Goal: Task Accomplishment & Management: Complete application form

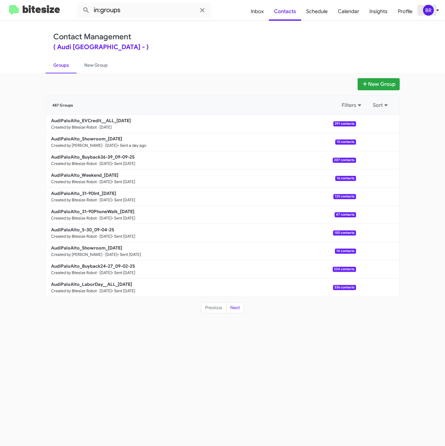
click at [433, 10] on div "BR" at bounding box center [428, 10] width 11 height 11
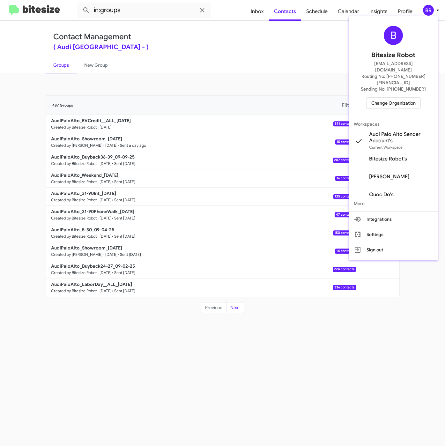
click at [390, 98] on span "Change Organization" at bounding box center [393, 103] width 44 height 11
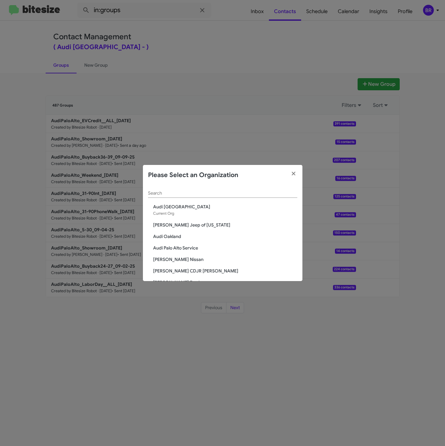
click at [183, 191] on input "Search" at bounding box center [222, 193] width 149 height 5
paste input "Team Toyota Princeton"
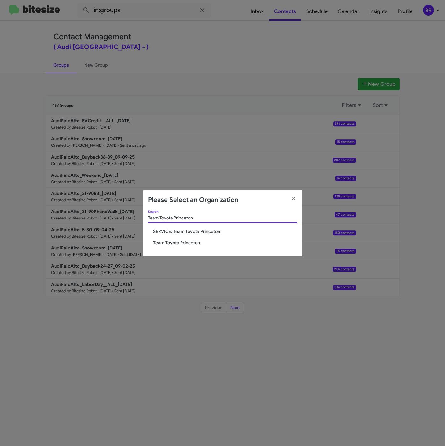
type input "Team Toyota Princeton"
click at [178, 240] on span "Team Toyota Princeton" at bounding box center [225, 242] width 144 height 6
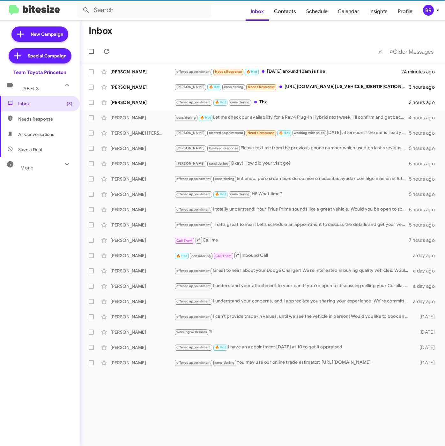
click at [430, 9] on div "BR" at bounding box center [428, 10] width 11 height 11
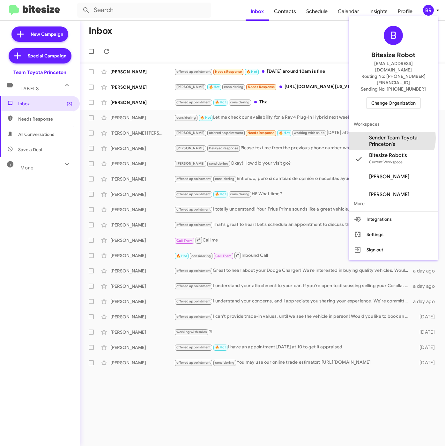
click at [391, 135] on span "Sender Team Toyota Princeton's" at bounding box center [401, 141] width 64 height 13
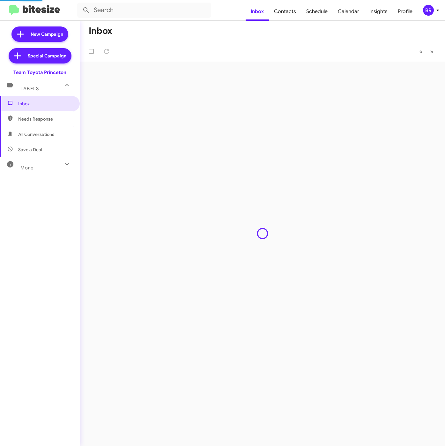
click at [284, 10] on span "Contacts" at bounding box center [285, 11] width 32 height 18
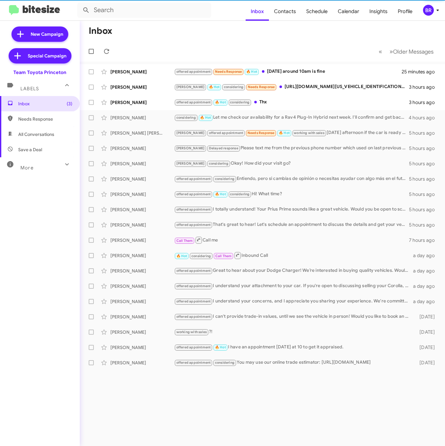
type input "in:groups"
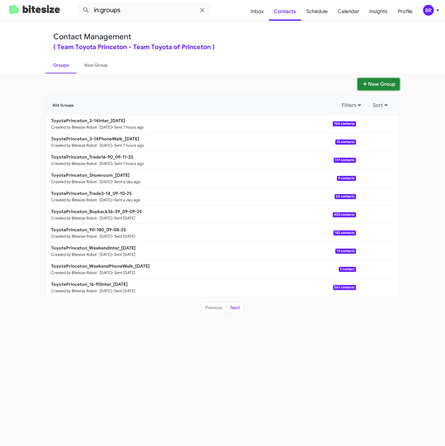
click at [358, 82] on button "New Group" at bounding box center [378, 84] width 42 height 12
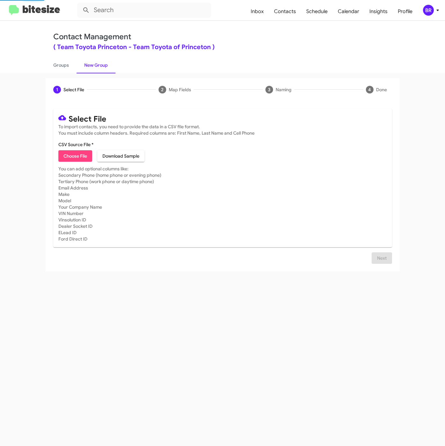
click at [70, 154] on span "Choose File" at bounding box center [75, 155] width 24 height 11
type input "ToyotaPrinceton_16-90PhoneWalk_09-12-25"
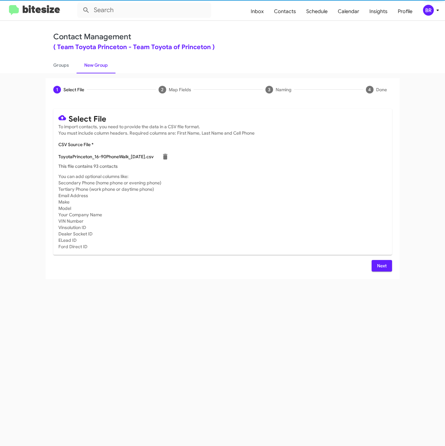
click at [389, 265] on button "Next" at bounding box center [381, 265] width 20 height 11
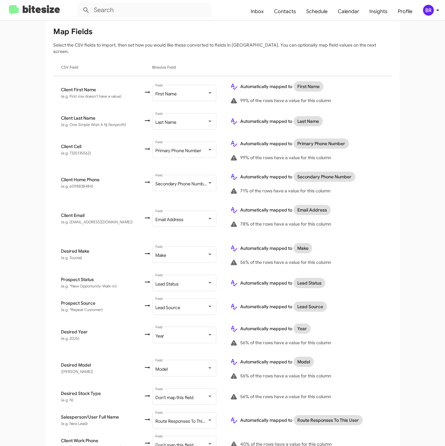
scroll to position [132, 0]
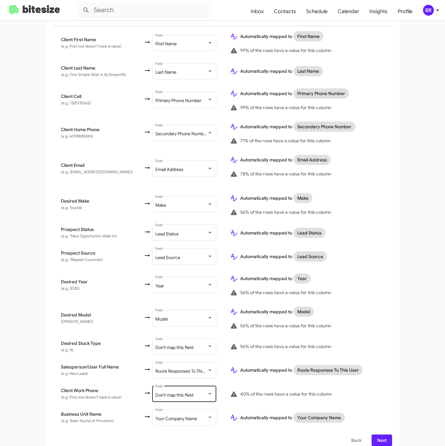
click at [187, 390] on div "Don't map this field Field" at bounding box center [183, 394] width 57 height 18
click at [379, 436] on span "Next" at bounding box center [382, 439] width 10 height 11
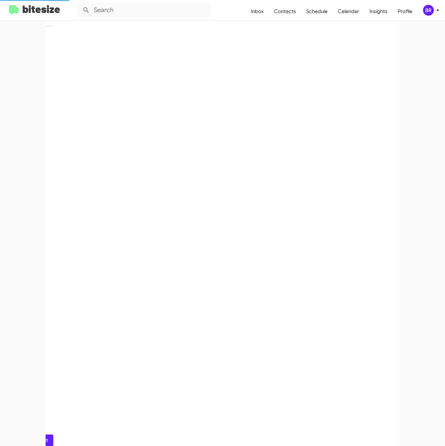
scroll to position [0, 0]
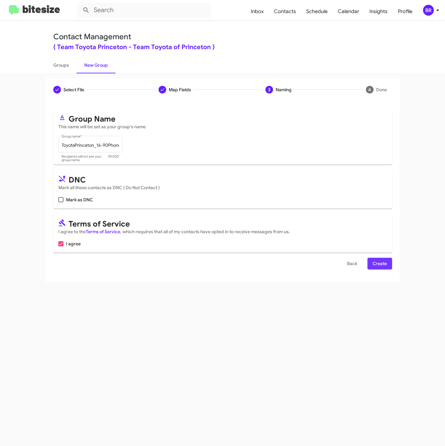
click at [374, 267] on span "Create" at bounding box center [379, 263] width 14 height 11
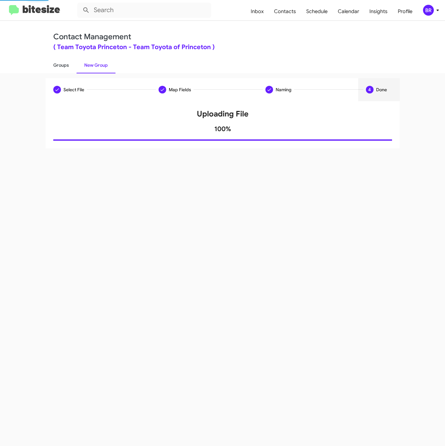
click at [61, 65] on link "Groups" at bounding box center [61, 65] width 31 height 17
type input "in:groups"
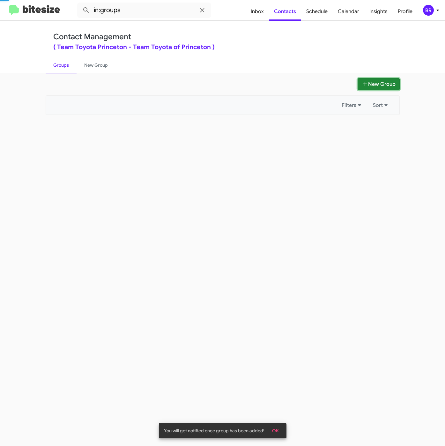
click at [383, 87] on button "New Group" at bounding box center [378, 84] width 42 height 12
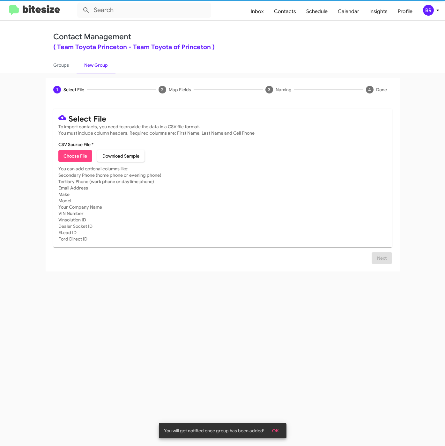
click at [78, 157] on span "Choose File" at bounding box center [75, 155] width 24 height 11
type input "ToyotaPrinceton_16-90Inter_09-12-25"
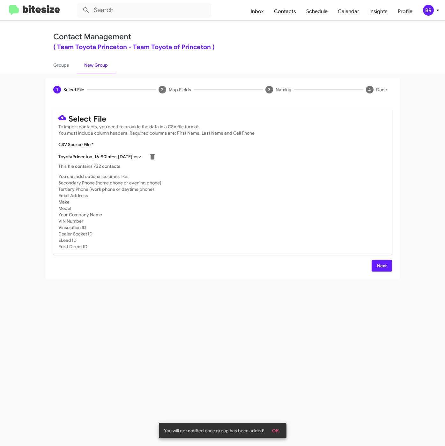
click at [386, 265] on span "Next" at bounding box center [382, 265] width 10 height 11
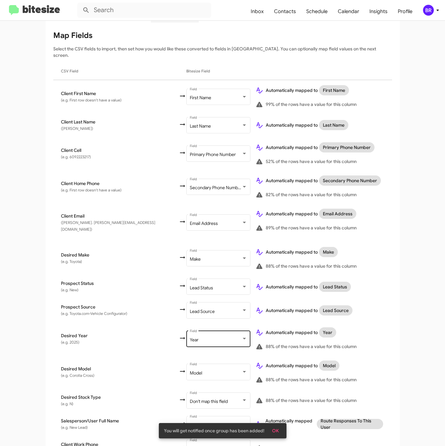
scroll to position [132, 0]
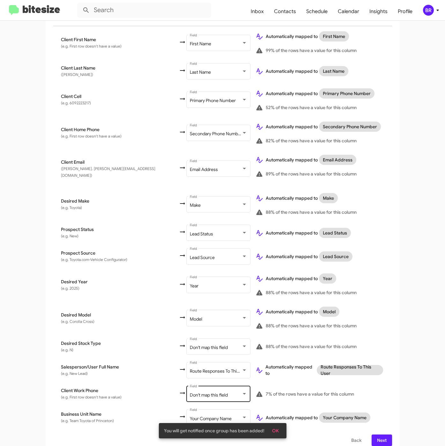
click at [191, 392] on div "Don't map this field Field" at bounding box center [218, 394] width 57 height 18
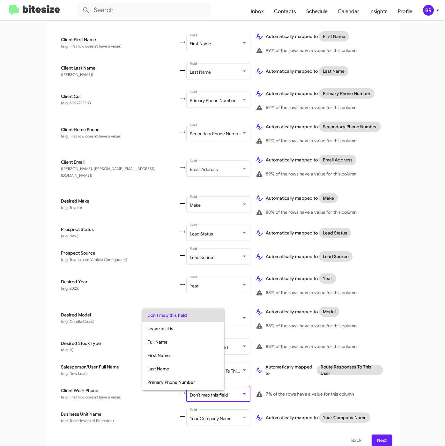
scroll to position [25, 0]
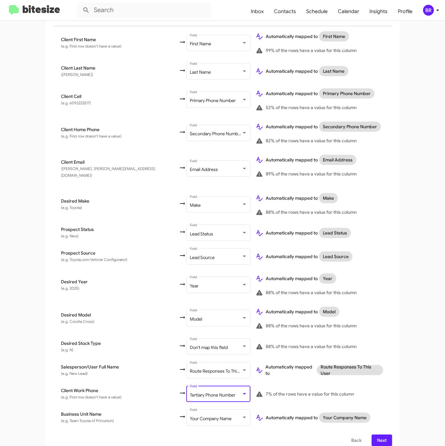
click at [378, 434] on span "Next" at bounding box center [382, 439] width 10 height 11
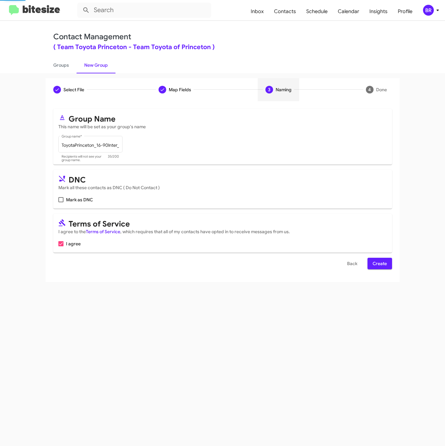
scroll to position [0, 0]
click at [377, 265] on span "Create" at bounding box center [379, 263] width 14 height 11
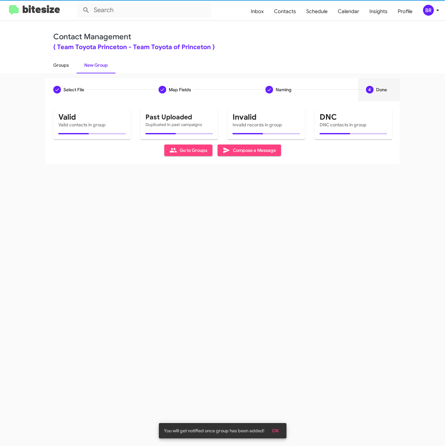
click at [64, 67] on link "Groups" at bounding box center [61, 65] width 31 height 17
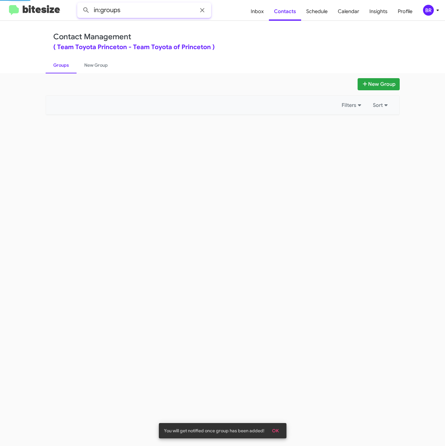
click at [141, 10] on input "in:groups" at bounding box center [144, 10] width 134 height 15
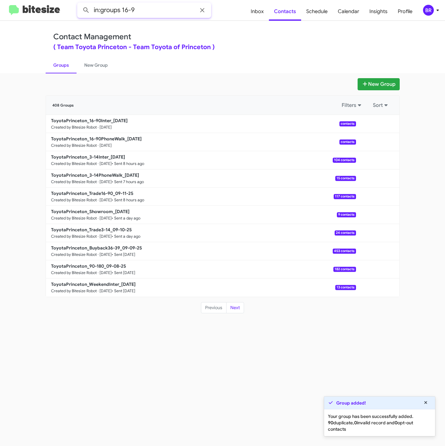
type input "in:groups 16-9"
click at [80, 4] on button at bounding box center [86, 10] width 13 height 13
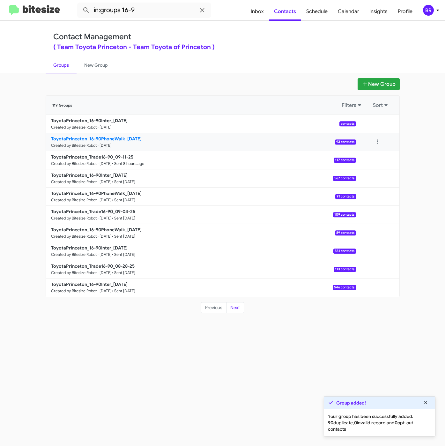
click at [135, 137] on b "ToyotaPrinceton_16-90PhoneWalk_09-12-25" at bounding box center [96, 139] width 91 height 6
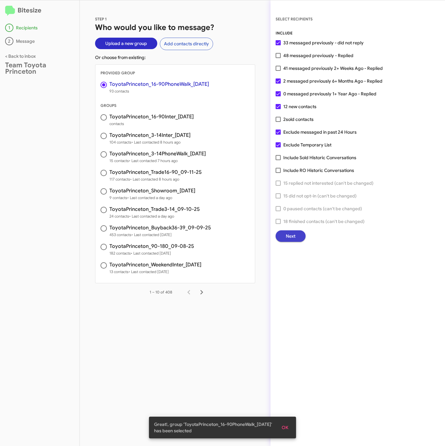
click at [291, 237] on span "Next" at bounding box center [291, 235] width 10 height 11
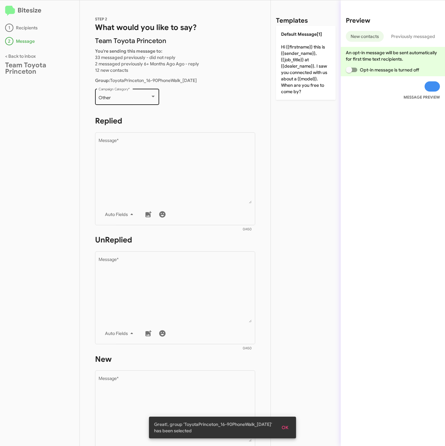
click at [128, 94] on div "Other Campaign Category *" at bounding box center [127, 96] width 57 height 18
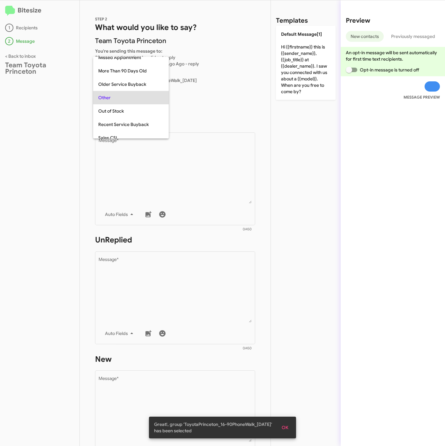
scroll to position [13, 0]
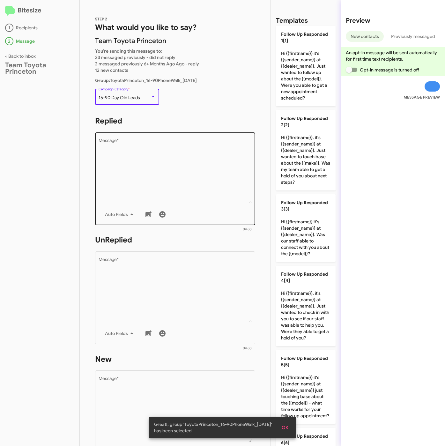
click at [132, 152] on textarea "Message *" at bounding box center [175, 170] width 153 height 65
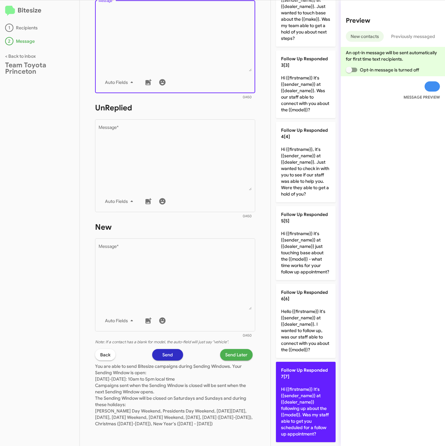
scroll to position [239, 0]
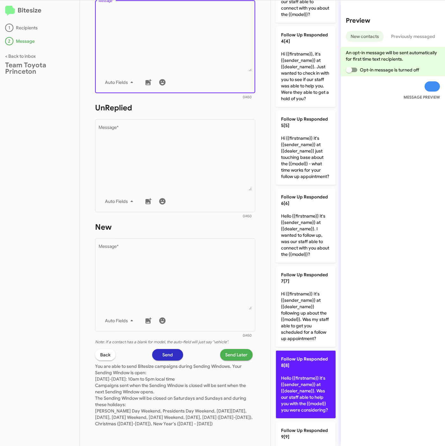
click at [303, 368] on span "Follow Up Responded 8[8]" at bounding box center [304, 362] width 47 height 12
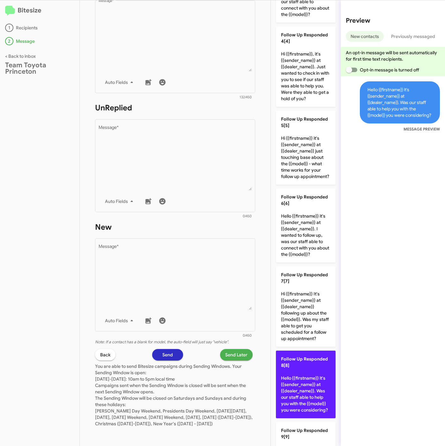
type textarea "Hello {{firstname}} it's {{sender_name}} at {{dealer_name}}. Was our staff able…"
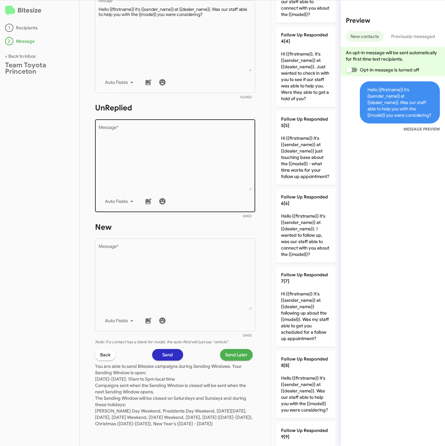
click at [192, 165] on textarea "Message *" at bounding box center [175, 157] width 153 height 65
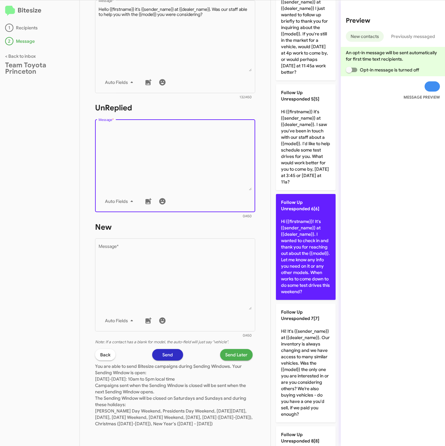
scroll to position [383, 0]
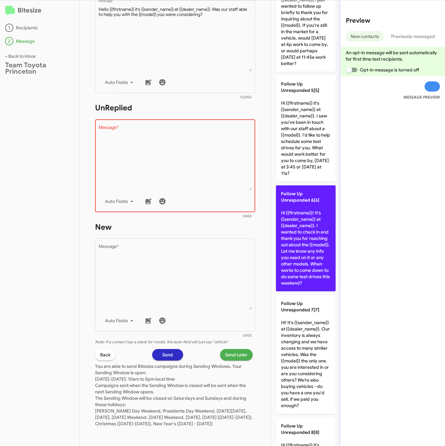
click at [302, 282] on p "Follow Up Unresponded 6[6] Hi {{firstname}}! It's {{sender_name}} at {{dealer_n…" at bounding box center [306, 238] width 60 height 106
type textarea "Hi {{firstname}}! It's {{sender_name}} at {{dealer_name}}. I wanted to check in…"
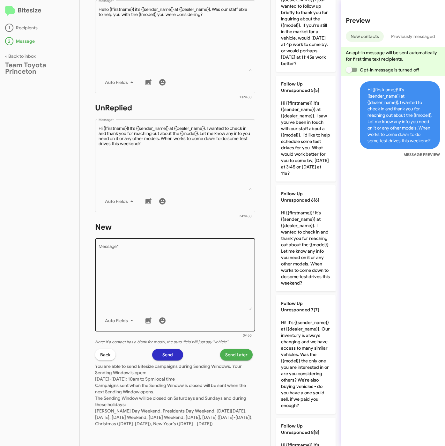
click at [211, 287] on textarea "Message *" at bounding box center [175, 277] width 153 height 65
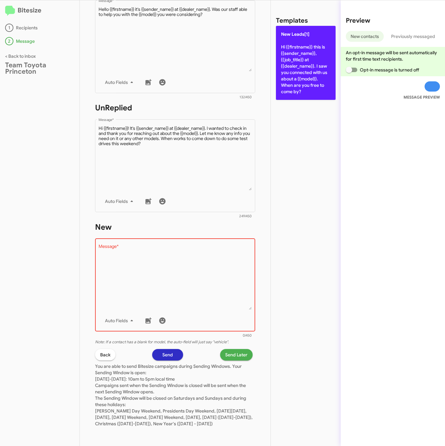
click at [301, 60] on p "New Leads[1] Hi {{firstname}} this is {{sender_name}}, {{job_title}} at {{deale…" at bounding box center [306, 63] width 60 height 74
type textarea "Hi {{firstname}} this is {{sender_name}}, {{job_title}} at {{dealer_name}}. I s…"
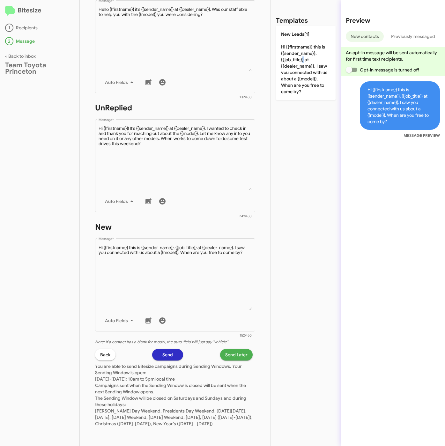
click at [225, 349] on span "Send Later" at bounding box center [236, 354] width 22 height 11
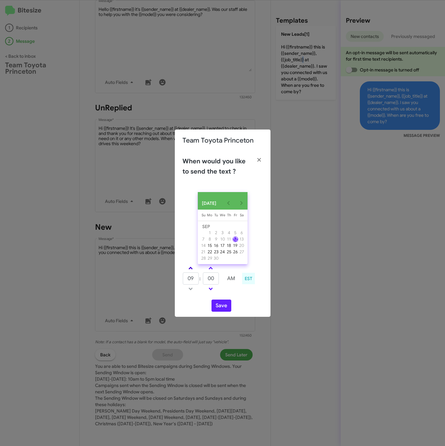
click at [192, 270] on link at bounding box center [190, 267] width 11 height 7
click at [192, 270] on span at bounding box center [190, 269] width 4 height 4
type input "01"
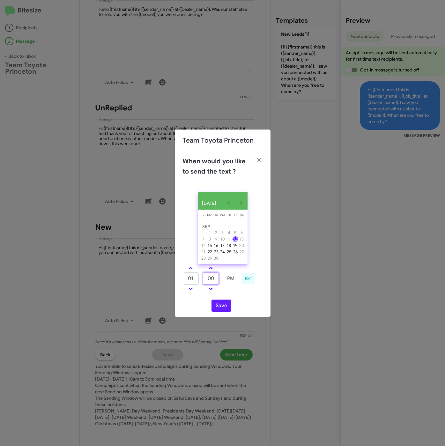
click at [199, 279] on tr "01 : 00 PM" at bounding box center [210, 278] width 56 height 13
type input "34"
click at [223, 308] on button "Save" at bounding box center [221, 305] width 20 height 12
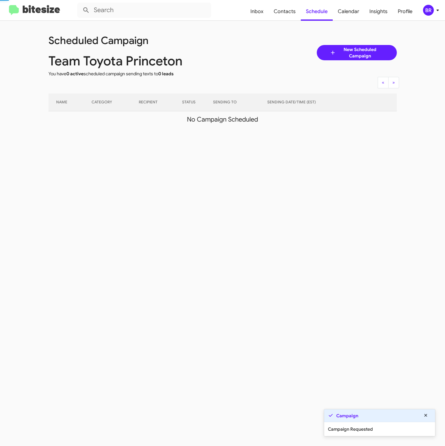
click at [433, 10] on div "BR" at bounding box center [428, 10] width 11 height 11
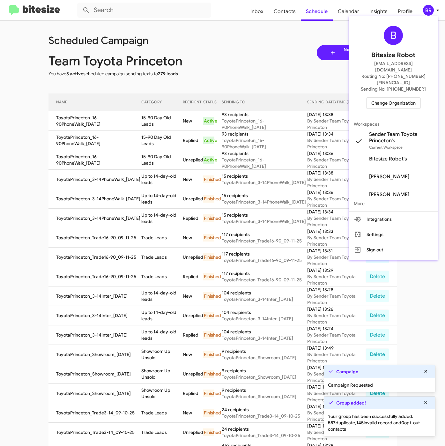
click at [162, 130] on div at bounding box center [222, 223] width 445 height 446
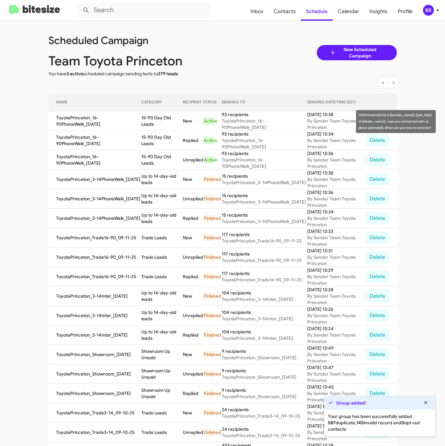
drag, startPoint x: 139, startPoint y: 117, endPoint x: 154, endPoint y: 125, distance: 17.4
click at [154, 125] on td "15-90 Day Old Leads" at bounding box center [161, 120] width 41 height 19
copy td "15-90 Day Old Leads"
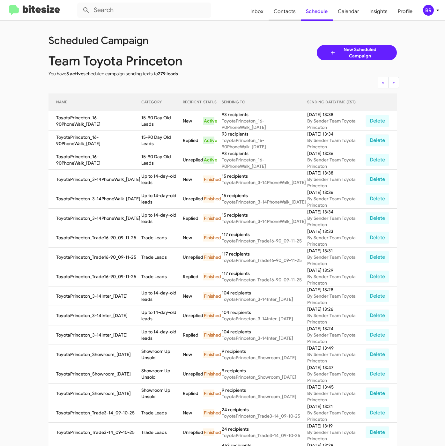
click at [285, 15] on span "Contacts" at bounding box center [284, 11] width 32 height 18
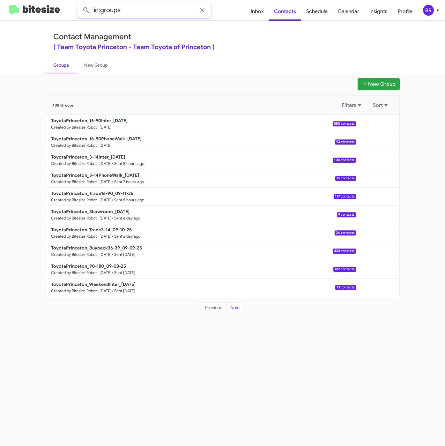
click at [114, 10] on input "in:groups" at bounding box center [144, 10] width 134 height 15
click at [80, 4] on button at bounding box center [86, 10] width 13 height 13
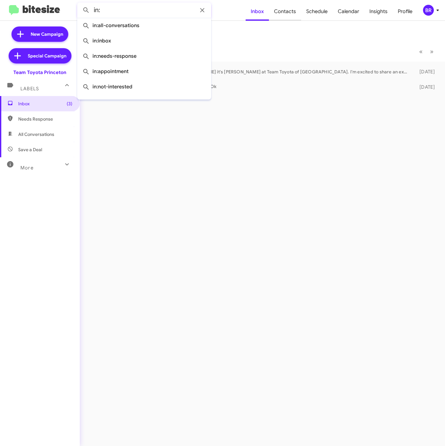
click at [289, 14] on span "Contacts" at bounding box center [285, 11] width 32 height 18
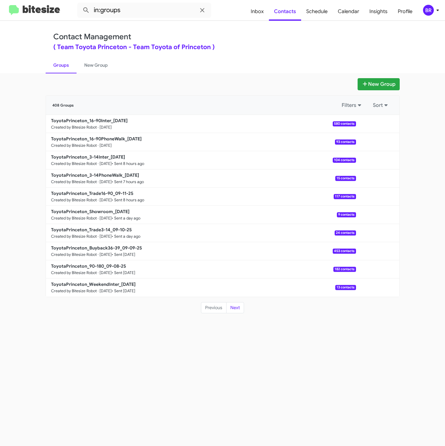
click at [292, 51] on div "Contact Management ( Team Toyota Princeton - Team Toyota of Princeton ) Groups …" at bounding box center [223, 47] width 364 height 52
click at [163, 11] on input "in:groups" at bounding box center [144, 10] width 134 height 15
type input "in:groups 16-9"
click at [80, 4] on button at bounding box center [86, 10] width 13 height 13
click at [104, 121] on b "ToyotaPrinceton_16-90Inter_09-12-25" at bounding box center [89, 121] width 77 height 6
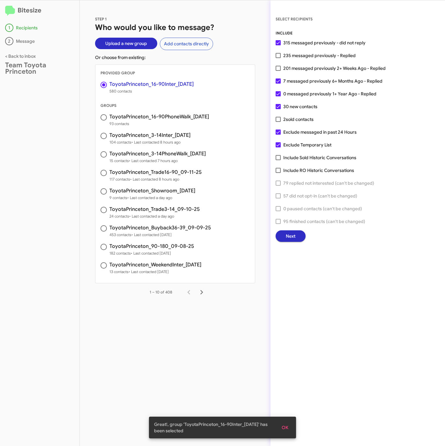
click at [291, 236] on span "Next" at bounding box center [291, 235] width 10 height 11
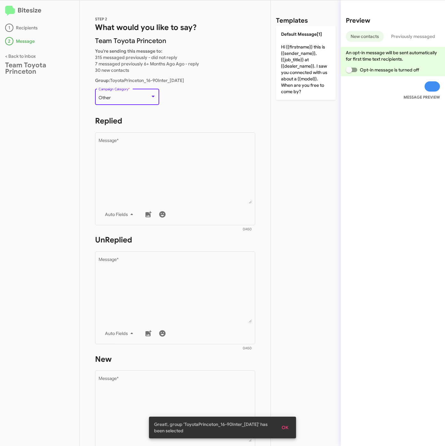
click at [114, 97] on div "Other" at bounding box center [125, 97] width 52 height 5
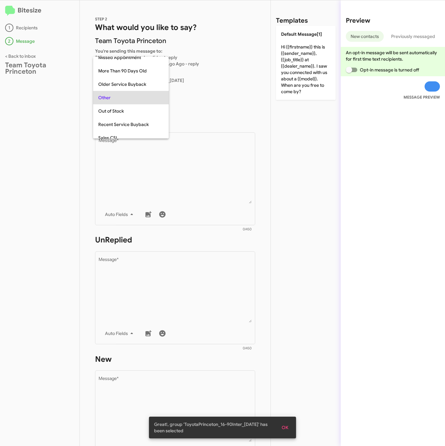
scroll to position [13, 0]
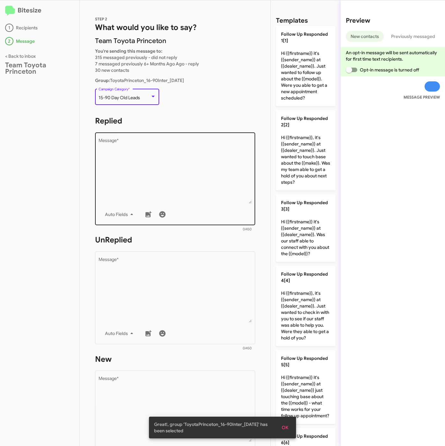
click at [127, 151] on textarea "Message *" at bounding box center [175, 170] width 153 height 65
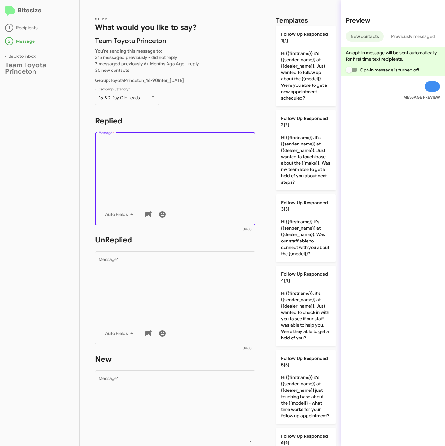
scroll to position [447, 0]
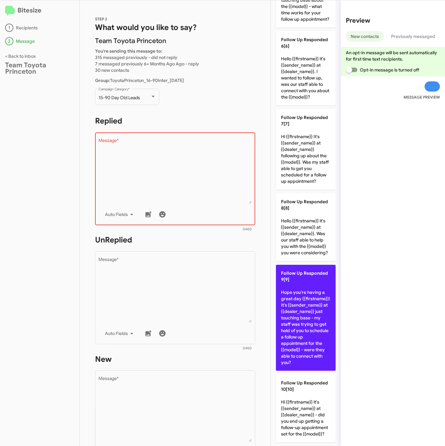
click at [296, 339] on p "Follow Up Responded 9[9] Hope you're having a great day {{firstname}}! It's {{s…" at bounding box center [306, 318] width 60 height 106
type textarea "Hope you're having a great day {{firstname}}! It's {{sender_name}} at {{dealer_…"
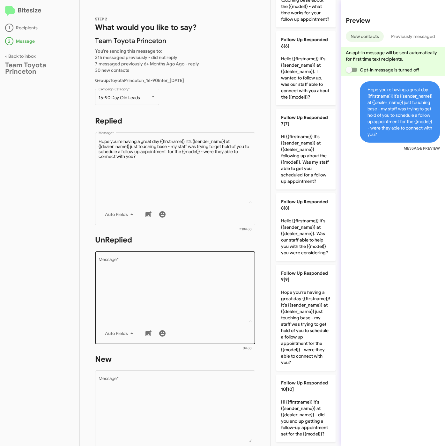
click at [180, 311] on textarea "Message *" at bounding box center [175, 289] width 153 height 65
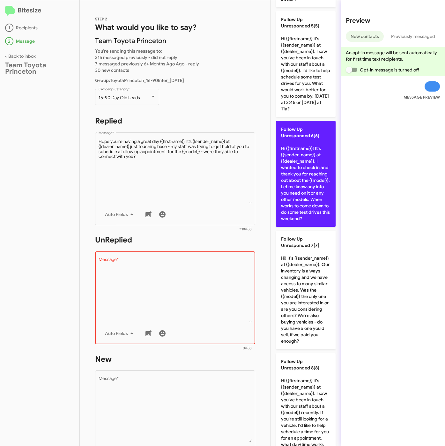
click at [296, 227] on p "Follow Up Unresponded 6[6] Hi {{firstname}}! It's {{sender_name}} at {{dealer_n…" at bounding box center [306, 174] width 60 height 106
type textarea "Hi {{firstname}}! It's {{sender_name}} at {{dealer_name}}. I wanted to check in…"
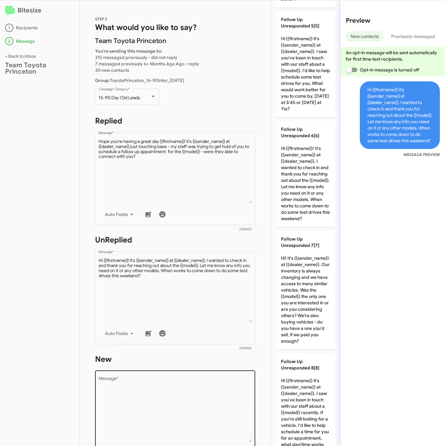
click at [194, 400] on textarea "Message *" at bounding box center [175, 409] width 153 height 65
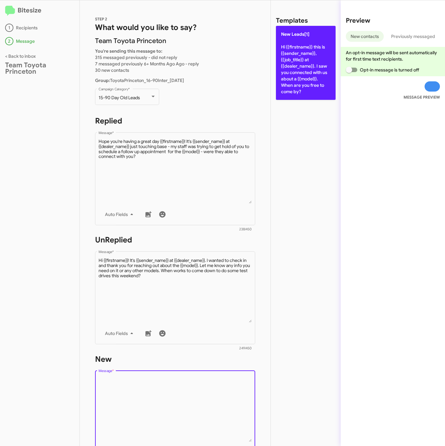
click at [276, 73] on p "New Leads[1] Hi {{firstname}} this is {{sender_name}}, {{job_title}} at {{deale…" at bounding box center [306, 63] width 60 height 74
type textarea "Hi {{firstname}} this is {{sender_name}}, {{job_title}} at {{dealer_name}}. I s…"
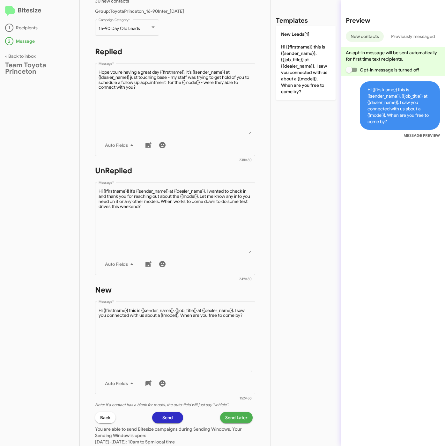
scroll to position [137, 0]
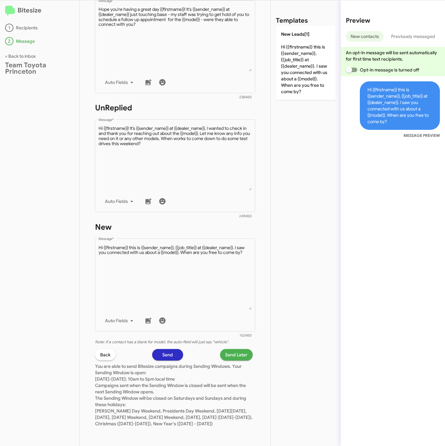
click at [222, 360] on p "You are able to send Bitesize campaigns during Sending Windows. Your Sending Wi…" at bounding box center [175, 393] width 160 height 66
click at [225, 349] on span "Send Later" at bounding box center [236, 354] width 22 height 11
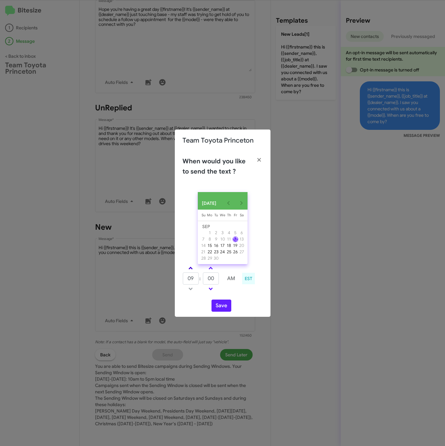
click at [193, 269] on link at bounding box center [190, 267] width 11 height 7
type input "01"
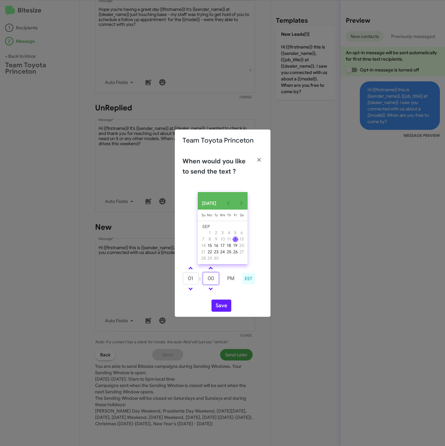
click at [217, 278] on input "00" at bounding box center [211, 278] width 16 height 12
type input "24"
click at [217, 316] on div "SEP 2025 Sunday Su Monday Mo Tuesday Tu Wednesday We Thursday Th Friday Fr Satu…" at bounding box center [223, 252] width 96 height 130
click at [217, 311] on button "Save" at bounding box center [221, 305] width 20 height 12
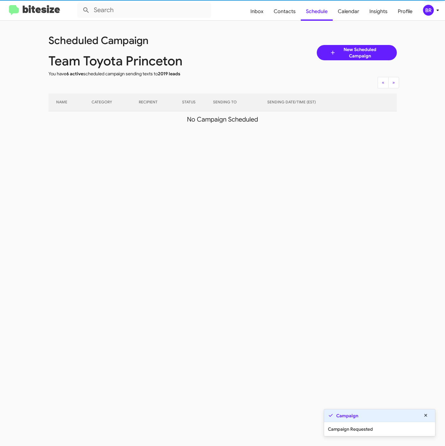
click at [437, 10] on icon at bounding box center [437, 11] width 2 height 2
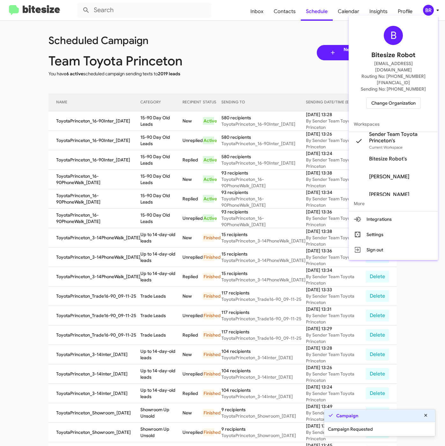
click at [152, 121] on div at bounding box center [222, 223] width 445 height 446
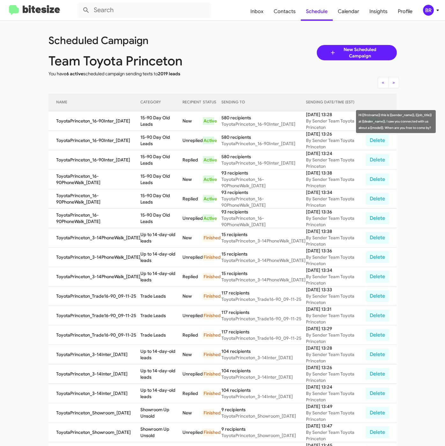
drag, startPoint x: 139, startPoint y: 118, endPoint x: 153, endPoint y: 125, distance: 16.1
click at [153, 125] on td "15-90 Day Old Leads" at bounding box center [161, 120] width 42 height 19
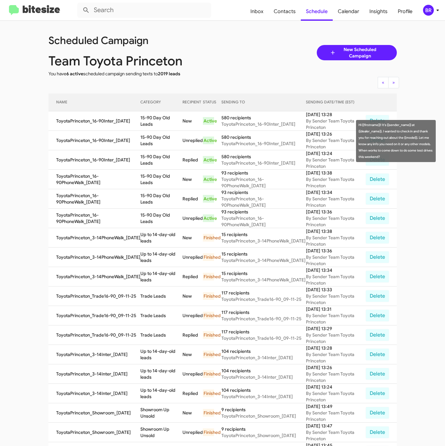
copy td "15-90 Day Old Leads"
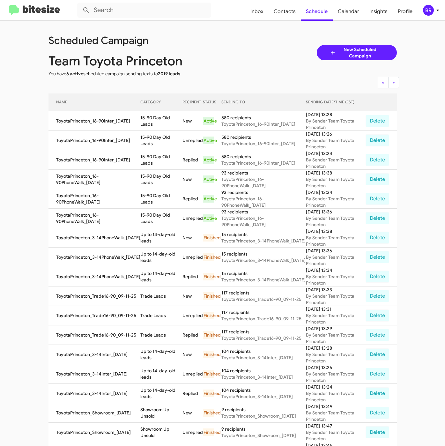
click at [425, 8] on div "BR" at bounding box center [428, 10] width 11 height 11
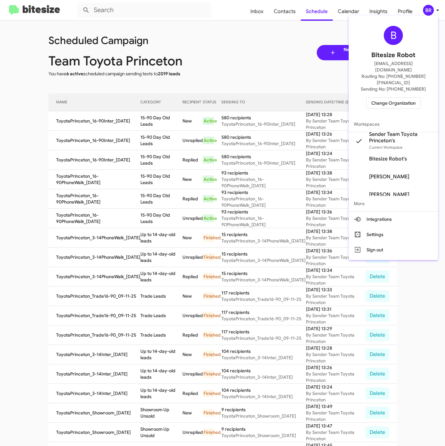
click at [409, 42] on div "B Bitesize Robot iya@bitesize.co Routing No: +1 (609) 557-3422 Sending No: +1 (…" at bounding box center [393, 67] width 89 height 98
click at [392, 98] on span "Change Organization" at bounding box center [393, 103] width 44 height 11
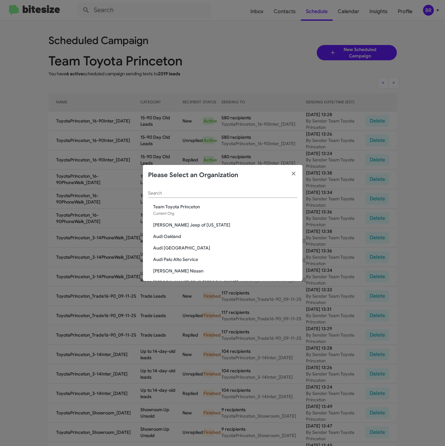
click at [178, 189] on div "Search" at bounding box center [222, 191] width 149 height 12
paste input "Team Toyota Langhorne"
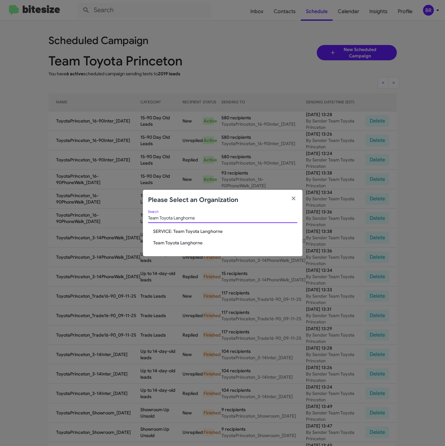
type input "Team Toyota Langhorne"
click at [178, 243] on span "Team Toyota Langhorne" at bounding box center [225, 242] width 144 height 6
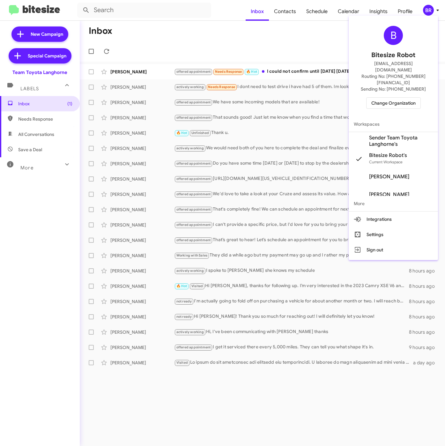
drag, startPoint x: 0, startPoint y: 0, endPoint x: 385, endPoint y: 129, distance: 405.8
click at [377, 135] on span "Sender Team Toyota Langhorne's" at bounding box center [401, 141] width 64 height 13
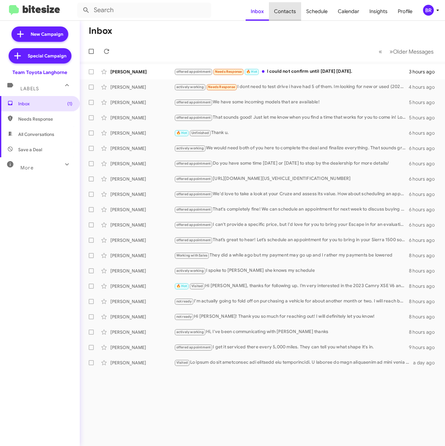
click at [289, 13] on span "Contacts" at bounding box center [285, 11] width 32 height 18
type input "in:groups"
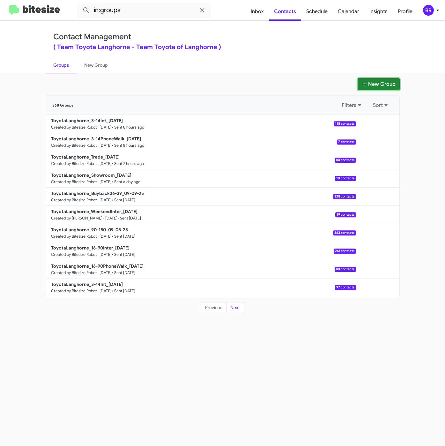
click at [376, 79] on button "New Group" at bounding box center [378, 84] width 42 height 12
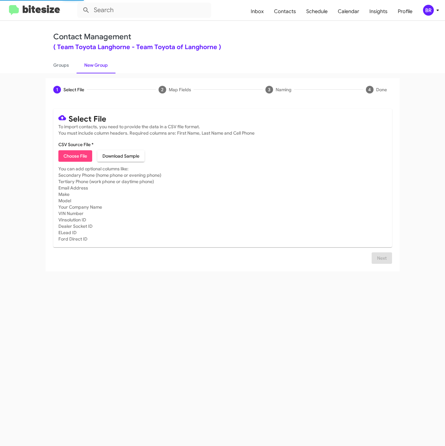
click at [74, 158] on span "Choose File" at bounding box center [75, 155] width 24 height 11
type input "ClientCollection"
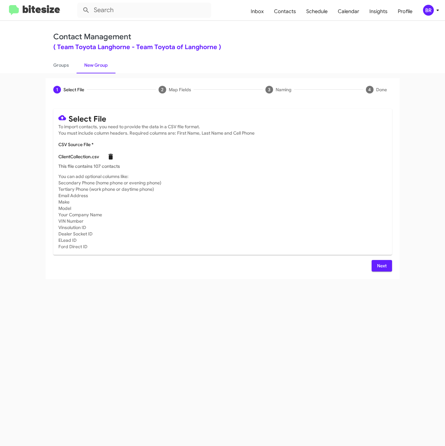
click at [110, 158] on icon at bounding box center [110, 157] width 4 height 6
checkbox input "false"
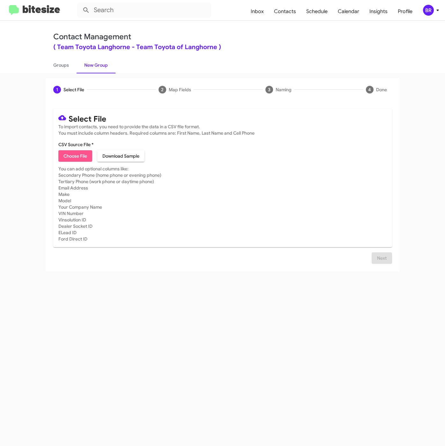
click at [67, 155] on span "Choose File" at bounding box center [75, 155] width 24 height 11
type input "ToyotaLanghorne_16-90Inter_09-12-25"
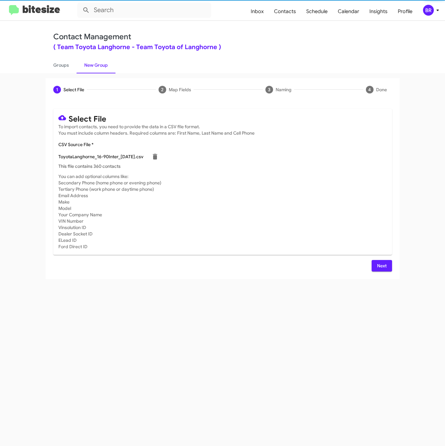
click at [383, 265] on span "Next" at bounding box center [382, 265] width 10 height 11
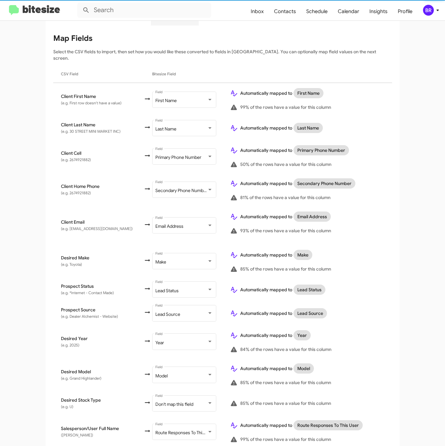
scroll to position [142, 0]
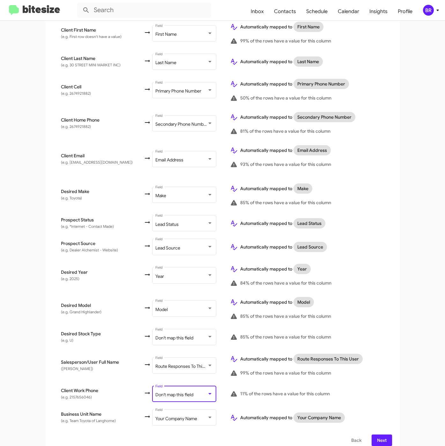
click at [179, 392] on span "Don't map this field" at bounding box center [174, 395] width 38 height 6
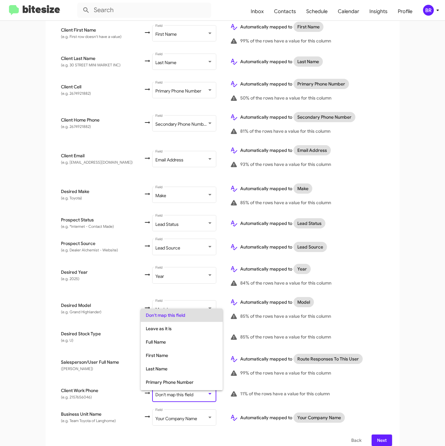
scroll to position [25, 0]
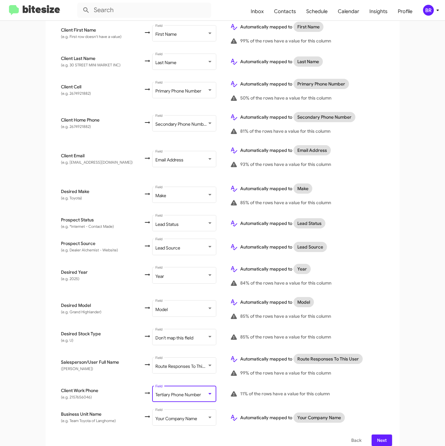
click at [371, 435] on button "Next" at bounding box center [381, 439] width 20 height 11
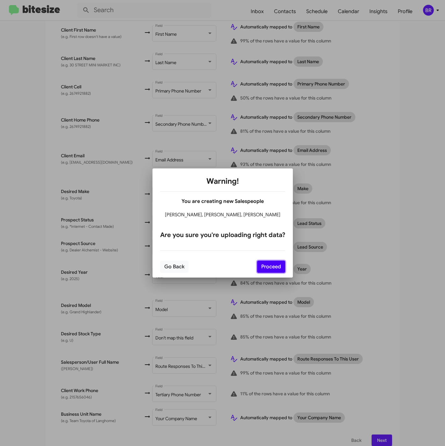
click at [273, 267] on button "Proceed" at bounding box center [271, 267] width 28 height 12
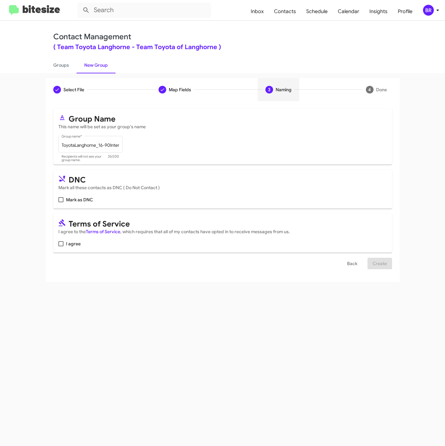
click at [69, 243] on span "I agree" at bounding box center [73, 244] width 15 height 8
click at [61, 246] on input "I agree" at bounding box center [61, 246] width 0 height 0
checkbox input "true"
click at [376, 260] on span "Create" at bounding box center [379, 263] width 14 height 11
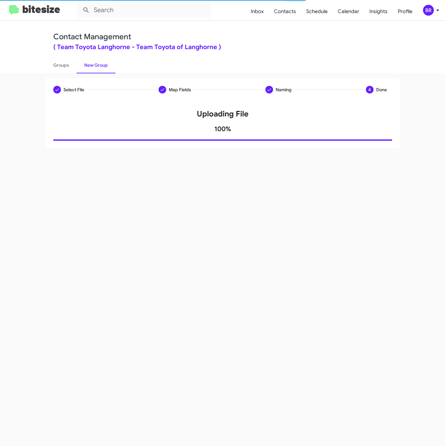
drag, startPoint x: 328, startPoint y: 251, endPoint x: 301, endPoint y: 211, distance: 48.2
click at [329, 251] on div "Select File Map Fields Naming 4 Done Select File To import contacts, you need t…" at bounding box center [222, 259] width 445 height 373
click at [72, 63] on link "Groups" at bounding box center [61, 65] width 31 height 17
type input "in:groups"
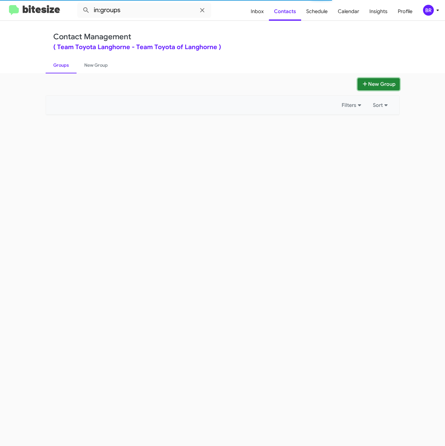
click at [376, 78] on button "New Group" at bounding box center [378, 84] width 42 height 12
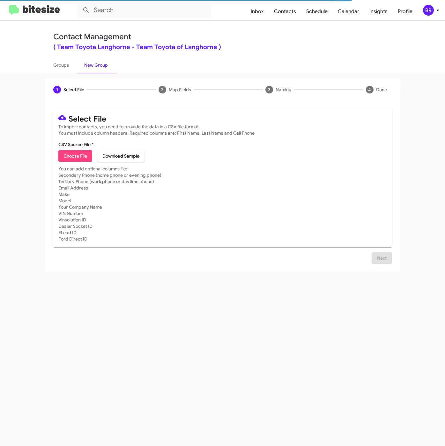
click at [72, 155] on span "Choose File" at bounding box center [75, 155] width 24 height 11
type input "ToyotaLanghorne_16-90PhoneWalk_09-12-25"
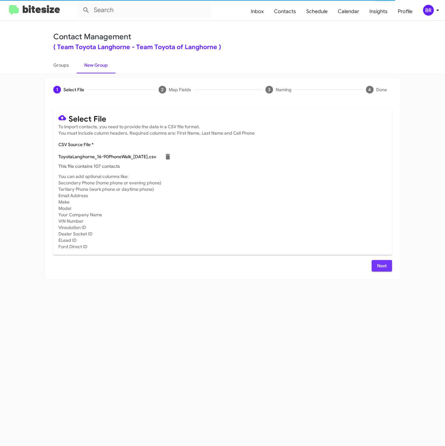
click at [373, 263] on button "Next" at bounding box center [381, 265] width 20 height 11
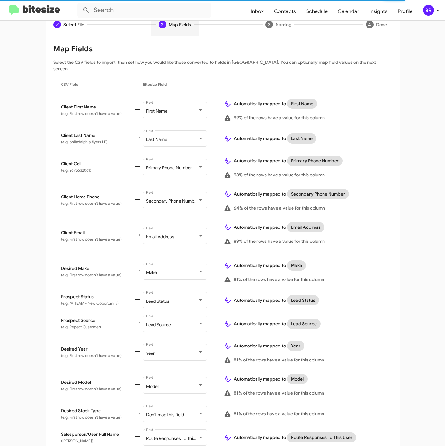
scroll to position [132, 0]
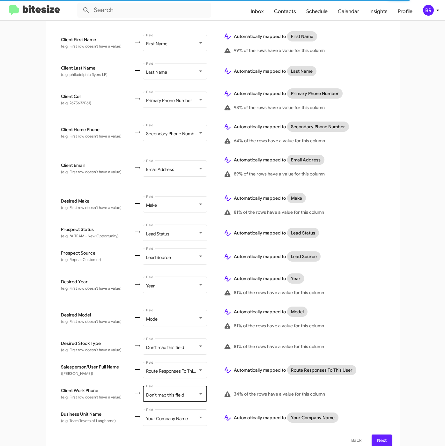
click at [184, 393] on div "Don't map this field" at bounding box center [172, 395] width 52 height 5
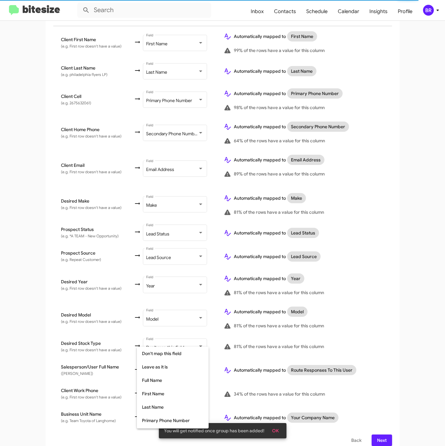
scroll to position [60, 0]
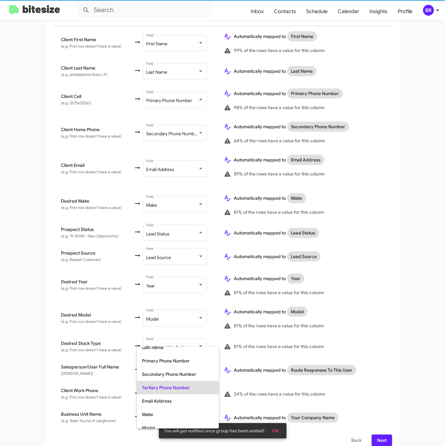
click at [184, 388] on span "Tertiary Phone Number" at bounding box center [178, 387] width 72 height 13
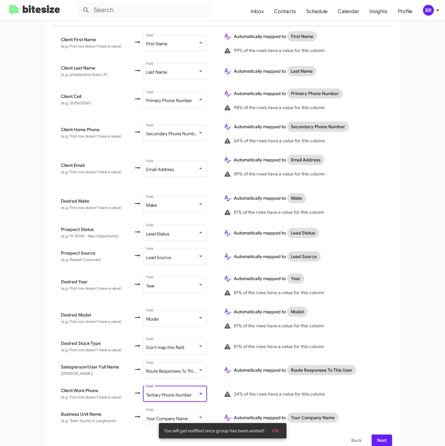
click at [371, 434] on button "Next" at bounding box center [381, 439] width 20 height 11
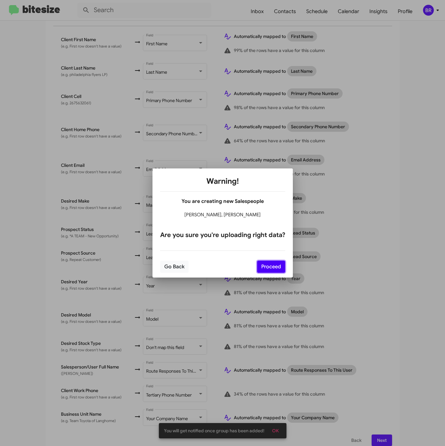
click at [266, 265] on button "Proceed" at bounding box center [271, 267] width 28 height 12
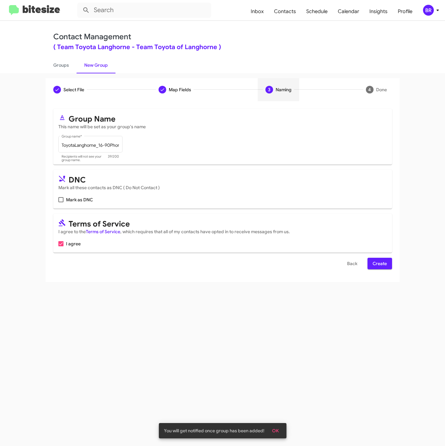
click at [374, 262] on span "Create" at bounding box center [379, 263] width 14 height 11
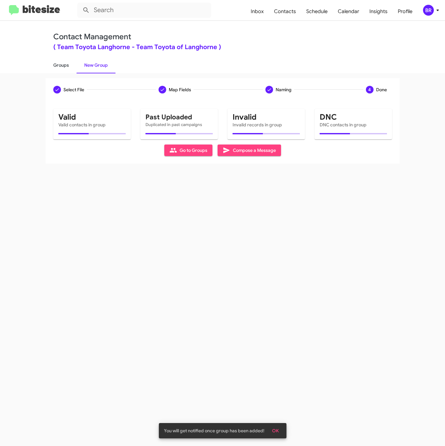
click at [53, 63] on link "Groups" at bounding box center [61, 65] width 31 height 17
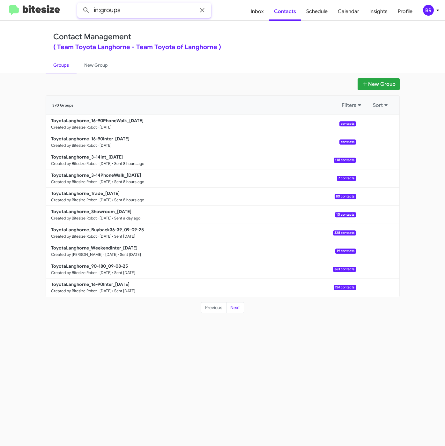
click at [147, 12] on input "in:groups" at bounding box center [144, 10] width 134 height 15
type input "in:groups 16-9"
click at [80, 4] on button at bounding box center [86, 10] width 13 height 13
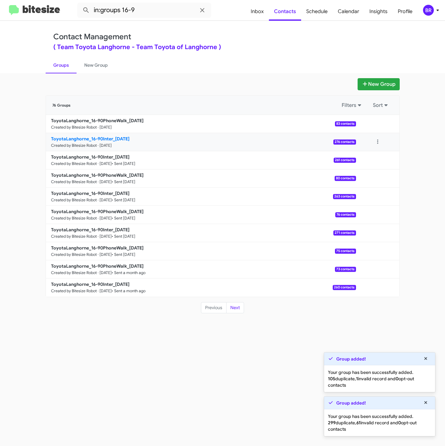
click at [113, 136] on b "ToyotaLanghorne_16-90Inter_09-12-25" at bounding box center [90, 139] width 78 height 6
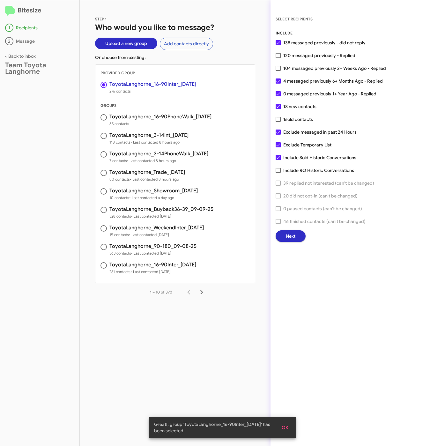
click at [289, 236] on span "Next" at bounding box center [291, 235] width 10 height 11
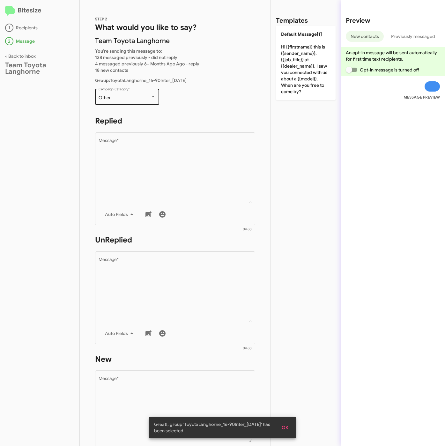
click at [120, 101] on div "Other Campaign Category *" at bounding box center [127, 96] width 57 height 18
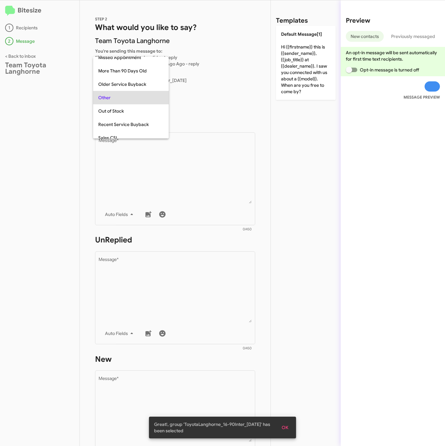
scroll to position [13, 0]
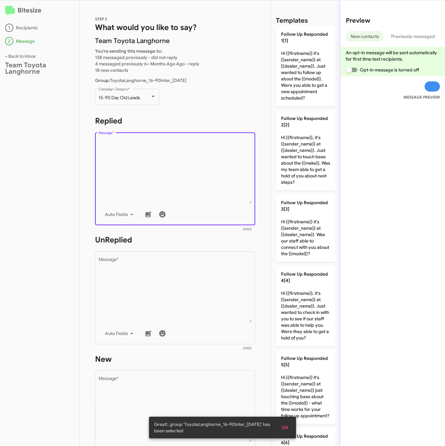
click at [139, 157] on textarea "Message *" at bounding box center [175, 170] width 153 height 65
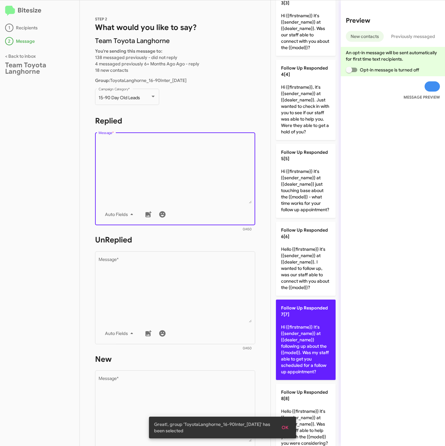
scroll to position [335, 0]
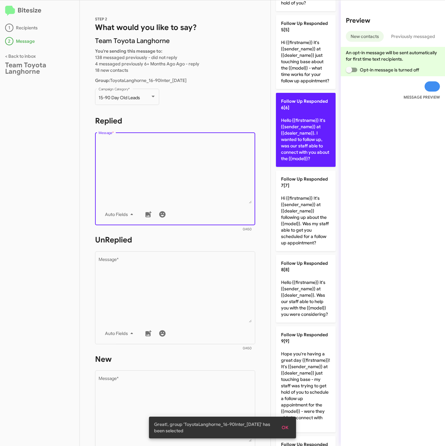
click at [305, 167] on p "Follow Up Responded 6[6] Hello {{firstname}} it's {{sender_name}} at {{dealer_n…" at bounding box center [306, 130] width 60 height 74
type textarea "Hello {{firstname}} it's {{sender_name}} at {{dealer_name}}. I wanted to follow…"
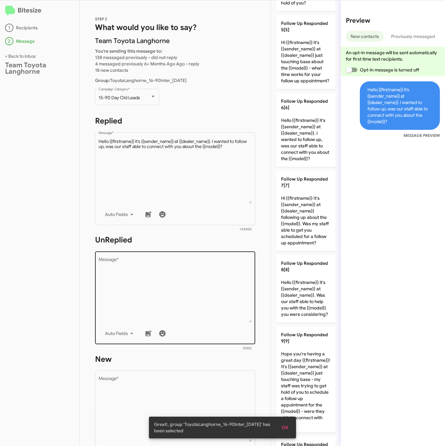
click at [206, 298] on textarea "Message *" at bounding box center [175, 289] width 153 height 65
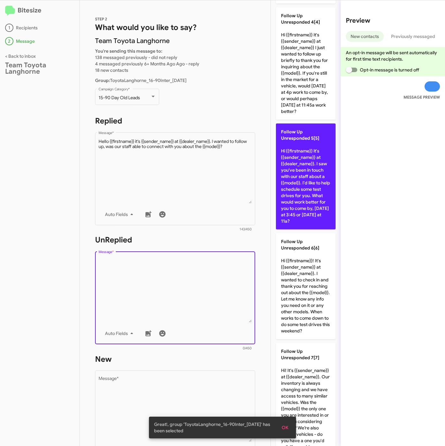
click at [293, 215] on p "Follow Up Unresponded 5[5] Hi {{firstname}} it's {{sender_name}} at {{dealer_na…" at bounding box center [306, 176] width 60 height 106
type textarea "Hi {{firstname}} it's {{sender_name}} at {{dealer_name}}. I saw you've been in …"
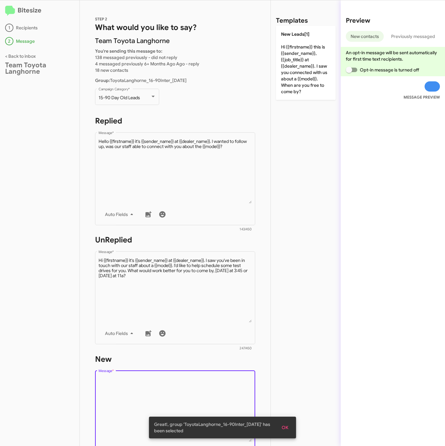
click at [202, 391] on textarea "Message *" at bounding box center [175, 409] width 153 height 65
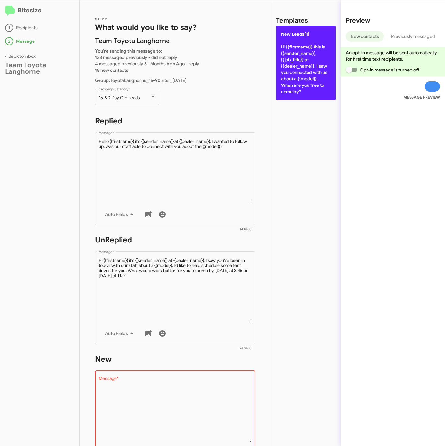
click at [310, 77] on p "New Leads[1] Hi {{firstname}} this is {{sender_name}}, {{job_title}} at {{deale…" at bounding box center [306, 63] width 60 height 74
type textarea "Hi {{firstname}} this is {{sender_name}}, {{job_title}} at {{dealer_name}}. I s…"
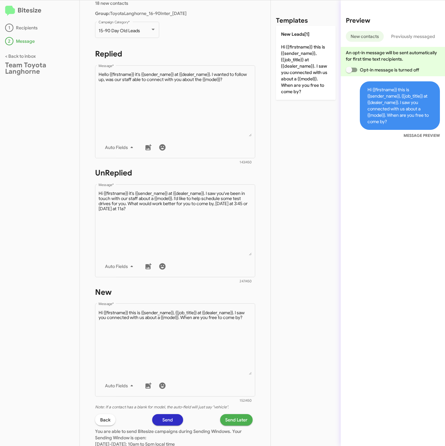
scroll to position [137, 0]
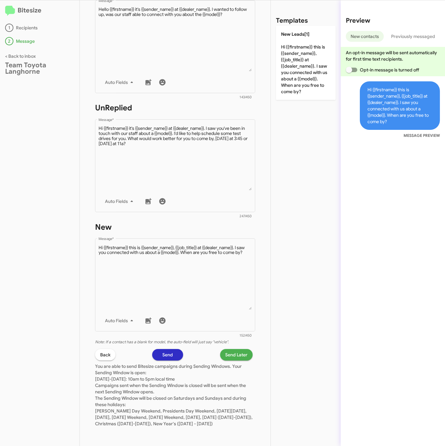
click at [225, 352] on span "Send Later" at bounding box center [236, 354] width 22 height 11
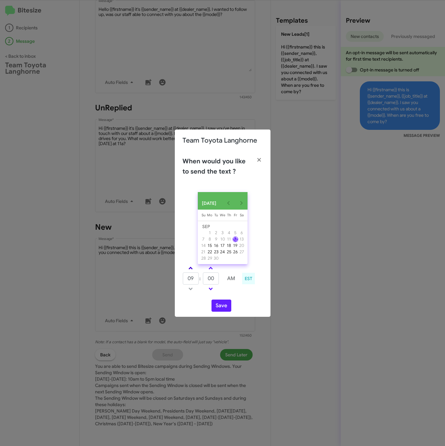
click at [191, 266] on link at bounding box center [190, 267] width 11 height 7
type input "01"
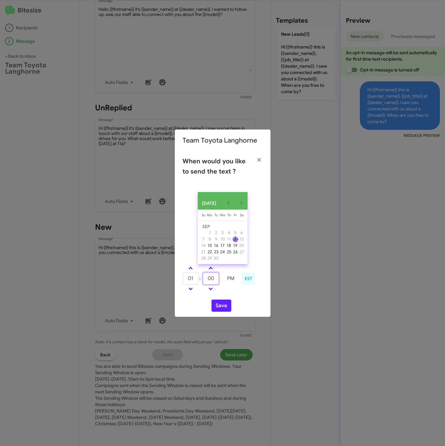
drag, startPoint x: 215, startPoint y: 282, endPoint x: 203, endPoint y: 282, distance: 11.8
click at [203, 282] on input "00" at bounding box center [211, 278] width 16 height 12
type input "11"
click at [217, 303] on button "Save" at bounding box center [221, 305] width 20 height 12
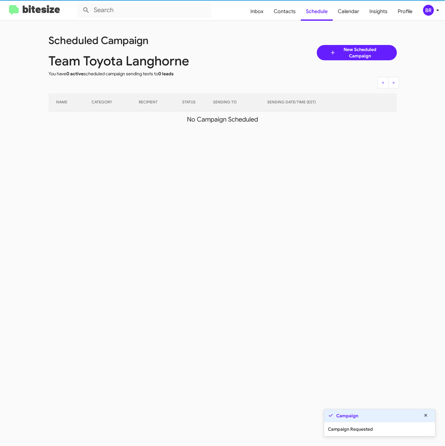
click at [437, 9] on icon at bounding box center [438, 10] width 8 height 8
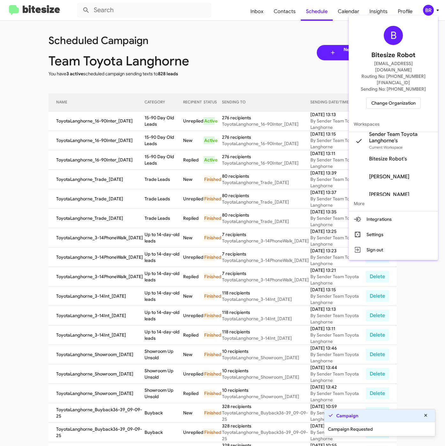
click at [139, 132] on div at bounding box center [222, 223] width 445 height 446
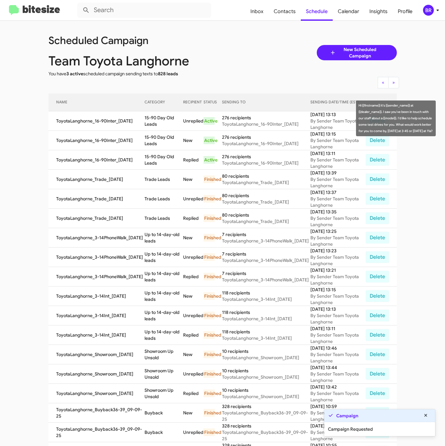
drag, startPoint x: 139, startPoint y: 117, endPoint x: 154, endPoint y: 122, distance: 16.0
click at [154, 122] on td "15-90 Day Old Leads" at bounding box center [163, 120] width 39 height 19
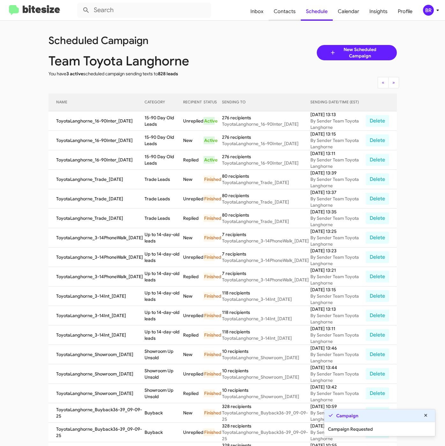
copy td "15-90 Day Old Leads"
click at [292, 11] on span "Contacts" at bounding box center [284, 11] width 32 height 18
type input "in:groups"
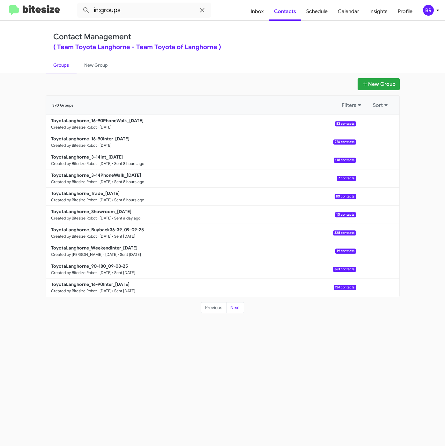
drag, startPoint x: 277, startPoint y: 51, endPoint x: 258, endPoint y: 78, distance: 33.5
click at [278, 50] on div "Contact Management ( Team Toyota Langhorne - Team Toyota of Langhorne ) Groups …" at bounding box center [223, 47] width 364 height 52
click at [122, 119] on b "ToyotaLanghorne_16-90PhoneWalk_09-12-25" at bounding box center [97, 121] width 92 height 6
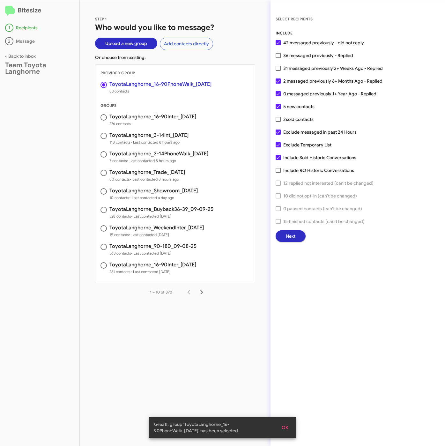
click at [282, 233] on button "Next" at bounding box center [291, 235] width 30 height 11
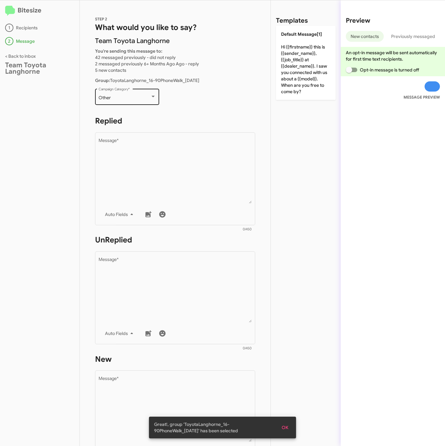
click at [119, 103] on div "Other Campaign Category *" at bounding box center [127, 96] width 57 height 18
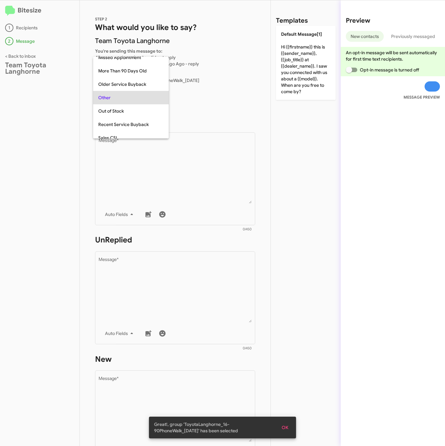
scroll to position [13, 0]
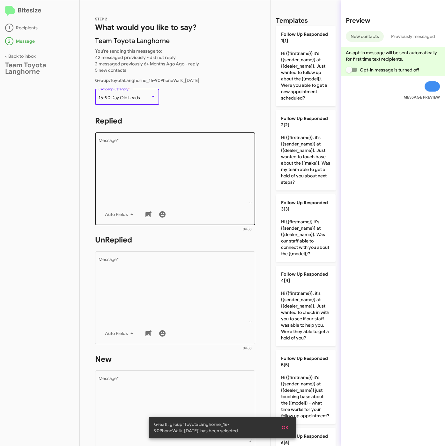
click at [146, 161] on textarea "Message *" at bounding box center [175, 170] width 153 height 65
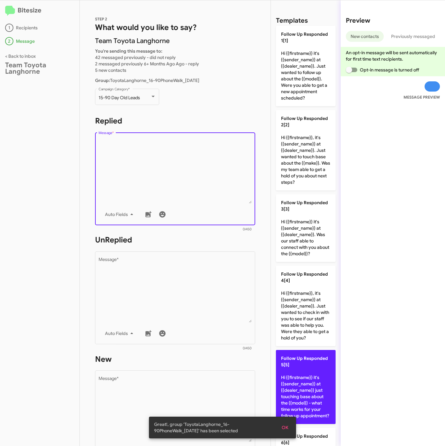
click at [318, 399] on p "Follow Up Responded 5[5] Hi {{firstname}} it's {{sender_name}} at {{dealer_name…" at bounding box center [306, 387] width 60 height 74
type textarea "Hi {{firstname}} it's {{sender_name}} at {{dealer_name}} just touching base abo…"
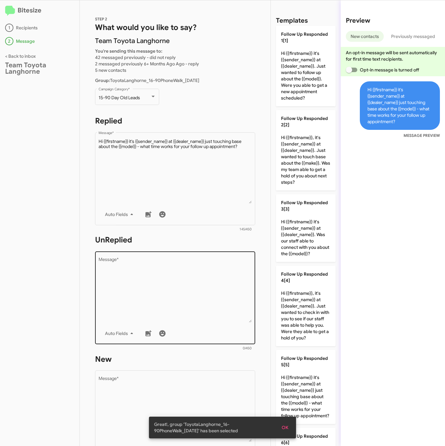
click at [202, 307] on textarea "Message *" at bounding box center [175, 289] width 153 height 65
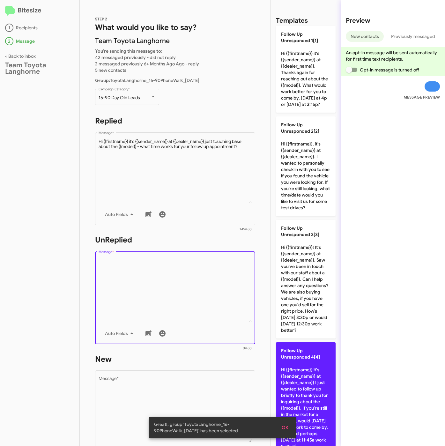
click at [318, 400] on p "Follow Up Unresponded 4[4] Hi {{firstname}} it's {{sender_name}} at {{dealer_na…" at bounding box center [306, 398] width 60 height 112
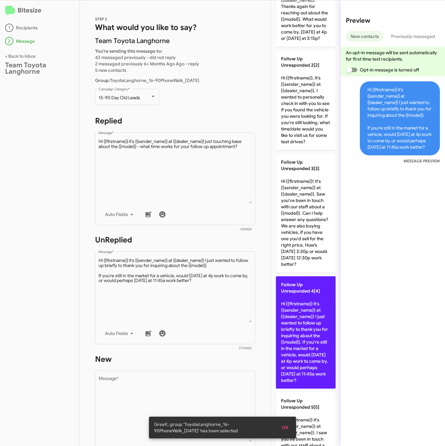
scroll to position [96, 0]
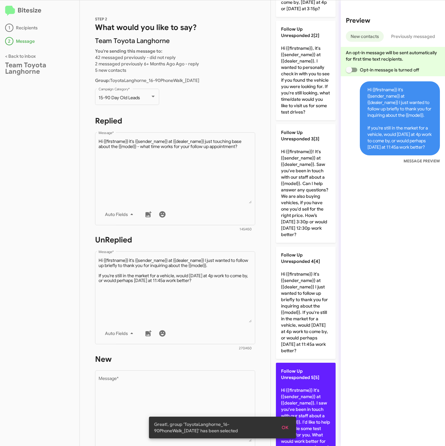
click at [307, 423] on p "Follow Up Unresponded 5[5] Hi {{firstname}} it's {{sender_name}} at {{dealer_na…" at bounding box center [306, 416] width 60 height 106
type textarea "Hi {{firstname}} it's {{sender_name}} at {{dealer_name}}. I saw you've been in …"
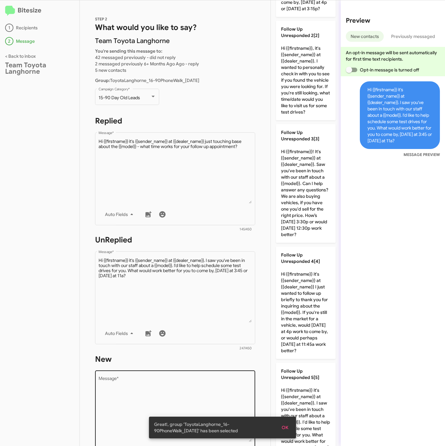
click at [229, 385] on textarea "Message *" at bounding box center [175, 409] width 153 height 65
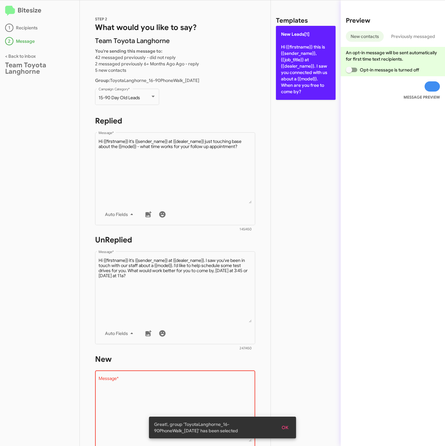
click at [326, 69] on p "New Leads[1] Hi {{firstname}} this is {{sender_name}}, {{job_title}} at {{deale…" at bounding box center [306, 63] width 60 height 74
type textarea "Hi {{firstname}} this is {{sender_name}}, {{job_title}} at {{dealer_name}}. I s…"
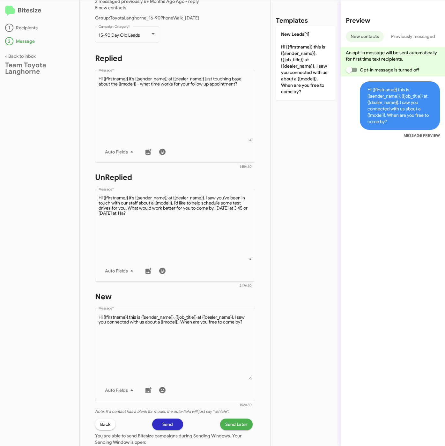
scroll to position [137, 0]
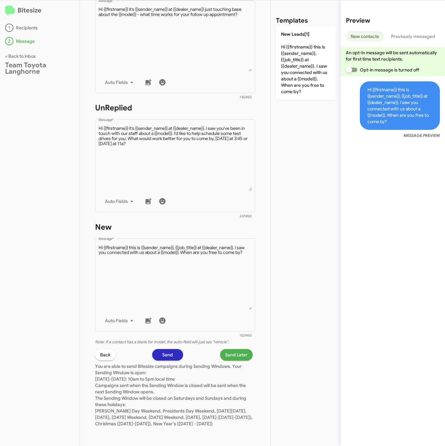
click at [228, 350] on span "Send Later" at bounding box center [236, 354] width 22 height 11
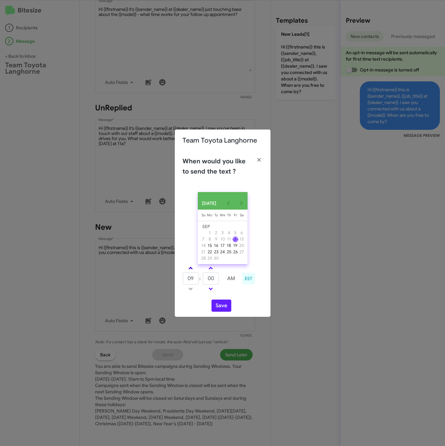
click at [192, 271] on link at bounding box center [190, 267] width 11 height 7
click at [193, 271] on link at bounding box center [190, 267] width 11 height 7
type input "01"
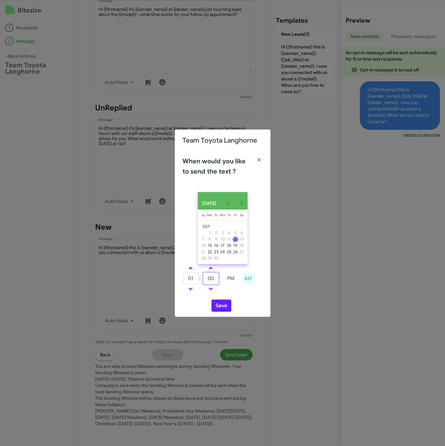
drag, startPoint x: 214, startPoint y: 282, endPoint x: 200, endPoint y: 282, distance: 13.7
click at [200, 282] on tr "01 : 00 PM" at bounding box center [210, 278] width 56 height 13
type input "21"
click at [221, 305] on button "Save" at bounding box center [221, 305] width 20 height 12
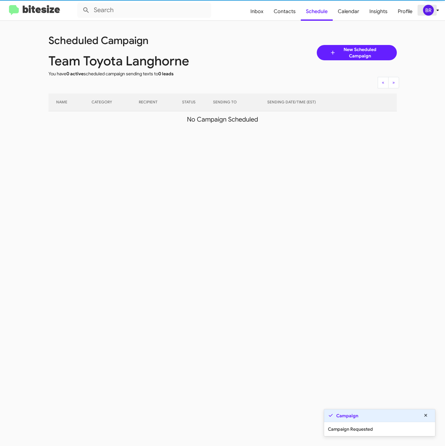
click at [438, 11] on icon at bounding box center [438, 10] width 8 height 8
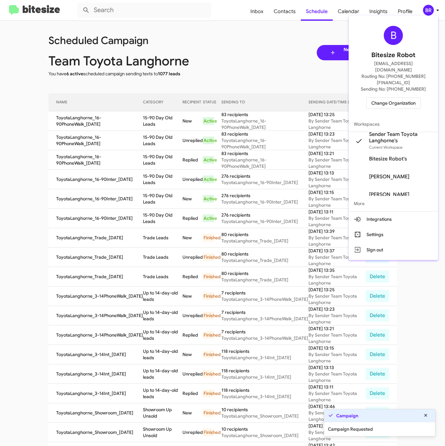
click at [156, 125] on div at bounding box center [222, 223] width 445 height 446
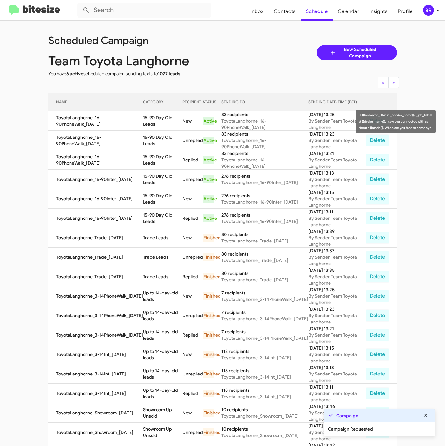
drag, startPoint x: 140, startPoint y: 118, endPoint x: 151, endPoint y: 123, distance: 12.0
click at [151, 123] on td "15-90 Day Old Leads" at bounding box center [163, 120] width 40 height 19
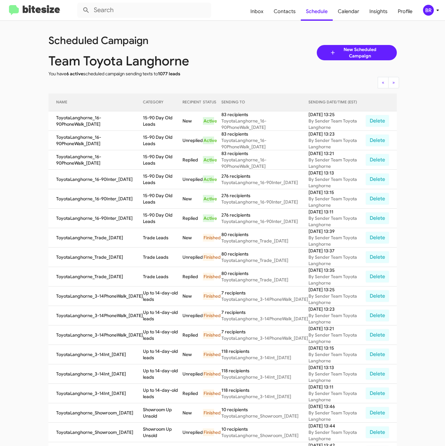
copy td "15-90 Day Old Leads"
click at [427, 11] on div "BR" at bounding box center [428, 10] width 11 height 11
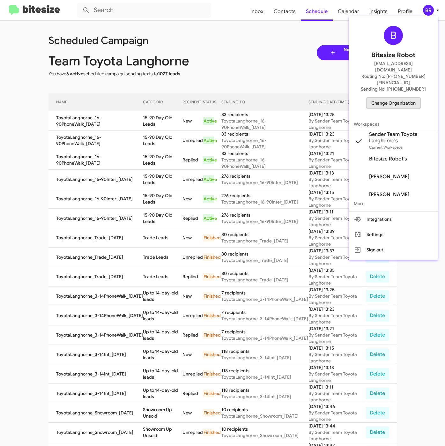
click at [397, 98] on span "Change Organization" at bounding box center [393, 103] width 44 height 11
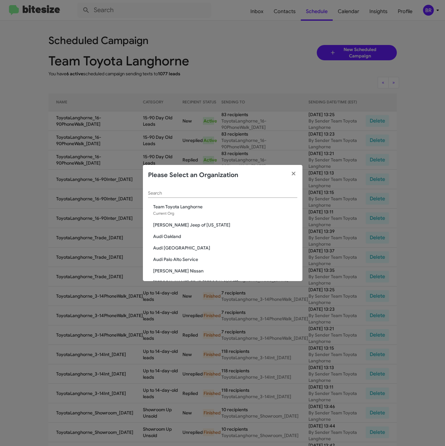
click at [210, 189] on div "Search" at bounding box center [222, 191] width 149 height 12
paste input "[PERSON_NAME] Nissan of Denville"
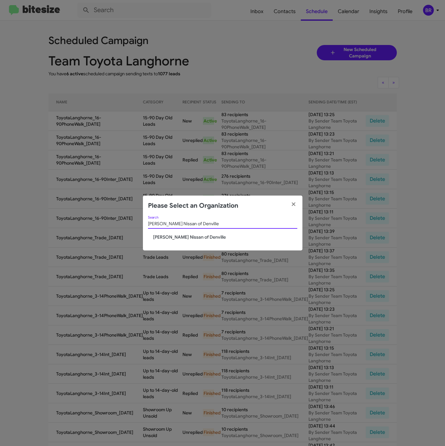
type input "[PERSON_NAME] Nissan of Denville"
click at [180, 234] on span "[PERSON_NAME] Nissan of Denville" at bounding box center [225, 237] width 144 height 6
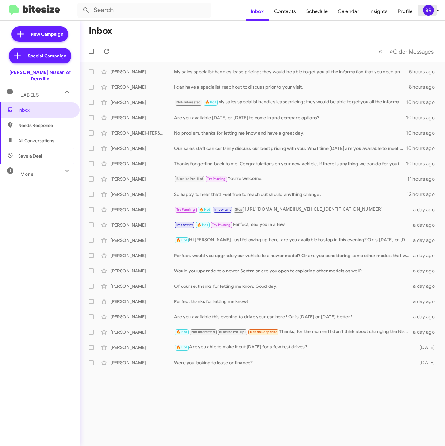
click at [437, 11] on icon at bounding box center [438, 10] width 8 height 8
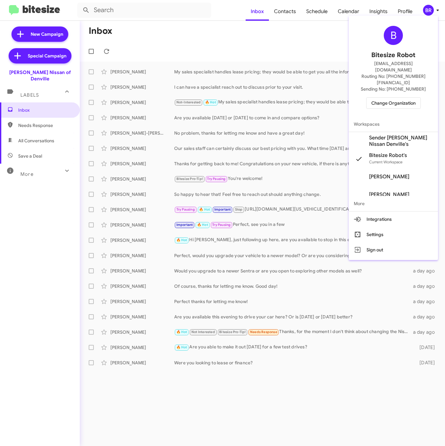
click at [376, 135] on span "Sender [PERSON_NAME] Nissan Denville's" at bounding box center [401, 141] width 64 height 13
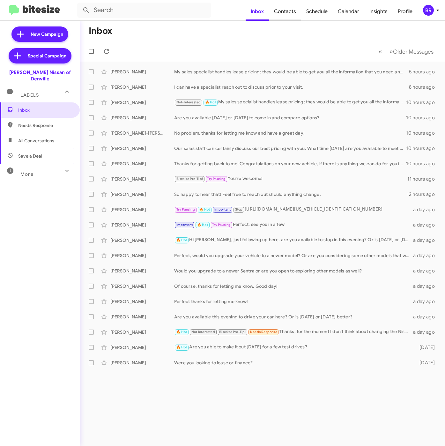
click at [291, 10] on span "Contacts" at bounding box center [285, 11] width 32 height 18
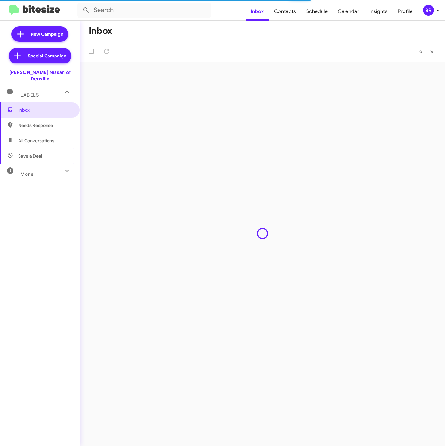
click at [289, 8] on span "Contacts" at bounding box center [285, 11] width 32 height 18
type input "in:groups"
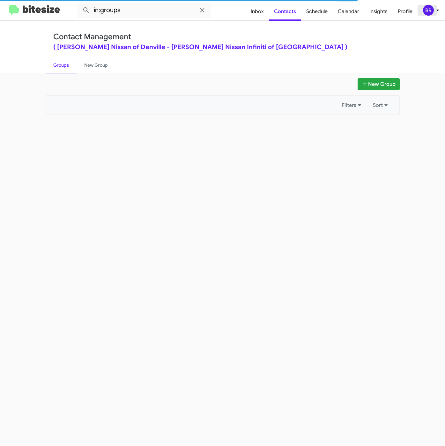
click at [434, 11] on icon at bounding box center [438, 10] width 8 height 8
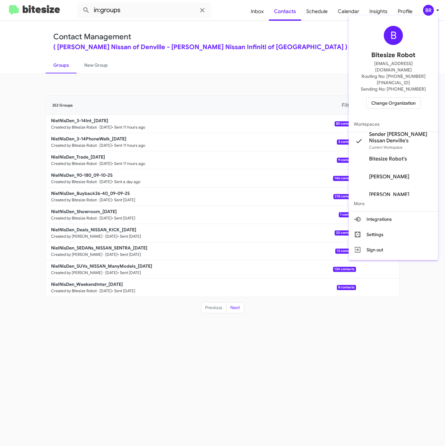
click at [321, 90] on div at bounding box center [222, 223] width 445 height 446
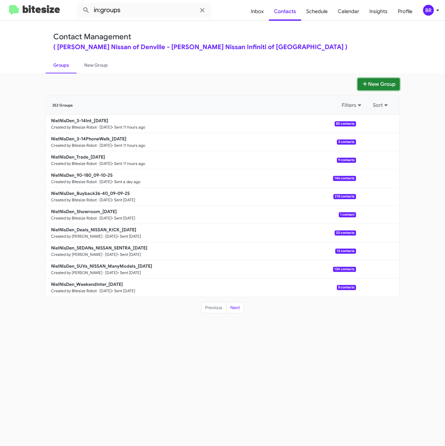
click at [375, 85] on button "New Group" at bounding box center [378, 84] width 42 height 12
click at [368, 85] on button "New Group" at bounding box center [378, 84] width 42 height 12
click at [366, 69] on ul "Groups New Group" at bounding box center [223, 65] width 354 height 16
click at [374, 83] on button "New Group" at bounding box center [378, 84] width 42 height 12
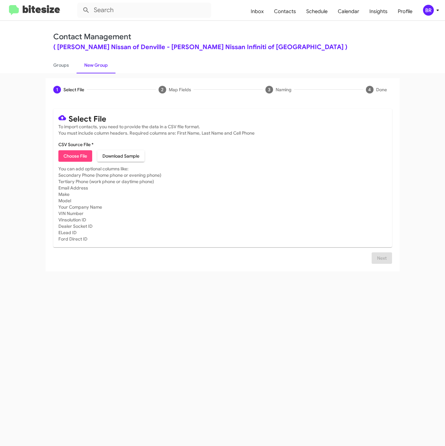
click at [80, 155] on span "Choose File" at bounding box center [75, 155] width 24 height 11
type input "NielNisDen_16-90PhoneWalk_09-12-25"
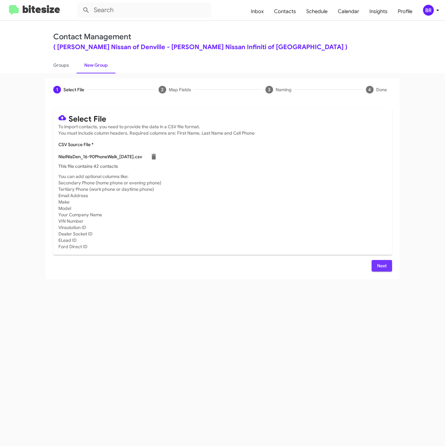
click at [382, 265] on span "Next" at bounding box center [382, 265] width 10 height 11
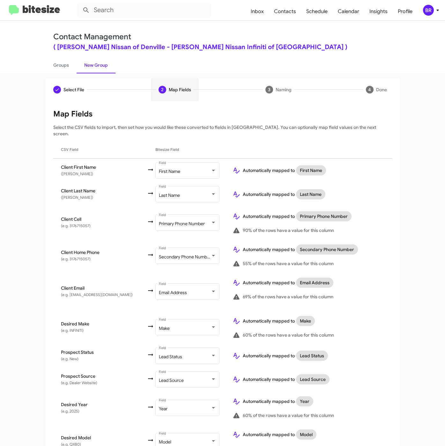
scroll to position [123, 0]
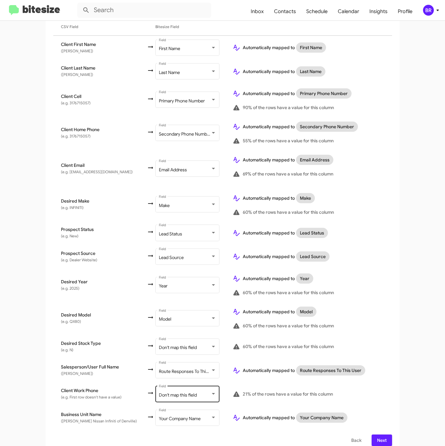
click at [178, 385] on div "Don't map this field Field" at bounding box center [187, 394] width 57 height 18
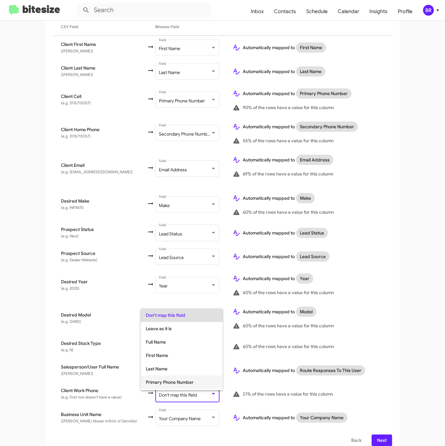
scroll to position [25, 0]
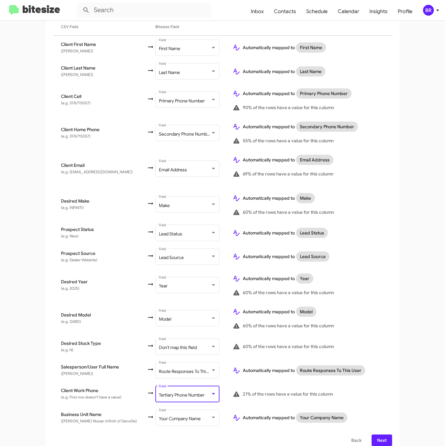
click at [377, 434] on span "Next" at bounding box center [382, 439] width 10 height 11
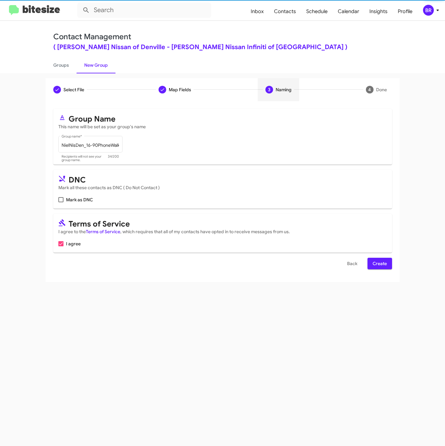
scroll to position [0, 0]
click at [382, 266] on span "Create" at bounding box center [379, 263] width 14 height 11
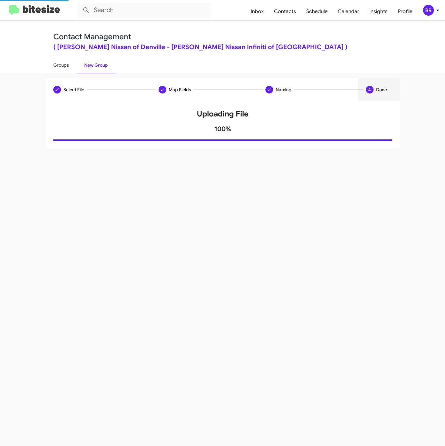
click at [56, 61] on link "Groups" at bounding box center [61, 65] width 31 height 17
type input "in:groups"
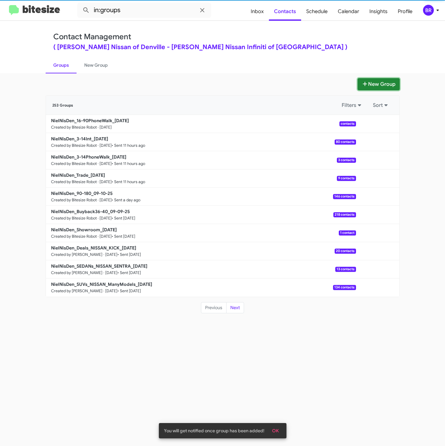
click button "New Group"
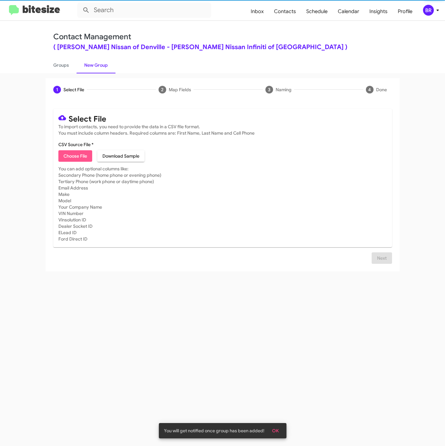
click span "Choose File"
type input "NielNisDen_16-90Inter_09-12-25"
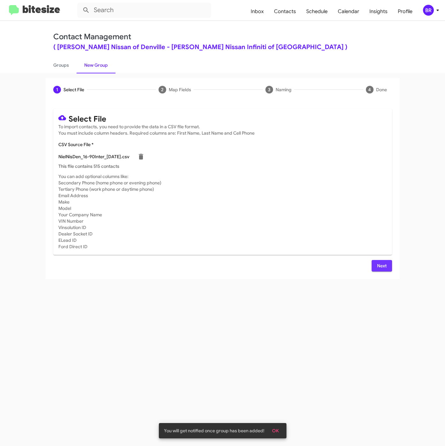
click span "Next"
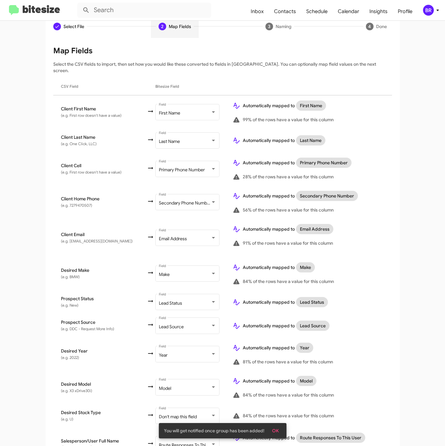
scroll to position [142, 0]
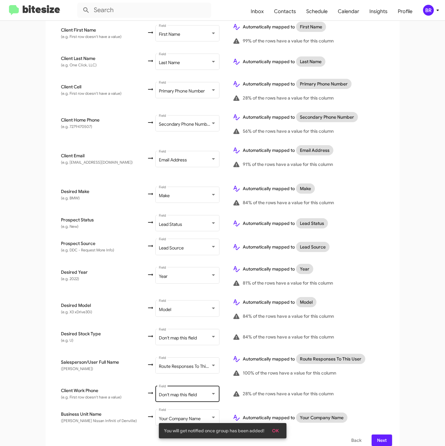
click div "Don't map this field Field"
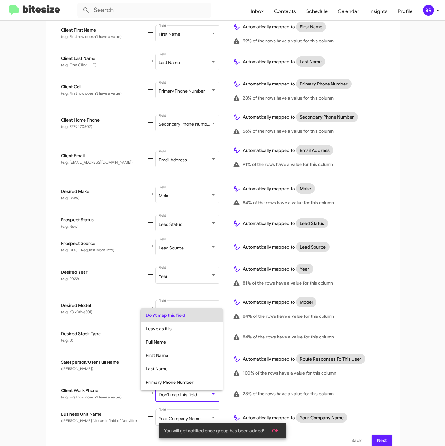
scroll to position [25, 0]
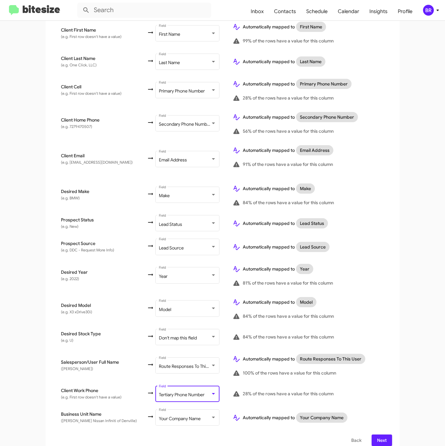
click span "Next"
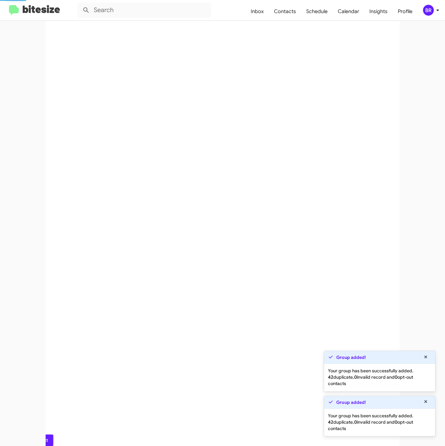
scroll to position [0, 0]
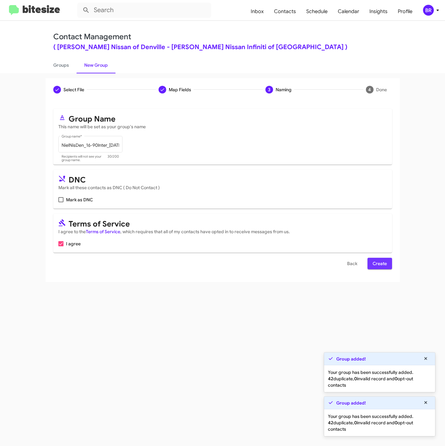
click span "Create"
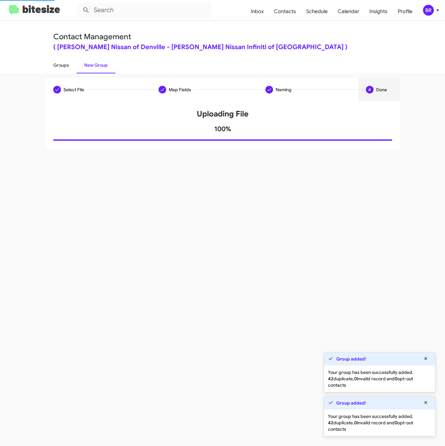
click link "Groups"
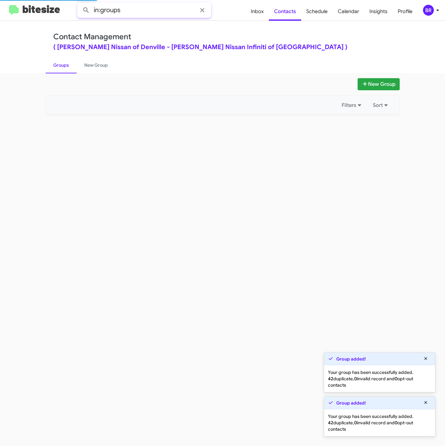
click input "in:groups"
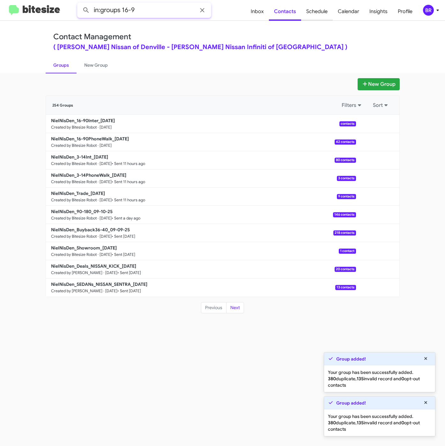
type input "in:groups 16-9"
click button
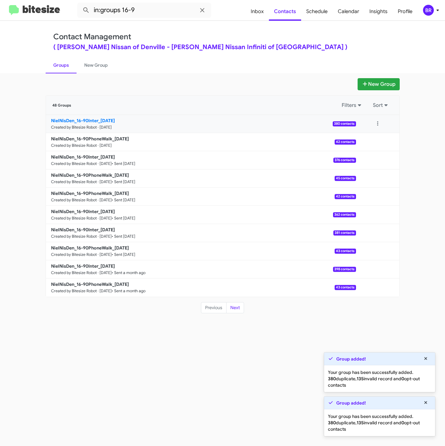
click b "NielNisDen_16-90Inter_09-12-25"
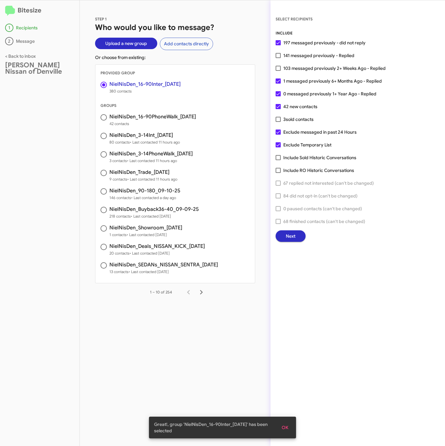
click span "103 messaged previously 2+ Weeks Ago - Replied"
click input "103 messaged previously 2+ Weeks Ago - Replied"
checkbox input "true"
click button "Next"
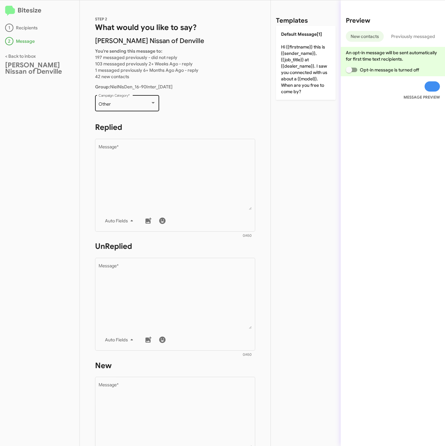
click div "Other"
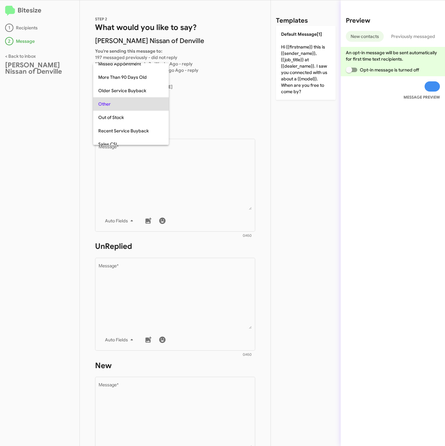
scroll to position [13, 0]
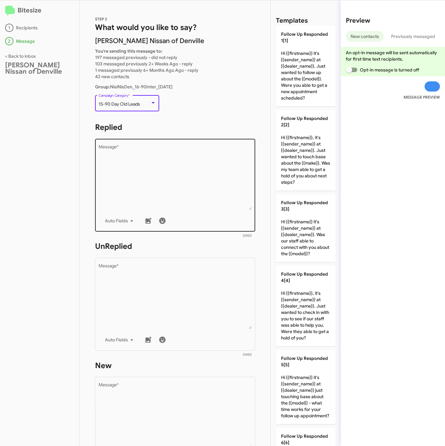
click textarea "Message *"
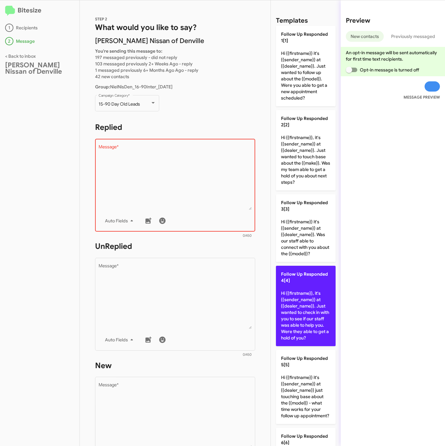
click p "Follow Up Responded 4[4] Hi {{firstname}}, it's {{sender_name}} at {{dealer_nam…"
type textarea "Hi {{firstname}}, it's {{sender_name}} at {{dealer_name}}. Just wanted to check…"
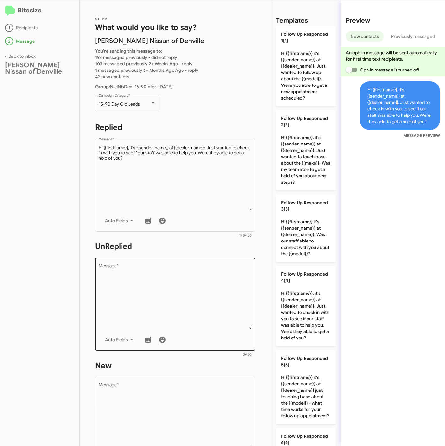
click textarea "Message *"
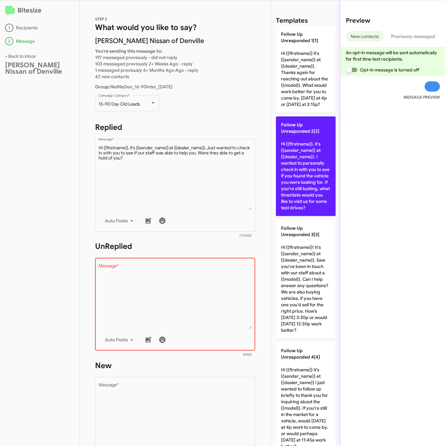
click p "Follow Up Unresponded 2[2] Hi {{firstname}}, it's {{sender_name}} at {{dealer_n…"
type textarea "Hi {{firstname}}, it's {{sender_name}} at {{dealer_name}}. I wanted to personal…"
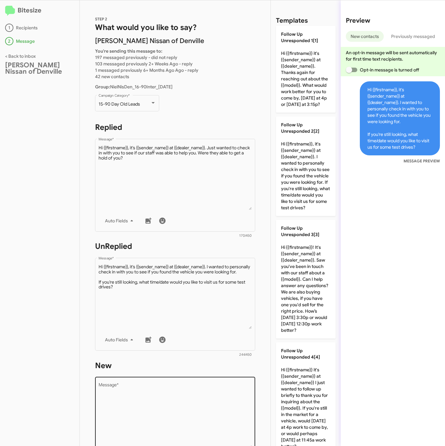
click textarea "Message *"
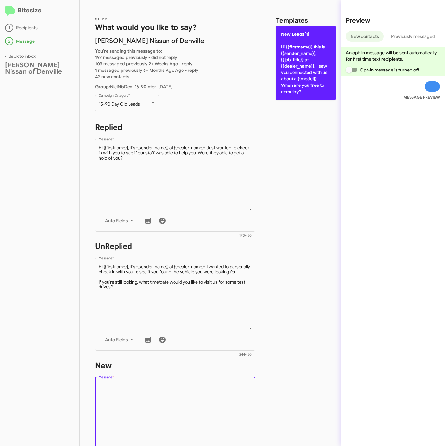
click p "New Leads[1] Hi {{firstname}} this is {{sender_name}}, {{job_title}} at {{deale…"
type textarea "Hi {{firstname}} this is {{sender_name}}, {{job_title}} at {{dealer_name}}. I s…"
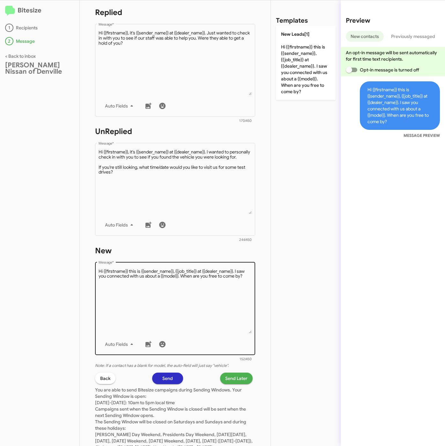
scroll to position [143, 0]
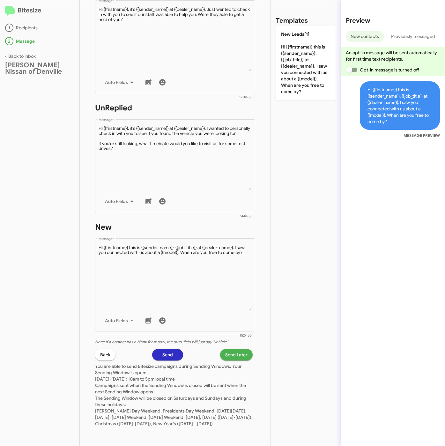
click span "Send Later"
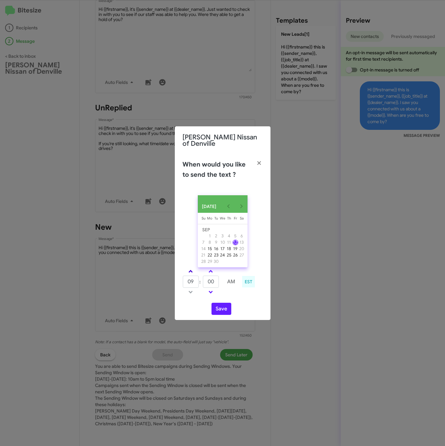
click span
type input "10"
drag, startPoint x: 215, startPoint y: 283, endPoint x: 206, endPoint y: 281, distance: 8.7
click input "00"
type input "27"
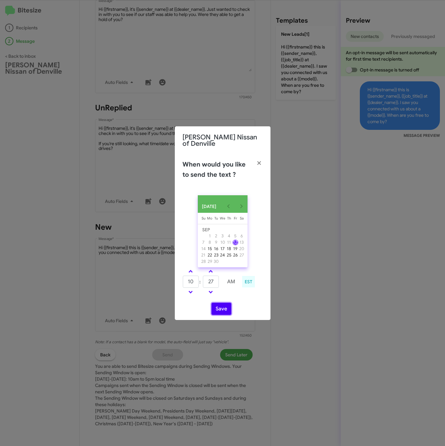
click button "Save"
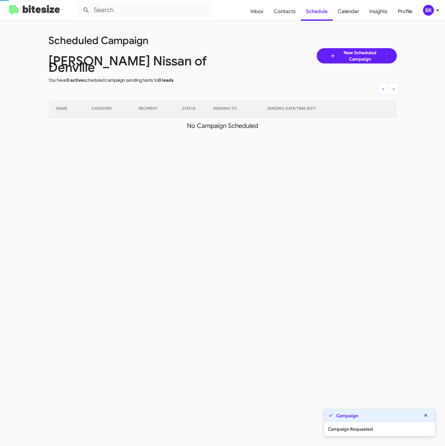
click div "BR"
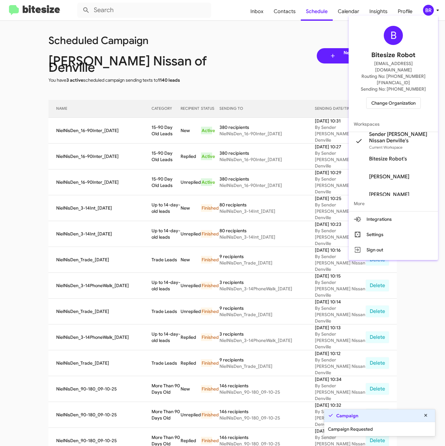
click div
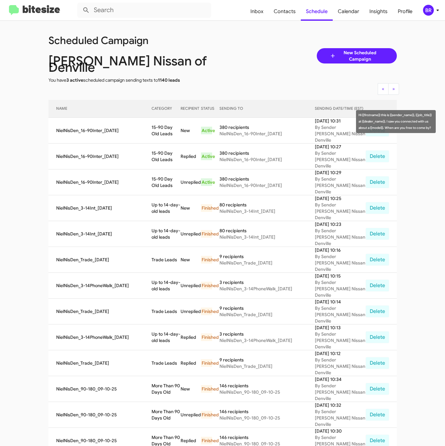
drag, startPoint x: 146, startPoint y: 118, endPoint x: 162, endPoint y: 126, distance: 17.1
click tr "NielNisDen_16-90Inter_09-12-25 15-90 Day Old Leads New Active 380 recipients Ni…"
copy tr "15-90 Day Old Leads"
click span "Contacts"
type input "in:groups"
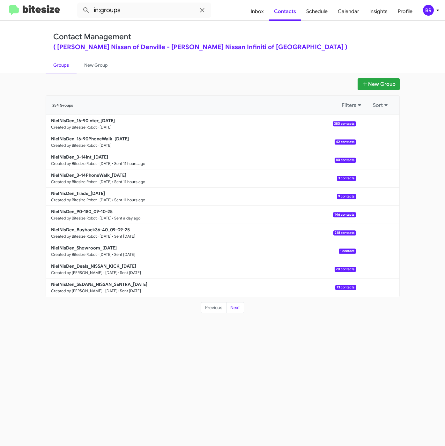
drag, startPoint x: 271, startPoint y: 44, endPoint x: 270, endPoint y: 49, distance: 4.6
click div "( Nielsen Nissan of Denville - Nielsen Nissan Infiniti of Denville )"
click b "NielNisDen_16-90PhoneWalk_09-12-25"
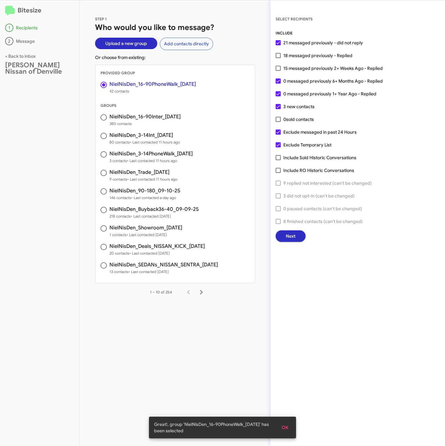
click span "15 messaged previously 2+ Weeks Ago - Replied"
click input "15 messaged previously 2+ Weeks Ago - Replied"
checkbox input "true"
click button "Next"
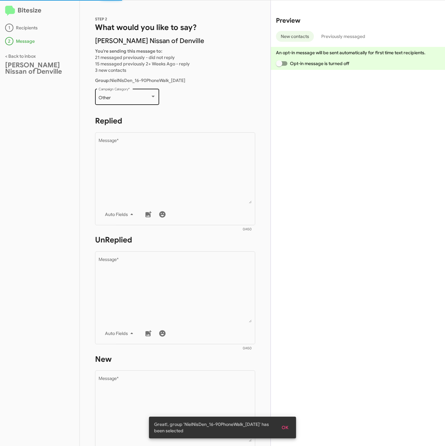
click div "Other"
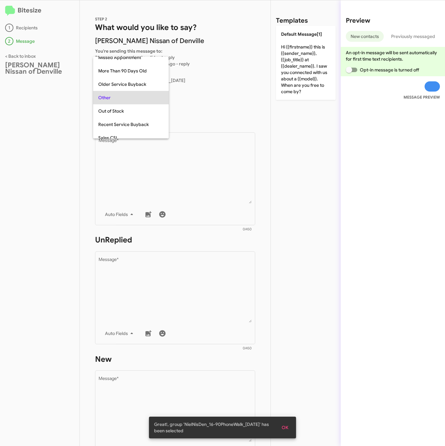
scroll to position [13, 0]
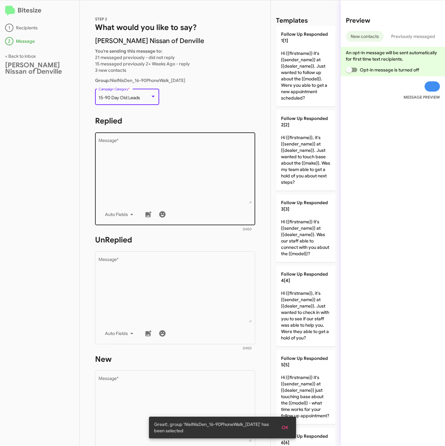
click textarea "Message *"
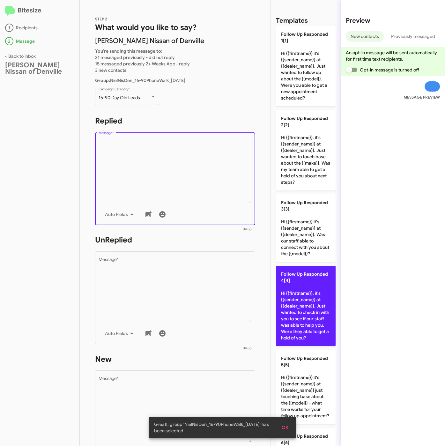
click p "Follow Up Responded 4[4] Hi {{firstname}}, it's {{sender_name}} at {{dealer_nam…"
type textarea "Hi {{firstname}}, it's {{sender_name}} at {{dealer_name}}. Just wanted to check…"
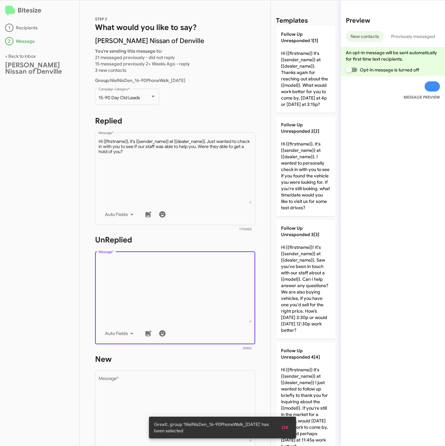
click textarea "Message *"
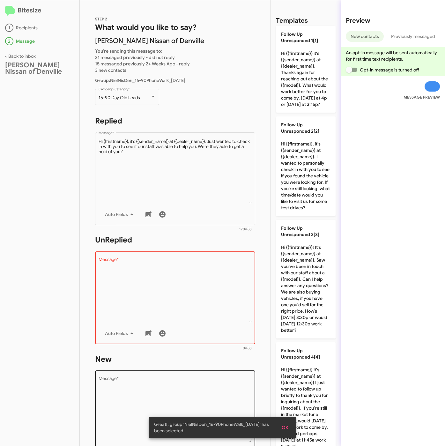
drag, startPoint x: 289, startPoint y: 284, endPoint x: 223, endPoint y: 369, distance: 107.0
click p "Follow Up Unresponded 3[3] Hi {{firstname}}! It's {{sender_name}} at {{dealer_n…"
type textarea "Hi {{firstname}}! It's {{sender_name}} at {{dealer_name}}. Saw you've been in t…"
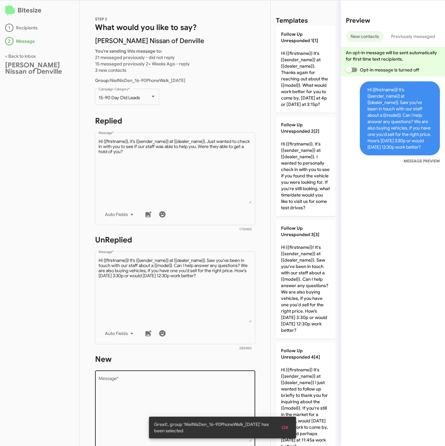
click textarea "Message *"
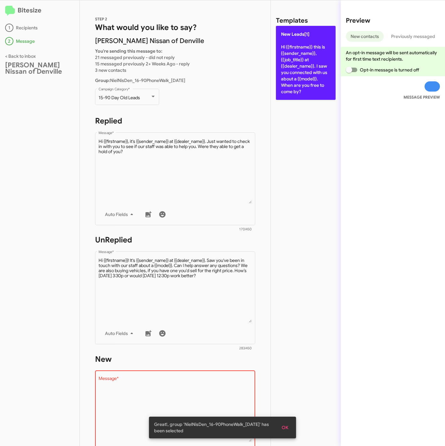
click p "New Leads[1] Hi {{firstname}} this is {{sender_name}}, {{job_title}} at {{deale…"
type textarea "Hi {{firstname}} this is {{sender_name}}, {{job_title}} at {{dealer_name}}. I s…"
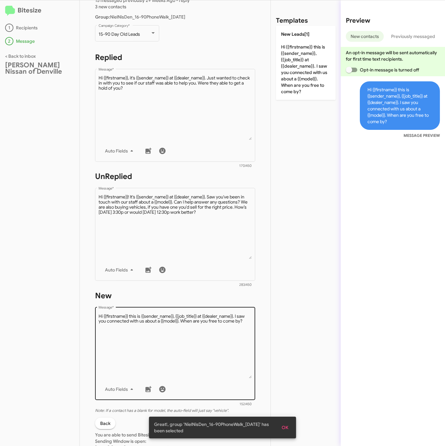
scroll to position [96, 0]
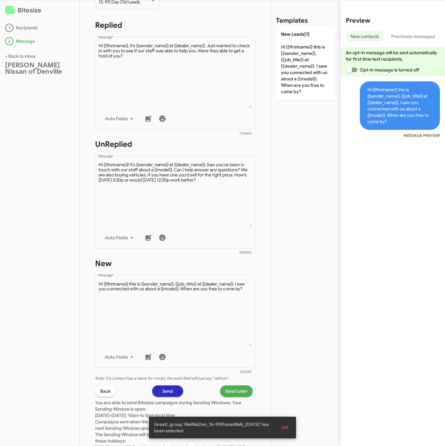
click span "Send Later"
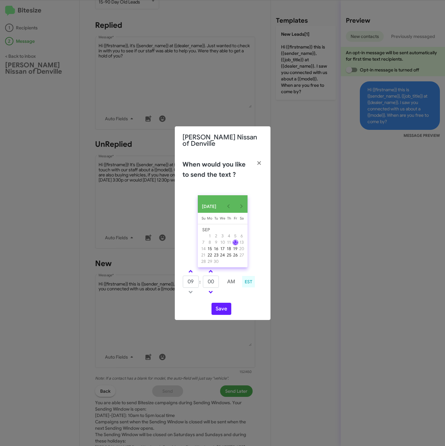
drag, startPoint x: 188, startPoint y: 272, endPoint x: 211, endPoint y: 280, distance: 24.5
click link
type input "10"
click tr "10 : 00 AM"
type input "32"
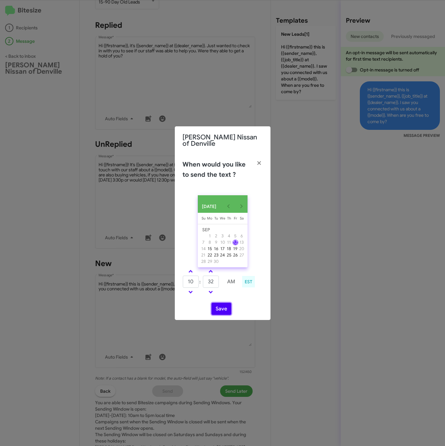
click button "Save"
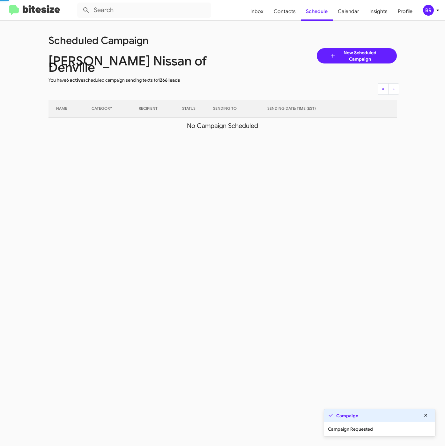
click mat-toolbar "Inbox Contacts Schedule Calendar Insights Profile BR"
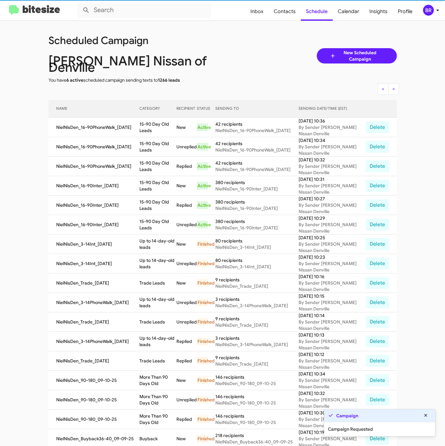
click div "BR"
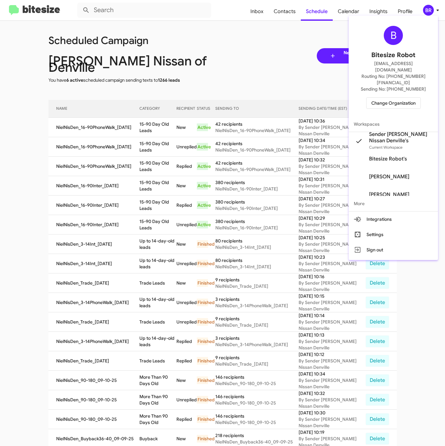
click div
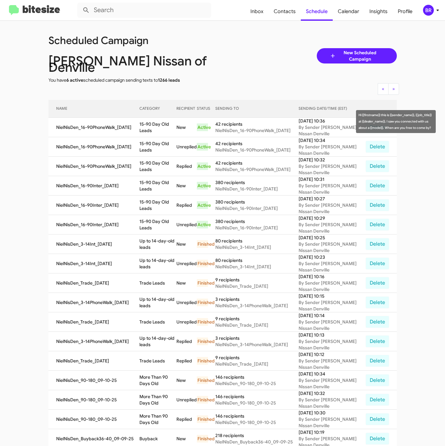
drag, startPoint x: 138, startPoint y: 118, endPoint x: 152, endPoint y: 126, distance: 16.4
click td "15-90 Day Old Leads"
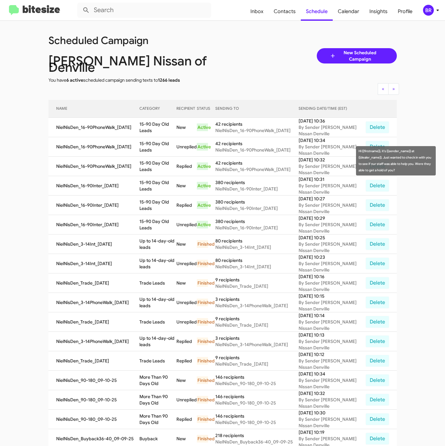
copy td "15-90 Day Old Leads"
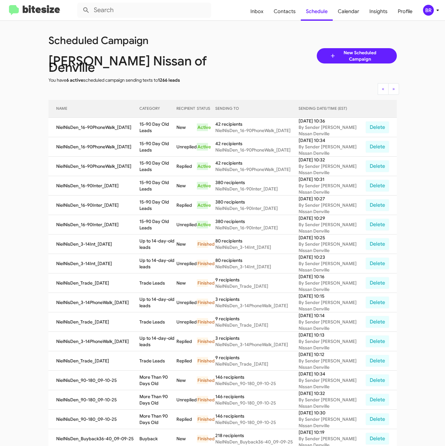
click div "BR"
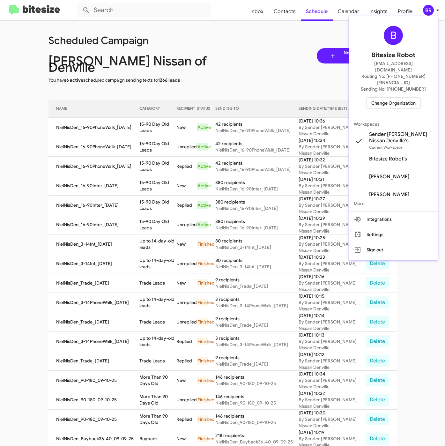
click span "Change Organization"
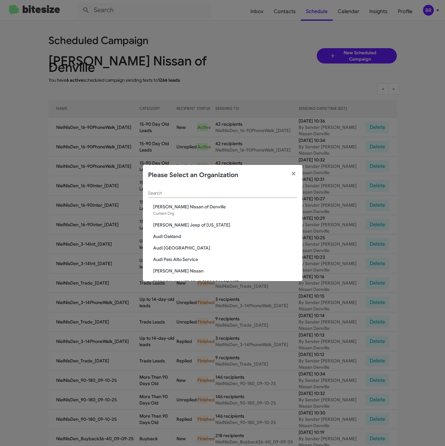
click input "Search"
paste input "[PERSON_NAME] Kia of [PERSON_NAME]"
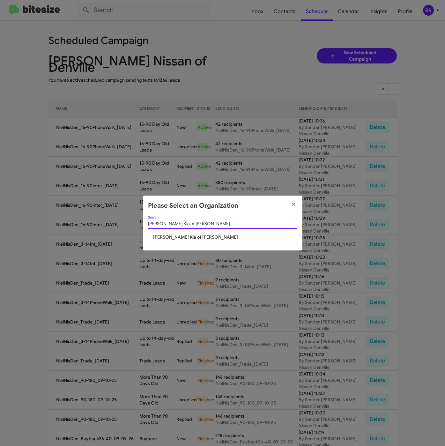
type input "[PERSON_NAME] Kia of [PERSON_NAME]"
click span "[PERSON_NAME] Kia of [PERSON_NAME]"
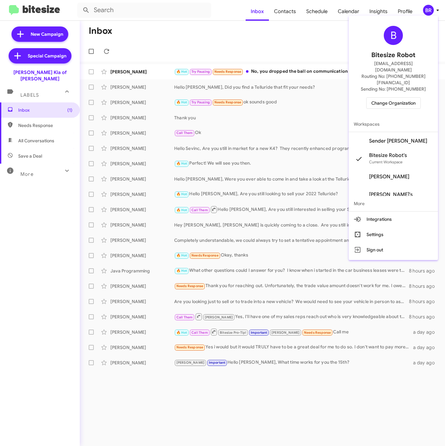
click at [385, 138] on span "Sender Kia Newton's" at bounding box center [398, 141] width 58 height 6
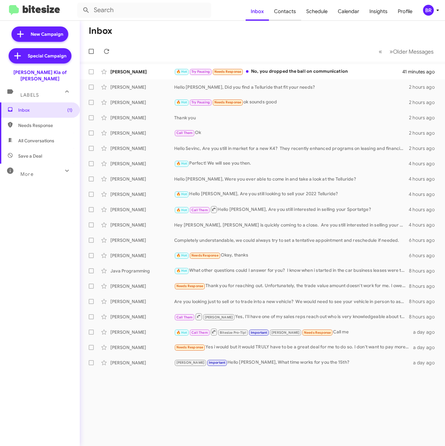
click at [283, 10] on span "Contacts" at bounding box center [285, 11] width 32 height 18
type input "in:groups"
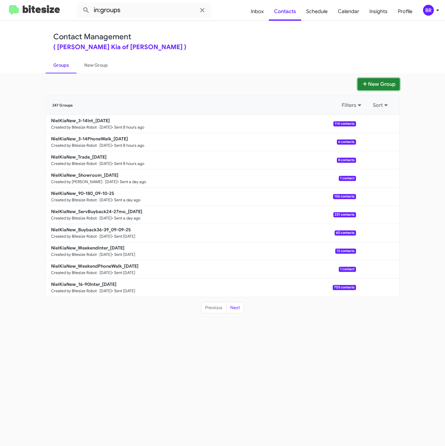
click at [376, 82] on button "New Group" at bounding box center [378, 84] width 42 height 12
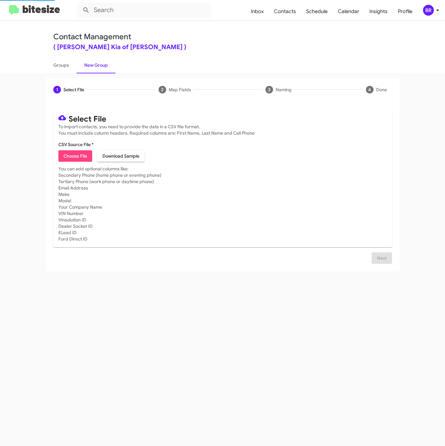
click at [76, 158] on span "Choose File" at bounding box center [75, 155] width 24 height 11
type input "NielKiaNew_16-90PhoneWalk_09-12-25"
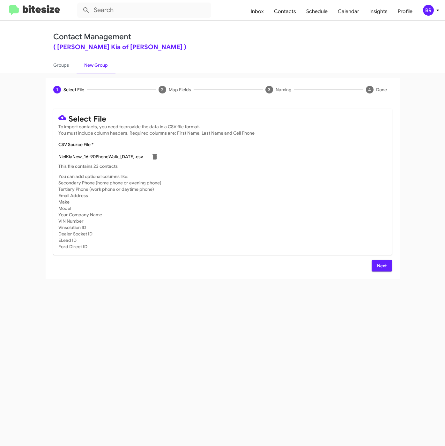
click at [378, 265] on span "Next" at bounding box center [382, 265] width 10 height 11
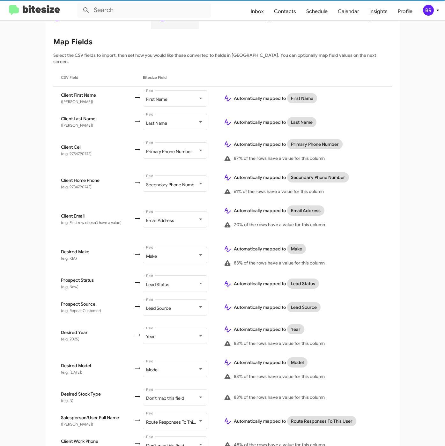
scroll to position [123, 0]
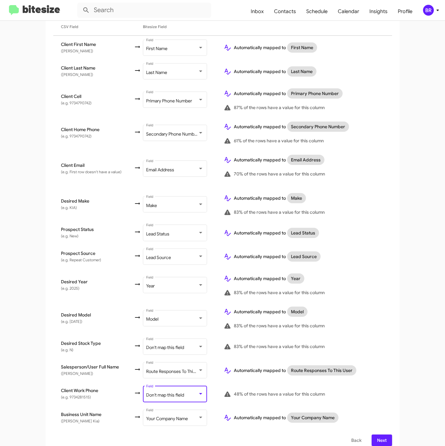
click at [189, 393] on div "Don't map this field" at bounding box center [172, 395] width 52 height 5
click at [381, 434] on span "Next" at bounding box center [382, 439] width 10 height 11
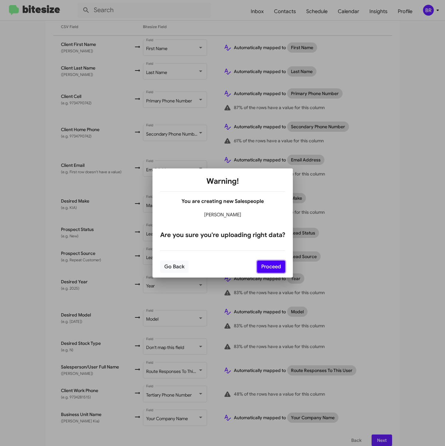
click at [266, 262] on button "Proceed" at bounding box center [271, 267] width 28 height 12
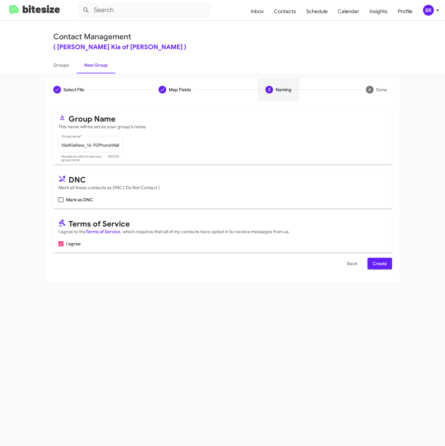
click at [378, 261] on span "Create" at bounding box center [379, 263] width 14 height 11
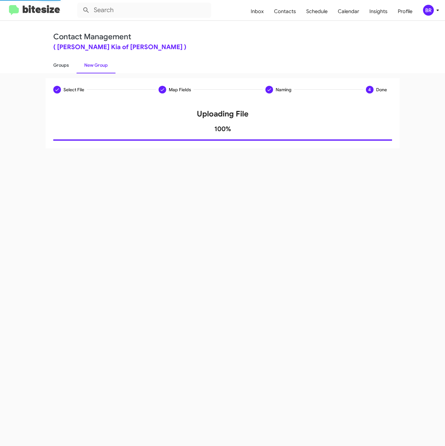
click at [64, 68] on link "Groups" at bounding box center [61, 65] width 31 height 17
type input "in:groups"
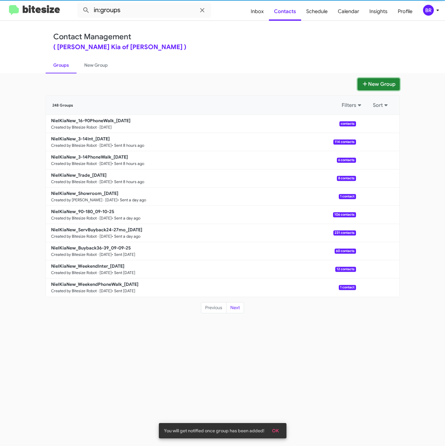
click at [378, 78] on button "New Group" at bounding box center [378, 84] width 42 height 12
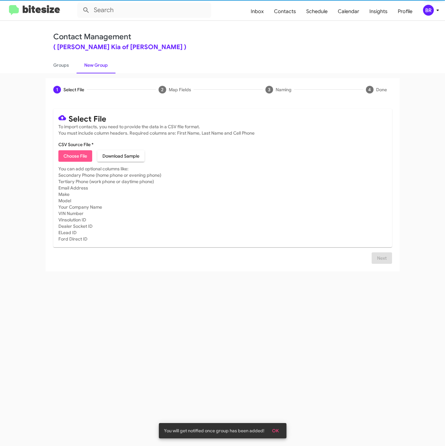
click at [76, 157] on span "Choose File" at bounding box center [75, 155] width 24 height 11
type input "NielKiaNew_16-90Inter_09-12-25"
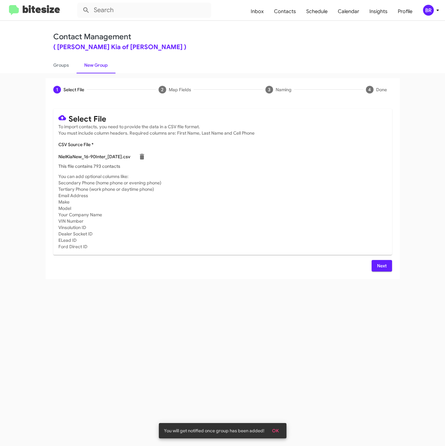
click at [387, 262] on button "Next" at bounding box center [381, 265] width 20 height 11
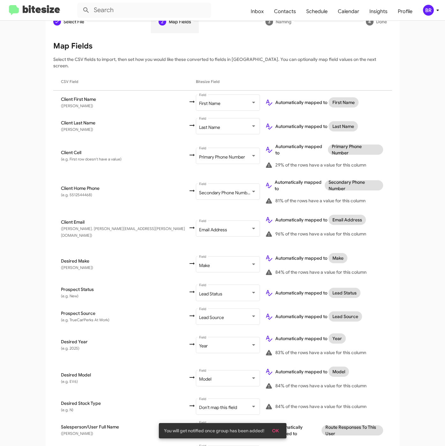
scroll to position [123, 0]
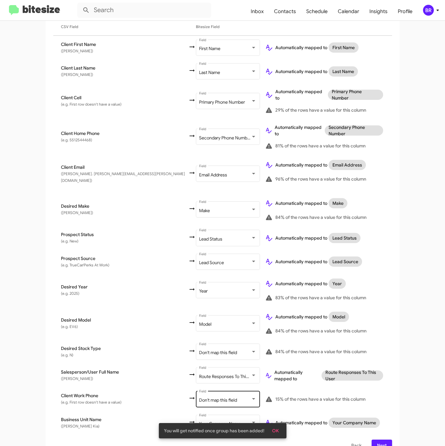
click at [199, 390] on div "Don't map this field Field" at bounding box center [227, 399] width 57 height 18
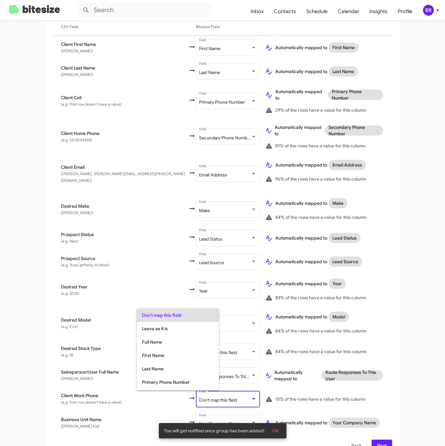
scroll to position [25, 0]
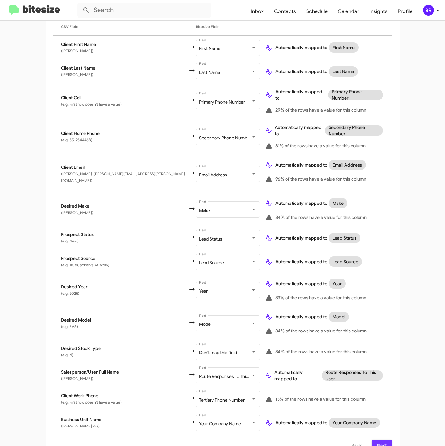
click at [377, 439] on span "Next" at bounding box center [382, 444] width 10 height 11
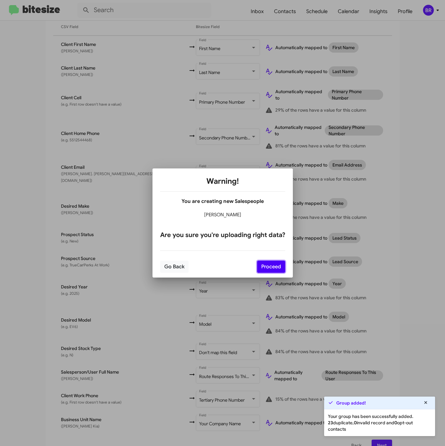
click at [282, 270] on button "Proceed" at bounding box center [271, 267] width 28 height 12
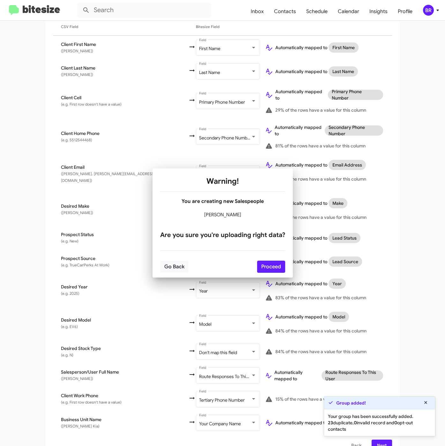
scroll to position [0, 0]
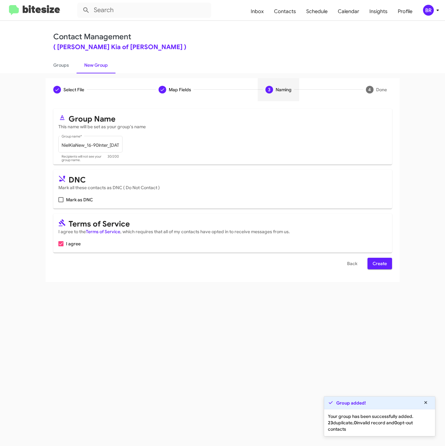
click at [375, 262] on span "Create" at bounding box center [379, 263] width 14 height 11
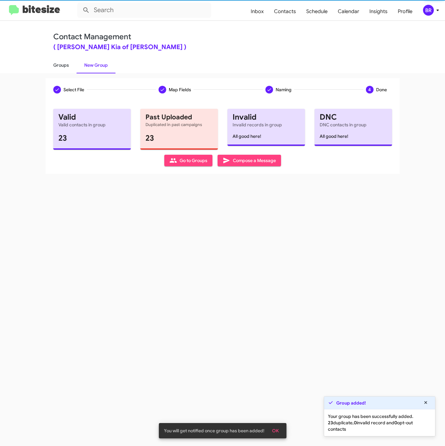
click at [62, 69] on link "Groups" at bounding box center [61, 65] width 31 height 17
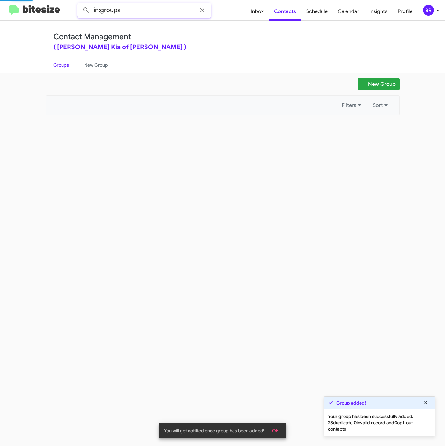
click at [152, 14] on input "in:groups" at bounding box center [144, 10] width 134 height 15
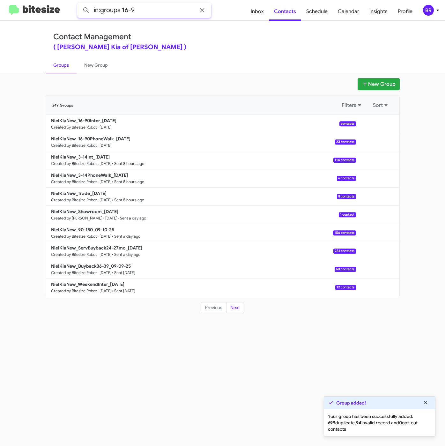
type input "in:groups 16-9"
click at [80, 4] on button at bounding box center [86, 10] width 13 height 13
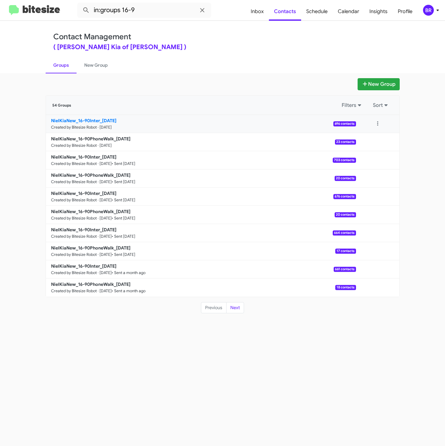
click at [94, 120] on b "NielKiaNew_16-90Inter_09-12-25" at bounding box center [83, 121] width 65 height 6
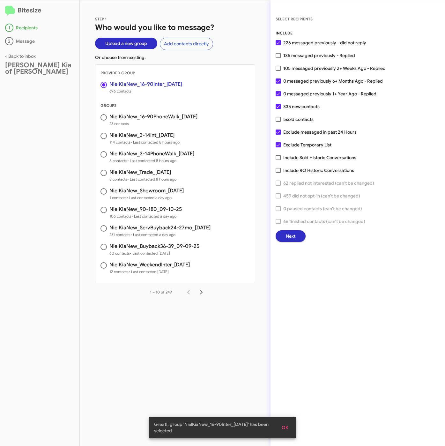
click at [309, 70] on span "105 messaged previously 2+ Weeks Ago - Replied" at bounding box center [334, 68] width 102 height 8
click at [278, 71] on input "105 messaged previously 2+ Weeks Ago - Replied" at bounding box center [278, 71] width 0 height 0
checkbox input "true"
click at [285, 239] on button "Next" at bounding box center [291, 235] width 30 height 11
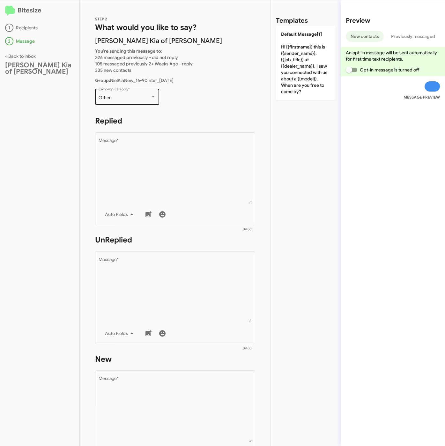
click at [126, 95] on div "Other" at bounding box center [125, 97] width 52 height 5
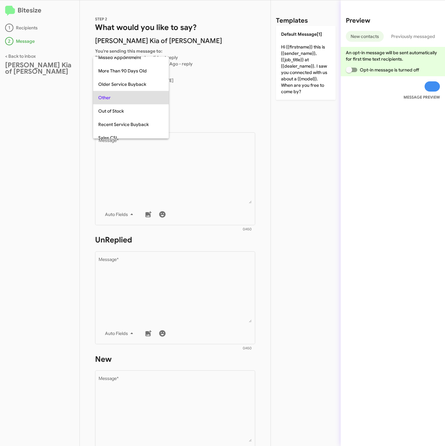
scroll to position [13, 0]
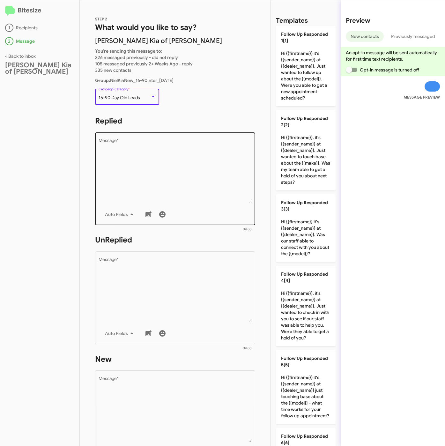
click at [149, 163] on textarea "Message *" at bounding box center [175, 170] width 153 height 65
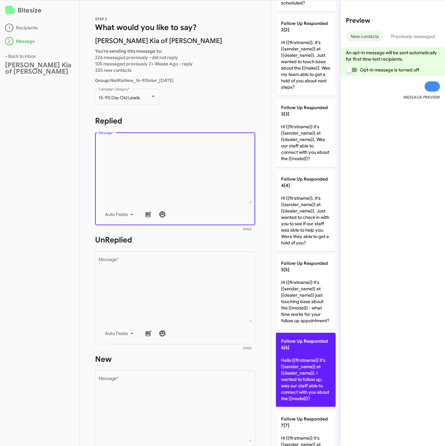
scroll to position [96, 0]
click at [313, 386] on p "Follow Up Responded 6[6] Hello {{firstname}} it's {{sender_name}} at {{dealer_n…" at bounding box center [306, 369] width 60 height 74
type textarea "Hello {{firstname}} it's {{sender_name}} at {{dealer_name}}. I wanted to follow…"
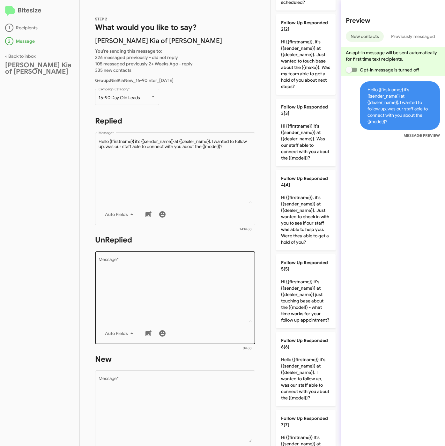
click at [232, 311] on textarea "Message *" at bounding box center [175, 289] width 153 height 65
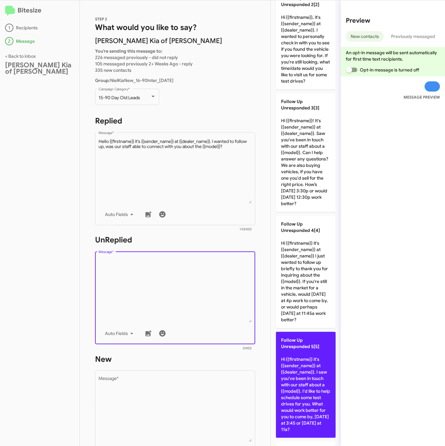
scroll to position [143, 0]
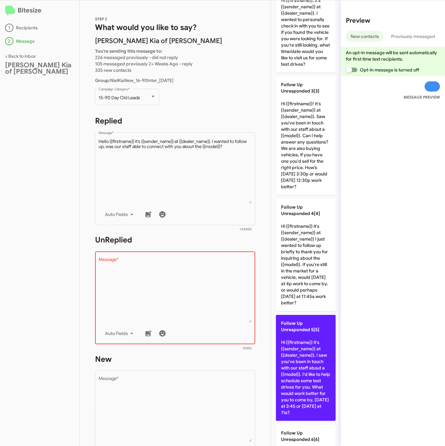
drag, startPoint x: 305, startPoint y: 375, endPoint x: 202, endPoint y: 398, distance: 105.5
click at [305, 375] on p "Follow Up Unresponded 5[5] Hi {{firstname}} it's {{sender_name}} at {{dealer_na…" at bounding box center [306, 368] width 60 height 106
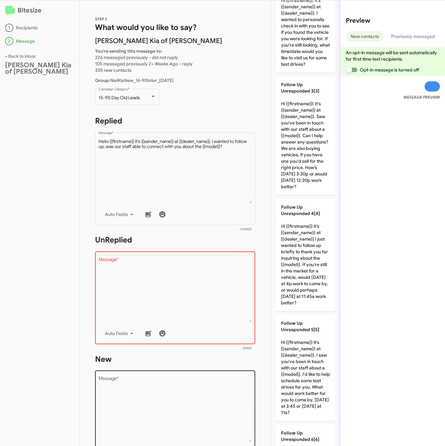
type textarea "Hi {{firstname}} it's {{sender_name}} at {{dealer_name}}. I saw you've been in …"
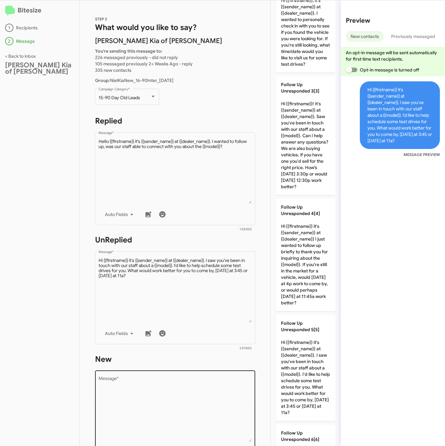
click at [188, 401] on textarea "Message *" at bounding box center [175, 409] width 153 height 65
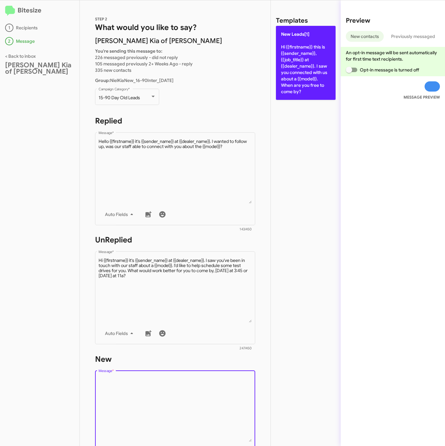
click at [303, 84] on p "New Leads[1] Hi {{firstname}} this is {{sender_name}}, {{job_title}} at {{deale…" at bounding box center [306, 63] width 60 height 74
type textarea "Hi {{firstname}} this is {{sender_name}}, {{job_title}} at {{dealer_name}}. I s…"
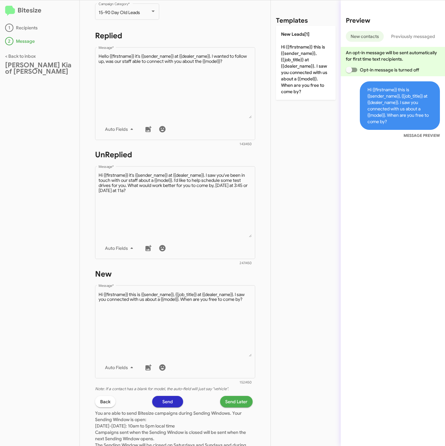
scroll to position [137, 0]
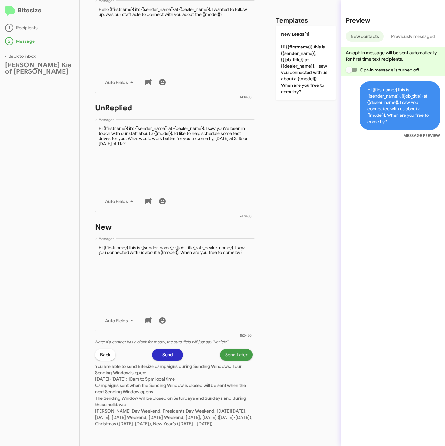
click at [228, 349] on span "Send Later" at bounding box center [236, 354] width 22 height 11
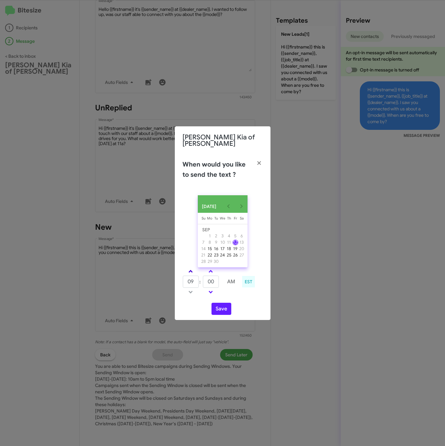
click at [191, 270] on span at bounding box center [190, 272] width 4 height 4
type input "01"
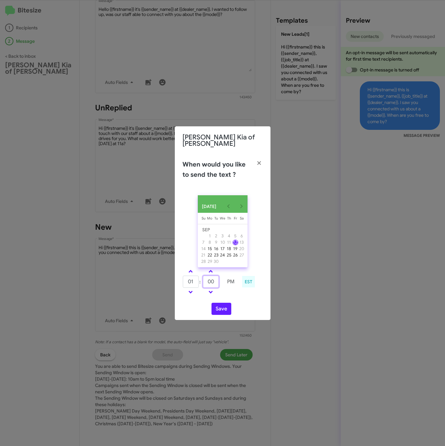
drag, startPoint x: 210, startPoint y: 280, endPoint x: 202, endPoint y: 280, distance: 7.7
click at [202, 280] on tr "01 : 00 PM" at bounding box center [210, 281] width 56 height 13
type input "45"
drag, startPoint x: 225, startPoint y: 310, endPoint x: 229, endPoint y: 311, distance: 3.9
click at [225, 310] on button "Save" at bounding box center [221, 309] width 20 height 12
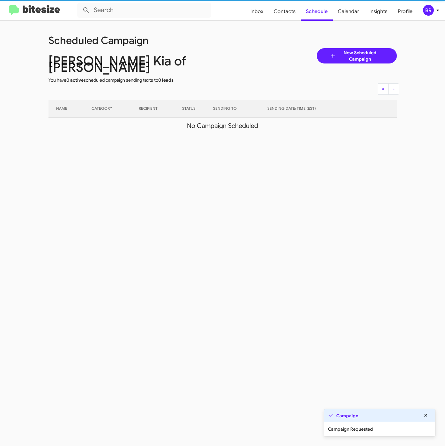
click at [434, 11] on icon at bounding box center [438, 10] width 8 height 8
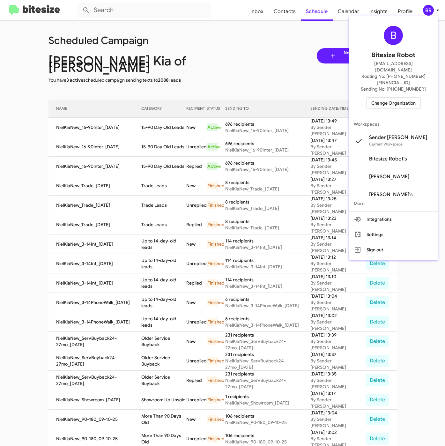
click at [154, 123] on div at bounding box center [222, 223] width 445 height 446
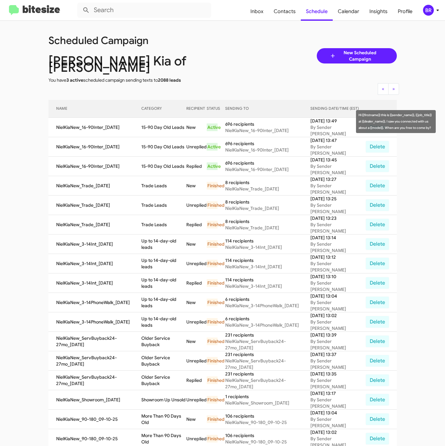
drag, startPoint x: 142, startPoint y: 121, endPoint x: 187, endPoint y: 123, distance: 44.7
click at [186, 123] on td "15-90 Day Old Leads" at bounding box center [163, 127] width 45 height 19
copy td "15-90 Day Old Leads"
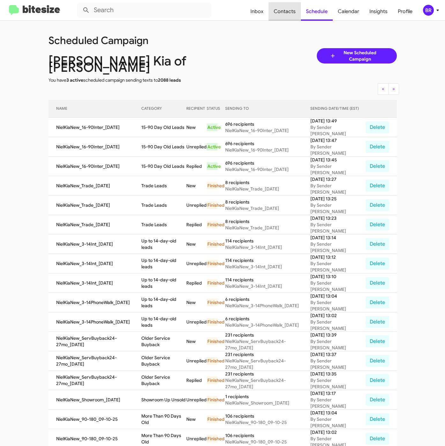
click at [283, 11] on span "Contacts" at bounding box center [284, 11] width 32 height 18
type input "in:groups"
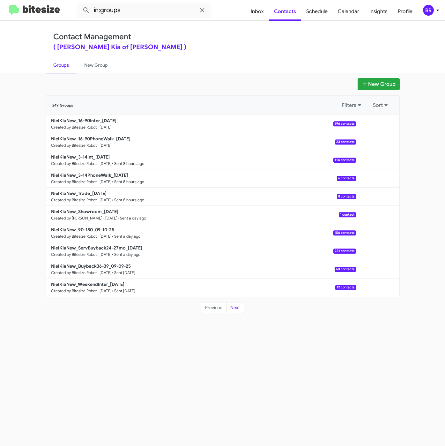
drag, startPoint x: 306, startPoint y: 41, endPoint x: 278, endPoint y: 81, distance: 48.5
click at [306, 41] on div "Contact Management ( Nielsen Kia of Newton - Nielsen Kia )" at bounding box center [222, 41] width 339 height 18
click at [119, 141] on b "NielKiaNew_16-90PhoneWalk_09-12-25" at bounding box center [90, 139] width 79 height 6
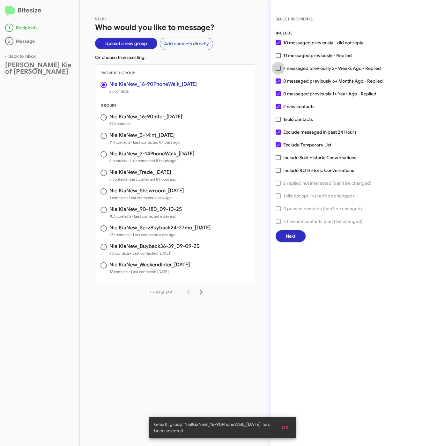
click at [290, 67] on span "7 messaged previously 2+ Weeks Ago - Replied" at bounding box center [332, 68] width 98 height 8
click at [278, 71] on input "7 messaged previously 2+ Weeks Ago - Replied" at bounding box center [278, 71] width 0 height 0
checkbox input "true"
click at [290, 232] on span "Next" at bounding box center [291, 235] width 10 height 11
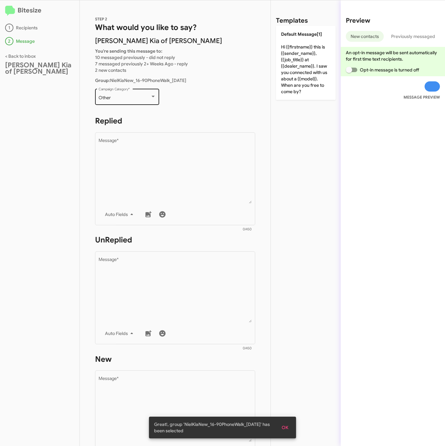
click at [119, 94] on div "Other Campaign Category *" at bounding box center [127, 96] width 57 height 18
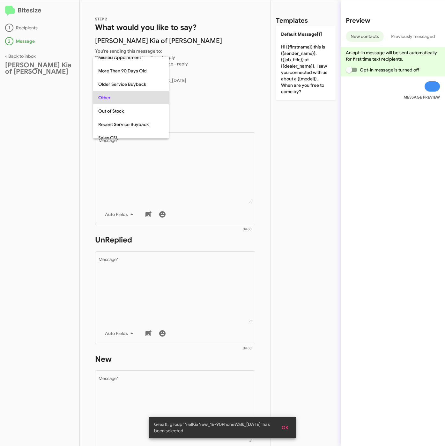
scroll to position [13, 0]
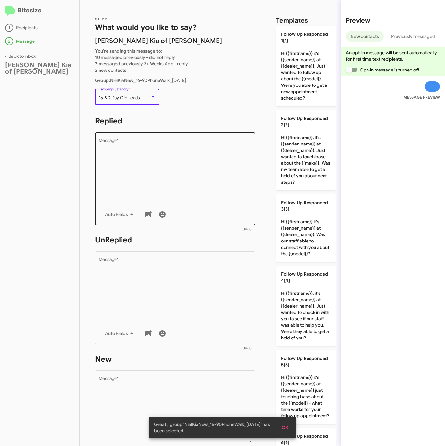
click at [142, 168] on textarea "Message *" at bounding box center [175, 170] width 153 height 65
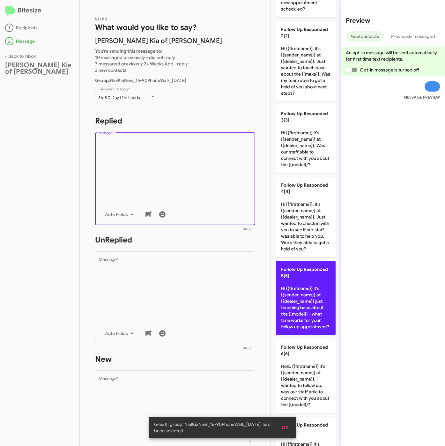
scroll to position [191, 0]
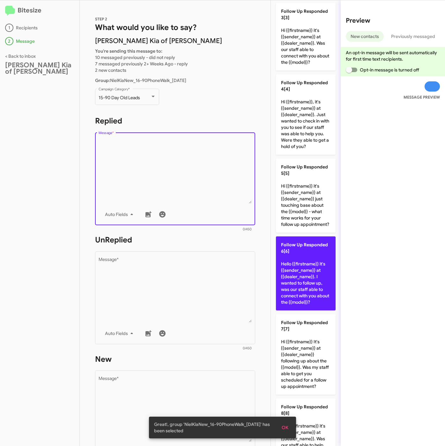
click at [313, 283] on p "Follow Up Responded 6[6] Hello {{firstname}} it's {{sender_name}} at {{dealer_n…" at bounding box center [306, 273] width 60 height 74
type textarea "Hello {{firstname}} it's {{sender_name}} at {{dealer_name}}. I wanted to follow…"
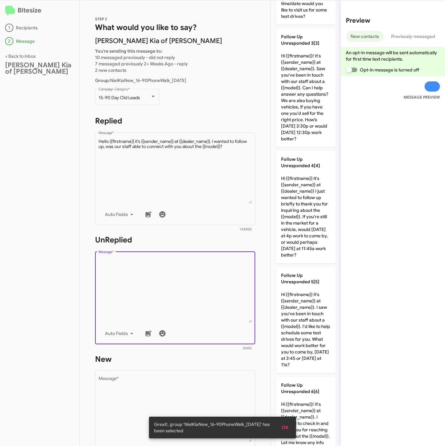
click at [218, 286] on textarea "Message *" at bounding box center [175, 289] width 153 height 65
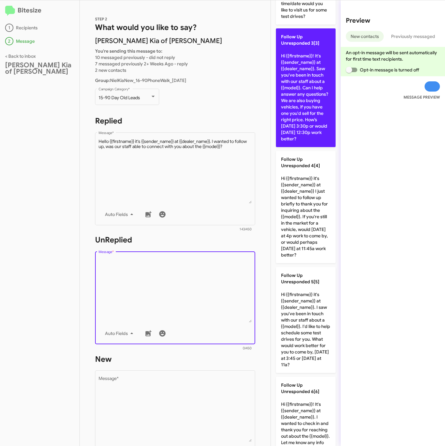
click at [297, 96] on p "Follow Up Unresponded 3[3] Hi {{firstname}}! It's {{sender_name}} at {{dealer_n…" at bounding box center [306, 87] width 60 height 119
type textarea "Hi {{firstname}}! It's {{sender_name}} at {{dealer_name}}. Saw you've been in t…"
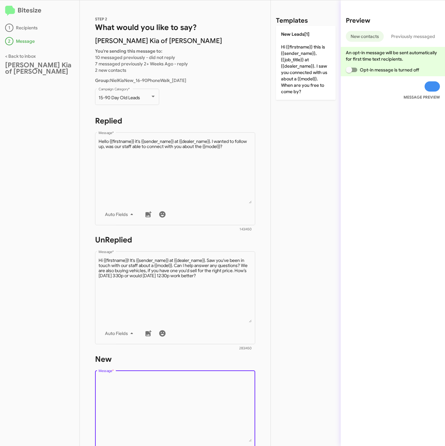
click at [198, 385] on textarea "Message *" at bounding box center [175, 409] width 153 height 65
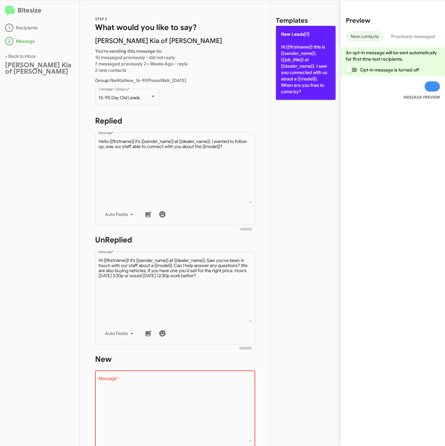
click at [281, 85] on p "New Leads[1] Hi {{firstname}} this is {{sender_name}}, {{job_title}} at {{deale…" at bounding box center [306, 63] width 60 height 74
type textarea "Hi {{firstname}} this is {{sender_name}}, {{job_title}} at {{dealer_name}}. I s…"
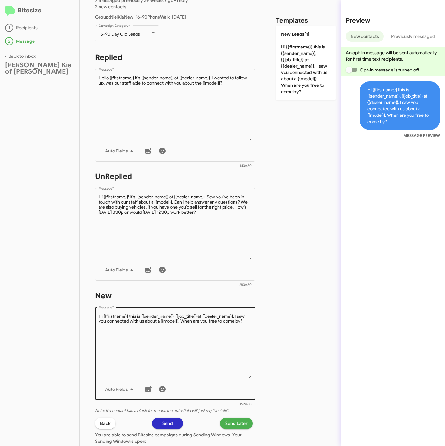
scroll to position [137, 0]
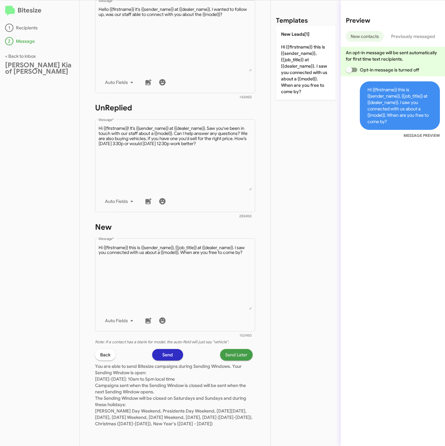
click at [225, 349] on span "Send Later" at bounding box center [236, 354] width 22 height 11
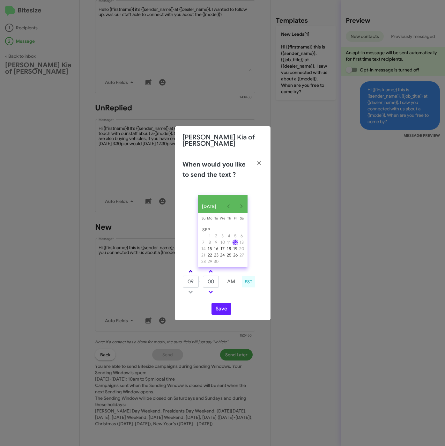
click at [190, 268] on link at bounding box center [190, 271] width 11 height 7
type input "01"
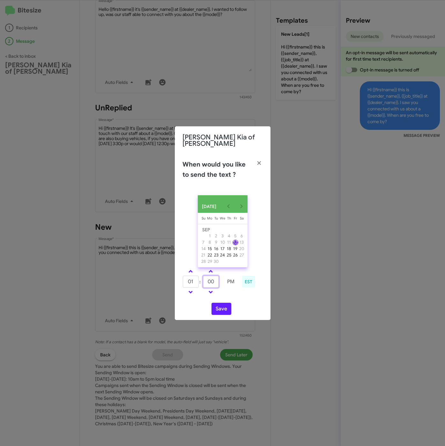
drag, startPoint x: 210, startPoint y: 277, endPoint x: 203, endPoint y: 277, distance: 6.7
click at [203, 277] on input "00" at bounding box center [211, 282] width 16 height 12
type input "30"
click at [226, 309] on button "Save" at bounding box center [221, 309] width 20 height 12
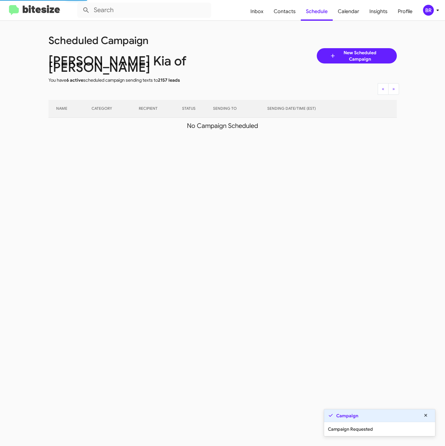
click at [436, 15] on span "BR" at bounding box center [432, 10] width 19 height 11
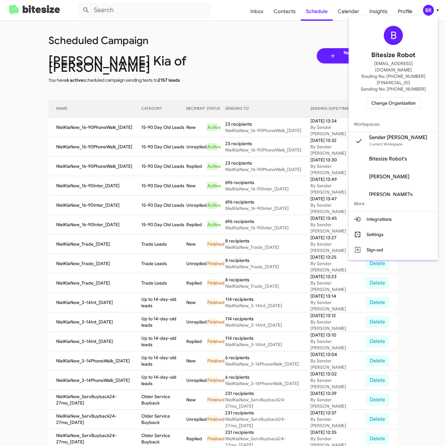
click at [143, 121] on div at bounding box center [222, 223] width 445 height 446
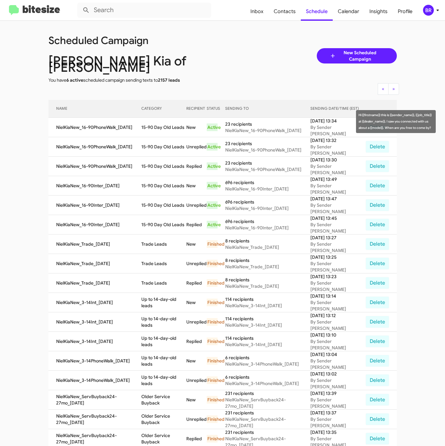
drag, startPoint x: 143, startPoint y: 121, endPoint x: 186, endPoint y: 127, distance: 43.5
click at [186, 127] on td "15-90 Day Old Leads" at bounding box center [163, 127] width 45 height 19
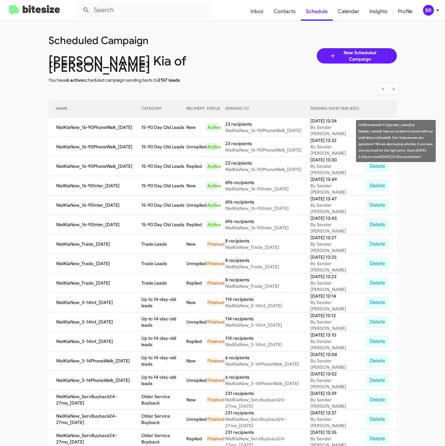
copy td "15-90 Day Old Leads"
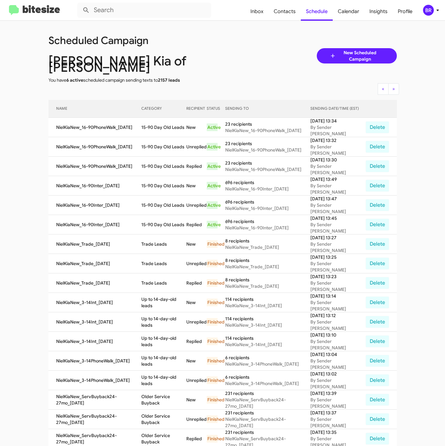
click at [432, 13] on div "BR" at bounding box center [428, 10] width 11 height 11
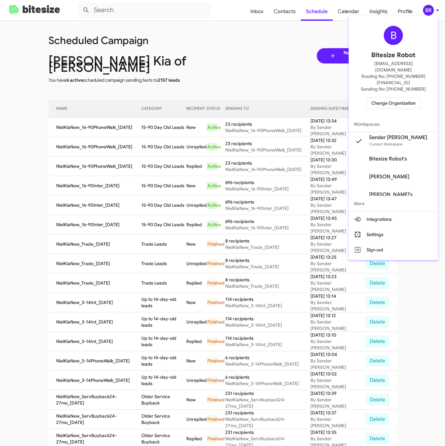
click at [388, 98] on span "Change Organization" at bounding box center [393, 103] width 44 height 11
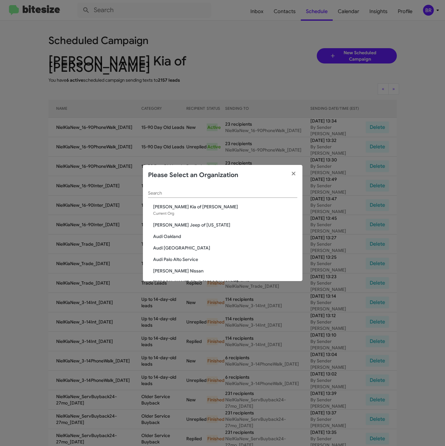
click at [210, 195] on input "Search" at bounding box center [222, 193] width 149 height 5
paste input "[PERSON_NAME] Dodge Chrysler Jeep"
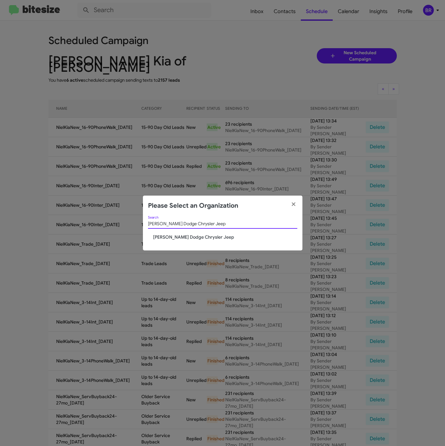
type input "[PERSON_NAME] Dodge Chrysler Jeep"
click at [185, 238] on span "[PERSON_NAME] Dodge Chrysler Jeep" at bounding box center [225, 237] width 144 height 6
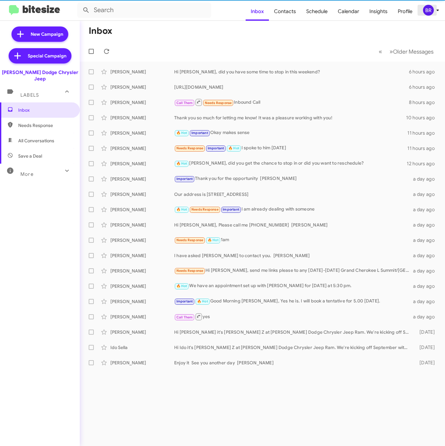
click at [427, 11] on div "BR" at bounding box center [428, 10] width 11 height 11
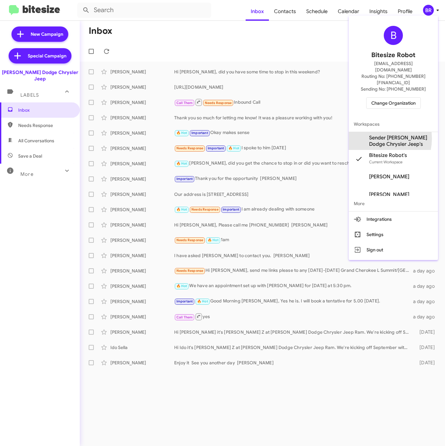
click at [376, 135] on span "Sender [PERSON_NAME] Dodge Chrysler Jeep's" at bounding box center [401, 141] width 64 height 13
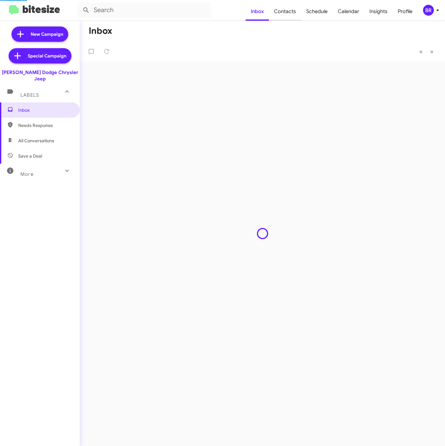
click at [292, 12] on span "Contacts" at bounding box center [285, 11] width 32 height 18
type input "in:groups"
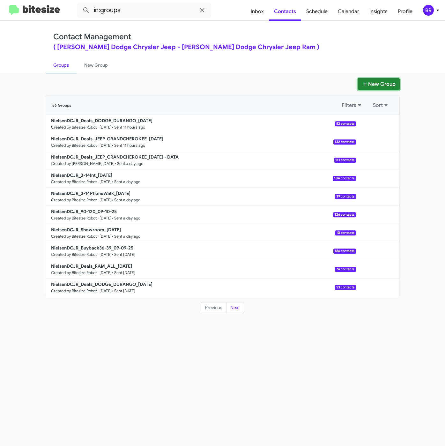
click at [375, 83] on button "New Group" at bounding box center [378, 84] width 42 height 12
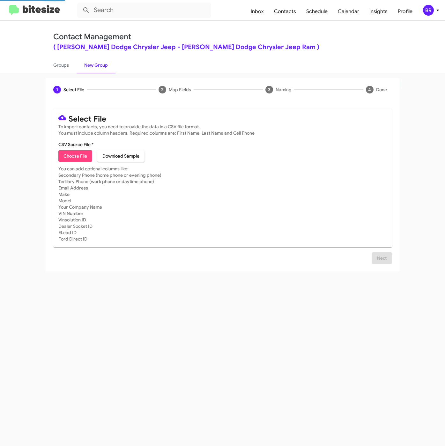
click at [79, 159] on span "Choose File" at bounding box center [75, 155] width 24 height 11
type input "NielsenDCJR_Trade_[DATE]"
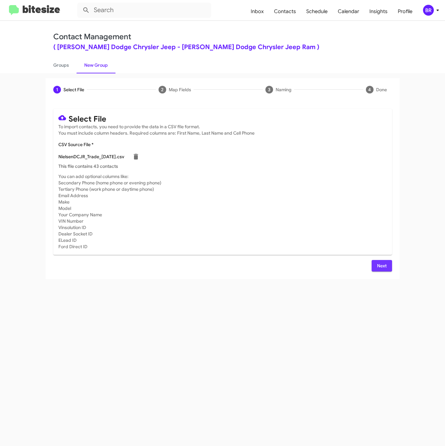
click at [386, 266] on span "Next" at bounding box center [382, 265] width 10 height 11
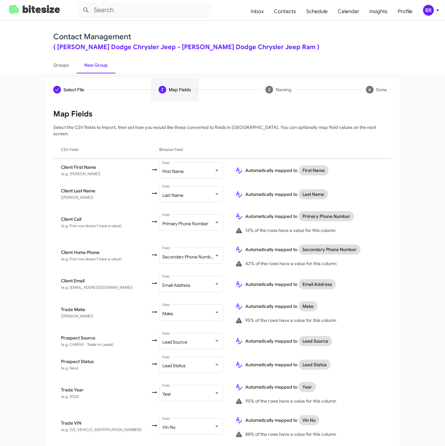
scroll to position [127, 0]
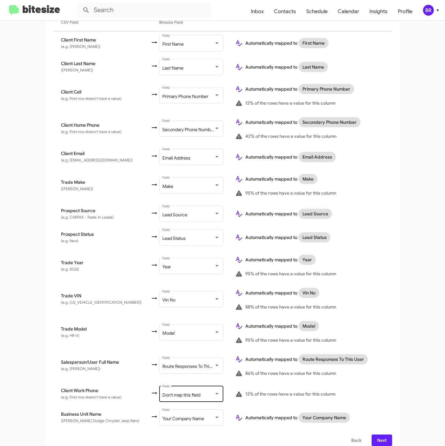
click at [178, 385] on div "Don't map this field Field" at bounding box center [190, 394] width 57 height 18
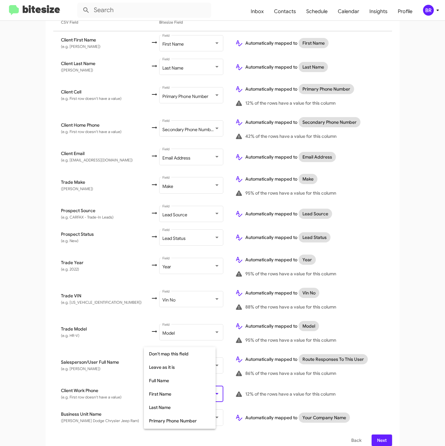
scroll to position [60, 0]
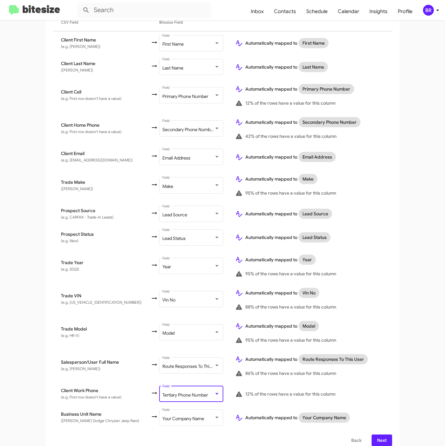
click at [378, 435] on span "Next" at bounding box center [382, 439] width 10 height 11
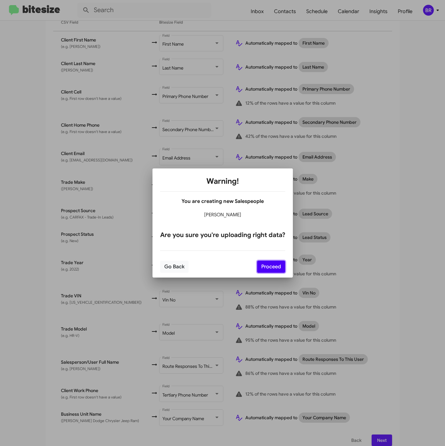
click at [277, 265] on button "Proceed" at bounding box center [271, 267] width 28 height 12
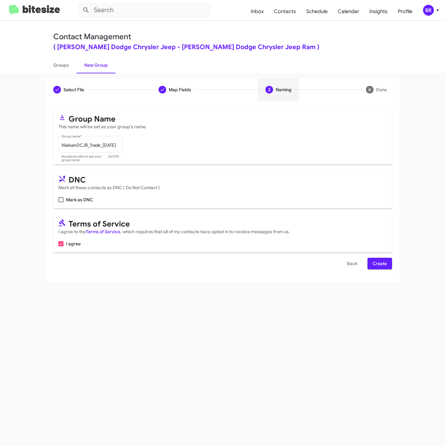
scroll to position [0, 0]
click at [378, 264] on span "Create" at bounding box center [379, 263] width 14 height 11
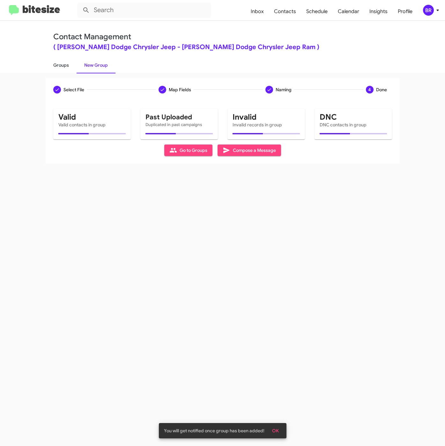
click at [57, 68] on link "Groups" at bounding box center [61, 65] width 31 height 17
type input "in:groups"
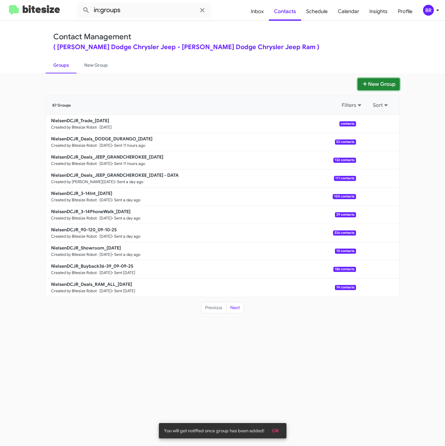
click at [375, 85] on button "New Group" at bounding box center [378, 84] width 42 height 12
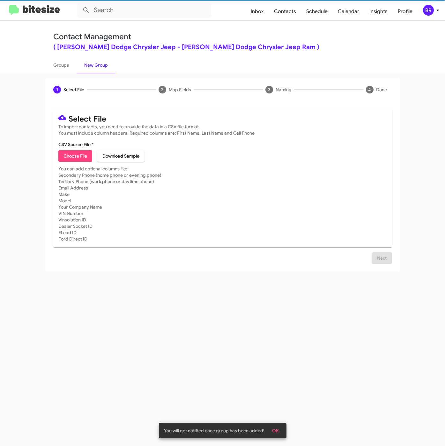
click at [72, 156] on span "Choose File" at bounding box center [75, 155] width 24 height 11
type input "NielsenDCJR_16-90PhoneWalk_[DATE]"
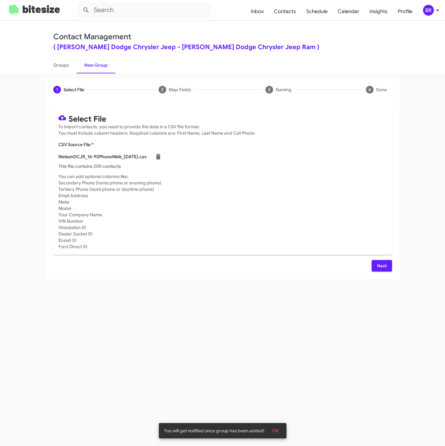
click at [385, 269] on span "Next" at bounding box center [382, 265] width 10 height 11
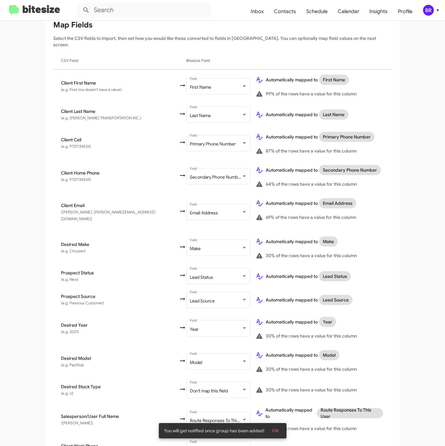
scroll to position [142, 0]
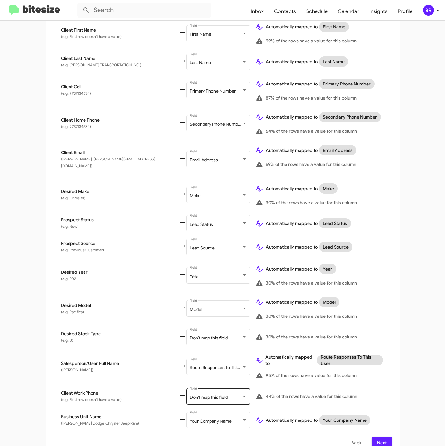
click at [190, 394] on span "Don't map this field" at bounding box center [209, 397] width 38 height 6
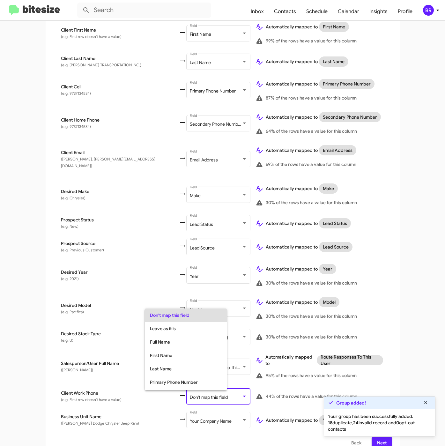
scroll to position [25, 0]
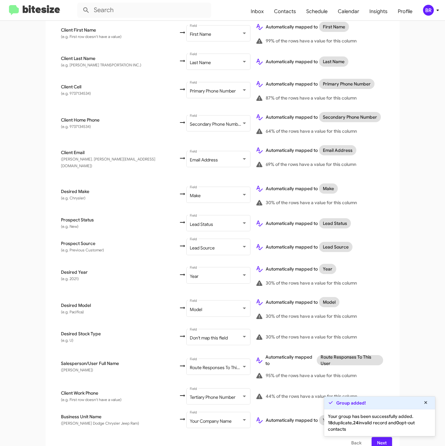
click at [383, 436] on div "Group added! Your group has been successfully added. 18 duplicate, 24 invalid r…" at bounding box center [380, 416] width 112 height 40
click at [382, 437] on span "Next" at bounding box center [382, 442] width 10 height 11
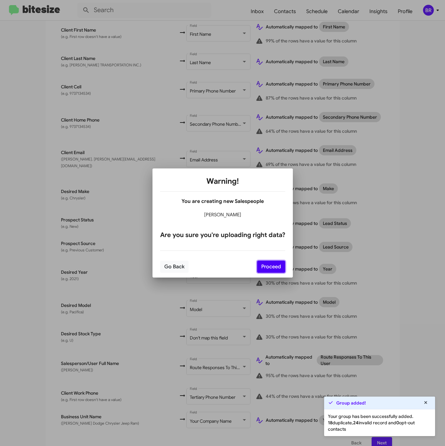
click at [257, 266] on button "Proceed" at bounding box center [271, 267] width 28 height 12
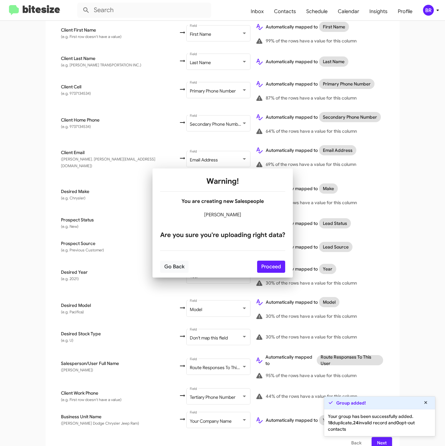
scroll to position [0, 0]
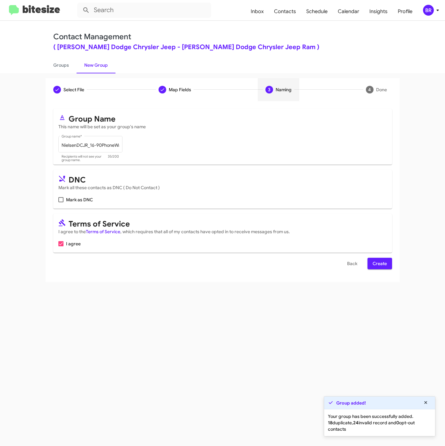
click at [371, 264] on button "Create" at bounding box center [379, 263] width 25 height 11
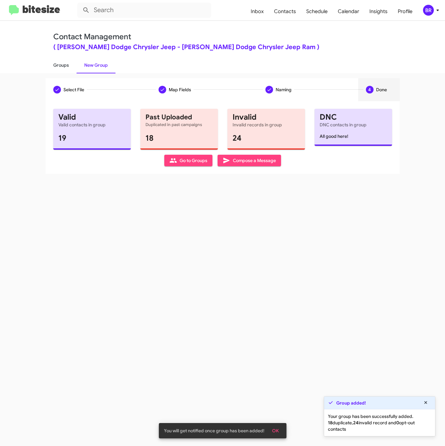
click at [55, 64] on link "Groups" at bounding box center [61, 65] width 31 height 17
type input "in:groups"
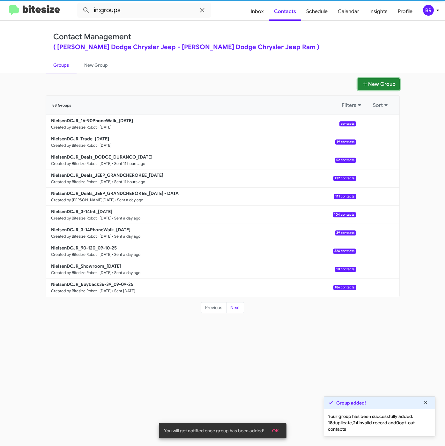
click at [372, 85] on button "New Group" at bounding box center [378, 84] width 42 height 12
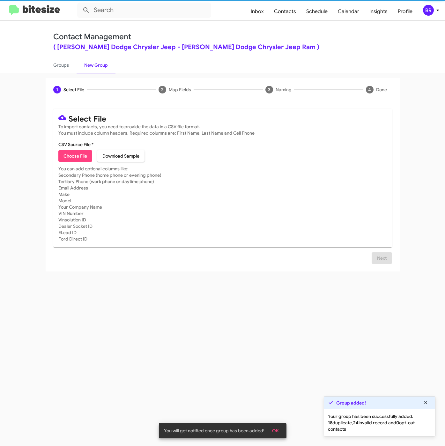
click at [76, 159] on span "Choose File" at bounding box center [75, 155] width 24 height 11
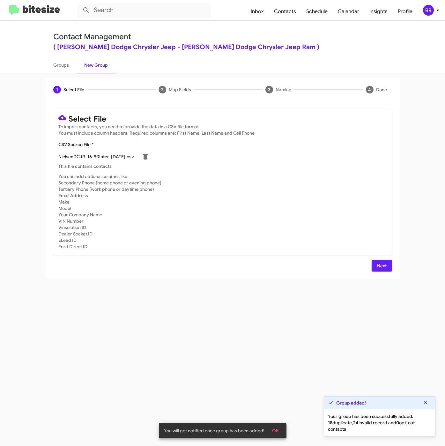
type input "NielsenDCJR_16-90Inter_[DATE]"
click at [387, 270] on button "Next" at bounding box center [381, 265] width 20 height 11
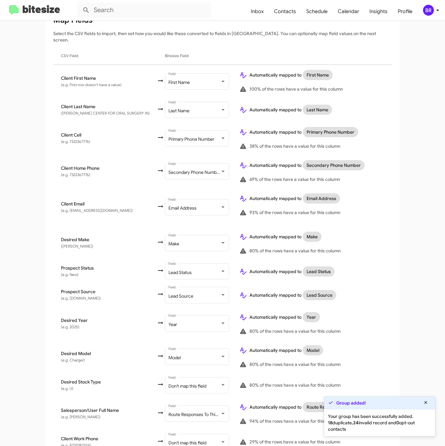
scroll to position [142, 0]
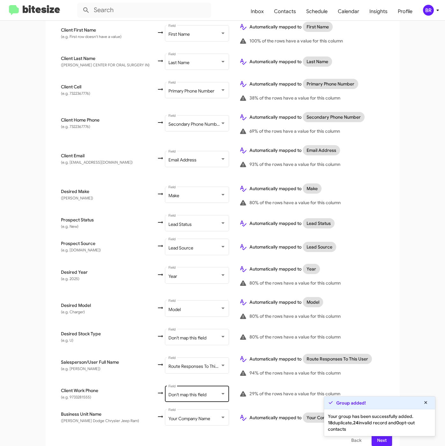
click at [192, 384] on div "Don't map this field Field" at bounding box center [196, 393] width 57 height 18
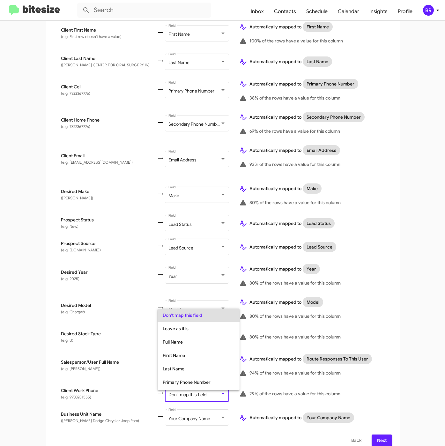
scroll to position [25, 0]
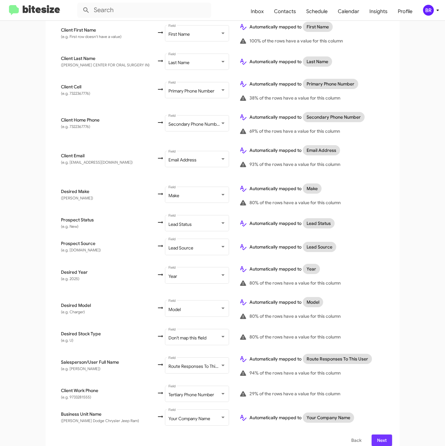
click at [382, 434] on span "Next" at bounding box center [382, 439] width 10 height 11
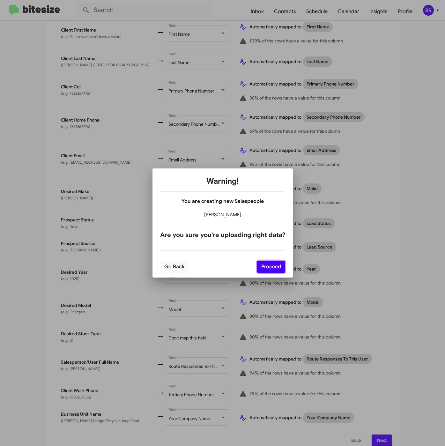
click at [269, 264] on button "Proceed" at bounding box center [271, 267] width 28 height 12
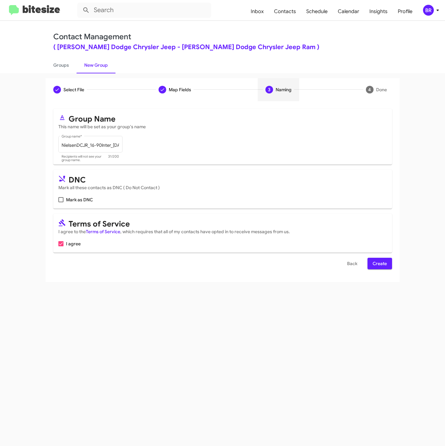
scroll to position [0, 0]
click at [375, 260] on span "Create" at bounding box center [379, 263] width 14 height 11
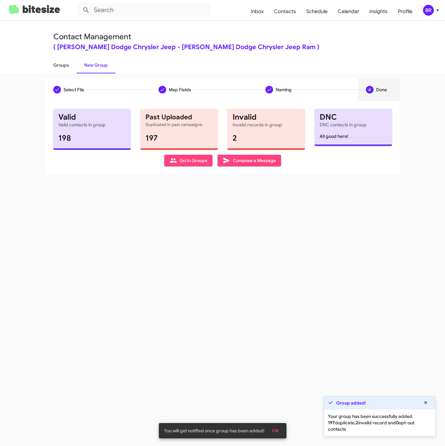
click at [68, 66] on link "Groups" at bounding box center [61, 65] width 31 height 17
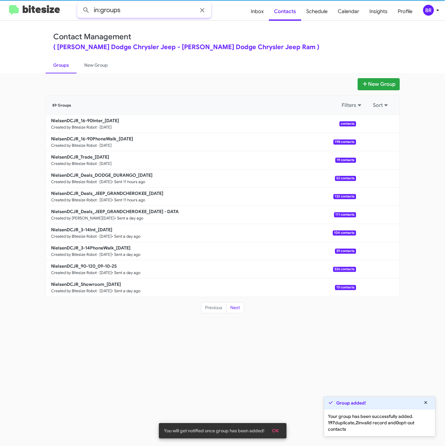
click at [163, 11] on input "in:groups" at bounding box center [144, 10] width 134 height 15
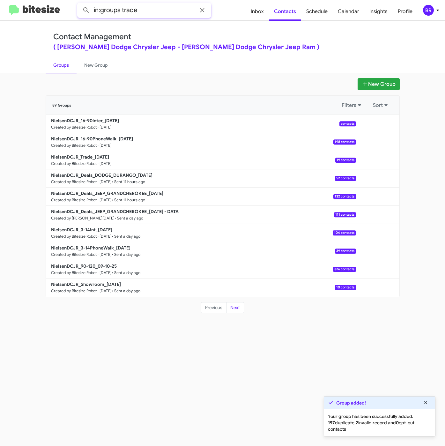
type input "in:groups trade"
click at [80, 4] on button at bounding box center [86, 10] width 13 height 13
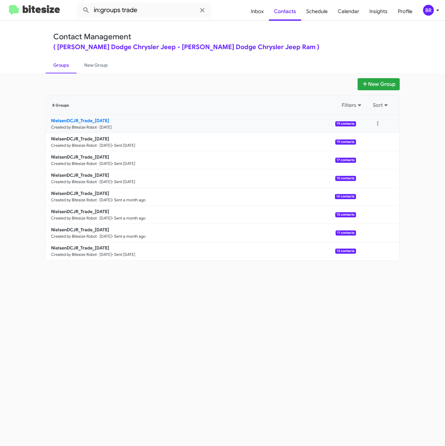
click at [109, 121] on b "NielsenDCJR_Trade_[DATE]" at bounding box center [80, 121] width 58 height 6
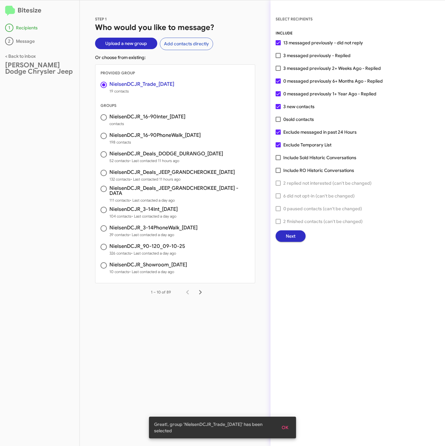
drag, startPoint x: 310, startPoint y: 66, endPoint x: 310, endPoint y: 71, distance: 4.5
click at [310, 66] on span "3 messaged previously 2+ Weeks Ago - Replied" at bounding box center [332, 68] width 98 height 8
click at [278, 71] on input "3 messaged previously 2+ Weeks Ago - Replied" at bounding box center [278, 71] width 0 height 0
checkbox input "true"
click at [289, 235] on span "Next" at bounding box center [291, 235] width 10 height 11
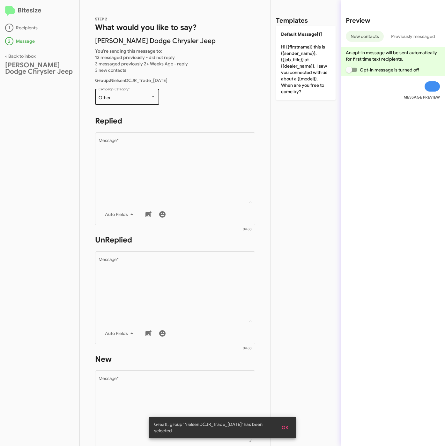
click at [132, 100] on div "Other Campaign Category *" at bounding box center [127, 96] width 57 height 18
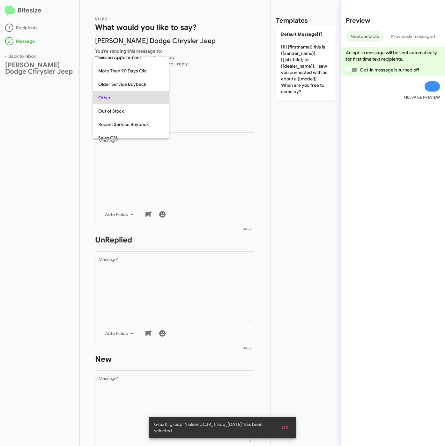
scroll to position [13, 0]
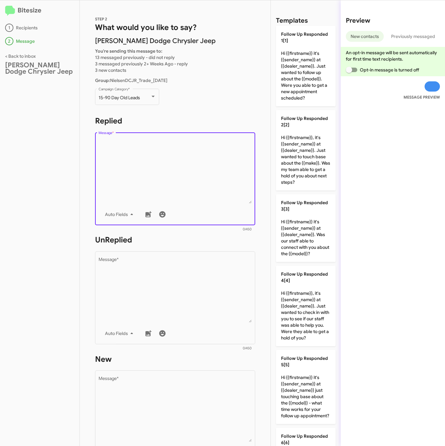
click at [142, 158] on textarea "Message *" at bounding box center [175, 170] width 153 height 65
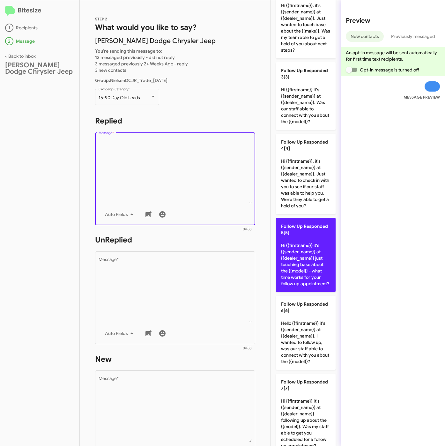
scroll to position [143, 0]
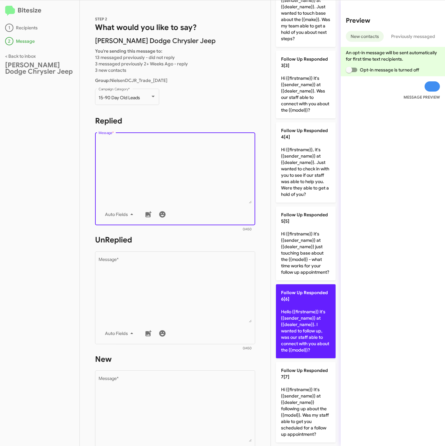
drag, startPoint x: 309, startPoint y: 347, endPoint x: 299, endPoint y: 342, distance: 10.4
click at [309, 347] on p "Follow Up Responded 6[6] Hello {{firstname}} it's {{sender_name}} at {{dealer_n…" at bounding box center [306, 321] width 60 height 74
type textarea "Hello {{firstname}} it's {{sender_name}} at {{dealer_name}}. I wanted to follow…"
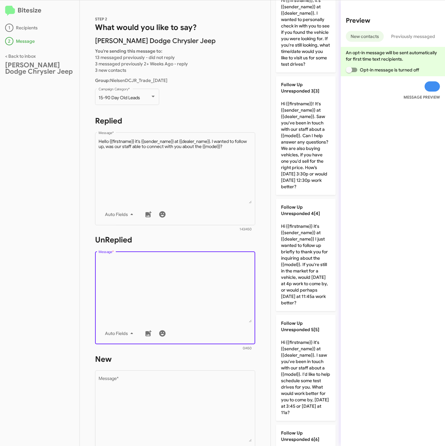
click at [195, 293] on textarea "Message *" at bounding box center [175, 289] width 153 height 65
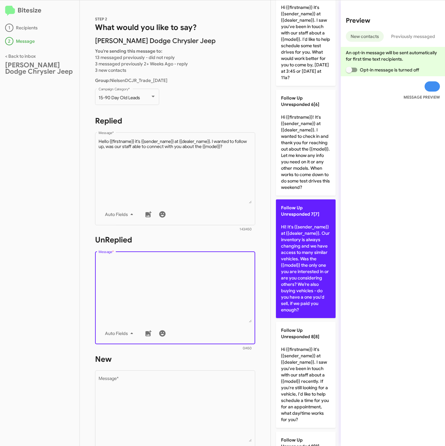
scroll to position [574, 0]
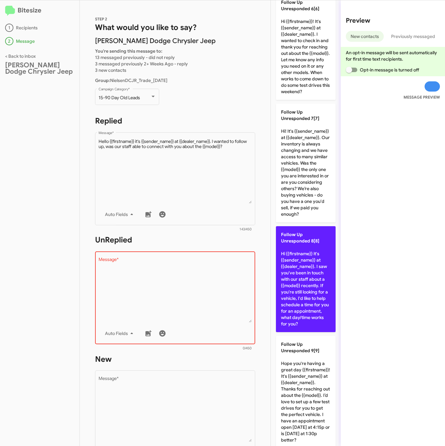
click at [308, 332] on p "Follow Up Unresponded 8[8] Hi {{firstname}} it's {{sender_name}} at {{dealer_na…" at bounding box center [306, 279] width 60 height 106
type textarea "Hi {{firstname}} it's {{sender_name}} at {{dealer_name}}. I saw you've been in …"
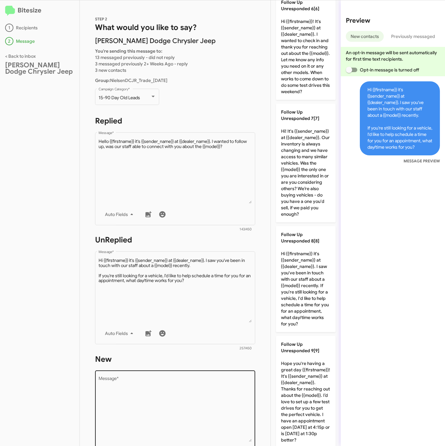
click at [200, 401] on textarea "Message *" at bounding box center [175, 409] width 153 height 65
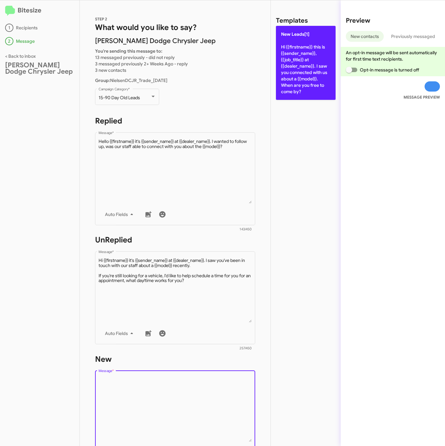
click at [298, 88] on p "New Leads[1] Hi {{firstname}} this is {{sender_name}}, {{job_title}} at {{deale…" at bounding box center [306, 63] width 60 height 74
type textarea "Hi {{firstname}} this is {{sender_name}}, {{job_title}} at {{dealer_name}}. I s…"
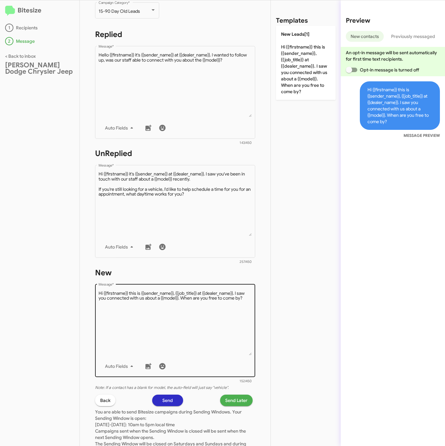
scroll to position [137, 0]
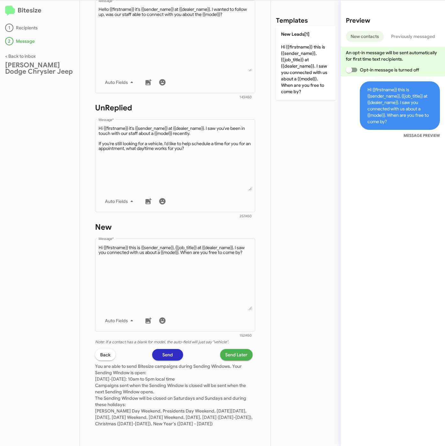
click at [230, 349] on span "Send Later" at bounding box center [236, 354] width 22 height 11
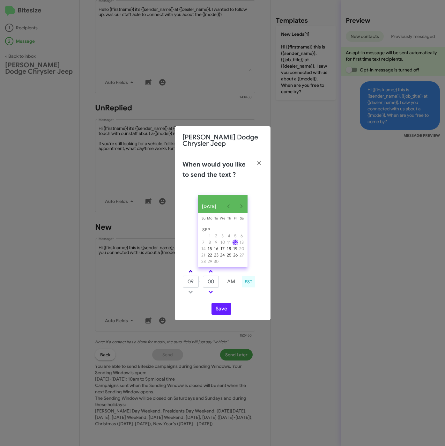
click at [192, 271] on link at bounding box center [190, 271] width 11 height 7
type input "10"
drag, startPoint x: 214, startPoint y: 281, endPoint x: 195, endPoint y: 282, distance: 19.1
click at [195, 282] on tr "10 : 00 AM" at bounding box center [210, 281] width 57 height 13
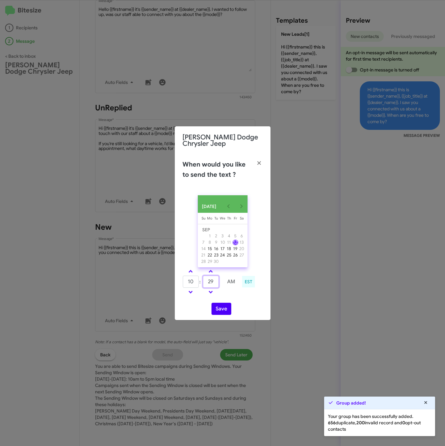
type input "29"
click at [219, 308] on button "Save" at bounding box center [221, 309] width 20 height 12
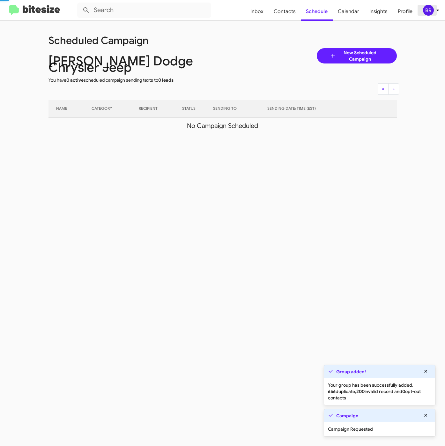
click at [432, 14] on div "BR" at bounding box center [428, 10] width 11 height 11
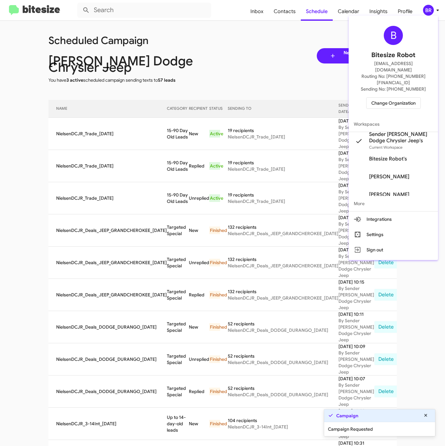
click at [169, 120] on div at bounding box center [222, 223] width 445 height 446
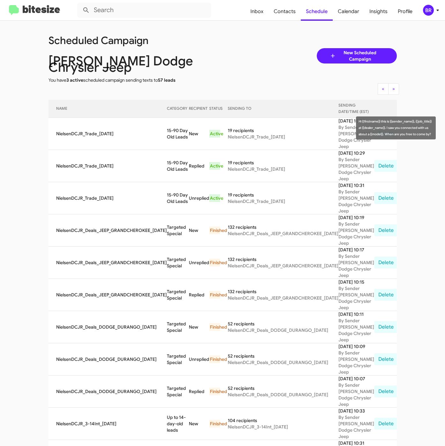
drag, startPoint x: 158, startPoint y: 124, endPoint x: 179, endPoint y: 131, distance: 22.7
click at [179, 131] on td "15-90 Day Old Leads" at bounding box center [178, 134] width 22 height 32
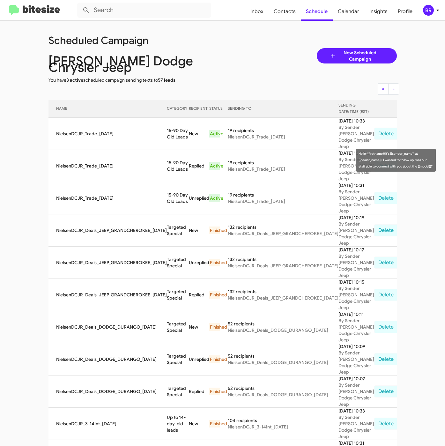
copy td "15-90 Day Old Leads"
click at [286, 11] on span "Contacts" at bounding box center [284, 11] width 32 height 18
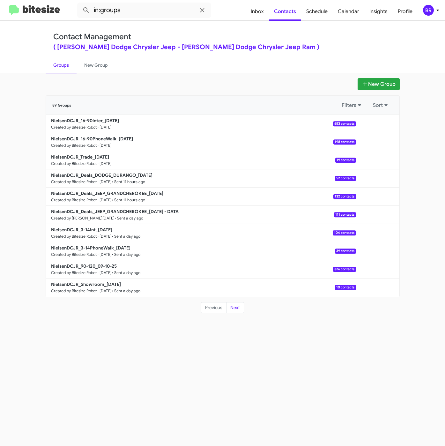
drag, startPoint x: 289, startPoint y: 41, endPoint x: 268, endPoint y: 79, distance: 42.8
click at [289, 41] on div "Contact Management ( [PERSON_NAME] Dodge Chrysler Jeep - [PERSON_NAME] Dodge Ch…" at bounding box center [222, 41] width 339 height 18
click at [151, 15] on input "in:groups" at bounding box center [144, 10] width 134 height 15
type input "in:groups 16-9"
click at [80, 4] on button at bounding box center [86, 10] width 13 height 13
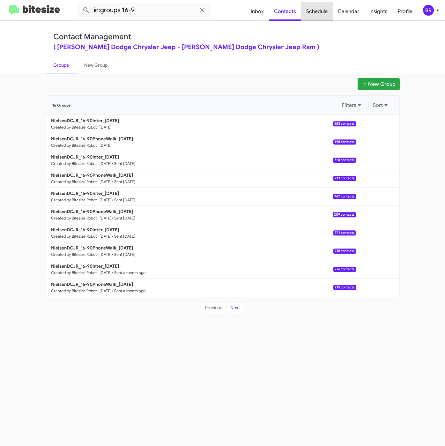
click at [323, 7] on span "Schedule" at bounding box center [317, 11] width 32 height 18
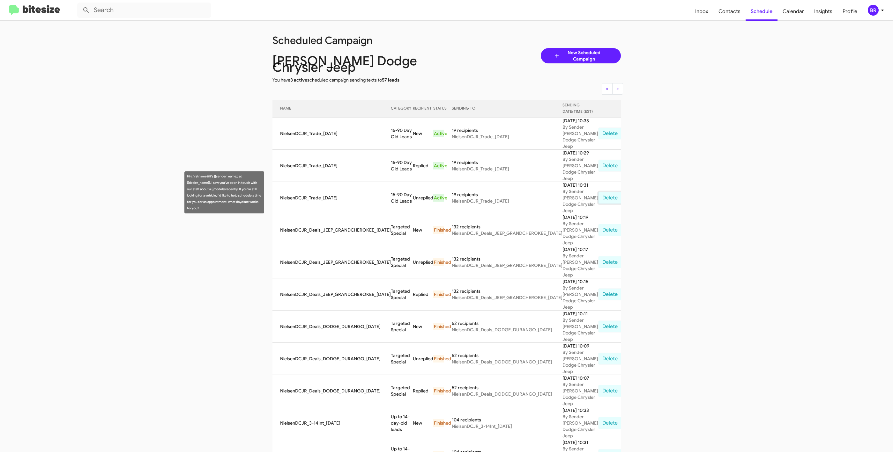
click at [445, 192] on button "Delete" at bounding box center [610, 198] width 24 height 12
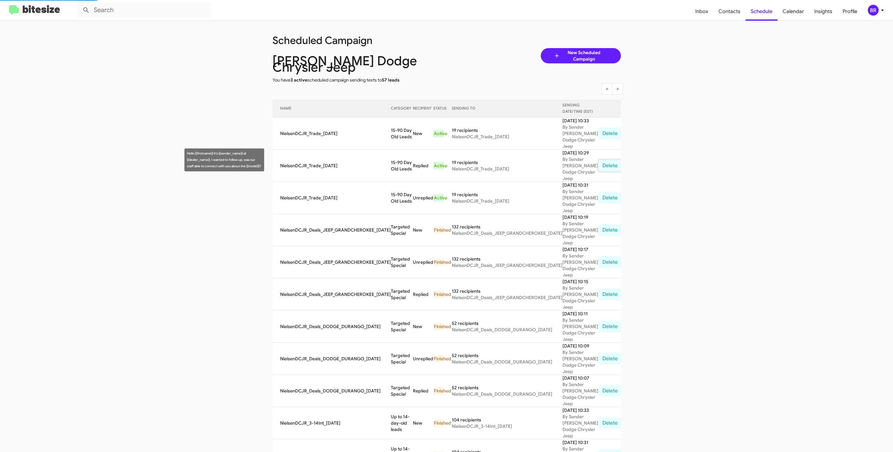
click at [445, 160] on button "Delete" at bounding box center [610, 166] width 24 height 12
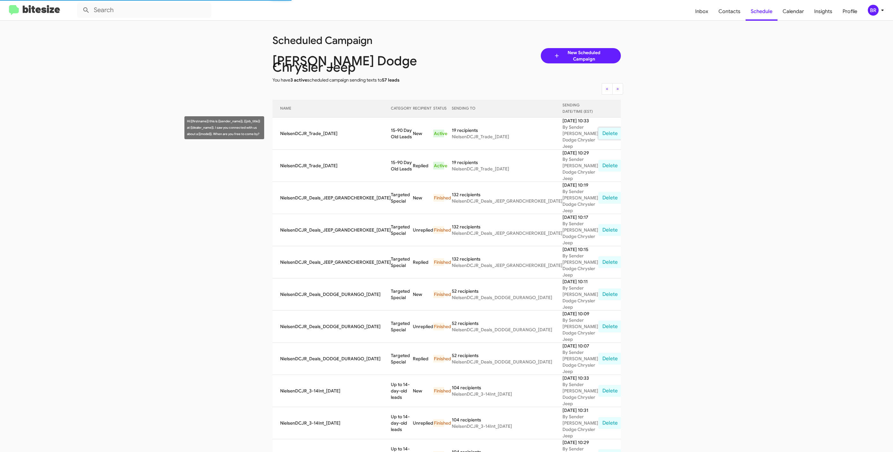
click at [445, 128] on button "Delete" at bounding box center [610, 134] width 24 height 12
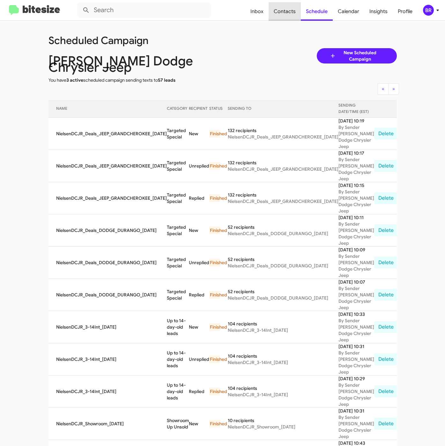
click at [288, 14] on span "Contacts" at bounding box center [284, 11] width 32 height 18
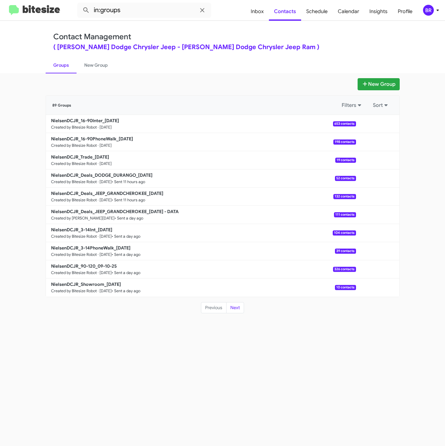
click at [297, 43] on div "Contact Management ( [PERSON_NAME] Dodge Chrysler Jeep - [PERSON_NAME] Dodge Ch…" at bounding box center [222, 41] width 339 height 18
click at [174, 12] on input "in:groups" at bounding box center [144, 10] width 134 height 15
type input "in:groups 16-9"
click at [80, 4] on button at bounding box center [86, 10] width 13 height 13
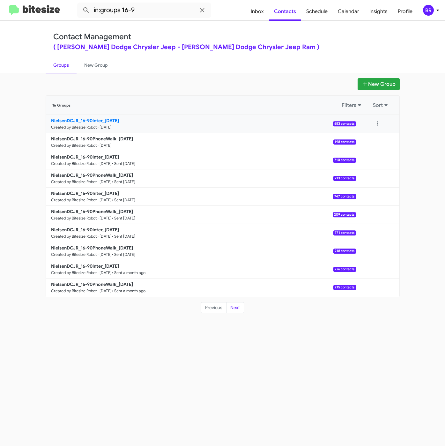
click at [93, 120] on b "NielsenDCJR_16-90Inter_[DATE]" at bounding box center [85, 121] width 68 height 6
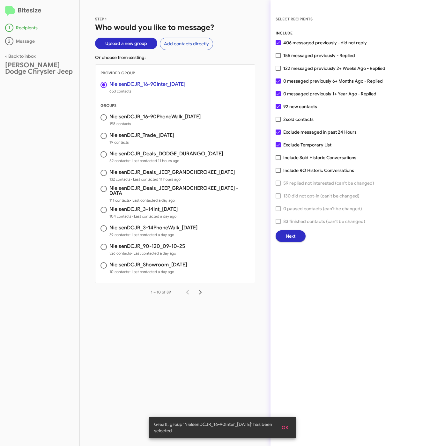
click at [313, 65] on span "122 messaged previously 2+ Weeks Ago - Replied" at bounding box center [334, 68] width 102 height 8
click at [278, 71] on input "122 messaged previously 2+ Weeks Ago - Replied" at bounding box center [278, 71] width 0 height 0
checkbox input "true"
click at [295, 234] on span "Next" at bounding box center [291, 235] width 10 height 11
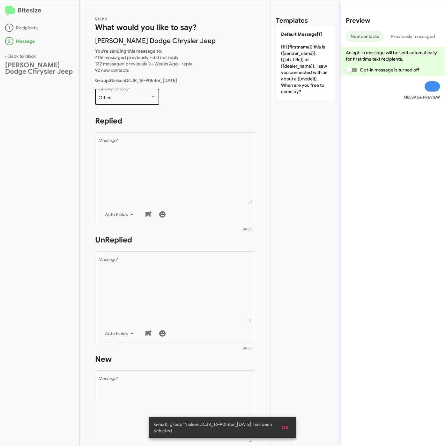
click at [133, 102] on div "Other Campaign Category *" at bounding box center [127, 96] width 57 height 18
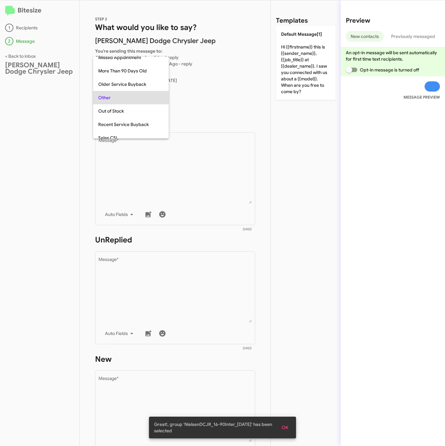
scroll to position [13, 0]
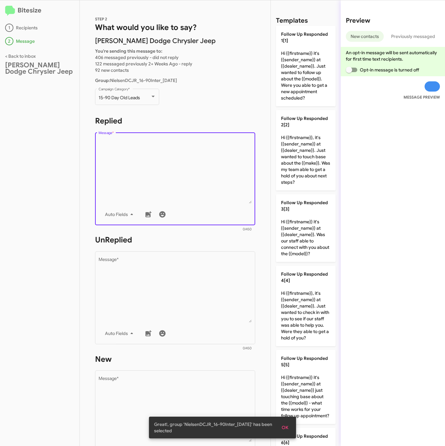
drag, startPoint x: 164, startPoint y: 197, endPoint x: 253, endPoint y: 187, distance: 89.3
click at [165, 197] on textarea "Message *" at bounding box center [175, 170] width 153 height 65
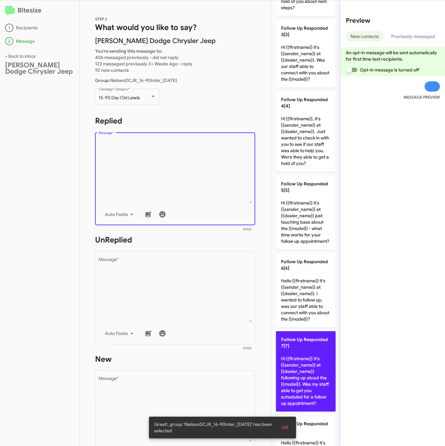
scroll to position [287, 0]
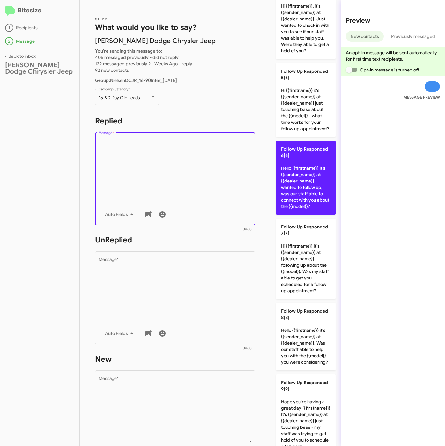
click at [309, 212] on p "Follow Up Responded 6[6] Hello {{firstname}} it's {{sender_name}} at {{dealer_n…" at bounding box center [306, 178] width 60 height 74
type textarea "Hello {{firstname}} it's {{sender_name}} at {{dealer_name}}. I wanted to follow…"
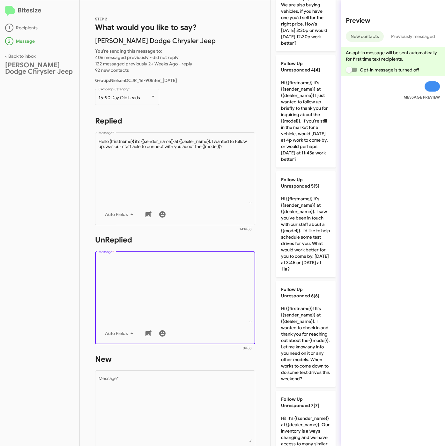
click at [226, 296] on textarea "Message *" at bounding box center [175, 289] width 153 height 65
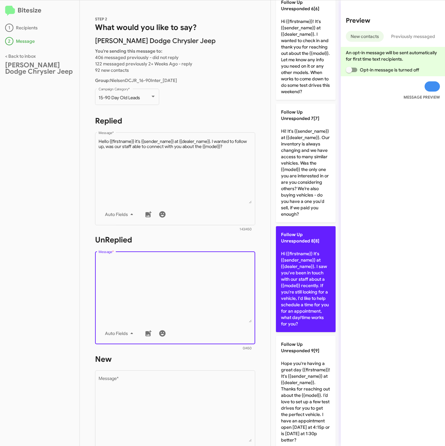
click at [304, 332] on p "Follow Up Unresponded 8[8] Hi {{firstname}} it's {{sender_name}} at {{dealer_na…" at bounding box center [306, 279] width 60 height 106
type textarea "Hi {{firstname}} it's {{sender_name}} at {{dealer_name}}. I saw you've been in …"
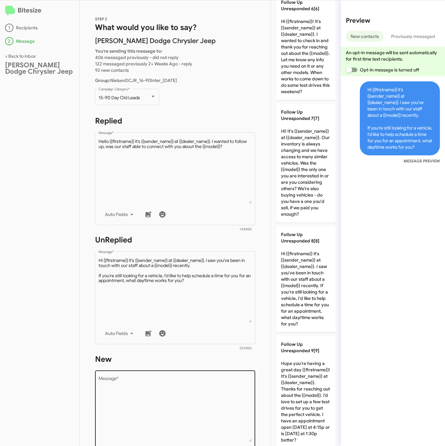
click at [187, 415] on textarea "Message *" at bounding box center [175, 409] width 153 height 65
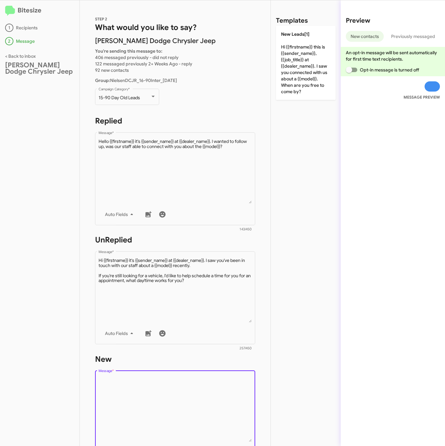
scroll to position [0, 0]
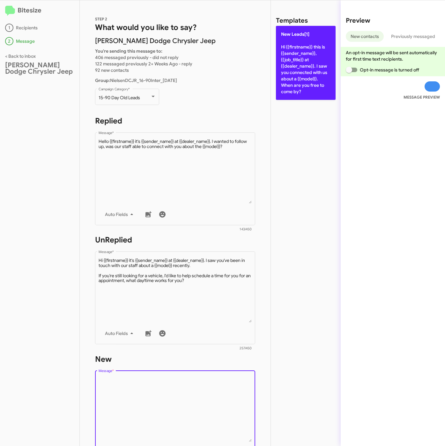
click at [293, 67] on p "New Leads[1] Hi {{firstname}} this is {{sender_name}}, {{job_title}} at {{deale…" at bounding box center [306, 63] width 60 height 74
type textarea "Hi {{firstname}} this is {{sender_name}}, {{job_title}} at {{dealer_name}}. I s…"
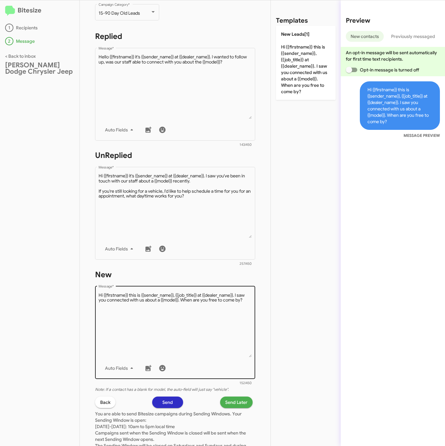
scroll to position [137, 0]
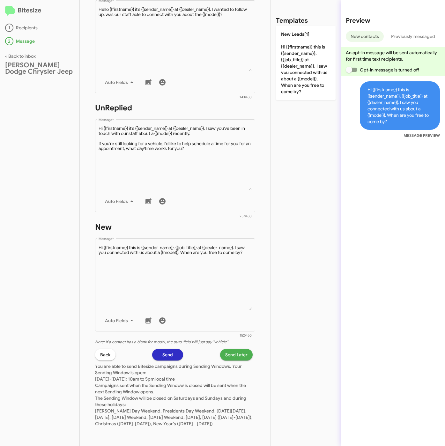
click at [230, 349] on span "Send Later" at bounding box center [236, 354] width 22 height 11
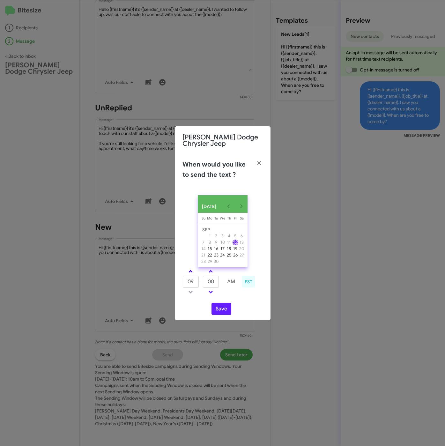
click at [191, 274] on span at bounding box center [190, 272] width 4 height 4
type input "10"
drag, startPoint x: 212, startPoint y: 283, endPoint x: 200, endPoint y: 283, distance: 12.1
click at [200, 283] on tr "10 : 00 AM" at bounding box center [210, 281] width 57 height 13
type input "29"
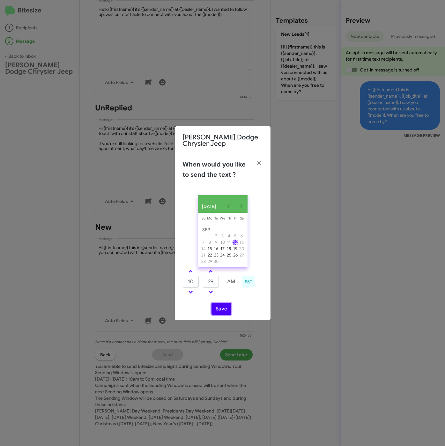
click at [219, 311] on button "Save" at bounding box center [221, 309] width 20 height 12
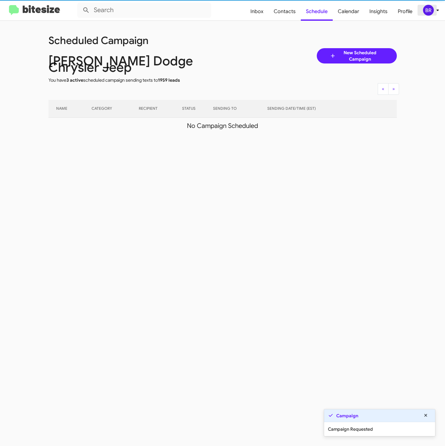
click at [432, 12] on div "BR" at bounding box center [428, 10] width 11 height 11
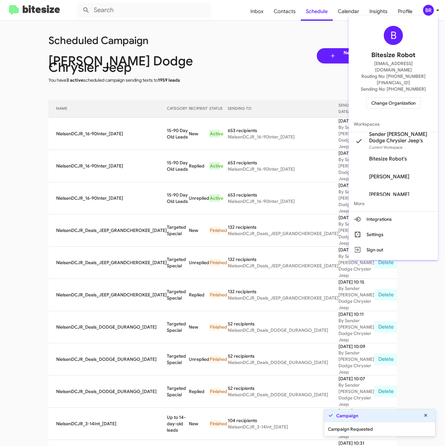
click at [143, 129] on div at bounding box center [222, 223] width 445 height 446
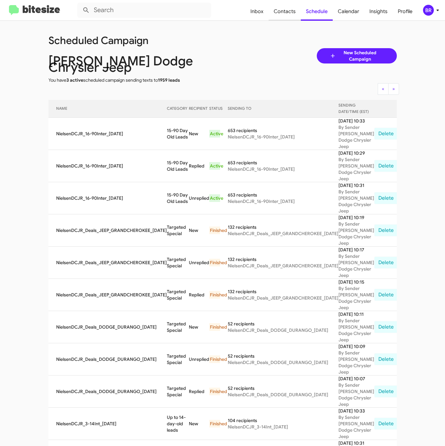
click at [280, 14] on span "Contacts" at bounding box center [284, 11] width 32 height 18
type input "in:groups"
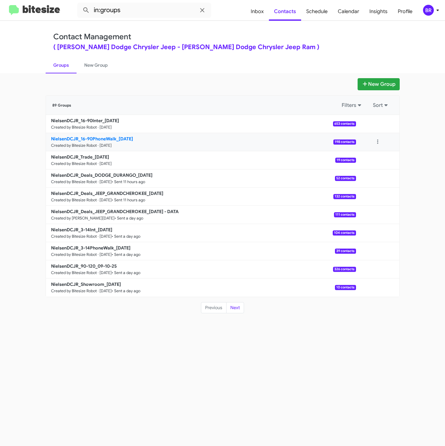
click at [107, 136] on b "NielsenDCJR_16-90PhoneWalk_[DATE]" at bounding box center [92, 139] width 82 height 6
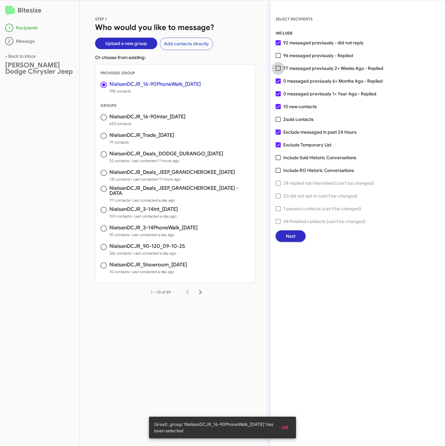
click at [328, 66] on span "77 messaged previously 2+ Weeks Ago - Replied" at bounding box center [333, 68] width 100 height 8
click at [278, 71] on input "77 messaged previously 2+ Weeks Ago - Replied" at bounding box center [278, 71] width 0 height 0
checkbox input "true"
click at [291, 237] on span "Next" at bounding box center [291, 235] width 10 height 11
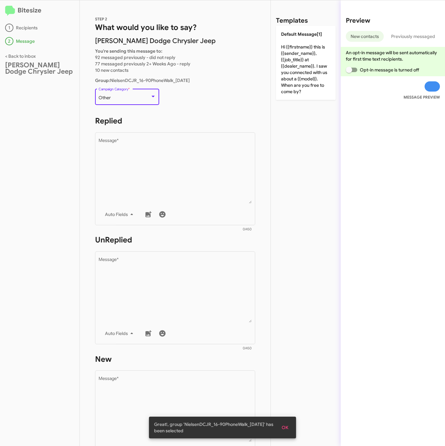
click at [116, 98] on div "Other" at bounding box center [125, 97] width 52 height 5
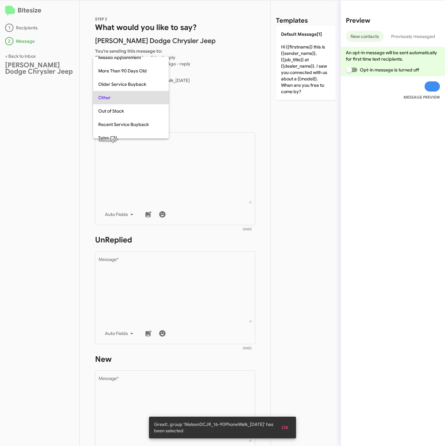
scroll to position [13, 0]
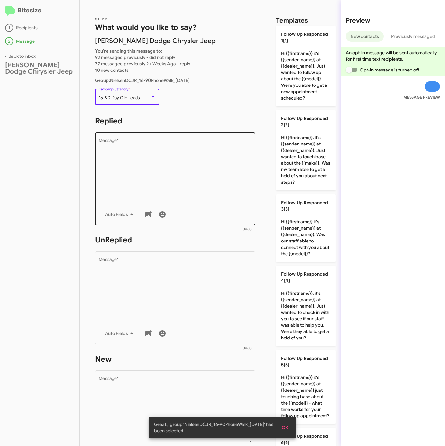
click at [159, 173] on textarea "Message *" at bounding box center [175, 170] width 153 height 65
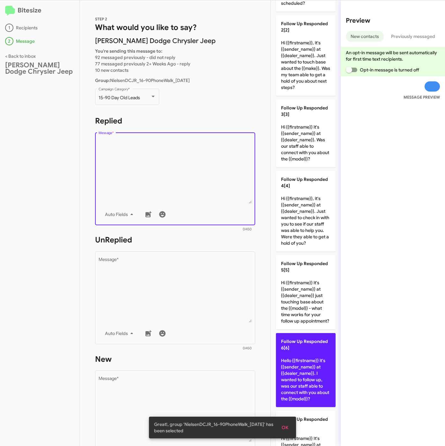
scroll to position [239, 0]
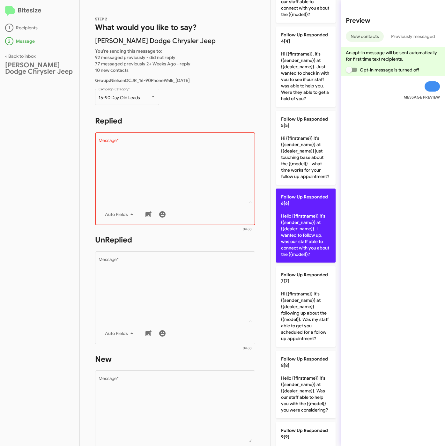
click at [313, 262] on p "Follow Up Responded 6[6] Hello {{firstname}} it's {{sender_name}} at {{dealer_n…" at bounding box center [306, 225] width 60 height 74
type textarea "Hello {{firstname}} it's {{sender_name}} at {{dealer_name}}. I wanted to follow…"
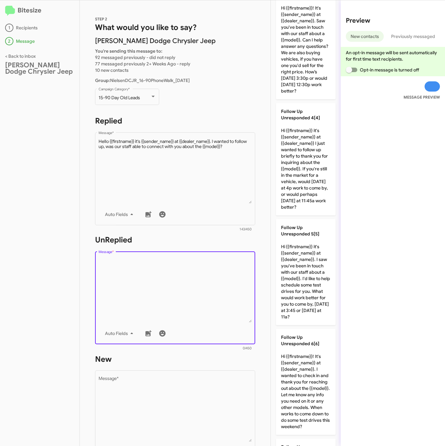
click at [242, 293] on textarea "Message *" at bounding box center [175, 289] width 153 height 65
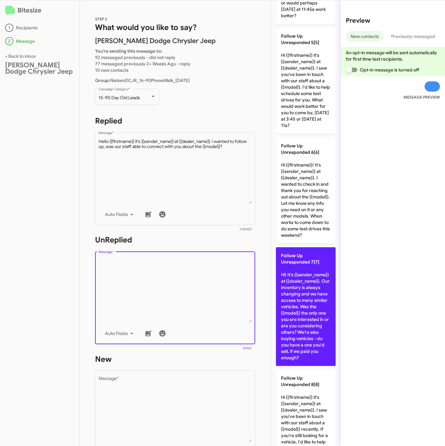
scroll to position [622, 0]
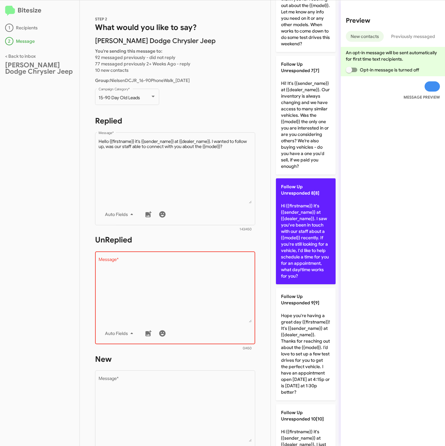
click at [307, 284] on p "Follow Up Unresponded 8[8] Hi {{firstname}} it's {{sender_name}} at {{dealer_na…" at bounding box center [306, 231] width 60 height 106
type textarea "Hi {{firstname}} it's {{sender_name}} at {{dealer_name}}. I saw you've been in …"
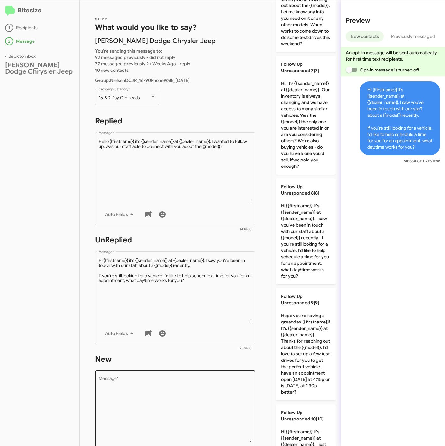
click at [199, 400] on textarea "Message *" at bounding box center [175, 409] width 153 height 65
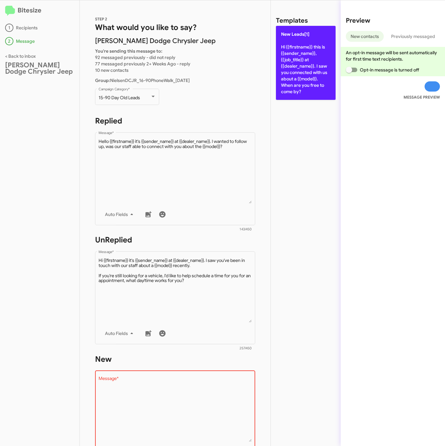
click at [301, 88] on p "New Leads[1] Hi {{firstname}} this is {{sender_name}}, {{job_title}} at {{deale…" at bounding box center [306, 63] width 60 height 74
type textarea "Hi {{firstname}} this is {{sender_name}}, {{job_title}} at {{dealer_name}}. I s…"
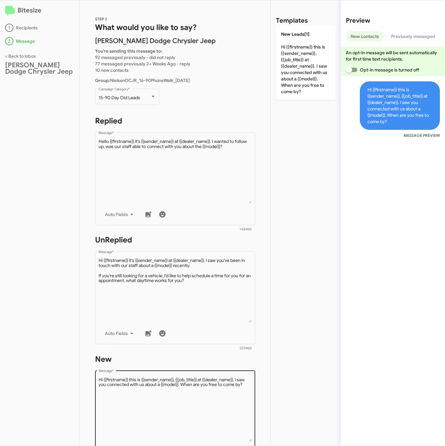
scroll to position [137, 0]
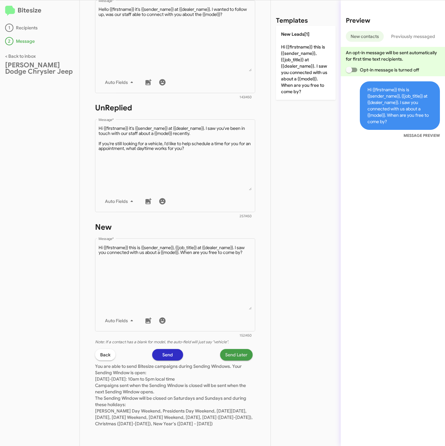
click at [228, 349] on span "Send Later" at bounding box center [236, 354] width 22 height 11
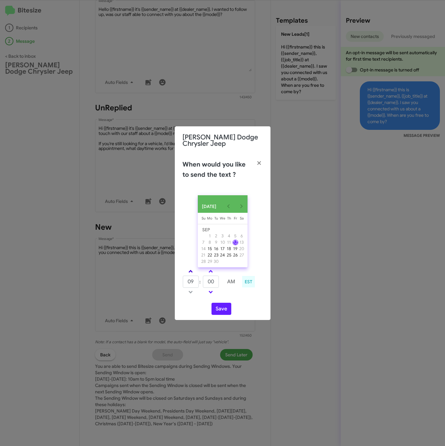
click at [188, 271] on link at bounding box center [190, 271] width 11 height 7
type input "10"
drag, startPoint x: 215, startPoint y: 284, endPoint x: 201, endPoint y: 283, distance: 13.7
click at [201, 283] on tr "10 : 00 AM" at bounding box center [210, 281] width 57 height 13
type input "39"
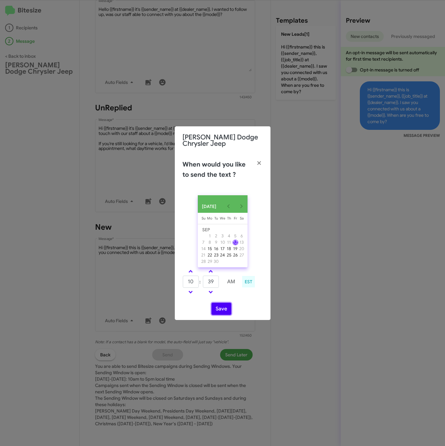
click at [219, 311] on button "Save" at bounding box center [221, 309] width 20 height 12
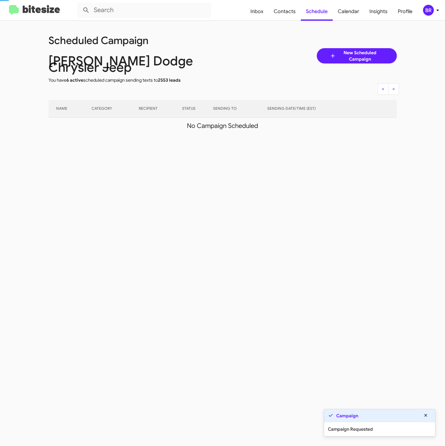
click at [420, 12] on button "BR" at bounding box center [427, 10] width 20 height 11
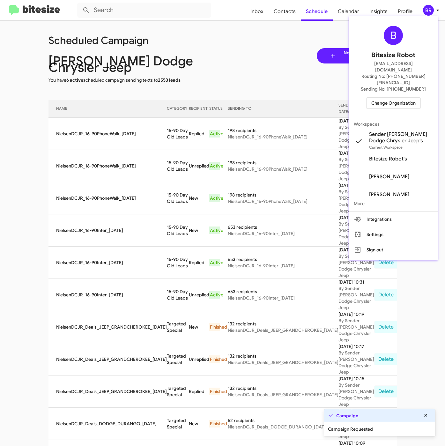
click at [170, 129] on div at bounding box center [222, 223] width 445 height 446
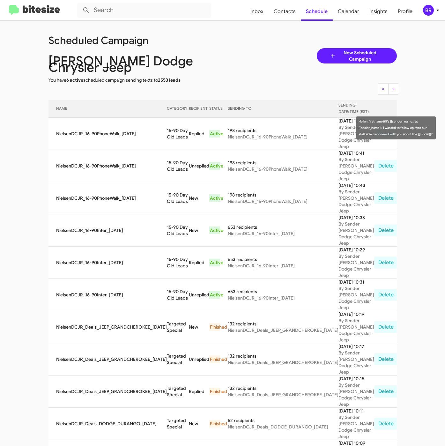
drag, startPoint x: 158, startPoint y: 122, endPoint x: 179, endPoint y: 132, distance: 23.1
click at [179, 132] on td "15-90 Day Old Leads" at bounding box center [178, 134] width 22 height 32
copy td "15-90 Day Old Leads"
click at [284, 12] on span "Contacts" at bounding box center [284, 11] width 32 height 18
type input "in:groups"
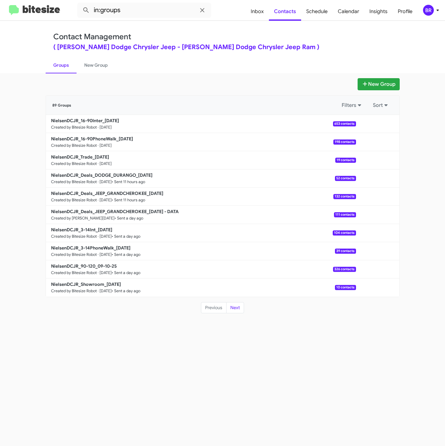
drag, startPoint x: 298, startPoint y: 44, endPoint x: 237, endPoint y: 93, distance: 78.5
click at [299, 43] on div "Contact Management ( [PERSON_NAME] Dodge Chrysler Jeep - [PERSON_NAME] Dodge Ch…" at bounding box center [222, 41] width 339 height 18
click at [97, 156] on b "NielsenDCJR_Trade_[DATE]" at bounding box center [80, 157] width 58 height 6
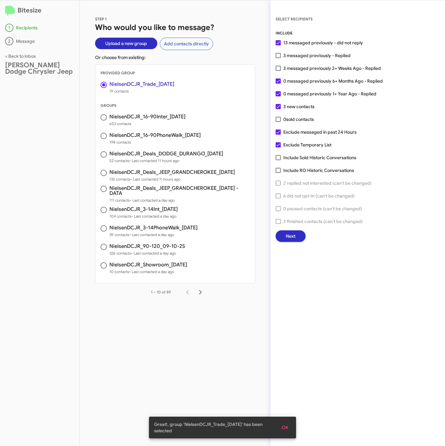
click at [305, 62] on div "INCLUDE 13 messaged previously - did not reply 3 messaged previously - Replied …" at bounding box center [358, 136] width 164 height 212
click at [303, 69] on span "3 messaged previously 2+ Weeks Ago - Replied" at bounding box center [332, 68] width 98 height 8
click at [278, 71] on input "3 messaged previously 2+ Weeks Ago - Replied" at bounding box center [278, 71] width 0 height 0
checkbox input "true"
click at [297, 236] on button "Next" at bounding box center [291, 235] width 30 height 11
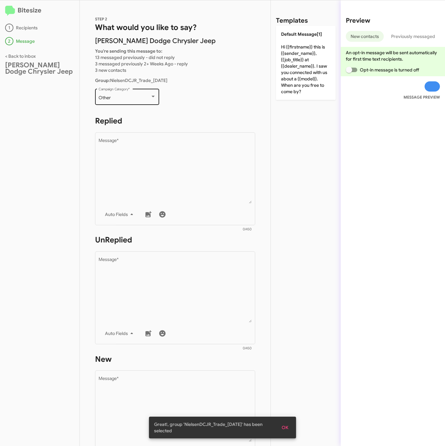
click at [143, 94] on div "Other Campaign Category *" at bounding box center [127, 96] width 57 height 18
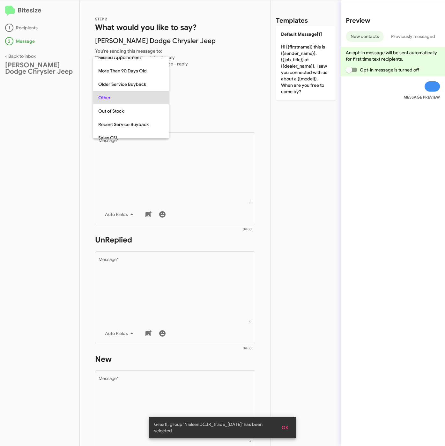
scroll to position [226, 0]
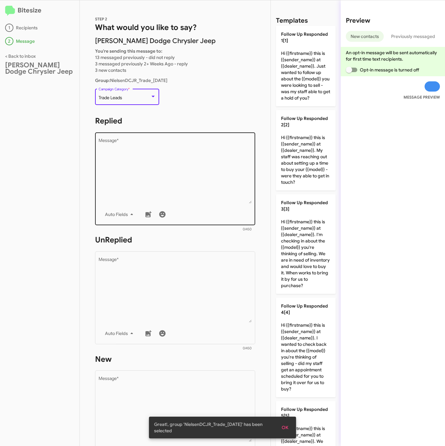
click at [133, 161] on textarea "Message *" at bounding box center [175, 170] width 153 height 65
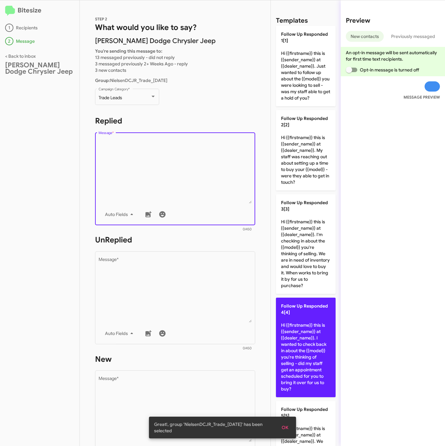
click at [316, 344] on p "Follow Up Responded 4[4] Hi {{firstname}} this is {{sender_name}} at {{dealer_n…" at bounding box center [306, 347] width 60 height 99
type textarea "Hi {{firstname}} this is {{sender_name}} at {{dealer_name}}. I wanted to check …"
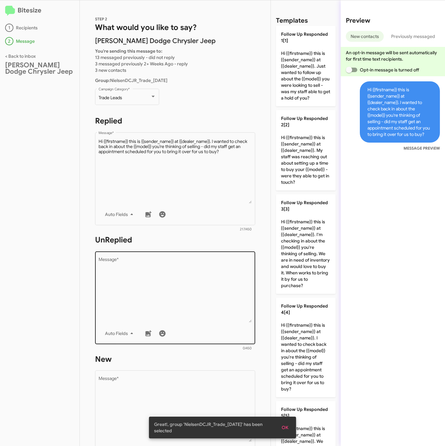
click at [177, 282] on textarea "Message *" at bounding box center [175, 289] width 153 height 65
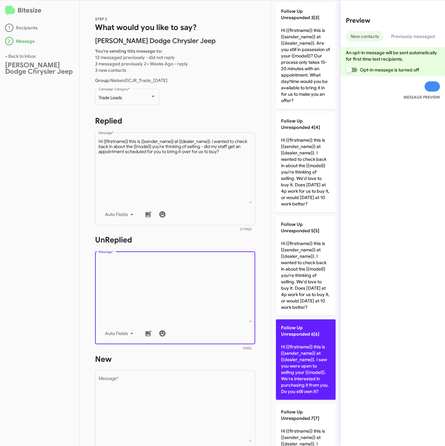
scroll to position [335, 0]
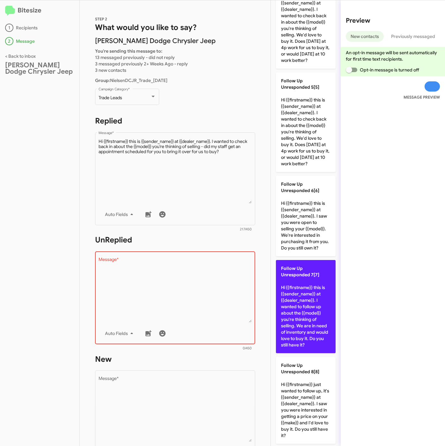
drag, startPoint x: 314, startPoint y: 373, endPoint x: 305, endPoint y: 381, distance: 11.5
click at [314, 353] on p "Follow Up Unresponded 7[7] Hi {{firstname}} this is {{sender_name}} at {{dealer…" at bounding box center [306, 306] width 60 height 93
type textarea "Hi {{firstname}} this is {{sender_name}} at {{dealer_name}}. I wanted to follow…"
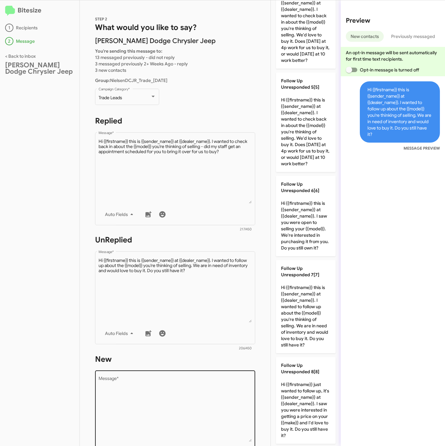
click at [187, 408] on textarea "Message *" at bounding box center [175, 409] width 153 height 65
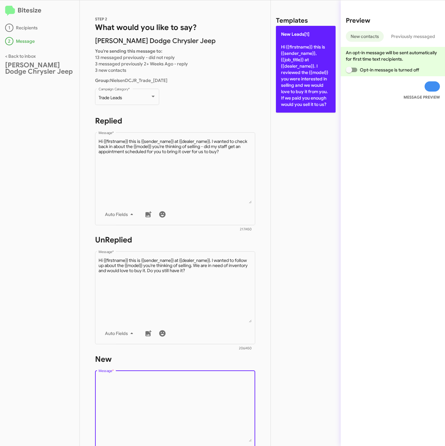
click at [316, 67] on p "New Leads[1] Hi {{firstname}} this is {{sender_name}}, {{job_title}} at {{deale…" at bounding box center [306, 69] width 60 height 87
type textarea "Hi {{firstname}} this is {{sender_name}}, {{job_title}} at {{dealer_name}}. I r…"
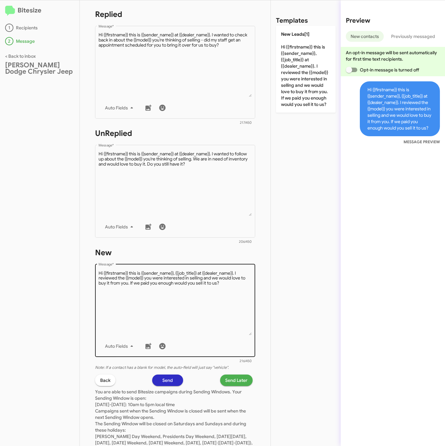
scroll to position [137, 0]
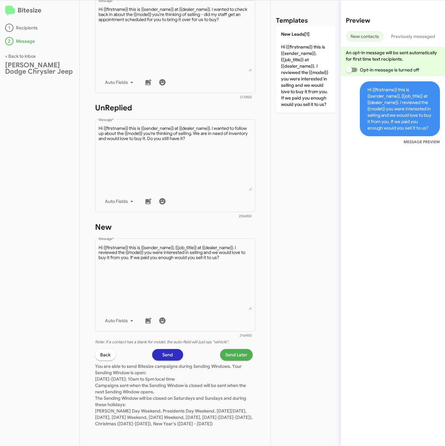
click at [229, 349] on span "Send Later" at bounding box center [236, 354] width 22 height 11
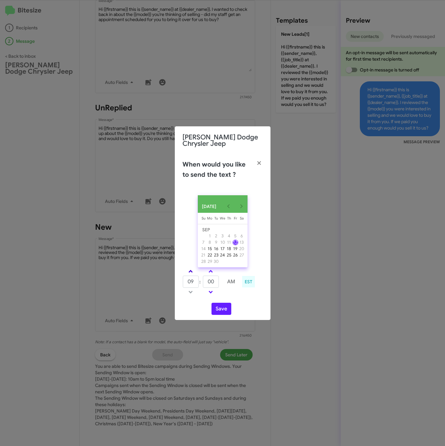
drag, startPoint x: 191, startPoint y: 274, endPoint x: 208, endPoint y: 282, distance: 18.6
click at [191, 274] on span at bounding box center [190, 272] width 4 height 4
type input "10"
drag, startPoint x: 208, startPoint y: 284, endPoint x: 200, endPoint y: 284, distance: 7.3
click at [200, 284] on tr "10 : 00 AM" at bounding box center [210, 281] width 57 height 13
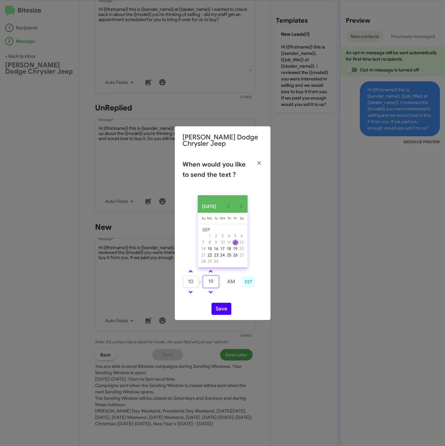
type input "19"
click at [221, 314] on button "Save" at bounding box center [221, 309] width 20 height 12
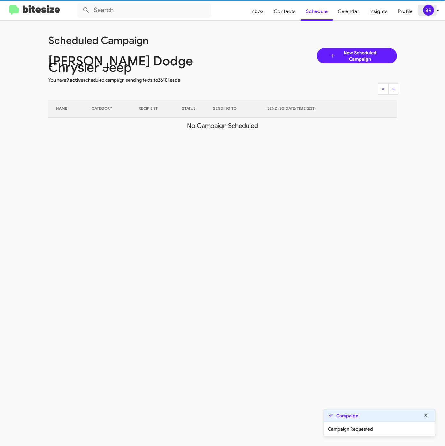
click at [432, 11] on div "BR" at bounding box center [428, 10] width 11 height 11
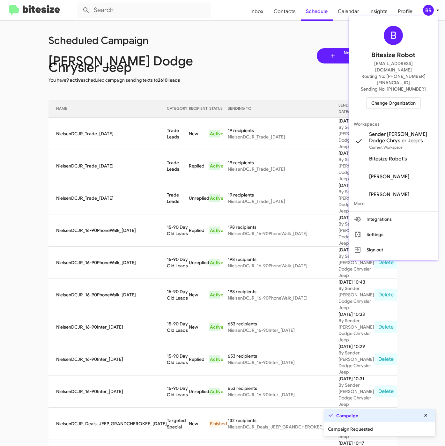
click at [164, 146] on div at bounding box center [222, 223] width 445 height 446
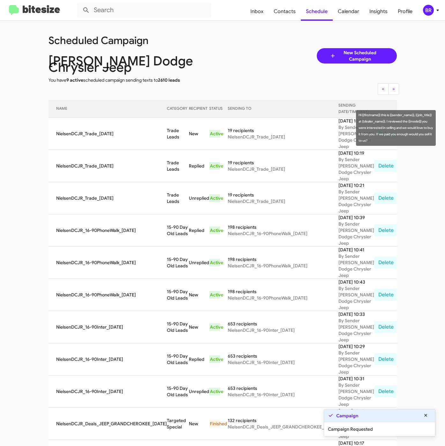
drag, startPoint x: 158, startPoint y: 128, endPoint x: 184, endPoint y: 130, distance: 26.0
click at [184, 130] on td "Trade Leads" at bounding box center [178, 134] width 22 height 32
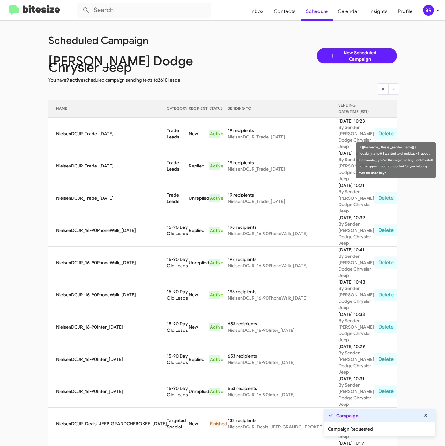
copy td "Trade Leads"
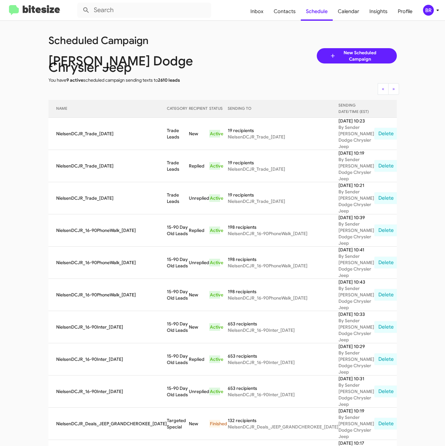
click at [435, 8] on icon at bounding box center [438, 10] width 8 height 8
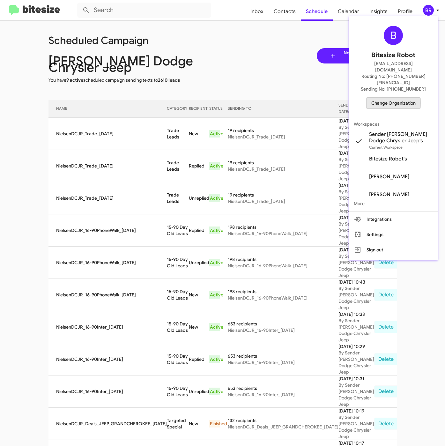
click at [383, 98] on span "Change Organization" at bounding box center [393, 103] width 44 height 11
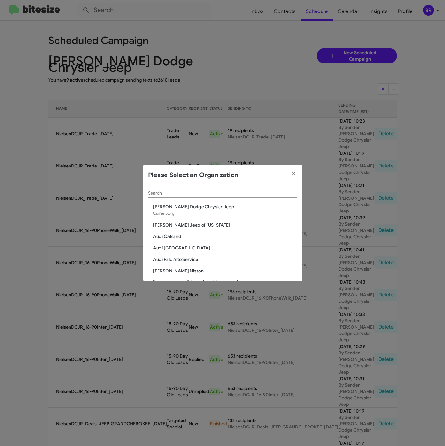
click at [182, 190] on div "Search" at bounding box center [222, 191] width 149 height 12
paste input "[PERSON_NAME] Chevrolet"
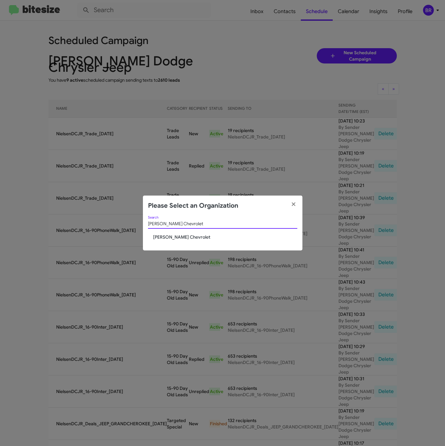
type input "[PERSON_NAME] Chevrolet"
click at [173, 239] on span "[PERSON_NAME] Chevrolet" at bounding box center [225, 237] width 144 height 6
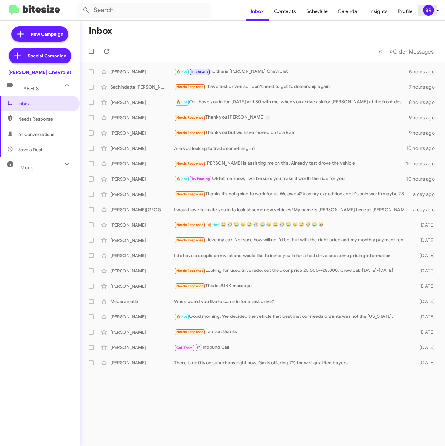
click at [430, 10] on div "BR" at bounding box center [428, 10] width 11 height 11
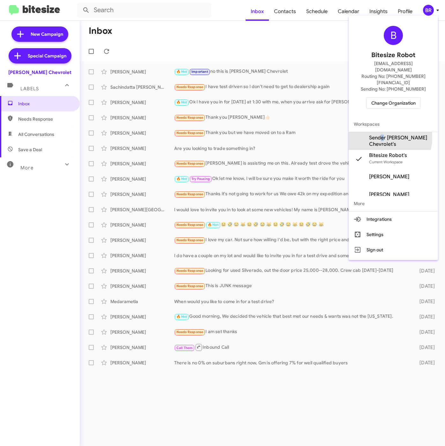
click at [382, 135] on span "Sender [PERSON_NAME] Chevrolet's" at bounding box center [401, 141] width 64 height 13
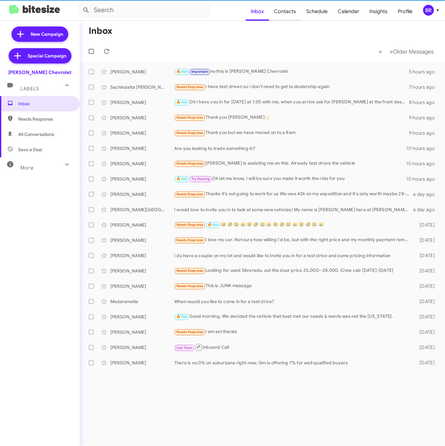
click at [294, 15] on span "Contacts" at bounding box center [285, 11] width 32 height 18
type input "in:groups"
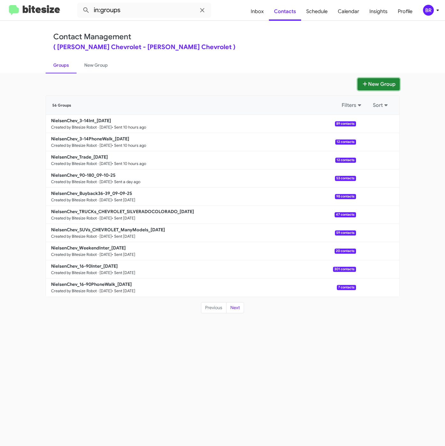
click at [368, 85] on button "New Group" at bounding box center [378, 84] width 42 height 12
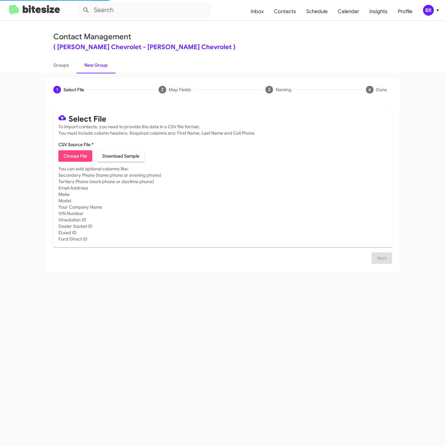
click at [58, 158] on button "Choose File" at bounding box center [75, 155] width 34 height 11
type input "NielsenChev_16-90PhoneWalk_[DATE]"
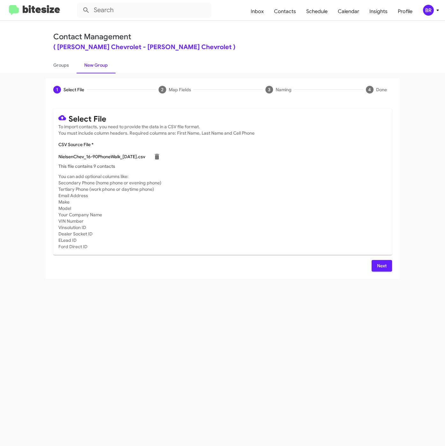
click at [374, 265] on button "Next" at bounding box center [381, 265] width 20 height 11
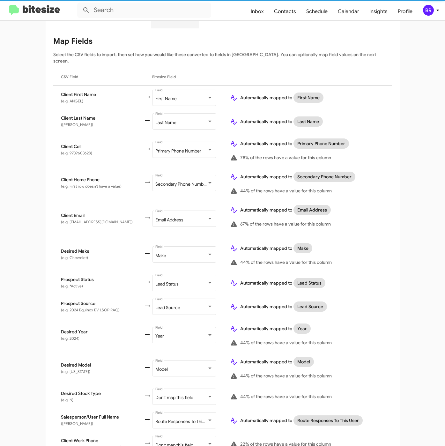
scroll to position [123, 0]
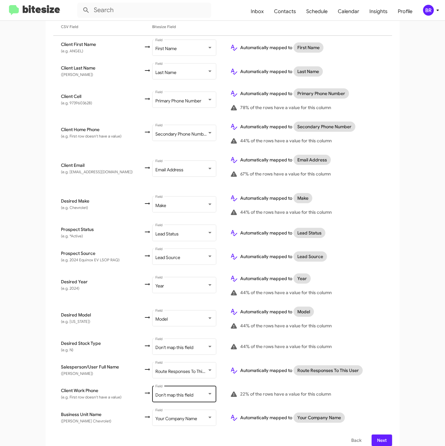
click at [164, 392] on span "Don't map this field" at bounding box center [174, 395] width 38 height 6
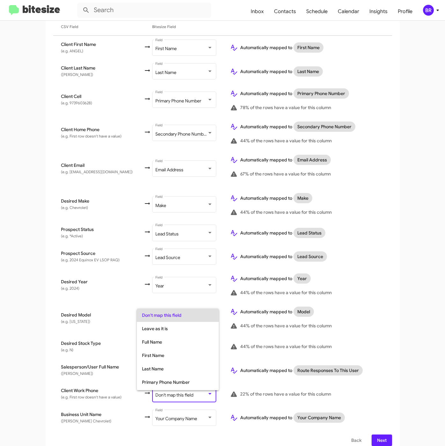
scroll to position [25, 0]
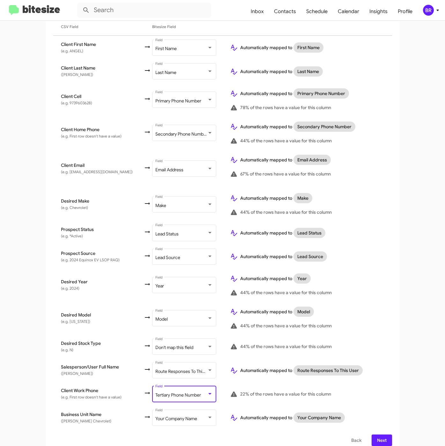
click at [377, 435] on span "Next" at bounding box center [382, 439] width 10 height 11
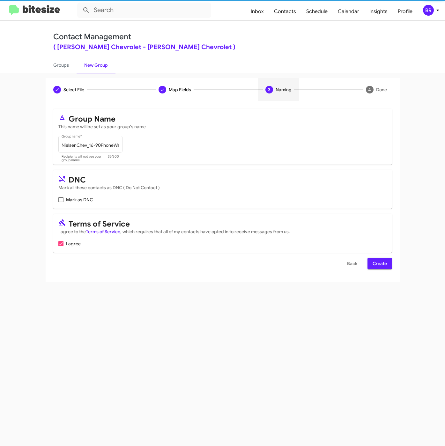
scroll to position [0, 0]
click at [389, 260] on button "Create" at bounding box center [379, 263] width 25 height 11
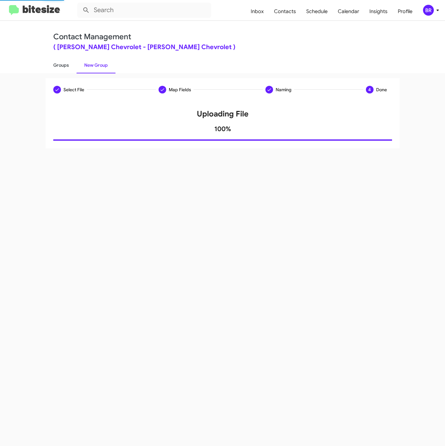
click at [63, 62] on link "Groups" at bounding box center [61, 65] width 31 height 17
type input "in:groups"
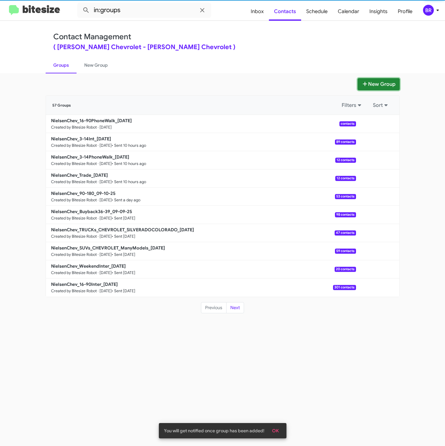
click at [385, 85] on button "New Group" at bounding box center [378, 84] width 42 height 12
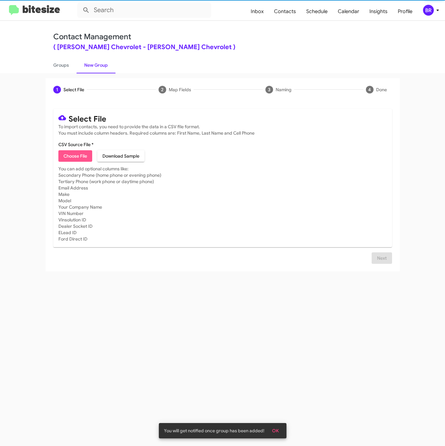
click at [86, 153] on span "Choose File" at bounding box center [75, 155] width 24 height 11
type input "NielsenChev_16-90Inter_[DATE]"
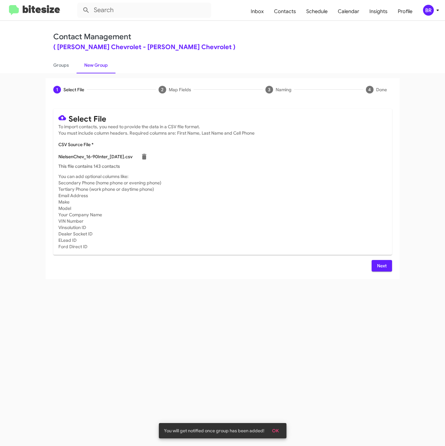
click at [383, 270] on span "Next" at bounding box center [382, 265] width 10 height 11
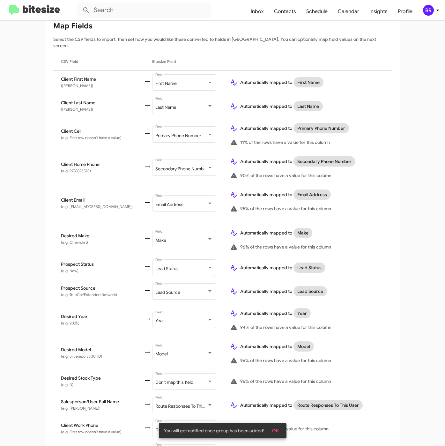
scroll to position [123, 0]
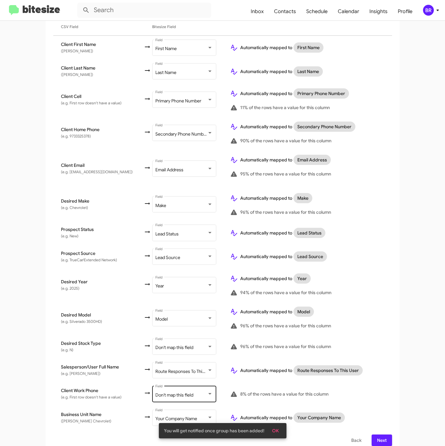
click at [165, 392] on span "Don't map this field" at bounding box center [174, 395] width 38 height 6
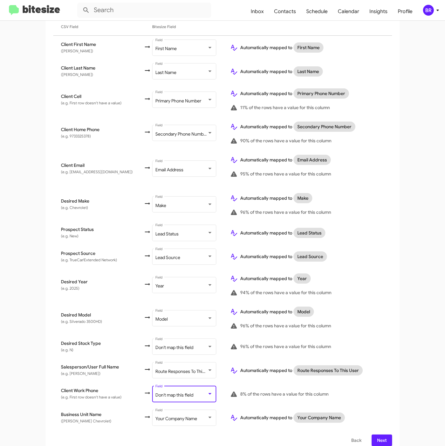
scroll to position [25, 0]
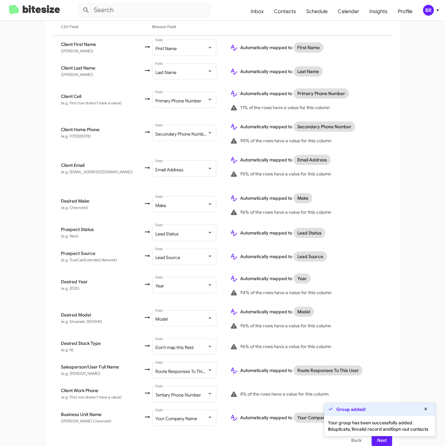
click at [381, 435] on div "Your group has been successfully added. 8 duplicate, 1 invalid record and 0 opt…" at bounding box center [379, 425] width 111 height 20
click at [381, 437] on span "Next" at bounding box center [382, 439] width 10 height 11
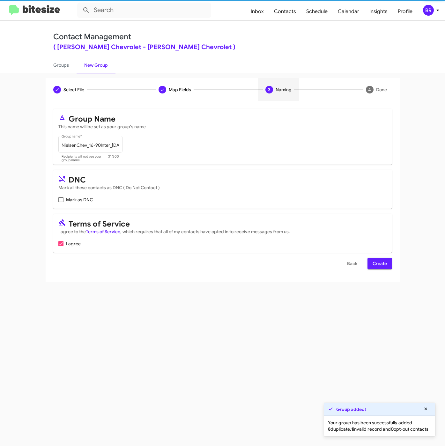
scroll to position [0, 0]
click at [380, 264] on span "Create" at bounding box center [379, 263] width 14 height 11
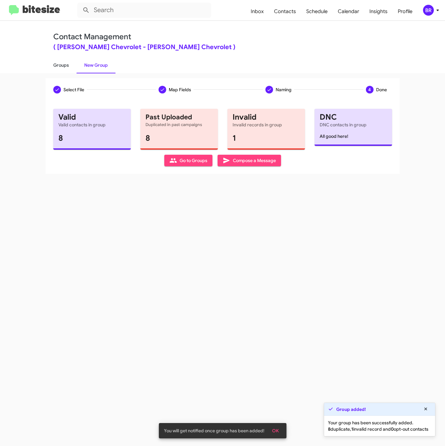
click at [64, 65] on link "Groups" at bounding box center [61, 65] width 31 height 17
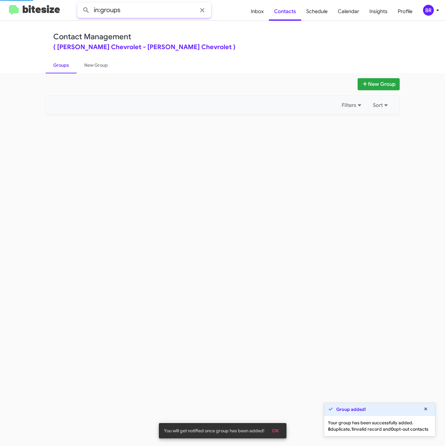
click at [140, 8] on input "in:groups" at bounding box center [144, 10] width 134 height 15
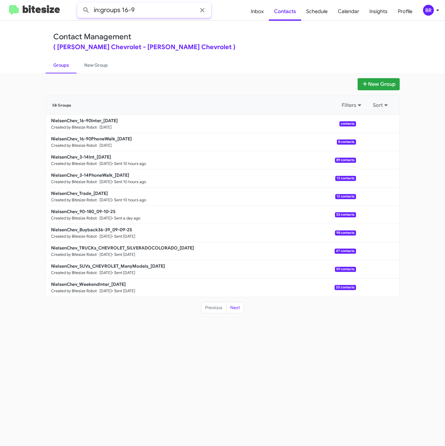
type input "in:groups 16-9"
click at [80, 4] on button at bounding box center [86, 10] width 13 height 13
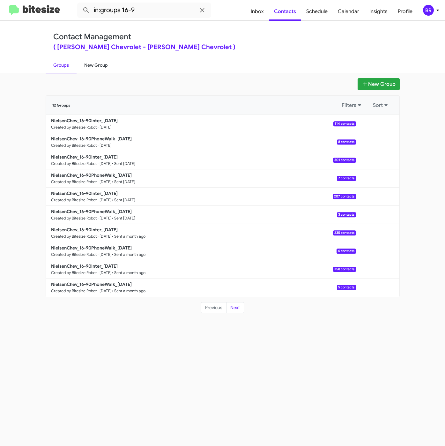
click at [99, 65] on link "New Group" at bounding box center [96, 65] width 39 height 17
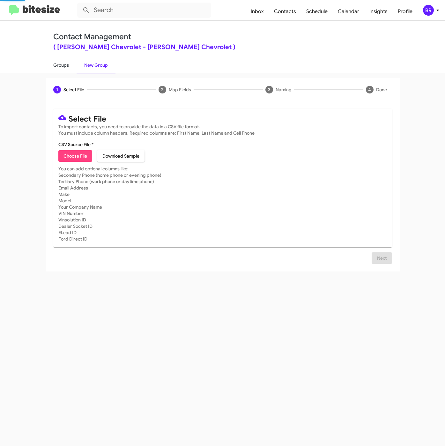
click at [58, 65] on link "Groups" at bounding box center [61, 65] width 31 height 17
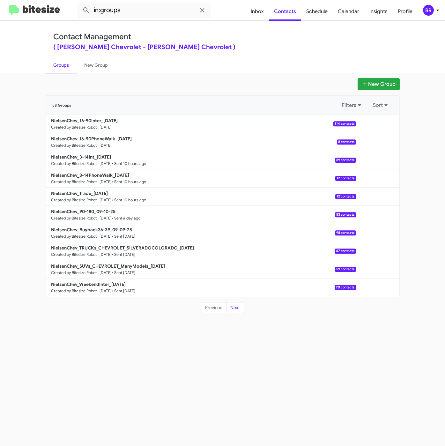
click at [235, 359] on div "New Group 58 Groups Filters Sort NielsenChev_16-90Inter_[DATE] Created by Bites…" at bounding box center [222, 259] width 445 height 373
click at [153, 13] on input "in:groups" at bounding box center [144, 10] width 134 height 15
type input "in:groups 16-9"
click at [80, 4] on button at bounding box center [86, 10] width 13 height 13
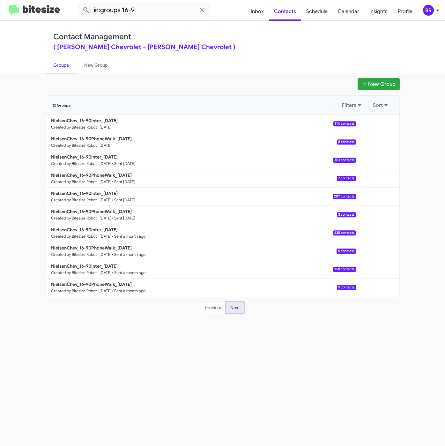
click at [236, 306] on button "Next" at bounding box center [235, 307] width 18 height 11
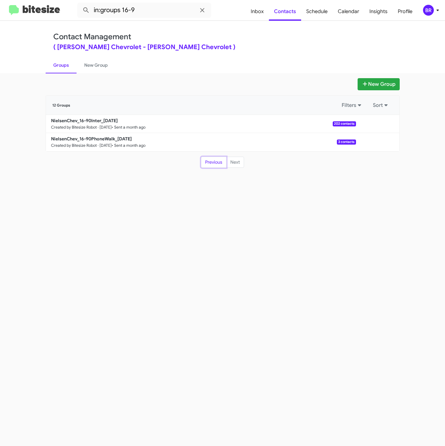
drag, startPoint x: 214, startPoint y: 161, endPoint x: 269, endPoint y: 253, distance: 107.0
click at [214, 161] on button "Previous" at bounding box center [214, 162] width 26 height 11
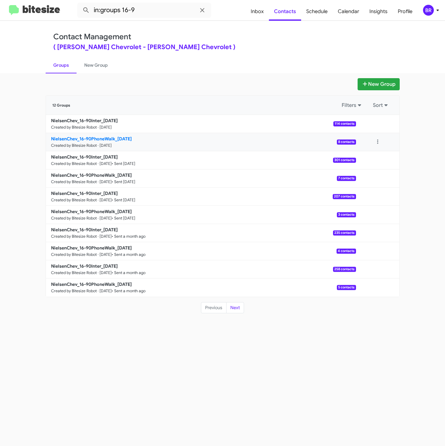
click at [109, 141] on b "NielsenChev_16-90PhoneWalk_[DATE]" at bounding box center [91, 139] width 81 height 6
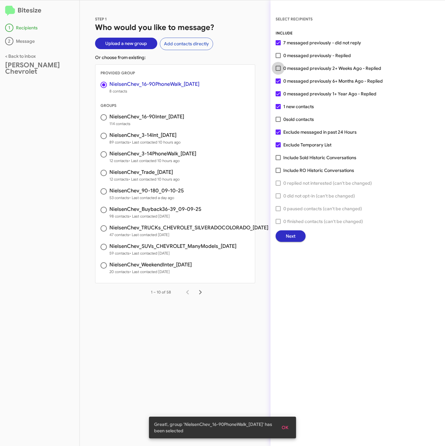
drag, startPoint x: 304, startPoint y: 65, endPoint x: 304, endPoint y: 107, distance: 41.8
click at [305, 65] on span "0 messaged previously 2+ Weeks Ago - Replied" at bounding box center [332, 68] width 98 height 8
click at [278, 71] on input "0 messaged previously 2+ Weeks Ago - Replied" at bounding box center [278, 71] width 0 height 0
checkbox input "true"
click at [291, 239] on span "Next" at bounding box center [291, 235] width 10 height 11
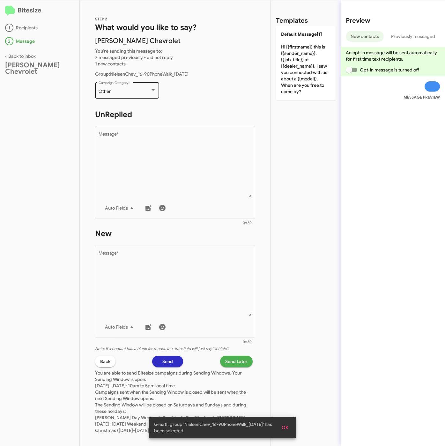
click at [117, 89] on div "Other" at bounding box center [125, 91] width 52 height 5
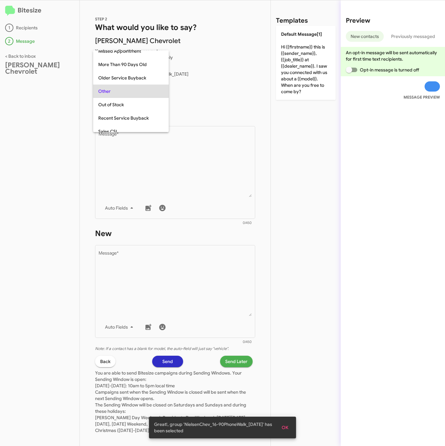
scroll to position [13, 0]
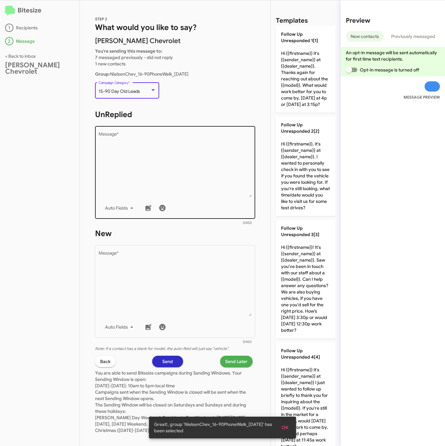
click at [127, 140] on textarea "Message *" at bounding box center [175, 164] width 153 height 65
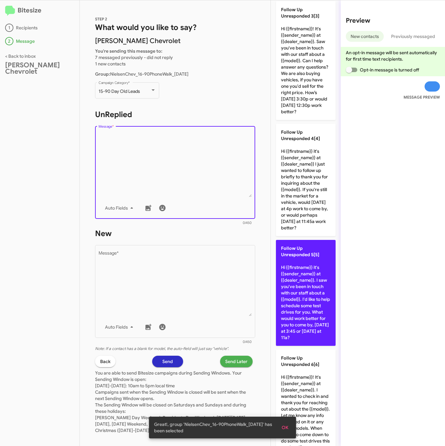
scroll to position [287, 0]
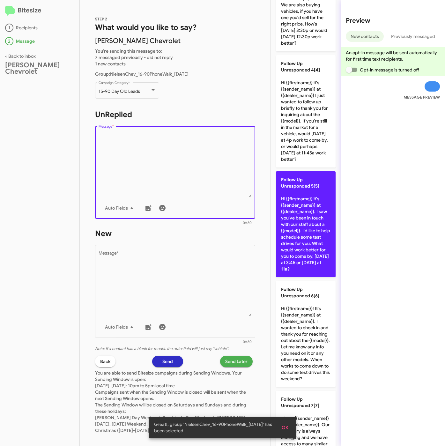
click at [304, 277] on p "Follow Up Unresponded 5[5] Hi {{firstname}} it's {{sender_name}} at {{dealer_na…" at bounding box center [306, 224] width 60 height 106
type textarea "Hi {{firstname}} it's {{sender_name}} at {{dealer_name}}. I saw you've been in …"
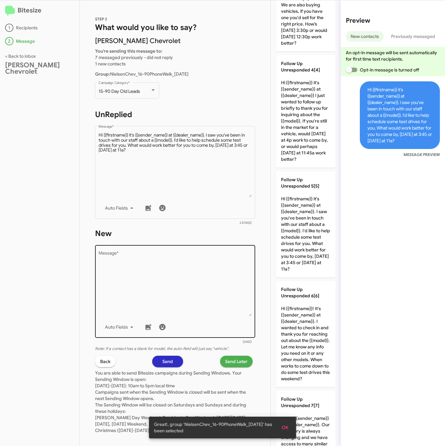
click at [163, 304] on textarea "Message *" at bounding box center [175, 283] width 153 height 65
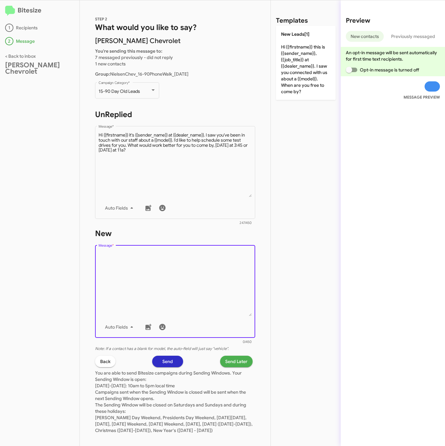
scroll to position [0, 0]
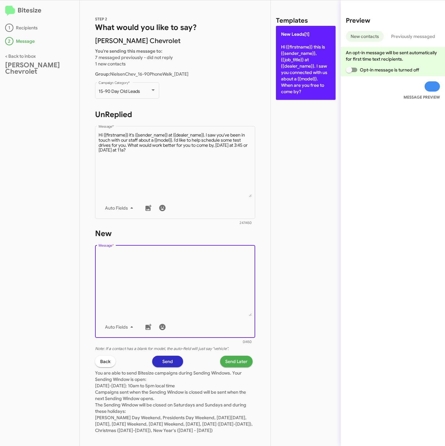
click at [294, 74] on p "New Leads[1] Hi {{firstname}} this is {{sender_name}}, {{job_title}} at {{deale…" at bounding box center [306, 63] width 60 height 74
type textarea "Hi {{firstname}} this is {{sender_name}}, {{job_title}} at {{dealer_name}}. I s…"
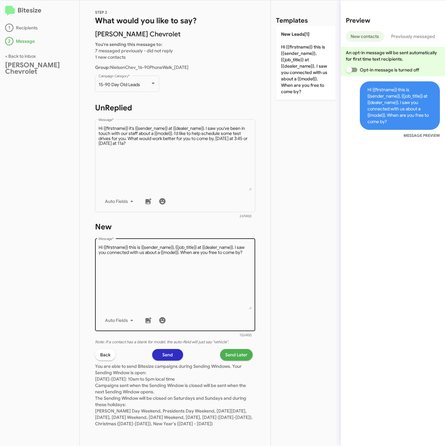
scroll to position [12, 0]
click at [229, 349] on span "Send Later" at bounding box center [236, 354] width 22 height 11
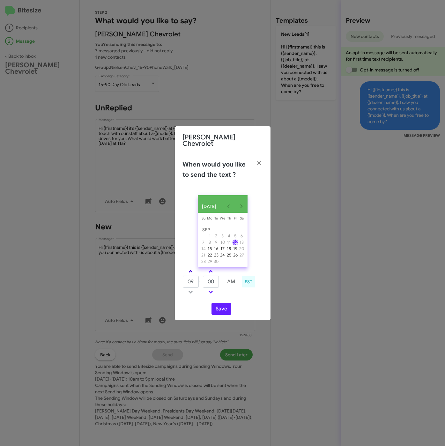
drag, startPoint x: 189, startPoint y: 268, endPoint x: 204, endPoint y: 276, distance: 16.5
click at [190, 270] on span at bounding box center [190, 272] width 4 height 4
type input "10"
drag, startPoint x: 215, startPoint y: 280, endPoint x: 198, endPoint y: 279, distance: 16.3
click at [198, 279] on tr "10 : 00 AM" at bounding box center [210, 281] width 57 height 13
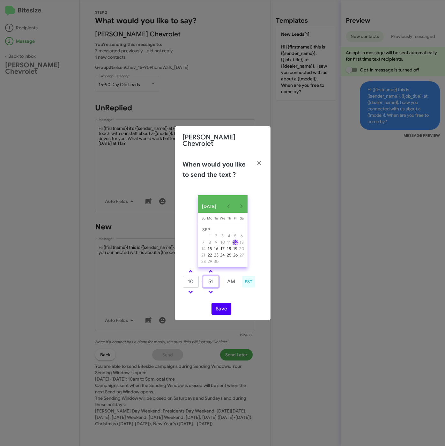
type input "51"
click at [220, 306] on button "Save" at bounding box center [221, 309] width 20 height 12
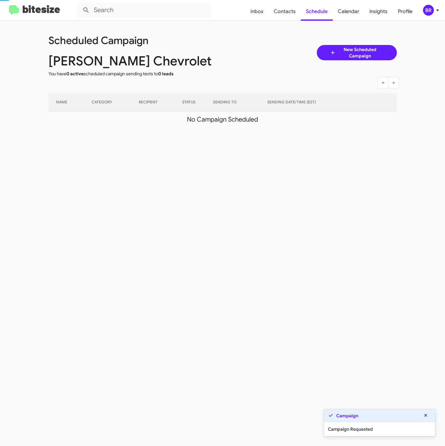
click at [429, 4] on mat-toolbar "Inbox Contacts Schedule Calendar Insights Profile BR" at bounding box center [222, 10] width 445 height 20
click at [434, 12] on icon at bounding box center [438, 10] width 8 height 8
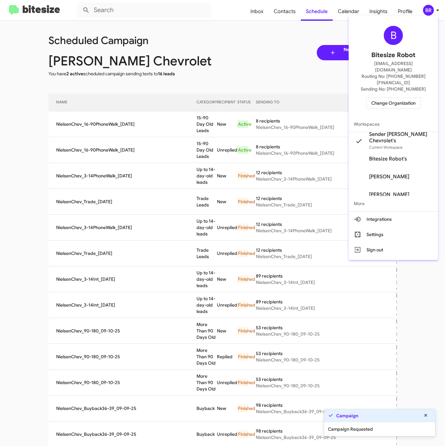
click at [193, 142] on div at bounding box center [222, 223] width 445 height 446
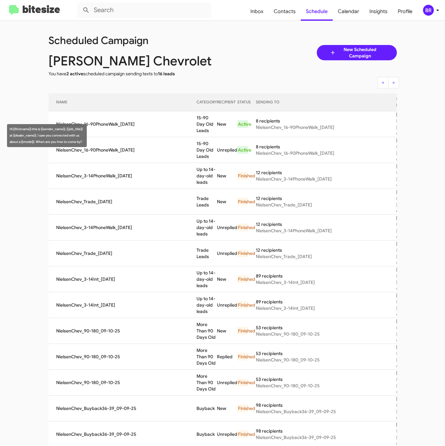
drag, startPoint x: 186, startPoint y: 129, endPoint x: 198, endPoint y: 140, distance: 17.2
click at [198, 137] on td "15-90 Day Old Leads" at bounding box center [206, 124] width 20 height 26
copy td "15-90 Day Old Leads"
drag, startPoint x: 271, startPoint y: 44, endPoint x: 282, endPoint y: 28, distance: 19.8
click at [271, 44] on div "Scheduled Campaign [PERSON_NAME] Chevrolet You have 2 active scheduled campaign…" at bounding box center [223, 52] width 358 height 48
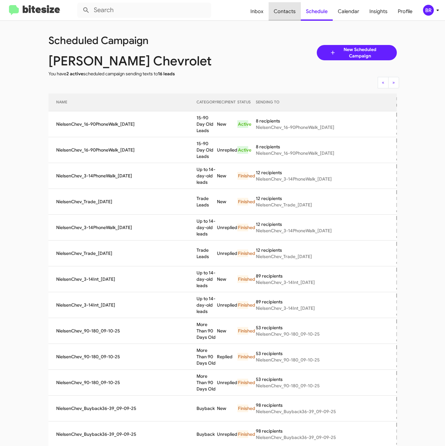
click at [289, 8] on span "Contacts" at bounding box center [284, 11] width 32 height 18
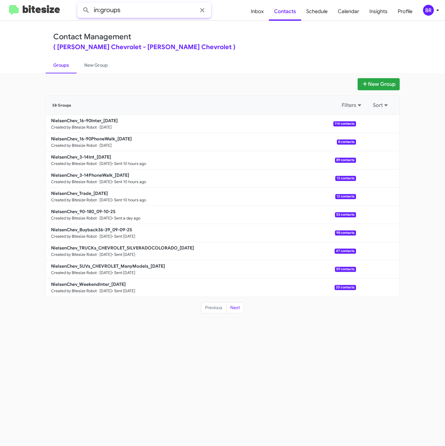
click at [155, 9] on input "in:groups" at bounding box center [144, 10] width 134 height 15
type input "in:groups 16-9"
click at [80, 4] on button at bounding box center [86, 10] width 13 height 13
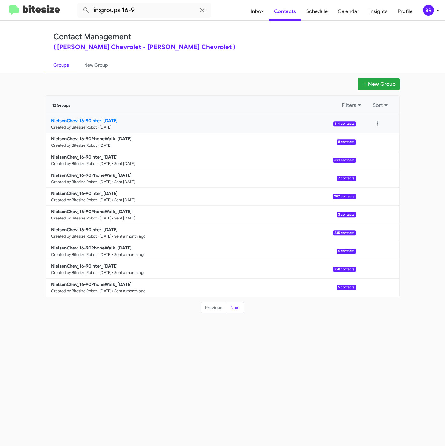
click at [97, 119] on b "NielsenChev_16-90Inter_[DATE]" at bounding box center [84, 121] width 67 height 6
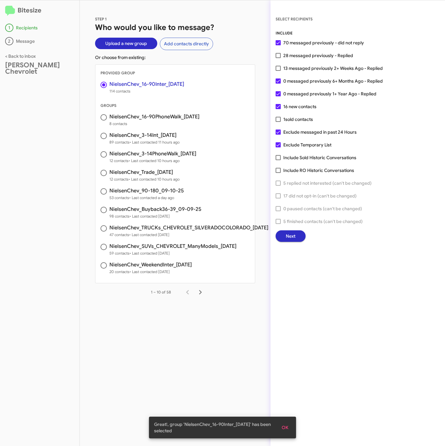
drag, startPoint x: 307, startPoint y: 66, endPoint x: 307, endPoint y: 82, distance: 15.9
click at [307, 66] on span "13 messaged previously 2+ Weeks Ago - Replied" at bounding box center [332, 68] width 99 height 8
click at [278, 71] on input "13 messaged previously 2+ Weeks Ago - Replied" at bounding box center [278, 71] width 0 height 0
checkbox input "true"
click at [286, 234] on span "Next" at bounding box center [291, 235] width 10 height 11
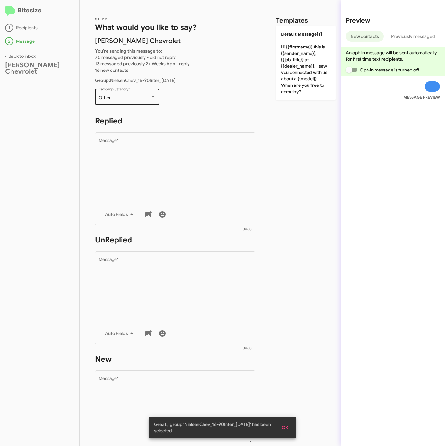
click at [109, 96] on span "Other" at bounding box center [105, 98] width 12 height 6
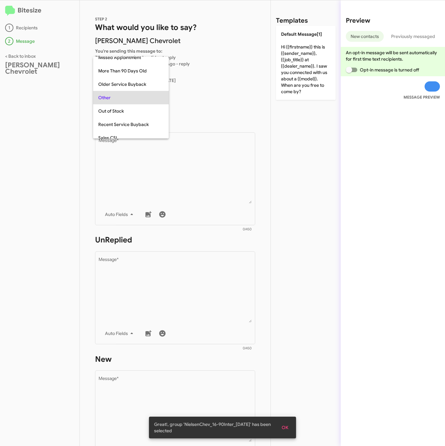
scroll to position [13, 0]
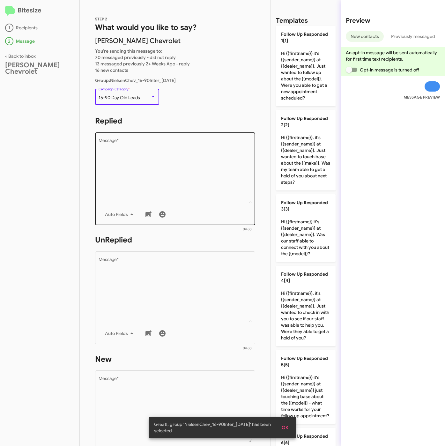
click at [157, 190] on textarea "Message *" at bounding box center [175, 170] width 153 height 65
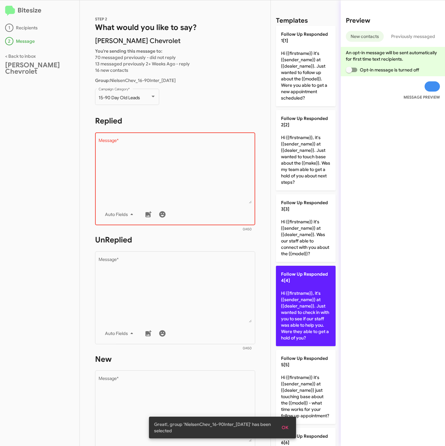
click at [292, 304] on p "Follow Up Responded 4[4] Hi {{firstname}}, it's {{sender_name}} at {{dealer_nam…" at bounding box center [306, 306] width 60 height 80
type textarea "Hi {{firstname}}, it's {{sender_name}} at {{dealer_name}}. Just wanted to check…"
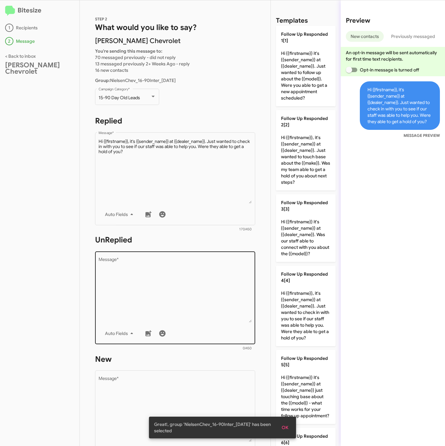
click at [163, 292] on textarea "Message *" at bounding box center [175, 289] width 153 height 65
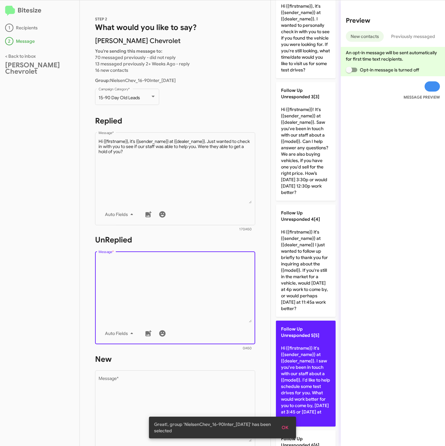
scroll to position [143, 0]
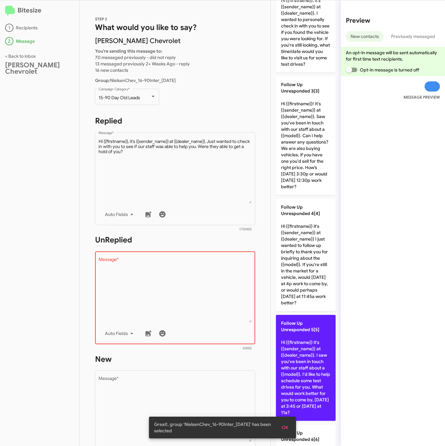
click at [311, 363] on p "Follow Up Unresponded 5[5] Hi {{firstname}} it's {{sender_name}} at {{dealer_na…" at bounding box center [306, 368] width 60 height 106
type textarea "Hi {{firstname}} it's {{sender_name}} at {{dealer_name}}. I saw you've been in …"
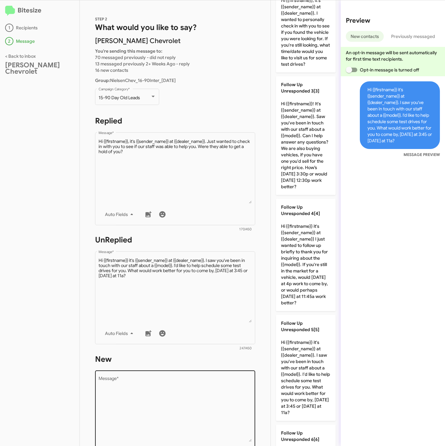
click at [218, 392] on textarea "Message *" at bounding box center [175, 409] width 153 height 65
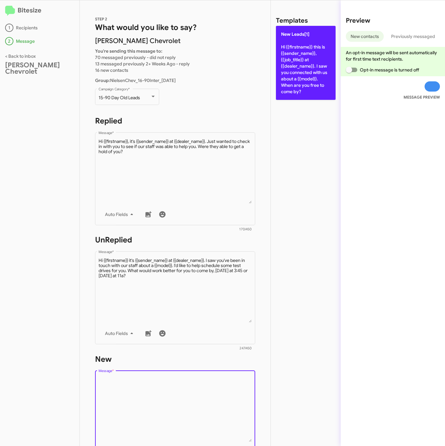
click at [300, 88] on p "New Leads[1] Hi {{firstname}} this is {{sender_name}}, {{job_title}} at {{deale…" at bounding box center [306, 63] width 60 height 74
type textarea "Hi {{firstname}} this is {{sender_name}}, {{job_title}} at {{dealer_name}}. I s…"
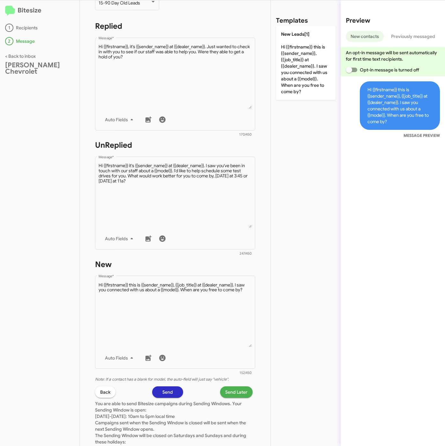
scroll to position [137, 0]
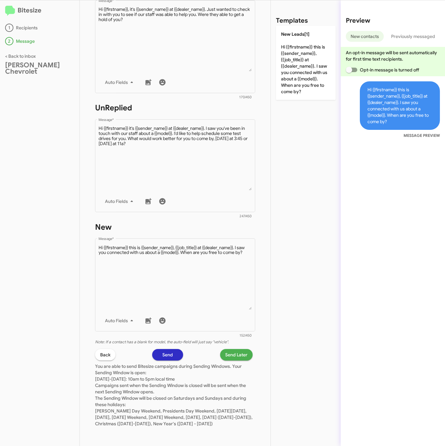
click at [228, 349] on span "Send Later" at bounding box center [236, 354] width 22 height 11
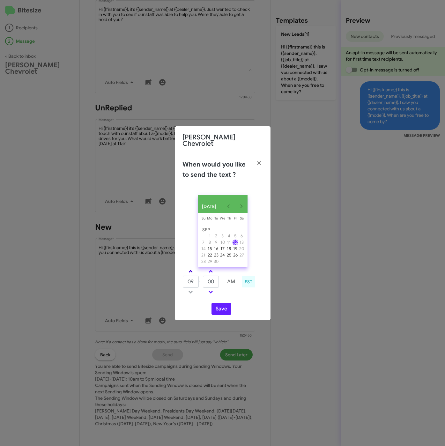
click at [191, 272] on link at bounding box center [190, 271] width 11 height 7
type input "10"
drag, startPoint x: 216, startPoint y: 279, endPoint x: 200, endPoint y: 280, distance: 15.9
click at [200, 280] on tr "10 : 00 AM" at bounding box center [210, 281] width 57 height 13
type input "41"
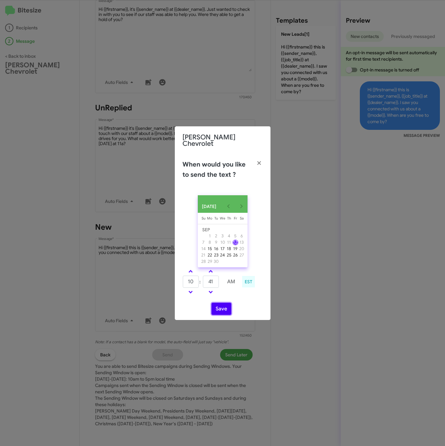
click at [223, 305] on button "Save" at bounding box center [221, 309] width 20 height 12
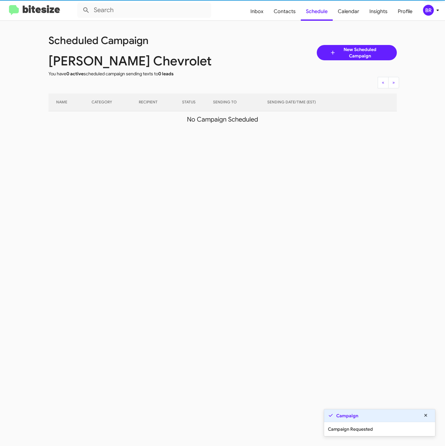
click at [434, 9] on icon at bounding box center [438, 10] width 8 height 8
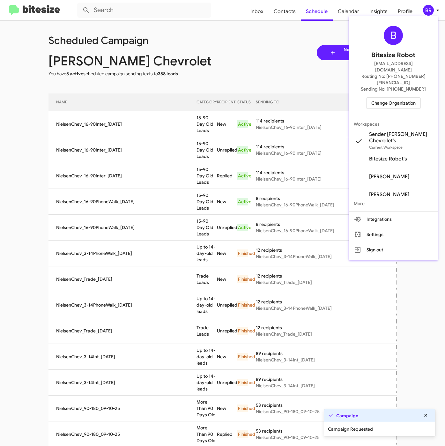
click at [191, 147] on div at bounding box center [222, 223] width 445 height 446
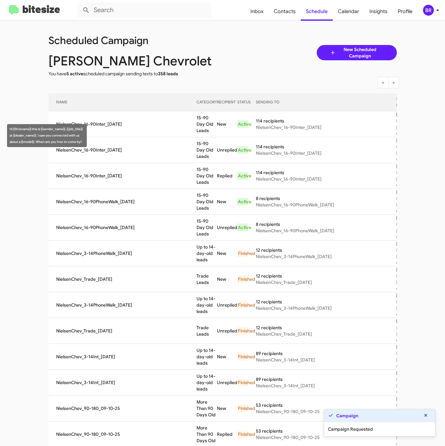
click at [196, 130] on td "15-90 Day Old Leads" at bounding box center [206, 124] width 20 height 26
drag, startPoint x: 185, startPoint y: 130, endPoint x: 200, endPoint y: 144, distance: 20.3
click at [200, 137] on td "15-90 Day Old Leads" at bounding box center [206, 124] width 20 height 26
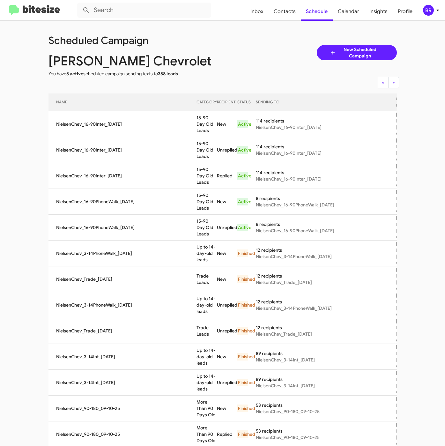
copy td "15-90 Day Old Leads"
click at [438, 11] on icon at bounding box center [438, 10] width 8 height 8
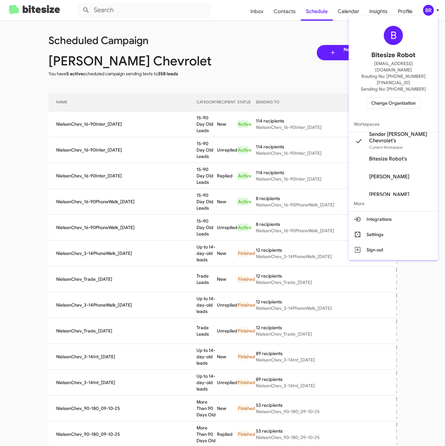
click at [399, 98] on span "Change Organization" at bounding box center [393, 103] width 44 height 11
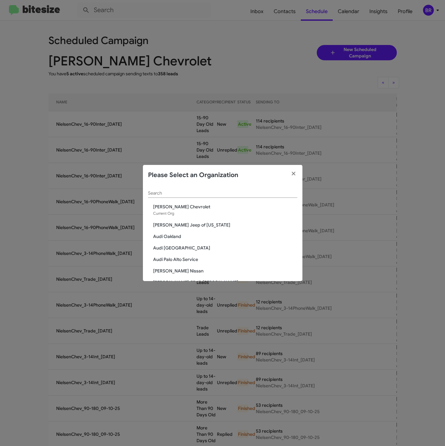
click at [209, 190] on div "Search" at bounding box center [222, 191] width 149 height 12
paste input "Franklin Sussex Hyundai"
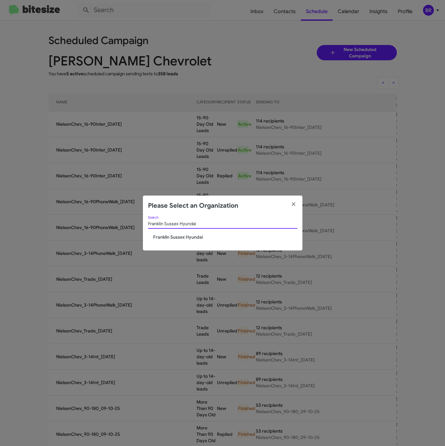
type input "Franklin Sussex Hyundai"
click at [179, 237] on span "Franklin Sussex Hyundai" at bounding box center [225, 237] width 144 height 6
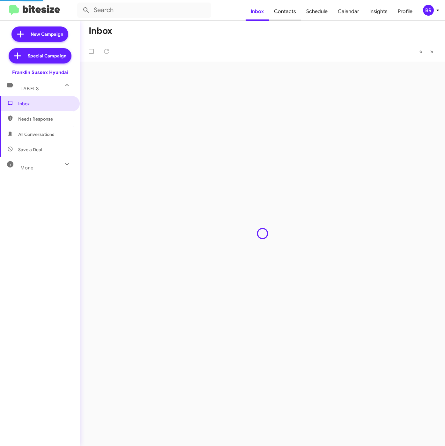
click at [293, 14] on span "Contacts" at bounding box center [285, 11] width 32 height 18
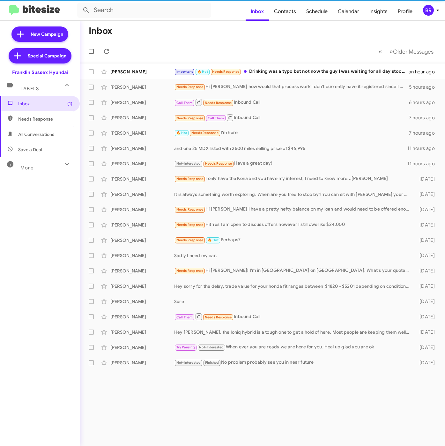
type input "in:groups"
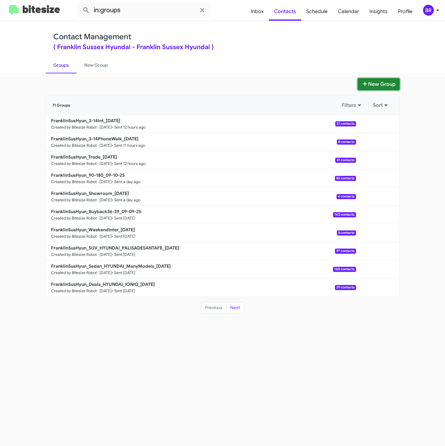
click at [373, 82] on button "New Group" at bounding box center [378, 84] width 42 height 12
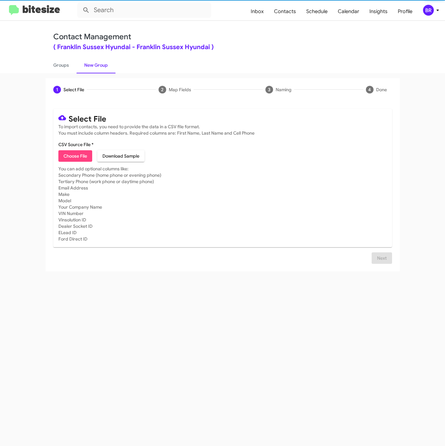
click at [71, 155] on span "Choose File" at bounding box center [75, 155] width 24 height 11
type input "FranklinSusHyun_16-90PhoneWalk_09-12-25"
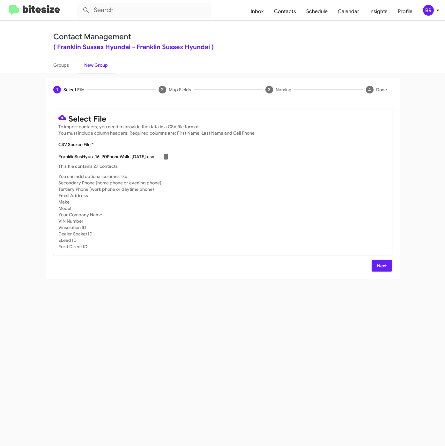
click at [377, 264] on span "Next" at bounding box center [382, 265] width 10 height 11
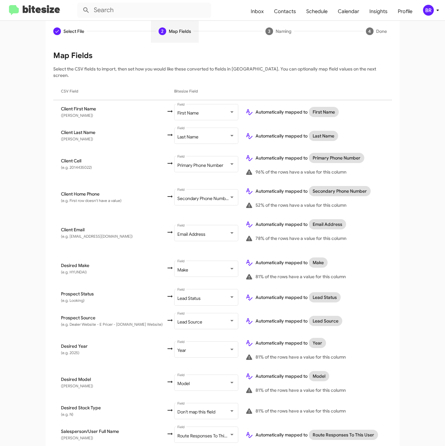
scroll to position [123, 0]
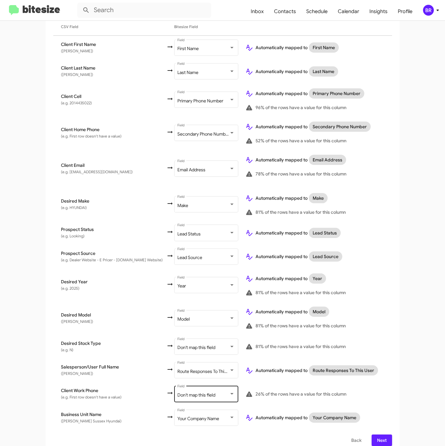
click at [207, 393] on div "Don't map this field" at bounding box center [203, 395] width 52 height 5
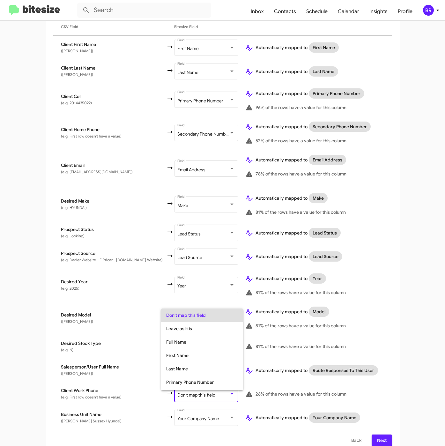
scroll to position [25, 0]
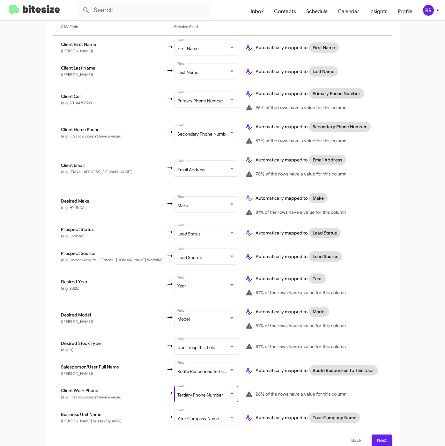
drag, startPoint x: 382, startPoint y: 430, endPoint x: 382, endPoint y: 434, distance: 4.1
click at [382, 434] on span "Next" at bounding box center [382, 439] width 10 height 11
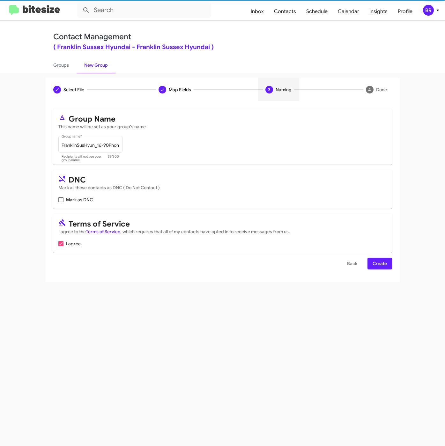
scroll to position [0, 0]
click at [374, 264] on span "Create" at bounding box center [379, 263] width 14 height 11
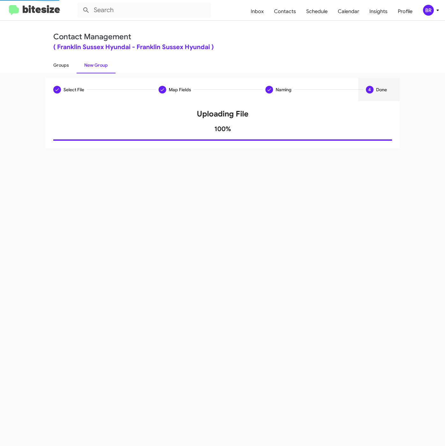
click at [62, 66] on link "Groups" at bounding box center [61, 65] width 31 height 17
type input "in:groups"
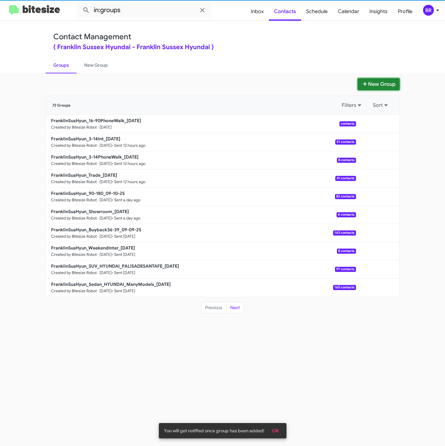
click at [371, 85] on button "New Group" at bounding box center [378, 84] width 42 height 12
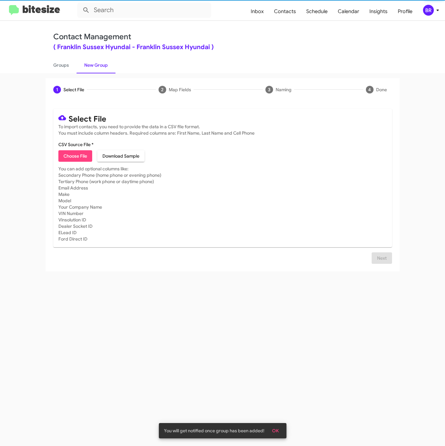
click at [63, 154] on span "Choose File" at bounding box center [75, 155] width 24 height 11
type input "FranklinSusHyun_16-90Inter_09-12-25"
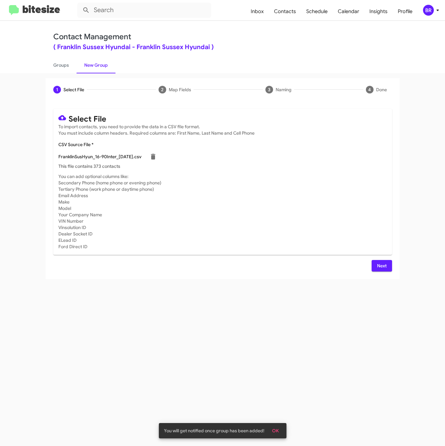
click at [386, 265] on span "Next" at bounding box center [382, 265] width 10 height 11
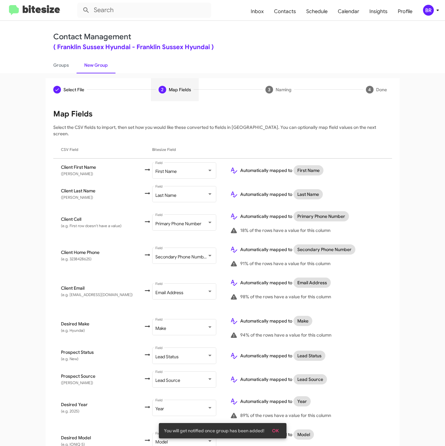
scroll to position [123, 0]
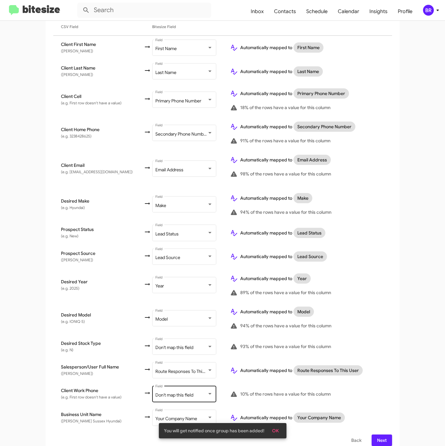
click at [208, 393] on div at bounding box center [209, 394] width 3 height 2
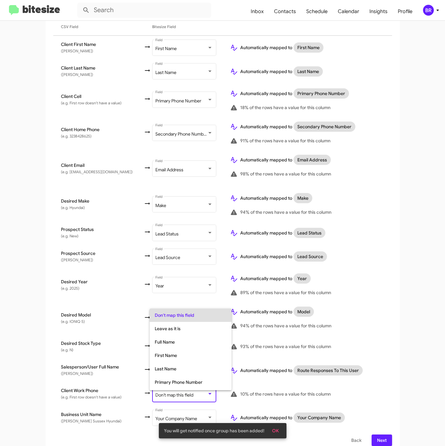
scroll to position [25, 0]
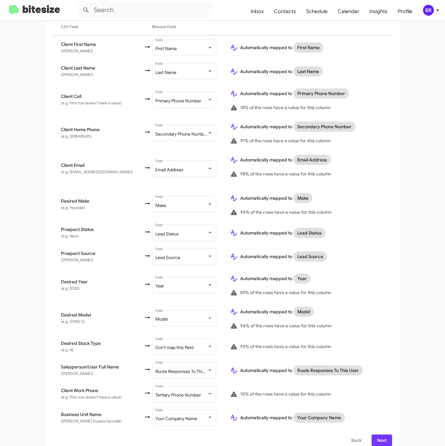
click at [377, 434] on span "Next" at bounding box center [382, 439] width 10 height 11
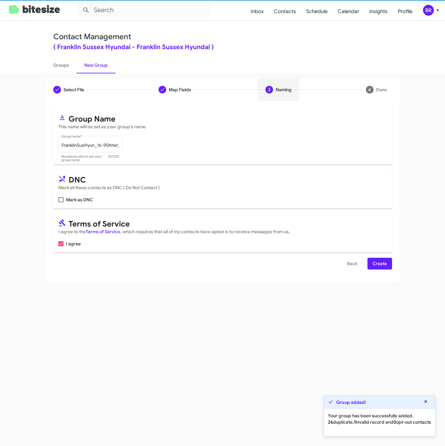
scroll to position [0, 0]
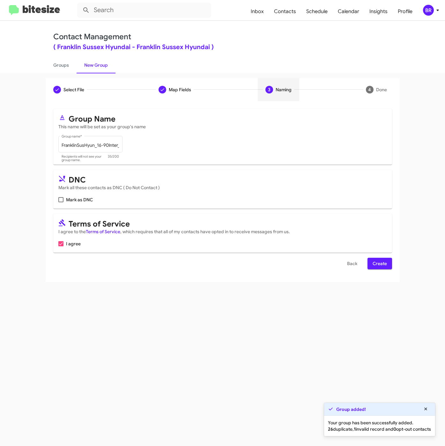
click at [373, 266] on span "Create" at bounding box center [379, 263] width 14 height 11
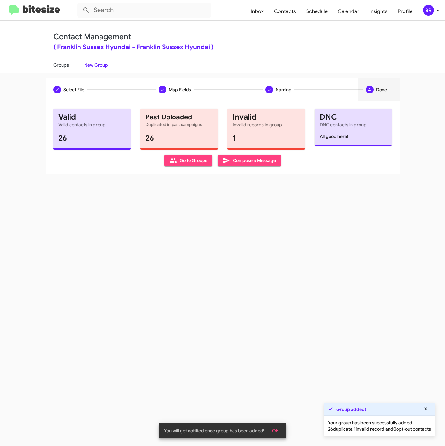
click at [59, 64] on link "Groups" at bounding box center [61, 65] width 31 height 17
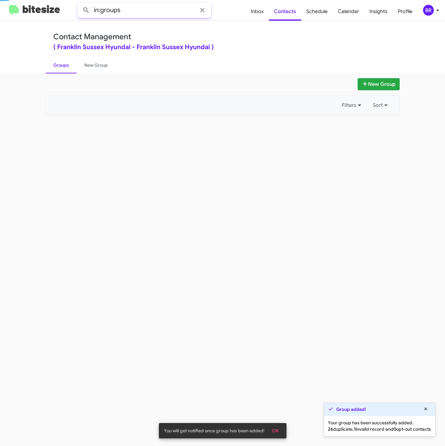
click at [154, 7] on input "in:groups" at bounding box center [144, 10] width 134 height 15
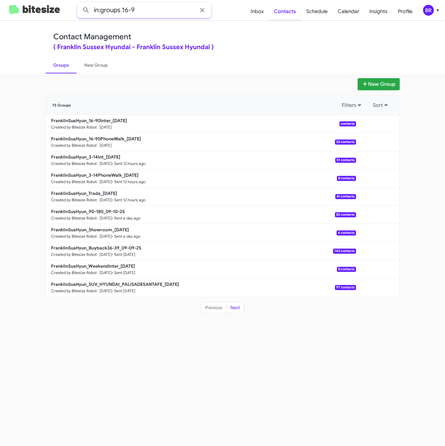
type input "in:groups 16-9"
click at [80, 4] on button at bounding box center [86, 10] width 13 height 13
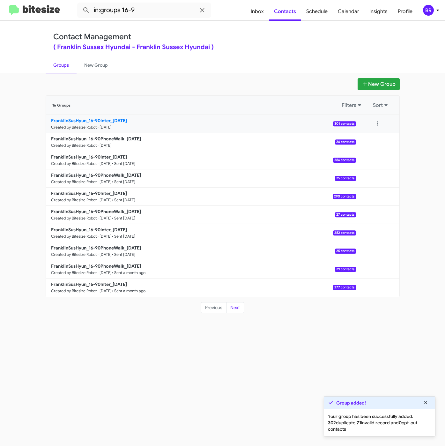
click at [114, 120] on b "FranklinSusHyun_16-90Inter_09-12-25" at bounding box center [89, 121] width 76 height 6
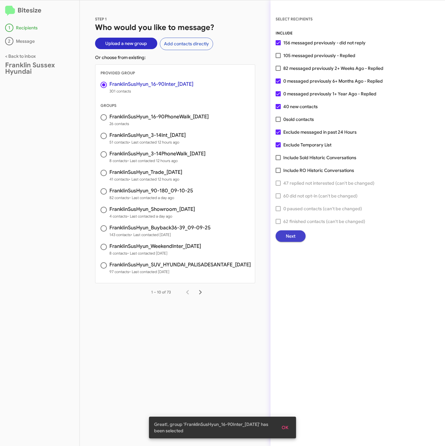
click at [298, 233] on button "Next" at bounding box center [291, 235] width 30 height 11
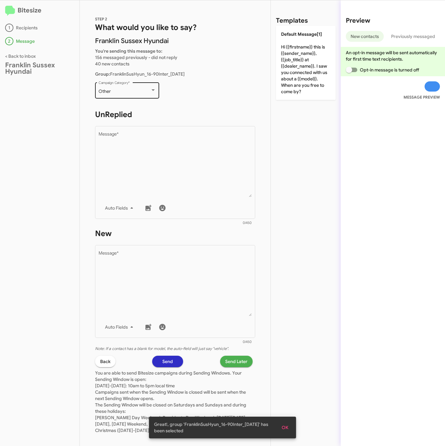
click at [137, 90] on div "Other" at bounding box center [125, 91] width 52 height 5
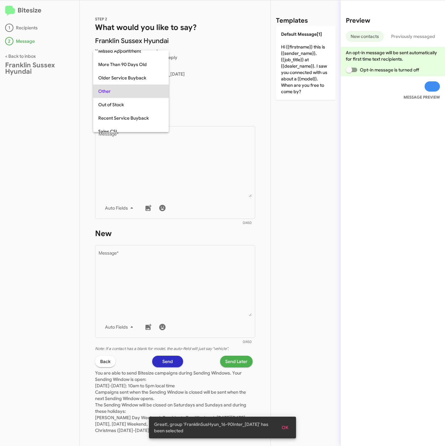
scroll to position [13, 0]
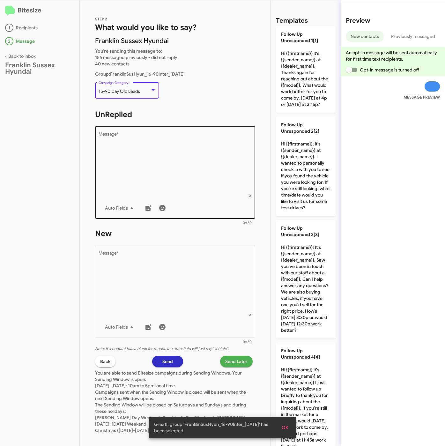
click at [156, 180] on textarea "Message *" at bounding box center [175, 164] width 153 height 65
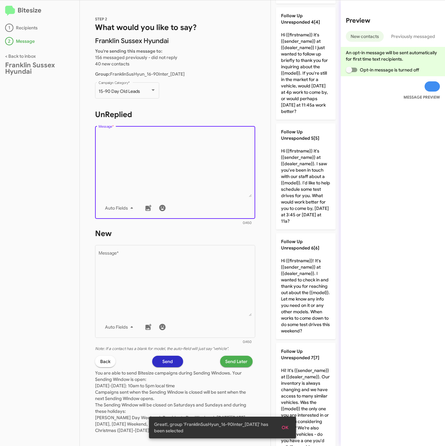
scroll to position [622, 0]
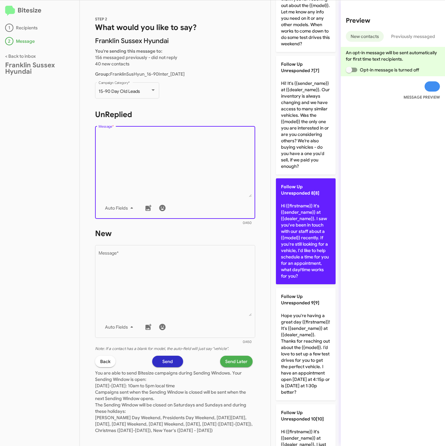
click at [305, 284] on p "Follow Up Unresponded 8[8] Hi {{firstname}} it's {{sender_name}} at {{dealer_na…" at bounding box center [306, 231] width 60 height 106
type textarea "Hi {{firstname}} it's {{sender_name}} at {{dealer_name}}. I saw you've been in …"
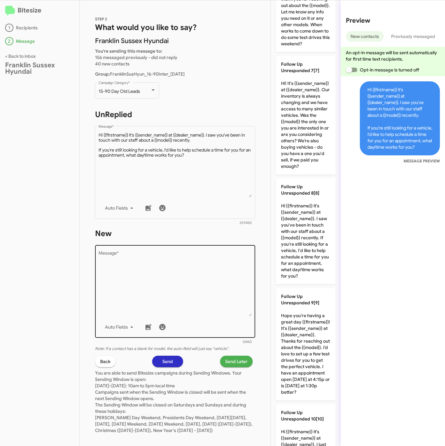
click at [232, 283] on textarea "Message *" at bounding box center [175, 283] width 153 height 65
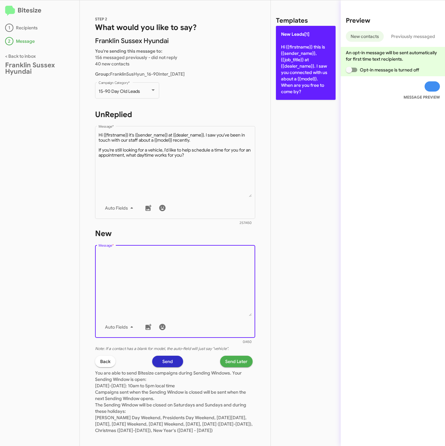
click at [317, 70] on p "New Leads[1] Hi {{firstname}} this is {{sender_name}}, {{job_title}} at {{deale…" at bounding box center [306, 63] width 60 height 74
type textarea "Hi {{firstname}} this is {{sender_name}}, {{job_title}} at {{dealer_name}}. I s…"
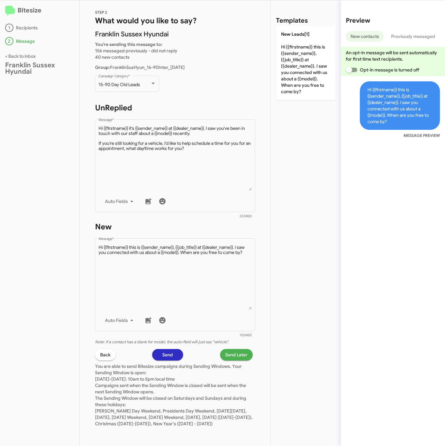
scroll to position [12, 0]
click at [225, 350] on span "Send Later" at bounding box center [236, 354] width 22 height 11
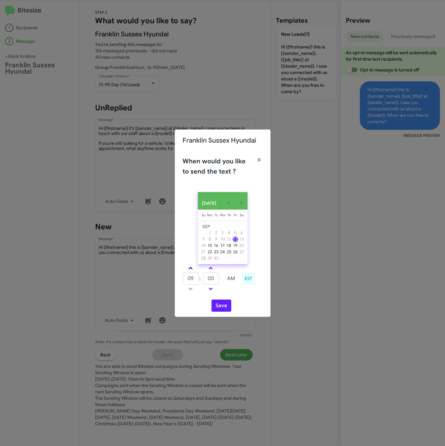
click at [189, 268] on span at bounding box center [190, 269] width 4 height 4
type input "10"
drag, startPoint x: 213, startPoint y: 280, endPoint x: 199, endPoint y: 280, distance: 14.4
click at [199, 280] on tr "10 : 00 AM" at bounding box center [210, 278] width 57 height 13
type input "19"
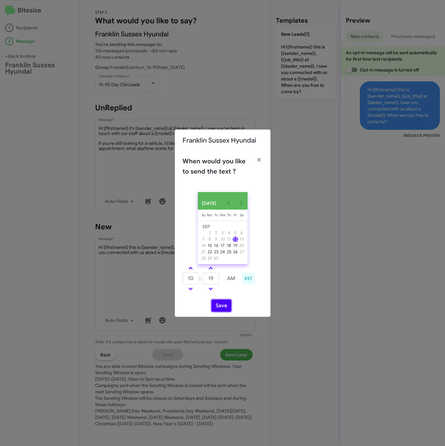
click at [219, 304] on button "Save" at bounding box center [221, 305] width 20 height 12
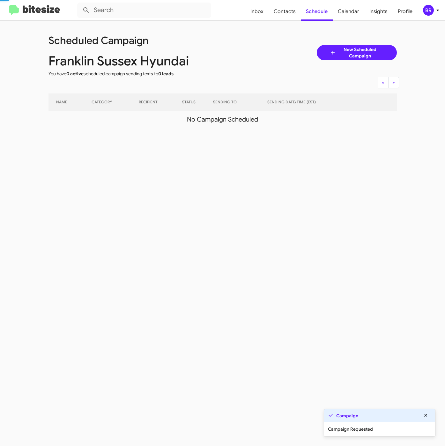
click at [429, 10] on div "BR" at bounding box center [428, 10] width 11 height 11
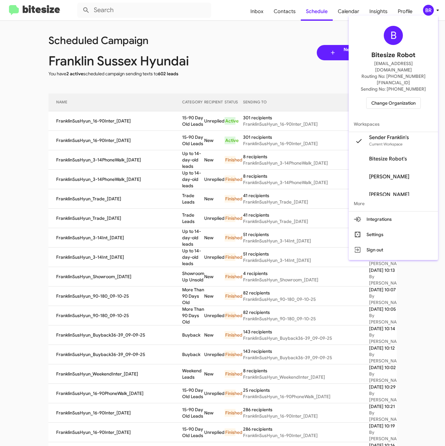
click at [193, 128] on div at bounding box center [222, 223] width 445 height 446
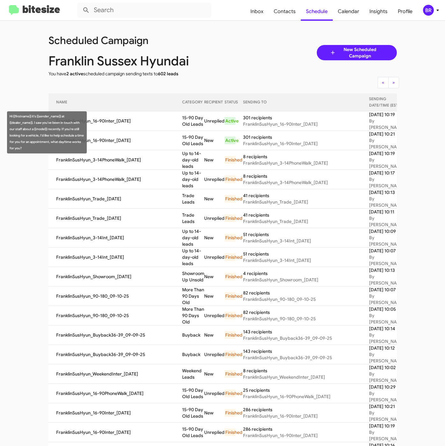
drag, startPoint x: 169, startPoint y: 129, endPoint x: 191, endPoint y: 137, distance: 24.0
click at [191, 131] on tr "FranklinSusHyun_16-90Inter_09-12-25 15-90 Day Old Leads Unreplied Active 301 re…" at bounding box center [241, 120] width 387 height 19
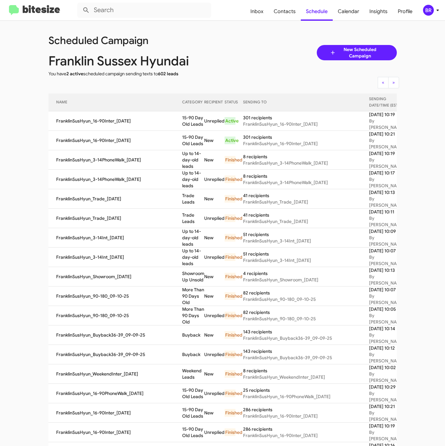
copy tr "15-90 Day Old Leads"
click at [281, 11] on span "Contacts" at bounding box center [284, 11] width 32 height 18
type input "in:groups"
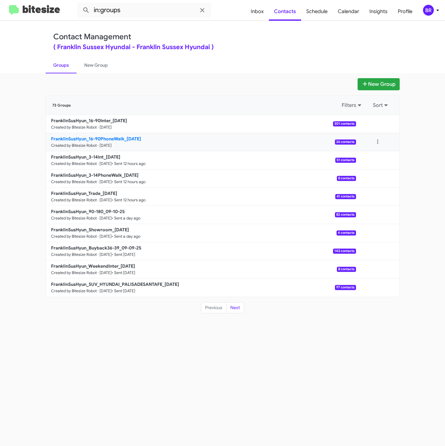
click at [113, 138] on b "FranklinSusHyun_16-90PhoneWalk_09-12-25" at bounding box center [96, 139] width 90 height 6
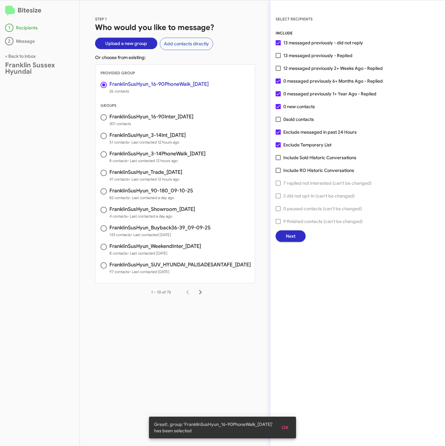
click at [283, 238] on button "Next" at bounding box center [291, 235] width 30 height 11
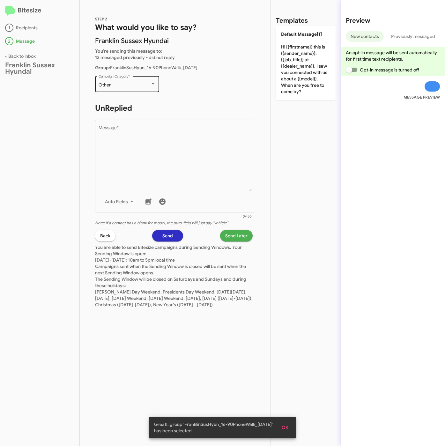
click at [111, 76] on div "Other Campaign Category *" at bounding box center [127, 84] width 57 height 18
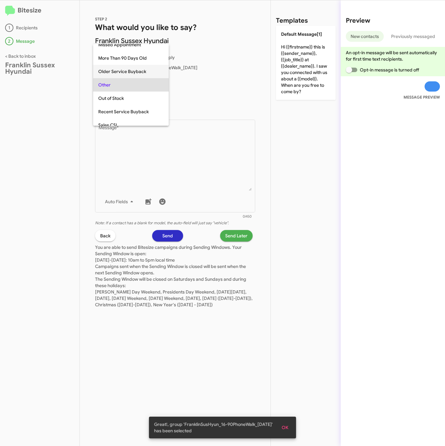
scroll to position [13, 0]
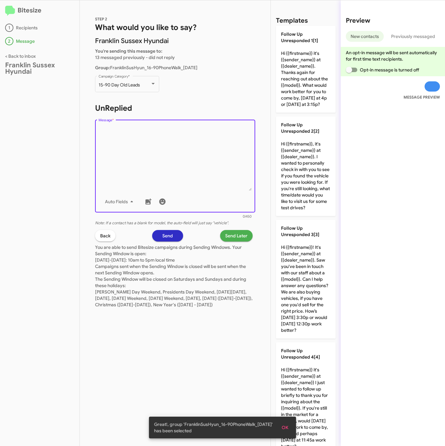
click at [161, 147] on textarea "Message *" at bounding box center [175, 158] width 153 height 65
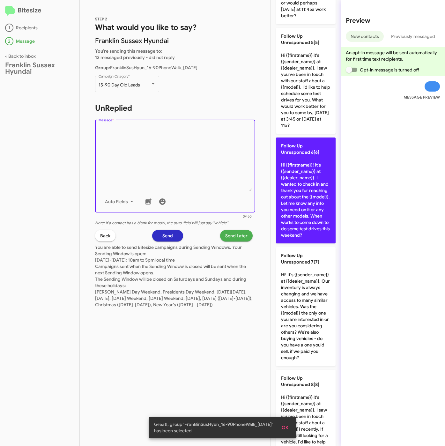
scroll to position [526, 0]
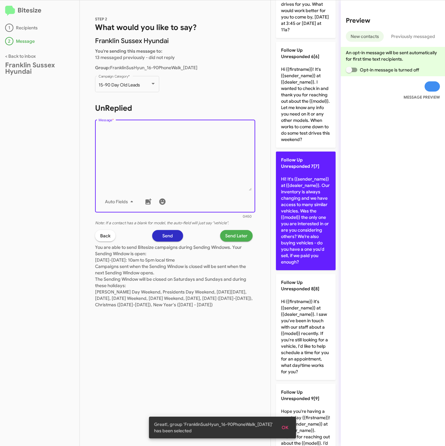
click at [311, 263] on p "Follow Up Unresponded 7[7] Hi! It's {{sender_name}} at {{dealer_name}}. Our inv…" at bounding box center [306, 210] width 60 height 119
type textarea "Hi! It's {{sender_name}} at {{dealer_name}}. Our inventory is always changing a…"
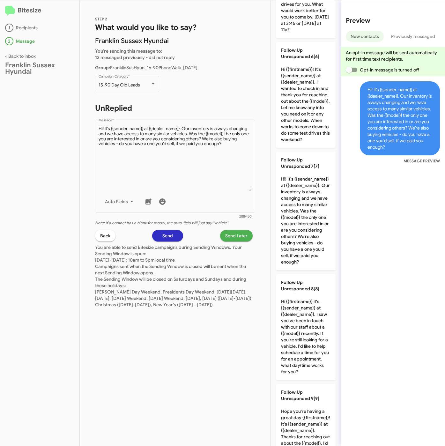
click at [237, 236] on span "Send Later" at bounding box center [236, 235] width 22 height 11
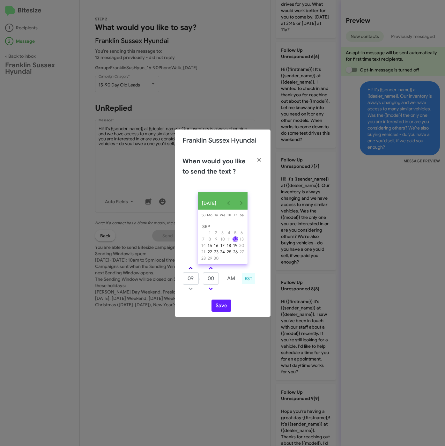
click at [191, 267] on link at bounding box center [190, 267] width 11 height 7
type input "10"
drag, startPoint x: 216, startPoint y: 278, endPoint x: 202, endPoint y: 279, distance: 14.4
click at [202, 279] on tr "10 : 00 AM" at bounding box center [210, 278] width 57 height 13
type input "29"
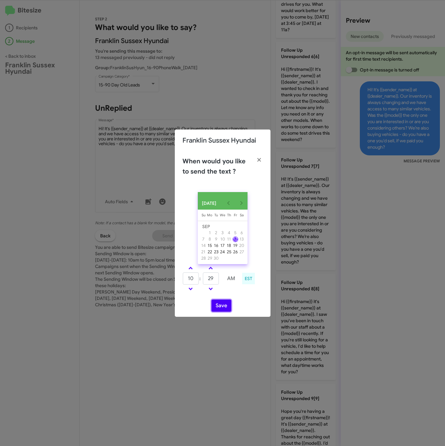
click at [214, 305] on button "Save" at bounding box center [221, 305] width 20 height 12
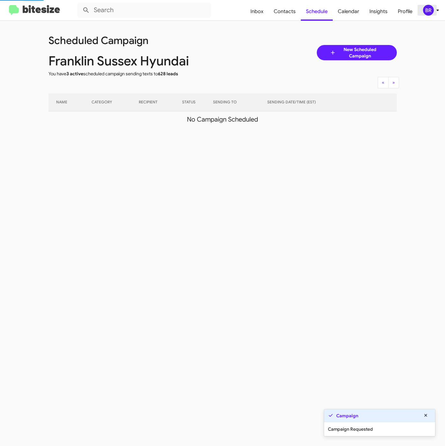
click at [425, 10] on div "BR" at bounding box center [428, 10] width 11 height 11
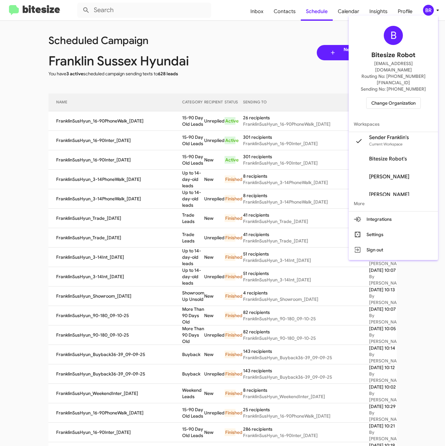
click at [180, 135] on div at bounding box center [222, 223] width 445 height 446
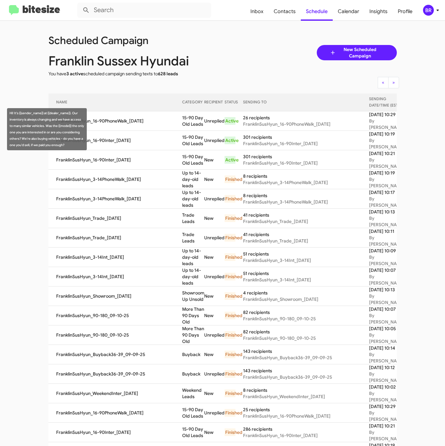
drag, startPoint x: 169, startPoint y: 129, endPoint x: 190, endPoint y: 137, distance: 22.3
click at [190, 131] on tr "FranklinSusHyun_16-90PhoneWalk_09-12-25 15-90 Day Old Leads Unreplied Active 26…" at bounding box center [241, 120] width 387 height 19
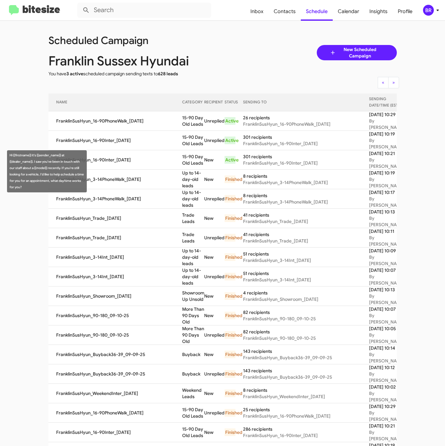
copy tr "15-90 Day Old Leads"
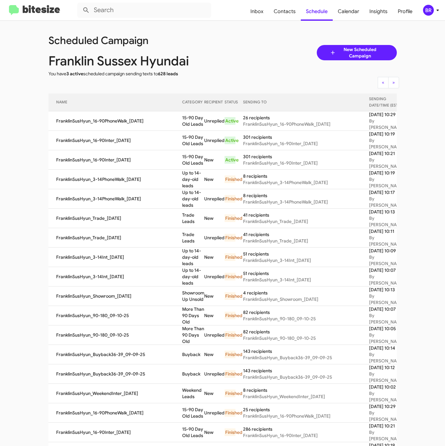
click at [430, 13] on div "BR" at bounding box center [428, 10] width 11 height 11
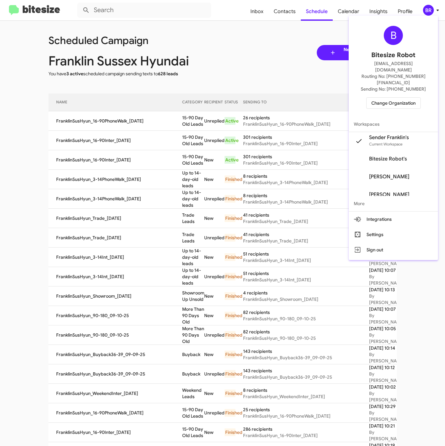
click at [388, 98] on span "Change Organization" at bounding box center [393, 103] width 44 height 11
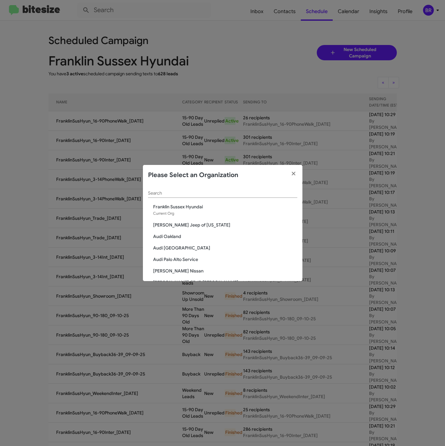
click at [202, 194] on input "Search" at bounding box center [222, 193] width 149 height 5
paste input "Franklin Sussex Auto Mall"
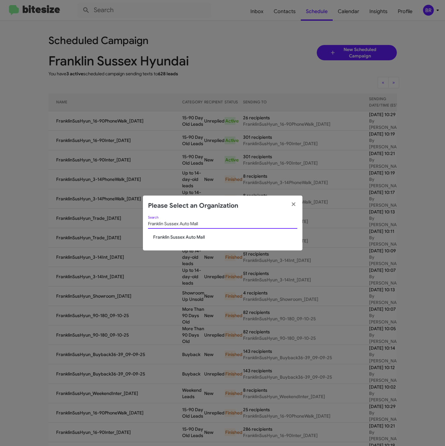
type input "Franklin Sussex Auto Mall"
click at [180, 239] on span "Franklin Sussex Auto Mall" at bounding box center [225, 237] width 144 height 6
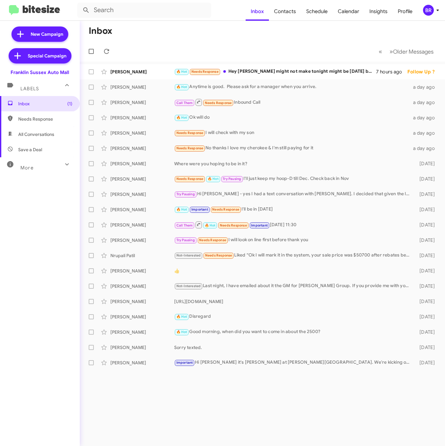
click at [431, 12] on div "BR" at bounding box center [428, 10] width 11 height 11
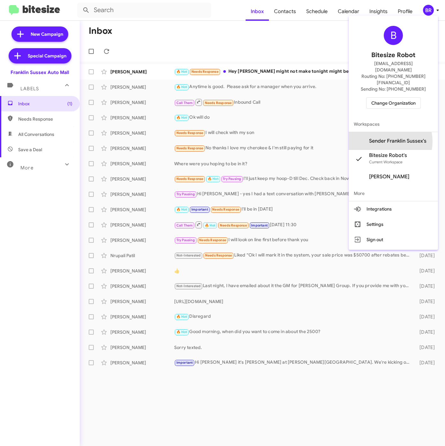
click at [393, 138] on span "Sender Franklin Sussex's" at bounding box center [397, 141] width 57 height 6
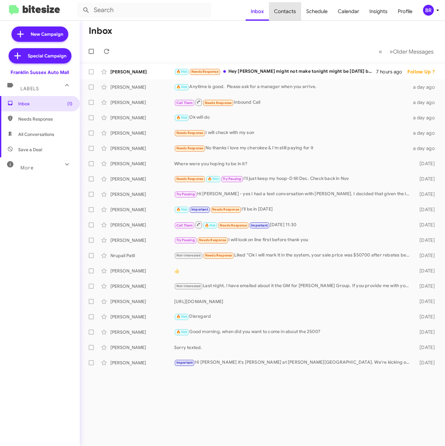
click at [290, 13] on span "Contacts" at bounding box center [285, 11] width 32 height 18
type input "in:groups"
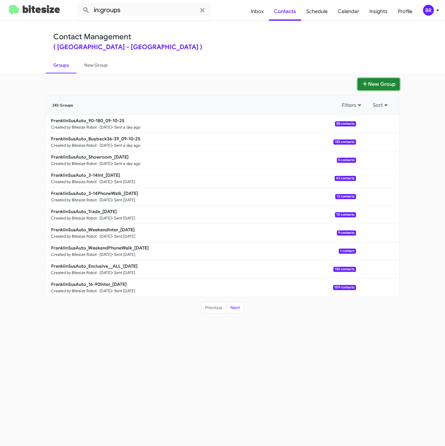
click at [372, 84] on button "New Group" at bounding box center [378, 84] width 42 height 12
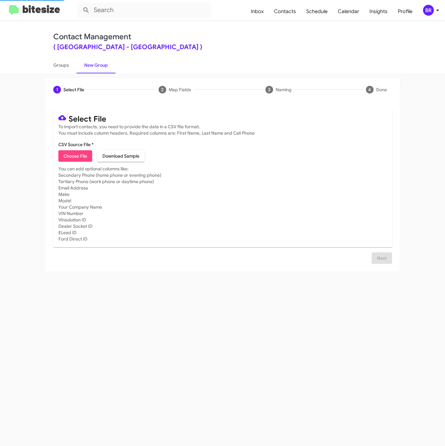
click at [80, 156] on span "Choose File" at bounding box center [75, 155] width 24 height 11
type input "FranklinSusAuto_16-90PhoneWalk_[DATE]"
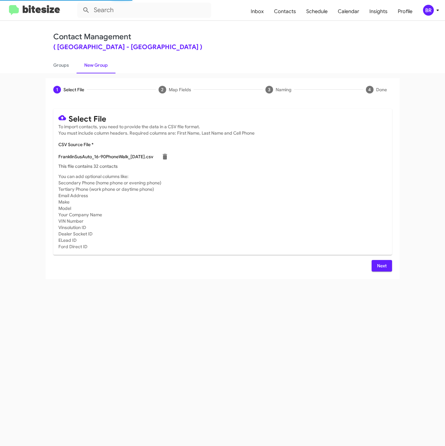
click at [382, 268] on span "Next" at bounding box center [382, 265] width 10 height 11
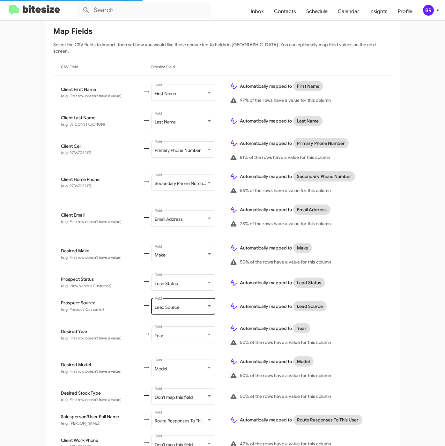
scroll to position [132, 0]
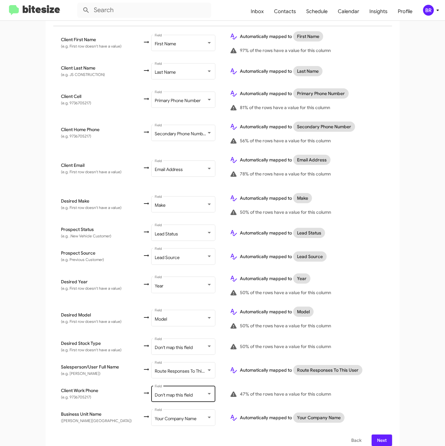
click at [180, 385] on div "Don't map this field Field" at bounding box center [183, 394] width 57 height 18
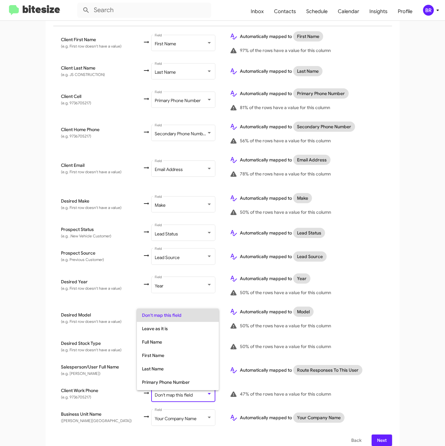
scroll to position [25, 0]
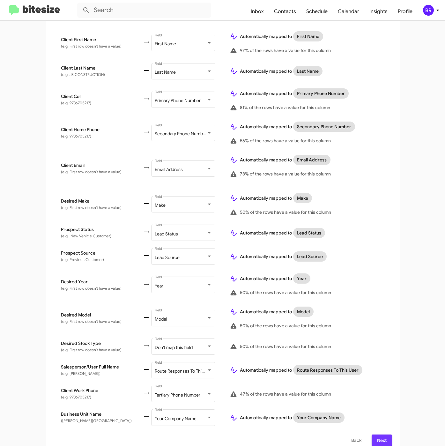
click at [377, 434] on span "Next" at bounding box center [382, 439] width 10 height 11
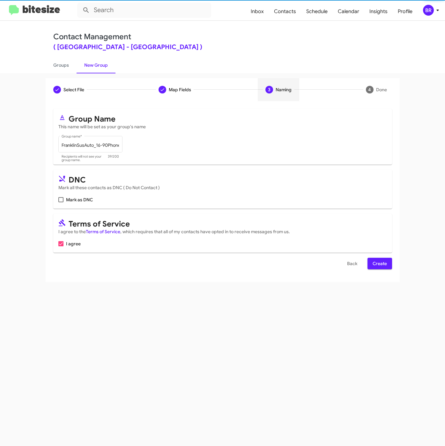
scroll to position [0, 0]
click at [381, 265] on span "Create" at bounding box center [379, 263] width 14 height 11
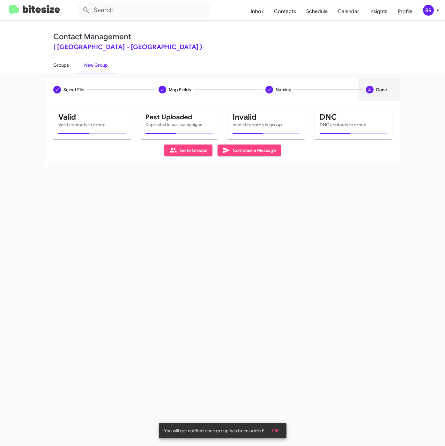
click at [59, 61] on link "Groups" at bounding box center [61, 65] width 31 height 17
type input "in:groups"
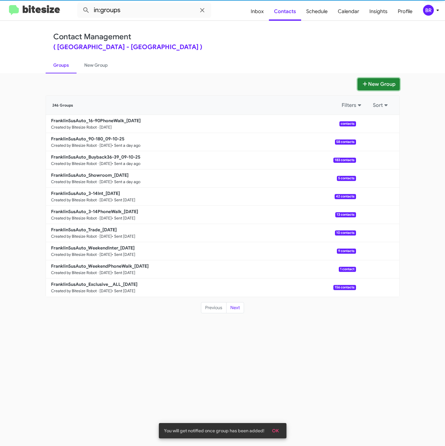
click at [389, 79] on button "New Group" at bounding box center [378, 84] width 42 height 12
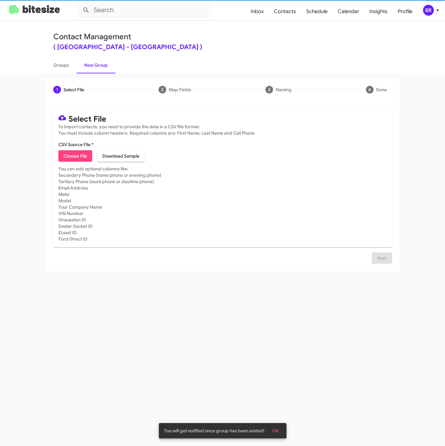
click at [77, 154] on span "Choose File" at bounding box center [75, 155] width 24 height 11
type input "FranklinSusAuto_16-90Inter_[DATE]"
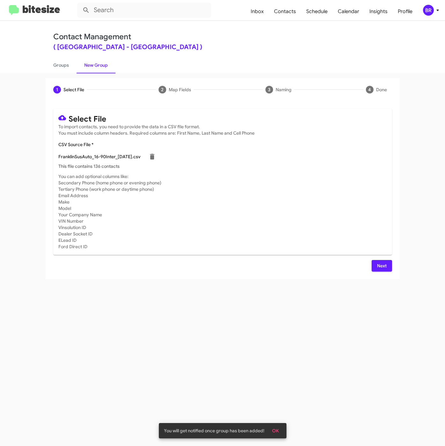
click at [381, 267] on span "Next" at bounding box center [382, 265] width 10 height 11
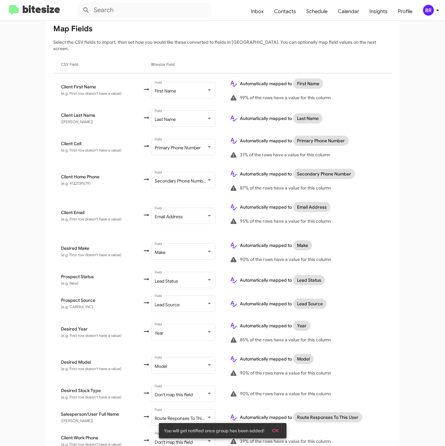
scroll to position [132, 0]
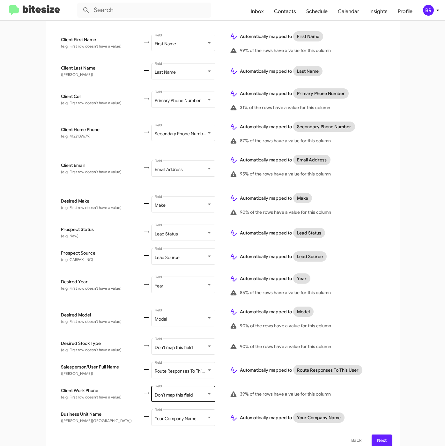
click at [172, 392] on span "Don't map this field" at bounding box center [174, 395] width 38 height 6
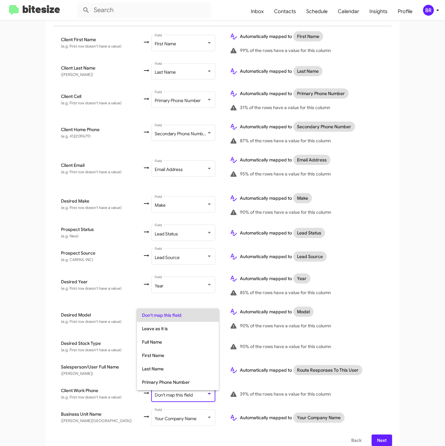
scroll to position [25, 0]
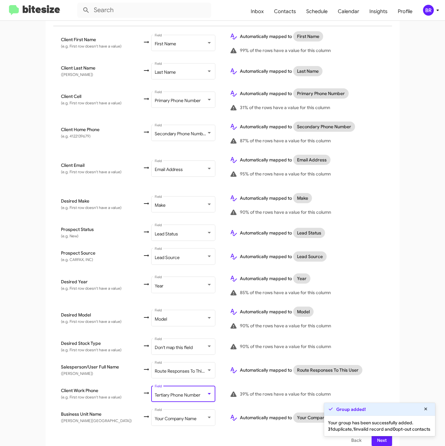
click at [377, 437] on span "Next" at bounding box center [382, 439] width 10 height 11
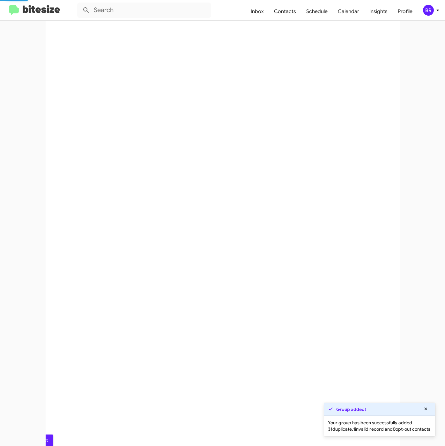
scroll to position [0, 0]
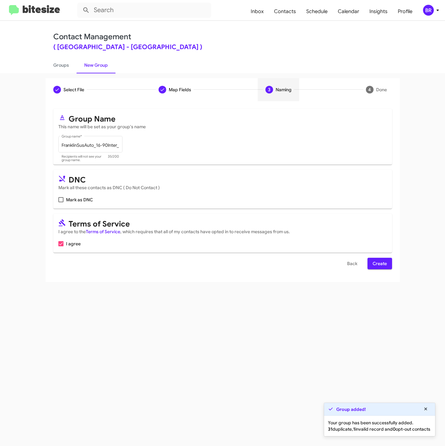
click at [379, 261] on span "Create" at bounding box center [379, 263] width 14 height 11
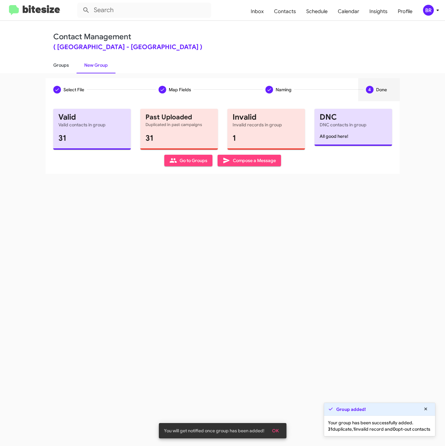
click at [61, 63] on link "Groups" at bounding box center [61, 65] width 31 height 17
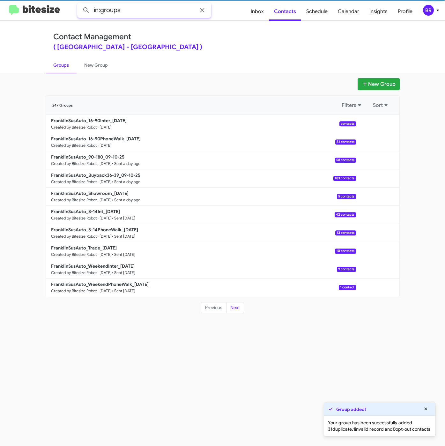
click at [162, 11] on input "in:groups" at bounding box center [144, 10] width 134 height 15
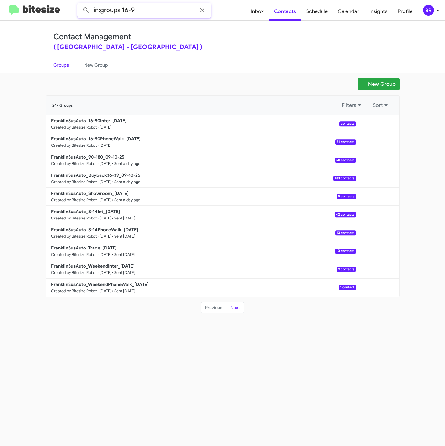
type input "in:groups 16-9"
click at [80, 4] on button at bounding box center [86, 10] width 13 height 13
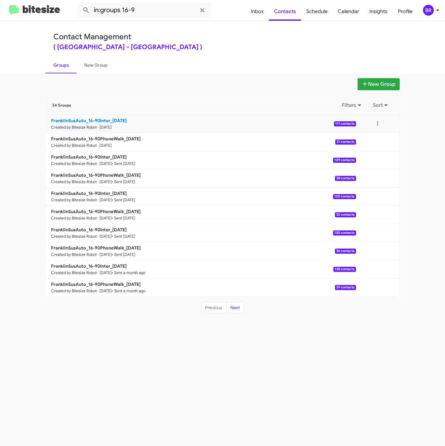
drag, startPoint x: 114, startPoint y: 119, endPoint x: 136, endPoint y: 121, distance: 22.1
click at [114, 119] on b "FranklinSusAuto_16-90Inter_[DATE]" at bounding box center [89, 121] width 76 height 6
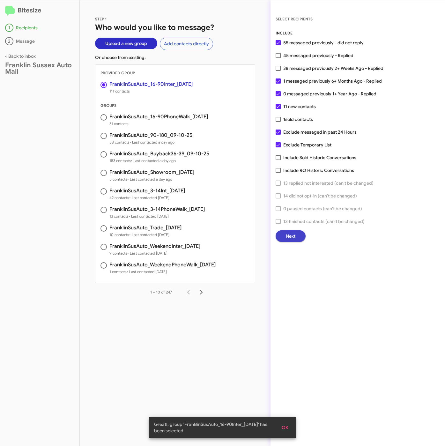
click at [283, 236] on button "Next" at bounding box center [291, 235] width 30 height 11
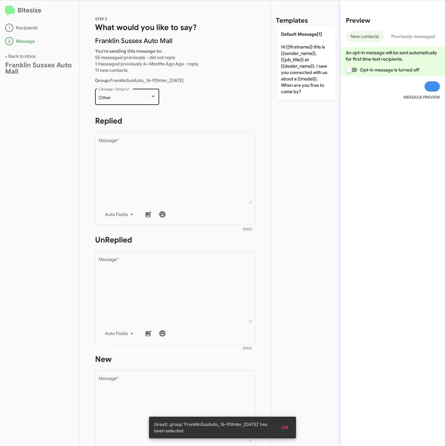
click at [100, 94] on div "Other Campaign Category *" at bounding box center [127, 96] width 57 height 18
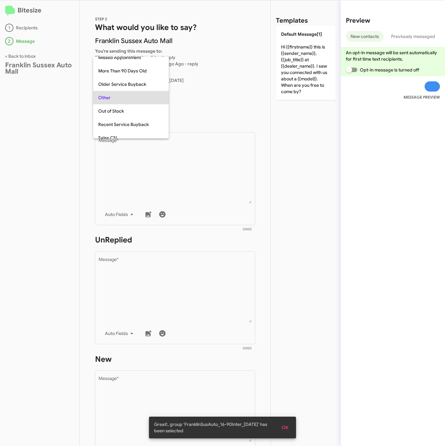
scroll to position [13, 0]
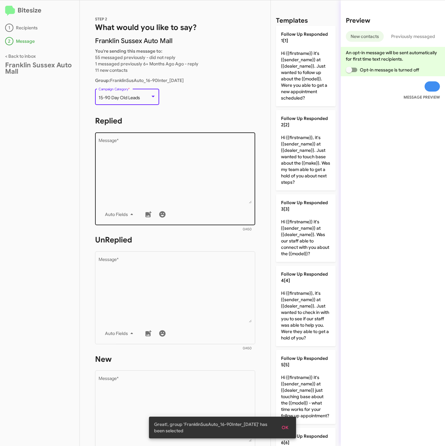
click at [145, 168] on textarea "Message *" at bounding box center [175, 170] width 153 height 65
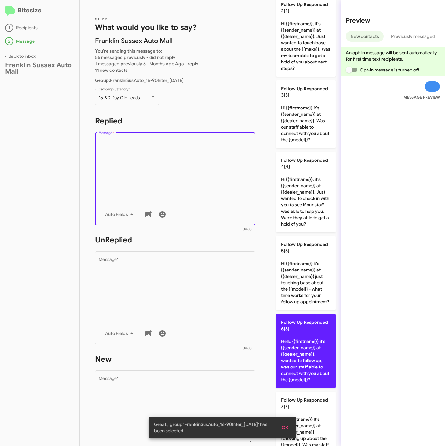
scroll to position [239, 0]
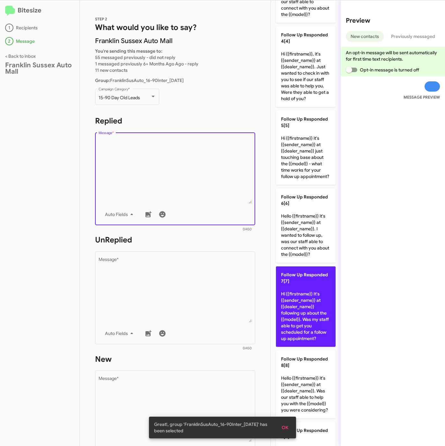
click at [303, 316] on p "Follow Up Responded 7[7] Hi {{firstname}} It's {{sender_name}} at {{dealer_name…" at bounding box center [306, 306] width 60 height 80
type textarea "Hi {{firstname}} It's {{sender_name}} at {{dealer_name}} following up about the…"
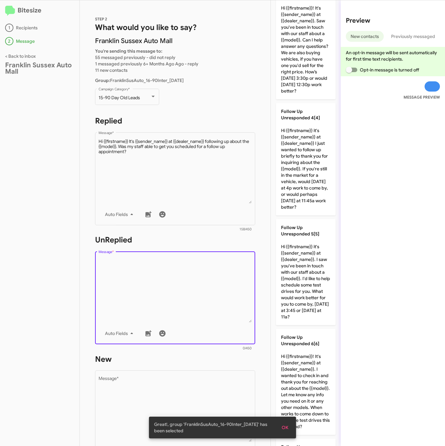
click at [214, 287] on textarea "Message *" at bounding box center [175, 289] width 153 height 65
click at [295, 306] on p "Follow Up Unresponded 5[5] Hi {{firstname}} it's {{sender_name}} at {{dealer_na…" at bounding box center [306, 272] width 60 height 106
type textarea "Hi {{firstname}} it's {{sender_name}} at {{dealer_name}}. I saw you've been in …"
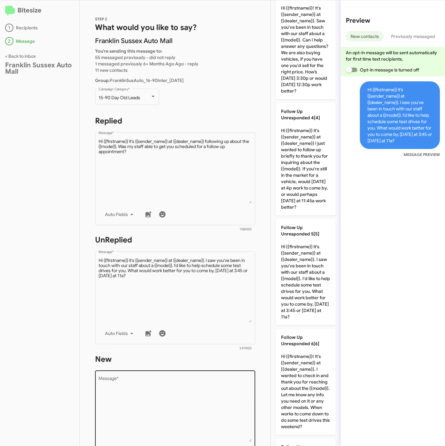
click at [224, 371] on div "Drop image here to insert Auto Fields Message *" at bounding box center [175, 416] width 153 height 94
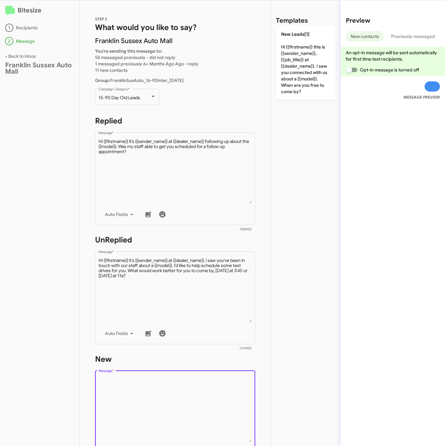
scroll to position [0, 0]
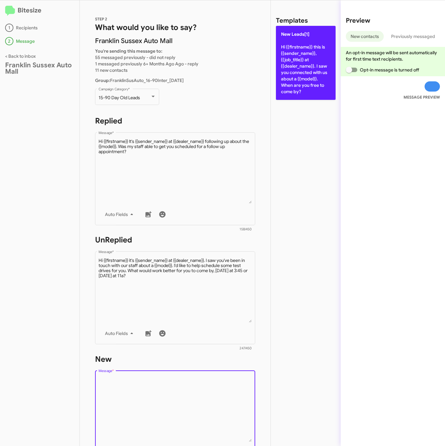
click at [296, 63] on p "New Leads[1] Hi {{firstname}} this is {{sender_name}}, {{job_title}} at {{deale…" at bounding box center [306, 63] width 60 height 74
type textarea "Hi {{firstname}} this is {{sender_name}}, {{job_title}} at {{dealer_name}}. I s…"
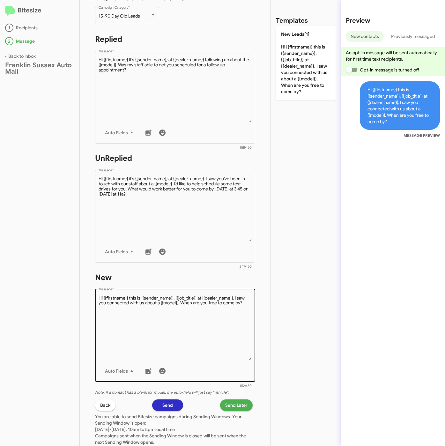
scroll to position [137, 0]
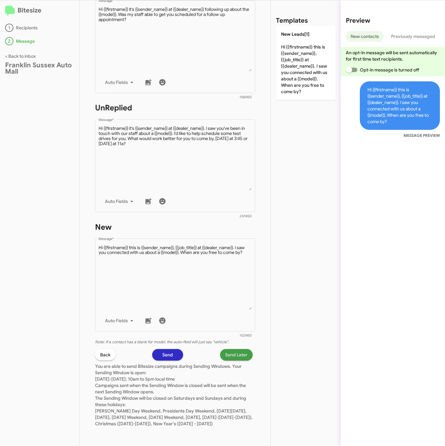
click at [227, 349] on span "Send Later" at bounding box center [236, 354] width 22 height 11
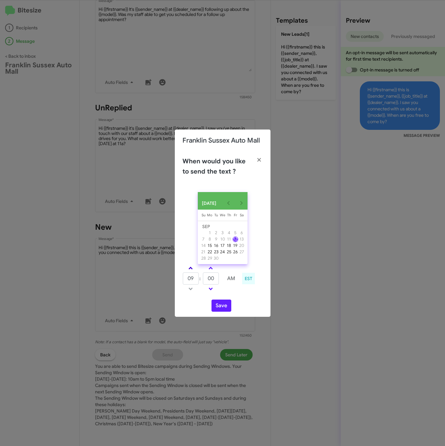
click at [191, 269] on span at bounding box center [190, 269] width 4 height 4
drag, startPoint x: 191, startPoint y: 269, endPoint x: 210, endPoint y: 284, distance: 24.0
click at [194, 269] on link at bounding box center [190, 267] width 11 height 7
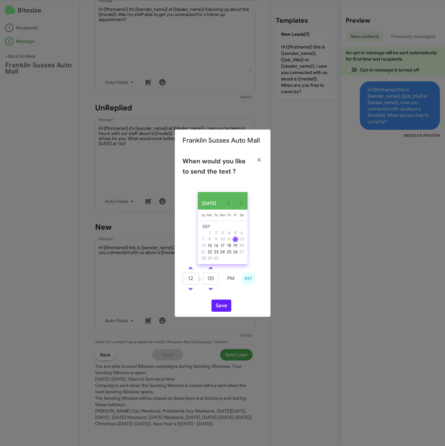
type input "01"
drag, startPoint x: 216, startPoint y: 283, endPoint x: 199, endPoint y: 283, distance: 16.6
click at [199, 283] on tr "01 : 00 PM" at bounding box center [210, 278] width 56 height 13
type input "35"
click at [222, 308] on button "Save" at bounding box center [221, 305] width 20 height 12
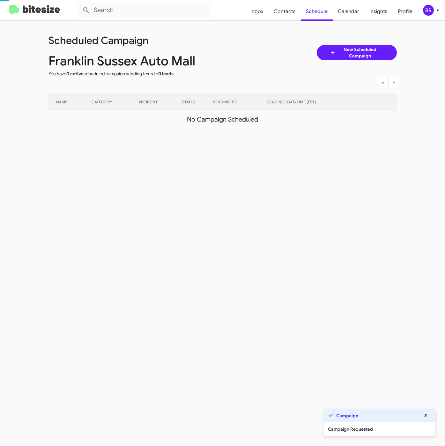
click at [431, 10] on div "BR" at bounding box center [428, 10] width 11 height 11
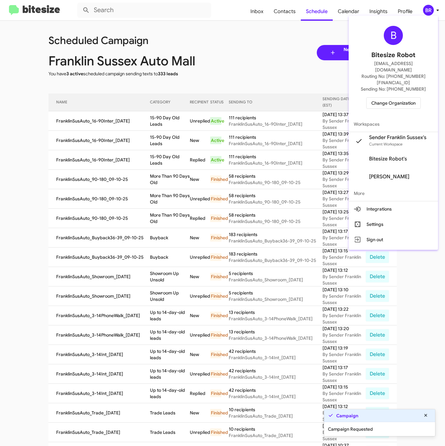
click at [164, 120] on div at bounding box center [222, 223] width 445 height 446
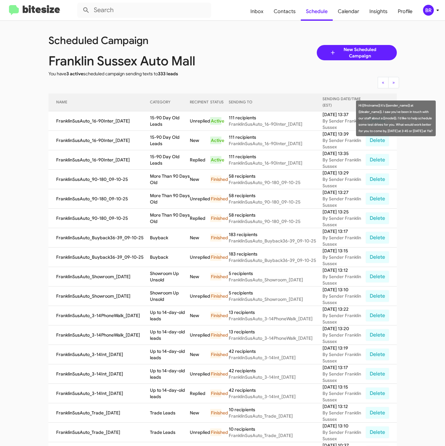
drag, startPoint x: 148, startPoint y: 119, endPoint x: 161, endPoint y: 124, distance: 14.3
click at [161, 124] on td "15-90 Day Old Leads" at bounding box center [170, 120] width 40 height 19
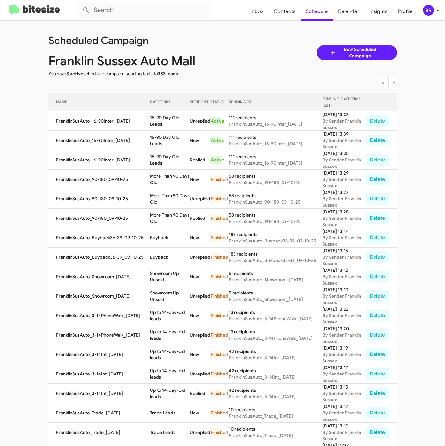
copy td "15-90 Day Old Leads"
click at [286, 14] on span "Contacts" at bounding box center [284, 11] width 32 height 18
type input "in:groups"
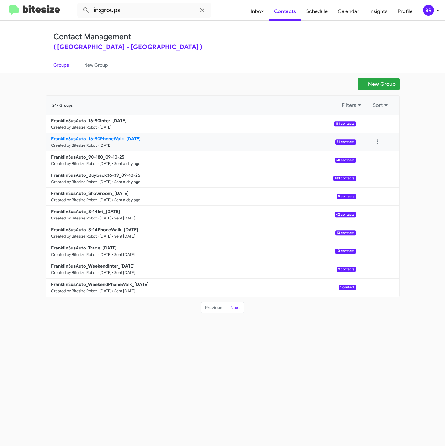
click at [121, 137] on b "FranklinSusAuto_16-90PhoneWalk_[DATE]" at bounding box center [96, 139] width 90 height 6
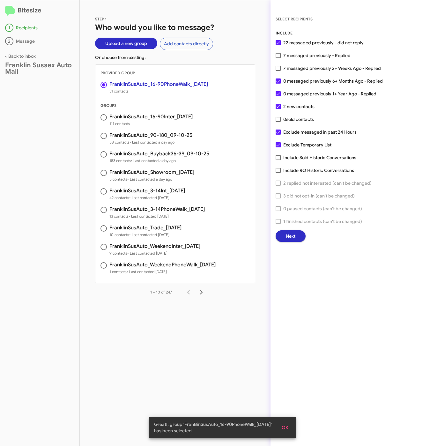
click at [291, 238] on span "Next" at bounding box center [291, 235] width 10 height 11
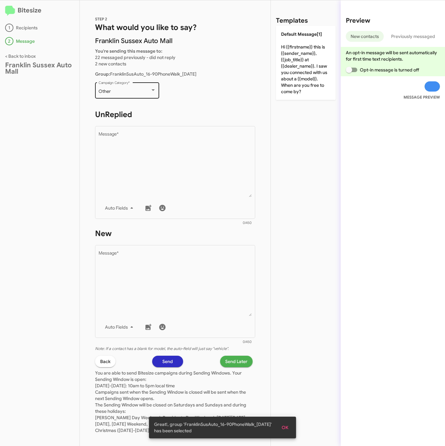
click at [109, 94] on div "Other Campaign Category *" at bounding box center [127, 90] width 57 height 18
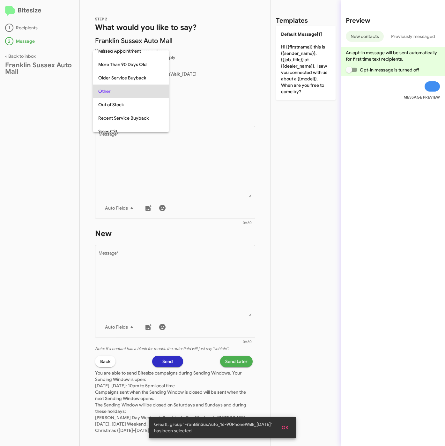
scroll to position [13, 0]
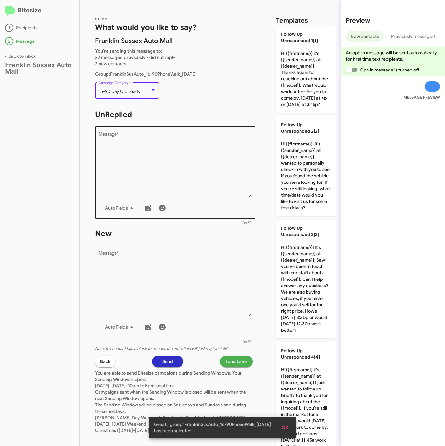
drag, startPoint x: 131, startPoint y: 156, endPoint x: 170, endPoint y: 172, distance: 41.2
click at [131, 157] on textarea "Message *" at bounding box center [175, 164] width 153 height 65
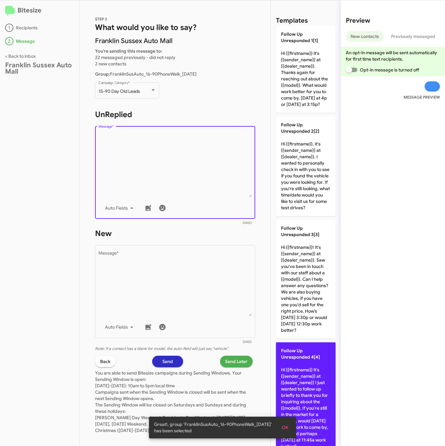
click at [315, 360] on span "Follow Up Unresponded 4[4]" at bounding box center [300, 354] width 39 height 12
type textarea "Hi {{firstname}} it's {{sender_name}} at {{dealer_name}} I just wanted to follo…"
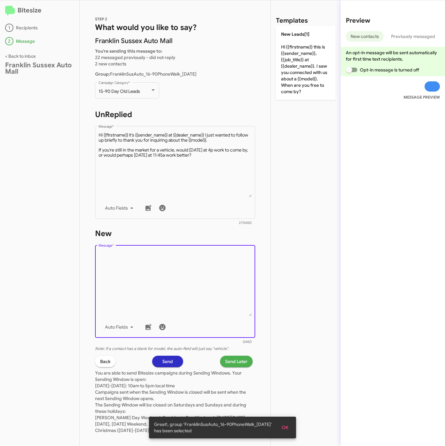
drag, startPoint x: 217, startPoint y: 298, endPoint x: 283, endPoint y: 158, distance: 154.8
click at [219, 298] on textarea "Message *" at bounding box center [175, 283] width 153 height 65
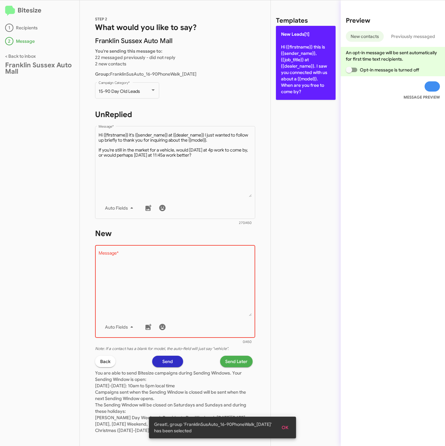
click at [304, 69] on p "New Leads[1] Hi {{firstname}} this is {{sender_name}}, {{job_title}} at {{deale…" at bounding box center [306, 63] width 60 height 74
type textarea "Hi {{firstname}} this is {{sender_name}}, {{job_title}} at {{dealer_name}}. I s…"
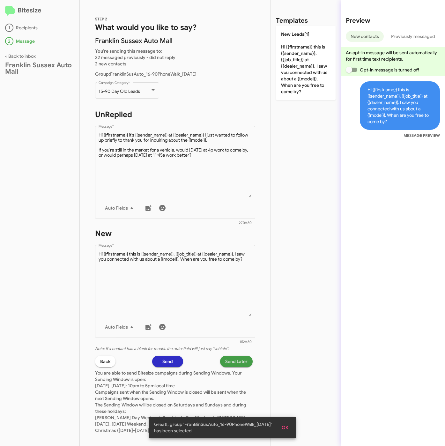
click at [225, 361] on span "Send Later" at bounding box center [236, 361] width 22 height 11
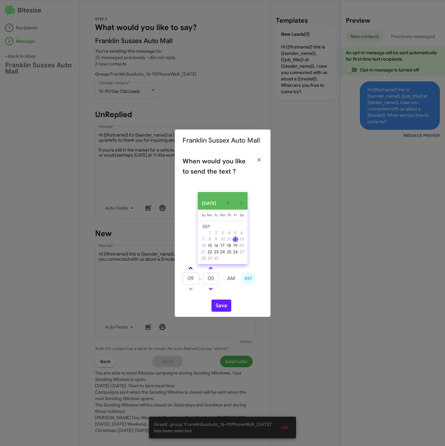
click at [191, 267] on link at bounding box center [190, 267] width 11 height 7
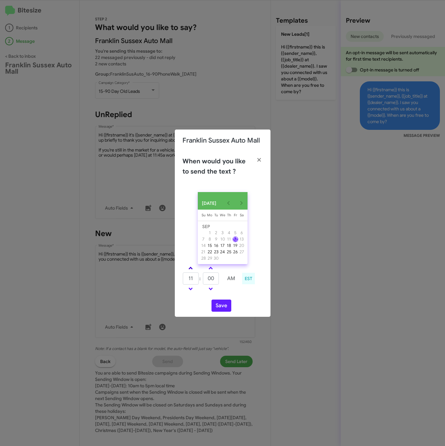
click at [191, 267] on link at bounding box center [190, 267] width 11 height 7
drag, startPoint x: 191, startPoint y: 267, endPoint x: 209, endPoint y: 275, distance: 19.3
click at [195, 268] on link at bounding box center [190, 267] width 11 height 7
type input "01"
drag, startPoint x: 215, startPoint y: 277, endPoint x: 201, endPoint y: 278, distance: 14.4
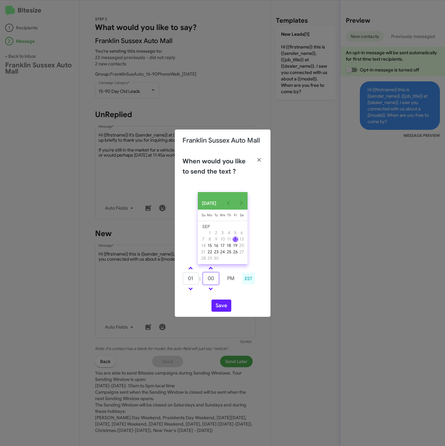
click at [201, 278] on tr "01 : 00 PM" at bounding box center [210, 278] width 56 height 13
type input "25"
click at [215, 305] on button "Save" at bounding box center [221, 305] width 20 height 12
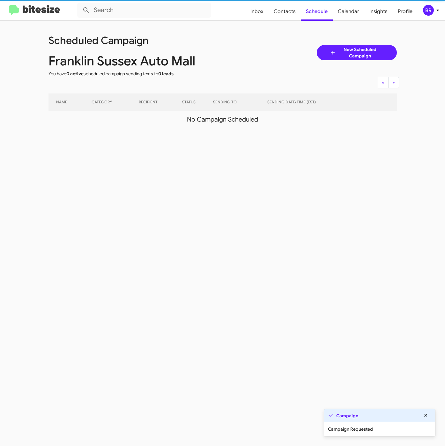
click at [432, 8] on div "BR" at bounding box center [428, 10] width 11 height 11
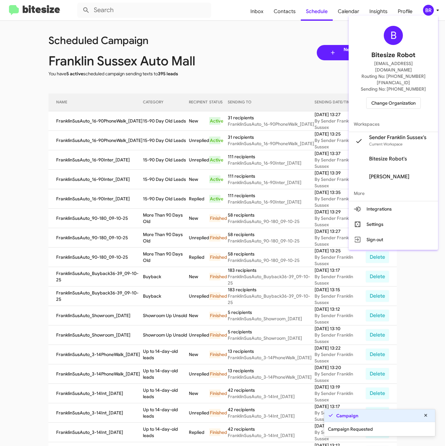
click at [154, 136] on div at bounding box center [222, 223] width 445 height 446
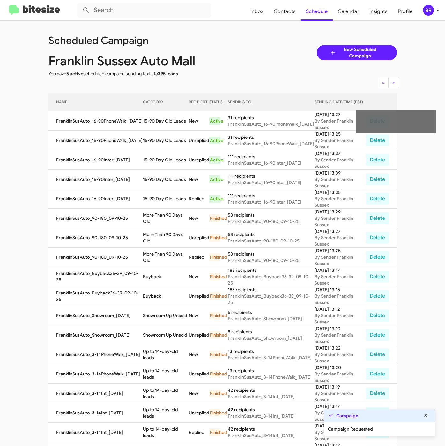
drag, startPoint x: 142, startPoint y: 122, endPoint x: 184, endPoint y: 126, distance: 42.6
click at [184, 126] on td "15-90 Day Old Leads" at bounding box center [166, 120] width 46 height 19
copy td "15-90 Day Old Leads"
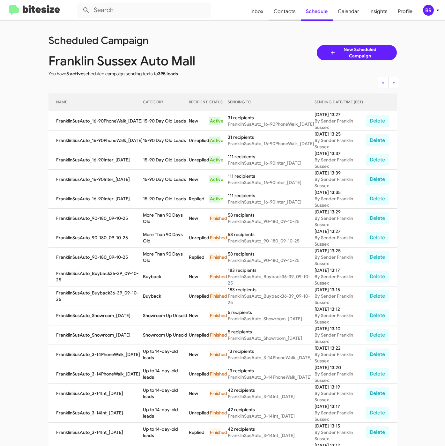
click at [288, 11] on span "Contacts" at bounding box center [284, 11] width 32 height 18
type input "in:groups"
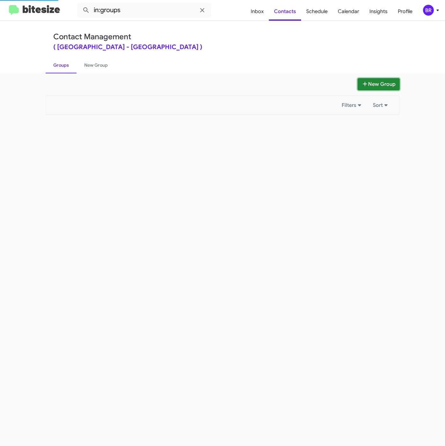
click at [363, 80] on button "New Group" at bounding box center [378, 84] width 42 height 12
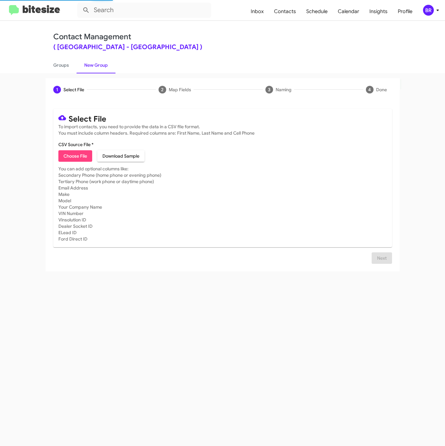
click at [75, 158] on span "Choose File" at bounding box center [75, 155] width 24 height 11
type input "FranklinSusAuto_Exclusive__ALL_[DATE]"
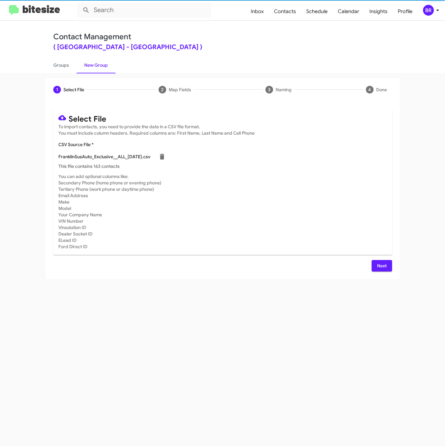
click at [379, 263] on span "Next" at bounding box center [382, 265] width 10 height 11
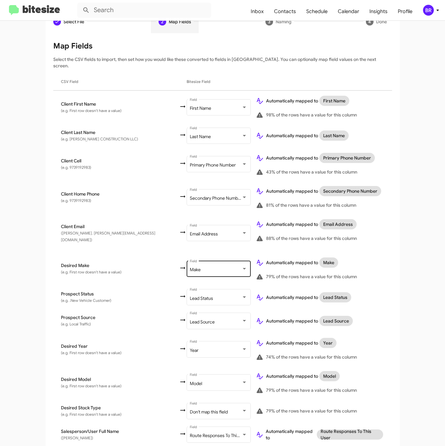
scroll to position [132, 0]
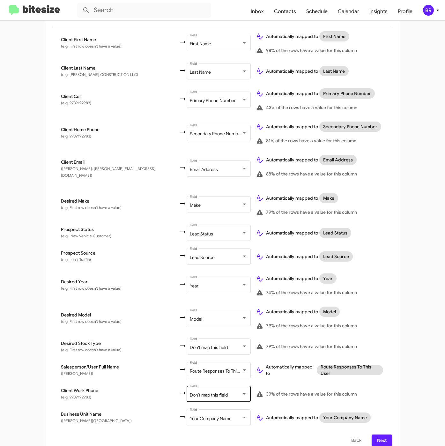
click at [190, 392] on span "Don't map this field" at bounding box center [209, 395] width 38 height 6
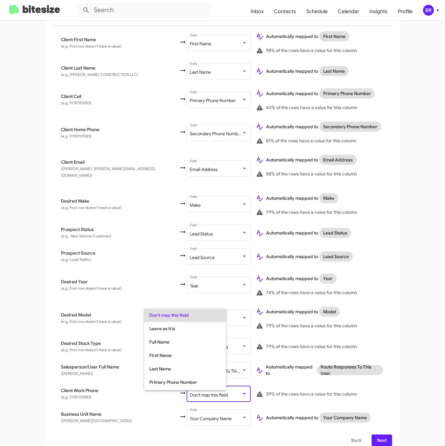
scroll to position [25, 0]
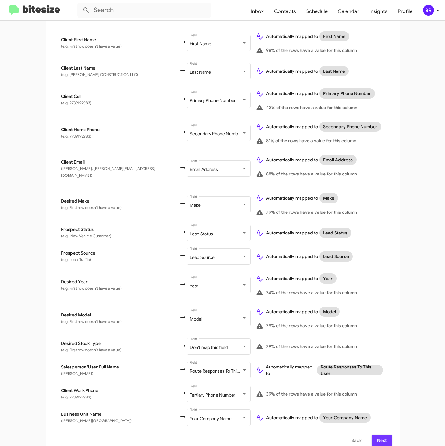
click at [379, 434] on span "Next" at bounding box center [382, 439] width 10 height 11
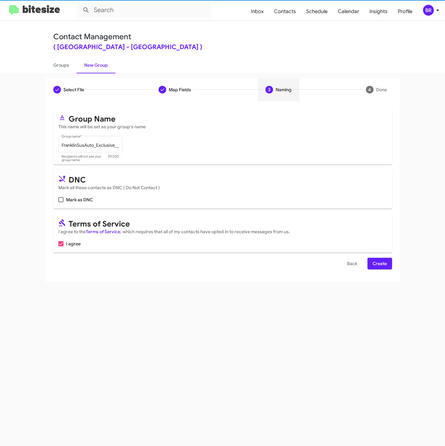
scroll to position [0, 0]
click at [374, 266] on span "Create" at bounding box center [379, 263] width 14 height 11
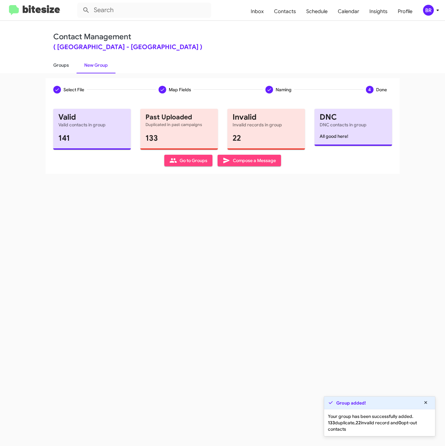
click at [65, 66] on link "Groups" at bounding box center [61, 65] width 31 height 17
type input "in:groups"
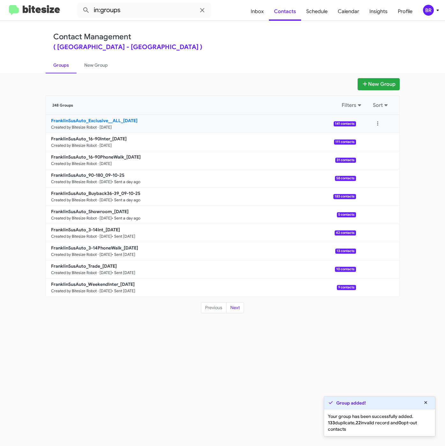
click at [122, 121] on b "FranklinSusAuto_Exclusive__ALL_[DATE]" at bounding box center [94, 121] width 86 height 6
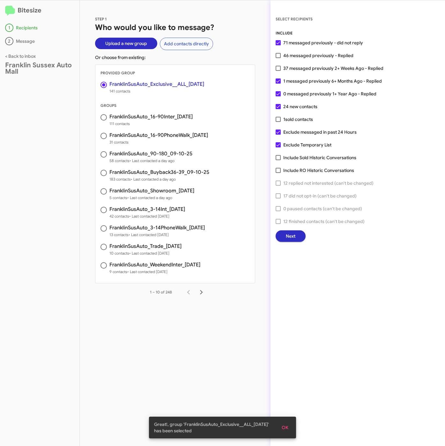
click at [295, 56] on span "46 messaged previously - Replied" at bounding box center [318, 56] width 70 height 8
click at [278, 58] on input "46 messaged previously - Replied" at bounding box center [278, 58] width 0 height 0
checkbox input "true"
click at [293, 233] on span "Next" at bounding box center [291, 235] width 10 height 11
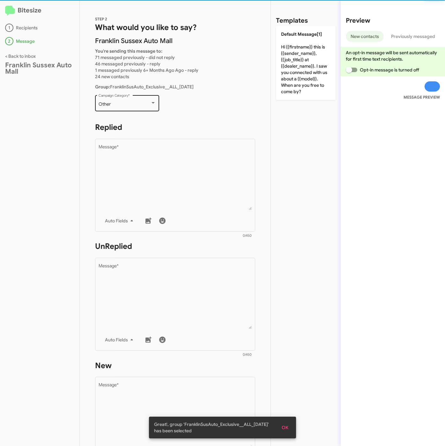
click at [118, 100] on div "Other Campaign Category *" at bounding box center [127, 103] width 57 height 18
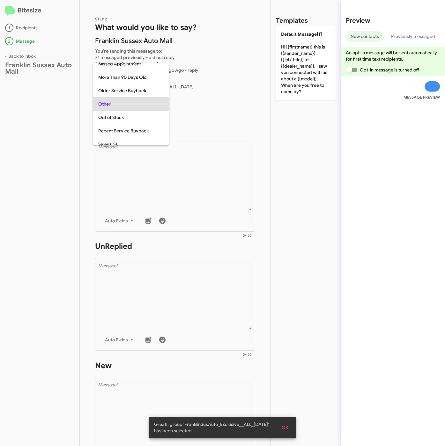
scroll to position [199, 0]
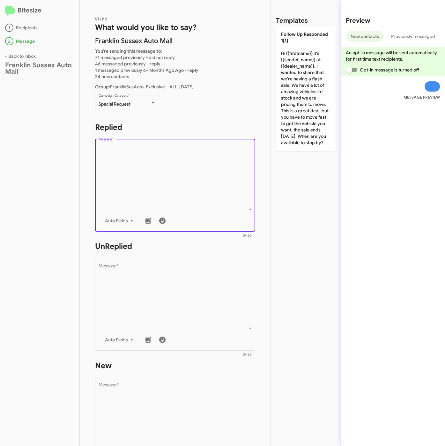
click at [169, 173] on textarea "Message *" at bounding box center [175, 177] width 153 height 65
paste textarea ""Hi {{firstname}} it's {{sender_name}} at {{dealer_name}}. Don't miss out on th…"
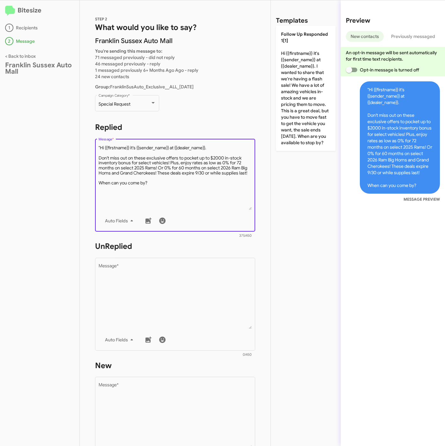
click at [99, 147] on textarea "Message *" at bounding box center [175, 177] width 153 height 65
type textarea "Hi {{firstname}} it's {{sender_name}} at {{dealer_name}}. Don't miss out on the…"
click at [155, 311] on textarea "Message *" at bounding box center [175, 296] width 153 height 65
paste textarea ""Hi {{firstname}} it's {{sender_name}}, {{job_title}} at {{dealer_name}}. Thank…"
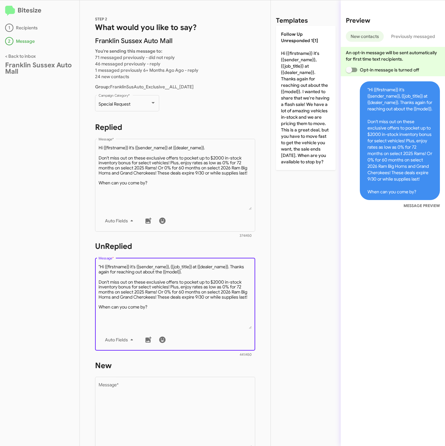
click at [101, 266] on textarea "Message *" at bounding box center [175, 296] width 153 height 65
type textarea "Hi {{firstname}} it's {{sender_name}}, {{job_title}} at {{dealer_name}}. Thanks…"
click at [154, 400] on textarea "Message *" at bounding box center [175, 415] width 153 height 65
paste textarea ""Hi {{firstname}} it's {{sender_name}}, {{job_title}} at {{dealer_name}}. Thank…"
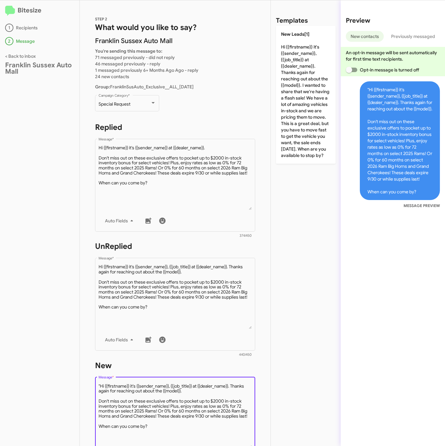
click at [100, 385] on textarea "Message *" at bounding box center [175, 415] width 153 height 65
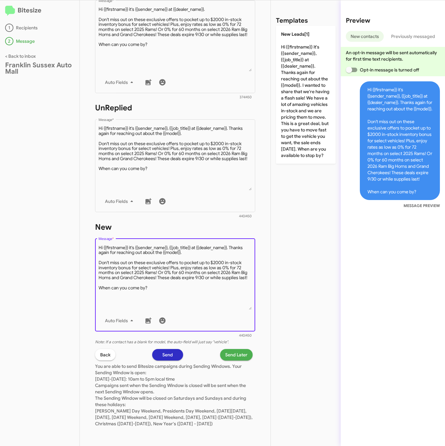
scroll to position [96, 0]
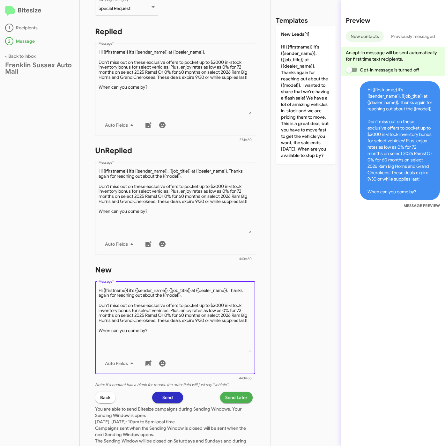
type textarea "Hi {{firstname}} it's {{sender_name}}, {{job_title}} at {{dealer_name}}. Thanks…"
click at [235, 395] on span "Send Later" at bounding box center [236, 397] width 22 height 11
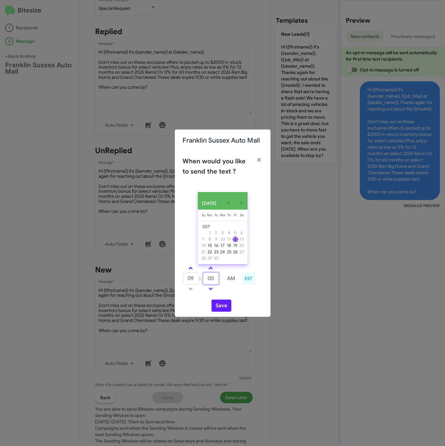
drag, startPoint x: 210, startPoint y: 279, endPoint x: 204, endPoint y: 279, distance: 6.4
click at [204, 279] on input "00" at bounding box center [211, 278] width 16 height 12
type input "50"
click at [216, 307] on button "Save" at bounding box center [221, 305] width 20 height 12
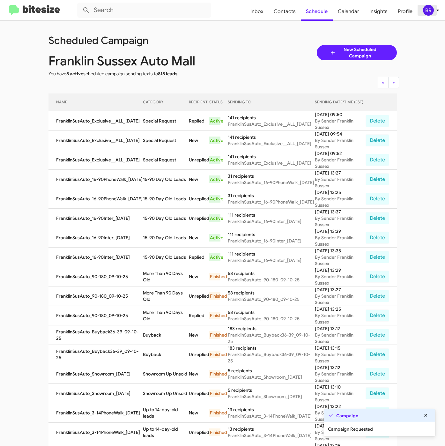
click at [431, 12] on div "BR" at bounding box center [428, 10] width 11 height 11
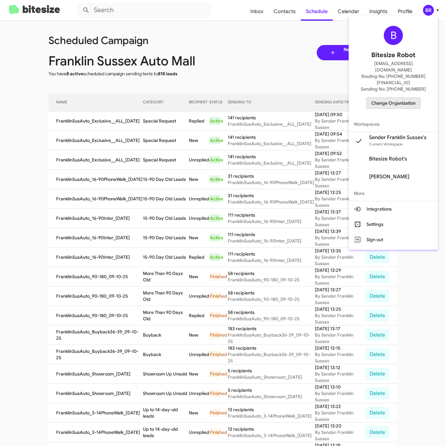
click at [387, 98] on span "Change Organization" at bounding box center [393, 103] width 44 height 11
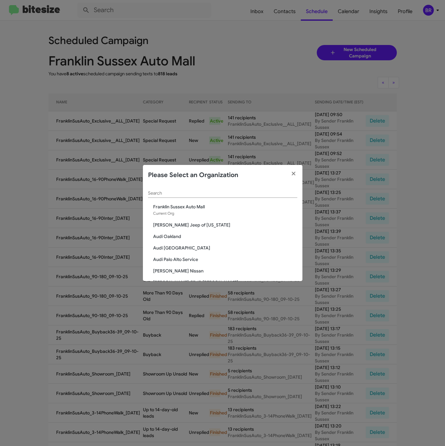
click at [166, 198] on div "Search" at bounding box center [222, 194] width 149 height 18
click at [169, 191] on input "Search" at bounding box center [222, 193] width 149 height 5
paste input "Audi Oakland"
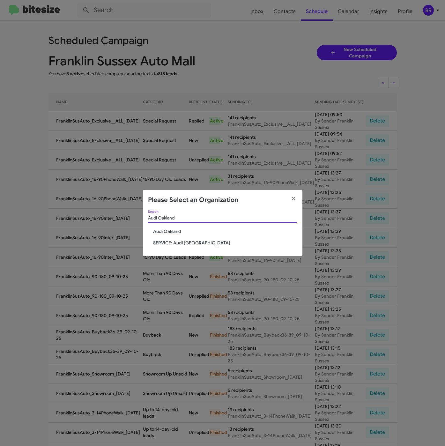
type input "Audi Oakland"
drag, startPoint x: 169, startPoint y: 229, endPoint x: 185, endPoint y: 238, distance: 18.1
click at [169, 230] on span "Audi Oakland" at bounding box center [225, 231] width 144 height 6
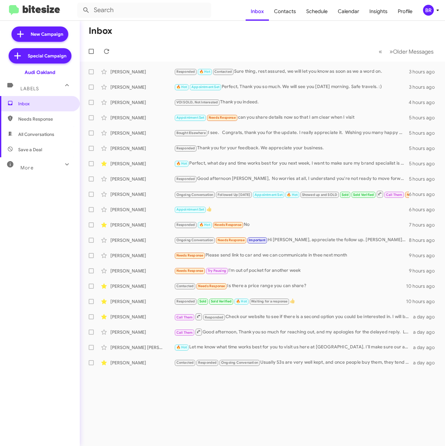
click at [290, 12] on span "Contacts" at bounding box center [285, 11] width 32 height 18
type input "in:groups"
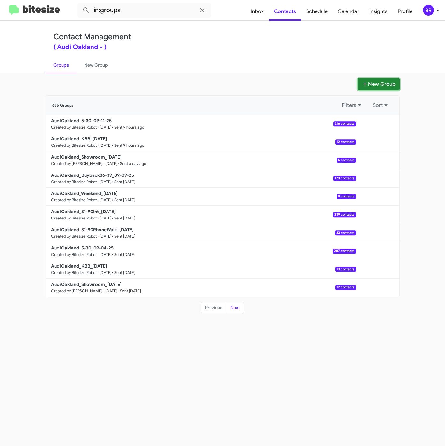
click at [397, 84] on button "New Group" at bounding box center [378, 84] width 42 height 12
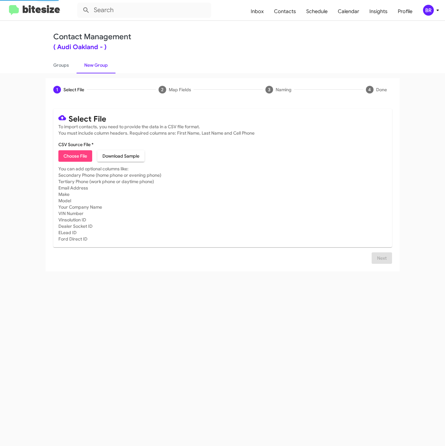
click at [67, 156] on span "Choose File" at bounding box center [75, 155] width 24 height 11
type input "AudiOakland_31-90PhoneWalk_[DATE]"
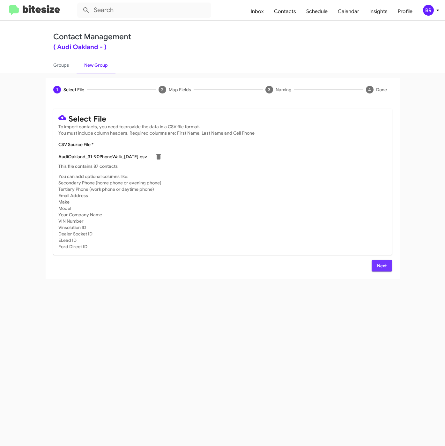
click at [377, 267] on button "Next" at bounding box center [381, 265] width 20 height 11
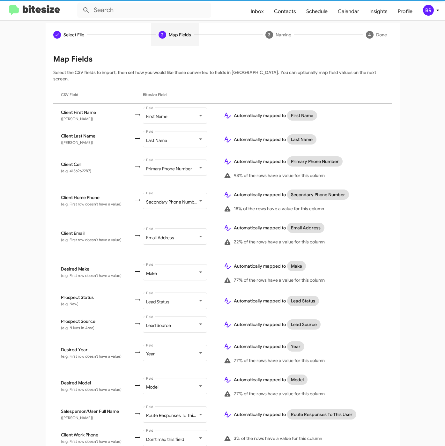
scroll to position [99, 0]
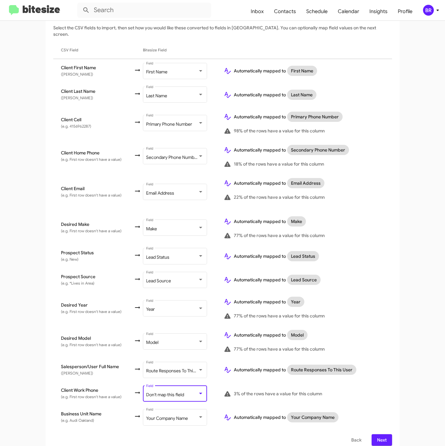
click at [182, 392] on div "Don't map this field" at bounding box center [172, 394] width 52 height 5
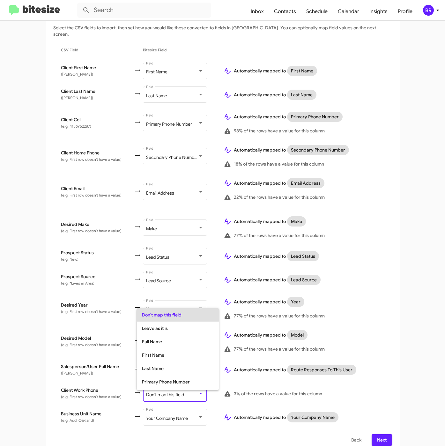
scroll to position [25, 0]
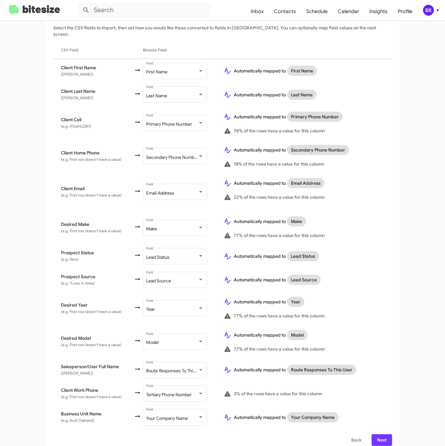
click at [377, 434] on span "Next" at bounding box center [382, 439] width 10 height 11
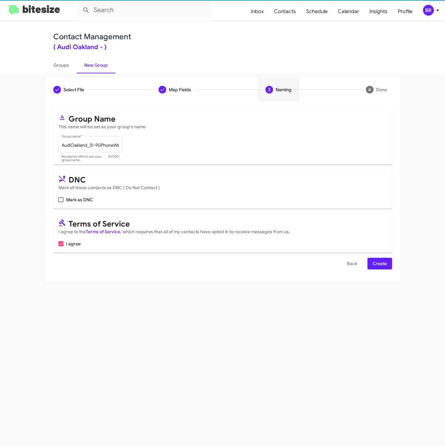
scroll to position [0, 0]
click at [382, 264] on span "Create" at bounding box center [379, 263] width 14 height 11
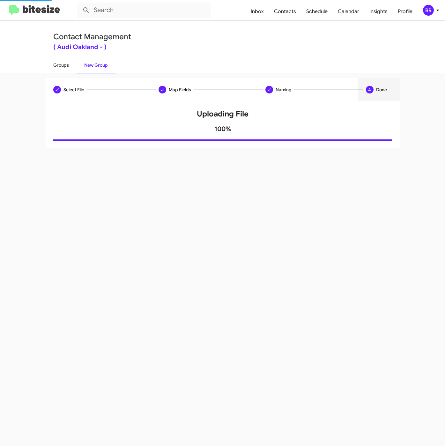
click at [68, 68] on link "Groups" at bounding box center [61, 65] width 31 height 17
type input "in:groups"
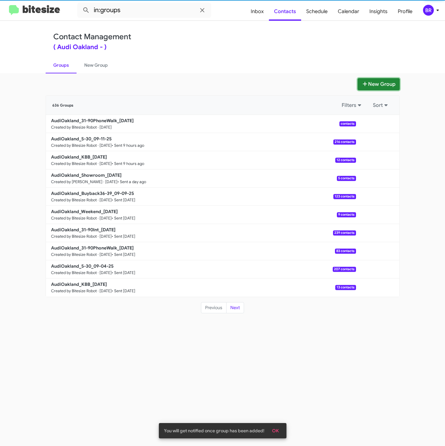
click at [360, 81] on button "New Group" at bounding box center [378, 84] width 42 height 12
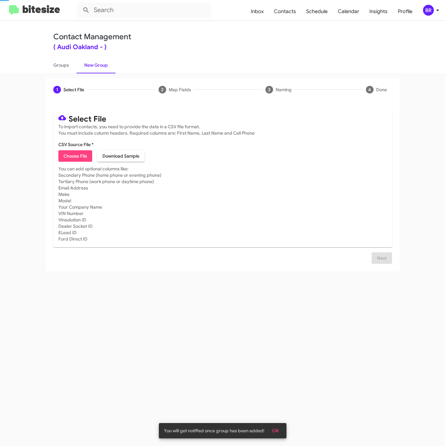
click at [71, 155] on span "Choose File" at bounding box center [75, 155] width 24 height 11
type input "AudiOakland_31-90Int_[DATE]"
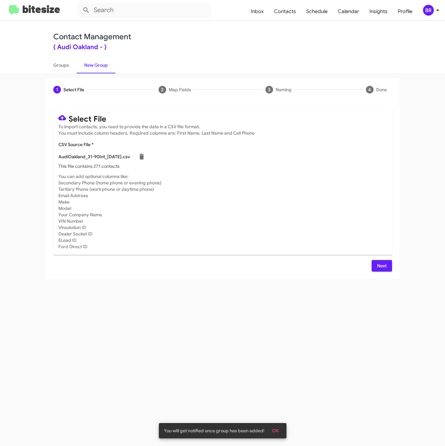
click at [391, 263] on button "Next" at bounding box center [381, 265] width 20 height 11
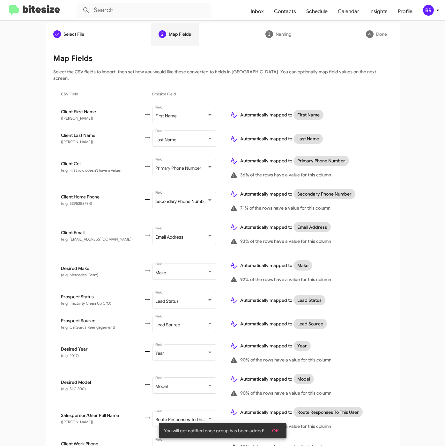
scroll to position [109, 0]
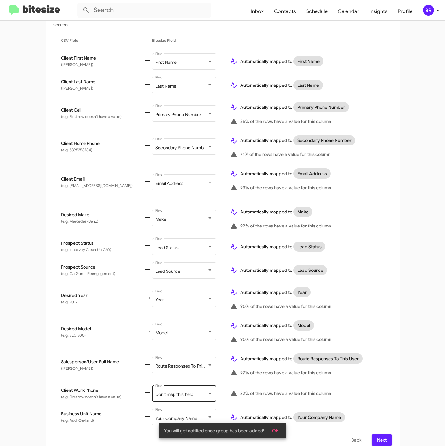
click at [160, 392] on div "Don't map this field Field" at bounding box center [183, 393] width 57 height 18
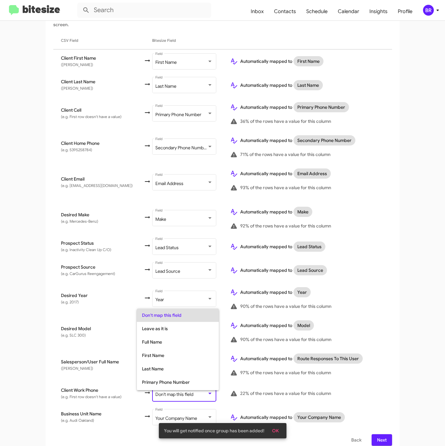
scroll to position [25, 0]
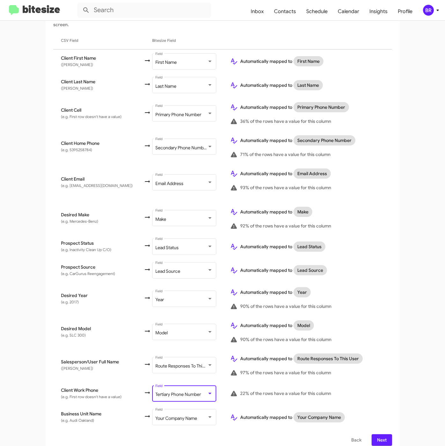
click at [377, 434] on span "Next" at bounding box center [382, 439] width 10 height 11
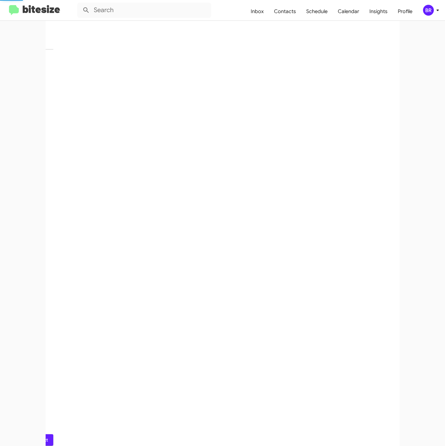
scroll to position [0, 0]
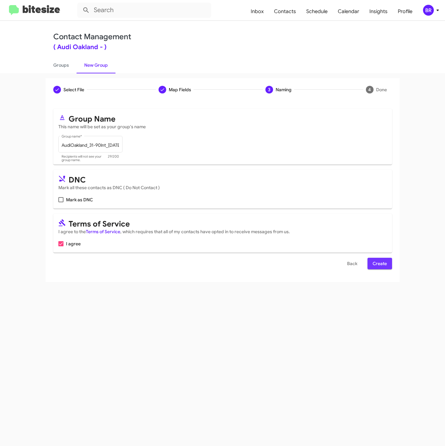
click at [372, 264] on span "Create" at bounding box center [379, 263] width 14 height 11
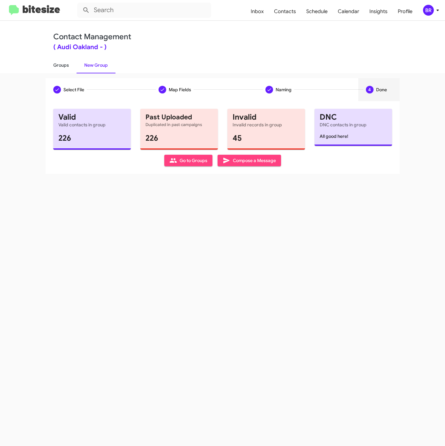
click at [55, 63] on link "Groups" at bounding box center [61, 65] width 31 height 17
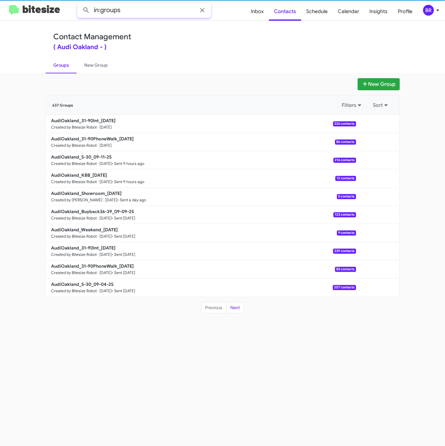
drag, startPoint x: 136, startPoint y: 11, endPoint x: 232, endPoint y: 10, distance: 95.7
click at [136, 11] on input "in:groups" at bounding box center [144, 10] width 134 height 15
type input "in:groups 31-9"
click at [80, 4] on button at bounding box center [86, 10] width 13 height 13
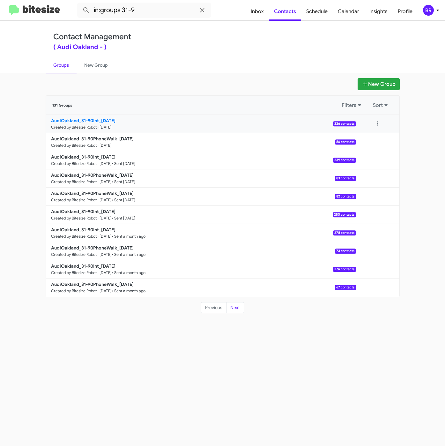
click at [95, 120] on b "AudiOakland_31-90Int_[DATE]" at bounding box center [83, 121] width 64 height 6
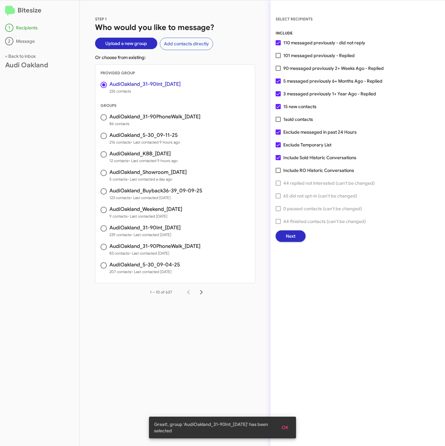
click at [295, 59] on span "101 messaged previously - Replied" at bounding box center [318, 56] width 71 height 8
click at [278, 58] on input "101 messaged previously - Replied" at bounding box center [278, 58] width 0 height 0
click at [295, 58] on span "101 messaged previously - Replied" at bounding box center [318, 56] width 71 height 8
click at [278, 58] on input "101 messaged previously - Replied" at bounding box center [278, 58] width 0 height 0
checkbox input "false"
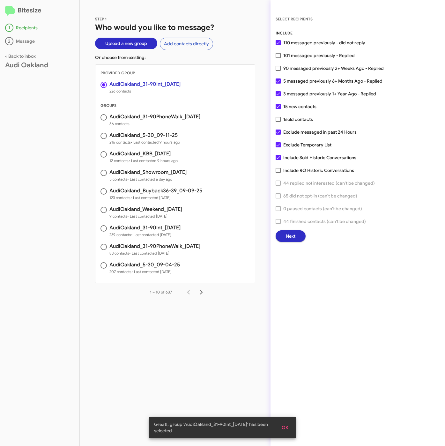
click at [292, 70] on span "90 messaged previously 2+ Weeks Ago - Replied" at bounding box center [333, 68] width 100 height 8
click at [278, 71] on input "90 messaged previously 2+ Weeks Ago - Replied" at bounding box center [278, 71] width 0 height 0
checkbox input "true"
click at [290, 234] on span "Next" at bounding box center [291, 235] width 10 height 11
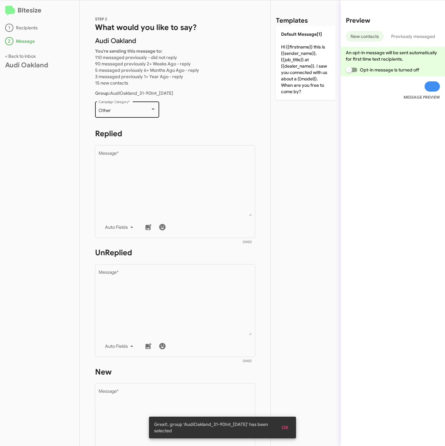
click at [119, 104] on div "Other Campaign Category *" at bounding box center [127, 109] width 57 height 18
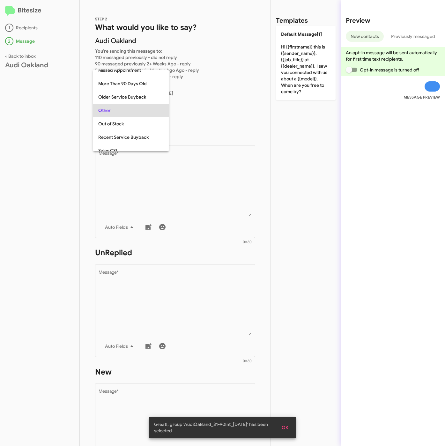
scroll to position [13, 0]
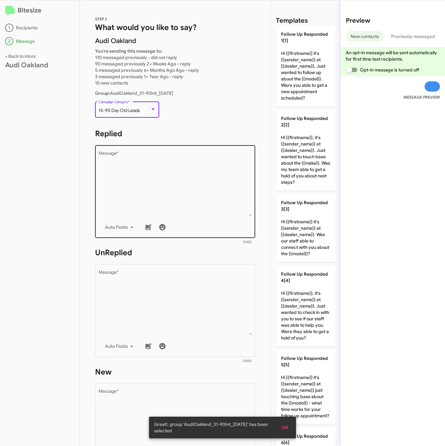
click at [149, 165] on textarea "Message *" at bounding box center [175, 183] width 153 height 65
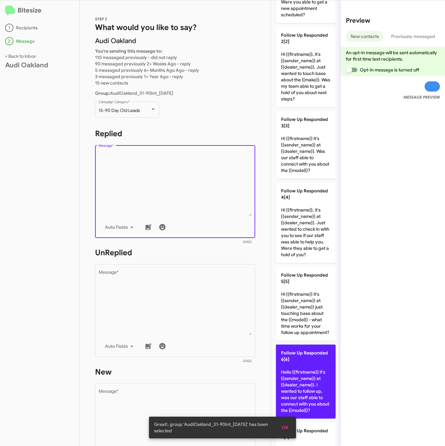
scroll to position [239, 0]
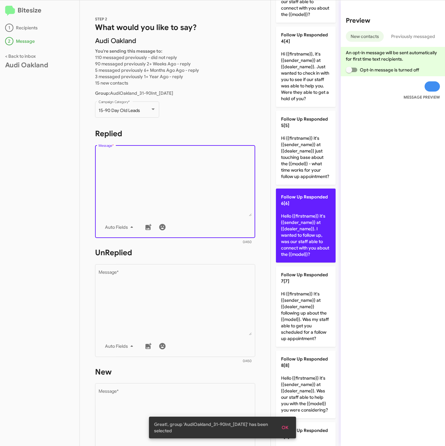
click at [308, 260] on p "Follow Up Responded 6[6] Hello {{firstname}} it's {{sender_name}} at {{dealer_n…" at bounding box center [306, 225] width 60 height 74
type textarea "Hello {{firstname}} it's {{sender_name}} at {{dealer_name}}. I wanted to follow…"
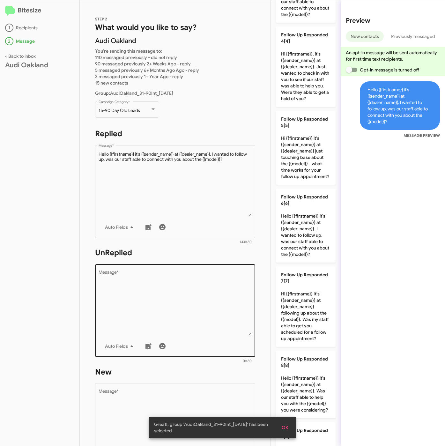
click at [173, 306] on textarea "Message *" at bounding box center [175, 302] width 153 height 65
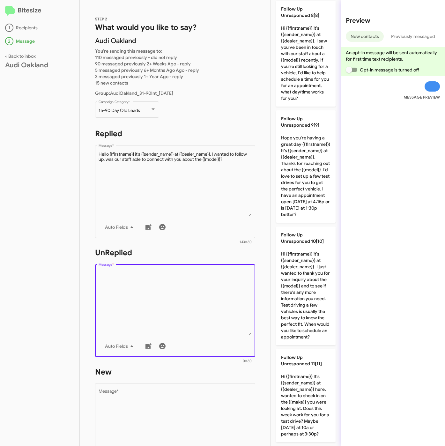
scroll to position [927, 0]
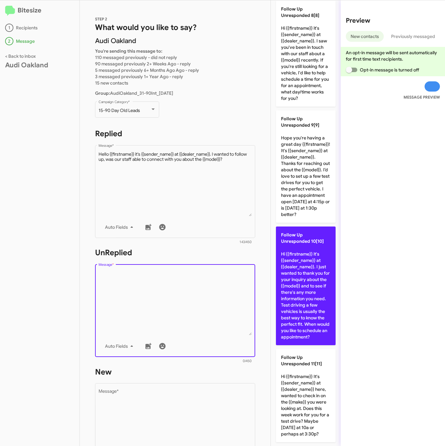
drag, startPoint x: 302, startPoint y: 302, endPoint x: 302, endPoint y: 308, distance: 6.7
click at [302, 302] on p "Follow Up Unresponded 10[10] Hi {{firstname}} it's {{sender_name}} at {{dealer_…" at bounding box center [306, 285] width 60 height 119
type textarea "Hi {{firstname}} it's {{sender_name}} at {{dealer_name}}. I just wanted to than…"
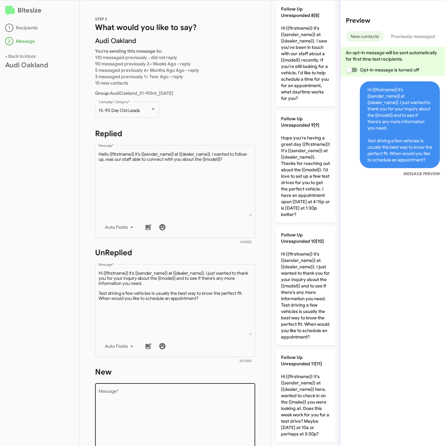
click at [203, 398] on textarea "Message *" at bounding box center [175, 421] width 153 height 65
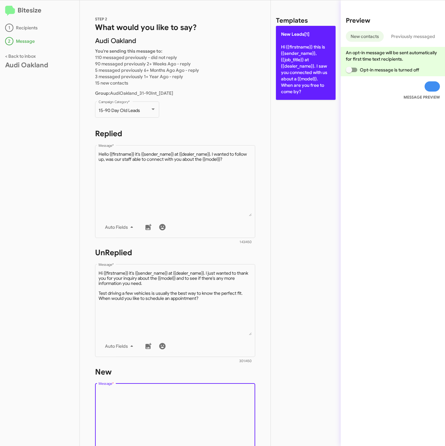
click at [283, 72] on p "New Leads[1] Hi {{firstname}} this is {{sender_name}}, {{job_title}} at {{deale…" at bounding box center [306, 63] width 60 height 74
type textarea "Hi {{firstname}} this is {{sender_name}}, {{job_title}} at {{dealer_name}}. I s…"
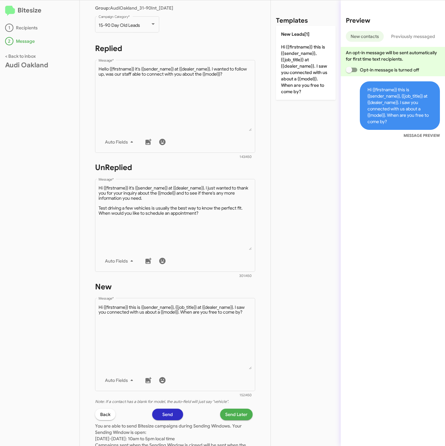
scroll to position [150, 0]
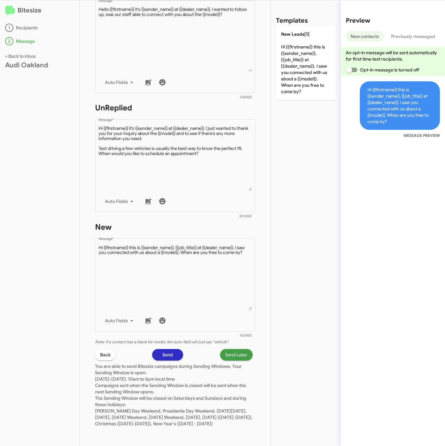
click at [227, 349] on span "Send Later" at bounding box center [236, 354] width 22 height 11
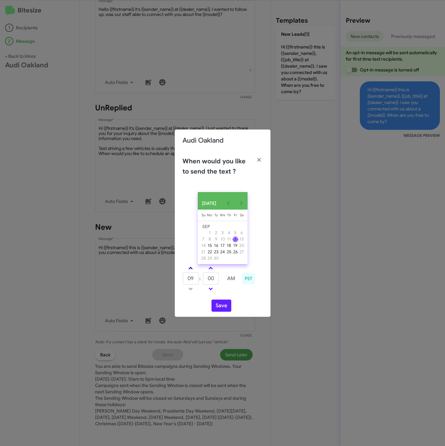
click at [189, 270] on span at bounding box center [190, 269] width 4 height 4
type input "10"
click at [221, 310] on button "Save" at bounding box center [221, 305] width 20 height 12
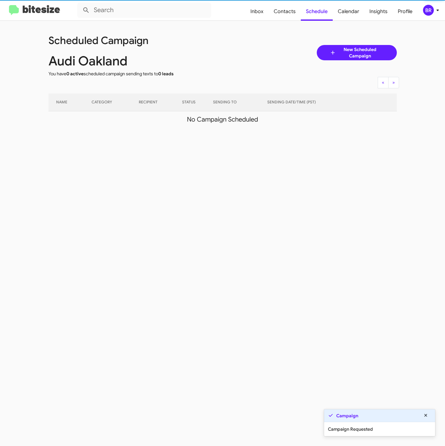
click at [430, 11] on div "BR" at bounding box center [428, 10] width 11 height 11
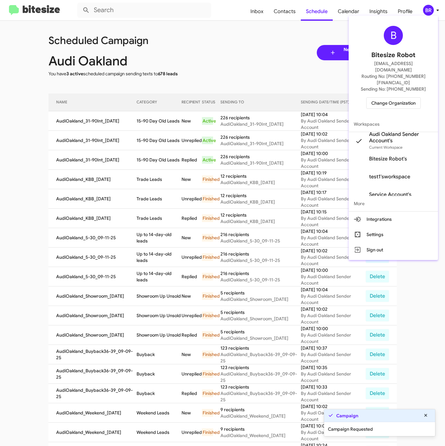
click at [177, 121] on div at bounding box center [222, 223] width 445 height 446
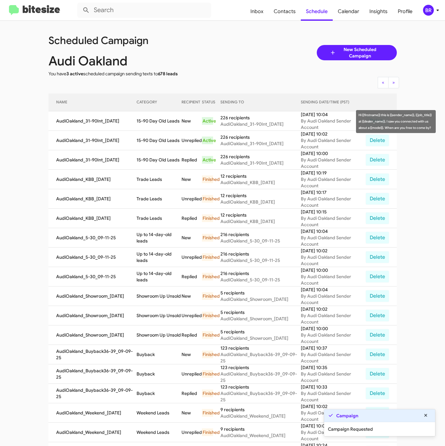
drag, startPoint x: 134, startPoint y: 122, endPoint x: 178, endPoint y: 128, distance: 44.6
click at [178, 128] on tr "AudiOakland_31-90Int_09-12-25 15-90 Day Old Leads New Active 226 recipients Aud…" at bounding box center [222, 120] width 348 height 19
copy tr "15-90 Day Old Leads"
click at [283, 8] on span "Contacts" at bounding box center [284, 11] width 32 height 18
type input "in:groups"
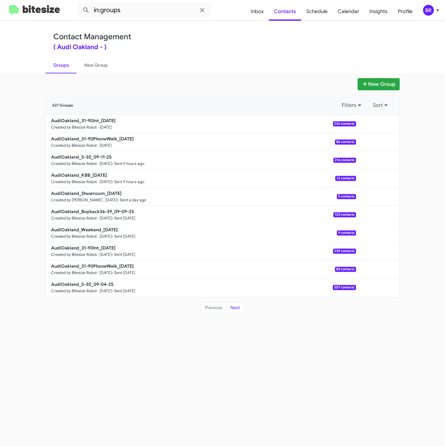
click at [261, 53] on div "Contact Management ( Audi Oakland - ) Groups New Group" at bounding box center [223, 47] width 364 height 52
click at [96, 138] on b "AudiOakland_31-90PhoneWalk_09-12-25" at bounding box center [92, 139] width 83 height 6
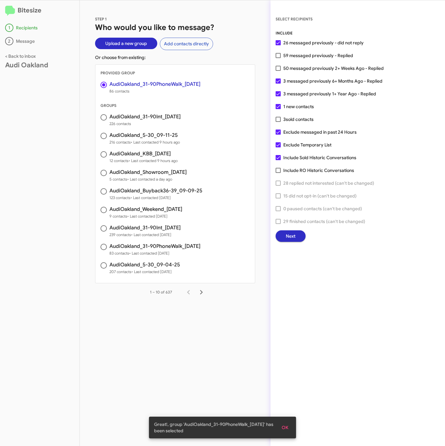
click at [308, 73] on div "INCLUDE 26 messaged previously - did not reply 59 messaged previously - Replied…" at bounding box center [358, 136] width 164 height 212
click at [305, 66] on span "50 messaged previously 2+ Weeks Ago - Replied" at bounding box center [333, 68] width 100 height 8
click at [278, 71] on input "50 messaged previously 2+ Weeks Ago - Replied" at bounding box center [278, 71] width 0 height 0
checkbox input "true"
click at [287, 233] on span "Next" at bounding box center [291, 235] width 10 height 11
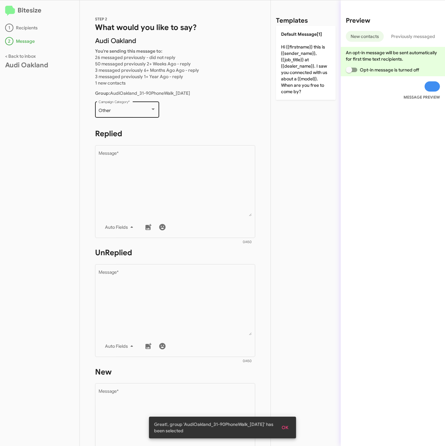
click at [138, 111] on div "Other" at bounding box center [125, 110] width 52 height 5
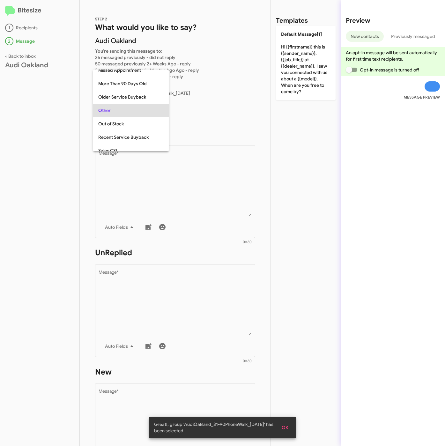
scroll to position [13, 0]
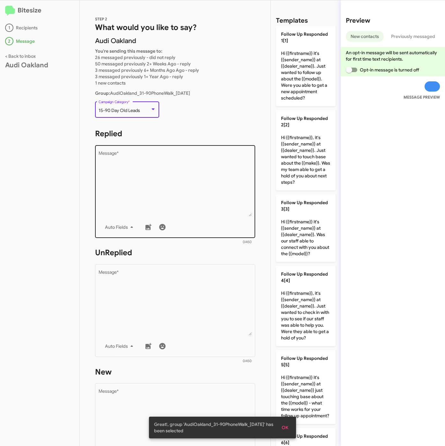
drag, startPoint x: 151, startPoint y: 172, endPoint x: 269, endPoint y: 159, distance: 119.4
click at [151, 173] on textarea "Message *" at bounding box center [175, 183] width 153 height 65
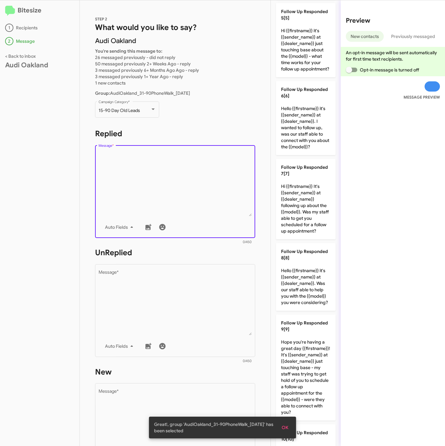
scroll to position [372, 0]
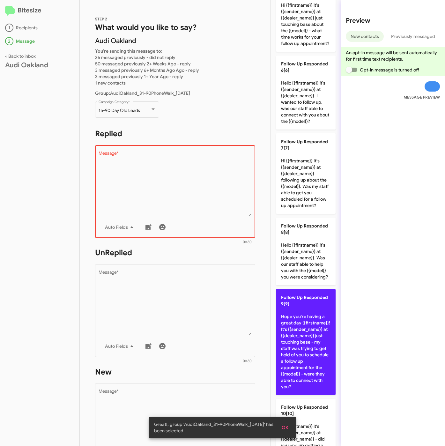
click at [312, 366] on p "Follow Up Responded 9[9] Hope you're having a great day {{firstname}}! It's {{s…" at bounding box center [306, 342] width 60 height 106
type textarea "Hope you're having a great day {{firstname}}! It's {{sender_name}} at {{dealer_…"
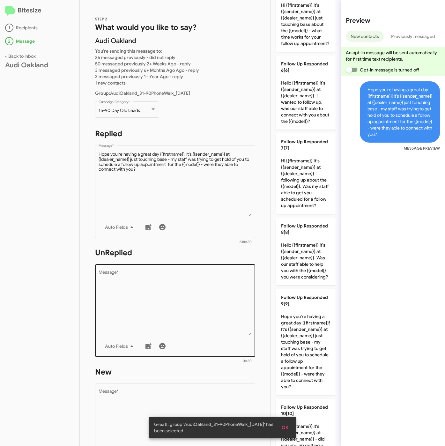
click at [225, 312] on textarea "Message *" at bounding box center [175, 302] width 153 height 65
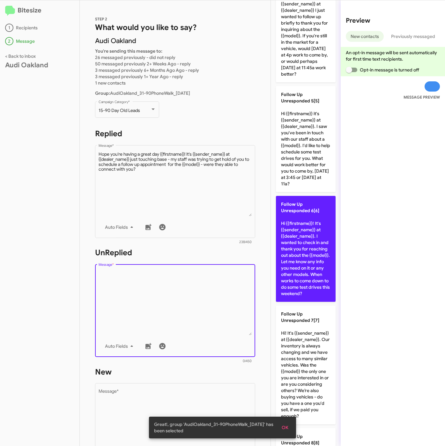
click at [304, 302] on p "Follow Up Unresponded 6[6] Hi {{firstname}}! It's {{sender_name}} at {{dealer_n…" at bounding box center [306, 249] width 60 height 106
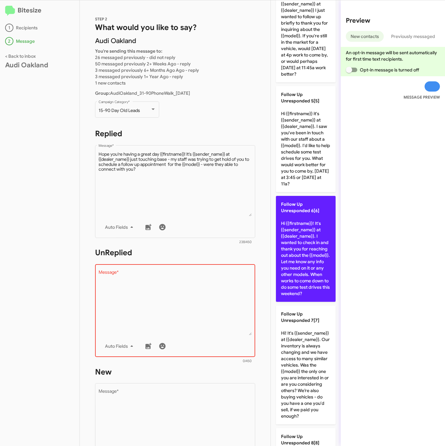
type textarea "Hi {{firstname}}! It's {{sender_name}} at {{dealer_name}}. I wanted to check in…"
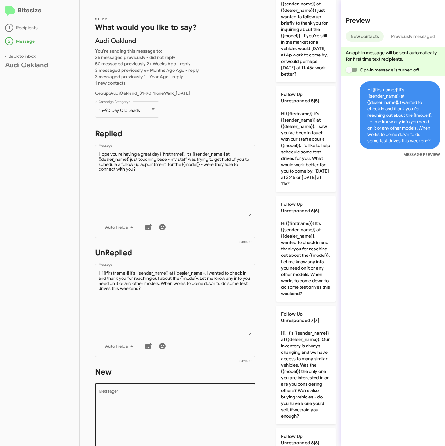
click at [224, 412] on textarea "Message *" at bounding box center [175, 421] width 153 height 65
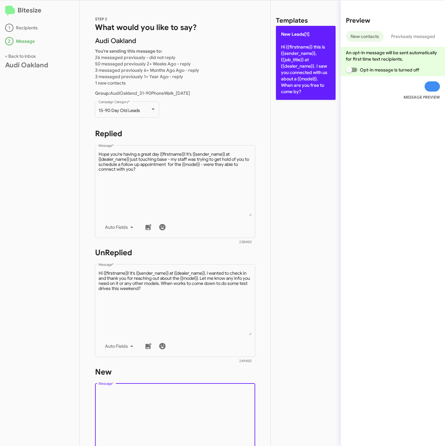
click at [297, 95] on p "New Leads[1] Hi {{firstname}} this is {{sender_name}}, {{job_title}} at {{deale…" at bounding box center [306, 63] width 60 height 74
type textarea "Hi {{firstname}} this is {{sender_name}}, {{job_title}} at {{dealer_name}}. I s…"
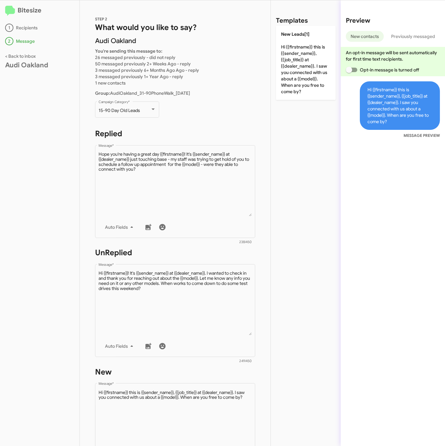
scroll to position [150, 0]
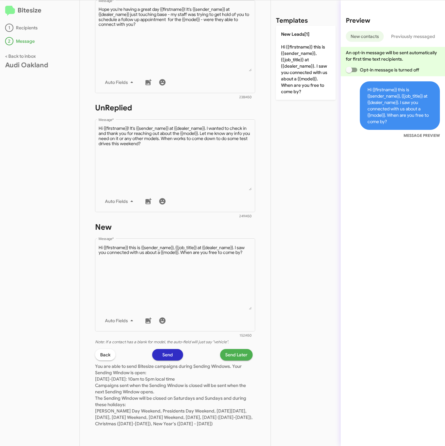
click at [233, 349] on span "Send Later" at bounding box center [236, 354] width 22 height 11
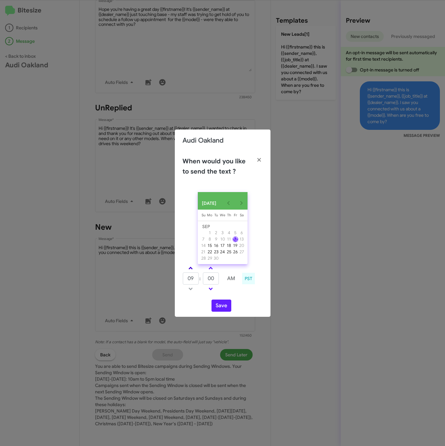
click at [191, 268] on span at bounding box center [190, 269] width 4 height 4
type input "10"
drag, startPoint x: 211, startPoint y: 281, endPoint x: 202, endPoint y: 282, distance: 9.1
click at [202, 282] on tr "10 : 00 AM" at bounding box center [210, 278] width 57 height 13
type input "20"
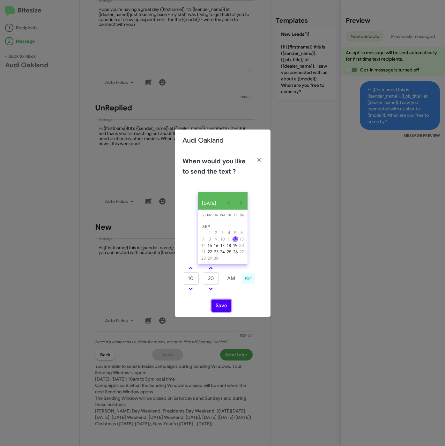
click at [217, 304] on button "Save" at bounding box center [221, 305] width 20 height 12
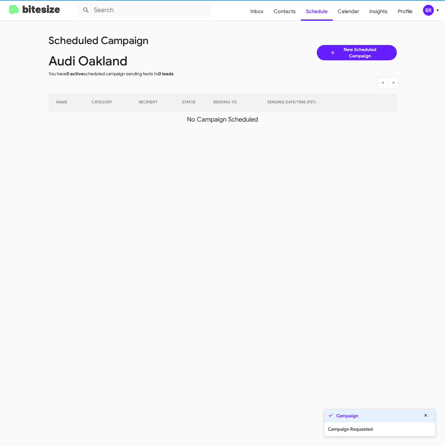
click at [436, 13] on icon at bounding box center [438, 10] width 8 height 8
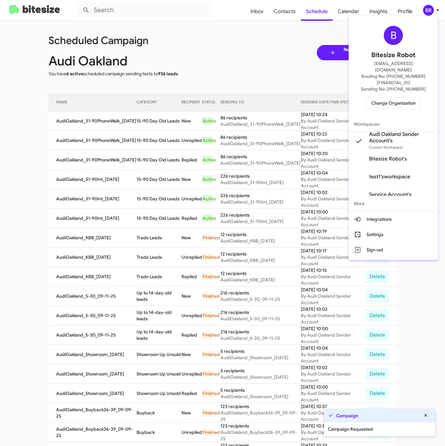
click at [149, 135] on div at bounding box center [222, 223] width 445 height 446
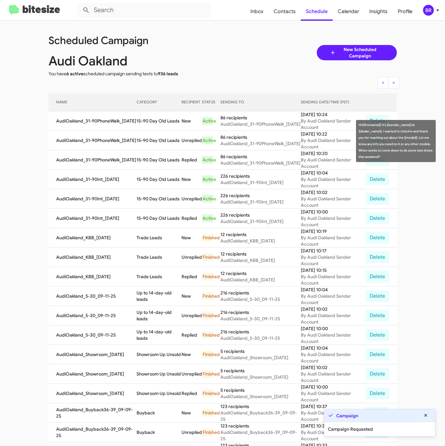
drag, startPoint x: 135, startPoint y: 140, endPoint x: 177, endPoint y: 146, distance: 42.8
click at [177, 146] on td "15-90 Day Old Leads" at bounding box center [158, 140] width 45 height 19
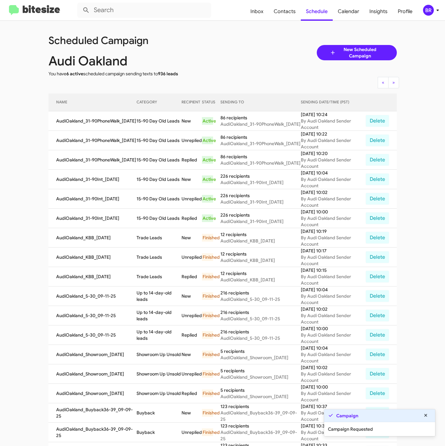
copy td "15-90 Day Old Leads"
click at [438, 11] on icon at bounding box center [438, 10] width 8 height 8
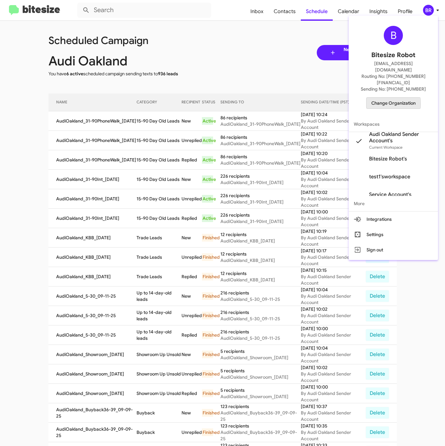
click at [384, 98] on span "Change Organization" at bounding box center [393, 103] width 44 height 11
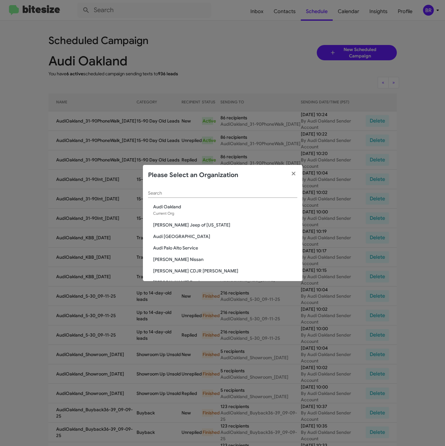
drag, startPoint x: 209, startPoint y: 189, endPoint x: 205, endPoint y: 199, distance: 10.3
click at [209, 189] on div "Search" at bounding box center [222, 191] width 149 height 12
paste input "Audi Palo Alto"
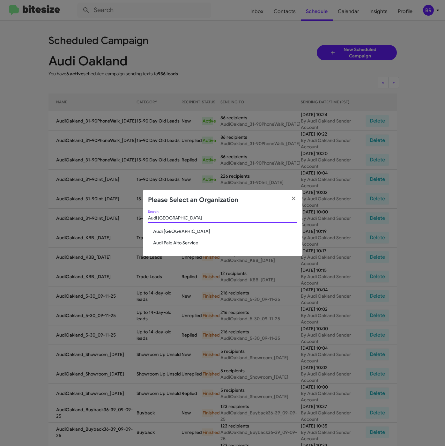
type input "Audi Palo Alto"
click at [173, 230] on span "Audi Palo Alto" at bounding box center [225, 231] width 144 height 6
click at [162, 230] on span "Audi Palo Alto" at bounding box center [225, 231] width 144 height 6
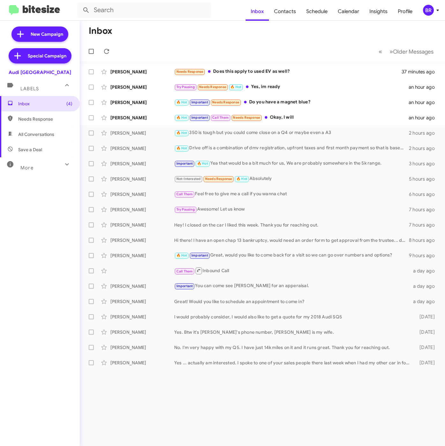
click at [434, 7] on icon at bounding box center [438, 10] width 8 height 8
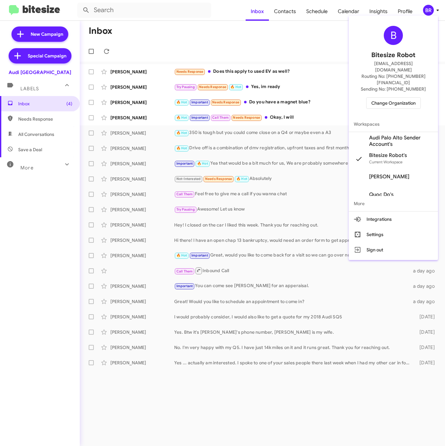
click at [378, 135] on span "Audi Palo Alto Sender Account's" at bounding box center [401, 141] width 64 height 13
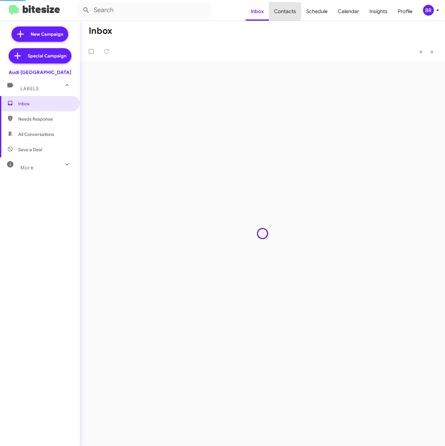
click at [284, 11] on span "Contacts" at bounding box center [285, 11] width 32 height 18
type input "in:groups"
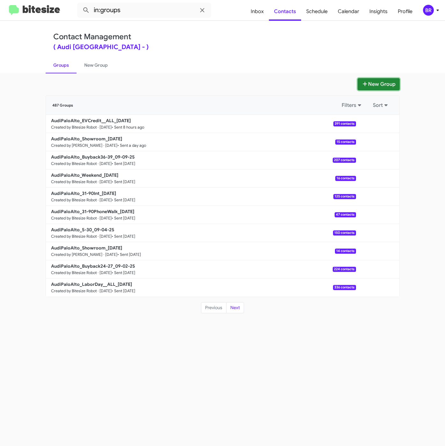
click at [371, 78] on button "New Group" at bounding box center [378, 84] width 42 height 12
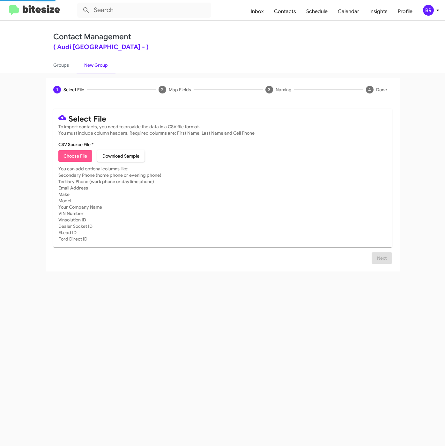
click at [81, 151] on span "Choose File" at bounding box center [75, 155] width 24 height 11
type input "AudiPaloAlto_31-90PhoneWalk_[DATE]"
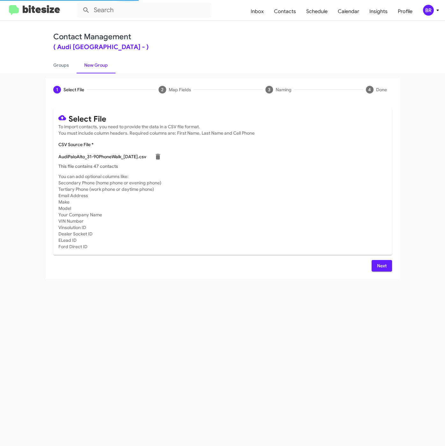
click at [372, 264] on button "Next" at bounding box center [381, 265] width 20 height 11
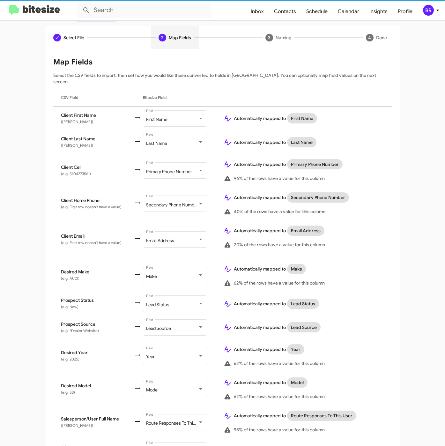
scroll to position [109, 0]
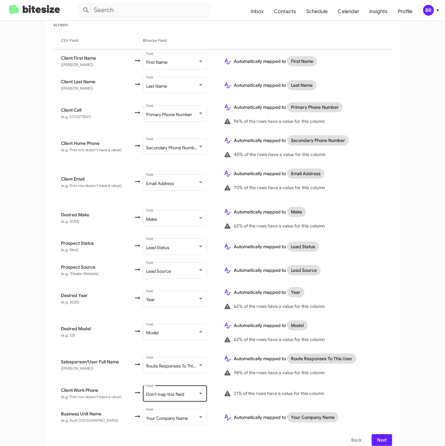
click at [173, 391] on span "Don't map this field" at bounding box center [165, 394] width 38 height 6
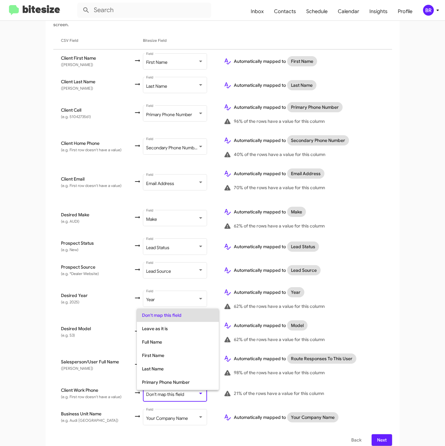
scroll to position [25, 0]
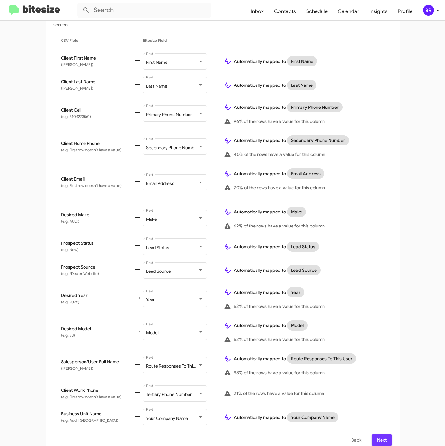
click at [371, 434] on button "Next" at bounding box center [381, 439] width 20 height 11
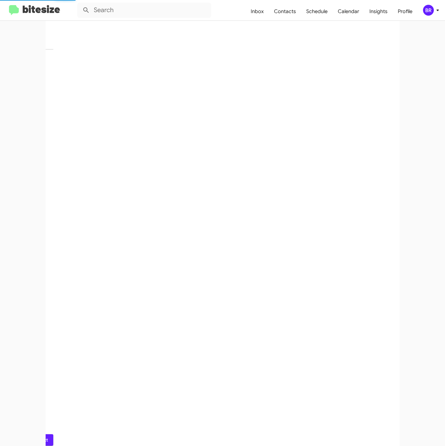
scroll to position [0, 0]
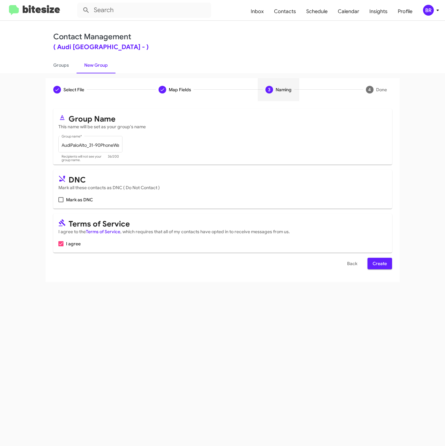
click at [380, 261] on span "Create" at bounding box center [379, 263] width 14 height 11
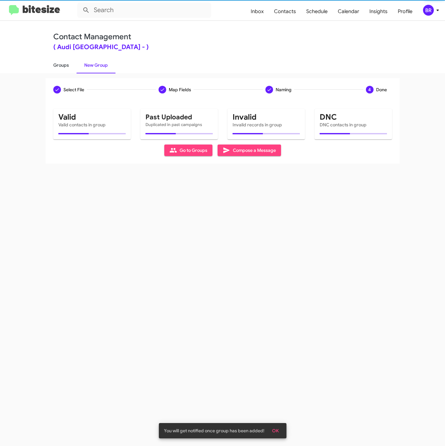
click at [64, 68] on link "Groups" at bounding box center [61, 65] width 31 height 17
type input "in:groups"
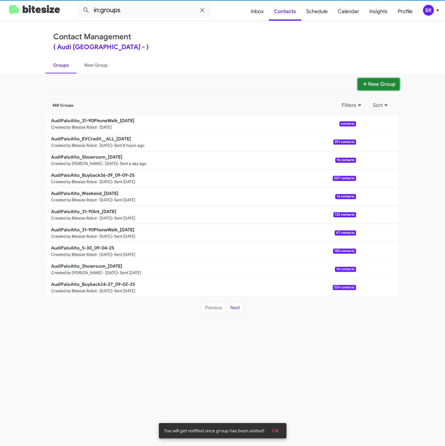
click at [375, 86] on button "New Group" at bounding box center [378, 84] width 42 height 12
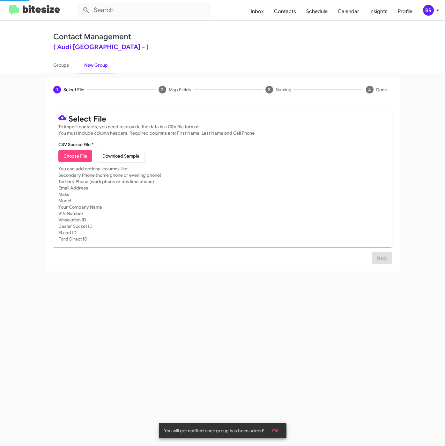
click at [65, 152] on span "Choose File" at bounding box center [75, 155] width 24 height 11
type input "AudiPaloAlto_31-90Int_[DATE]"
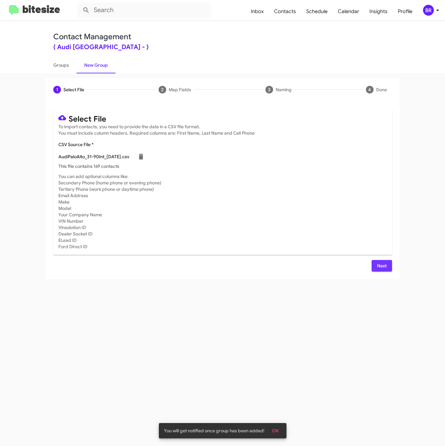
click at [389, 267] on button "Next" at bounding box center [381, 265] width 20 height 11
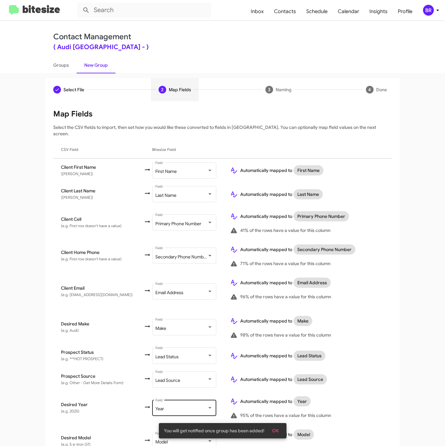
scroll to position [109, 0]
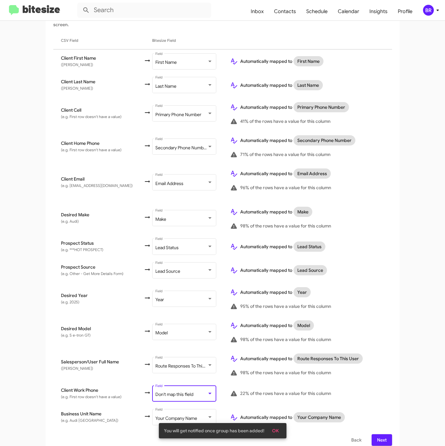
click at [171, 391] on span "Don't map this field" at bounding box center [174, 394] width 38 height 6
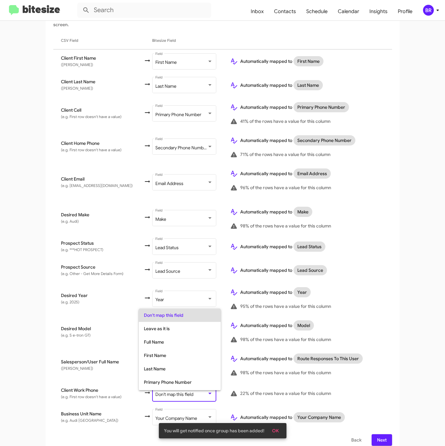
scroll to position [25, 0]
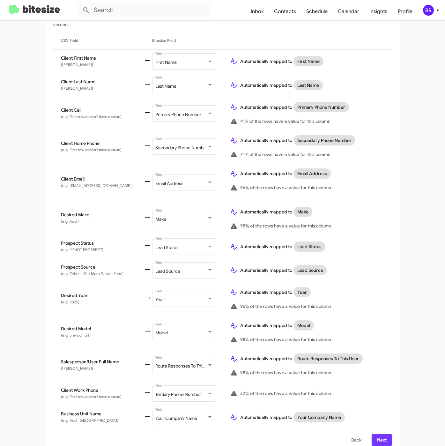
click at [380, 434] on span "Next" at bounding box center [382, 439] width 10 height 11
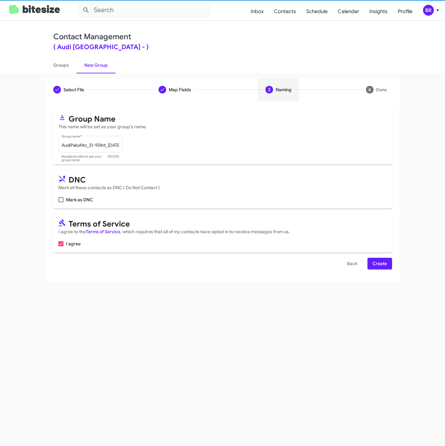
scroll to position [0, 0]
click at [378, 265] on span "Create" at bounding box center [379, 263] width 14 height 11
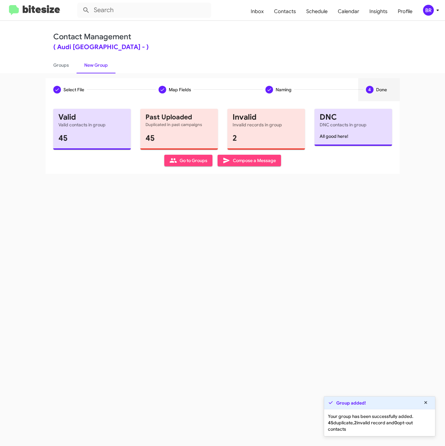
drag, startPoint x: 71, startPoint y: 66, endPoint x: 79, endPoint y: 54, distance: 14.6
click at [71, 66] on link "Groups" at bounding box center [61, 65] width 31 height 17
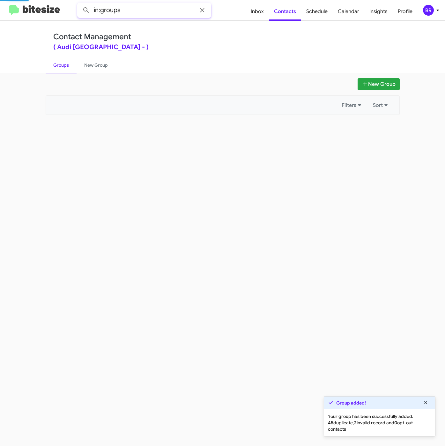
click at [134, 12] on input "in:groups" at bounding box center [144, 10] width 134 height 15
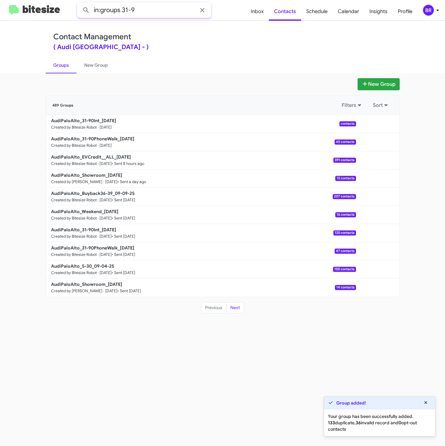
type input "in:groups 31-9"
click at [80, 4] on button at bounding box center [86, 10] width 13 height 13
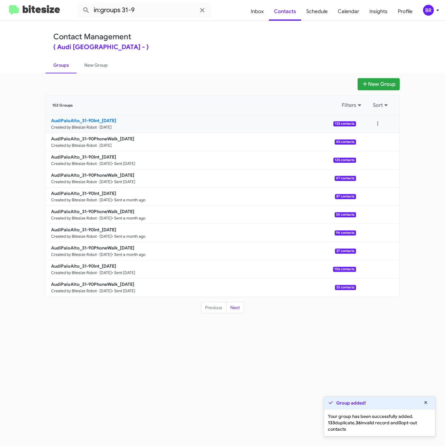
click at [103, 118] on b "AudiPaloAlto_31-90Int_[DATE]" at bounding box center [83, 121] width 65 height 6
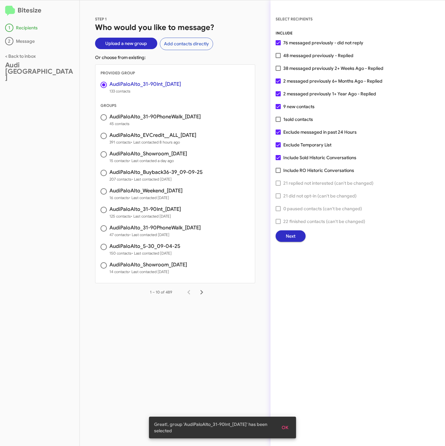
click at [291, 232] on span "Next" at bounding box center [291, 235] width 10 height 11
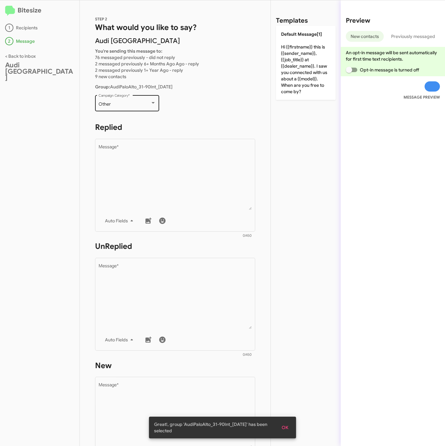
click at [119, 99] on div "Other Campaign Category *" at bounding box center [127, 103] width 57 height 18
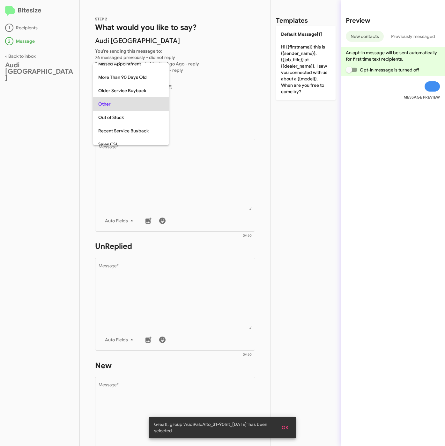
scroll to position [13, 0]
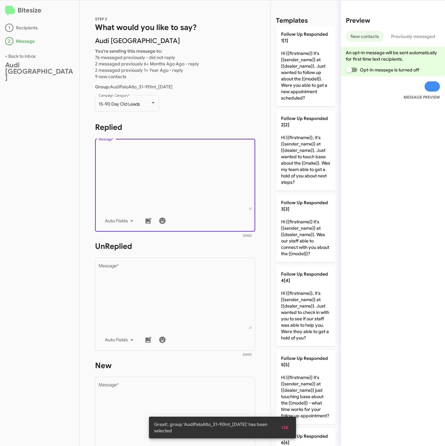
click at [161, 170] on textarea "Message *" at bounding box center [175, 177] width 153 height 65
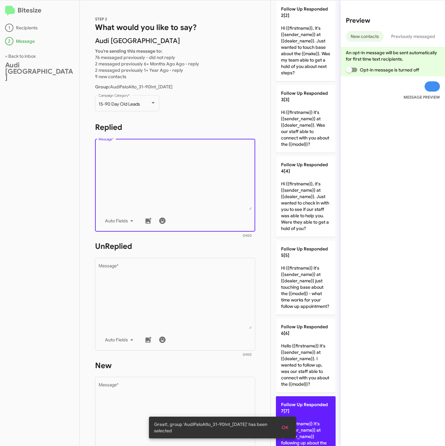
scroll to position [287, 0]
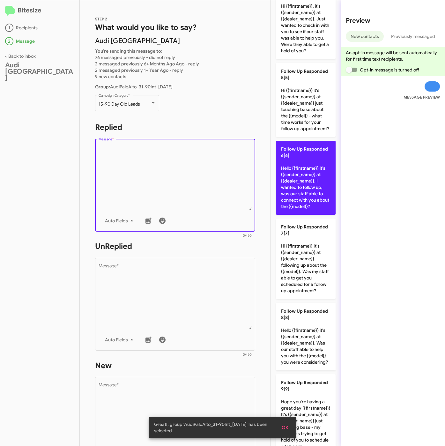
click at [302, 215] on p "Follow Up Responded 6[6] Hello {{firstname}} it's {{sender_name}} at {{dealer_n…" at bounding box center [306, 178] width 60 height 74
type textarea "Hello {{firstname}} it's {{sender_name}} at {{dealer_name}}. I wanted to follow…"
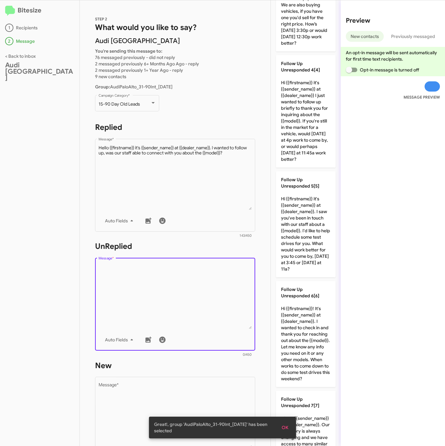
click at [188, 302] on textarea "Message *" at bounding box center [175, 296] width 153 height 65
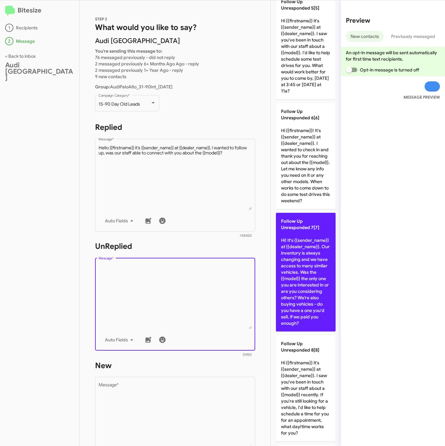
scroll to position [526, 0]
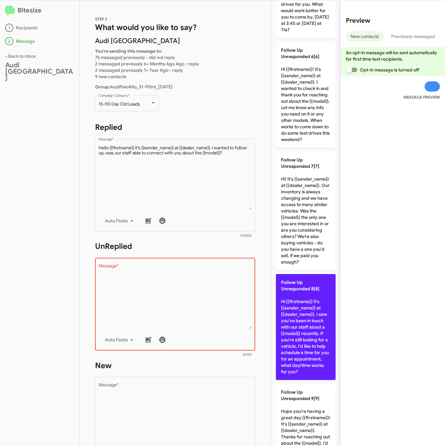
click at [310, 380] on p "Follow Up Unresponded 8[8] Hi {{firstname}} it's {{sender_name}} at {{dealer_na…" at bounding box center [306, 327] width 60 height 106
type textarea "Hi {{firstname}} it's {{sender_name}} at {{dealer_name}}. I saw you've been in …"
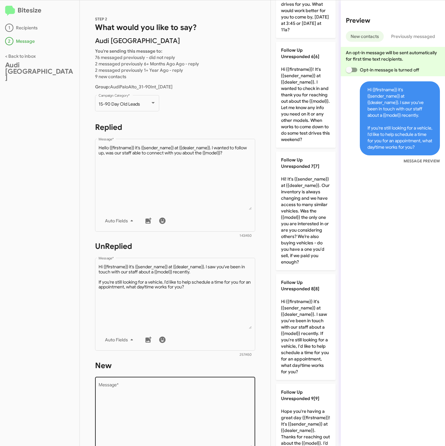
click at [210, 413] on textarea "Message *" at bounding box center [175, 415] width 153 height 65
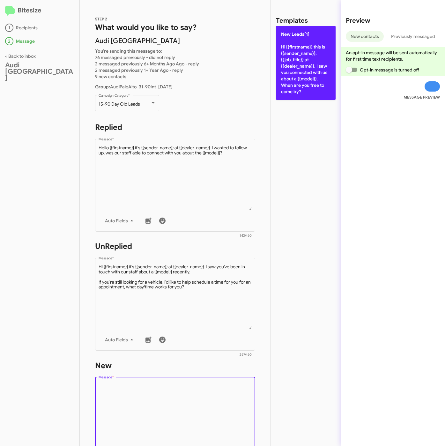
click at [319, 86] on p "New Leads[1] Hi {{firstname}} this is {{sender_name}}, {{job_title}} at {{deale…" at bounding box center [306, 63] width 60 height 74
type textarea "Hi {{firstname}} this is {{sender_name}}, {{job_title}} at {{dealer_name}}. I s…"
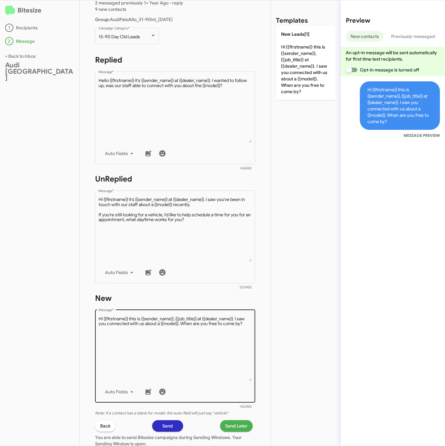
scroll to position [143, 0]
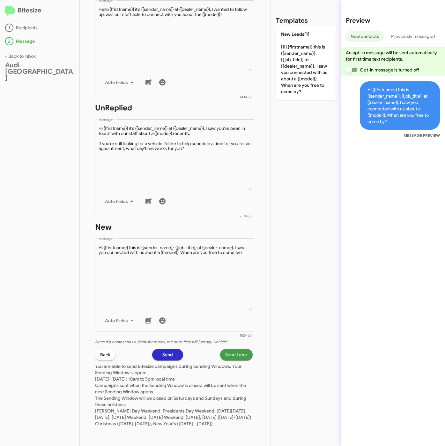
click at [225, 349] on span "Send Later" at bounding box center [236, 354] width 22 height 11
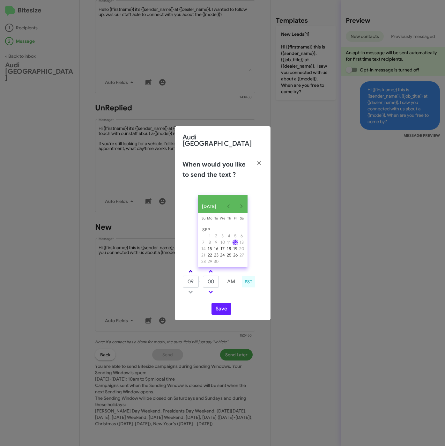
click at [191, 270] on span at bounding box center [190, 272] width 4 height 4
drag, startPoint x: 191, startPoint y: 269, endPoint x: 200, endPoint y: 277, distance: 12.0
click at [192, 270] on span at bounding box center [190, 272] width 4 height 4
type input "11"
drag, startPoint x: 210, startPoint y: 280, endPoint x: 202, endPoint y: 280, distance: 7.7
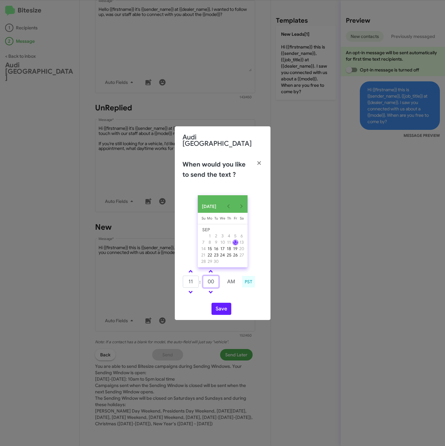
click at [204, 280] on input "00" at bounding box center [211, 282] width 16 height 12
type input "20"
click at [222, 304] on button "Save" at bounding box center [221, 309] width 20 height 12
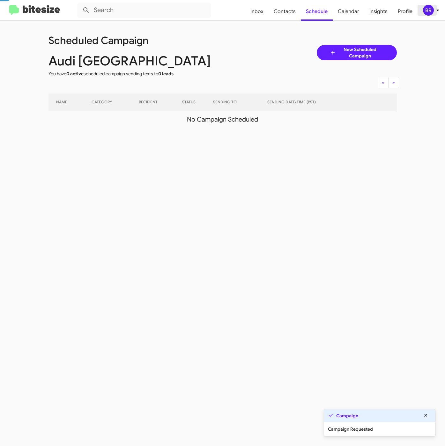
click at [430, 12] on div "BR" at bounding box center [428, 10] width 11 height 11
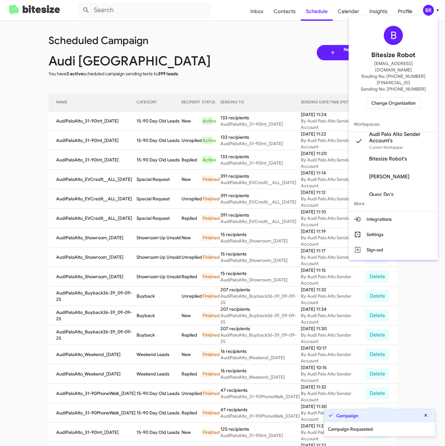
click at [158, 126] on div at bounding box center [222, 223] width 445 height 446
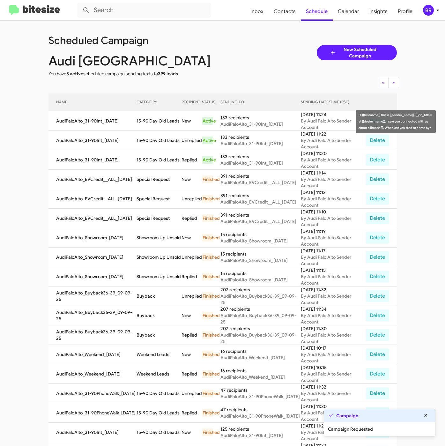
drag, startPoint x: 136, startPoint y: 119, endPoint x: 179, endPoint y: 125, distance: 43.6
click at [179, 125] on tr "AudiPaloAlto_31-90Int_[DATE] 15-90 Day Old Leads New Active 133 recipients Audi…" at bounding box center [222, 120] width 348 height 19
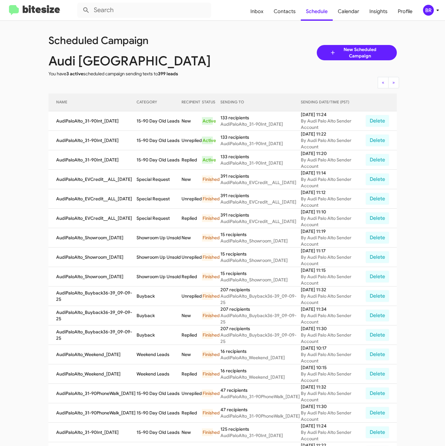
copy td "15-90 Day Old Leads"
click at [288, 10] on span "Contacts" at bounding box center [284, 11] width 32 height 18
type input "in:groups"
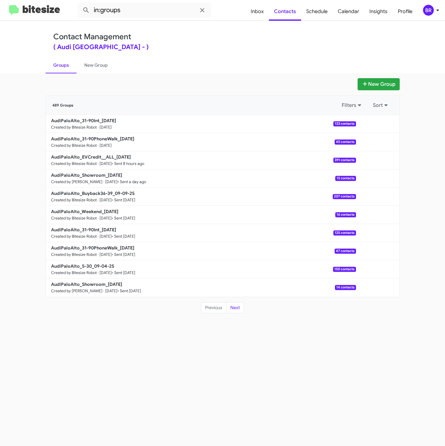
click at [269, 55] on div "Contact Management ( Audi [GEOGRAPHIC_DATA] - ) Groups New Group" at bounding box center [223, 47] width 364 height 52
click at [107, 140] on b "AudiPaloAlto_31-90PhoneWalk_[DATE]" at bounding box center [92, 139] width 83 height 6
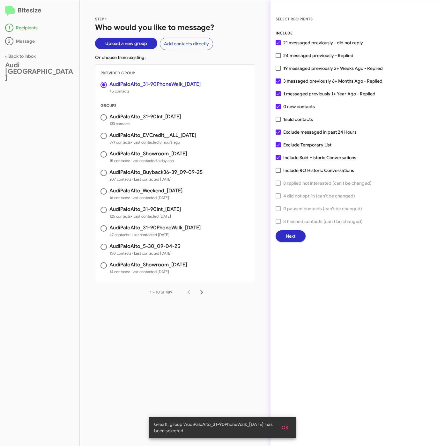
click at [290, 233] on span "Next" at bounding box center [291, 235] width 10 height 11
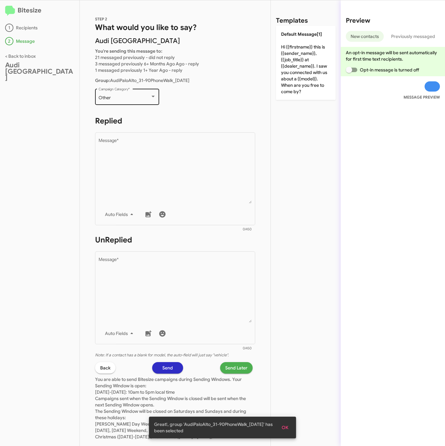
click at [124, 97] on div "Other" at bounding box center [125, 97] width 52 height 5
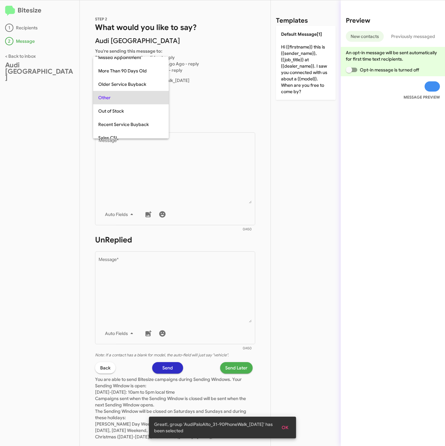
scroll to position [13, 0]
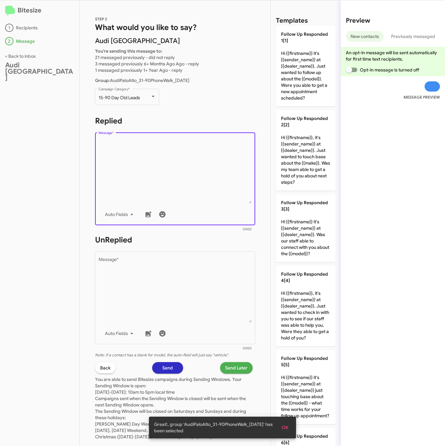
click at [129, 159] on textarea "Message *" at bounding box center [175, 170] width 153 height 65
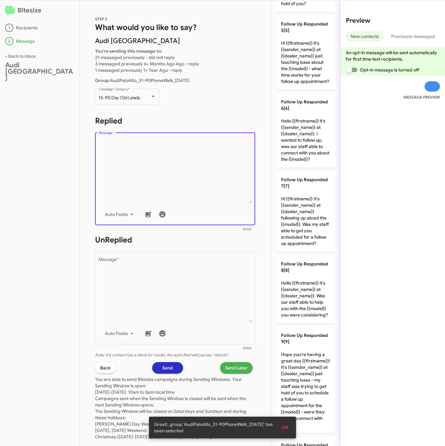
scroll to position [346, 0]
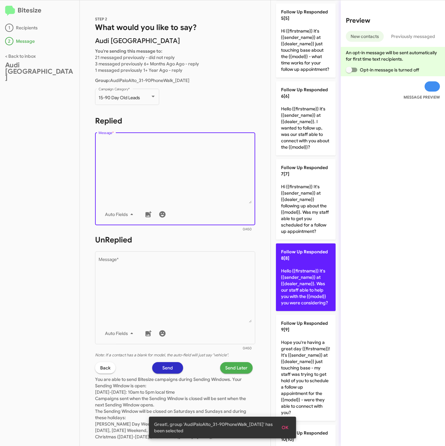
click at [294, 311] on p "Follow Up Responded 8[8] Hello {{firstname}} it's {{sender_name}} at {{dealer_n…" at bounding box center [306, 277] width 60 height 68
type textarea "Hello {{firstname}} it's {{sender_name}} at {{dealer_name}}. Was our staff able…"
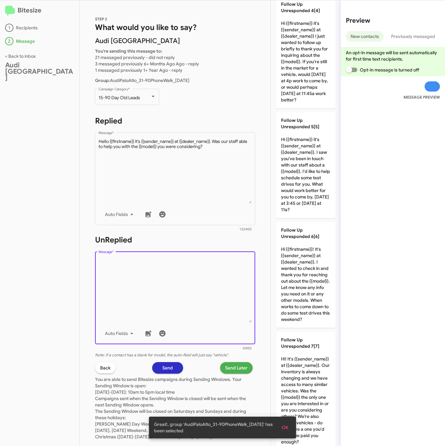
click at [132, 277] on textarea "Message *" at bounding box center [175, 289] width 153 height 65
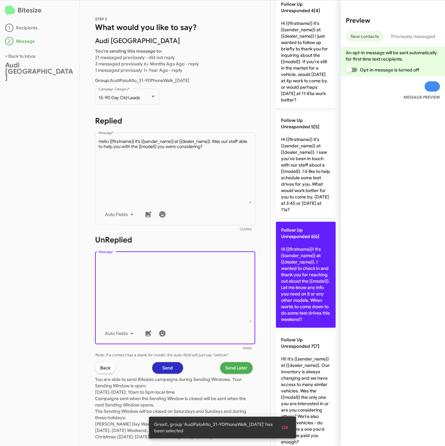
click at [307, 315] on p "Follow Up Unresponded 6[6] Hi {{firstname}}! It's {{sender_name}} at {{dealer_n…" at bounding box center [306, 275] width 60 height 106
type textarea "Hi {{firstname}}! It's {{sender_name}} at {{dealer_name}}. I wanted to check in…"
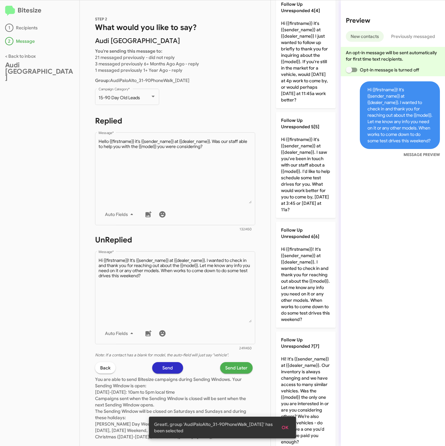
click at [227, 362] on span "Send Later" at bounding box center [236, 367] width 22 height 11
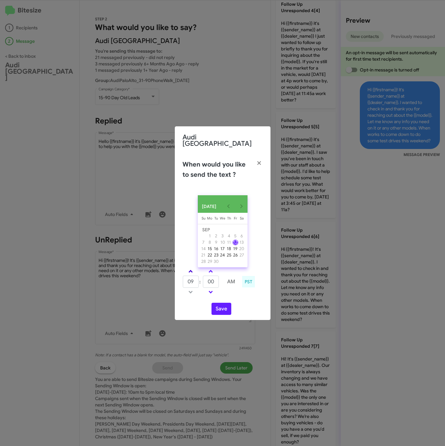
click at [189, 270] on span at bounding box center [190, 272] width 4 height 4
drag, startPoint x: 189, startPoint y: 268, endPoint x: 206, endPoint y: 280, distance: 20.5
click at [192, 270] on span at bounding box center [190, 272] width 4 height 4
type input "11"
drag, startPoint x: 211, startPoint y: 283, endPoint x: 205, endPoint y: 283, distance: 6.4
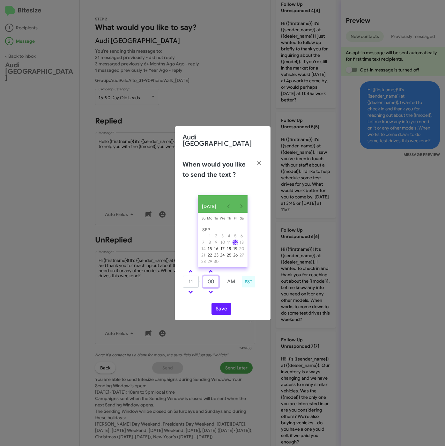
click at [205, 283] on input "00" at bounding box center [211, 282] width 16 height 12
type input "30"
click at [218, 306] on button "Save" at bounding box center [221, 309] width 20 height 12
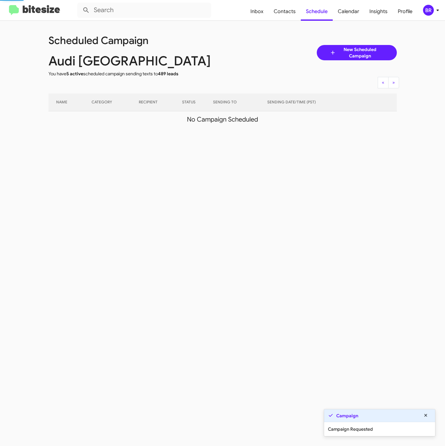
click at [431, 3] on mat-toolbar "Inbox Contacts Schedule Calendar Insights Profile BR" at bounding box center [222, 10] width 445 height 20
click at [431, 10] on div "BR" at bounding box center [428, 10] width 11 height 11
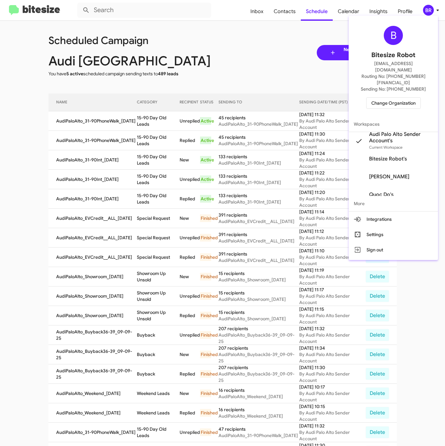
click at [147, 134] on div at bounding box center [222, 223] width 445 height 446
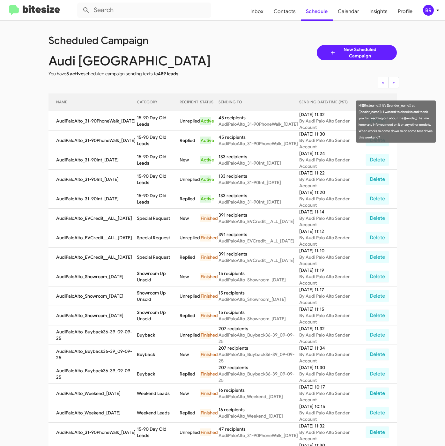
drag, startPoint x: 136, startPoint y: 118, endPoint x: 148, endPoint y: 124, distance: 13.8
click at [148, 124] on td "15-90 Day Old Leads" at bounding box center [158, 120] width 43 height 19
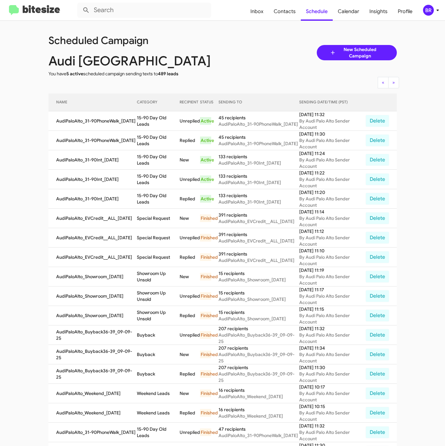
copy td "15-90 Day Old Leads"
click at [428, 9] on div "BR" at bounding box center [428, 10] width 11 height 11
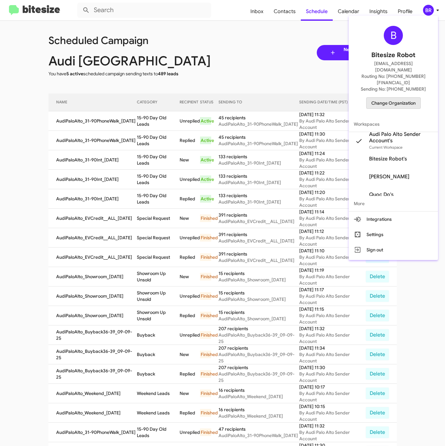
click at [394, 98] on span "Change Organization" at bounding box center [393, 103] width 44 height 11
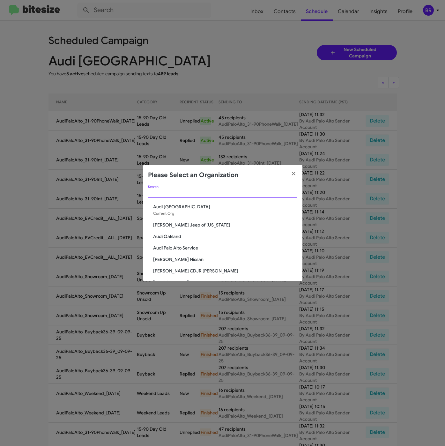
click at [230, 192] on input "Search" at bounding box center [222, 193] width 149 height 5
paste input "SERVICE: [PERSON_NAME]"
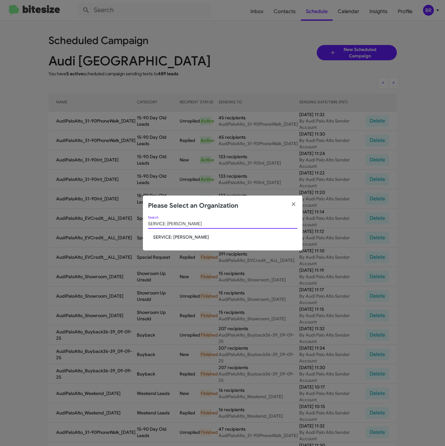
type input "SERVICE: [PERSON_NAME]"
click at [183, 234] on span "SERVICE: [PERSON_NAME]" at bounding box center [225, 237] width 144 height 6
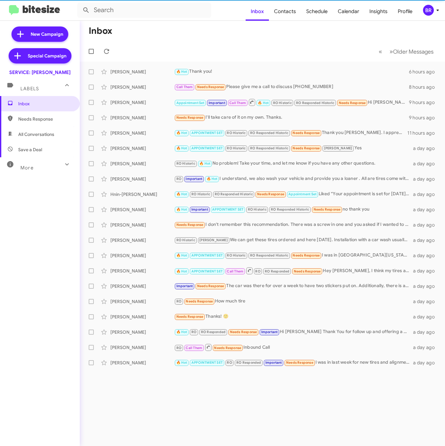
click at [431, 13] on div "BR" at bounding box center [428, 10] width 11 height 11
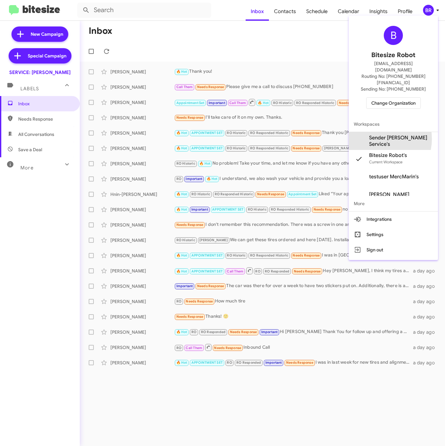
click at [380, 135] on span "Sender [PERSON_NAME] Service's" at bounding box center [401, 141] width 64 height 13
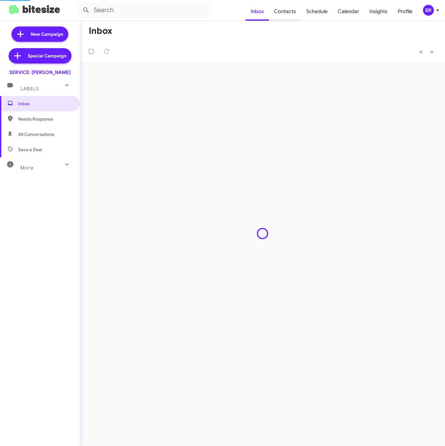
click at [293, 10] on span "Contacts" at bounding box center [285, 11] width 32 height 18
type input "in:groups"
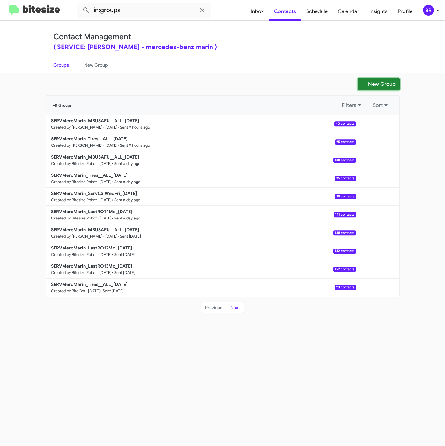
click at [370, 84] on button "New Group" at bounding box center [378, 84] width 42 height 12
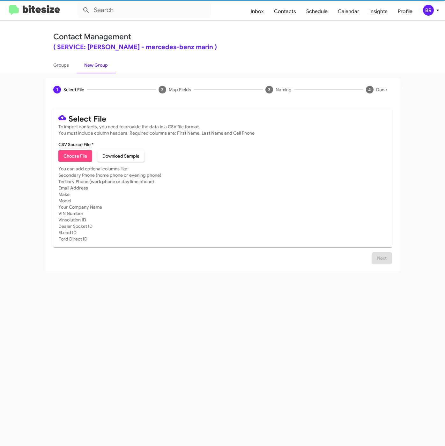
click at [85, 158] on span "Choose File" at bounding box center [75, 155] width 24 height 11
type input "SERVMercMarin_ServCSIWedFri_[DATE]"
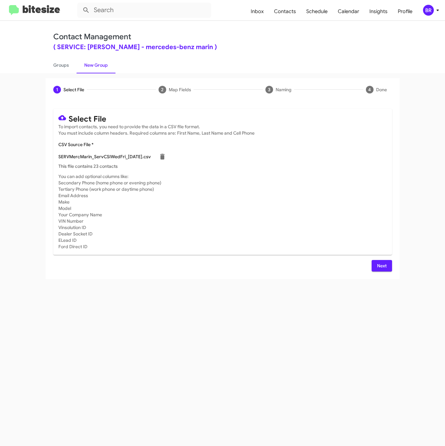
click at [378, 267] on span "Next" at bounding box center [382, 265] width 10 height 11
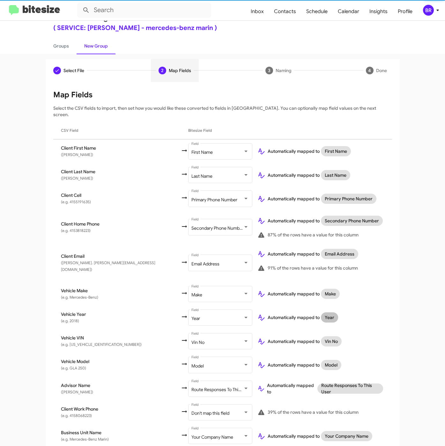
scroll to position [37, 0]
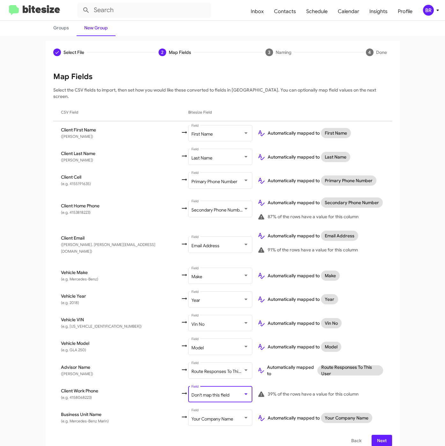
click at [191, 392] on span "Don't map this field" at bounding box center [210, 395] width 38 height 6
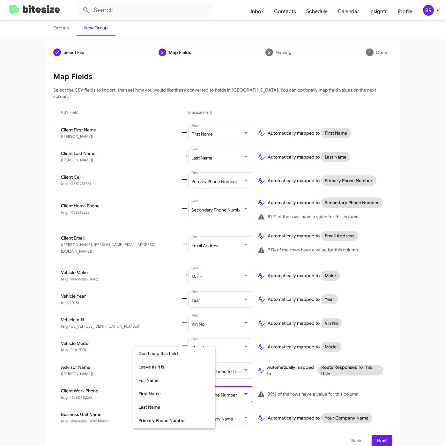
scroll to position [60, 0]
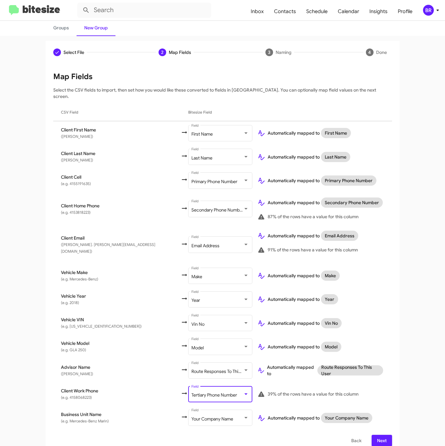
click at [377, 435] on span "Next" at bounding box center [382, 440] width 10 height 11
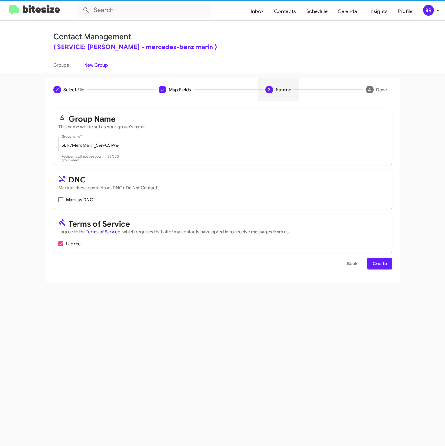
scroll to position [0, 0]
click at [370, 266] on button "Create" at bounding box center [379, 263] width 25 height 11
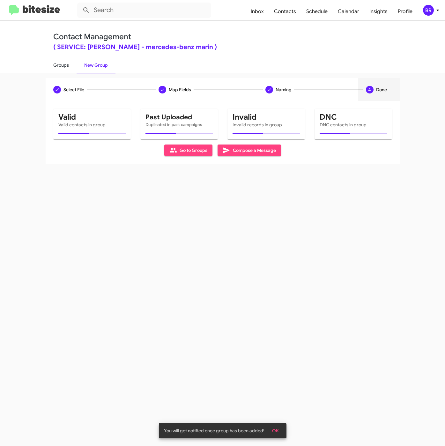
click at [57, 63] on link "Groups" at bounding box center [61, 65] width 31 height 17
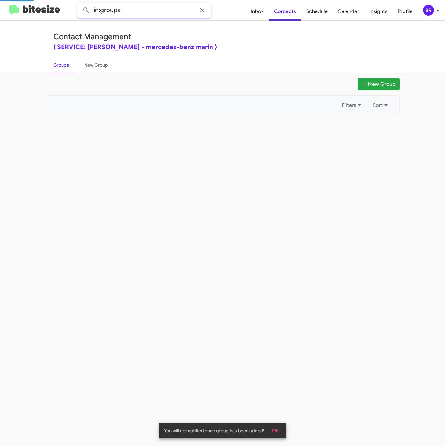
click at [141, 13] on input "in:groups" at bounding box center [144, 10] width 134 height 15
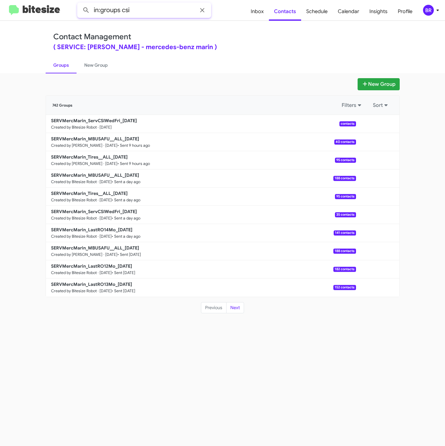
click at [141, 8] on input "in:groups csi" at bounding box center [144, 10] width 134 height 15
type input "in:groups csi"
click at [80, 4] on button at bounding box center [86, 10] width 13 height 13
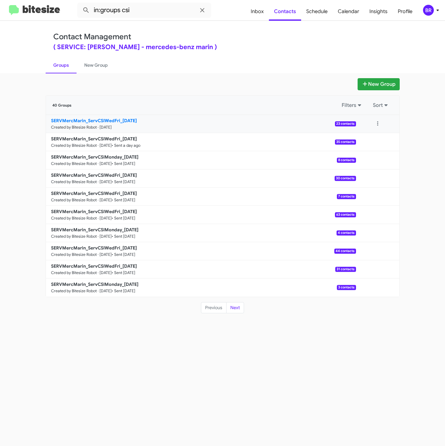
click at [107, 119] on b "SERVMercMarin_ServCSIWedFri_[DATE]" at bounding box center [94, 121] width 86 height 6
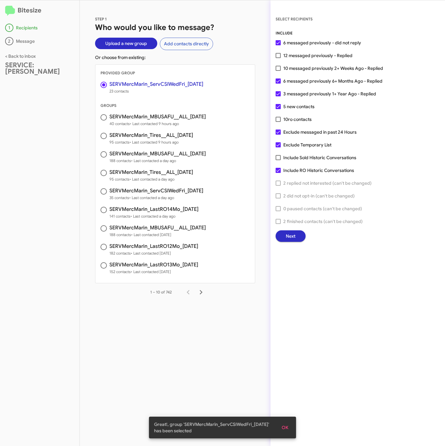
drag, startPoint x: 297, startPoint y: 55, endPoint x: 297, endPoint y: 61, distance: 5.7
click at [297, 55] on span "12 messaged previously - Replied" at bounding box center [317, 56] width 69 height 8
click at [278, 58] on input "12 messaged previously - Replied" at bounding box center [278, 58] width 0 height 0
checkbox input "true"
click at [291, 122] on span "10 ro contacts" at bounding box center [297, 119] width 28 height 8
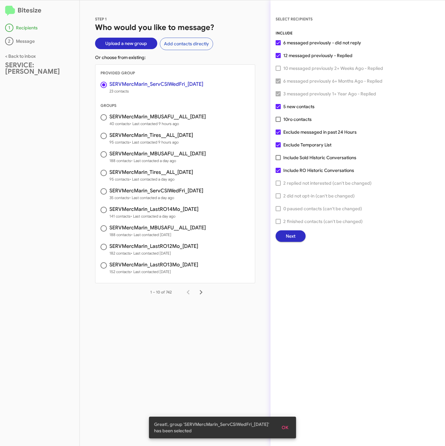
click at [278, 122] on input "10 ro contacts" at bounding box center [278, 122] width 0 height 0
checkbox input "true"
click at [291, 236] on span "Next" at bounding box center [291, 235] width 10 height 11
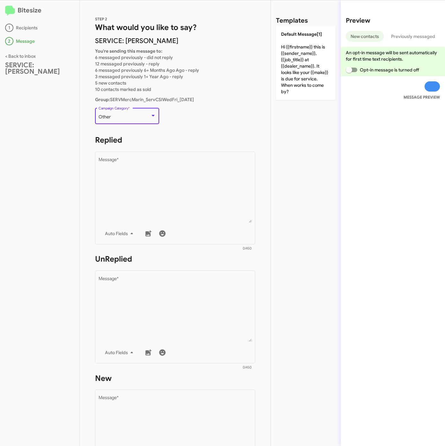
click at [129, 118] on div "Other" at bounding box center [125, 116] width 52 height 5
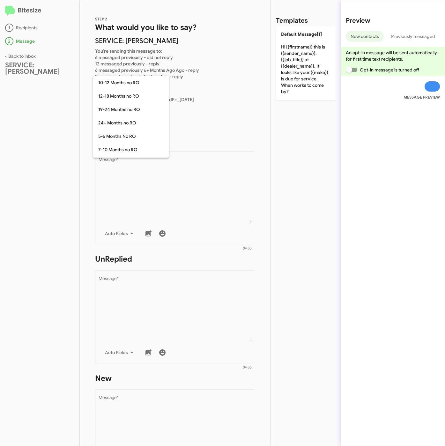
scroll to position [140, 0]
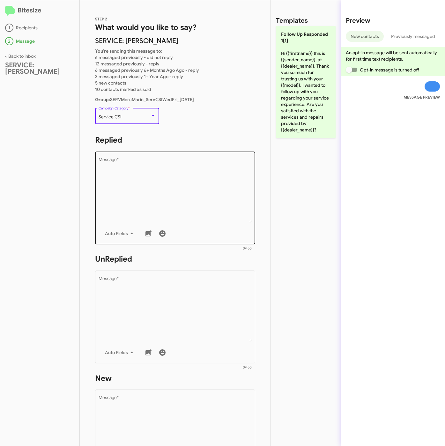
click at [134, 178] on textarea "Message *" at bounding box center [175, 190] width 153 height 65
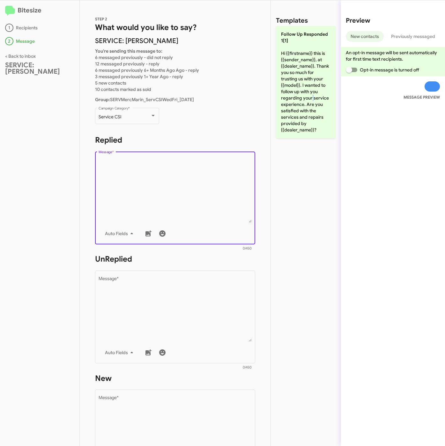
drag, startPoint x: 310, startPoint y: 98, endPoint x: 229, endPoint y: 233, distance: 158.2
click at [311, 98] on p "Follow Up Responded 1[1] Hi {{firstname}} this is {{sender_name}}, at {{dealer_…" at bounding box center [306, 82] width 60 height 112
type textarea "Hi {{firstname}} this is {{sender_name}}, at {{dealer_name}}. Thank you so much…"
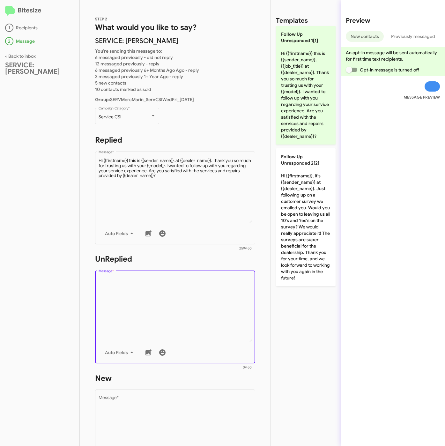
click at [189, 287] on textarea "Message *" at bounding box center [175, 308] width 153 height 65
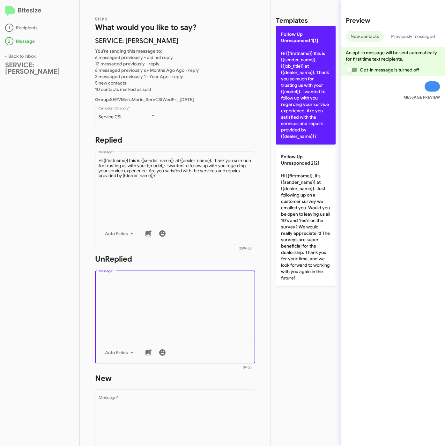
click at [292, 106] on p "Follow Up Unresponded 1[1] Hi {{firstname}} this is {{sender_name}}, {{job_titl…" at bounding box center [306, 85] width 60 height 119
type textarea "Hi {{firstname}} this is {{sender_name}}, {{job_title}} at {{dealer_name}}. Tha…"
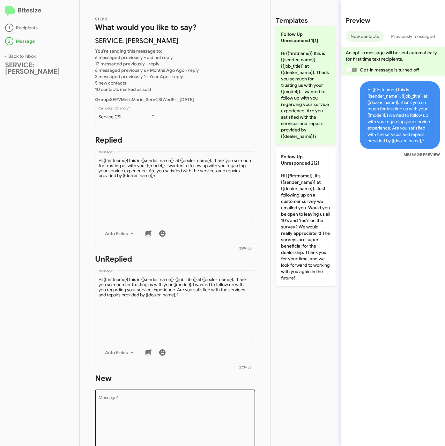
click at [201, 433] on textarea "Message *" at bounding box center [175, 428] width 153 height 65
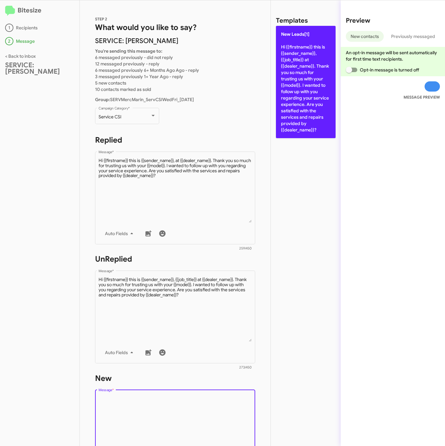
click at [304, 83] on p "New Leads[1] Hi {{firstname}} this is {{sender_name}}, {{job_title}} at {{deale…" at bounding box center [306, 82] width 60 height 112
type textarea "Hi {{firstname}} this is {{sender_name}}, {{job_title}} at {{dealer_name}}. Tha…"
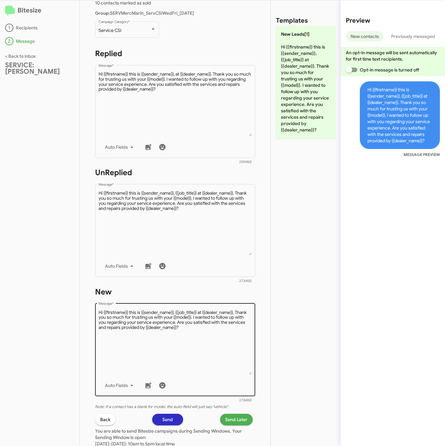
scroll to position [156, 0]
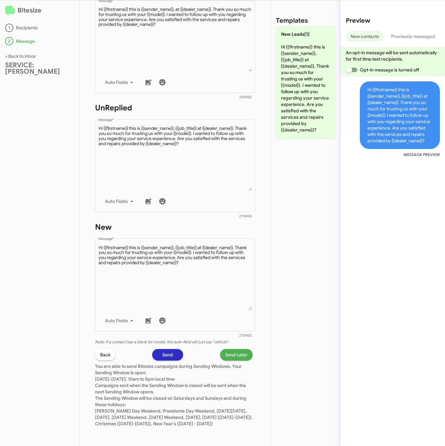
click at [232, 349] on span "Send Later" at bounding box center [236, 354] width 22 height 11
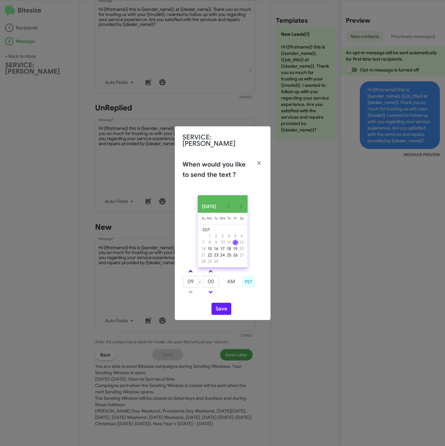
drag, startPoint x: 189, startPoint y: 270, endPoint x: 201, endPoint y: 281, distance: 16.2
click at [189, 270] on span at bounding box center [190, 272] width 4 height 4
type input "10"
drag, startPoint x: 211, startPoint y: 283, endPoint x: 203, endPoint y: 283, distance: 8.6
click at [203, 283] on input "00" at bounding box center [211, 282] width 16 height 12
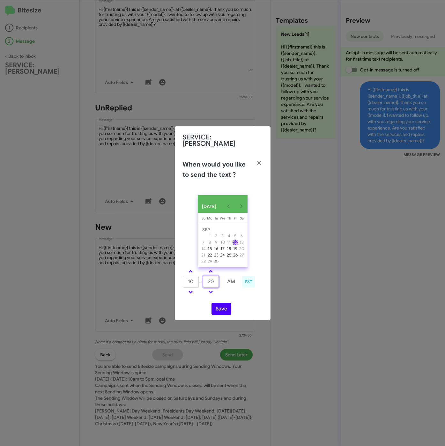
type input "20"
click at [224, 308] on button "Save" at bounding box center [221, 309] width 20 height 12
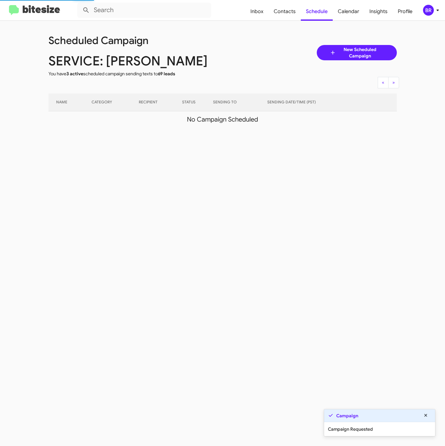
click at [443, 9] on mat-toolbar "Inbox Contacts Schedule Calendar Insights Profile BR" at bounding box center [222, 10] width 445 height 20
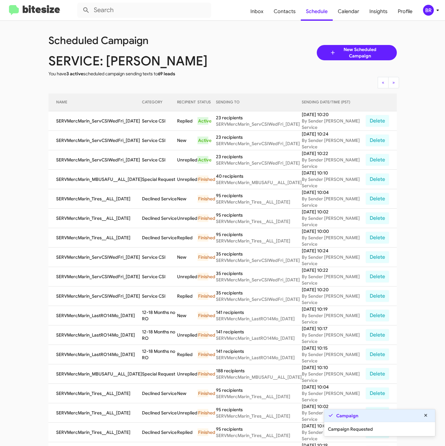
click at [426, 12] on div "BR" at bounding box center [428, 10] width 11 height 11
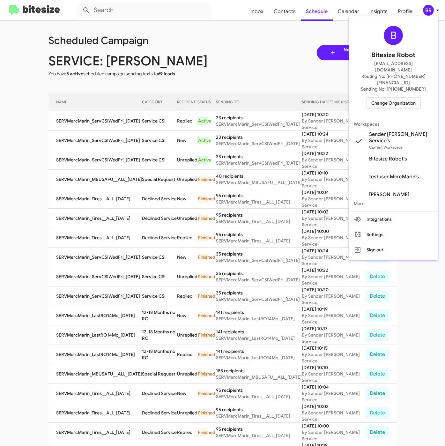
click at [146, 133] on div at bounding box center [222, 223] width 445 height 446
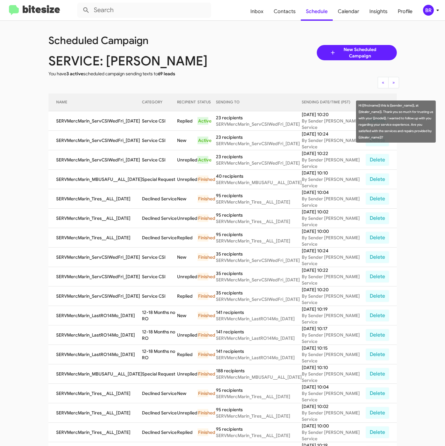
drag, startPoint x: 140, startPoint y: 122, endPoint x: 165, endPoint y: 125, distance: 26.0
click at [165, 125] on td "Service CSI" at bounding box center [159, 120] width 35 height 19
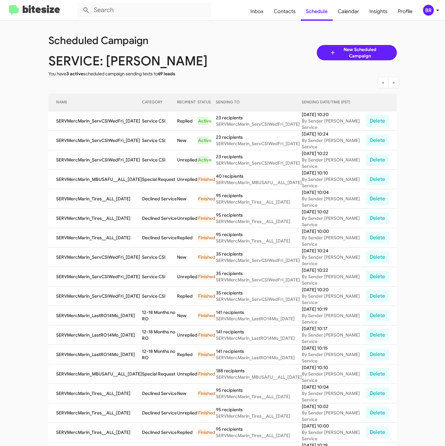
copy td "Service CSI"
click at [287, 12] on span "Contacts" at bounding box center [284, 11] width 32 height 18
type input "in:groups"
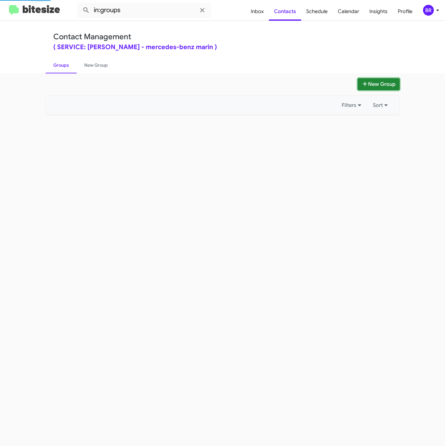
click at [371, 84] on button "New Group" at bounding box center [378, 84] width 42 height 12
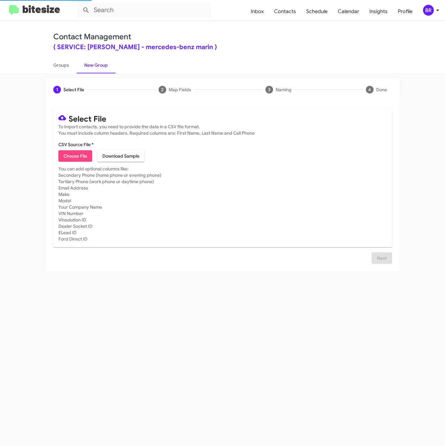
click at [71, 159] on span "Choose File" at bounding box center [75, 155] width 24 height 11
type input "SERVMercMarin_Tires__ALL_[DATE]"
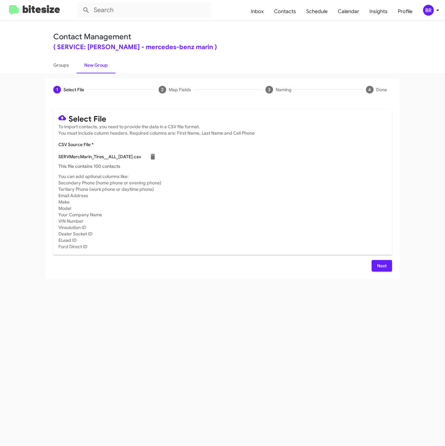
click at [385, 271] on span "Next" at bounding box center [382, 265] width 10 height 11
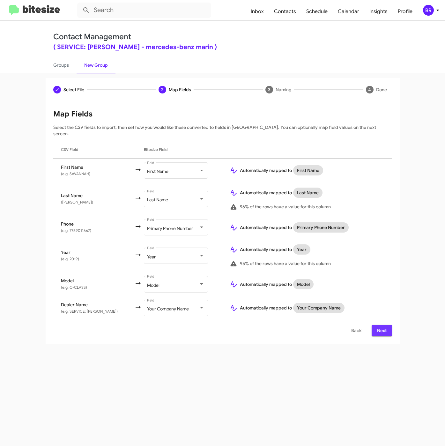
click at [377, 325] on span "Next" at bounding box center [382, 330] width 10 height 11
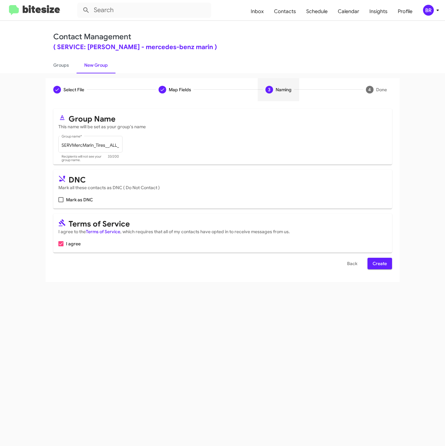
click at [379, 266] on span "Create" at bounding box center [379, 263] width 14 height 11
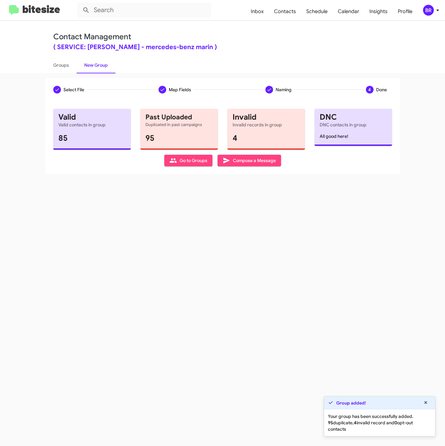
drag, startPoint x: 63, startPoint y: 64, endPoint x: 71, endPoint y: 76, distance: 13.5
click at [63, 64] on link "Groups" at bounding box center [61, 65] width 31 height 17
type input "in:groups"
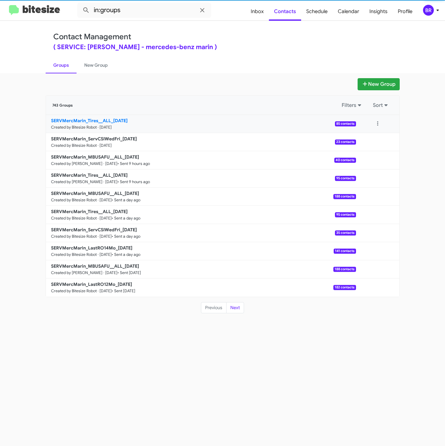
click at [87, 121] on b "SERVMercMarin_Tires__ALL_[DATE]" at bounding box center [89, 121] width 77 height 6
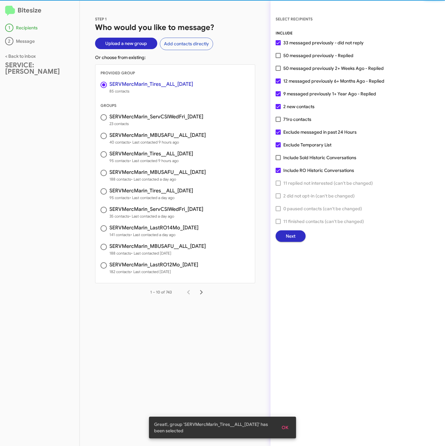
click at [320, 56] on span "50 messaged previously - Replied" at bounding box center [318, 56] width 70 height 8
click at [278, 58] on input "50 messaged previously - Replied" at bounding box center [278, 58] width 0 height 0
checkbox input "true"
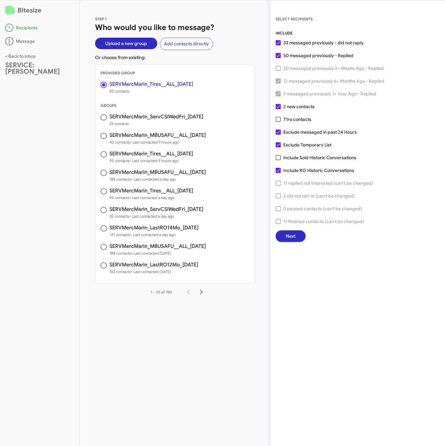
click at [305, 147] on span "Exclude Temporary List" at bounding box center [307, 145] width 48 height 8
click at [278, 147] on input "Exclude Temporary List" at bounding box center [278, 147] width 0 height 0
checkbox input "false"
click at [280, 119] on span at bounding box center [278, 119] width 5 height 5
click at [278, 122] on input "71 ro contacts" at bounding box center [278, 122] width 0 height 0
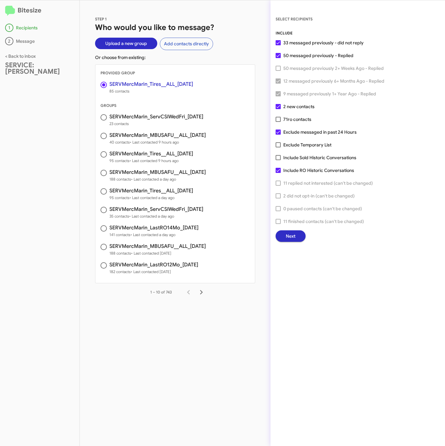
checkbox input "true"
click at [296, 239] on button "Next" at bounding box center [291, 235] width 30 height 11
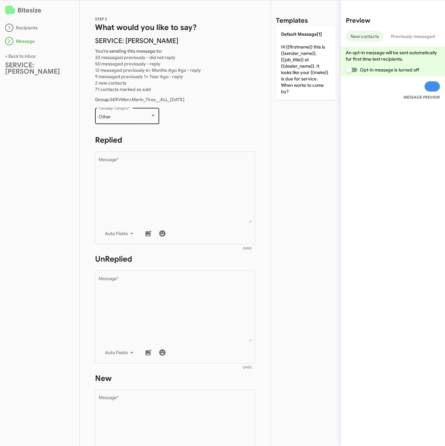
click at [116, 111] on div "Other Campaign Category *" at bounding box center [127, 116] width 57 height 18
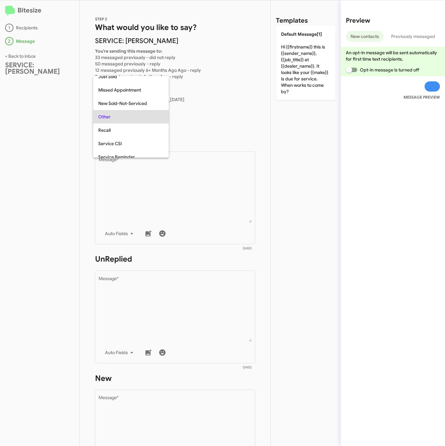
scroll to position [107, 0]
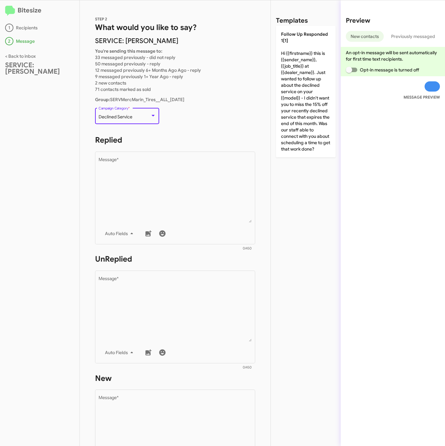
click at [116, 111] on div "Declined Service Campaign Category *" at bounding box center [127, 116] width 57 height 18
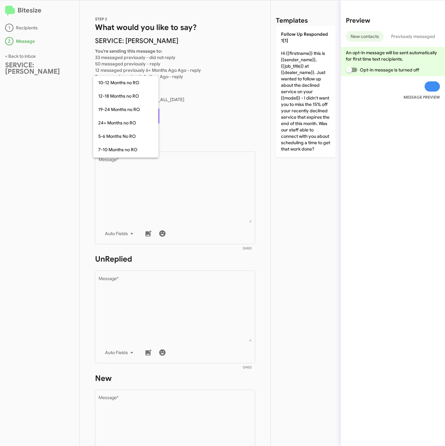
scroll to position [73, 0]
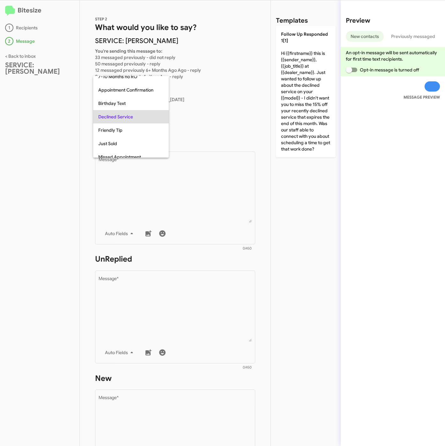
click at [116, 111] on span "Declined Service" at bounding box center [130, 116] width 65 height 13
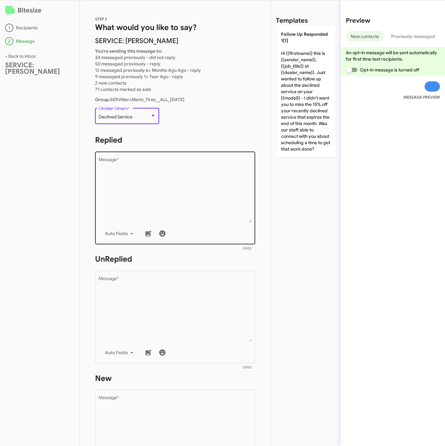
click at [135, 186] on textarea "Message *" at bounding box center [175, 190] width 153 height 65
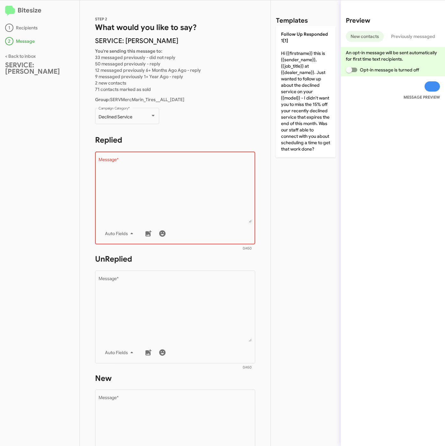
click at [154, 193] on textarea "Message *" at bounding box center [175, 190] width 153 height 65
paste textarea ""Hi {{firstname}} it's {{sender_name}}, at {{dealer_name}}. Thanks for being ou…"
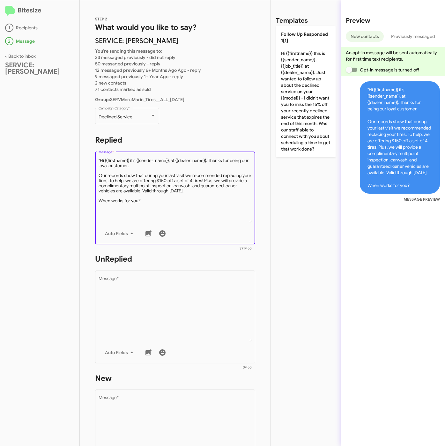
click at [100, 160] on textarea "Message *" at bounding box center [175, 190] width 153 height 65
type textarea "Hi {{firstname}} it's {{sender_name}}, at {{dealer_name}}. Thanks for being our…"
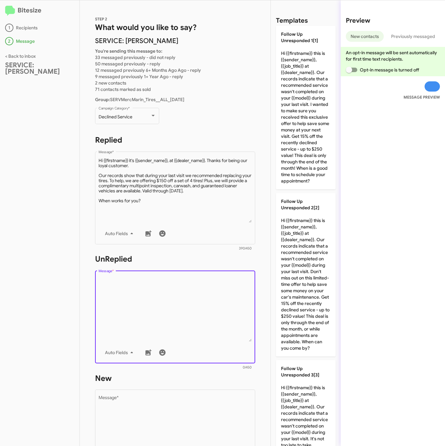
click at [144, 295] on textarea "Message *" at bounding box center [175, 308] width 153 height 65
paste textarea ""Hi {{firstname}} it's {{sender_name}}, {{job_title}} at {{dealer_name}}. Thank…"
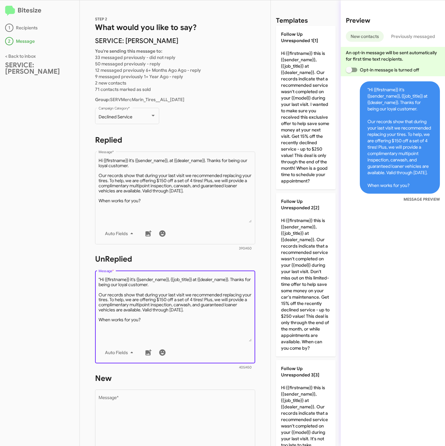
click at [102, 278] on textarea "Message *" at bounding box center [175, 308] width 153 height 65
click at [100, 278] on textarea "Message *" at bounding box center [175, 308] width 153 height 65
type textarea "Hi {{firstname}} it's {{sender_name}}, {{job_title}} at {{dealer_name}}. Thanks…"
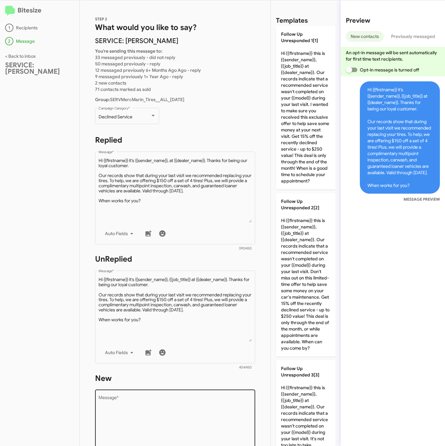
click at [157, 419] on textarea "Message *" at bounding box center [175, 428] width 153 height 65
paste textarea ""Hi {{firstname}} it's {{sender_name}}, {{job_title}} at {{dealer_name}}. Thank…"
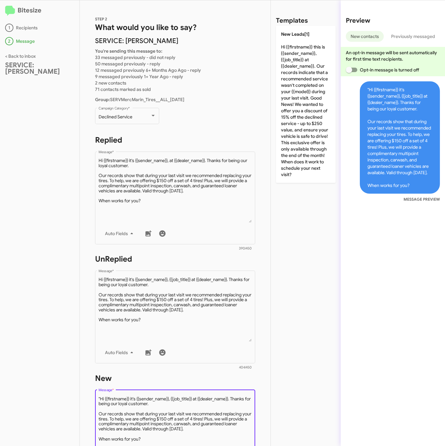
click at [101, 398] on textarea "Message *" at bounding box center [175, 428] width 153 height 65
type textarea "Hi {{firstname}} it's {{sender_name}}, {{job_title}} at {{dealer_name}}. Thanks…"
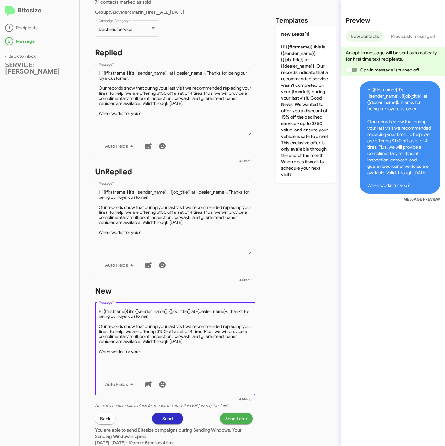
scroll to position [156, 0]
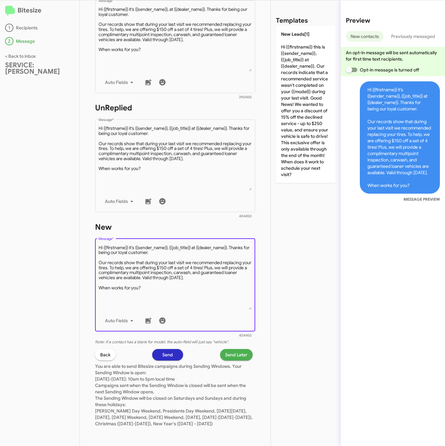
click at [225, 349] on span "Send Later" at bounding box center [236, 354] width 22 height 11
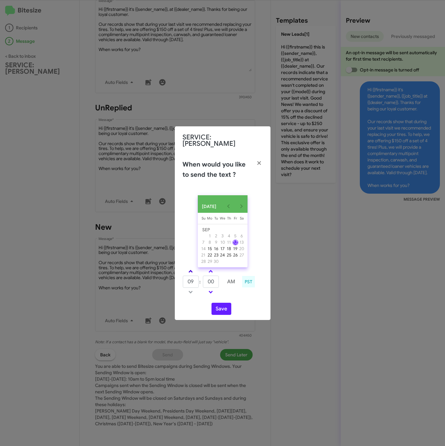
click at [192, 271] on link at bounding box center [190, 271] width 11 height 7
type input "10"
click at [217, 309] on button "Save" at bounding box center [221, 309] width 20 height 12
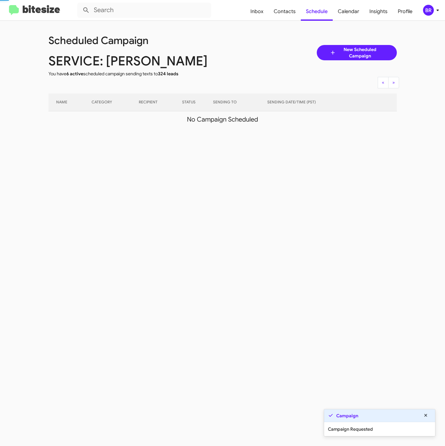
click at [421, 10] on button "BR" at bounding box center [427, 10] width 20 height 11
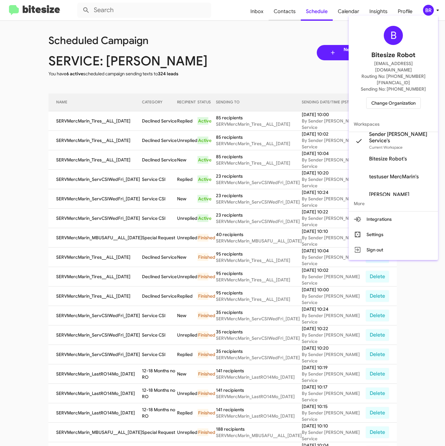
click at [288, 12] on div at bounding box center [222, 223] width 445 height 446
click at [288, 12] on span "Contacts" at bounding box center [284, 11] width 32 height 18
type input "in:groups"
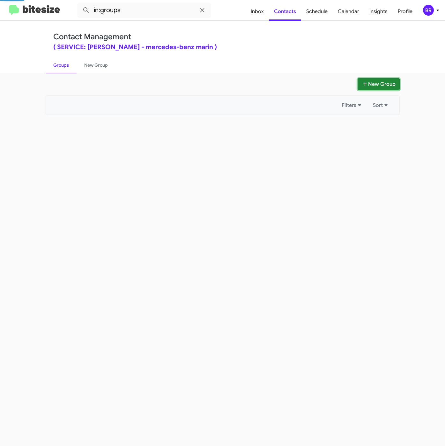
click at [373, 85] on button "New Group" at bounding box center [378, 84] width 42 height 12
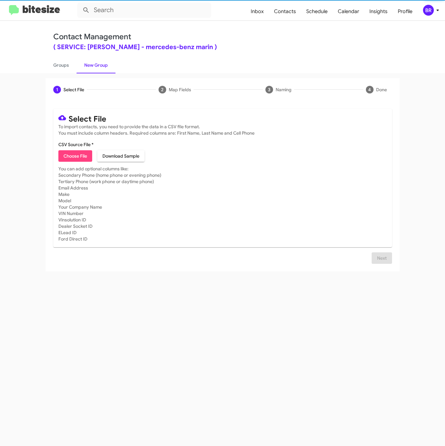
click at [72, 152] on span "Choose File" at bounding box center [75, 155] width 24 height 11
type input "SERVMercMarin_AlignmentFU__ALL_[DATE]"
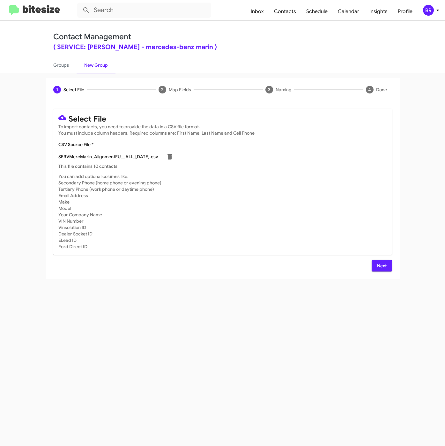
click at [385, 265] on span "Next" at bounding box center [382, 265] width 10 height 11
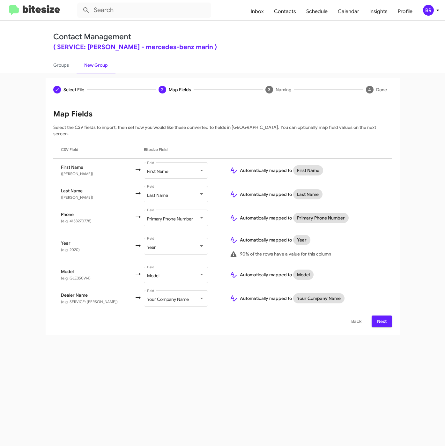
click at [379, 307] on div "Map Fields Select the CSV fields to import, then set how you would like these c…" at bounding box center [222, 218] width 339 height 218
click at [381, 315] on span "Next" at bounding box center [382, 320] width 10 height 11
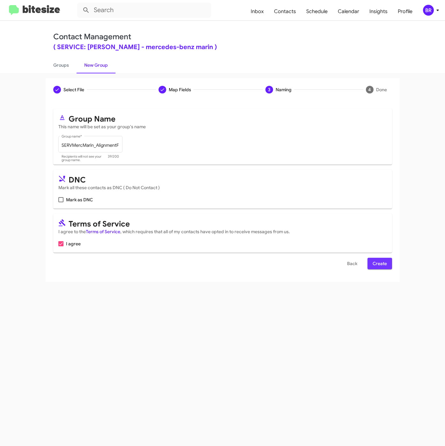
click at [378, 262] on span "Create" at bounding box center [379, 263] width 14 height 11
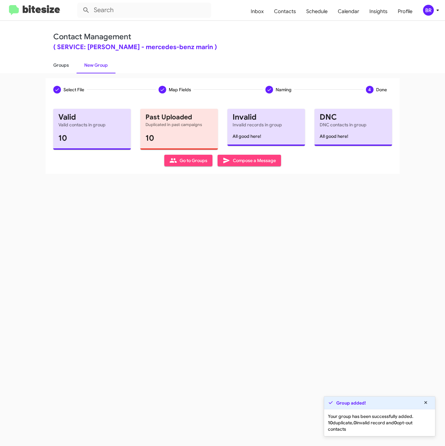
click at [50, 68] on link "Groups" at bounding box center [61, 65] width 31 height 17
type input "in:groups"
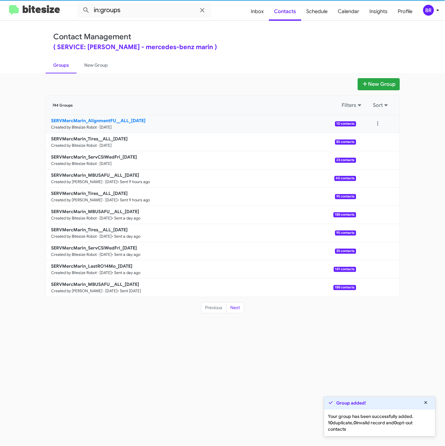
click at [96, 121] on b "SERVMercMarin_AlignmentFU__ALL_[DATE]" at bounding box center [98, 121] width 94 height 6
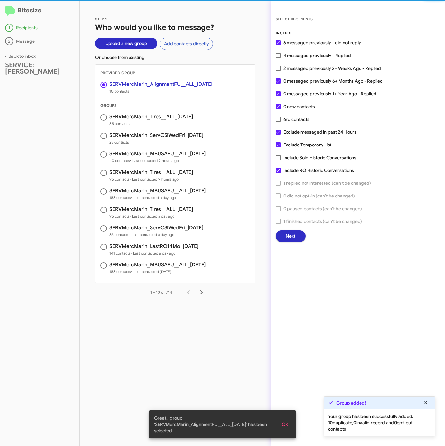
click at [303, 57] on span "4 messaged previously - Replied" at bounding box center [317, 56] width 68 height 8
click at [278, 58] on input "4 messaged previously - Replied" at bounding box center [278, 58] width 0 height 0
checkbox input "true"
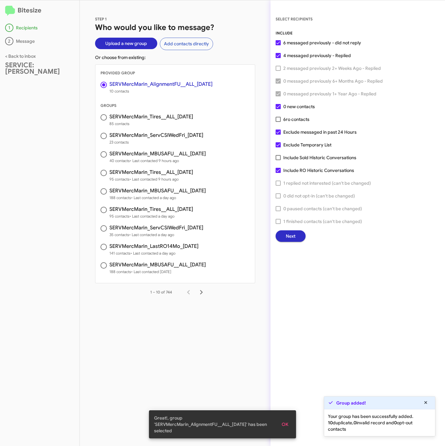
click at [295, 120] on span "ro contacts" at bounding box center [298, 119] width 24 height 6
click at [278, 122] on input "6 ro contacts" at bounding box center [278, 122] width 0 height 0
checkbox input "true"
click at [293, 145] on span "Exclude Temporary List" at bounding box center [307, 145] width 48 height 8
click at [278, 147] on input "Exclude Temporary List" at bounding box center [278, 147] width 0 height 0
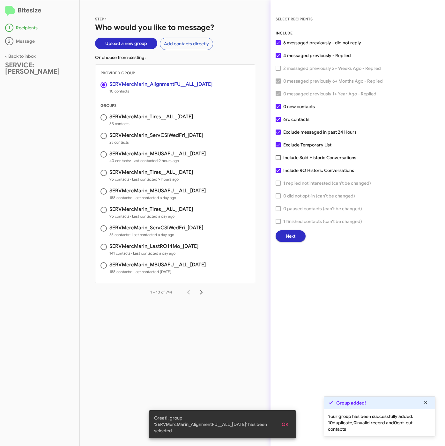
checkbox input "false"
click at [289, 237] on span "Next" at bounding box center [291, 235] width 10 height 11
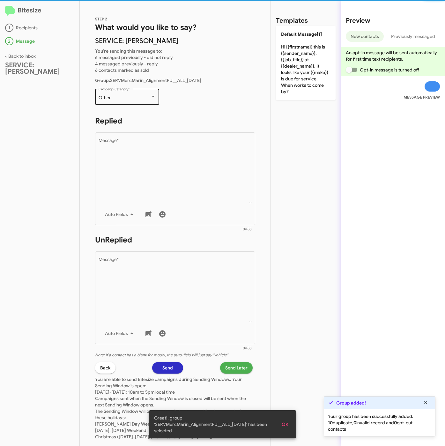
click at [117, 99] on div "Other" at bounding box center [125, 97] width 52 height 5
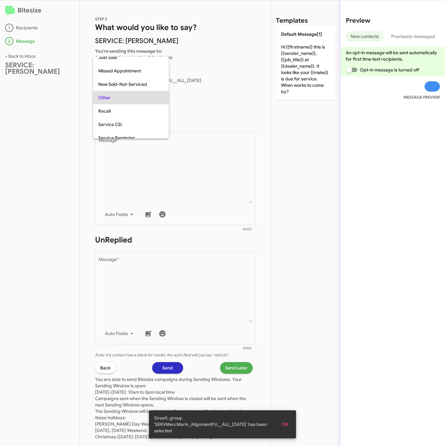
scroll to position [107, 0]
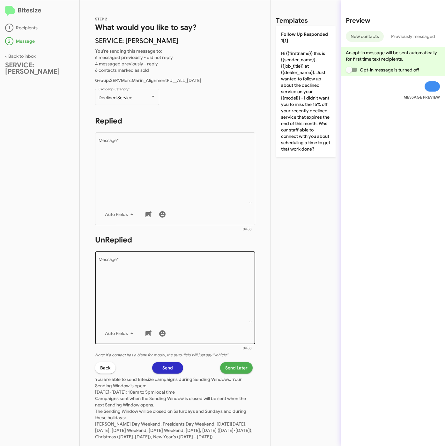
click at [135, 285] on textarea "Message *" at bounding box center [175, 289] width 153 height 65
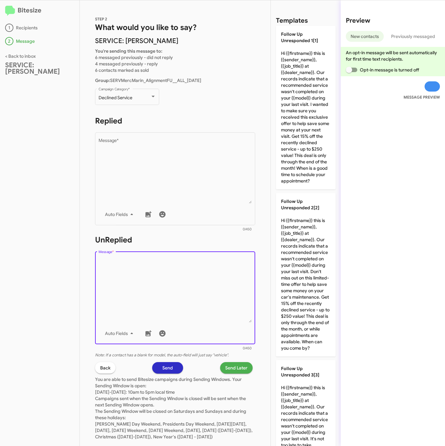
paste textarea ""Hi {{firstname}} it's {{sender_name}}, {{job_title}} at {{dealer_name}}. Just …"
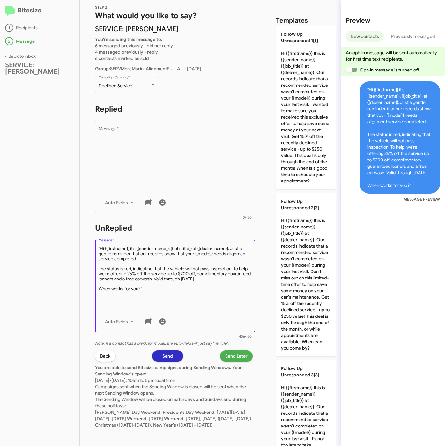
scroll to position [18, 0]
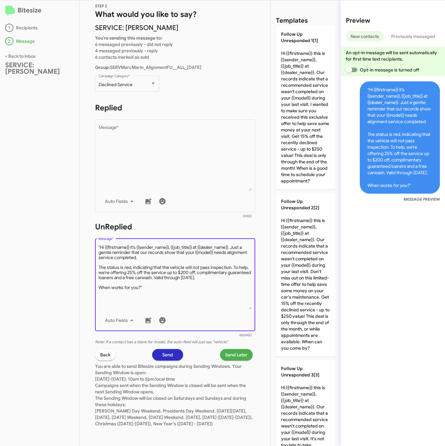
type textarea ""Hi {{firstname}} it's {{sender_name}}, {{job_title}} at {{dealer_name}}. Just …"
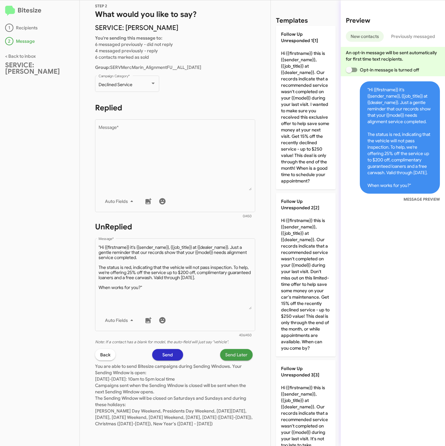
click at [228, 349] on span "Send Later" at bounding box center [236, 354] width 22 height 11
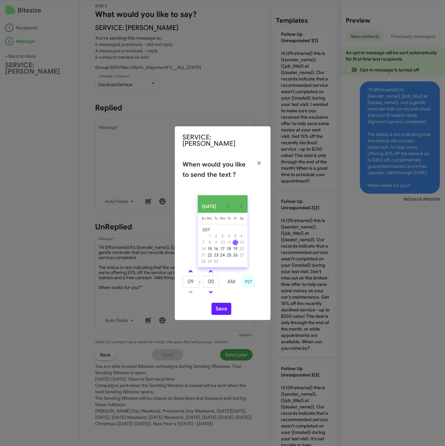
drag, startPoint x: 188, startPoint y: 265, endPoint x: 203, endPoint y: 275, distance: 17.5
click at [189, 268] on link at bounding box center [190, 271] width 11 height 7
type input "10"
drag, startPoint x: 210, startPoint y: 281, endPoint x: 202, endPoint y: 281, distance: 8.6
click at [202, 281] on tr "10 : 00 AM" at bounding box center [210, 281] width 57 height 13
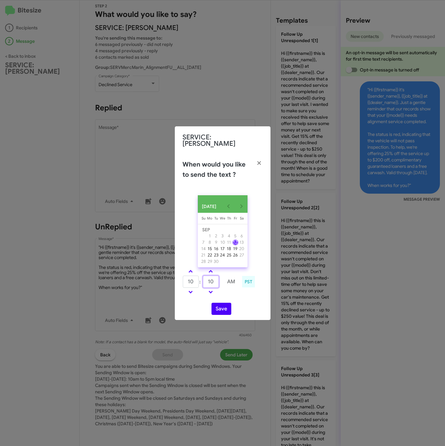
type input "10"
click at [218, 303] on button "Save" at bounding box center [221, 309] width 20 height 12
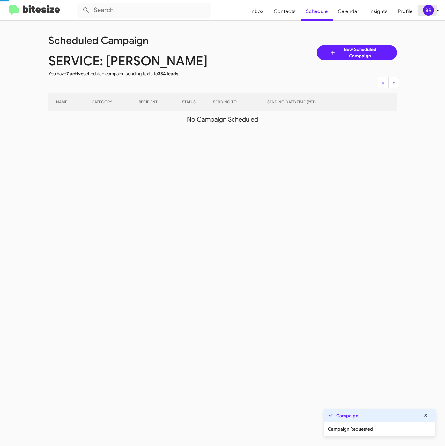
click at [426, 11] on div "BR" at bounding box center [428, 10] width 11 height 11
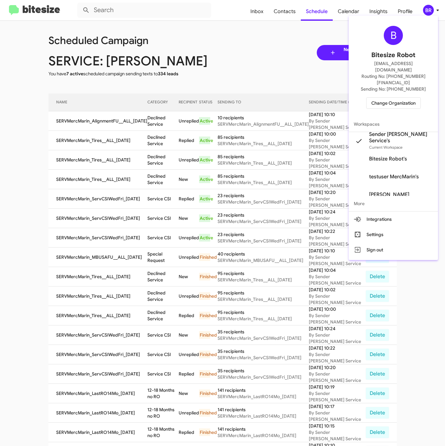
click at [286, 13] on div at bounding box center [222, 223] width 445 height 446
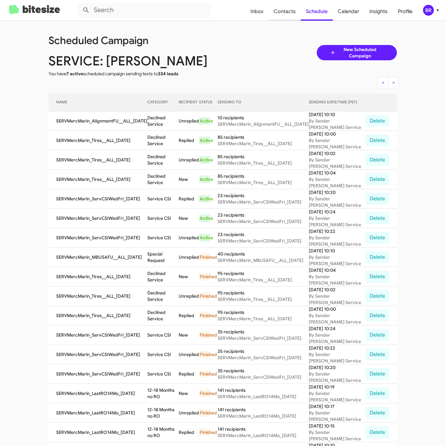
click at [286, 12] on span "Contacts" at bounding box center [284, 11] width 32 height 18
type input "in:groups"
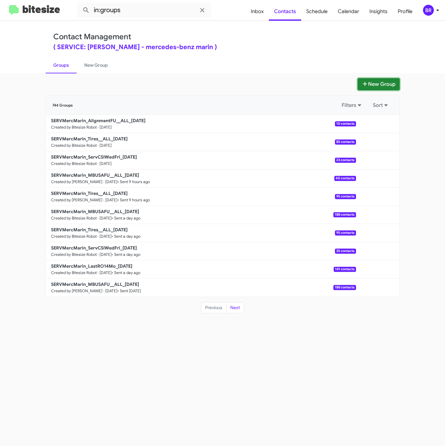
click at [376, 82] on button "New Group" at bounding box center [378, 84] width 42 height 12
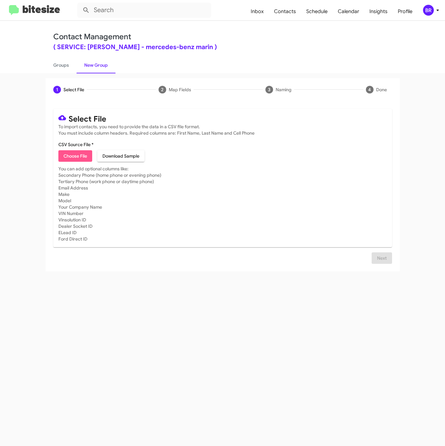
click at [79, 158] on span "Choose File" at bounding box center [75, 155] width 24 height 11
type input "SERVMercMarin_BatteryFU__ALL_[DATE]"
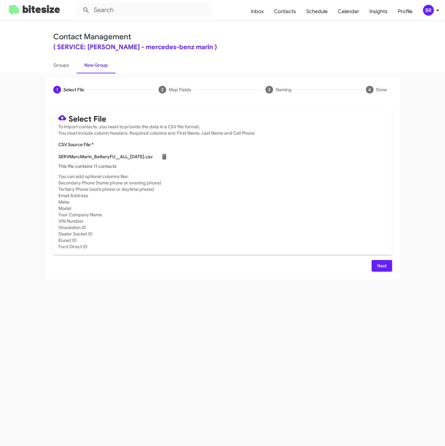
click at [377, 268] on span "Next" at bounding box center [382, 265] width 10 height 11
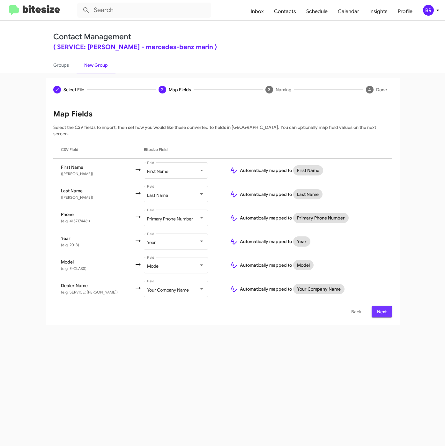
click at [386, 306] on span "Next" at bounding box center [382, 311] width 10 height 11
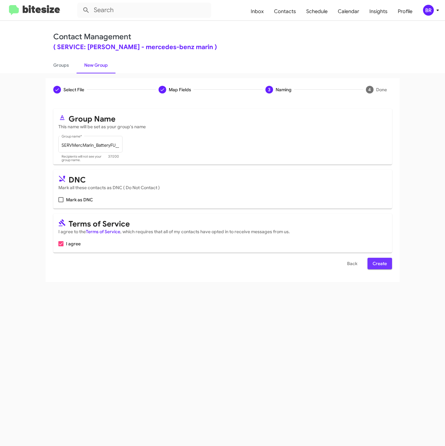
click at [390, 264] on button "Create" at bounding box center [379, 263] width 25 height 11
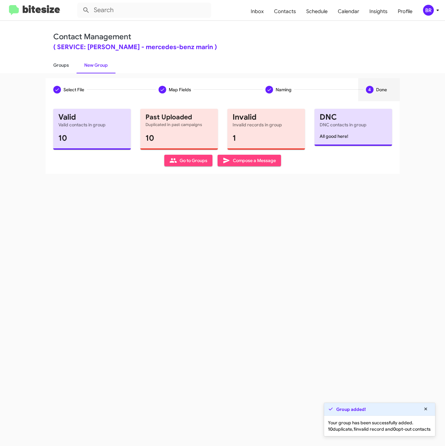
click at [69, 65] on link "Groups" at bounding box center [61, 65] width 31 height 17
type input "in:groups"
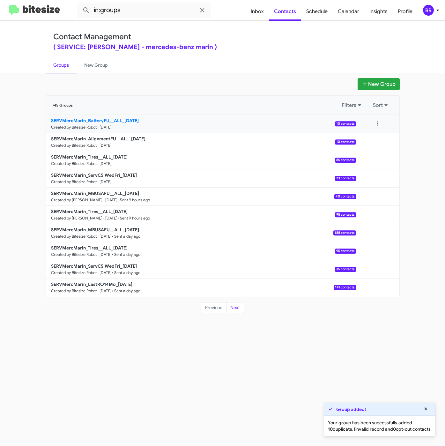
click at [103, 122] on b "SERVMercMarin_BatteryFU__ALL_[DATE]" at bounding box center [95, 121] width 88 height 6
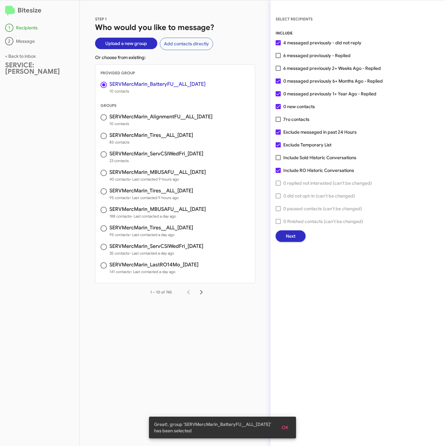
click at [294, 56] on span "6 messaged previously - Replied" at bounding box center [316, 56] width 67 height 8
click at [278, 58] on input "6 messaged previously - Replied" at bounding box center [278, 58] width 0 height 0
checkbox input "true"
drag, startPoint x: 294, startPoint y: 119, endPoint x: 294, endPoint y: 128, distance: 9.6
click at [294, 120] on span "ro contacts" at bounding box center [298, 119] width 24 height 6
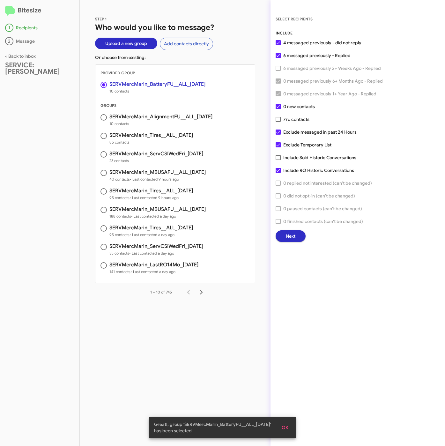
click at [278, 122] on input "7 ro contacts" at bounding box center [278, 122] width 0 height 0
checkbox input "true"
click at [294, 143] on span "Exclude Temporary List" at bounding box center [307, 145] width 48 height 8
click at [278, 147] on input "Exclude Temporary List" at bounding box center [278, 147] width 0 height 0
checkbox input "false"
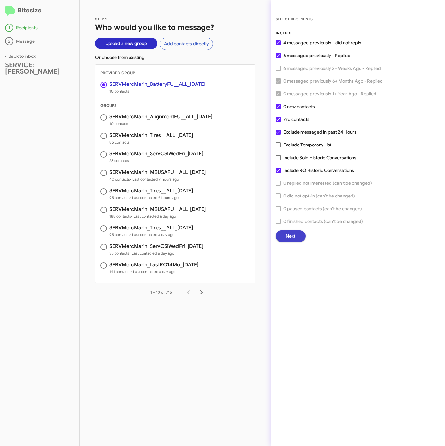
click at [295, 234] on span "Next" at bounding box center [291, 235] width 10 height 11
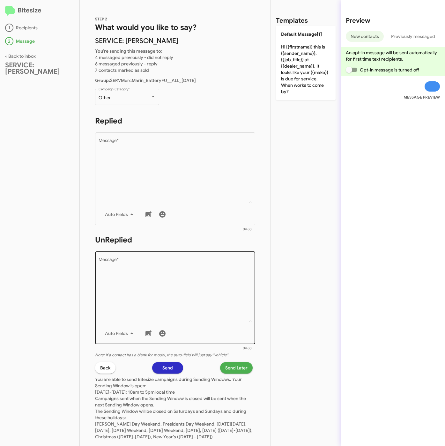
click at [174, 302] on textarea "Message *" at bounding box center [175, 289] width 153 height 65
paste textarea ""Hi {{firstname}} it's {{sender_name}}, {{job_title}} at {{dealer_name}}. Just …"
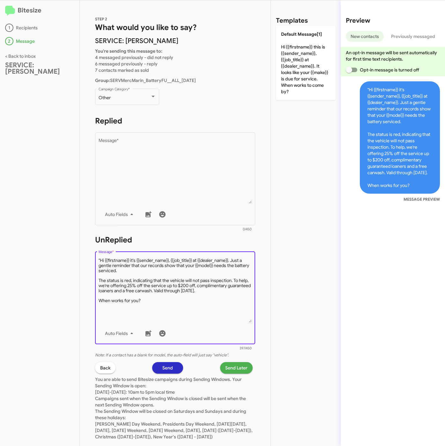
click at [100, 258] on textarea "Message *" at bounding box center [175, 289] width 153 height 65
type textarea "Hi {{firstname}} it's {{sender_name}}, {{job_title}} at {{dealer_name}}. Just a…"
click at [225, 369] on span "Send Later" at bounding box center [236, 367] width 22 height 11
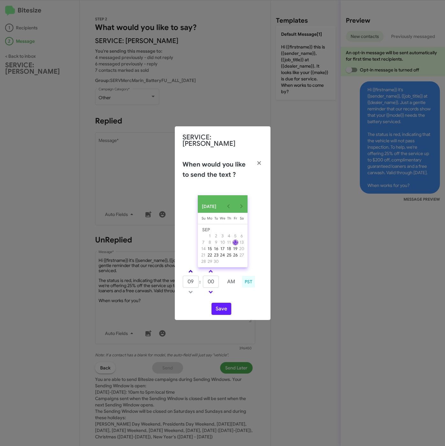
click at [190, 268] on link at bounding box center [190, 271] width 11 height 7
type input "10"
drag, startPoint x: 211, startPoint y: 284, endPoint x: 196, endPoint y: 282, distance: 14.9
click at [196, 282] on tr "10 : 00 AM" at bounding box center [210, 281] width 57 height 13
type input "20"
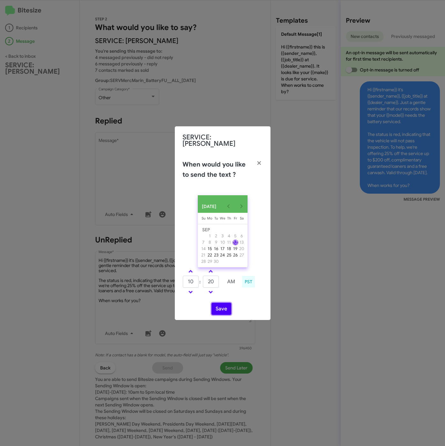
click at [219, 310] on button "Save" at bounding box center [221, 309] width 20 height 12
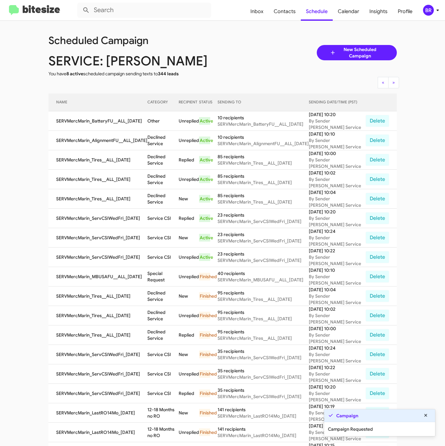
click at [431, 11] on div "BR" at bounding box center [428, 10] width 11 height 11
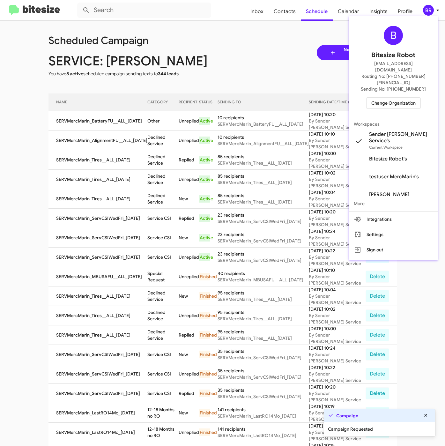
drag, startPoint x: 236, startPoint y: 40, endPoint x: 272, endPoint y: 34, distance: 36.5
click at [236, 40] on div at bounding box center [222, 223] width 445 height 446
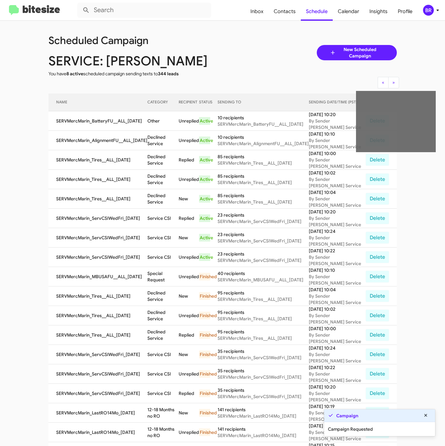
click at [371, 121] on div "Hi {{firstname}} it's {{sender_name}}, {{job_title}} at {{dealer_name}}. Just a…" at bounding box center [396, 121] width 80 height 61
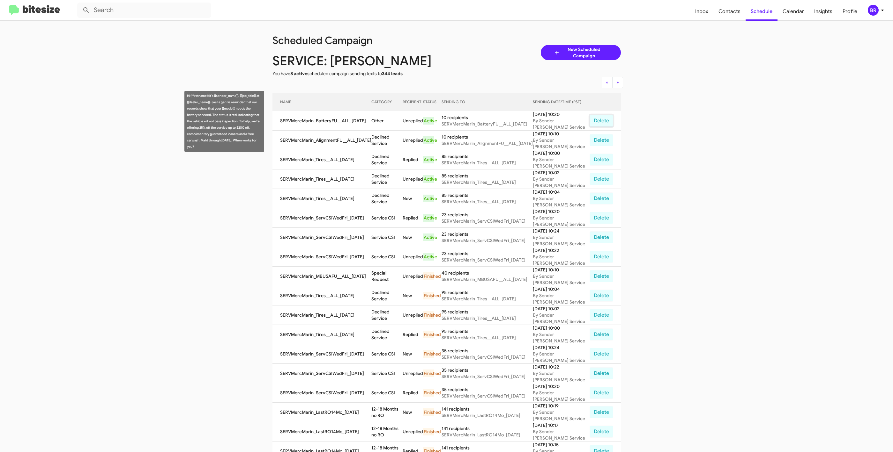
click at [445, 118] on button "Delete" at bounding box center [601, 121] width 24 height 12
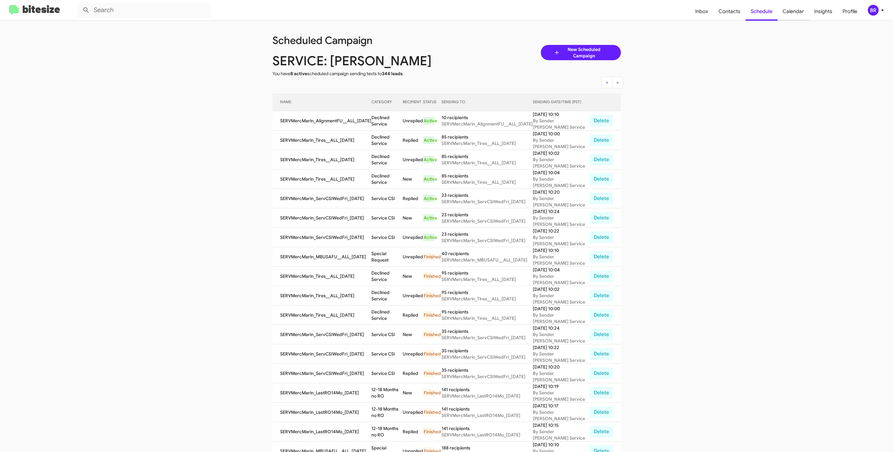
drag, startPoint x: 735, startPoint y: 11, endPoint x: 809, endPoint y: 10, distance: 74.0
click at [445, 11] on span "Contacts" at bounding box center [729, 11] width 32 height 18
type input "in:groups"
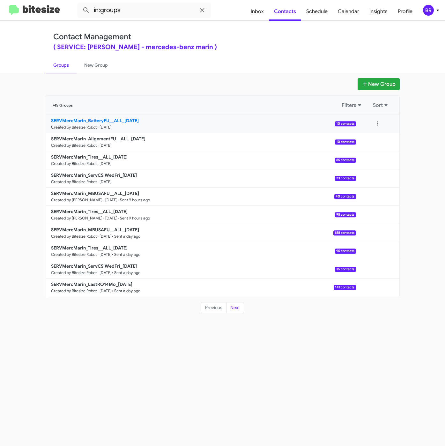
click at [128, 118] on b "SERVMercMarin_BatteryFU__ALL_[DATE]" at bounding box center [95, 121] width 88 height 6
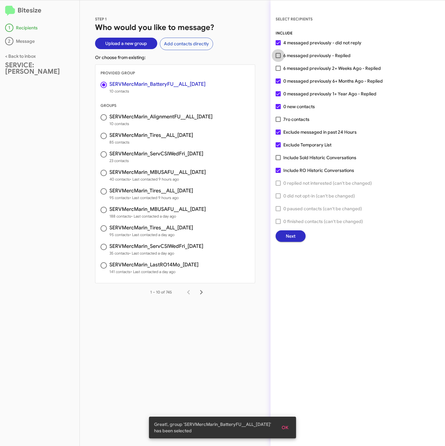
click at [299, 55] on span "6 messaged previously - Replied" at bounding box center [316, 56] width 67 height 8
click at [278, 58] on input "6 messaged previously - Replied" at bounding box center [278, 58] width 0 height 0
checkbox input "true"
click at [293, 119] on span "ro contacts" at bounding box center [298, 119] width 24 height 6
click at [278, 122] on input "7 ro contacts" at bounding box center [278, 122] width 0 height 0
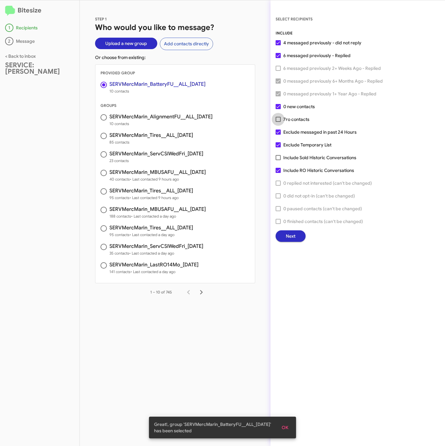
checkbox input "true"
click at [293, 144] on span "Exclude Temporary List" at bounding box center [307, 145] width 48 height 8
click at [278, 147] on input "Exclude Temporary List" at bounding box center [278, 147] width 0 height 0
checkbox input "false"
click at [290, 237] on span "Next" at bounding box center [291, 235] width 10 height 11
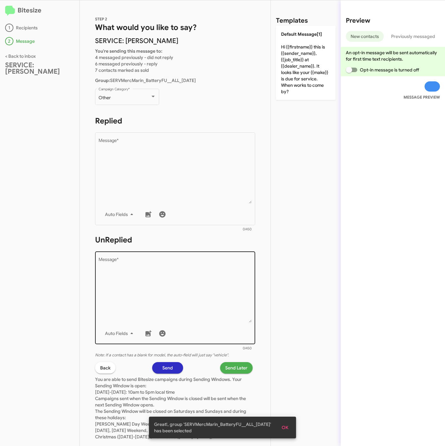
click at [191, 273] on textarea "Message *" at bounding box center [175, 289] width 153 height 65
paste textarea ""Hi {{firstname}} it's {{sender_name}}, {{job_title}} at {{dealer_name}}. Just …"
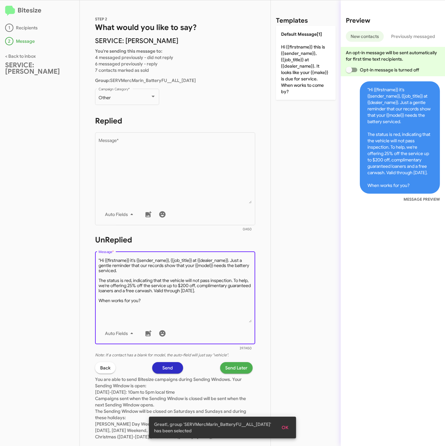
click at [100, 258] on textarea "Message *" at bounding box center [175, 289] width 153 height 65
type textarea "Hi {{firstname}} it's {{sender_name}}, {{job_title}} at {{dealer_name}}. Just a…"
click at [122, 100] on div "Other" at bounding box center [125, 97] width 52 height 5
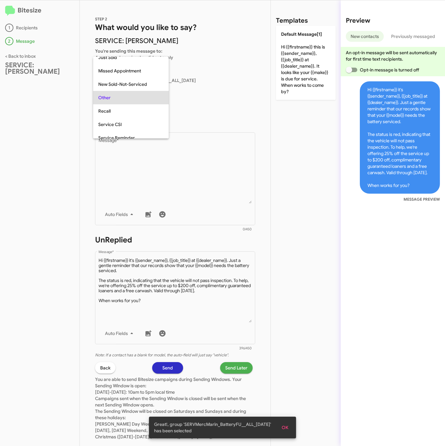
scroll to position [107, 0]
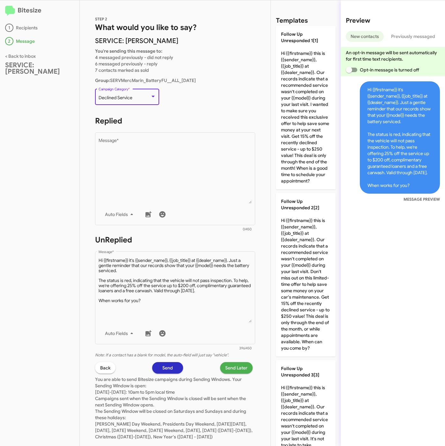
click at [66, 154] on div "Bitesize 1 Recipients 2 Message < Back to inbox SERVICE: [PERSON_NAME]" at bounding box center [40, 222] width 80 height 445
click at [235, 370] on span "Send Later" at bounding box center [236, 367] width 22 height 11
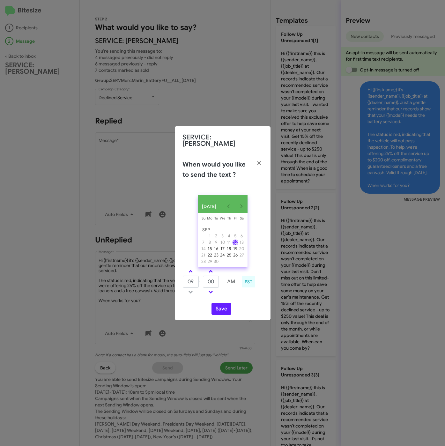
drag, startPoint x: 188, startPoint y: 269, endPoint x: 202, endPoint y: 275, distance: 14.9
click at [189, 270] on span at bounding box center [190, 272] width 4 height 4
type input "10"
drag, startPoint x: 211, startPoint y: 279, endPoint x: 204, endPoint y: 280, distance: 7.5
click at [204, 279] on input "00" at bounding box center [211, 282] width 16 height 12
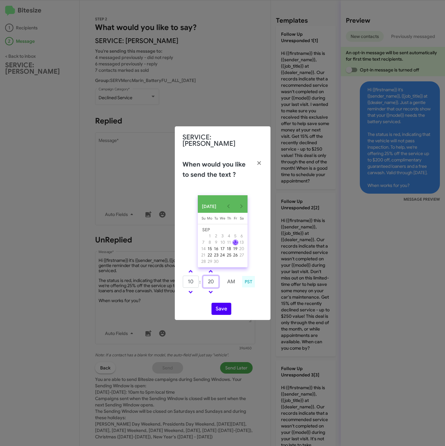
type input "20"
click at [221, 306] on button "Save" at bounding box center [221, 309] width 20 height 12
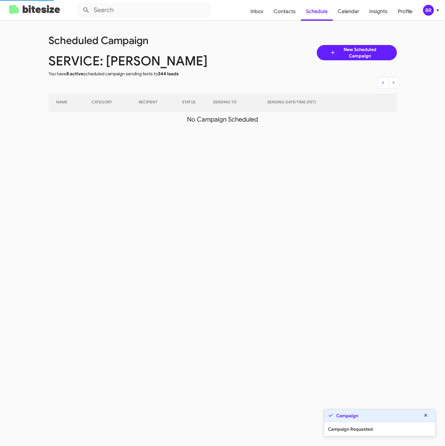
click at [434, 9] on icon at bounding box center [438, 10] width 8 height 8
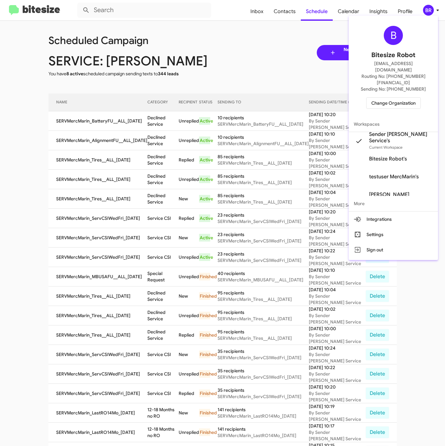
click at [378, 98] on span "Change Organization" at bounding box center [393, 103] width 44 height 11
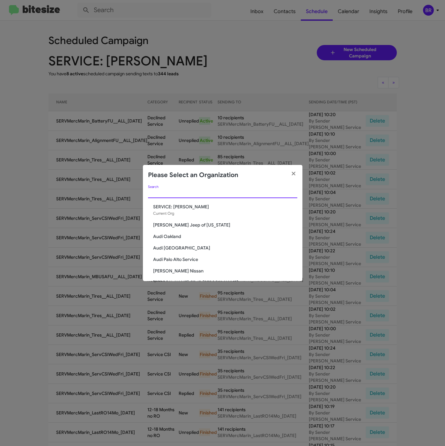
click at [169, 193] on input "Search" at bounding box center [222, 193] width 149 height 5
paste input "Service Marin Luxur"
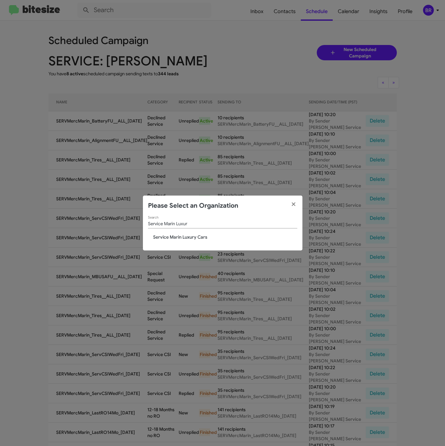
click at [181, 226] on input "Service Marin Luxur" at bounding box center [222, 223] width 149 height 5
paste input "Volvo Cars Marin"
type input "Volvo Cars Marin"
click at [175, 237] on span "Volvo Cars Marin" at bounding box center [225, 237] width 144 height 6
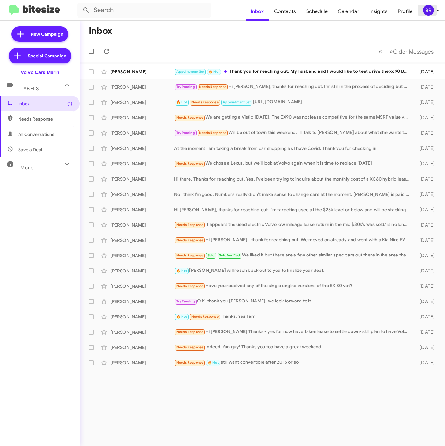
click at [439, 8] on icon at bounding box center [438, 10] width 8 height 8
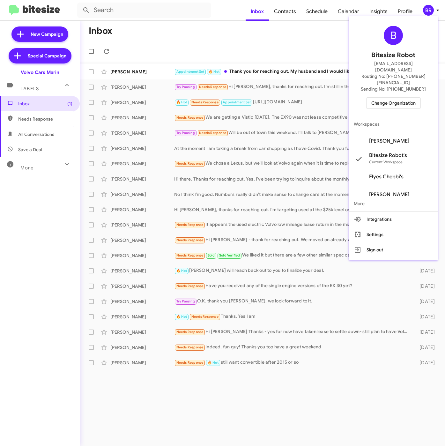
click at [394, 132] on span "[PERSON_NAME]" at bounding box center [393, 141] width 89 height 18
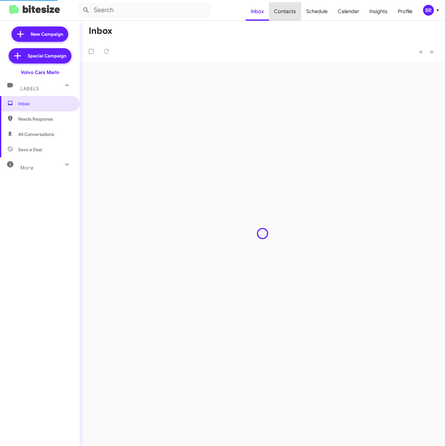
click at [285, 9] on span "Contacts" at bounding box center [285, 11] width 32 height 18
type input "in:groups"
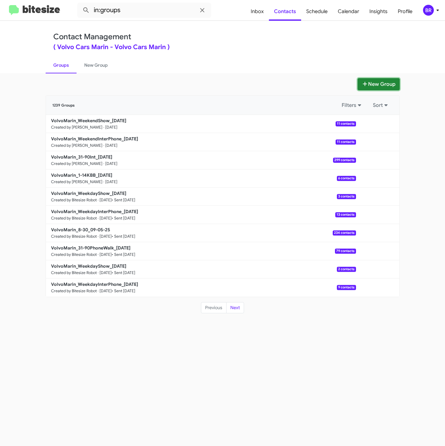
click at [383, 82] on button "New Group" at bounding box center [378, 84] width 42 height 12
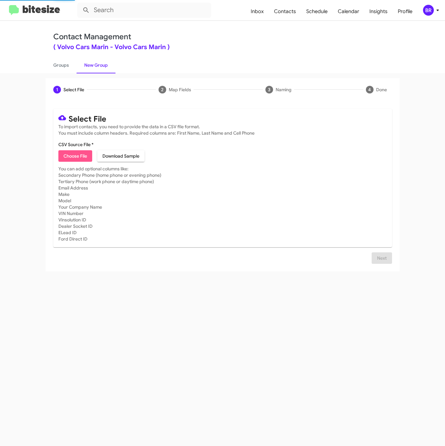
click at [81, 158] on span "Choose File" at bounding box center [75, 155] width 24 height 11
type input "Opt-Out - Volvo Cars Marin"
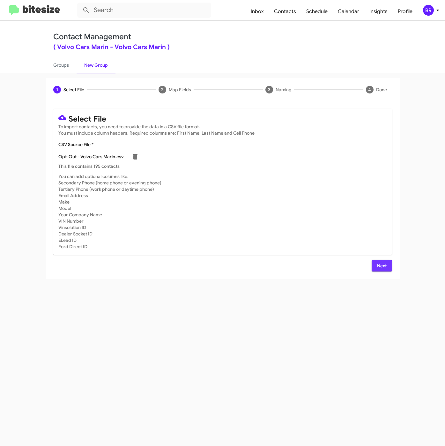
click at [377, 266] on span "Next" at bounding box center [382, 265] width 10 height 11
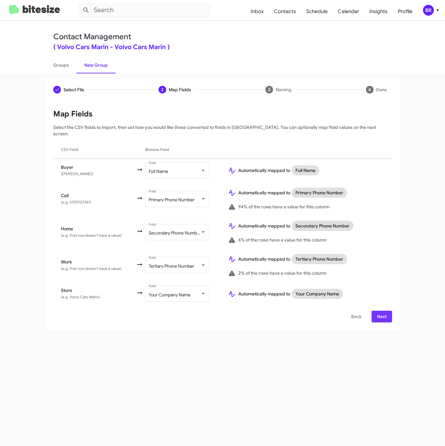
click at [384, 313] on span "Next" at bounding box center [382, 316] width 10 height 11
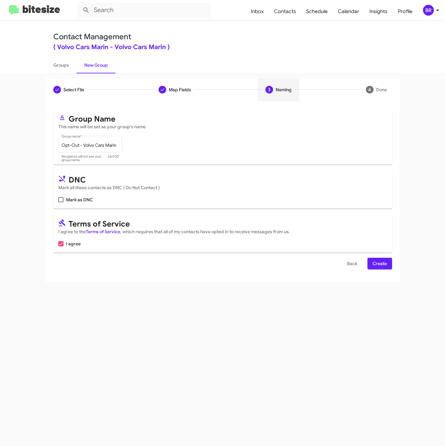
click at [74, 195] on mat-card "DNC Mark all these contacts as DNC ( Do Not Contact ) Mark as DNC" at bounding box center [222, 189] width 339 height 39
click at [74, 201] on span "Mark as DNC" at bounding box center [79, 200] width 27 height 8
click at [61, 202] on input "Mark as DNC" at bounding box center [61, 202] width 0 height 0
checkbox input "true"
click at [382, 263] on span "Create" at bounding box center [379, 263] width 14 height 11
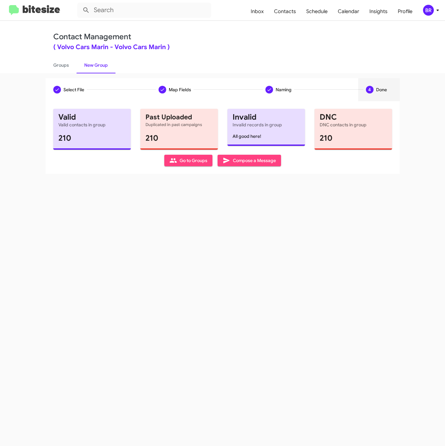
click at [77, 68] on link "New Group" at bounding box center [96, 65] width 39 height 17
click at [62, 64] on link "Groups" at bounding box center [61, 65] width 31 height 17
type input "in:groups"
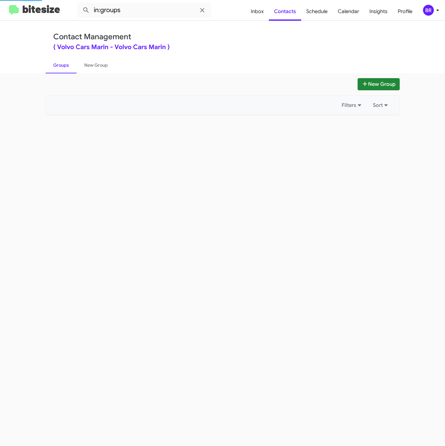
drag, startPoint x: 352, startPoint y: 78, endPoint x: 358, endPoint y: 85, distance: 9.0
click at [353, 78] on div "New Group" at bounding box center [223, 84] width 354 height 12
click at [359, 85] on button "New Group" at bounding box center [378, 84] width 42 height 12
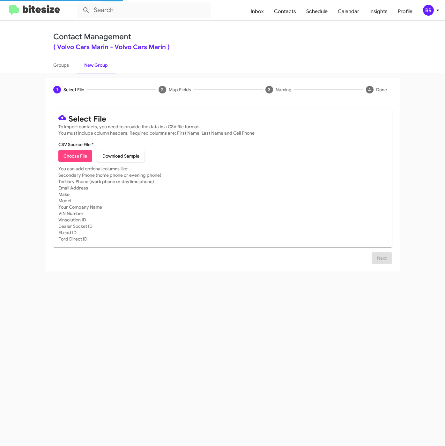
click at [82, 151] on span "Choose File" at bounding box center [75, 155] width 24 height 11
type input "VolvoMarin_31-90PhoneWalk_09-12-25"
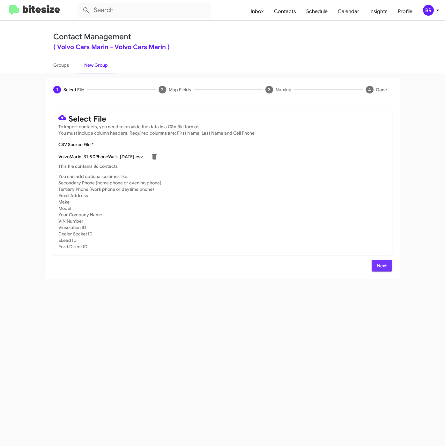
click at [382, 267] on span "Next" at bounding box center [382, 265] width 10 height 11
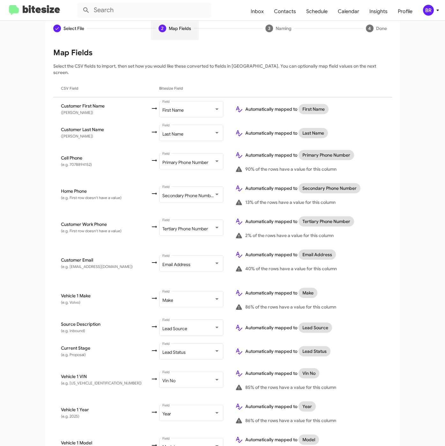
scroll to position [142, 0]
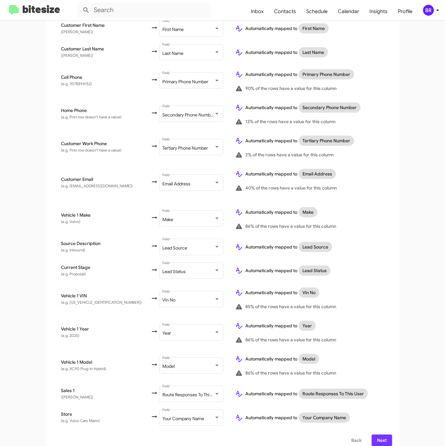
click at [379, 434] on span "Next" at bounding box center [382, 439] width 10 height 11
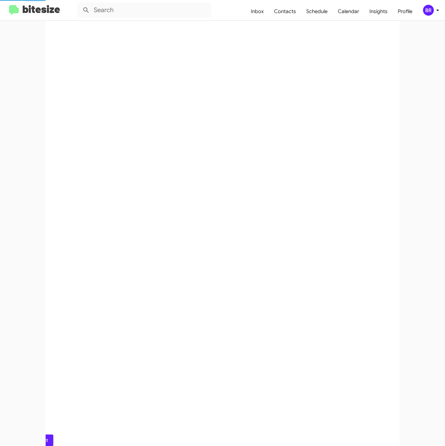
scroll to position [0, 0]
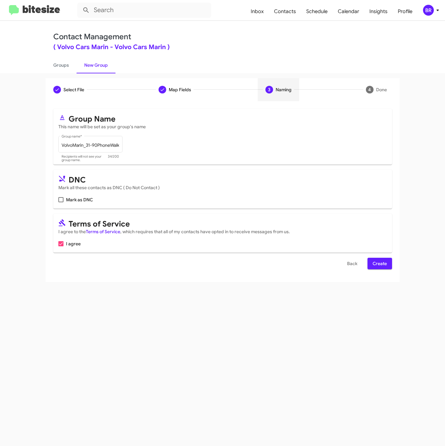
click at [377, 265] on span "Create" at bounding box center [379, 263] width 14 height 11
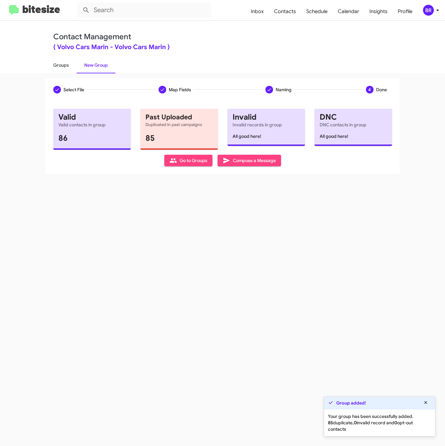
click at [61, 61] on link "Groups" at bounding box center [61, 65] width 31 height 17
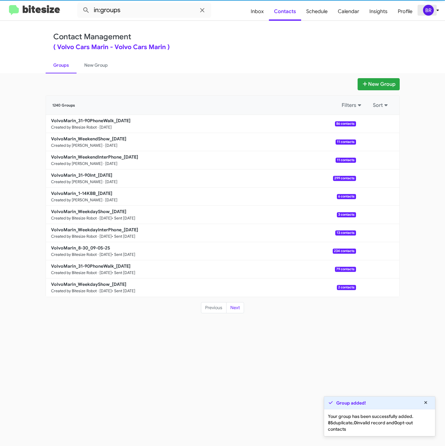
click at [428, 10] on div "BR" at bounding box center [428, 10] width 11 height 11
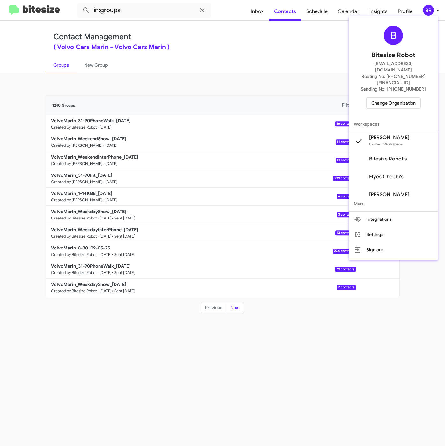
click at [214, 44] on div at bounding box center [222, 223] width 445 height 446
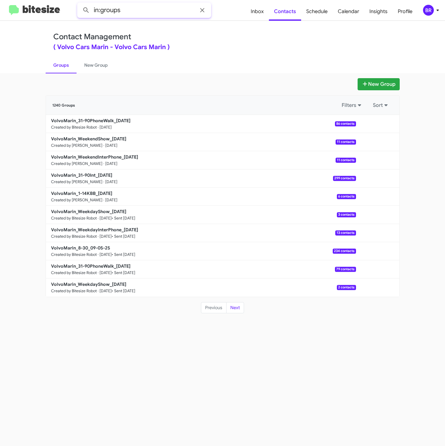
click at [160, 9] on input "in:groups" at bounding box center [144, 10] width 134 height 15
type input "in:groups 31-9"
click at [80, 4] on button at bounding box center [86, 10] width 13 height 13
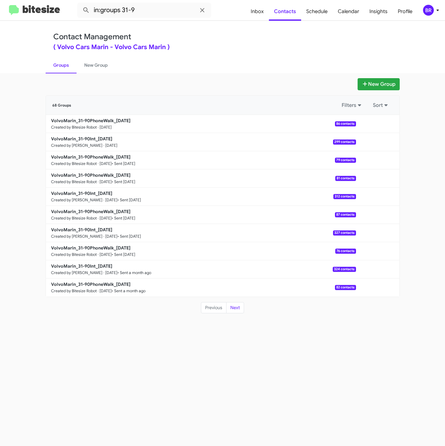
click at [288, 41] on div "Contact Management ( Volvo Cars Marin - Volvo Cars Marin )" at bounding box center [222, 41] width 339 height 18
click at [373, 85] on button "New Group" at bounding box center [378, 84] width 42 height 12
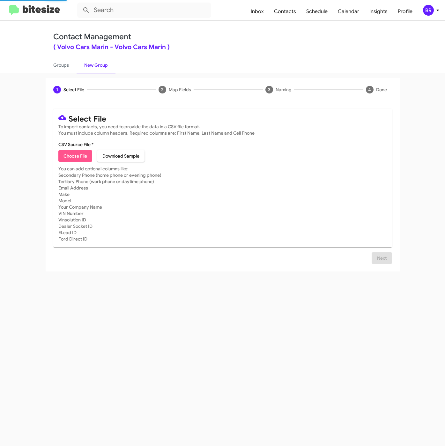
click at [76, 157] on span "Choose File" at bounding box center [75, 155] width 24 height 11
type input "VolvoMarin_8-30_09-12-25"
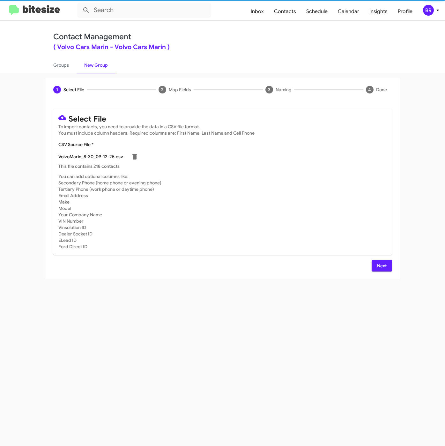
click at [385, 266] on span "Next" at bounding box center [382, 265] width 10 height 11
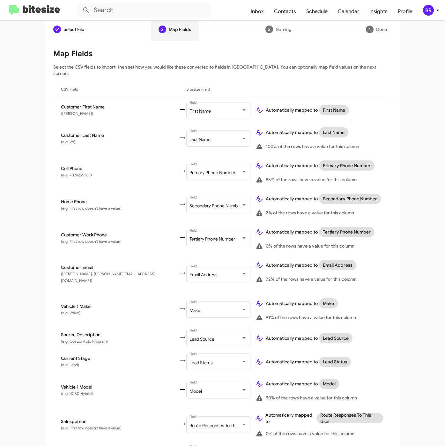
scroll to position [95, 0]
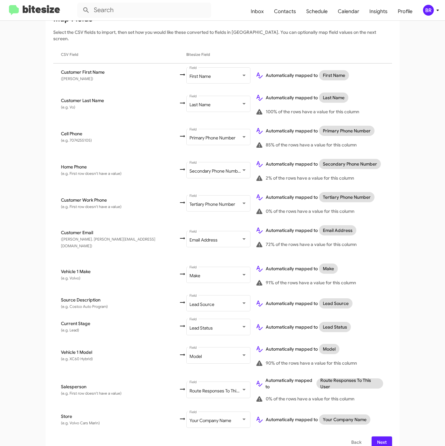
click at [371, 436] on button "Next" at bounding box center [381, 441] width 20 height 11
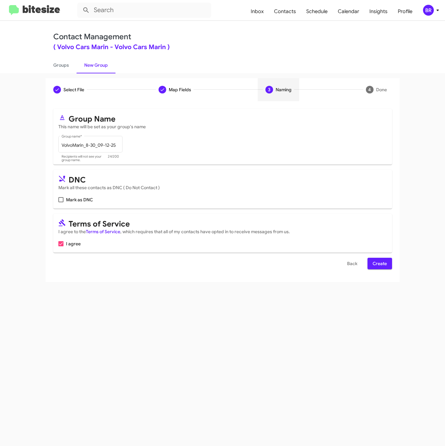
scroll to position [0, 0]
click at [350, 263] on span "Back" at bounding box center [352, 263] width 10 height 11
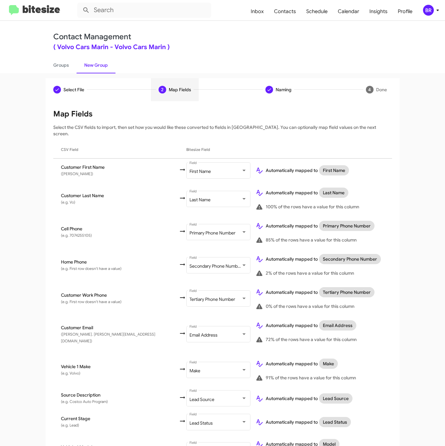
scroll to position [95, 0]
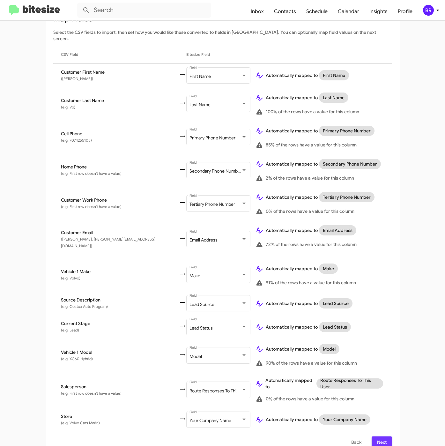
click at [377, 436] on span "Next" at bounding box center [382, 441] width 10 height 11
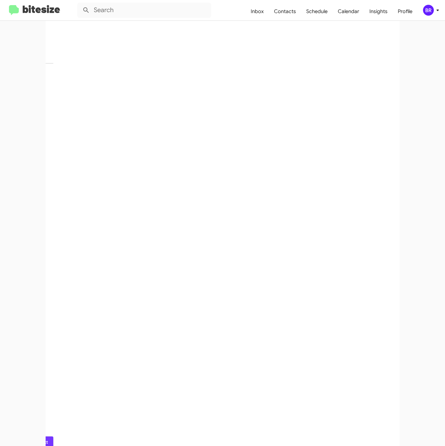
scroll to position [0, 0]
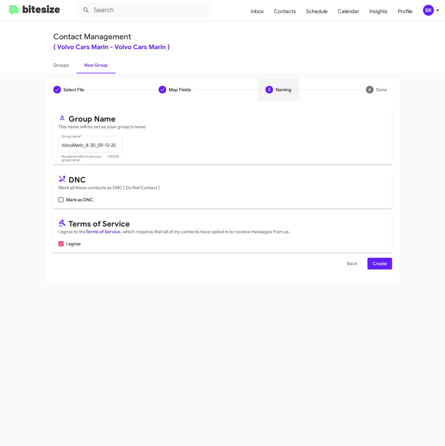
click at [375, 265] on span "Create" at bounding box center [379, 263] width 14 height 11
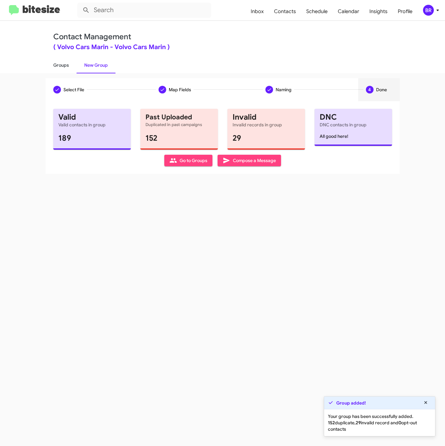
click at [63, 63] on link "Groups" at bounding box center [61, 65] width 31 height 17
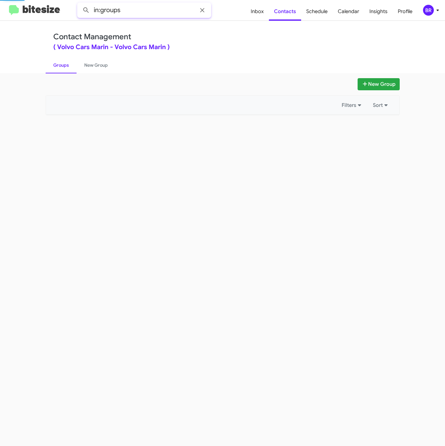
click at [150, 15] on input "in:groups" at bounding box center [144, 10] width 134 height 15
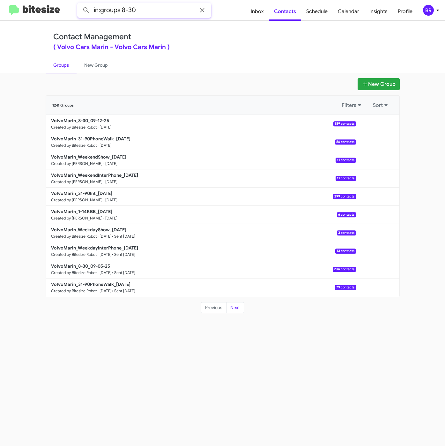
type input "in:groups 8-30"
click at [427, 10] on div "BR" at bounding box center [428, 10] width 11 height 11
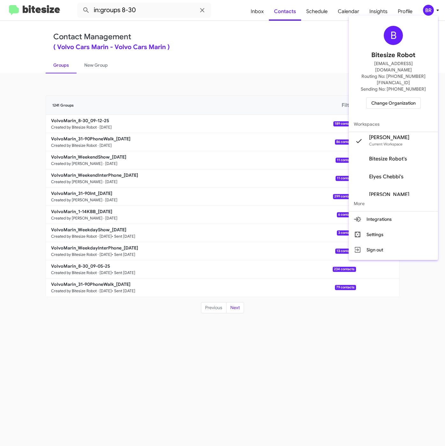
click at [173, 12] on div at bounding box center [222, 223] width 445 height 446
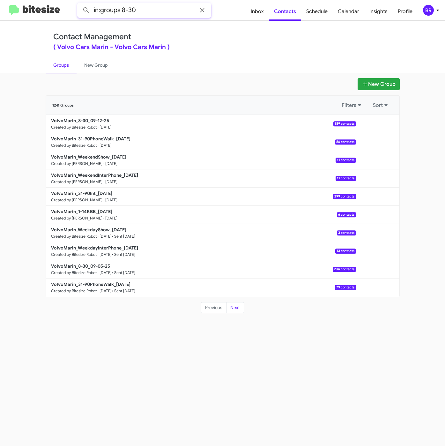
click at [173, 12] on input "in:groups 8-30" at bounding box center [144, 10] width 134 height 15
click at [80, 4] on button at bounding box center [86, 10] width 13 height 13
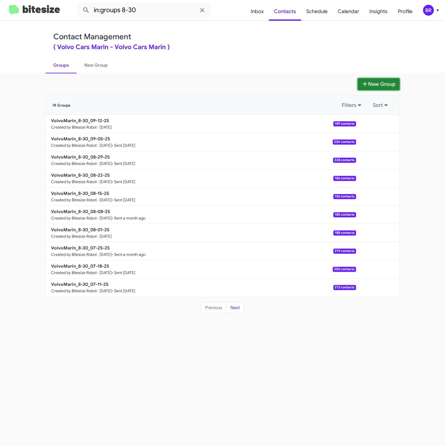
click at [382, 85] on button "New Group" at bounding box center [378, 84] width 42 height 12
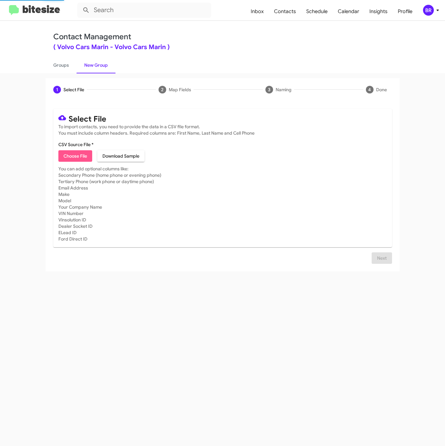
click at [66, 160] on span "Choose File" at bounding box center [75, 155] width 24 height 11
type input "VolvoMarin_WeekdayInterPhone_09-12-25"
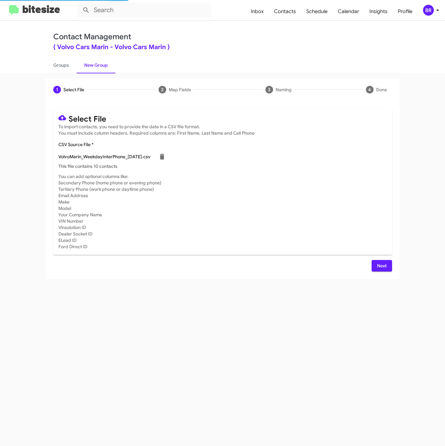
click at [378, 267] on span "Next" at bounding box center [382, 265] width 10 height 11
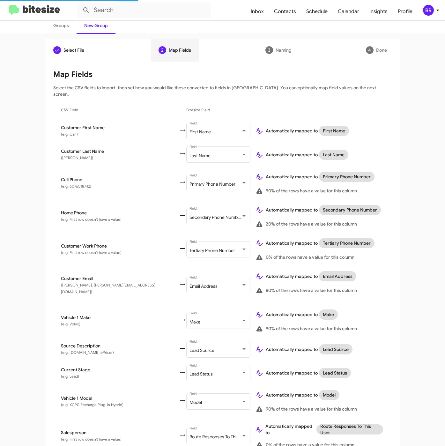
scroll to position [85, 0]
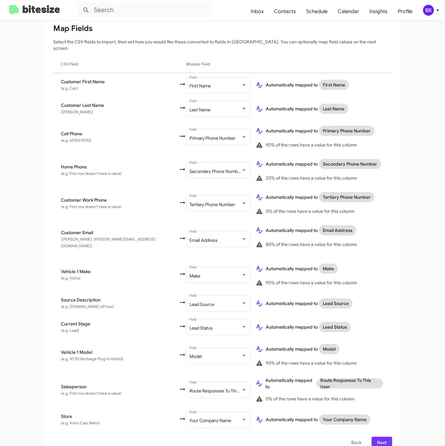
click at [377, 437] on span "Next" at bounding box center [382, 442] width 10 height 11
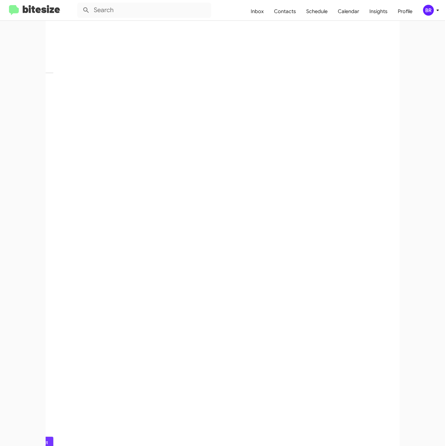
scroll to position [0, 0]
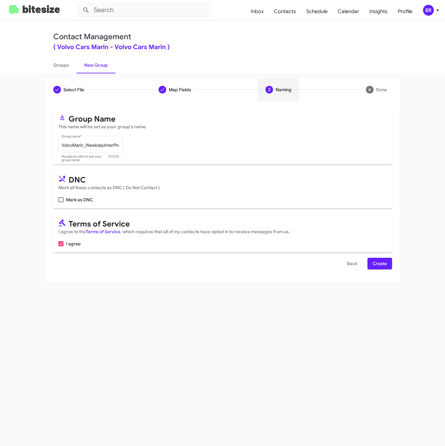
click at [384, 267] on span "Create" at bounding box center [379, 263] width 14 height 11
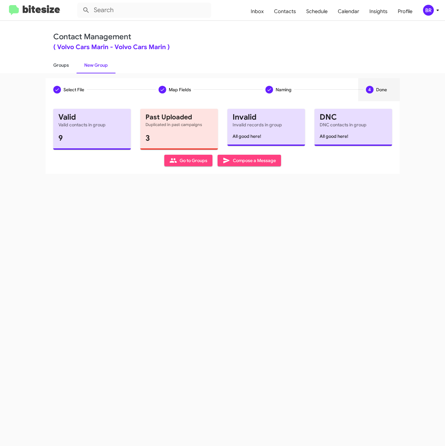
click at [62, 65] on link "Groups" at bounding box center [61, 65] width 31 height 17
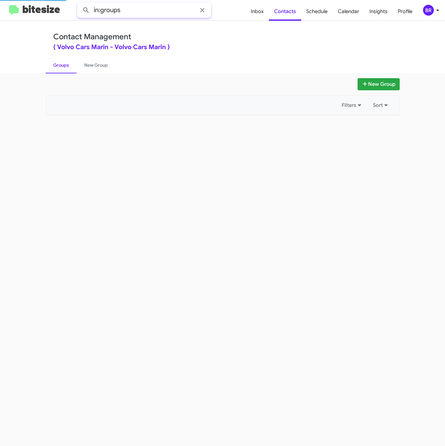
click at [146, 12] on input "in:groups" at bounding box center [144, 10] width 134 height 15
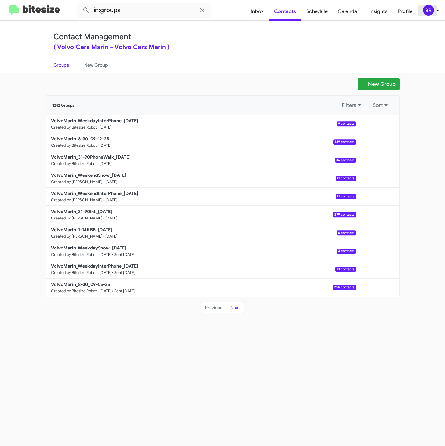
click at [432, 13] on div "BR" at bounding box center [428, 10] width 11 height 11
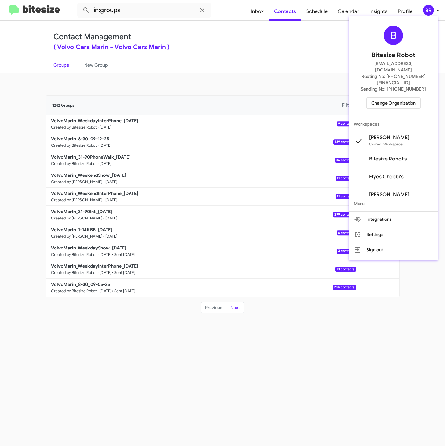
click at [142, 8] on div at bounding box center [222, 223] width 445 height 446
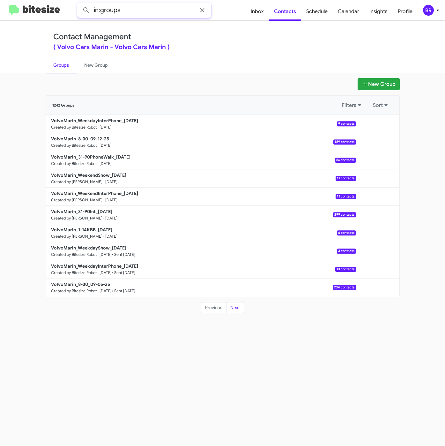
click at [142, 7] on input "in:groups" at bounding box center [144, 10] width 134 height 15
click at [80, 4] on button at bounding box center [86, 10] width 13 height 13
click at [131, 13] on input "in:groups weekd" at bounding box center [144, 10] width 134 height 15
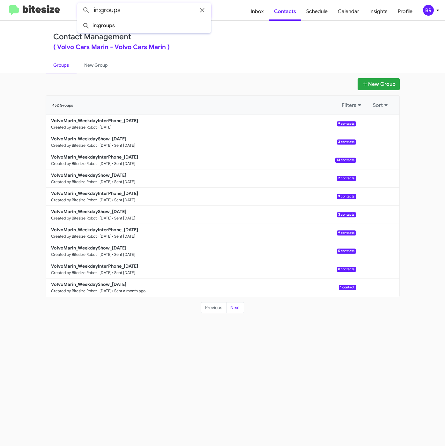
click at [80, 4] on button at bounding box center [86, 10] width 13 height 13
type input "in:groups"
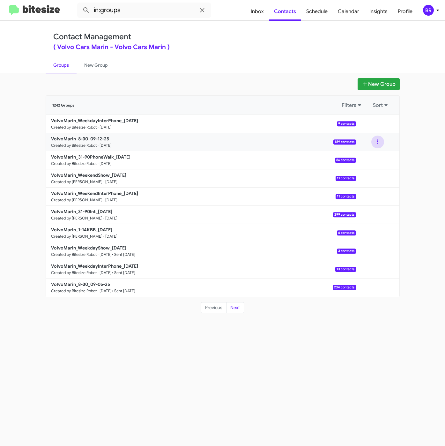
click at [373, 140] on button at bounding box center [377, 142] width 13 height 13
click at [355, 174] on button "Archive" at bounding box center [358, 174] width 51 height 15
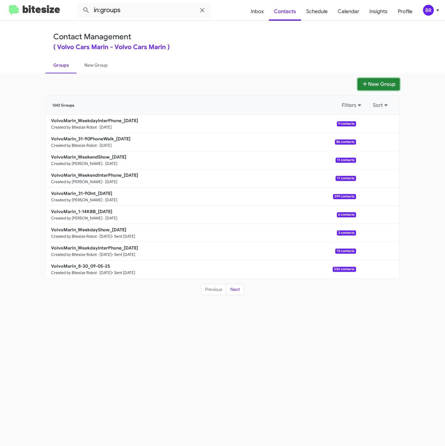
click at [359, 81] on button "New Group" at bounding box center [378, 84] width 42 height 12
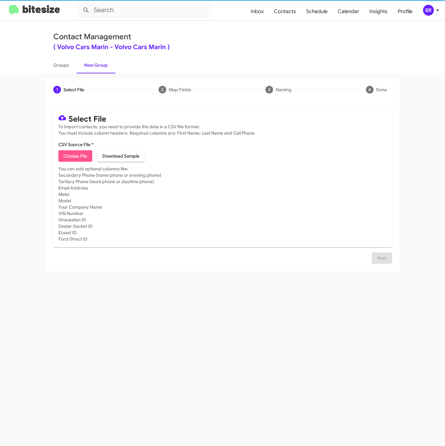
click at [76, 156] on span "Choose File" at bounding box center [75, 155] width 24 height 11
type input "VolvoMarin_8-30_09-12-25"
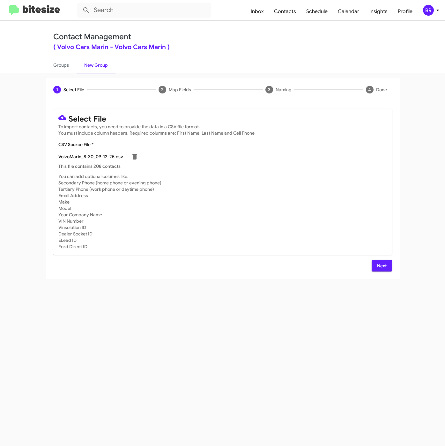
click at [385, 265] on span "Next" at bounding box center [382, 265] width 10 height 11
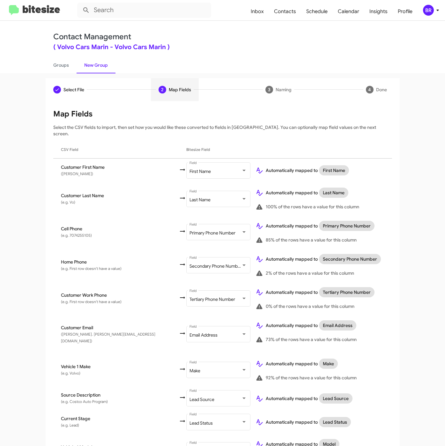
scroll to position [95, 0]
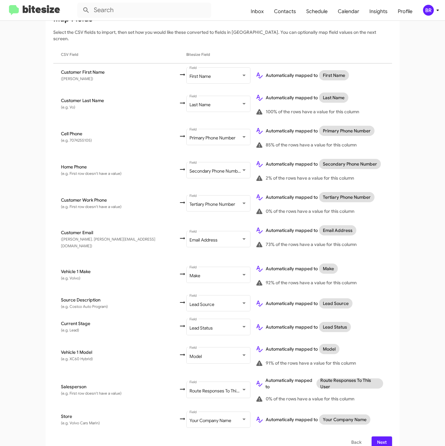
click at [378, 436] on span "Next" at bounding box center [382, 441] width 10 height 11
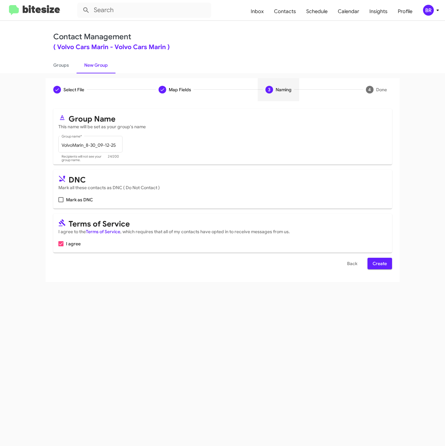
scroll to position [0, 0]
click at [381, 269] on span "Create" at bounding box center [379, 263] width 14 height 11
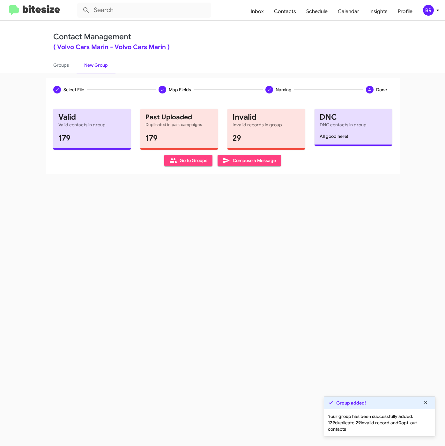
click at [278, 40] on div "Contact Management ( Volvo Cars Marin - Volvo Cars Marin )" at bounding box center [222, 41] width 339 height 18
click at [60, 64] on link "Groups" at bounding box center [61, 65] width 31 height 17
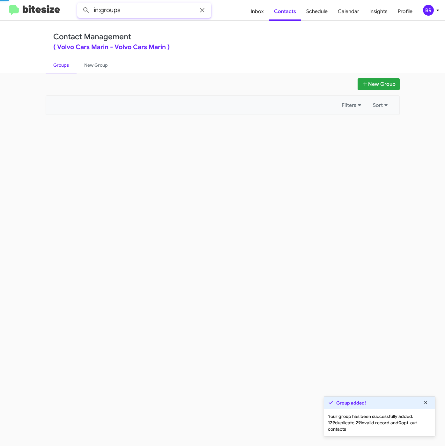
click at [143, 13] on input "in:groups" at bounding box center [144, 10] width 134 height 15
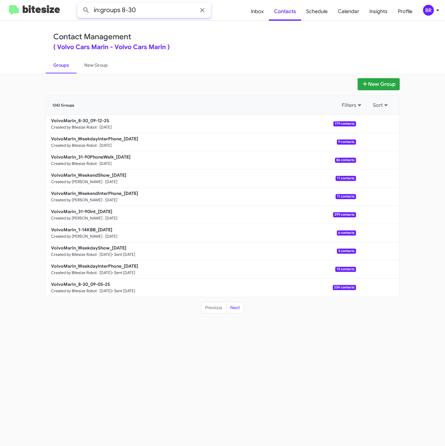
type input "in:groups 8-30"
click at [80, 4] on button at bounding box center [86, 10] width 13 height 13
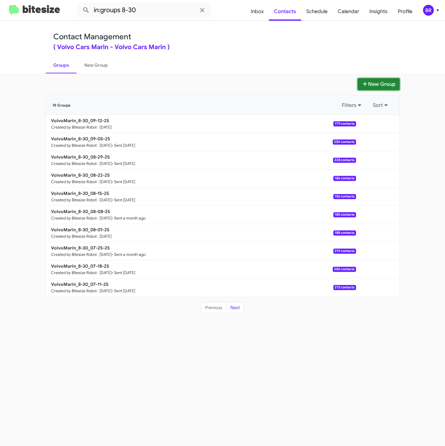
click at [393, 88] on button "New Group" at bounding box center [378, 84] width 42 height 12
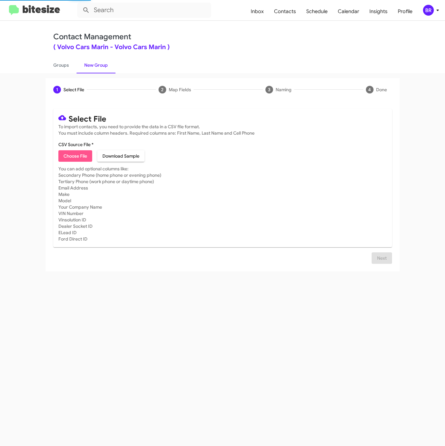
click at [74, 157] on span "Choose File" at bounding box center [75, 155] width 24 height 11
type input "VolvoMarin_WeekdayShow_09-12-25"
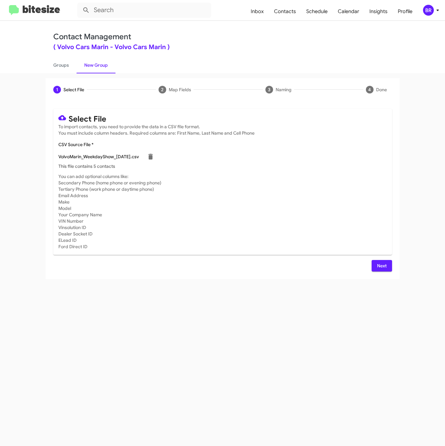
click at [388, 266] on button "Next" at bounding box center [381, 265] width 20 height 11
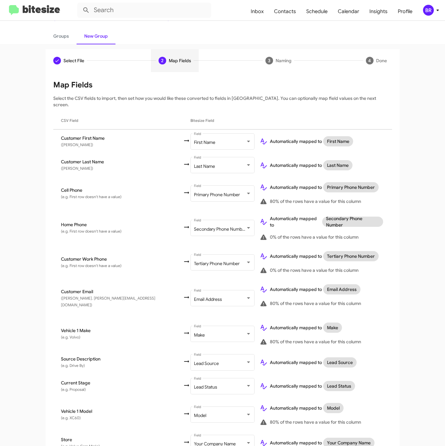
scroll to position [52, 0]
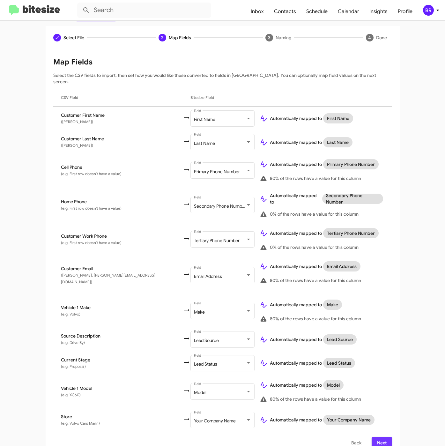
click at [372, 437] on button "Next" at bounding box center [381, 442] width 20 height 11
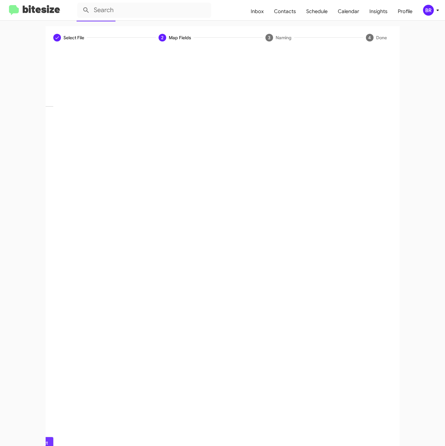
scroll to position [0, 0]
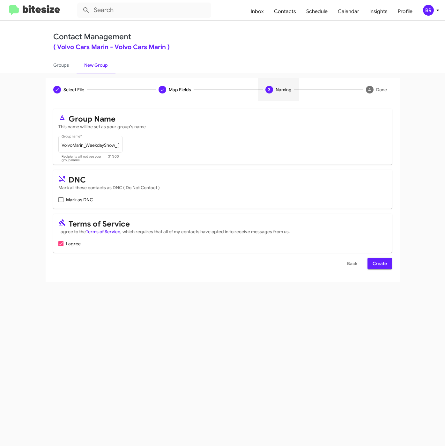
click at [373, 266] on span "Create" at bounding box center [379, 263] width 14 height 11
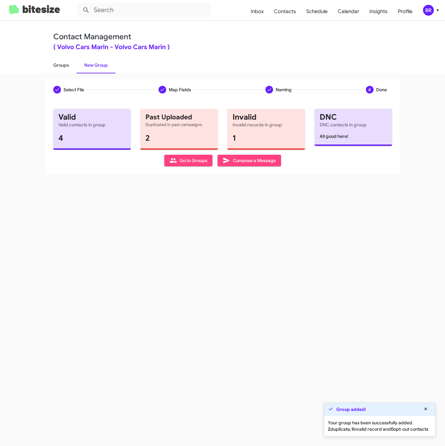
click at [60, 64] on link "Groups" at bounding box center [61, 65] width 31 height 17
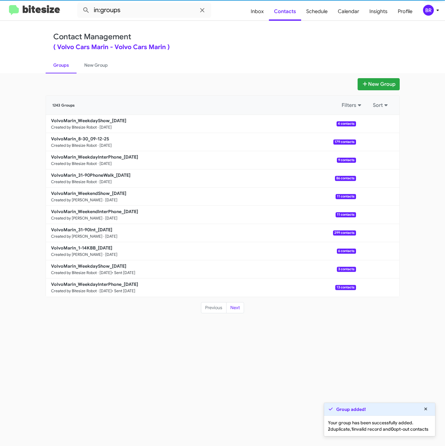
click at [434, 8] on icon at bounding box center [438, 10] width 8 height 8
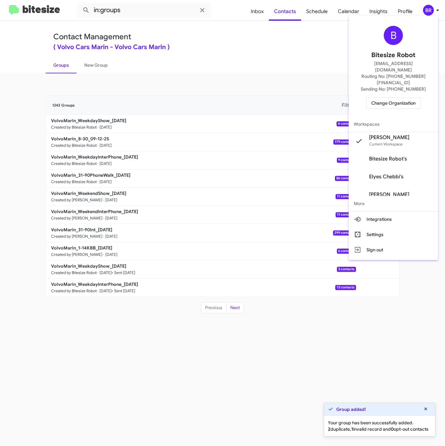
click at [133, 8] on div at bounding box center [222, 223] width 445 height 446
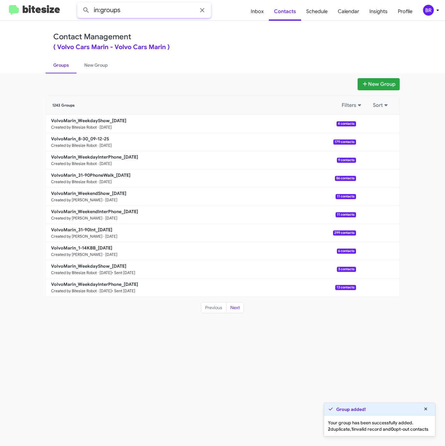
click at [160, 12] on input "in:groups" at bounding box center [144, 10] width 134 height 15
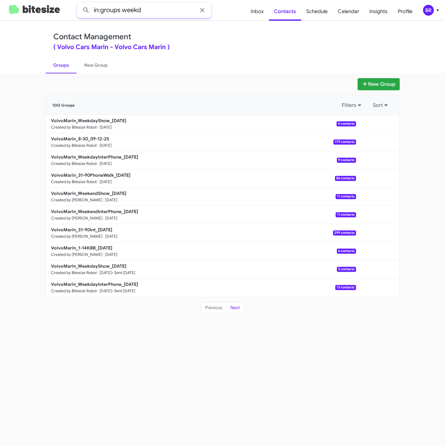
type input "in:groups weekd"
click at [80, 4] on button at bounding box center [86, 10] width 13 height 13
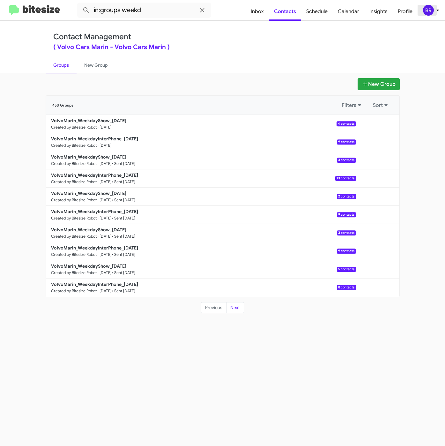
click at [431, 8] on div "BR" at bounding box center [428, 10] width 11 height 11
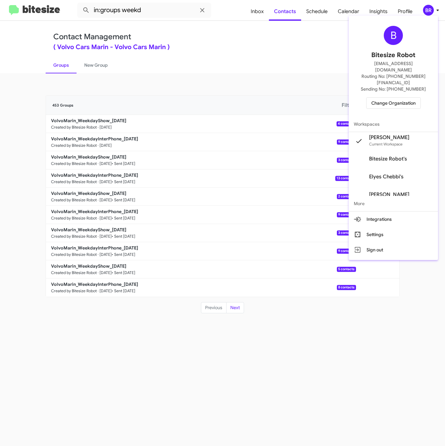
click at [389, 98] on span "Change Organization" at bounding box center [393, 103] width 44 height 11
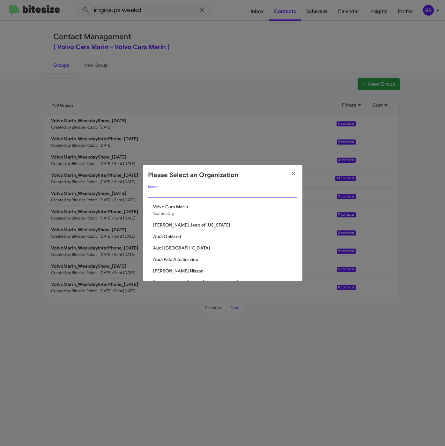
click at [193, 194] on input "Search" at bounding box center [222, 193] width 149 height 5
paste input "Volvo [GEOGRAPHIC_DATA]"
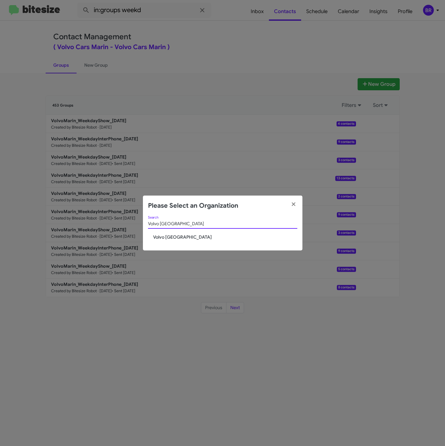
type input "Volvo [GEOGRAPHIC_DATA]"
click at [172, 238] on span "Volvo [GEOGRAPHIC_DATA]" at bounding box center [225, 237] width 144 height 6
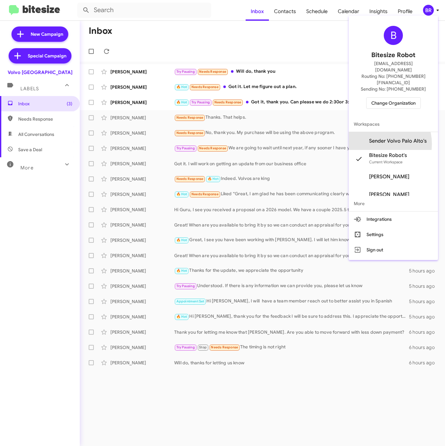
click at [378, 138] on span "Sender Volvo Palo Alto's" at bounding box center [398, 141] width 58 height 6
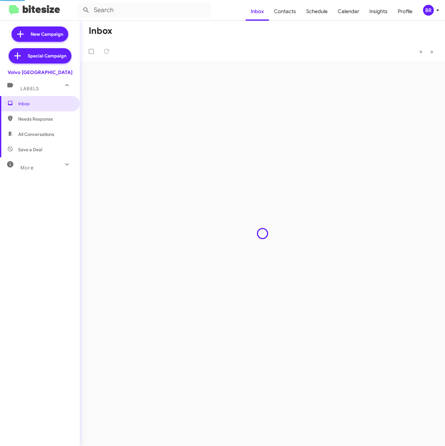
click at [280, 13] on span "Contacts" at bounding box center [285, 11] width 32 height 18
type input "in:groups"
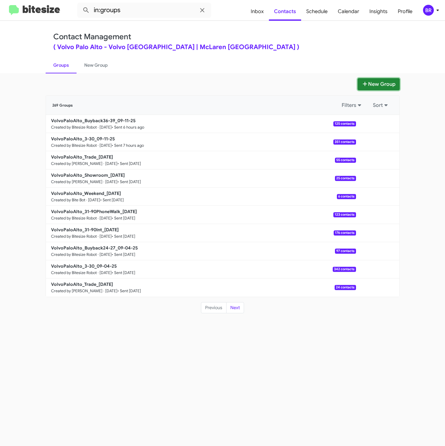
click at [359, 85] on button "New Group" at bounding box center [378, 84] width 42 height 12
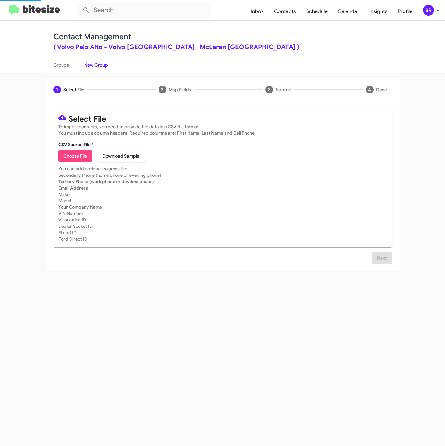
click at [74, 150] on mat-card-content "CSV Source File * Choose File Download Sample" at bounding box center [222, 151] width 328 height 20
click at [74, 151] on span "Choose File" at bounding box center [75, 155] width 24 height 11
type input "Opt-Out - Volvo [GEOGRAPHIC_DATA]"
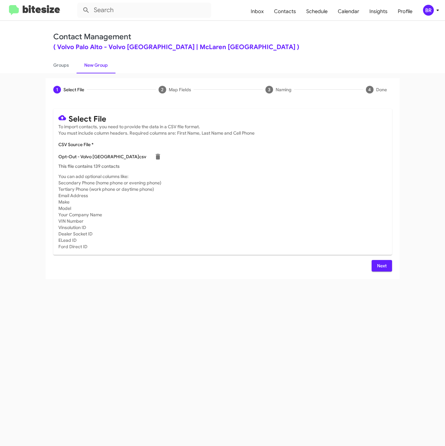
click at [378, 264] on span "Next" at bounding box center [382, 265] width 10 height 11
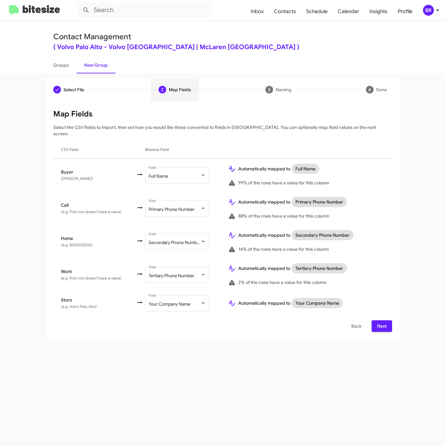
click at [382, 320] on span "Next" at bounding box center [382, 325] width 10 height 11
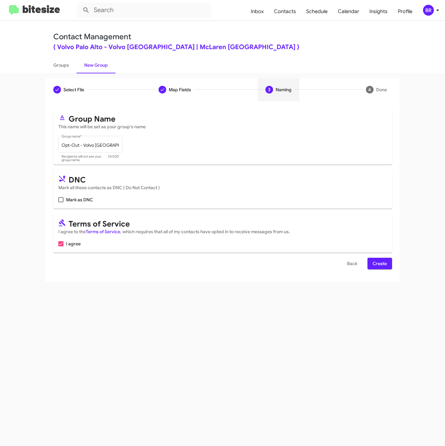
click at [83, 201] on span "Mark as DNC" at bounding box center [79, 200] width 27 height 8
click at [61, 202] on input "Mark as DNC" at bounding box center [61, 202] width 0 height 0
checkbox input "true"
click at [382, 264] on span "Create" at bounding box center [379, 263] width 14 height 11
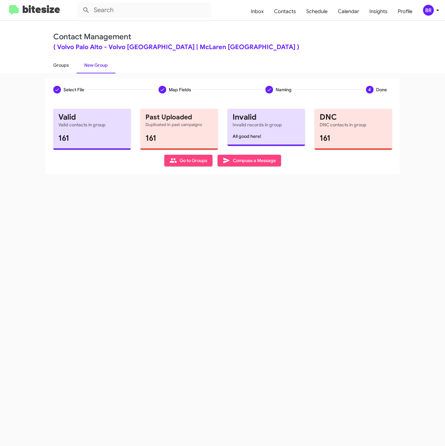
click at [59, 65] on link "Groups" at bounding box center [61, 65] width 31 height 17
type input "in:groups"
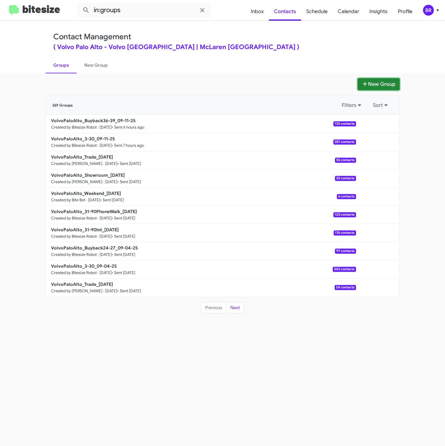
click at [372, 87] on button "New Group" at bounding box center [378, 84] width 42 height 12
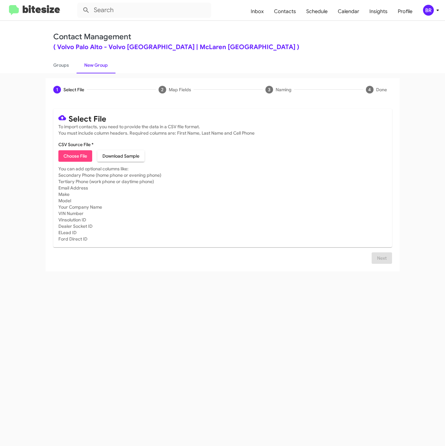
click at [81, 156] on span "Choose File" at bounding box center [75, 155] width 24 height 11
type input "VolvoPaloAlto_31-90Int_[DATE]"
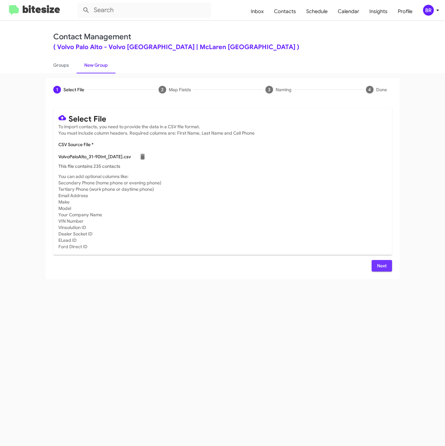
click at [383, 271] on span "Next" at bounding box center [382, 265] width 10 height 11
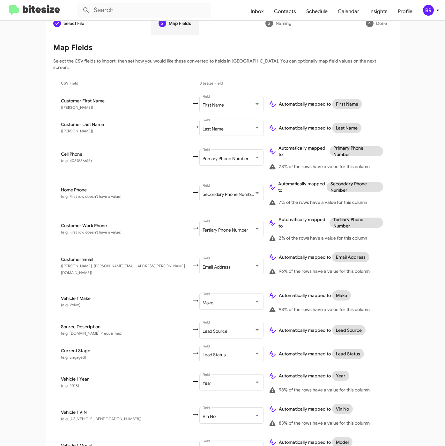
scroll to position [142, 0]
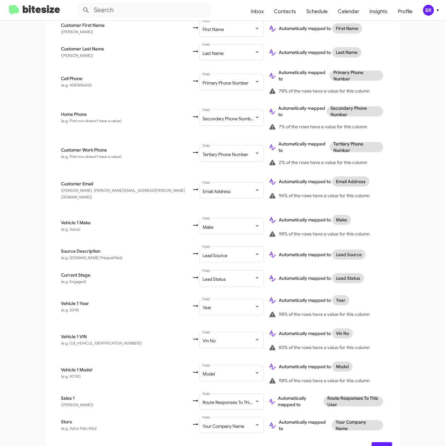
click at [377, 442] on span "Next" at bounding box center [382, 447] width 10 height 11
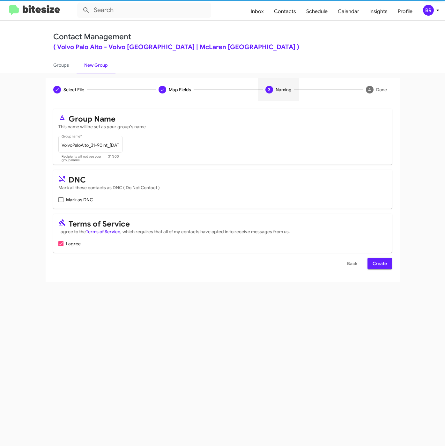
scroll to position [0, 0]
click at [385, 267] on span "Create" at bounding box center [379, 263] width 14 height 11
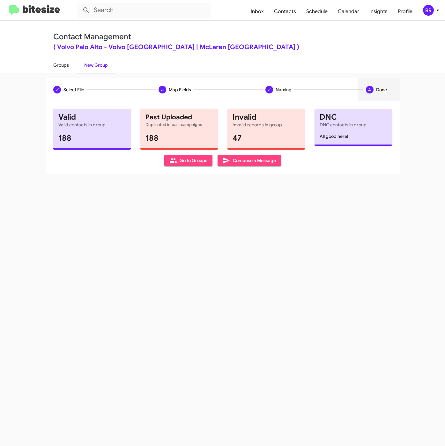
click at [57, 66] on link "Groups" at bounding box center [61, 65] width 31 height 17
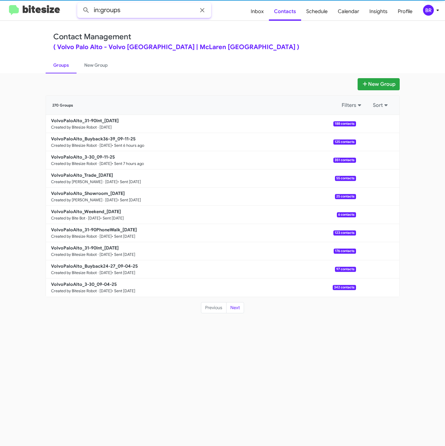
click at [151, 6] on input "in:groups" at bounding box center [144, 10] width 134 height 15
click at [80, 4] on button at bounding box center [86, 10] width 13 height 13
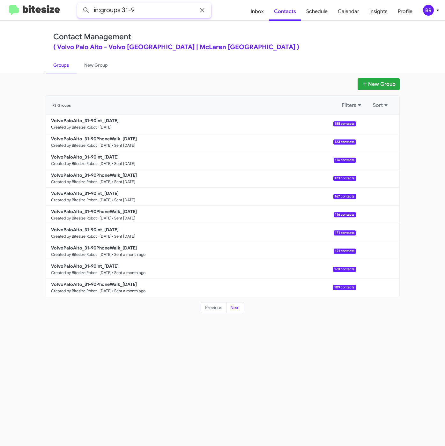
drag, startPoint x: 121, startPoint y: 9, endPoint x: 139, endPoint y: 9, distance: 17.5
click at [139, 9] on input "in:groups 31-9" at bounding box center [144, 10] width 134 height 15
click at [80, 4] on button at bounding box center [86, 10] width 13 height 13
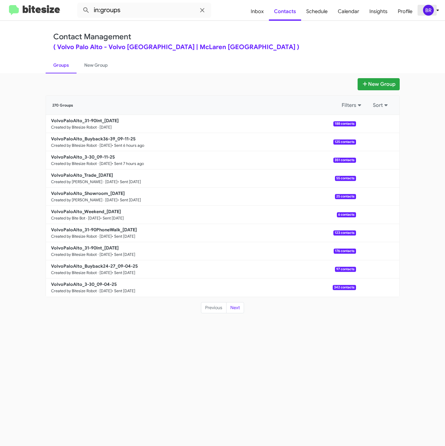
click at [430, 11] on div "BR" at bounding box center [428, 10] width 11 height 11
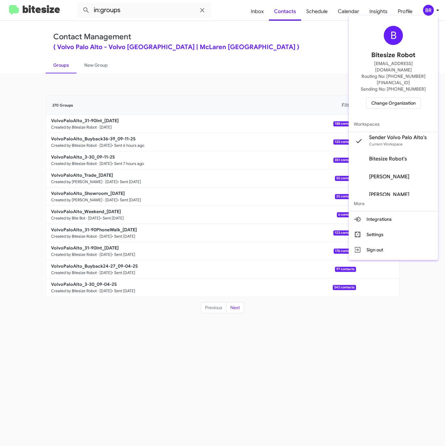
click at [262, 65] on div at bounding box center [222, 223] width 445 height 446
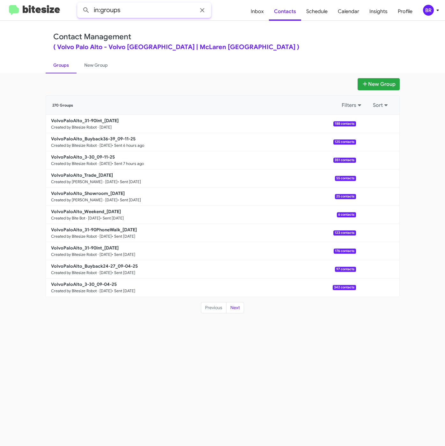
click at [143, 9] on input "in:groups" at bounding box center [144, 10] width 134 height 15
click at [80, 4] on button at bounding box center [86, 10] width 13 height 13
click at [137, 10] on input "in:groups 31-9" at bounding box center [144, 10] width 134 height 15
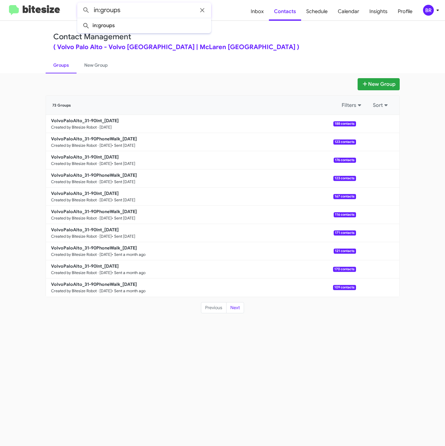
click at [80, 4] on button at bounding box center [86, 10] width 13 height 13
type input "in:groups"
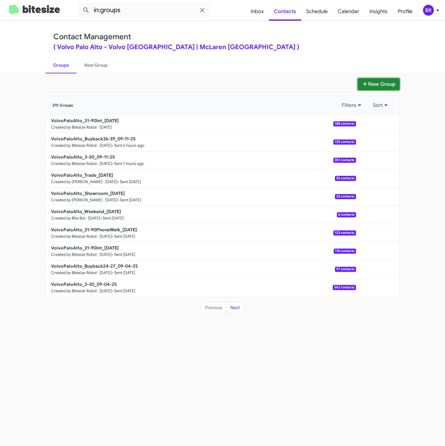
click at [374, 82] on button "New Group" at bounding box center [378, 84] width 42 height 12
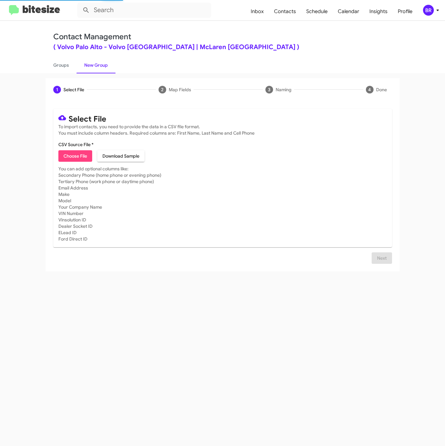
click at [69, 163] on mat-card "Select File To import contacts, you need to provide the data in a CSV file form…" at bounding box center [222, 178] width 339 height 138
click at [69, 160] on span "Choose File" at bounding box center [75, 155] width 24 height 11
type input "VolvoPaloAlto_31-90PhoneWalk_[DATE]"
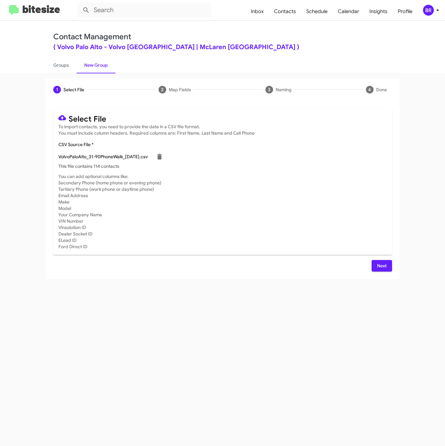
click at [378, 263] on span "Next" at bounding box center [382, 265] width 10 height 11
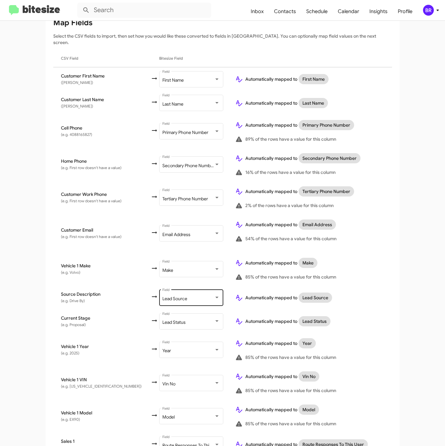
scroll to position [142, 0]
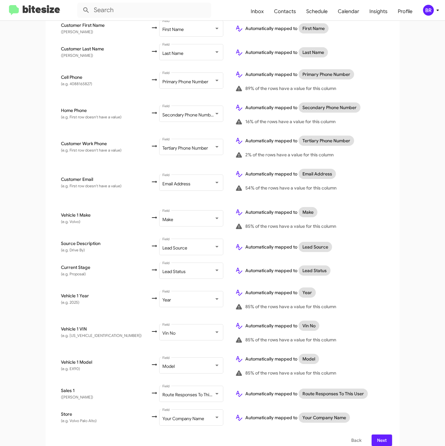
click at [377, 434] on span "Next" at bounding box center [382, 439] width 10 height 11
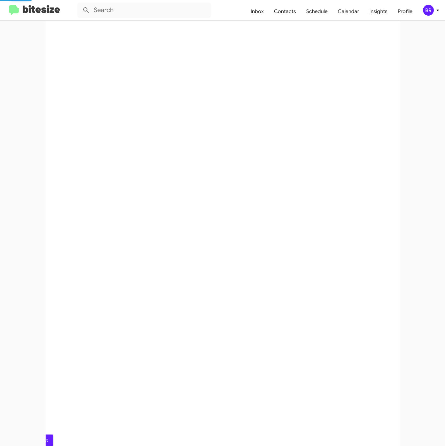
scroll to position [0, 0]
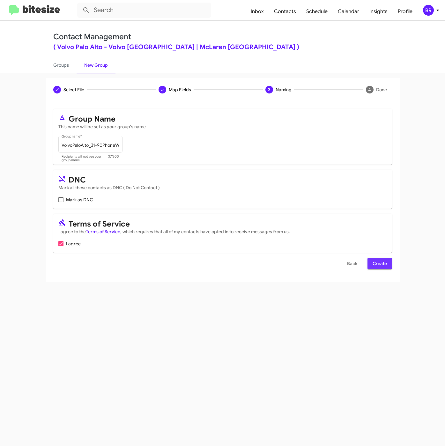
click at [382, 264] on span "Create" at bounding box center [379, 263] width 14 height 11
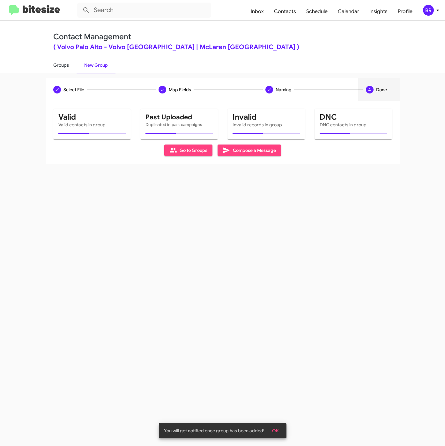
click at [60, 67] on link "Groups" at bounding box center [61, 65] width 31 height 17
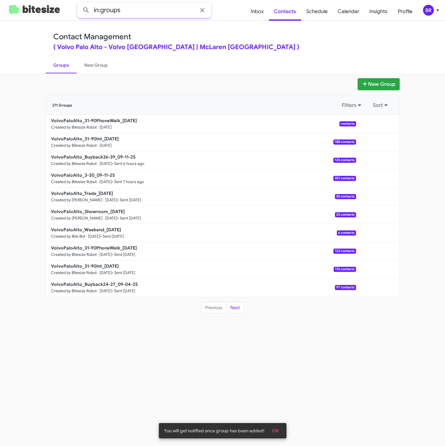
click at [164, 12] on input "in:groups" at bounding box center [144, 10] width 134 height 15
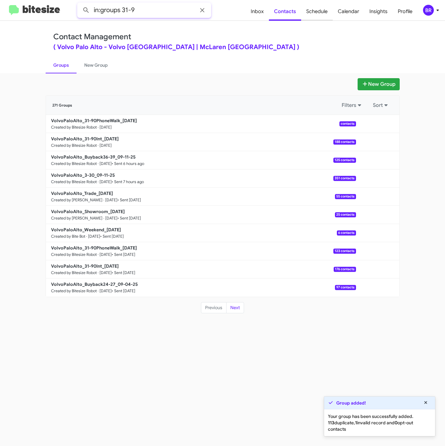
click at [80, 4] on button at bounding box center [86, 10] width 13 height 13
drag, startPoint x: 122, startPoint y: 11, endPoint x: 156, endPoint y: 15, distance: 34.0
click at [156, 15] on input "in:groups 31-9" at bounding box center [144, 10] width 134 height 15
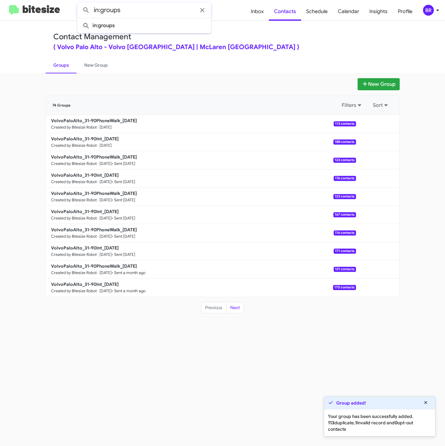
click at [80, 4] on button at bounding box center [86, 10] width 13 height 13
type input "in:groups"
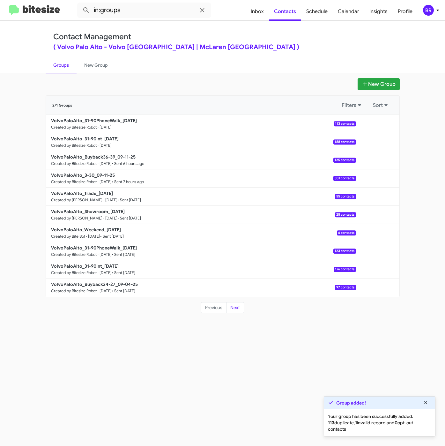
click at [431, 14] on div "BR" at bounding box center [428, 10] width 11 height 11
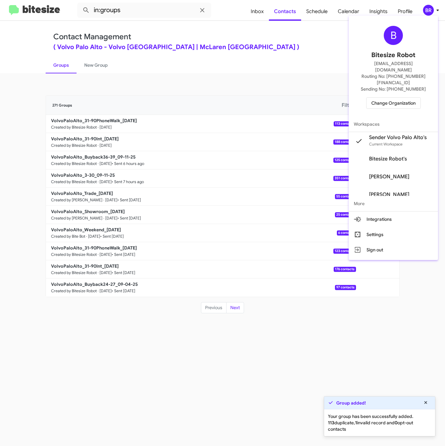
click at [145, 373] on div at bounding box center [222, 223] width 445 height 446
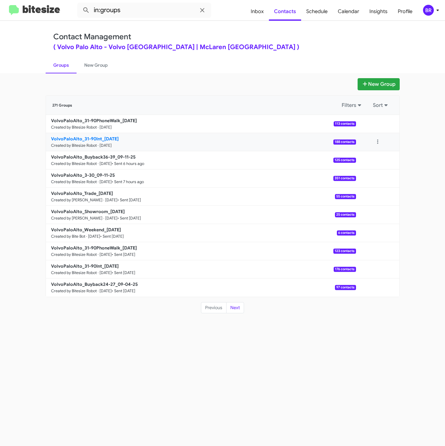
click at [107, 138] on b "VolvoPaloAlto_31-90Int_[DATE]" at bounding box center [85, 139] width 68 height 6
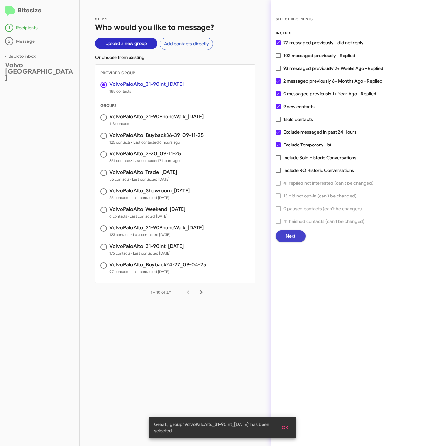
click at [295, 233] on span "Next" at bounding box center [291, 235] width 10 height 11
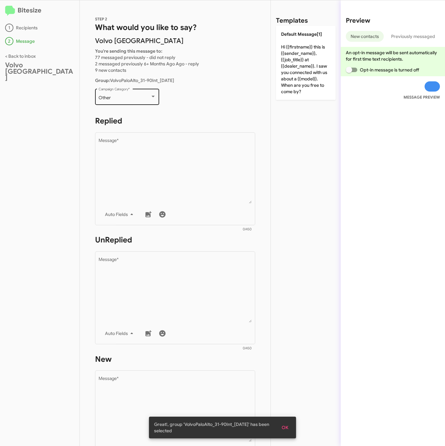
click at [129, 89] on div "Other Campaign Category *" at bounding box center [127, 96] width 57 height 18
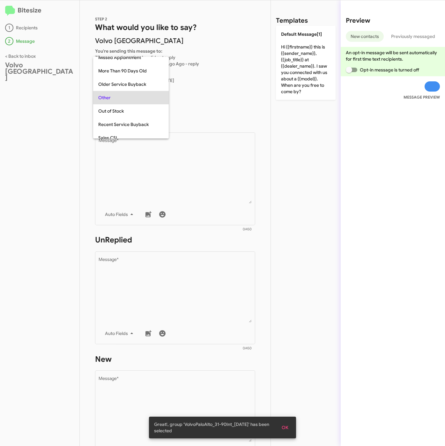
scroll to position [13, 0]
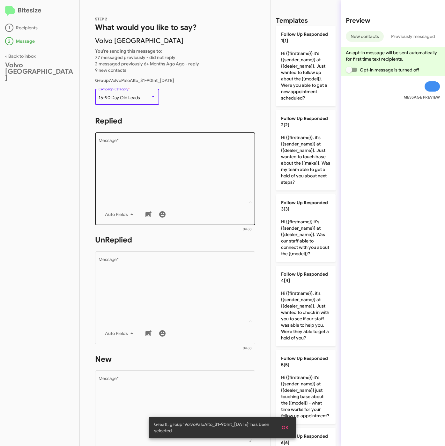
click at [172, 181] on textarea "Message *" at bounding box center [175, 170] width 153 height 65
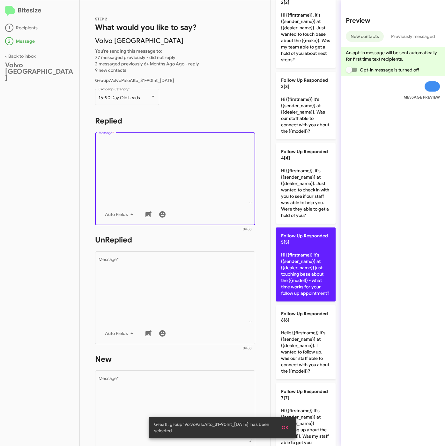
scroll to position [143, 0]
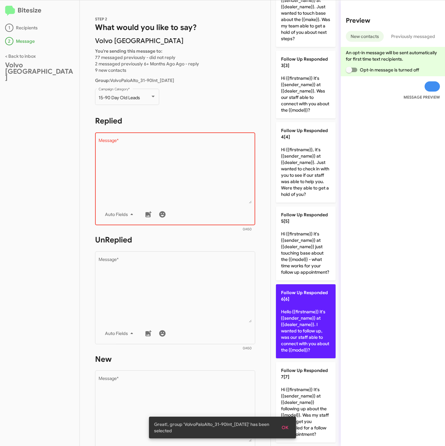
click at [303, 340] on p "Follow Up Responded 6[6] Hello {{firstname}} it's {{sender_name}} at {{dealer_n…" at bounding box center [306, 321] width 60 height 74
type textarea "Hello {{firstname}} it's {{sender_name}} at {{dealer_name}}. I wanted to follow…"
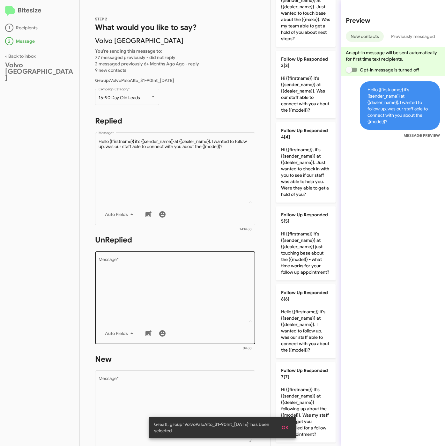
click at [194, 301] on textarea "Message *" at bounding box center [175, 289] width 153 height 65
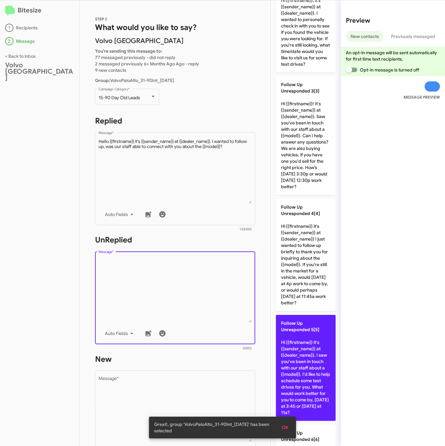
click at [307, 332] on span "Follow Up Unresponded 5[5]" at bounding box center [300, 326] width 38 height 12
type textarea "Hi {{firstname}} it's {{sender_name}} at {{dealer_name}}. I saw you've been in …"
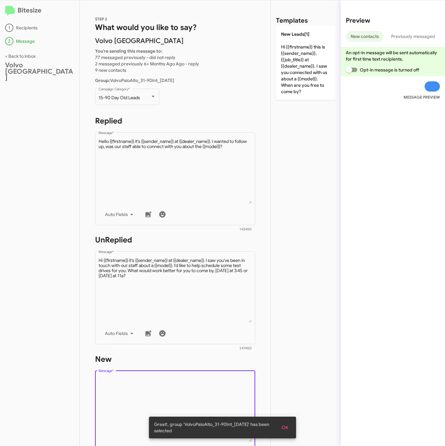
click at [206, 382] on textarea "Message *" at bounding box center [175, 409] width 153 height 65
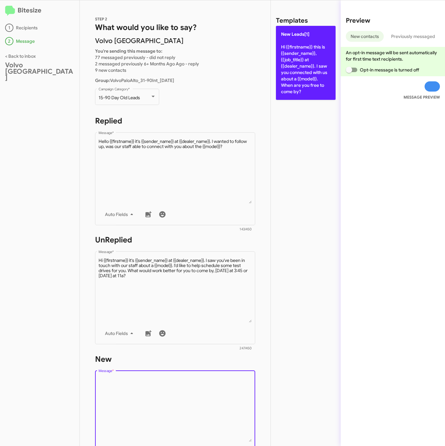
click at [288, 84] on p "New Leads[1] Hi {{firstname}} this is {{sender_name}}, {{job_title}} at {{deale…" at bounding box center [306, 63] width 60 height 74
type textarea "Hi {{firstname}} this is {{sender_name}}, {{job_title}} at {{dealer_name}}. I s…"
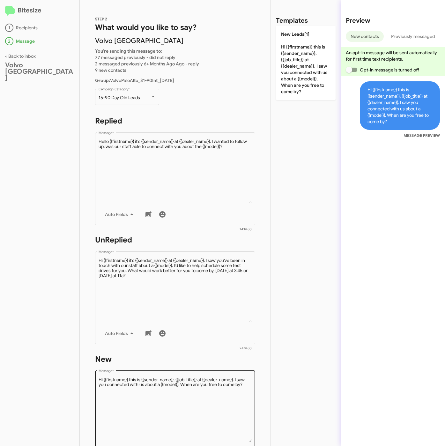
scroll to position [137, 0]
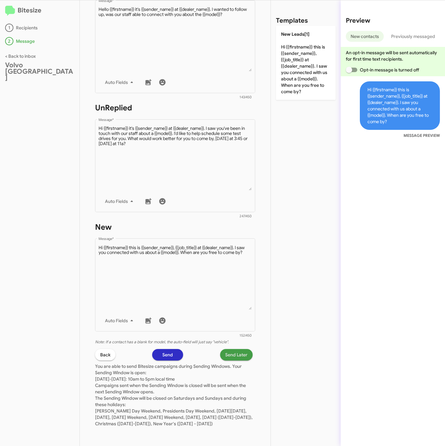
click at [227, 352] on span "Send Later" at bounding box center [236, 354] width 22 height 11
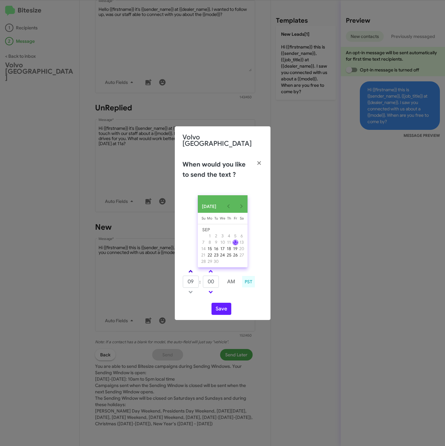
click at [190, 270] on span at bounding box center [190, 272] width 4 height 4
type input "01"
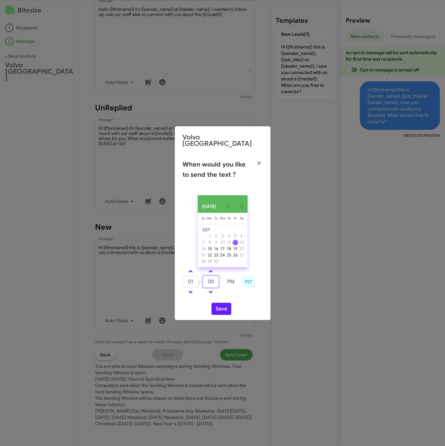
drag, startPoint x: 212, startPoint y: 279, endPoint x: 199, endPoint y: 276, distance: 13.9
click at [201, 277] on tr "01 : 00 PM" at bounding box center [210, 281] width 56 height 13
type input "15"
click at [224, 308] on button "Save" at bounding box center [221, 309] width 20 height 12
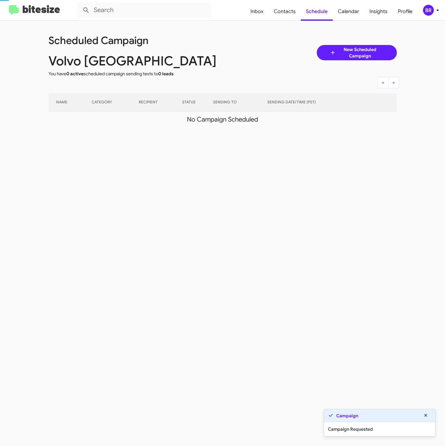
click at [430, 13] on div "BR" at bounding box center [428, 10] width 11 height 11
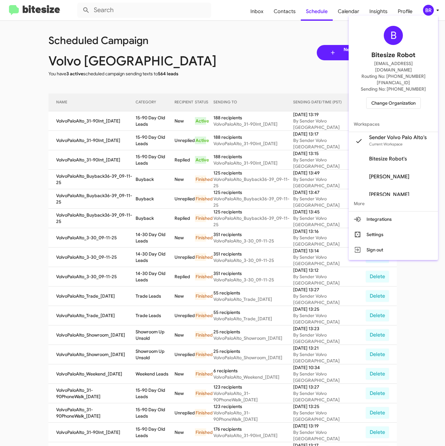
click at [164, 150] on div at bounding box center [222, 223] width 445 height 446
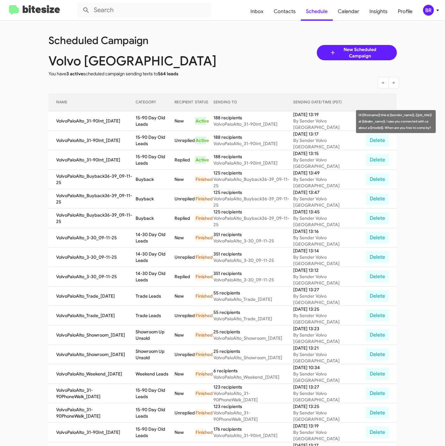
drag, startPoint x: 139, startPoint y: 122, endPoint x: 182, endPoint y: 126, distance: 43.2
click at [174, 126] on td "15-90 Day Old Leads" at bounding box center [155, 120] width 39 height 19
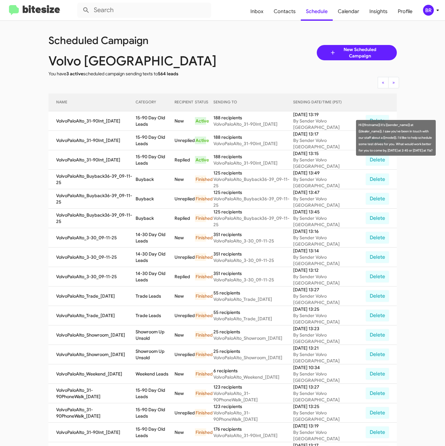
copy td "15-90 Day Old Leads"
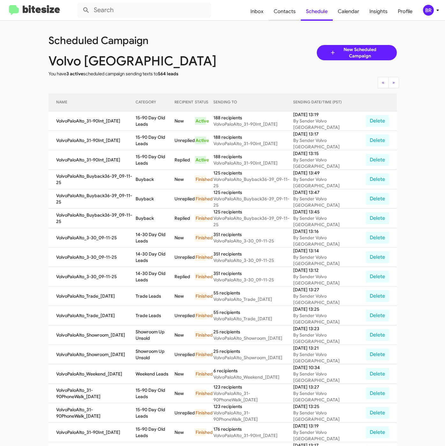
drag, startPoint x: 281, startPoint y: 13, endPoint x: 275, endPoint y: 19, distance: 9.0
click at [281, 13] on span "Contacts" at bounding box center [284, 11] width 32 height 18
type input "in:groups"
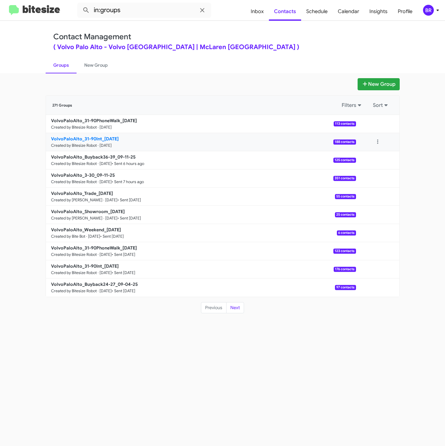
click at [108, 140] on b "VolvoPaloAlto_31-90Int_[DATE]" at bounding box center [85, 139] width 68 height 6
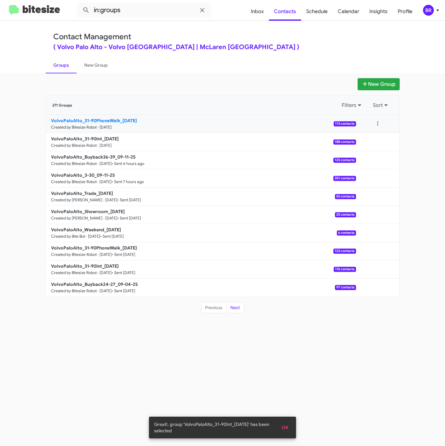
click at [118, 122] on b "VolvoPaloAlto_31-90PhoneWalk_[DATE]" at bounding box center [94, 121] width 86 height 6
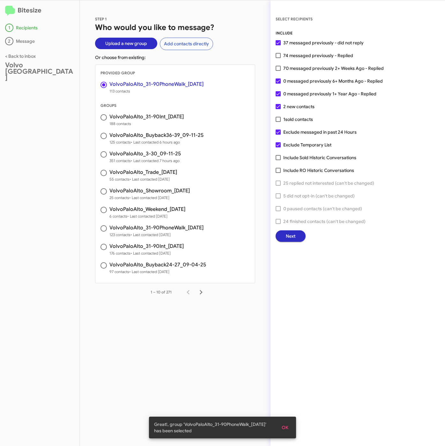
click at [290, 234] on span "Next" at bounding box center [291, 235] width 10 height 11
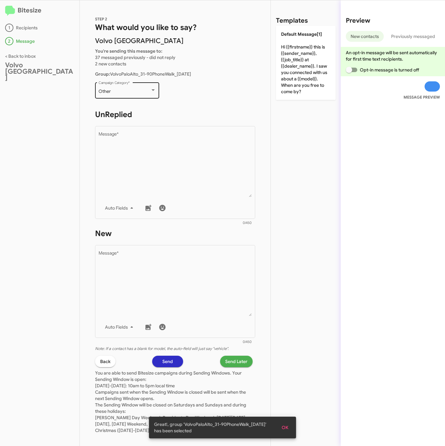
click at [127, 88] on div "Other Campaign Category *" at bounding box center [127, 90] width 57 height 18
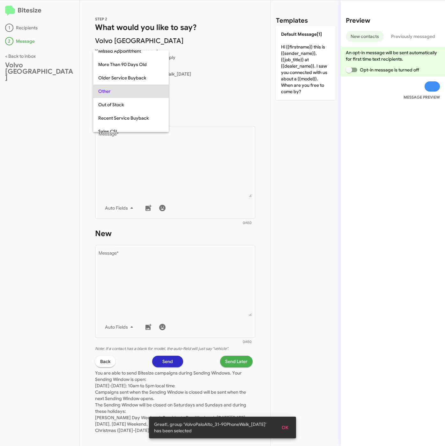
scroll to position [13, 0]
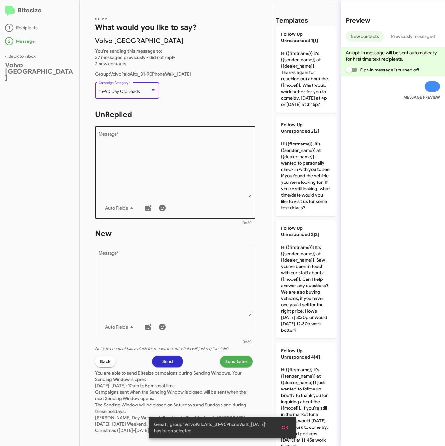
click at [160, 147] on textarea "Message *" at bounding box center [175, 164] width 153 height 65
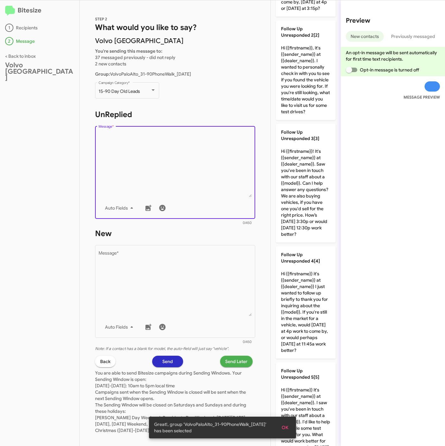
scroll to position [191, 0]
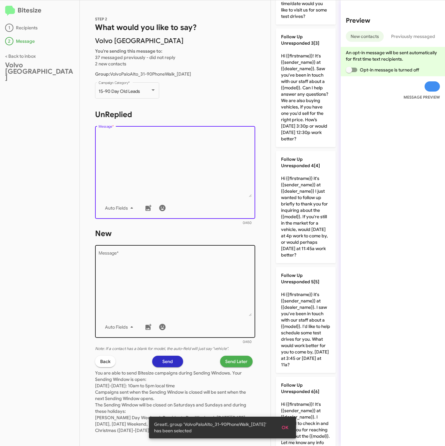
drag, startPoint x: 298, startPoint y: 349, endPoint x: 229, endPoint y: 308, distance: 80.2
click at [298, 349] on p "Follow Up Unresponded 5[5] Hi {{firstname}} it's {{sender_name}} at {{dealer_na…" at bounding box center [306, 320] width 60 height 106
type textarea "Hi {{firstname}} it's {{sender_name}} at {{dealer_name}}. I saw you've been in …"
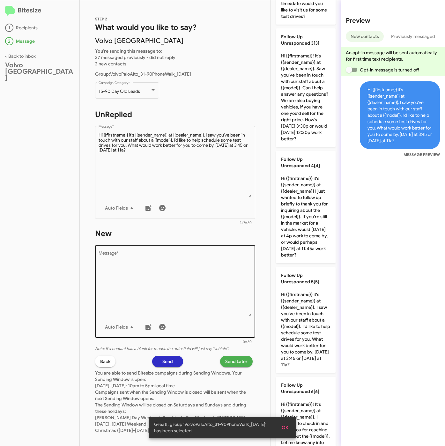
click at [214, 297] on textarea "Message *" at bounding box center [175, 283] width 153 height 65
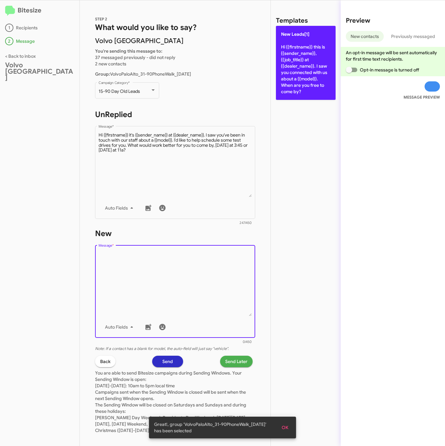
click at [300, 83] on p "New Leads[1] Hi {{firstname}} this is {{sender_name}}, {{job_title}} at {{deale…" at bounding box center [306, 63] width 60 height 74
type textarea "Hi {{firstname}} this is {{sender_name}}, {{job_title}} at {{dealer_name}}. I s…"
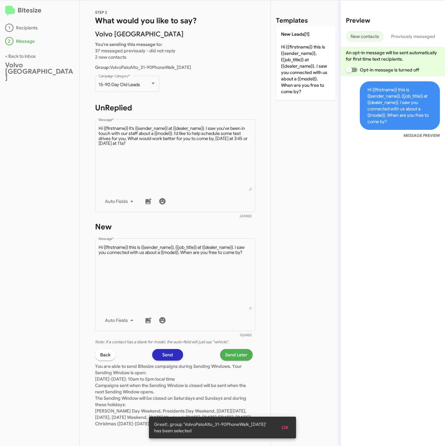
scroll to position [12, 0]
click at [236, 349] on span "Send Later" at bounding box center [236, 354] width 22 height 11
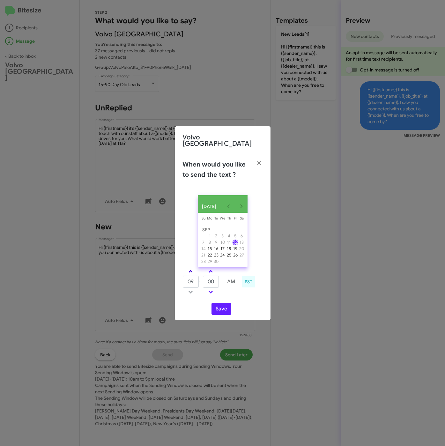
click at [192, 268] on link at bounding box center [190, 271] width 11 height 7
type input "01"
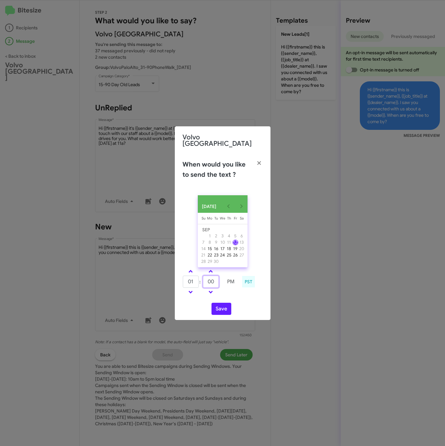
drag, startPoint x: 205, startPoint y: 281, endPoint x: 201, endPoint y: 281, distance: 3.8
click at [201, 281] on tr "01 : 00 PM" at bounding box center [210, 281] width 56 height 13
type input "25"
click at [221, 308] on button "Save" at bounding box center [221, 309] width 20 height 12
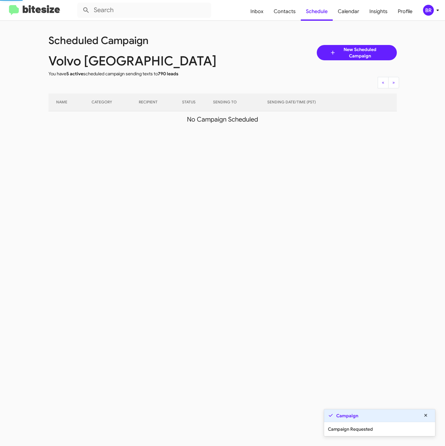
click at [433, 8] on div "BR" at bounding box center [428, 10] width 11 height 11
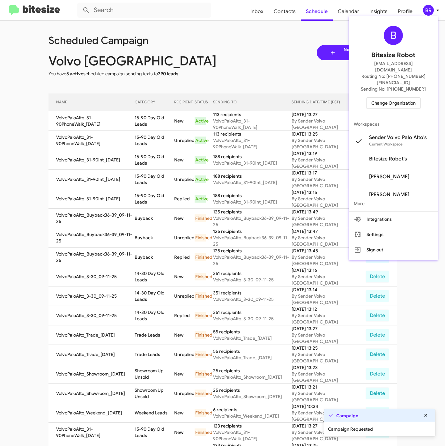
click at [165, 121] on div at bounding box center [222, 223] width 445 height 446
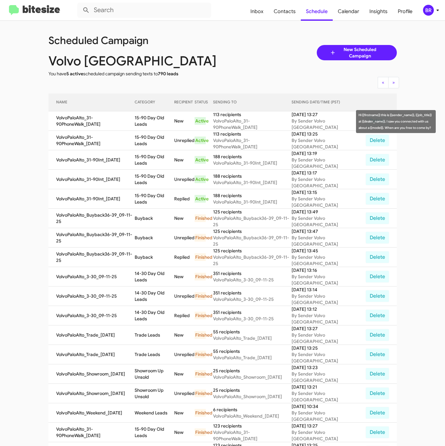
drag, startPoint x: 141, startPoint y: 120, endPoint x: 182, endPoint y: 126, distance: 41.6
click at [174, 126] on td "15-90 Day Old Leads" at bounding box center [155, 120] width 40 height 19
copy td "5-90 Day Old Leads"
click at [427, 17] on mat-toolbar "Inbox Contacts Schedule Calendar Insights Profile BR" at bounding box center [222, 10] width 445 height 20
click at [430, 11] on div "BR" at bounding box center [428, 10] width 11 height 11
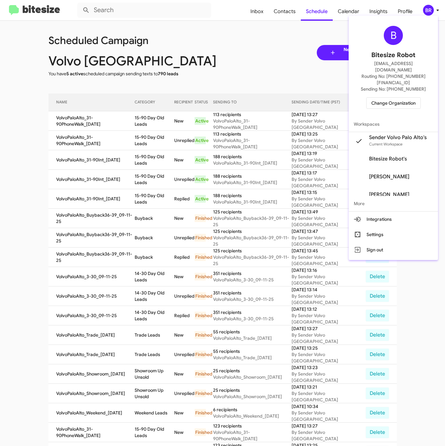
click at [390, 98] on span "Change Organization" at bounding box center [393, 103] width 44 height 11
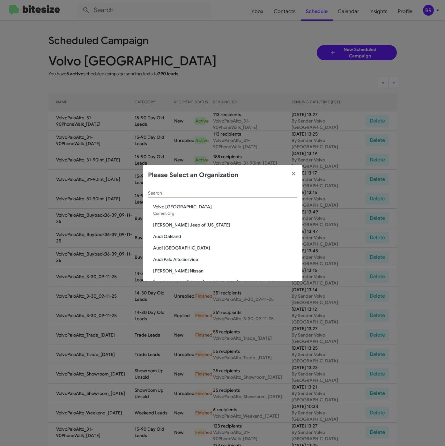
click at [174, 186] on div "Search" at bounding box center [222, 191] width 149 height 12
click at [174, 192] on input "Search" at bounding box center [222, 193] width 149 height 5
paste input "Marin Luxury Cars"
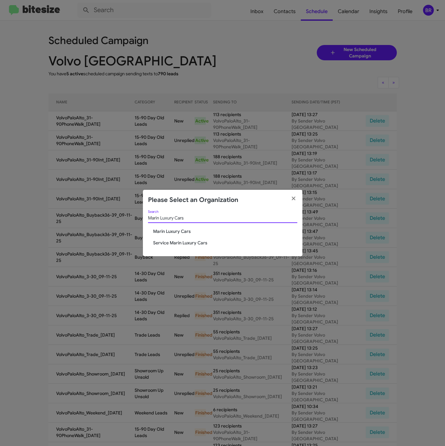
type input "Marin Luxury Cars"
click at [167, 231] on span "Marin Luxury Cars" at bounding box center [225, 231] width 144 height 6
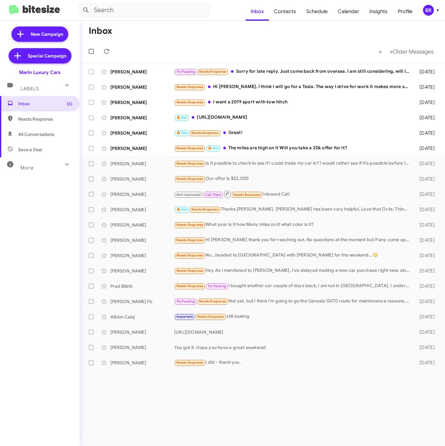
click at [434, 11] on icon at bounding box center [438, 10] width 8 height 8
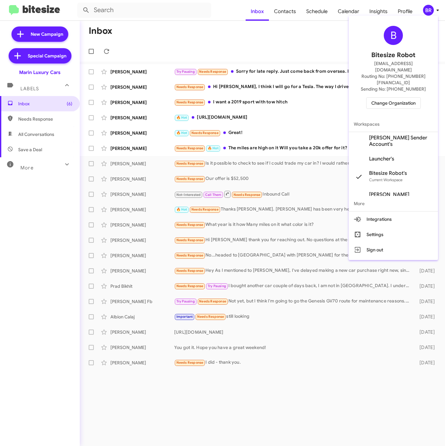
click at [381, 135] on span "[PERSON_NAME] Sender Account's" at bounding box center [401, 141] width 64 height 13
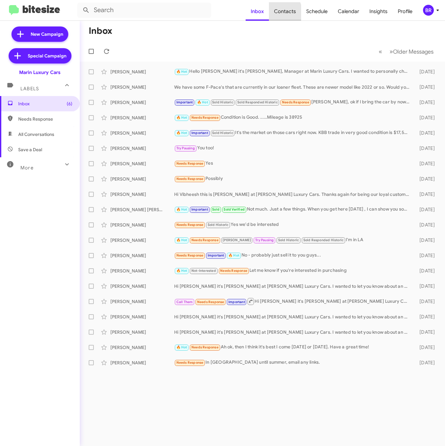
click at [280, 12] on span "Contacts" at bounding box center [285, 11] width 32 height 18
type input "in:groups"
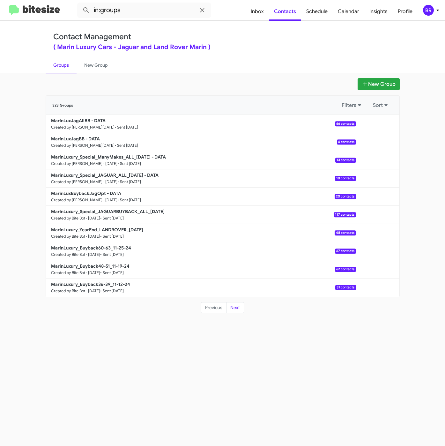
click at [433, 6] on span "BR" at bounding box center [432, 10] width 19 height 11
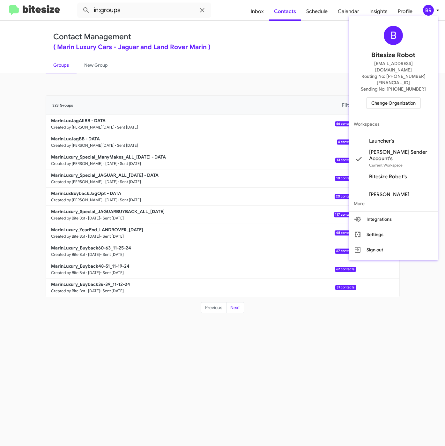
click at [378, 138] on span "Launcher's" at bounding box center [381, 141] width 25 height 6
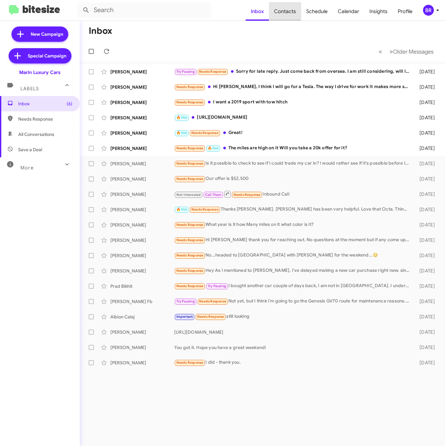
click at [281, 9] on span "Contacts" at bounding box center [285, 11] width 32 height 18
type input "in:groups"
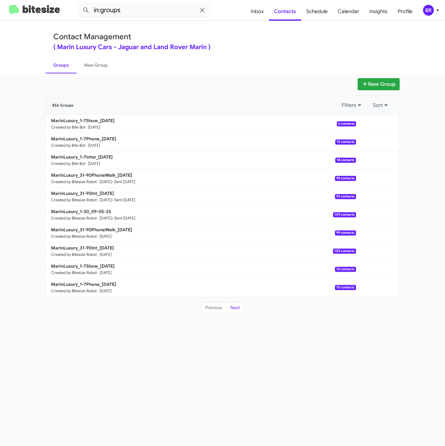
click at [251, 83] on div "New Group" at bounding box center [223, 84] width 354 height 12
click at [431, 11] on div "BR" at bounding box center [428, 10] width 11 height 11
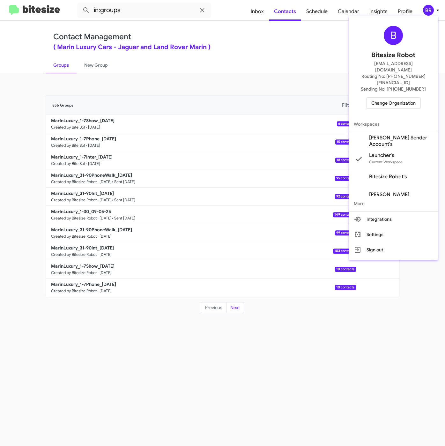
click at [253, 364] on div at bounding box center [222, 223] width 445 height 446
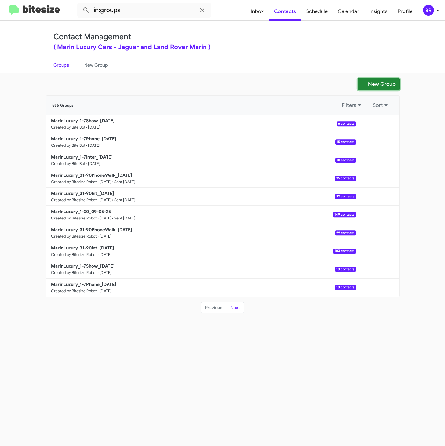
click at [371, 80] on button "New Group" at bounding box center [378, 84] width 42 height 12
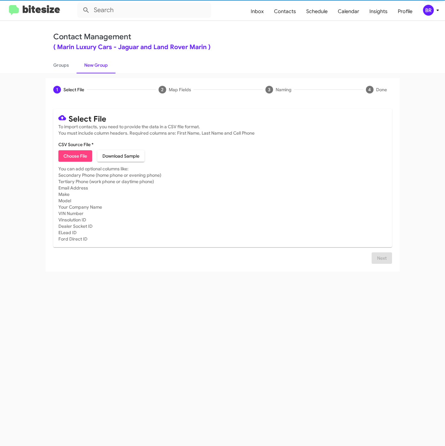
click at [77, 156] on span "Choose File" at bounding box center [75, 155] width 24 height 11
type input "Opt-Out - Marin Luxury Cars"
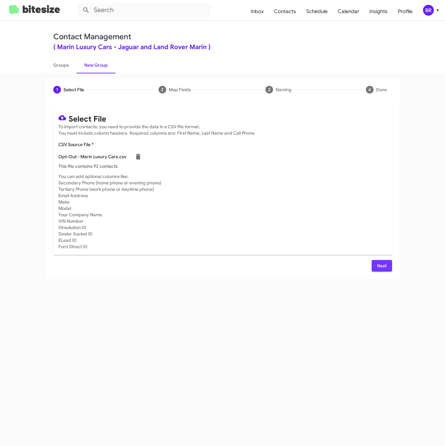
click at [385, 268] on span "Next" at bounding box center [382, 265] width 10 height 11
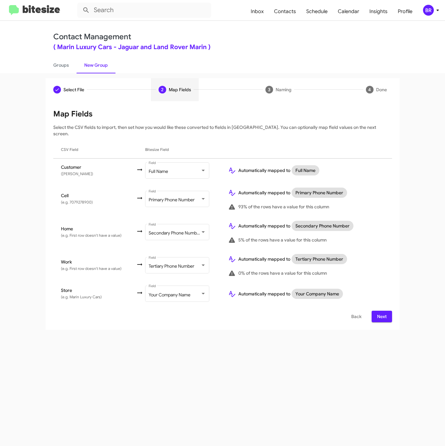
click at [377, 311] on span "Next" at bounding box center [382, 316] width 10 height 11
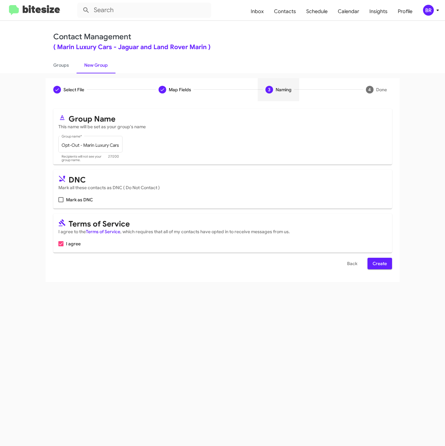
click at [83, 201] on span "Mark as DNC" at bounding box center [79, 200] width 27 height 8
click at [61, 202] on input "Mark as DNC" at bounding box center [61, 202] width 0 height 0
checkbox input "true"
click at [387, 269] on button "Create" at bounding box center [379, 263] width 25 height 11
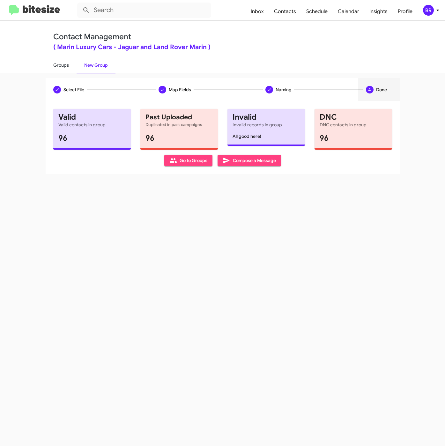
click at [59, 59] on link "Groups" at bounding box center [61, 65] width 31 height 17
type input "in:groups"
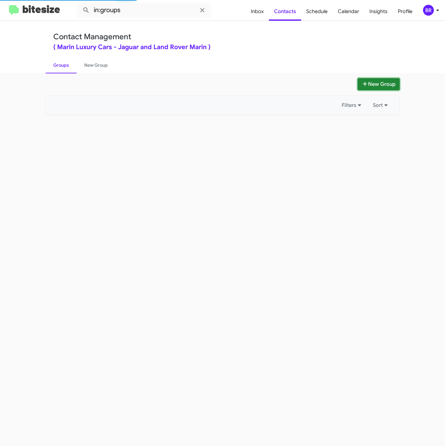
click at [364, 80] on button "New Group" at bounding box center [378, 84] width 42 height 12
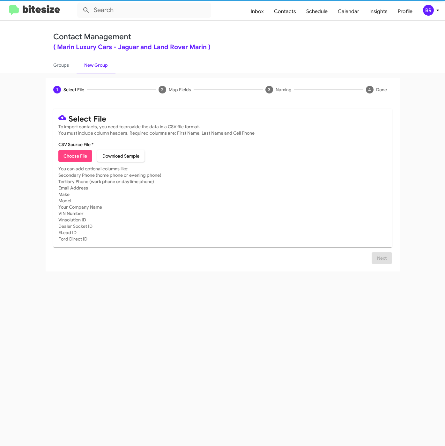
click at [88, 157] on button "Choose File" at bounding box center [75, 155] width 34 height 11
type input "MarinLuxury_1-30_09-12-25"
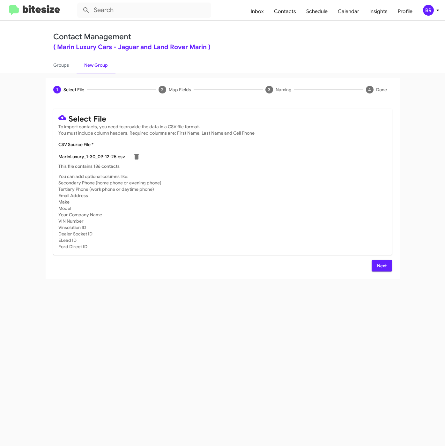
click at [386, 270] on span "Next" at bounding box center [382, 265] width 10 height 11
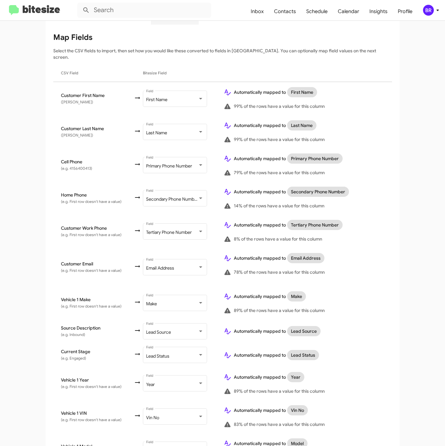
scroll to position [171, 0]
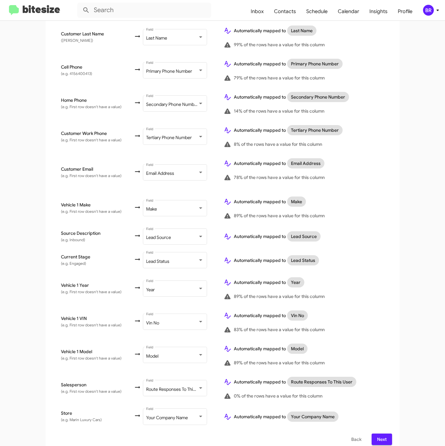
click at [377, 433] on span "Next" at bounding box center [382, 438] width 10 height 11
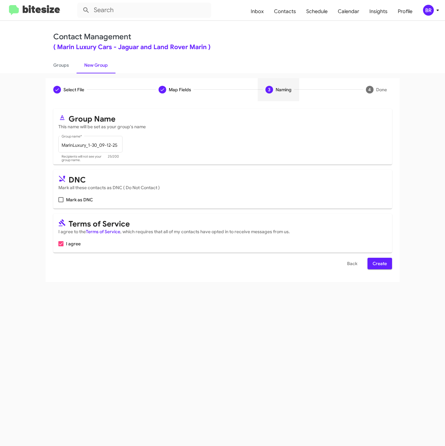
scroll to position [0, 0]
click at [379, 266] on span "Create" at bounding box center [379, 263] width 14 height 11
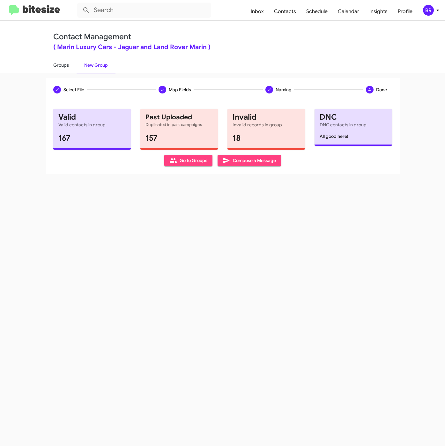
click at [63, 66] on link "Groups" at bounding box center [61, 65] width 31 height 17
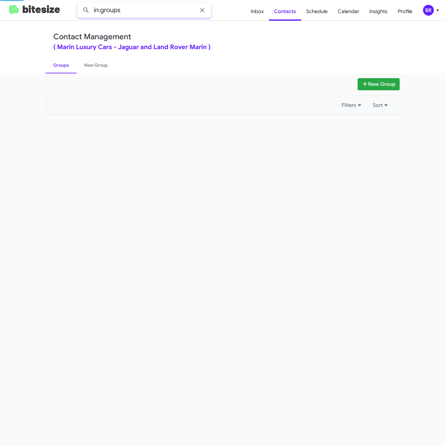
click at [167, 11] on input "in:groups" at bounding box center [144, 10] width 134 height 15
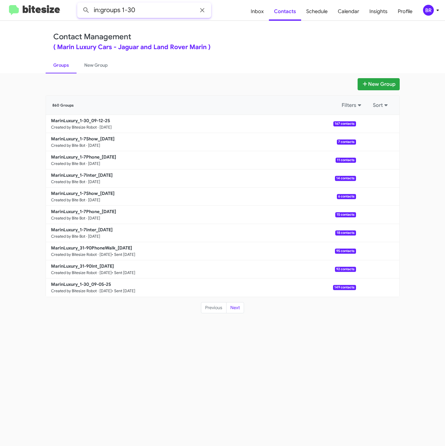
click at [80, 4] on button at bounding box center [86, 10] width 13 height 13
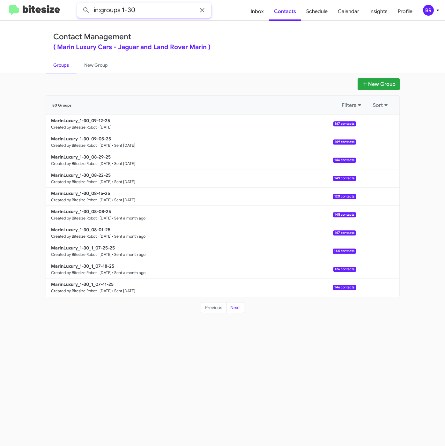
drag, startPoint x: 155, startPoint y: 13, endPoint x: 168, endPoint y: 13, distance: 12.4
click at [161, 13] on input "in:groups 1-30" at bounding box center [144, 10] width 134 height 15
click at [80, 4] on button at bounding box center [86, 10] width 13 height 13
type input "in:groups"
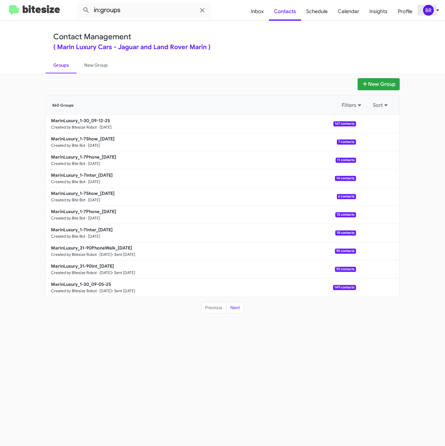
click at [429, 13] on div "BR" at bounding box center [428, 10] width 11 height 11
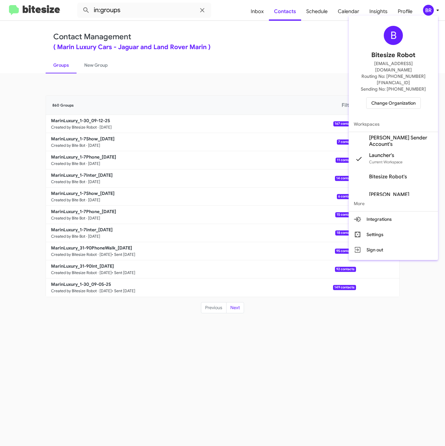
click at [304, 94] on div at bounding box center [222, 223] width 445 height 446
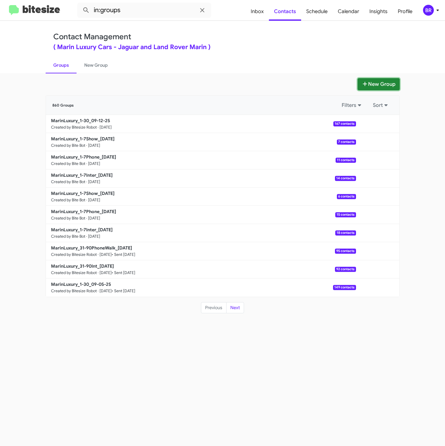
click at [376, 84] on button "New Group" at bounding box center [378, 84] width 42 height 12
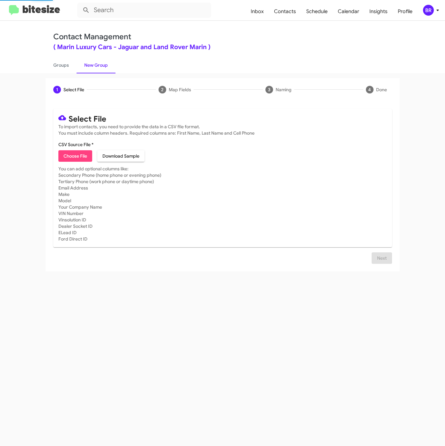
click at [89, 156] on button "Choose File" at bounding box center [75, 155] width 34 height 11
type input "MarinLuxury_31-90Int_09-12-25"
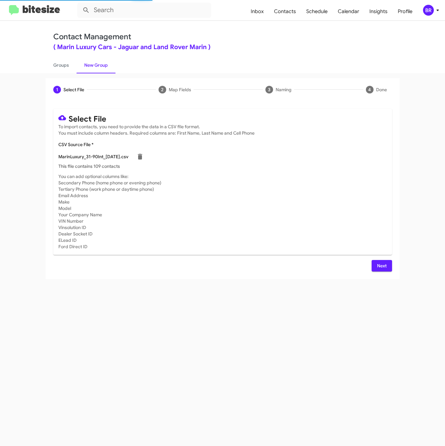
click at [375, 269] on button "Next" at bounding box center [381, 265] width 20 height 11
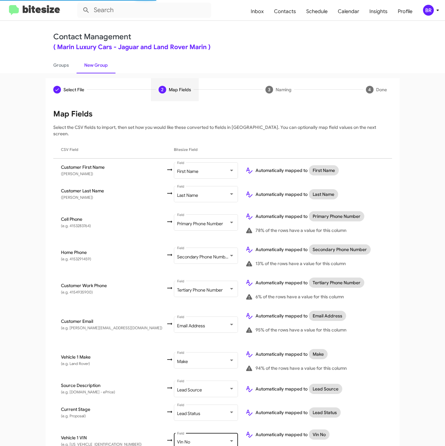
scroll to position [142, 0]
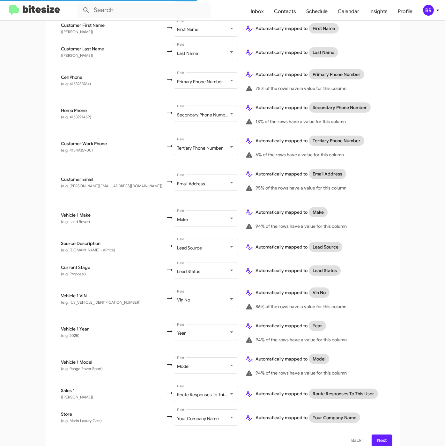
click at [377, 434] on span "Next" at bounding box center [382, 439] width 10 height 11
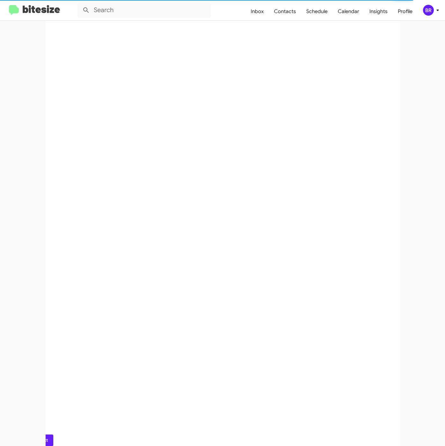
scroll to position [0, 0]
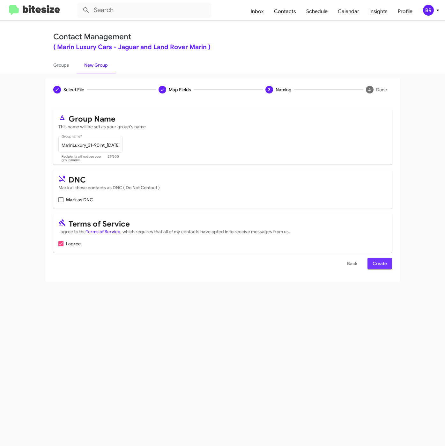
click at [381, 264] on span "Create" at bounding box center [379, 263] width 14 height 11
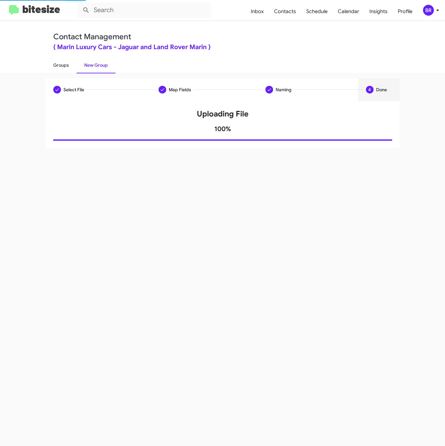
click at [62, 63] on link "Groups" at bounding box center [61, 65] width 31 height 17
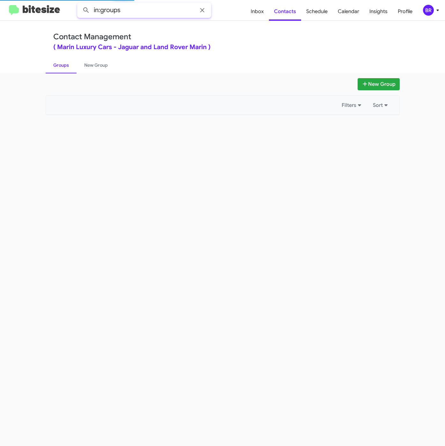
click at [159, 13] on input "in:groups" at bounding box center [144, 10] width 134 height 15
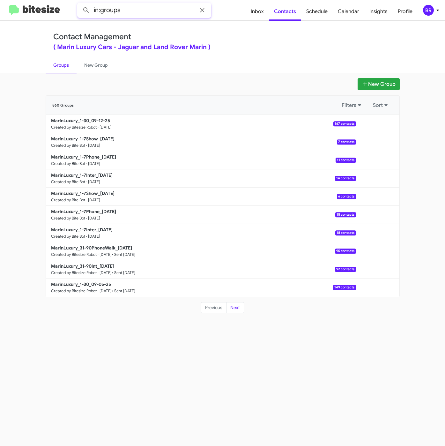
click at [139, 12] on input "in:groups" at bounding box center [144, 10] width 134 height 15
click at [80, 4] on button at bounding box center [86, 10] width 13 height 13
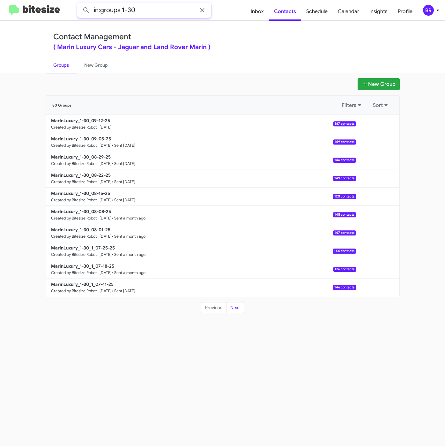
drag, startPoint x: 120, startPoint y: 9, endPoint x: 156, endPoint y: 11, distance: 36.4
click at [156, 11] on input "in:groups 1-30" at bounding box center [144, 10] width 134 height 15
click at [80, 4] on button at bounding box center [86, 10] width 13 height 13
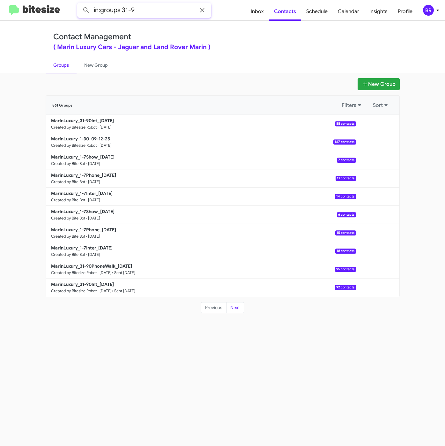
click at [80, 4] on button at bounding box center [86, 10] width 13 height 13
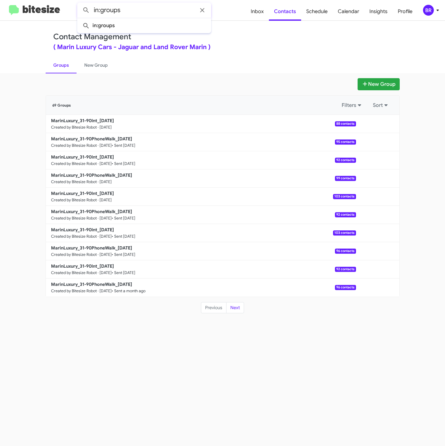
click at [80, 4] on button at bounding box center [86, 10] width 13 height 13
type input "in:groups"
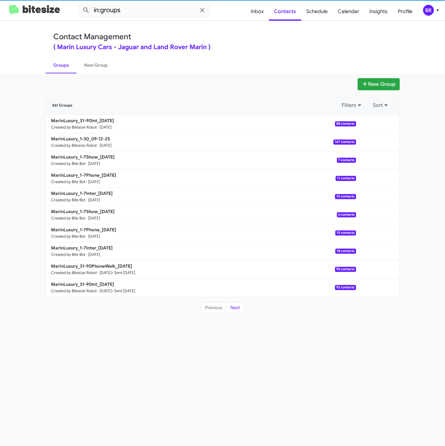
click at [427, 14] on div "BR" at bounding box center [428, 10] width 11 height 11
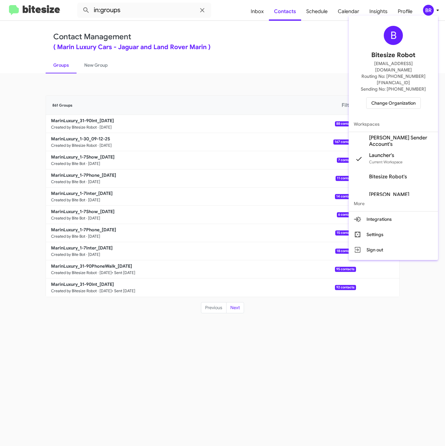
click at [278, 40] on div at bounding box center [222, 223] width 445 height 446
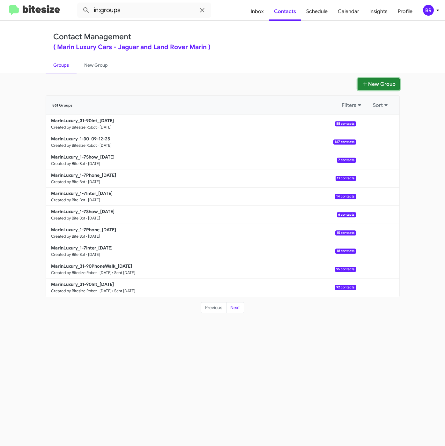
click at [368, 85] on button "New Group" at bounding box center [378, 84] width 42 height 12
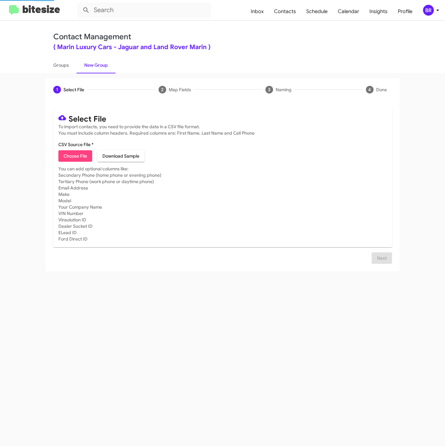
click at [74, 161] on span "Choose File" at bounding box center [75, 155] width 24 height 11
type input "MarinLuxury_31-90PhoneWalk_09-12-25"
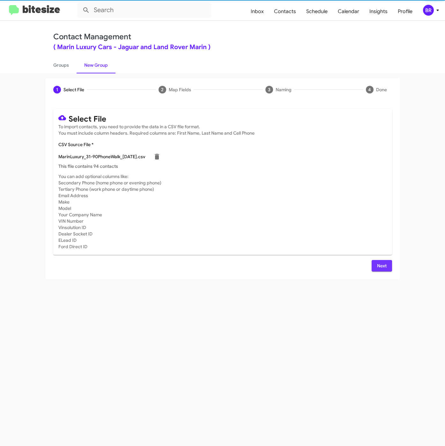
click at [385, 265] on span "Next" at bounding box center [382, 265] width 10 height 11
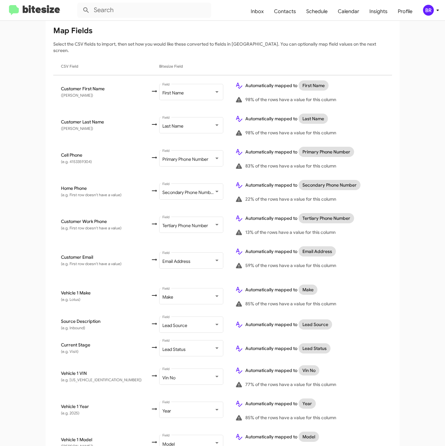
scroll to position [161, 0]
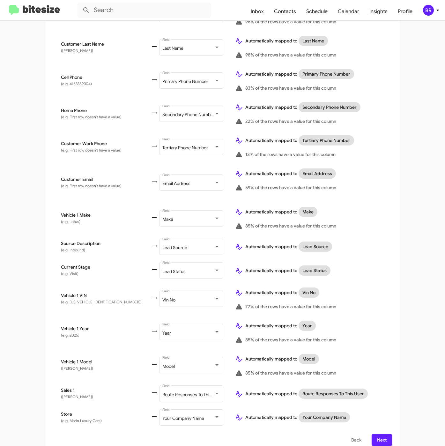
click at [377, 434] on span "Next" at bounding box center [382, 439] width 10 height 11
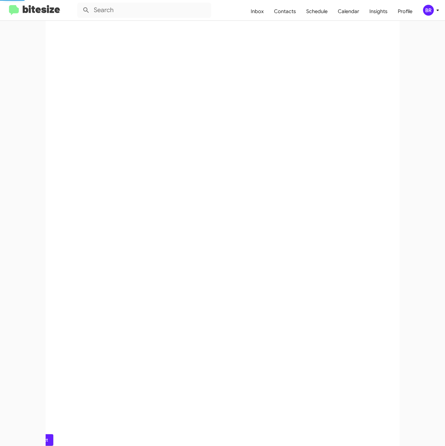
scroll to position [0, 0]
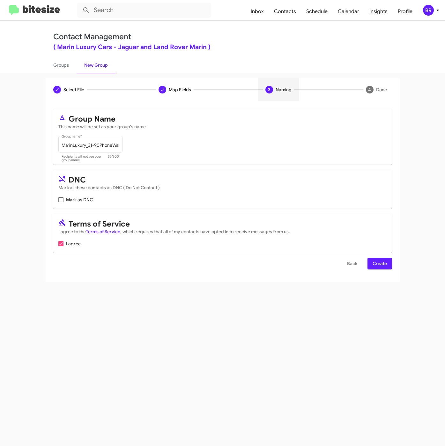
click at [377, 263] on span "Create" at bounding box center [379, 263] width 14 height 11
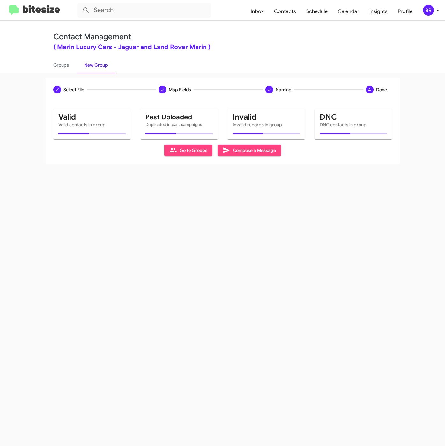
click at [300, 245] on div "Select File Map Fields Naming 4 Done Select File To import contacts, you need t…" at bounding box center [222, 259] width 445 height 373
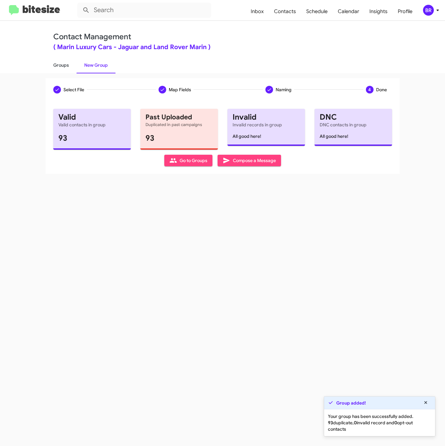
click at [65, 67] on link "Groups" at bounding box center [61, 65] width 31 height 17
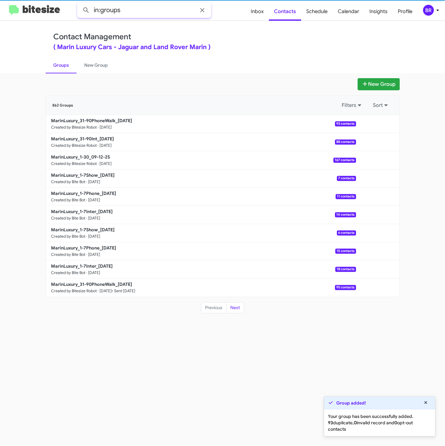
click at [163, 14] on input "in:groups" at bounding box center [144, 10] width 134 height 15
click at [80, 4] on button at bounding box center [86, 10] width 13 height 13
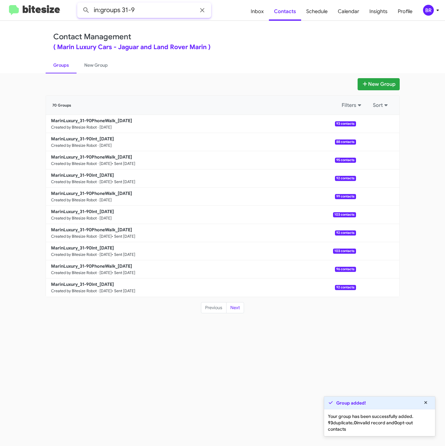
drag, startPoint x: 152, startPoint y: 14, endPoint x: 162, endPoint y: 15, distance: 9.6
click at [162, 15] on input "in:groups 31-9" at bounding box center [144, 10] width 134 height 15
click at [80, 4] on button at bounding box center [86, 10] width 13 height 13
type input "in:groups"
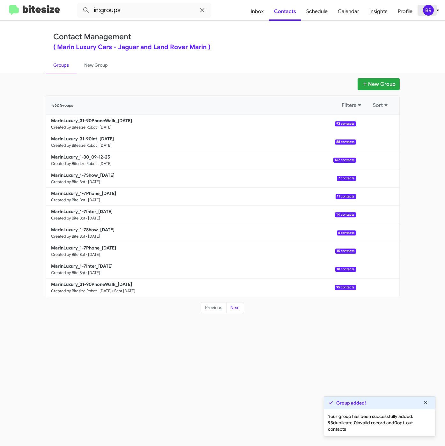
click at [429, 9] on div "BR" at bounding box center [428, 10] width 11 height 11
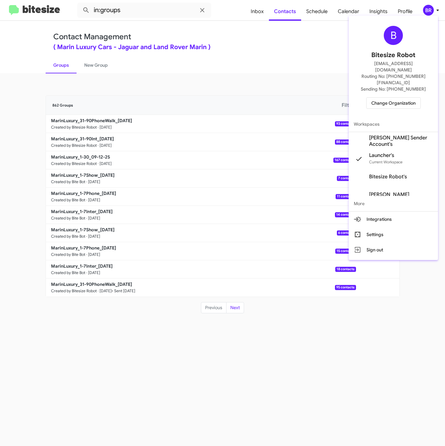
click at [378, 35] on div "B Bitesize Robot iya@bitesize.co Routing No: +1 (415) 460-4600 Sending No: +1 (…" at bounding box center [393, 67] width 89 height 98
click at [382, 98] on span "Change Organization" at bounding box center [393, 103] width 44 height 11
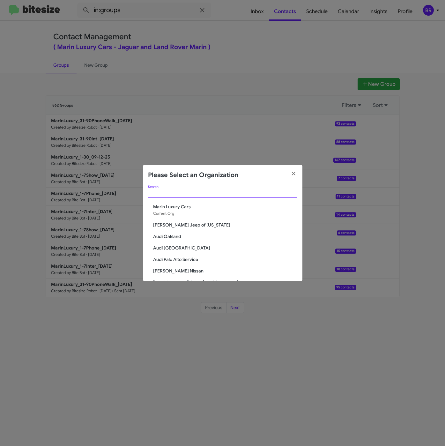
click at [196, 194] on input "Search" at bounding box center [222, 193] width 149 height 5
paste input "[PERSON_NAME] Long Chevrolet"
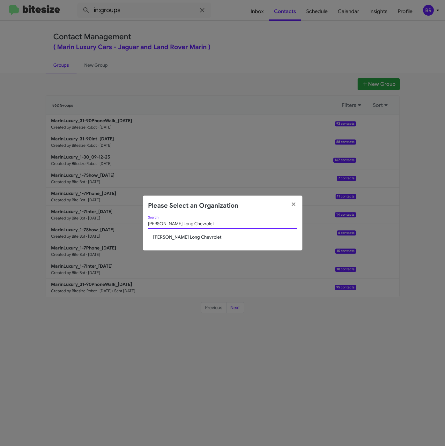
type input "[PERSON_NAME] Long Chevrolet"
click at [172, 237] on span "[PERSON_NAME] Long Chevrolet" at bounding box center [225, 237] width 144 height 6
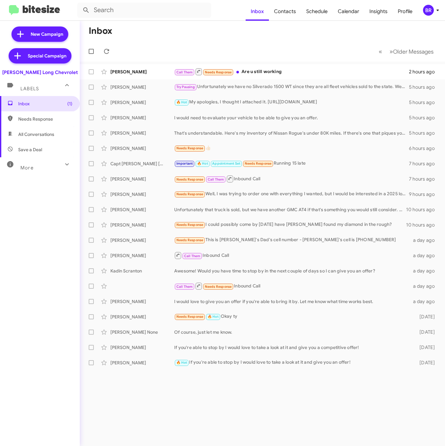
click at [438, 9] on icon at bounding box center [438, 10] width 8 height 8
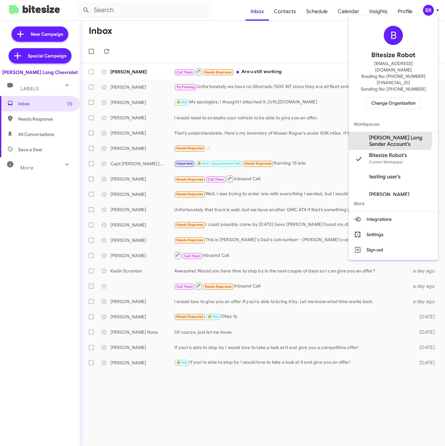
click at [379, 135] on span "[PERSON_NAME] Long Sender Account's" at bounding box center [401, 141] width 64 height 13
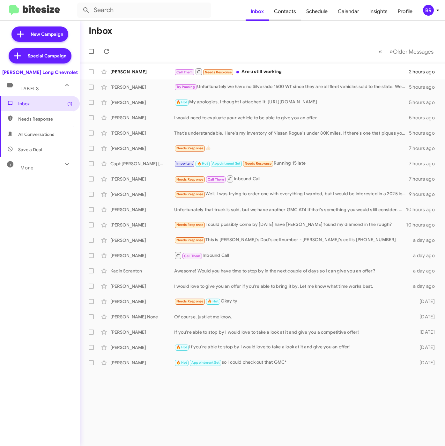
click at [295, 13] on span "Contacts" at bounding box center [285, 11] width 32 height 18
type input "in:groups"
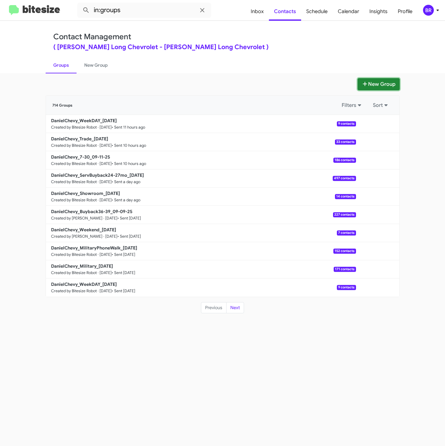
click at [368, 84] on button "New Group" at bounding box center [378, 84] width 42 height 12
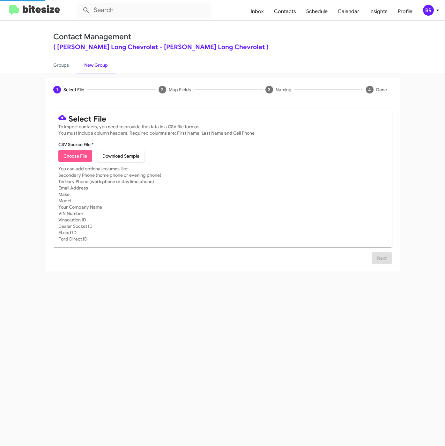
click at [74, 155] on span "Choose File" at bounding box center [75, 155] width 24 height 11
type input "DanielChevy_31-90_2ndFri_[DATE]"
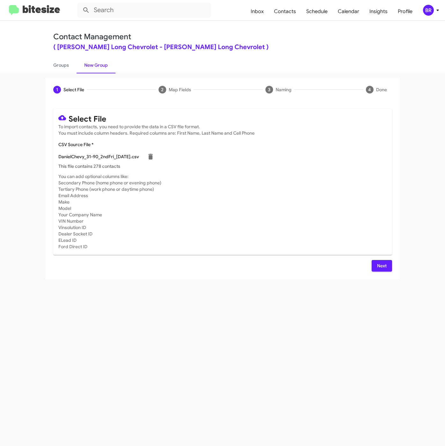
click at [381, 265] on span "Next" at bounding box center [382, 265] width 10 height 11
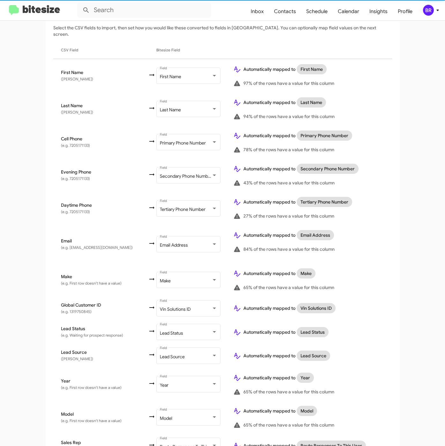
scroll to position [151, 0]
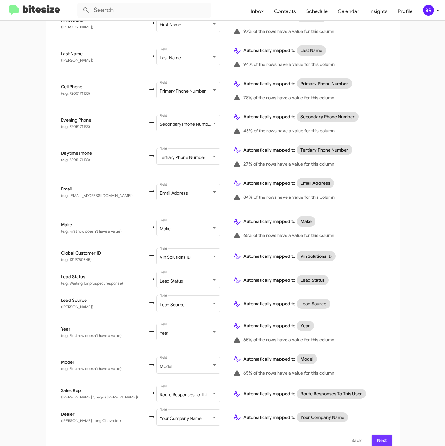
click at [379, 434] on span "Next" at bounding box center [382, 439] width 10 height 11
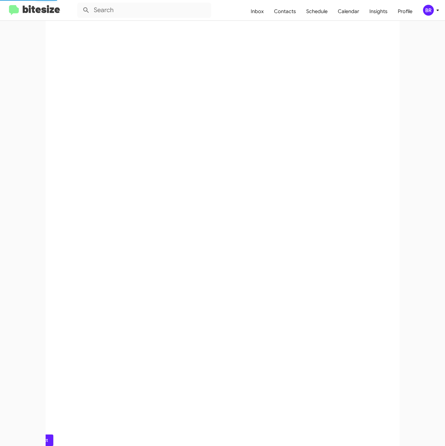
scroll to position [0, 0]
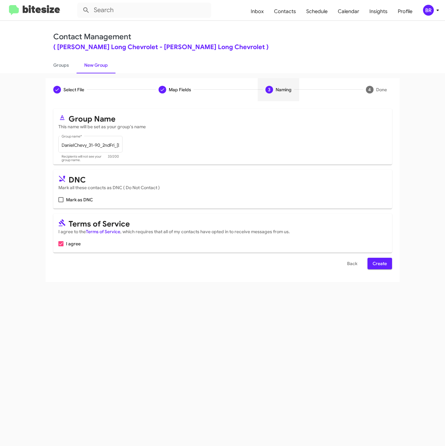
click at [378, 266] on span "Create" at bounding box center [379, 263] width 14 height 11
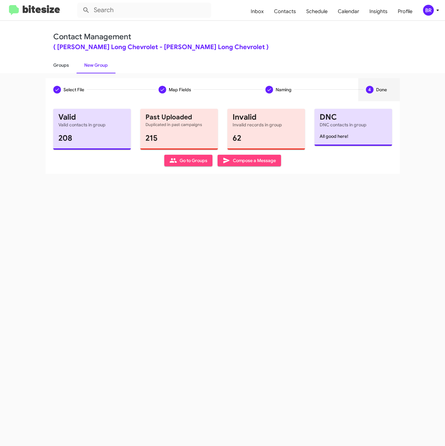
click at [64, 65] on link "Groups" at bounding box center [61, 65] width 31 height 17
type input "in:groups"
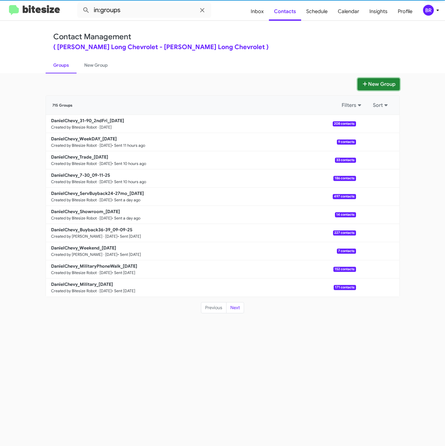
click at [362, 81] on fa-icon at bounding box center [365, 84] width 6 height 6
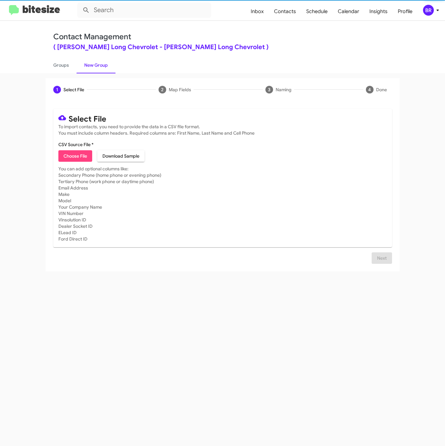
click at [71, 160] on span "Choose File" at bounding box center [75, 155] width 24 height 11
type input "DanielChevy_31-90_2ndFriPhoneWalk_[DATE]"
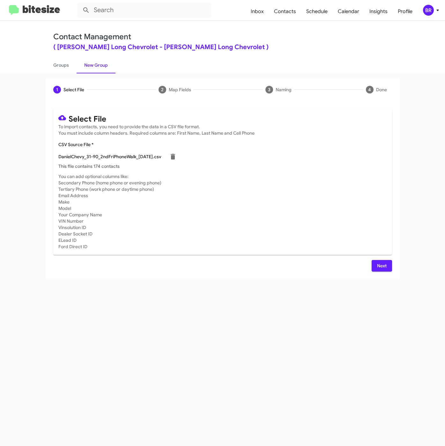
click at [377, 268] on span "Next" at bounding box center [382, 265] width 10 height 11
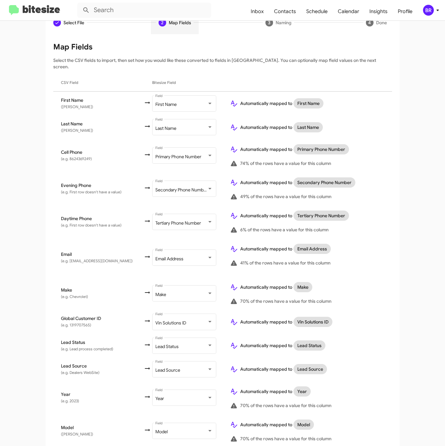
scroll to position [142, 0]
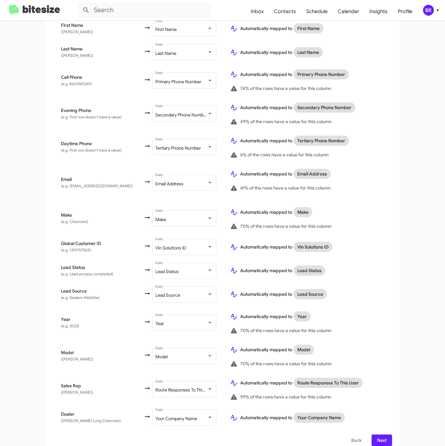
click at [377, 434] on span "Next" at bounding box center [382, 439] width 10 height 11
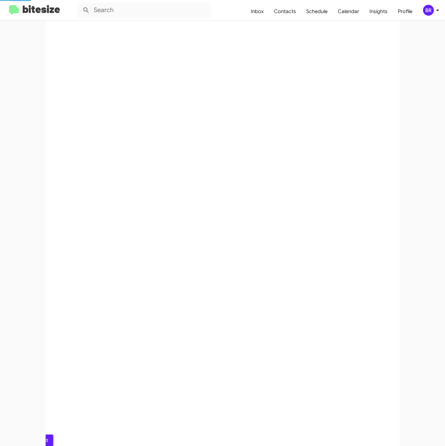
scroll to position [0, 0]
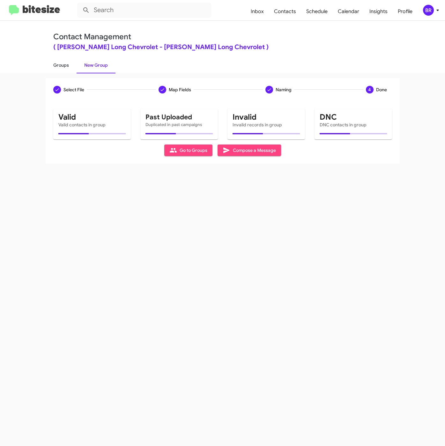
drag, startPoint x: 61, startPoint y: 66, endPoint x: 278, endPoint y: 70, distance: 216.6
click at [62, 66] on link "Groups" at bounding box center [61, 65] width 31 height 17
type input "in:groups"
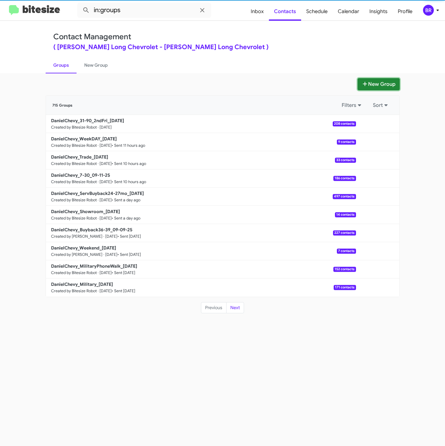
click at [397, 83] on button "New Group" at bounding box center [378, 84] width 42 height 12
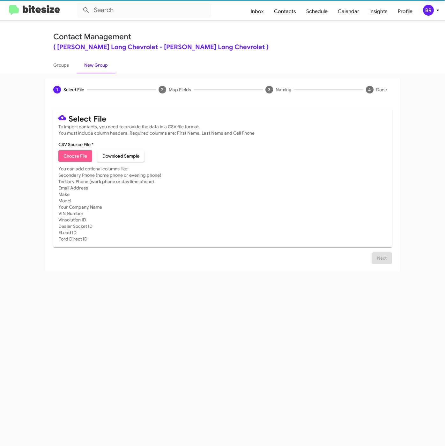
drag, startPoint x: 75, startPoint y: 148, endPoint x: 72, endPoint y: 157, distance: 9.1
click at [72, 157] on span "Choose File" at bounding box center [75, 155] width 24 height 11
type input "DanielChevy_31-90_2ndFriPhoneWalk_09-12-25"
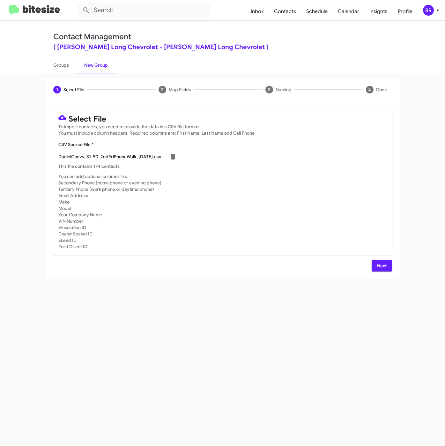
click at [382, 268] on span "Next" at bounding box center [382, 265] width 10 height 11
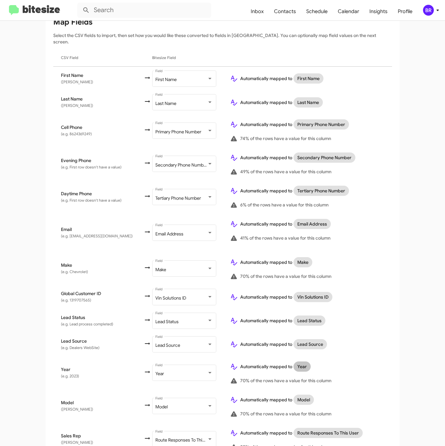
scroll to position [142, 0]
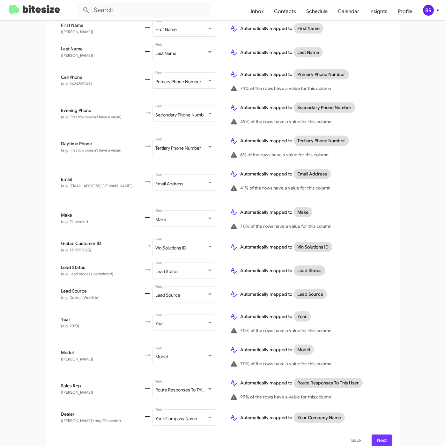
click at [379, 434] on span "Next" at bounding box center [382, 439] width 10 height 11
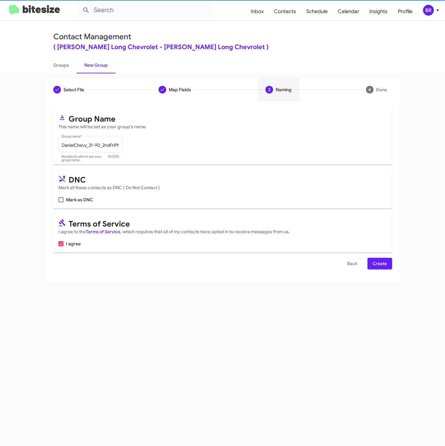
scroll to position [0, 0]
click at [375, 263] on span "Create" at bounding box center [379, 263] width 14 height 11
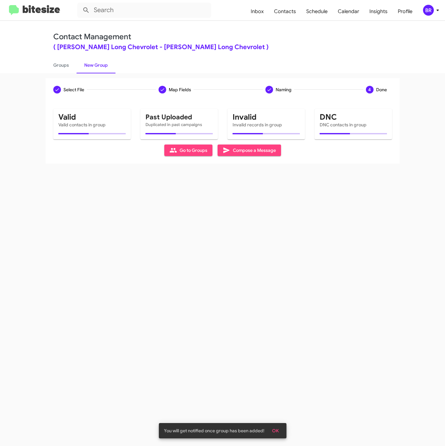
drag, startPoint x: 66, startPoint y: 66, endPoint x: 109, endPoint y: 45, distance: 48.1
click at [66, 66] on link "Groups" at bounding box center [61, 65] width 31 height 17
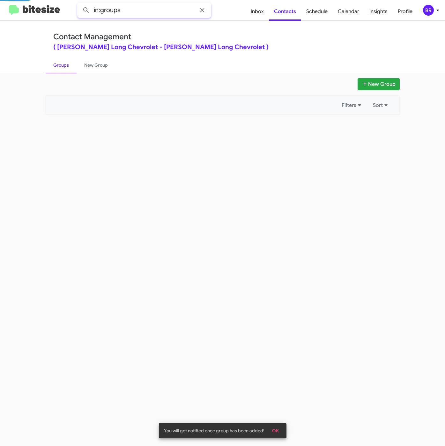
click at [156, 17] on input "in:groups" at bounding box center [144, 10] width 134 height 15
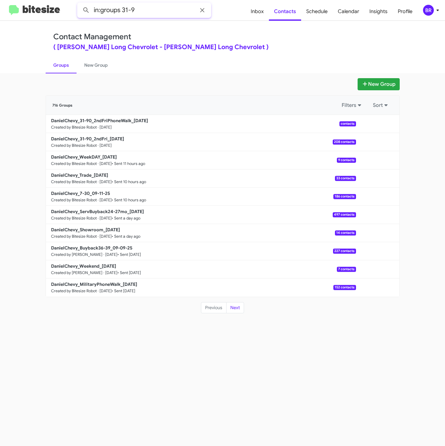
click at [80, 4] on button at bounding box center [86, 10] width 13 height 13
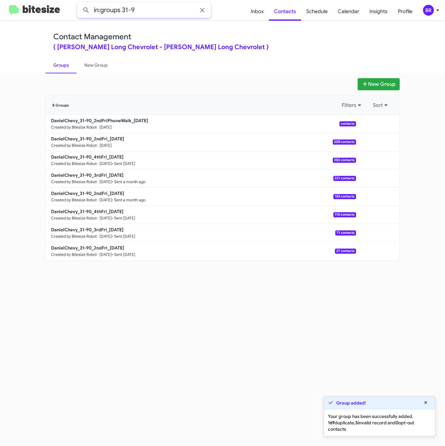
drag, startPoint x: 123, startPoint y: 11, endPoint x: 144, endPoint y: 11, distance: 21.0
click at [144, 11] on input "in:groups 31-9" at bounding box center [144, 10] width 134 height 15
click at [80, 4] on button at bounding box center [86, 10] width 13 height 13
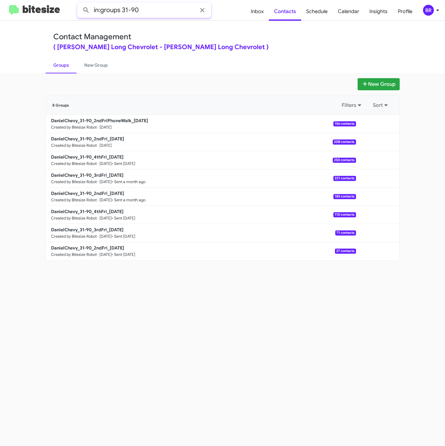
drag, startPoint x: 122, startPoint y: 11, endPoint x: 164, endPoint y: 13, distance: 41.9
click at [164, 13] on input "in:groups 31-90" at bounding box center [144, 10] width 134 height 15
click at [80, 4] on button at bounding box center [86, 10] width 13 height 13
type input "in:groups"
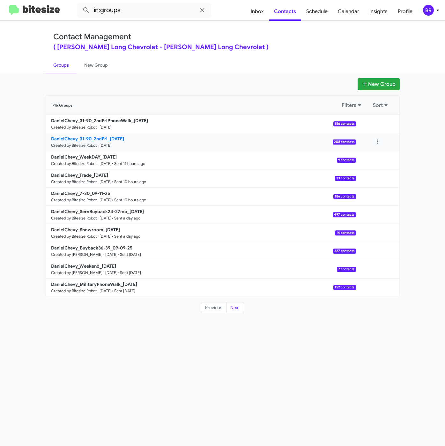
click at [105, 138] on b "DanielChevy_31-90_2ndFri_09-12-25" at bounding box center [87, 139] width 73 height 6
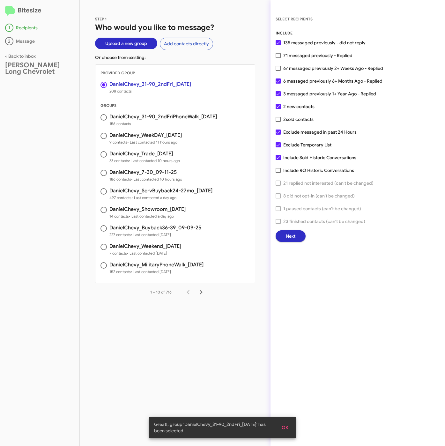
click at [292, 236] on span "Next" at bounding box center [291, 235] width 10 height 11
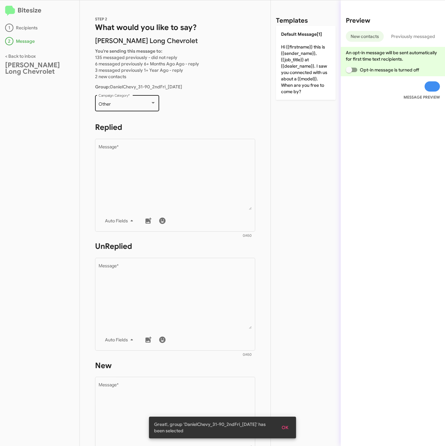
click at [135, 100] on div "Other Campaign Category *" at bounding box center [127, 103] width 57 height 18
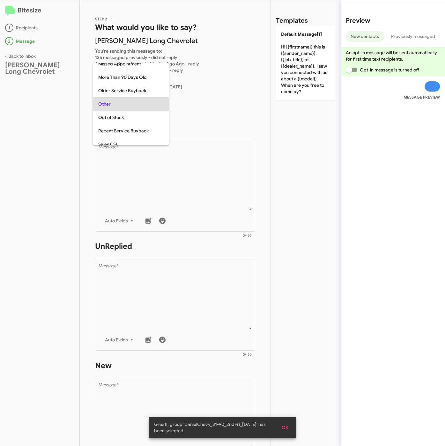
scroll to position [13, 0]
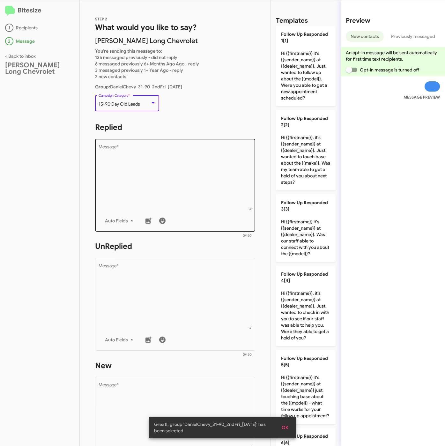
click at [148, 192] on textarea "Message *" at bounding box center [175, 177] width 153 height 65
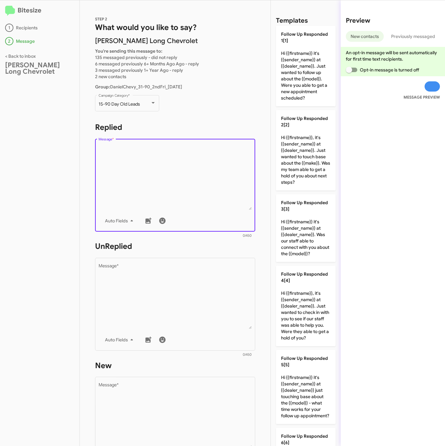
scroll to position [447, 0]
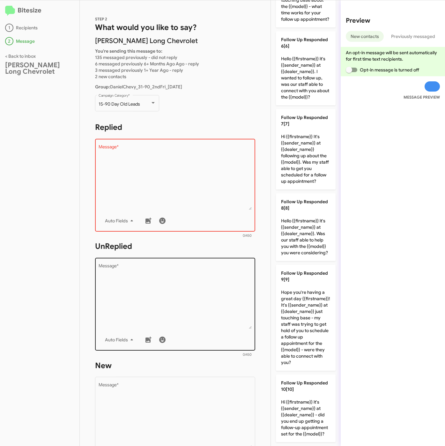
drag, startPoint x: 309, startPoint y: 399, endPoint x: 204, endPoint y: 311, distance: 137.1
click at [308, 399] on p "Follow Up Responded 10[10] Hi {{firstname}} it's {{sender_name}} at {{dealer_na…" at bounding box center [306, 408] width 60 height 68
type textarea "Hi {{firstname}} it's {{sender_name}} at {{dealer_name}} - did you end up getti…"
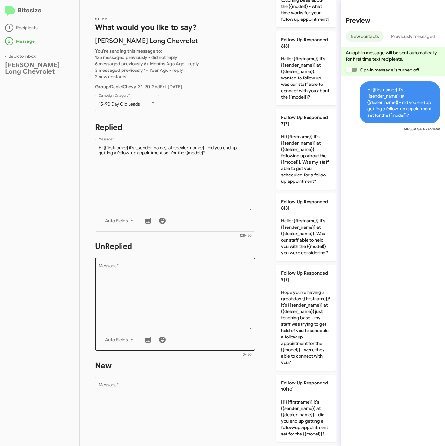
click at [163, 276] on textarea "Message *" at bounding box center [175, 296] width 153 height 65
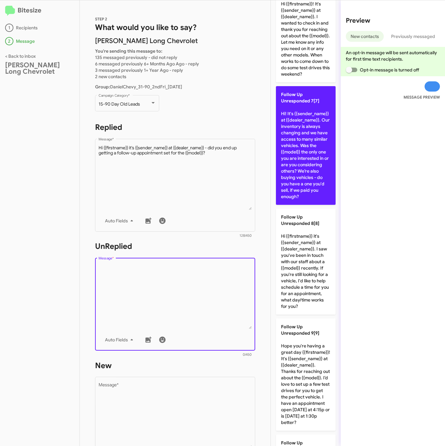
scroll to position [734, 0]
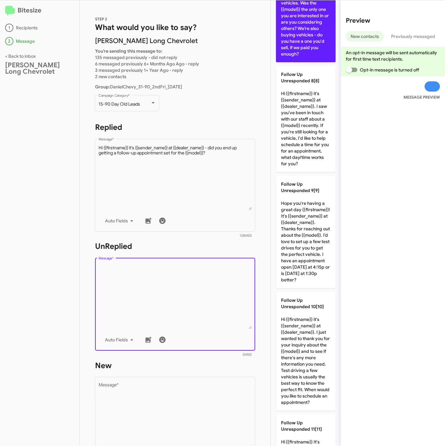
click at [305, 288] on p "Follow Up Unresponded 9[9] Hope you're having a great day {{firstname}}! It's {…" at bounding box center [306, 232] width 60 height 112
type textarea "Hope you're having a great day {{firstname}}! It's {{sender_name}} at {{dealer_…"
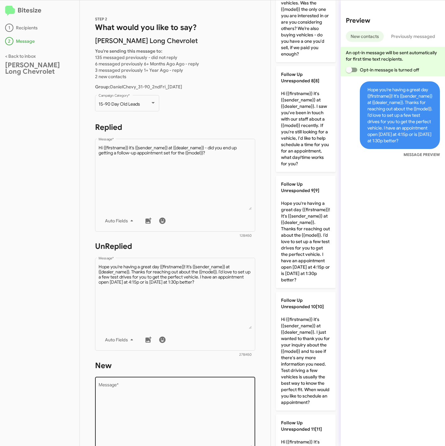
click at [202, 388] on textarea "Message *" at bounding box center [175, 415] width 153 height 65
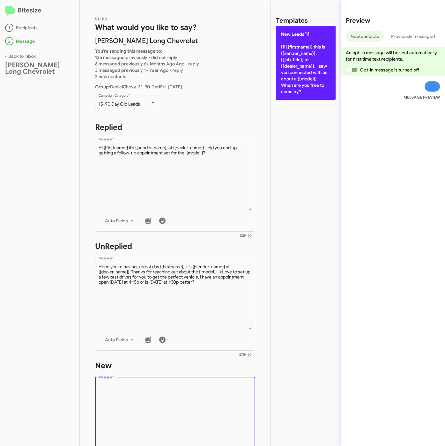
click at [280, 85] on p "New Leads[1] Hi {{firstname}} this is {{sender_name}}, {{job_title}} at {{deale…" at bounding box center [306, 63] width 60 height 74
type textarea "Hi {{firstname}} this is {{sender_name}}, {{job_title}} at {{dealer_name}}. I s…"
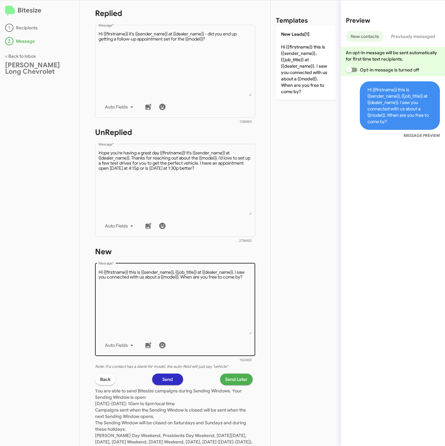
scroll to position [143, 0]
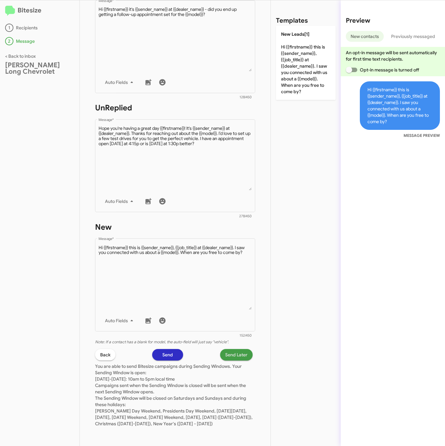
click at [226, 349] on span "Send Later" at bounding box center [236, 354] width 22 height 11
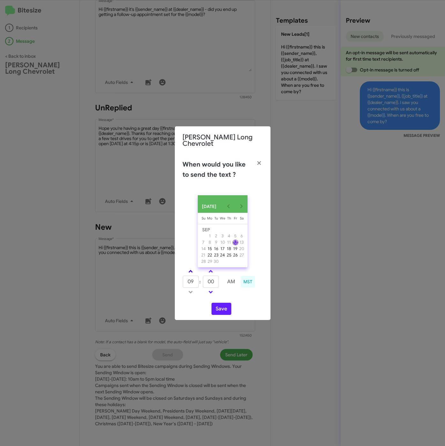
click at [190, 270] on span at bounding box center [190, 272] width 4 height 4
drag, startPoint x: 190, startPoint y: 268, endPoint x: 193, endPoint y: 270, distance: 3.9
click at [191, 270] on span at bounding box center [190, 272] width 4 height 4
type input "11"
drag, startPoint x: 210, startPoint y: 278, endPoint x: 202, endPoint y: 279, distance: 8.6
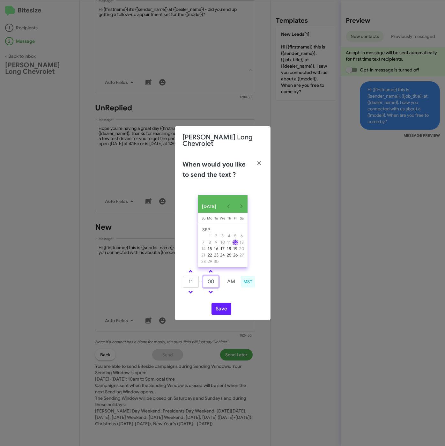
click at [202, 279] on tr "11 : 00 AM" at bounding box center [210, 281] width 57 height 13
type input "10"
click at [224, 307] on button "Save" at bounding box center [221, 309] width 20 height 12
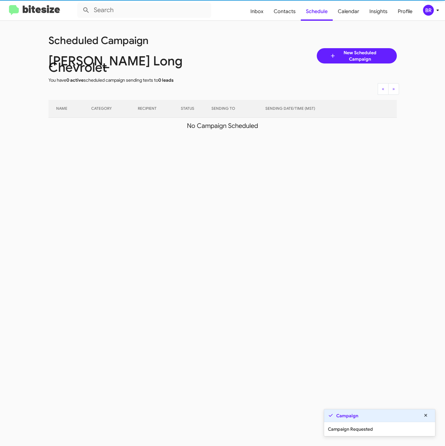
click at [425, 10] on div "BR" at bounding box center [428, 10] width 11 height 11
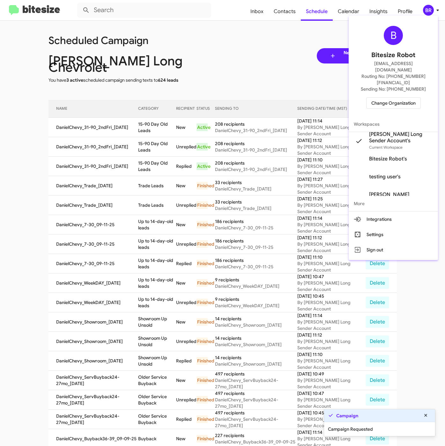
click at [139, 133] on div at bounding box center [222, 223] width 445 height 446
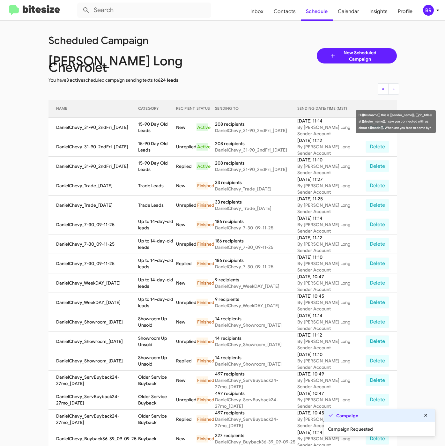
drag, startPoint x: 139, startPoint y: 117, endPoint x: 157, endPoint y: 124, distance: 19.3
click at [157, 124] on td "15-90 Day Old Leads" at bounding box center [157, 127] width 38 height 19
copy td "15-90 Day Old Leads"
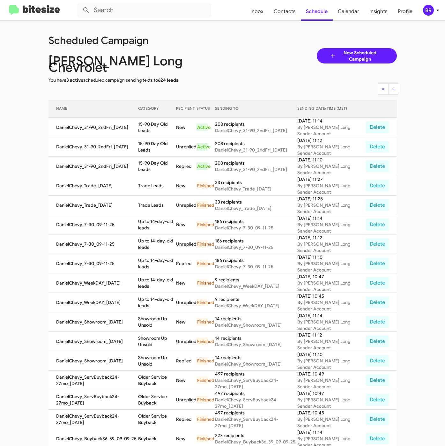
click at [280, 48] on div "Scheduled Campaign Daniels Long Chevrolet You have 3 active scheduled campaign …" at bounding box center [223, 55] width 358 height 55
click at [278, 10] on span "Contacts" at bounding box center [284, 11] width 32 height 18
type input "in:groups"
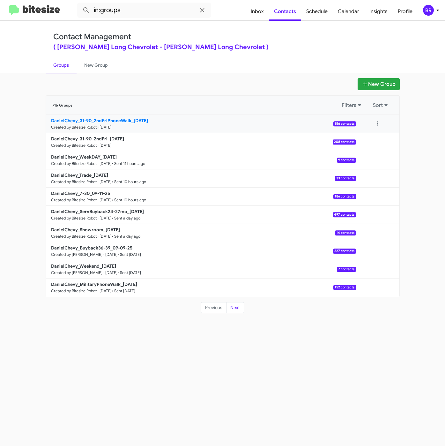
click at [124, 120] on b "DanielChevy_31-90_2ndFriPhoneWalk_09-12-25" at bounding box center [99, 121] width 97 height 6
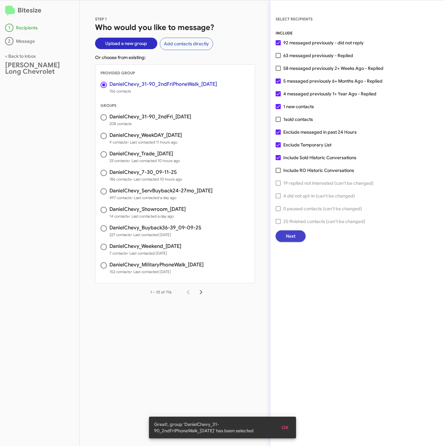
click at [292, 237] on span "Next" at bounding box center [291, 235] width 10 height 11
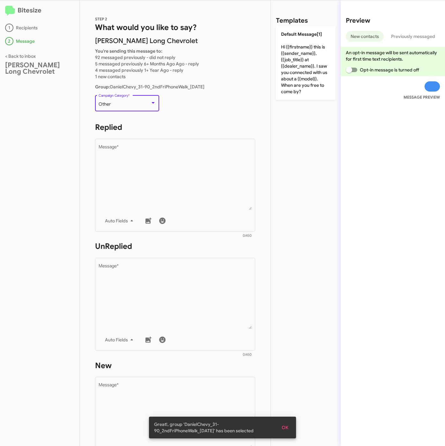
click at [138, 106] on div "Other" at bounding box center [125, 104] width 52 height 5
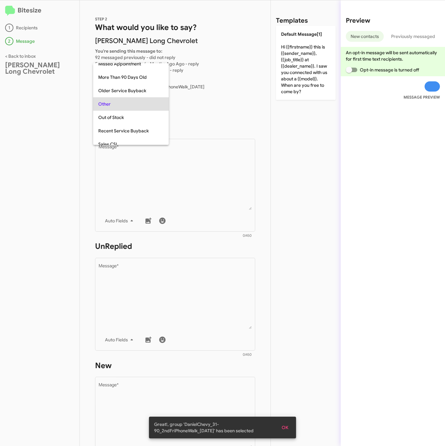
scroll to position [13, 0]
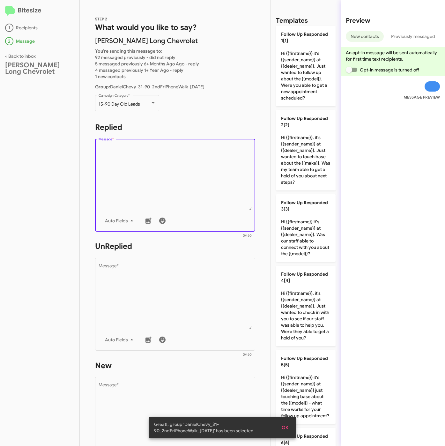
click at [143, 177] on textarea "Message *" at bounding box center [175, 177] width 153 height 65
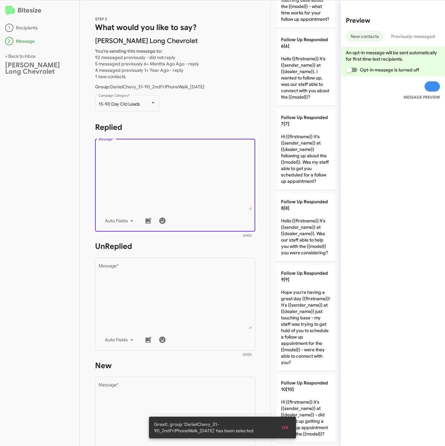
click at [329, 393] on div "Templates Follow Up Responded 1[1] Hi {{firstname}} it's {{sender_name}} at {{d…" at bounding box center [306, 222] width 70 height 445
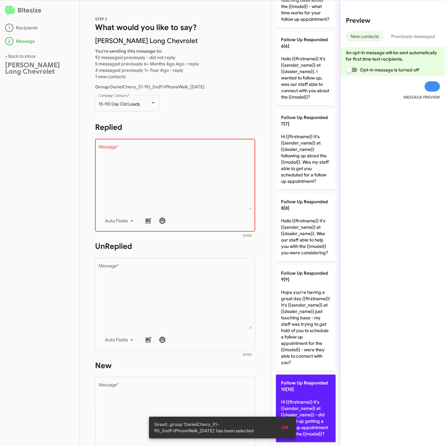
click at [325, 393] on p "Follow Up Responded 10[10] Hi {{firstname}} it's {{sender_name}} at {{dealer_na…" at bounding box center [306, 408] width 60 height 68
type textarea "Hi {{firstname}} it's {{sender_name}} at {{dealer_name}} - did you end up getti…"
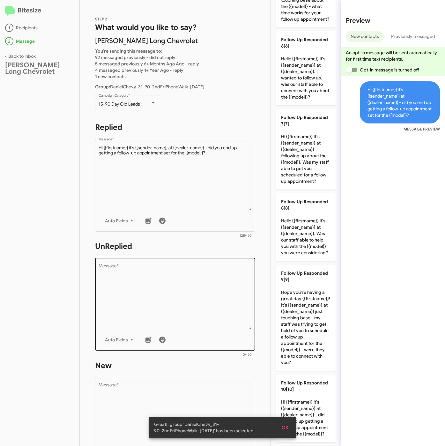
click at [205, 299] on textarea "Message *" at bounding box center [175, 296] width 153 height 65
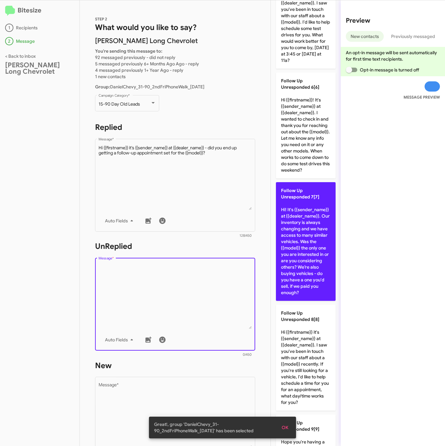
scroll to position [638, 0]
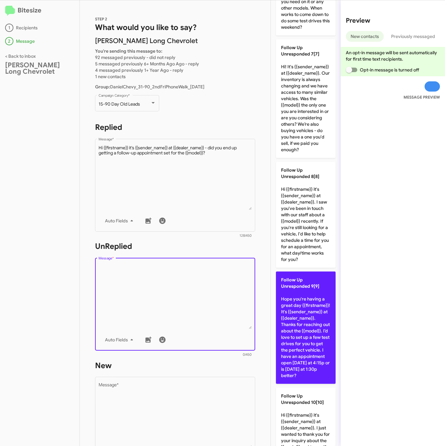
click at [314, 384] on p "Follow Up Unresponded 9[9] Hope you're having a great day {{firstname}}! It's {…" at bounding box center [306, 327] width 60 height 112
type textarea "Hope you're having a great day {{firstname}}! It's {{sender_name}} at {{dealer_…"
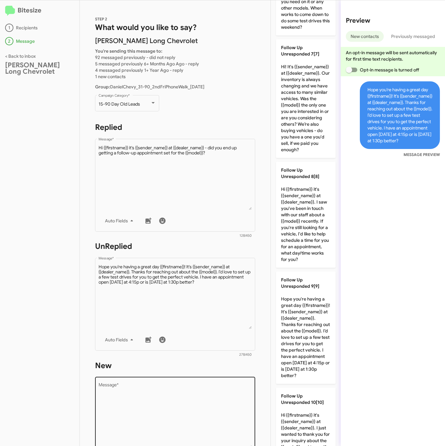
click at [215, 404] on textarea "Message *" at bounding box center [175, 415] width 153 height 65
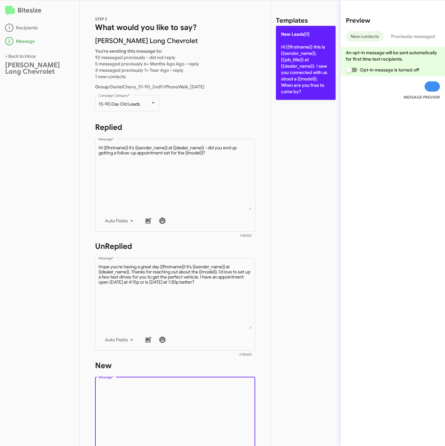
click at [299, 84] on p "New Leads[1] Hi {{firstname}} this is {{sender_name}}, {{job_title}} at {{deale…" at bounding box center [306, 63] width 60 height 74
type textarea "Hi {{firstname}} this is {{sender_name}}, {{job_title}} at {{dealer_name}}. I s…"
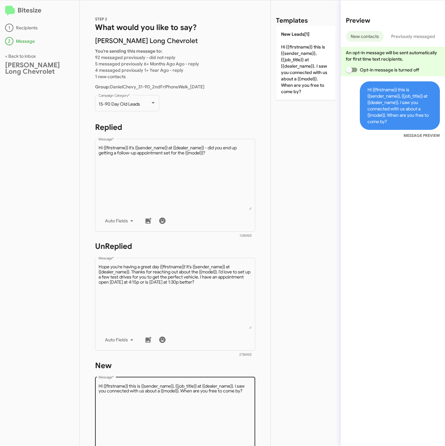
scroll to position [143, 0]
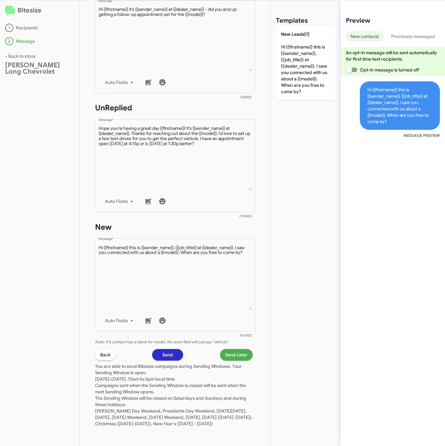
click at [225, 349] on span "Send Later" at bounding box center [236, 354] width 22 height 11
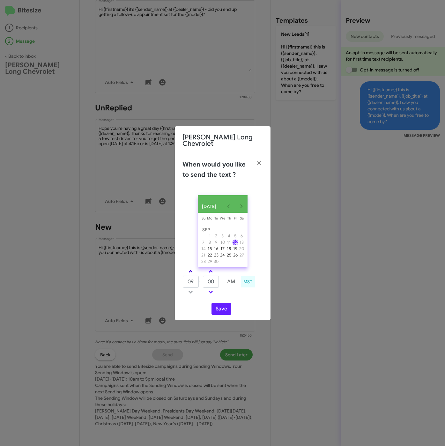
click at [189, 270] on span at bounding box center [190, 272] width 4 height 4
type input "11"
drag, startPoint x: 210, startPoint y: 281, endPoint x: 202, endPoint y: 281, distance: 7.7
click at [202, 281] on tr "11 : 00 AM" at bounding box center [210, 281] width 57 height 13
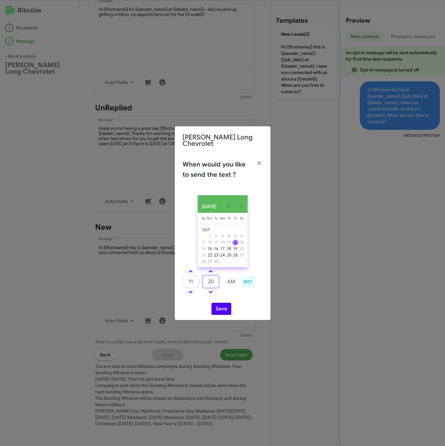
type input "20"
click at [224, 308] on button "Save" at bounding box center [221, 309] width 20 height 12
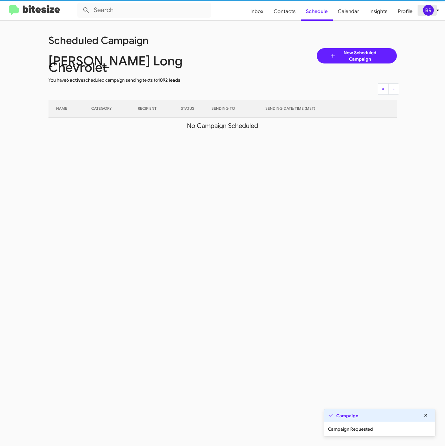
click at [429, 9] on div "BR" at bounding box center [428, 10] width 11 height 11
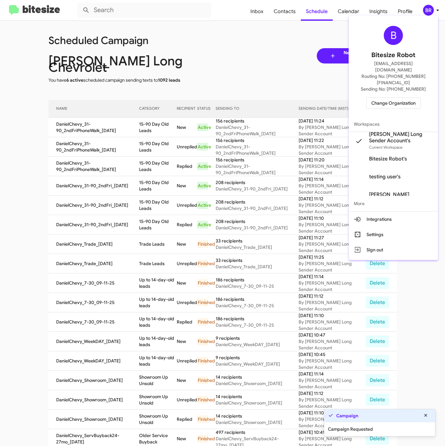
click at [145, 121] on div at bounding box center [222, 223] width 445 height 446
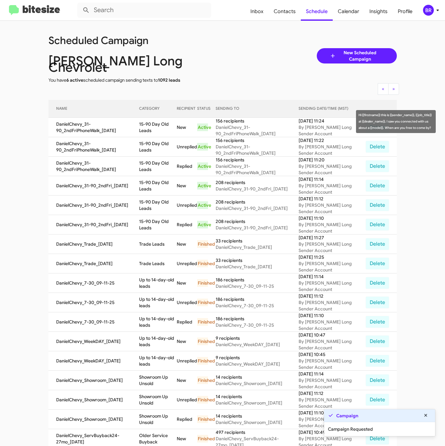
drag, startPoint x: 141, startPoint y: 116, endPoint x: 155, endPoint y: 122, distance: 15.3
click at [155, 122] on td "15-90 Day Old Leads" at bounding box center [157, 127] width 37 height 19
copy td "15-90 Day Old Leads"
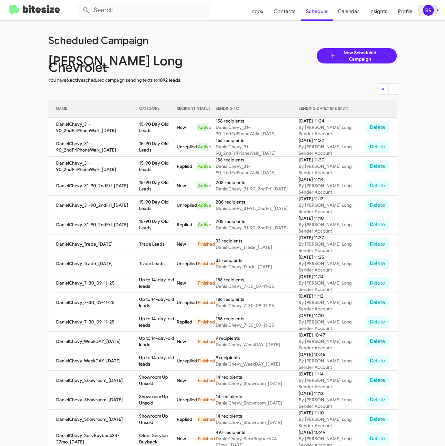
click at [438, 13] on icon at bounding box center [438, 10] width 8 height 8
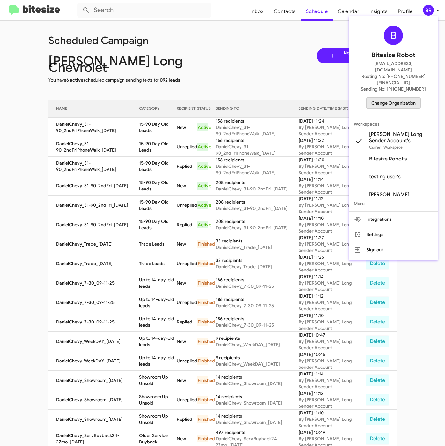
click at [391, 98] on span "Change Organization" at bounding box center [393, 103] width 44 height 11
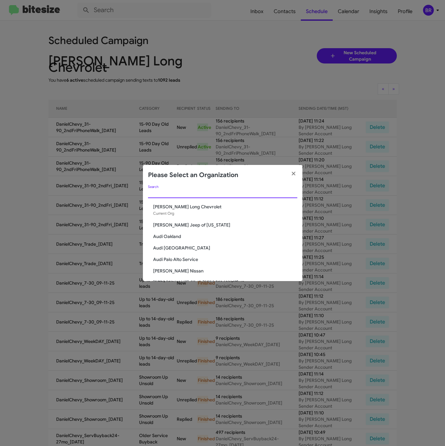
click at [220, 195] on input "Search" at bounding box center [222, 193] width 149 height 5
paste input "The Jeep Store"
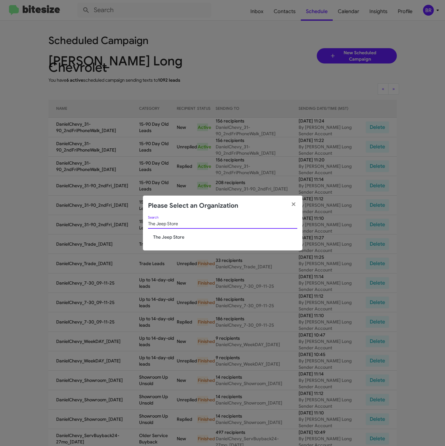
type input "The Jeep Store"
click at [174, 237] on span "The Jeep Store" at bounding box center [225, 237] width 144 height 6
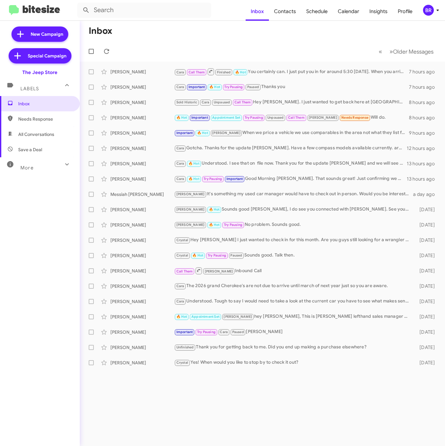
click at [431, 16] on mat-toolbar "Inbox Contacts Schedule Calendar Insights Profile BR" at bounding box center [222, 10] width 445 height 20
click at [430, 10] on div "BR" at bounding box center [428, 10] width 11 height 11
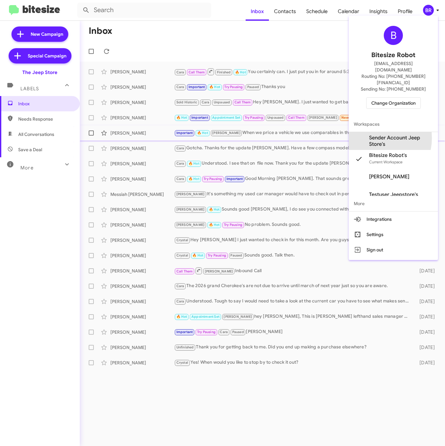
click at [374, 135] on span "Sender Account Jeep Store's" at bounding box center [401, 141] width 64 height 13
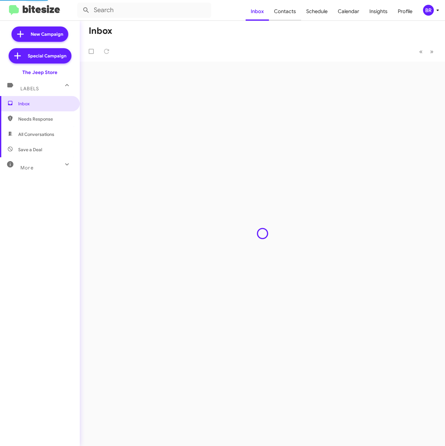
drag, startPoint x: 0, startPoint y: 0, endPoint x: 282, endPoint y: 15, distance: 282.6
click at [282, 15] on span "Contacts" at bounding box center [285, 11] width 32 height 18
type input "in:groups"
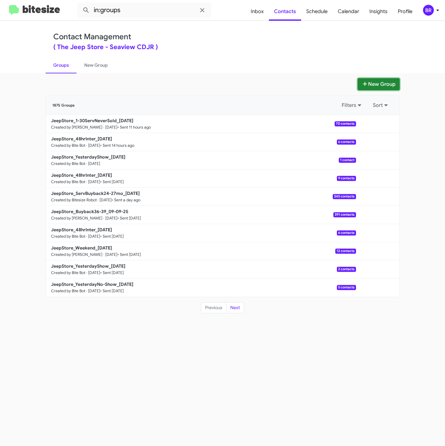
click at [377, 88] on button "New Group" at bounding box center [378, 84] width 42 height 12
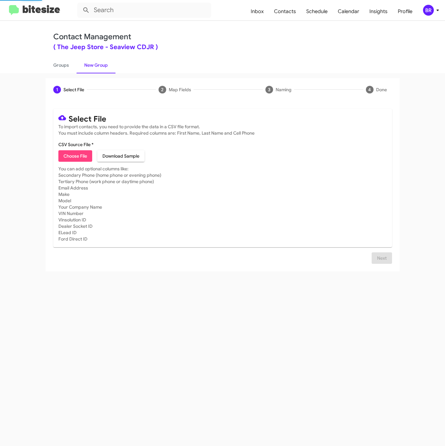
click at [77, 155] on span "Choose File" at bounding box center [75, 155] width 24 height 11
type input "JeepStore_4-6MoLeaseRet_09-12-25"
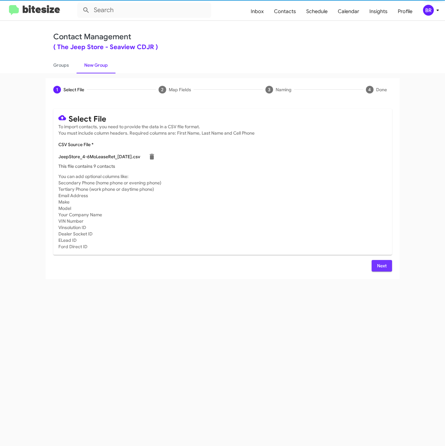
click at [385, 265] on span "Next" at bounding box center [382, 265] width 10 height 11
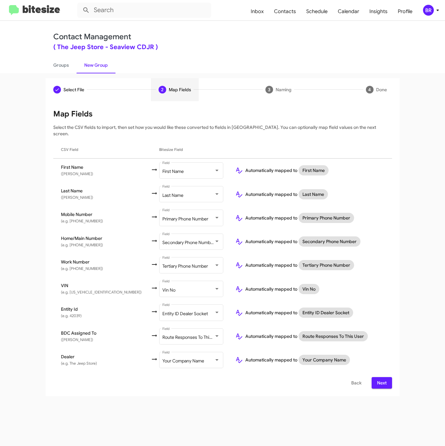
click at [383, 377] on span "Next" at bounding box center [382, 382] width 10 height 11
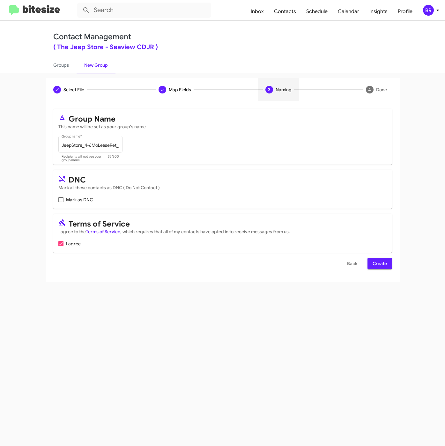
click at [375, 264] on span "Create" at bounding box center [379, 263] width 14 height 11
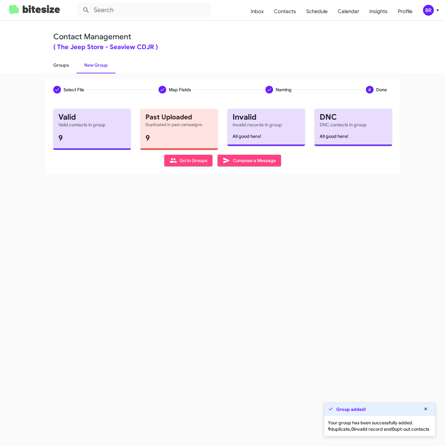
click at [58, 63] on link "Groups" at bounding box center [61, 65] width 31 height 17
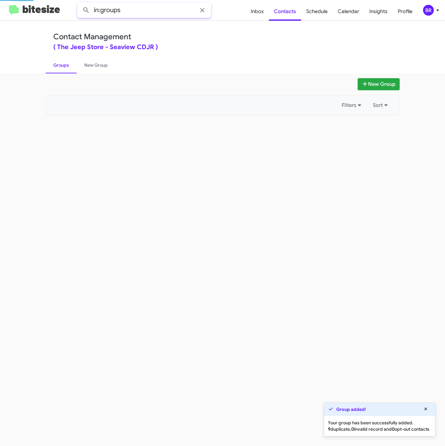
click at [159, 15] on input "in:groups" at bounding box center [144, 10] width 134 height 15
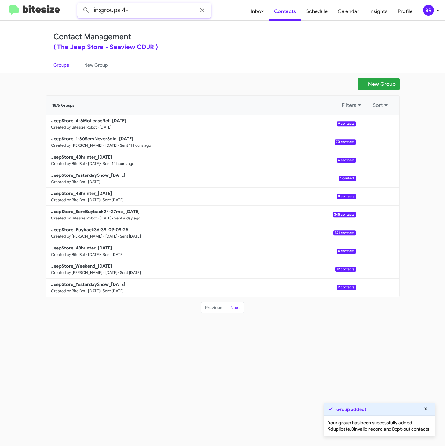
click at [80, 4] on button at bounding box center [86, 10] width 13 height 13
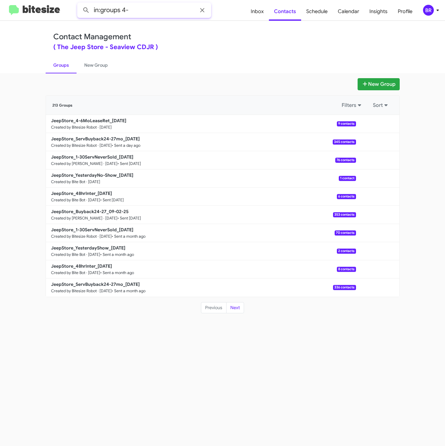
click at [137, 11] on input "in:groups 4-" at bounding box center [144, 10] width 134 height 15
type input "in:groups 4-6m"
click at [80, 4] on button at bounding box center [86, 10] width 13 height 13
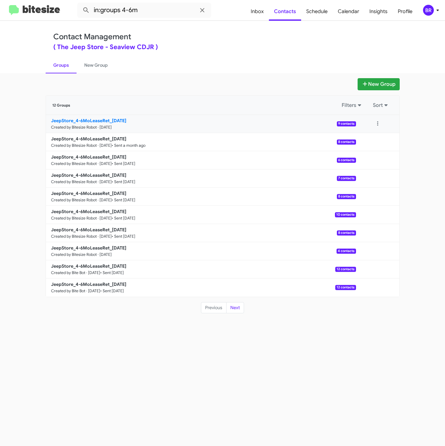
click at [107, 119] on b "JeepStore_4-6MoLeaseRet_09-12-25" at bounding box center [88, 121] width 75 height 6
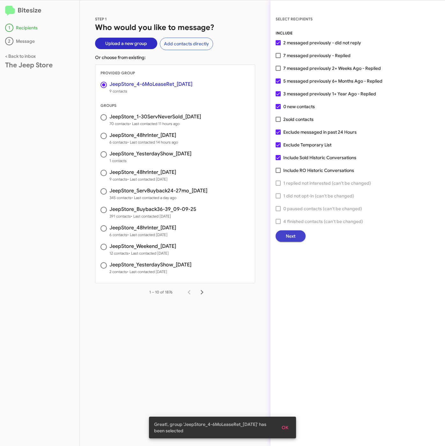
click at [286, 237] on span "Next" at bounding box center [291, 235] width 10 height 11
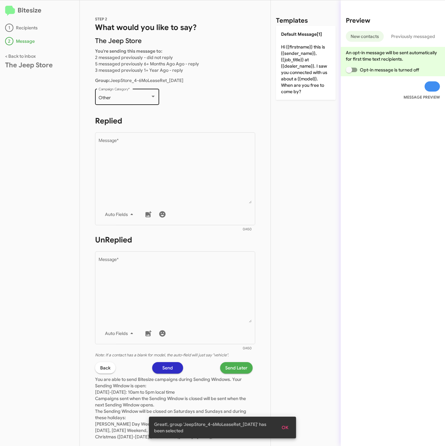
click at [131, 98] on div "Other" at bounding box center [125, 97] width 52 height 5
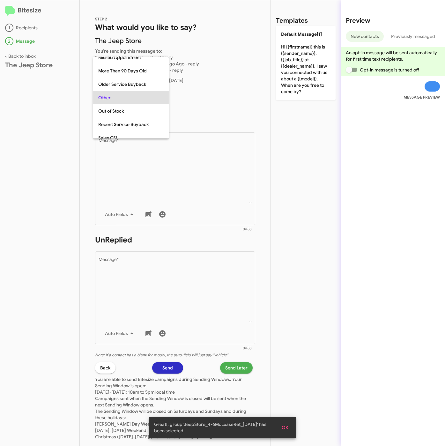
scroll to position [94, 0]
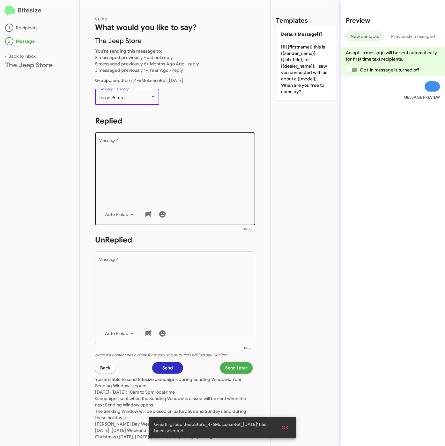
drag, startPoint x: 136, startPoint y: 172, endPoint x: 149, endPoint y: 173, distance: 12.5
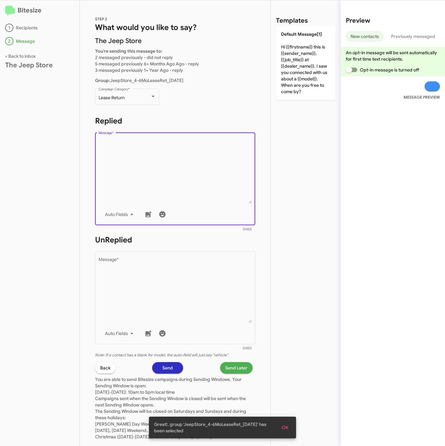
click at [137, 172] on textarea "Message *" at bounding box center [175, 170] width 153 height 65
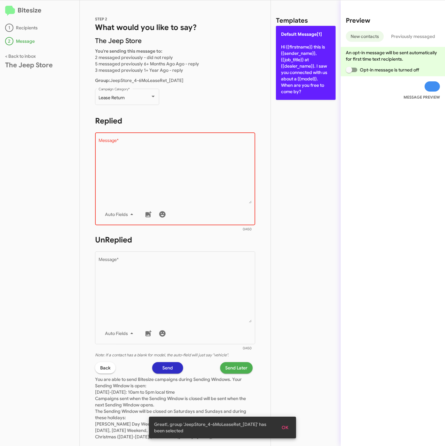
click at [286, 70] on p "Default Message[1] Hi {{firstname}} this is {{sender_name}}, {{job_title}} at {…" at bounding box center [306, 63] width 60 height 74
type textarea "Hi {{firstname}} this is {{sender_name}}, {{job_title}} at {{dealer_name}}. I s…"
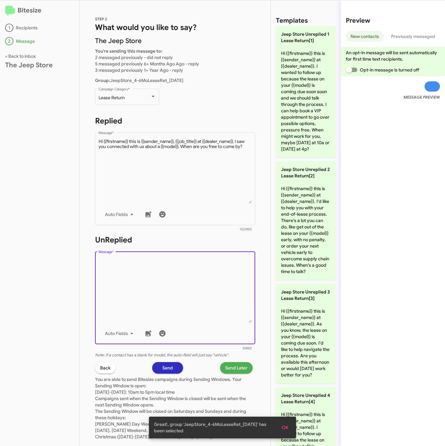
click at [173, 276] on textarea "Message *" at bounding box center [175, 289] width 153 height 65
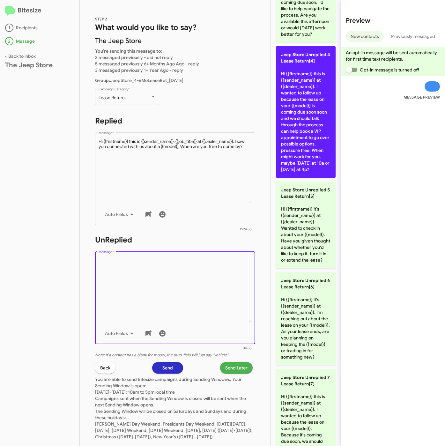
scroll to position [430, 0]
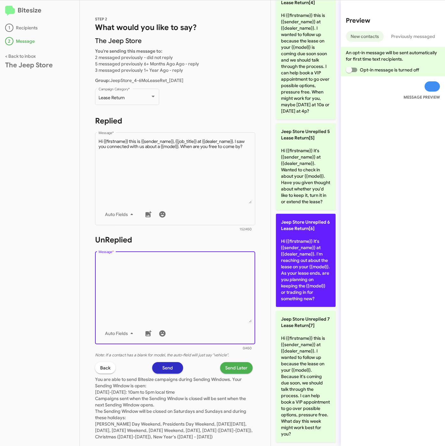
click at [305, 307] on p "Jeep Store Unreplied 6 Lease Return[6] Hi {{firstname}} it's {{sender_name}} at…" at bounding box center [306, 260] width 60 height 93
type textarea "Hi {{firstname}} it's {{sender_name}} at {{dealer_name}}. I'm reaching out abou…"
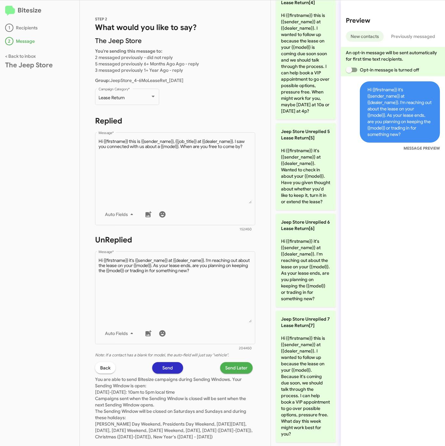
click at [225, 367] on span "Send Later" at bounding box center [236, 367] width 22 height 11
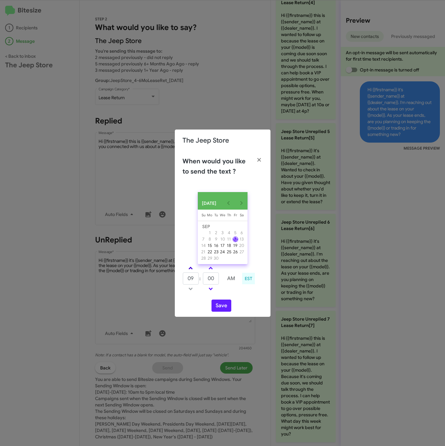
click at [194, 269] on link at bounding box center [190, 267] width 11 height 7
type input "01"
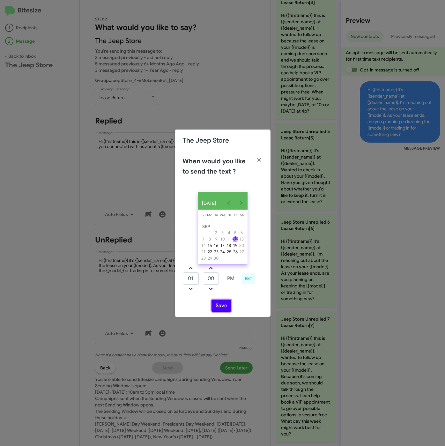
drag, startPoint x: 224, startPoint y: 306, endPoint x: 252, endPoint y: 306, distance: 27.7
click at [224, 306] on button "Save" at bounding box center [221, 305] width 20 height 12
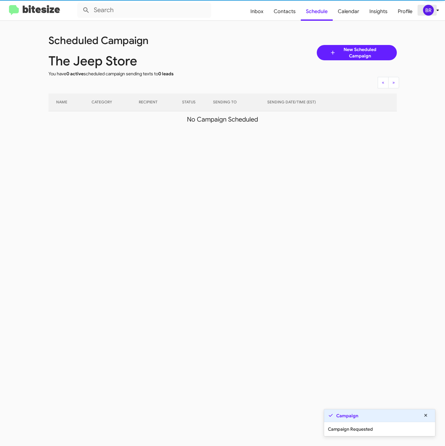
click at [433, 13] on div "BR" at bounding box center [428, 10] width 11 height 11
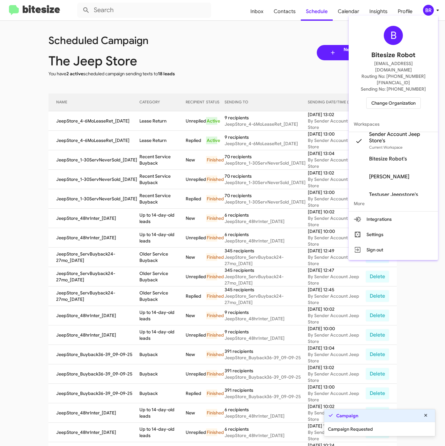
click at [158, 117] on div at bounding box center [222, 223] width 445 height 446
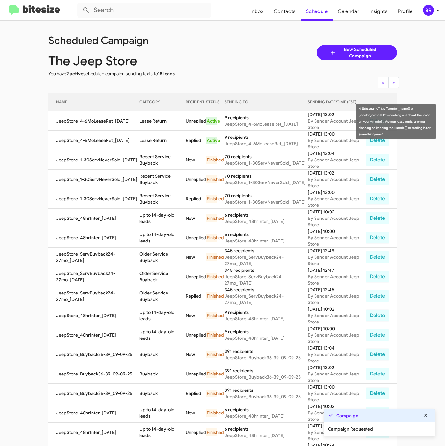
drag, startPoint x: 138, startPoint y: 121, endPoint x: 165, endPoint y: 124, distance: 26.9
click at [165, 124] on td "Lease Return" at bounding box center [162, 120] width 46 height 19
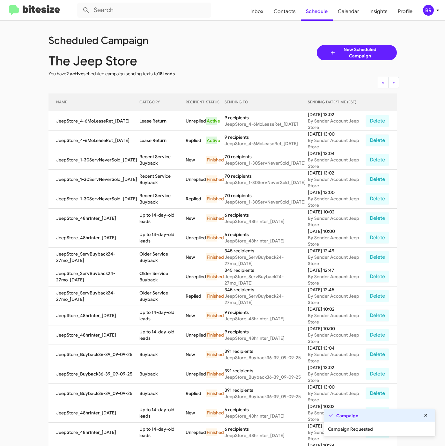
copy td "Lease Return"
click at [426, 9] on div "BR" at bounding box center [428, 10] width 11 height 11
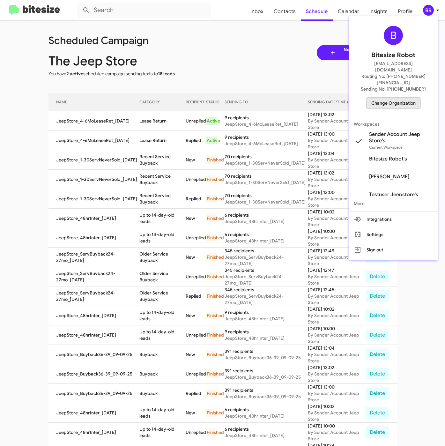
click at [373, 98] on span "Change Organization" at bounding box center [393, 103] width 44 height 11
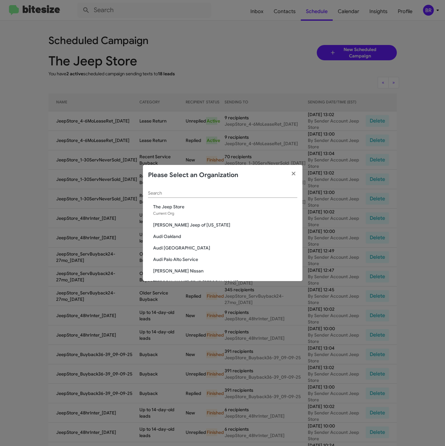
click at [204, 196] on div "Search" at bounding box center [222, 191] width 149 height 12
paste input "ervice Marin Luxu"
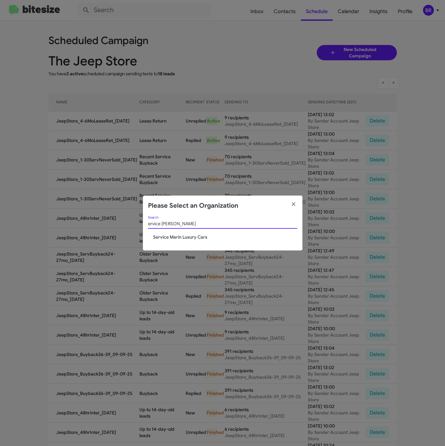
type input "ervice Marin Luxu"
click at [176, 237] on span "Service Marin Luxury Cars" at bounding box center [225, 237] width 144 height 6
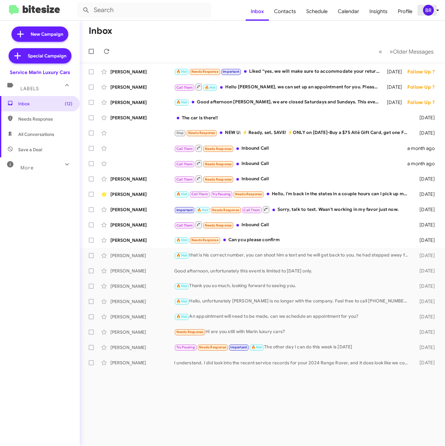
click at [430, 15] on div "BR" at bounding box center [428, 10] width 11 height 11
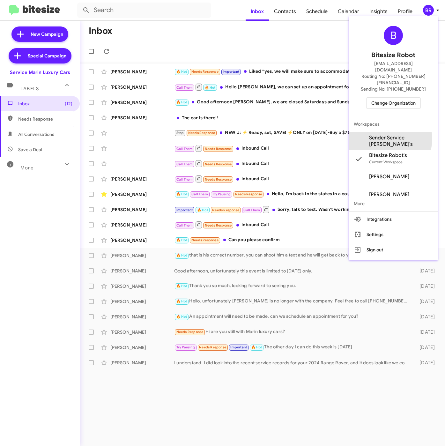
click at [388, 135] on span "Sender Service [PERSON_NAME]'s" at bounding box center [401, 141] width 64 height 13
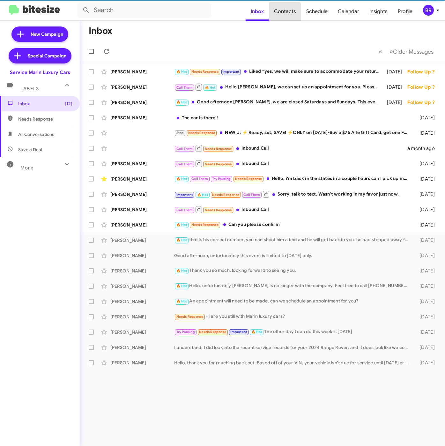
click at [284, 13] on span "Contacts" at bounding box center [285, 11] width 32 height 18
type input "in:groups"
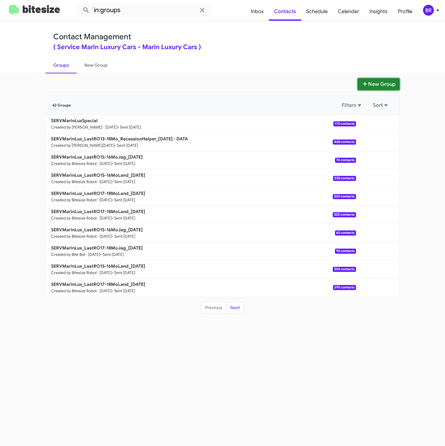
click at [375, 86] on button "New Group" at bounding box center [378, 84] width 42 height 12
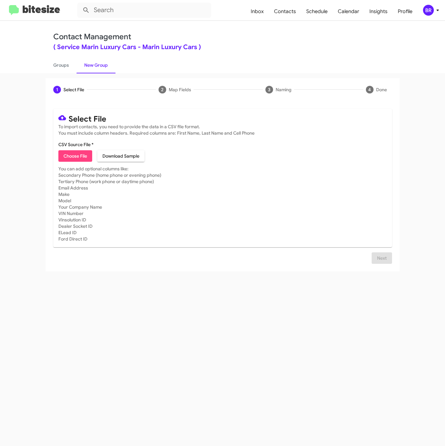
click at [76, 160] on span "Choose File" at bounding box center [75, 155] width 24 height 11
type input "SERVMarinLux_Defender__ALL_[DATE]"
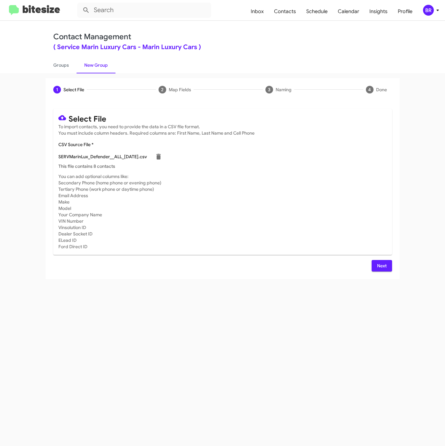
click at [373, 267] on button "Next" at bounding box center [381, 265] width 20 height 11
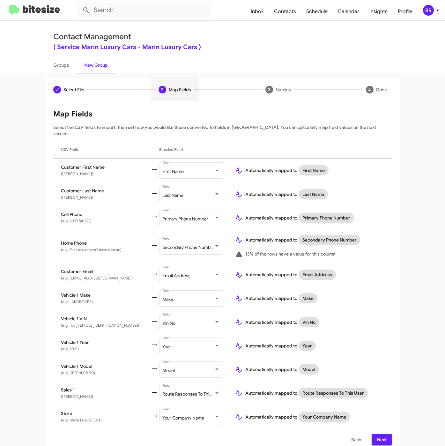
click at [376, 434] on button "Next" at bounding box center [381, 439] width 20 height 11
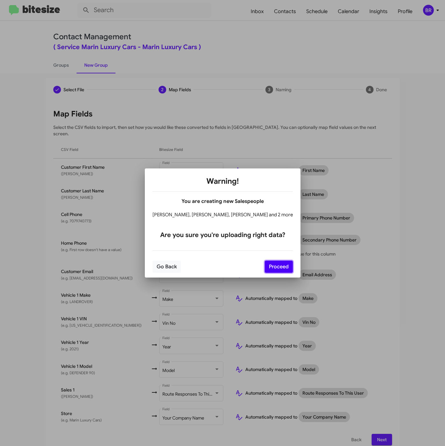
click at [271, 270] on button "Proceed" at bounding box center [279, 267] width 28 height 12
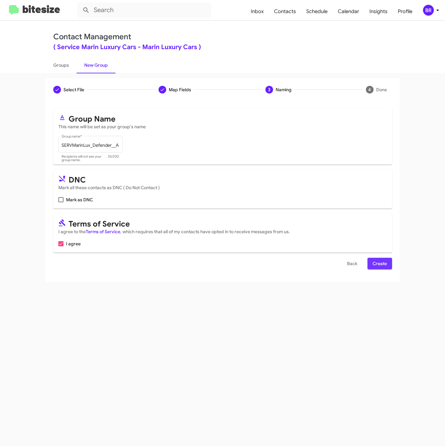
click at [384, 267] on span "Create" at bounding box center [379, 263] width 14 height 11
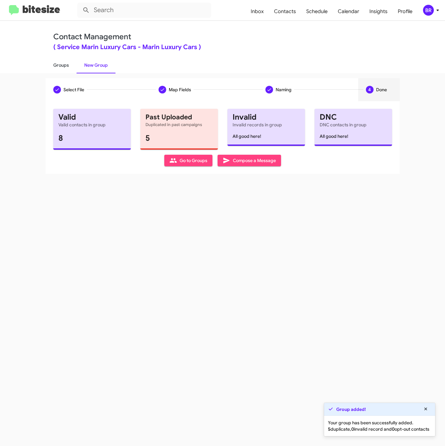
click at [61, 65] on link "Groups" at bounding box center [61, 65] width 31 height 17
type input "in:groups"
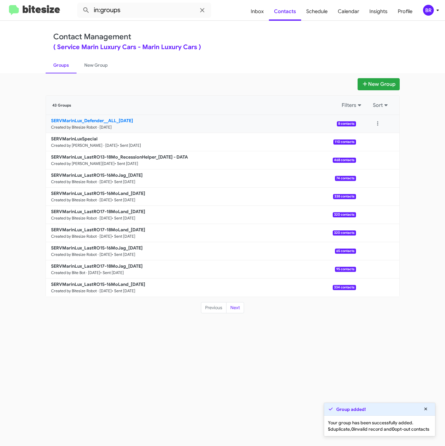
click at [85, 123] on b "SERVMarinLux_Defender__ALL_[DATE]" at bounding box center [92, 121] width 82 height 6
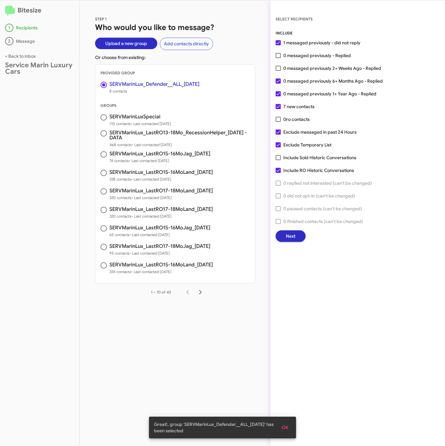
click at [298, 55] on span "0 messaged previously - Replied" at bounding box center [317, 56] width 68 height 8
click at [278, 58] on input "0 messaged previously - Replied" at bounding box center [278, 58] width 0 height 0
click at [298, 55] on span "0 messaged previously - Replied" at bounding box center [317, 56] width 68 height 8
click at [278, 58] on input "0 messaged previously - Replied" at bounding box center [278, 58] width 0 height 0
checkbox input "false"
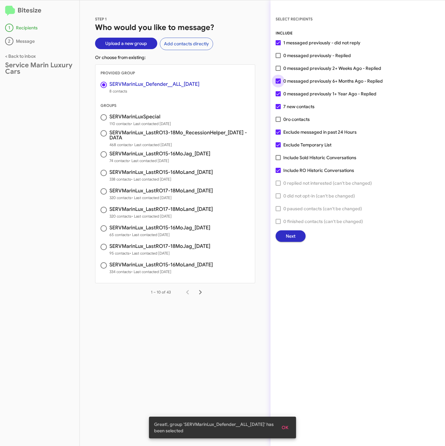
drag, startPoint x: 298, startPoint y: 79, endPoint x: 299, endPoint y: 93, distance: 13.4
click at [299, 79] on span "0 messaged previously 6+ Months Ago - Replied" at bounding box center [332, 81] width 99 height 8
click at [278, 84] on input "0 messaged previously 6+ Months Ago - Replied" at bounding box center [278, 84] width 0 height 0
checkbox input "false"
click at [299, 94] on span "0 messaged previously 1+ Year Ago - Replied" at bounding box center [329, 94] width 93 height 8
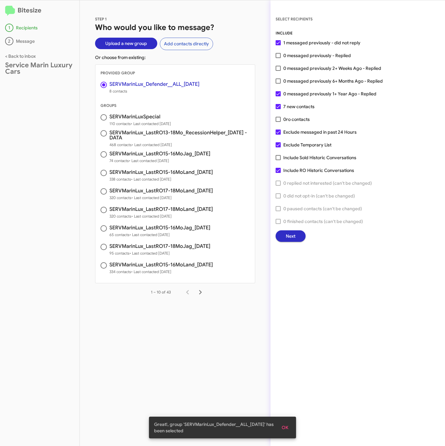
click at [278, 96] on input "0 messaged previously 1+ Year Ago - Replied" at bounding box center [278, 96] width 0 height 0
checkbox input "false"
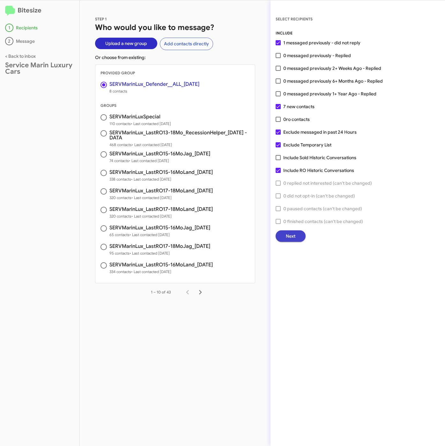
click at [288, 237] on span "Next" at bounding box center [291, 235] width 10 height 11
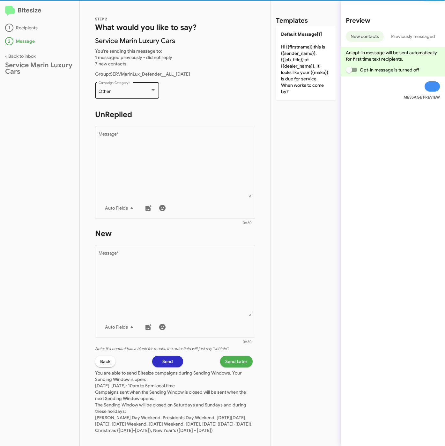
click at [117, 90] on div "Other" at bounding box center [125, 91] width 52 height 5
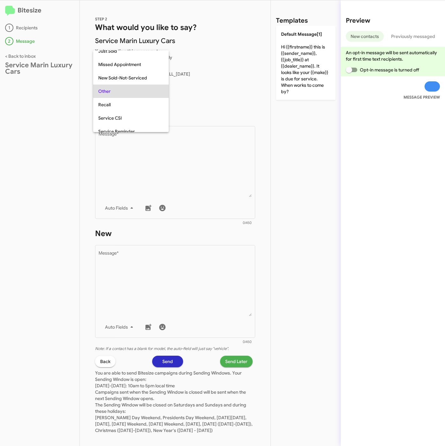
scroll to position [159, 0]
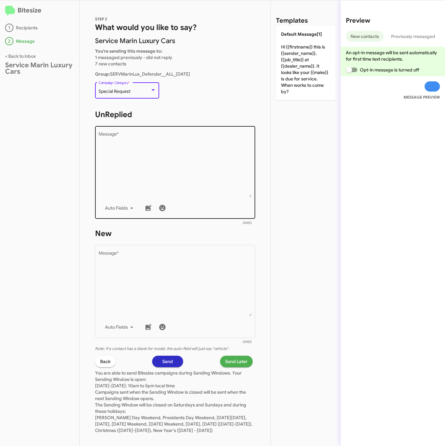
click at [137, 156] on textarea "Message *" at bounding box center [175, 164] width 153 height 65
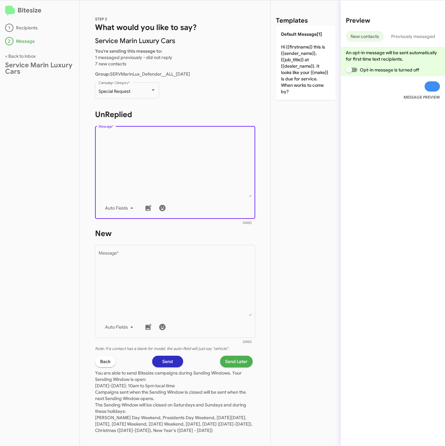
paste textarea ""Hi {{firstname}} it's {{sender_name}}, {{job_title}} at {{dealer_name}}. Thank…"
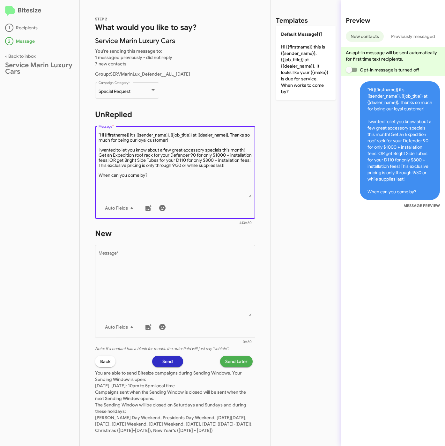
click at [100, 133] on textarea "Message *" at bounding box center [175, 164] width 153 height 65
type textarea "Hi {{firstname}} it's {{sender_name}}, {{job_title}} at {{dealer_name}}. Thanks…"
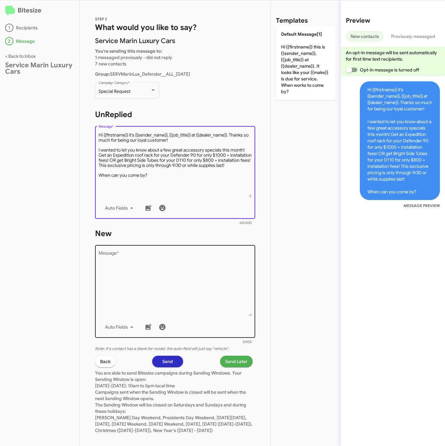
click at [158, 305] on textarea "Message *" at bounding box center [175, 283] width 153 height 65
paste textarea ""Hi {{firstname}} it's {{sender_name}}, {{job_title}} at {{dealer_name}}. Thank…"
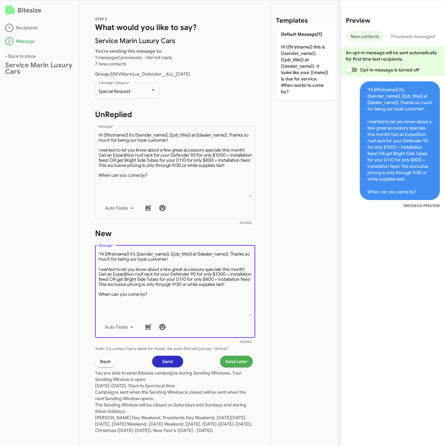
click at [100, 253] on textarea "Message *" at bounding box center [175, 283] width 153 height 65
type textarea "Hi {{firstname}} it's {{sender_name}}, {{job_title}} at {{dealer_name}}. Thanks…"
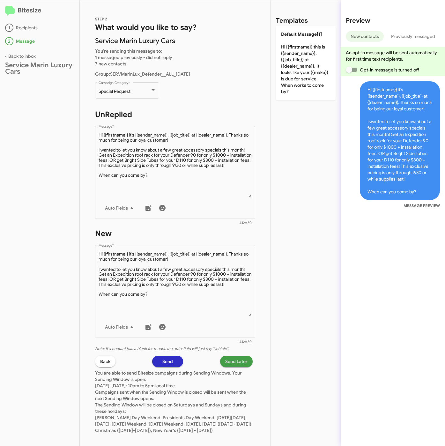
click at [233, 361] on span "Send Later" at bounding box center [236, 361] width 22 height 11
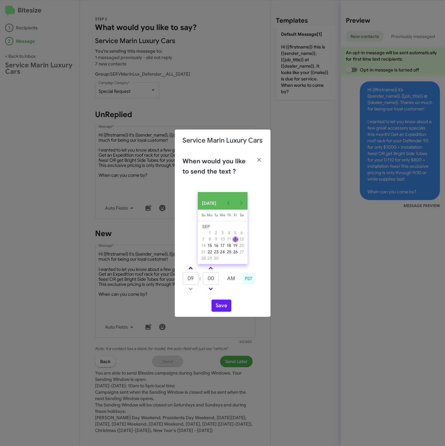
click at [192, 271] on span at bounding box center [190, 269] width 4 height 4
type input "11"
click at [219, 309] on button "Save" at bounding box center [221, 305] width 20 height 12
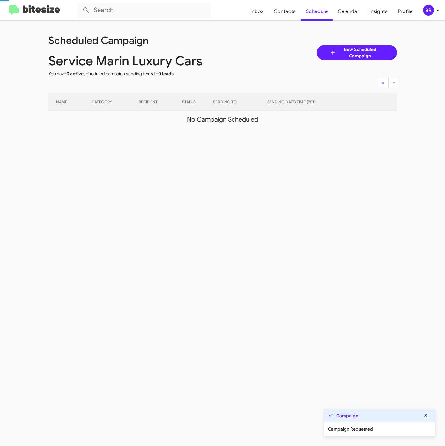
click at [435, 9] on icon at bounding box center [438, 10] width 8 height 8
